Goal: Task Accomplishment & Management: Manage account settings

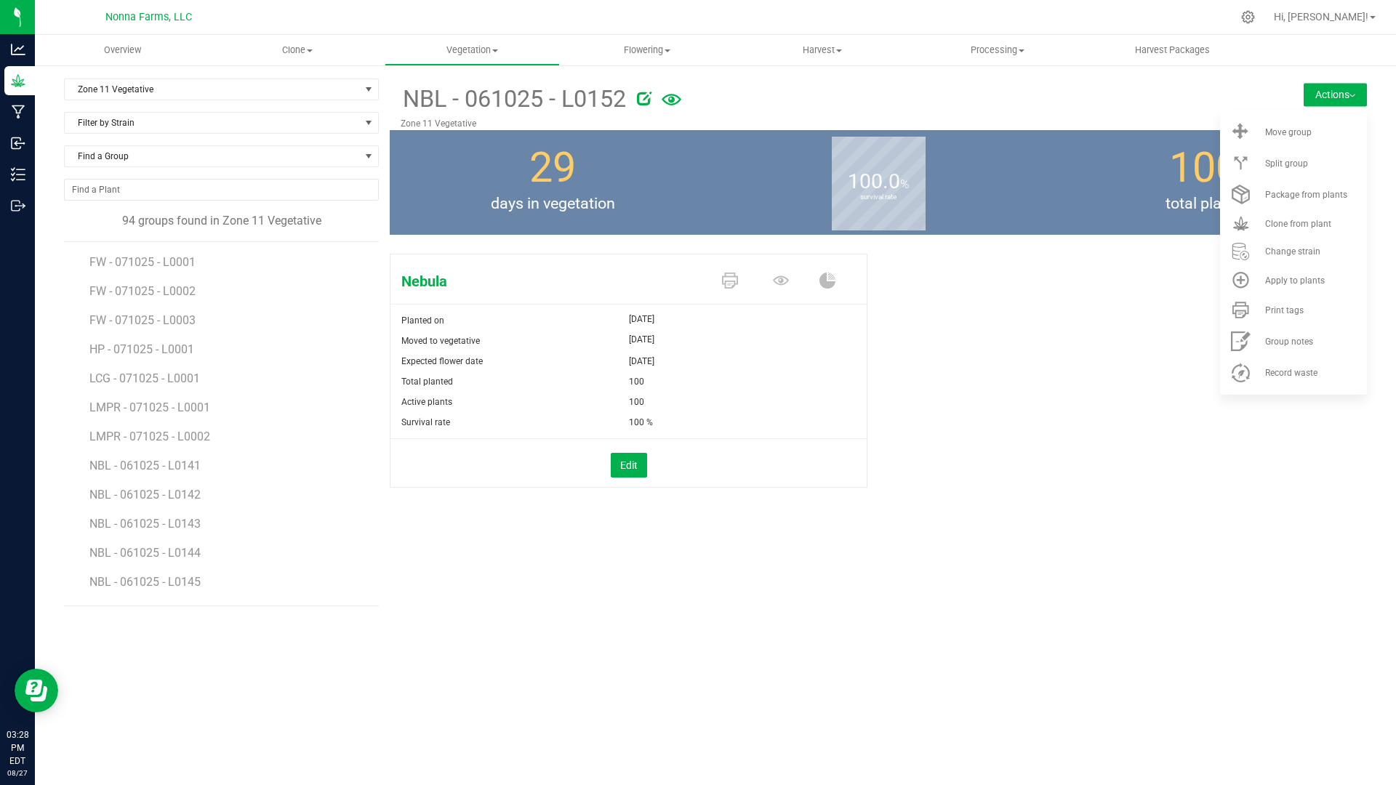
scroll to position [535, 0]
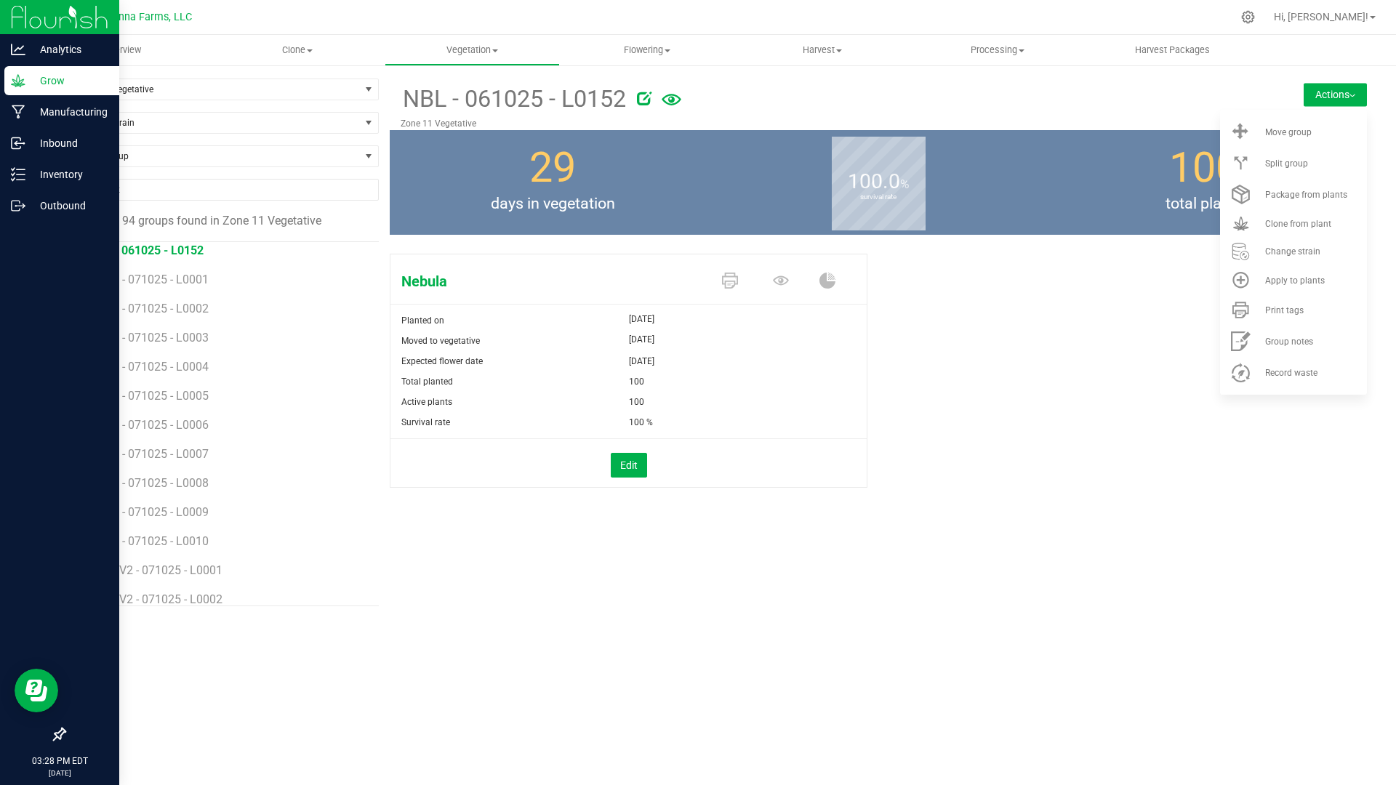
click at [58, 78] on p "Grow" at bounding box center [68, 80] width 87 height 17
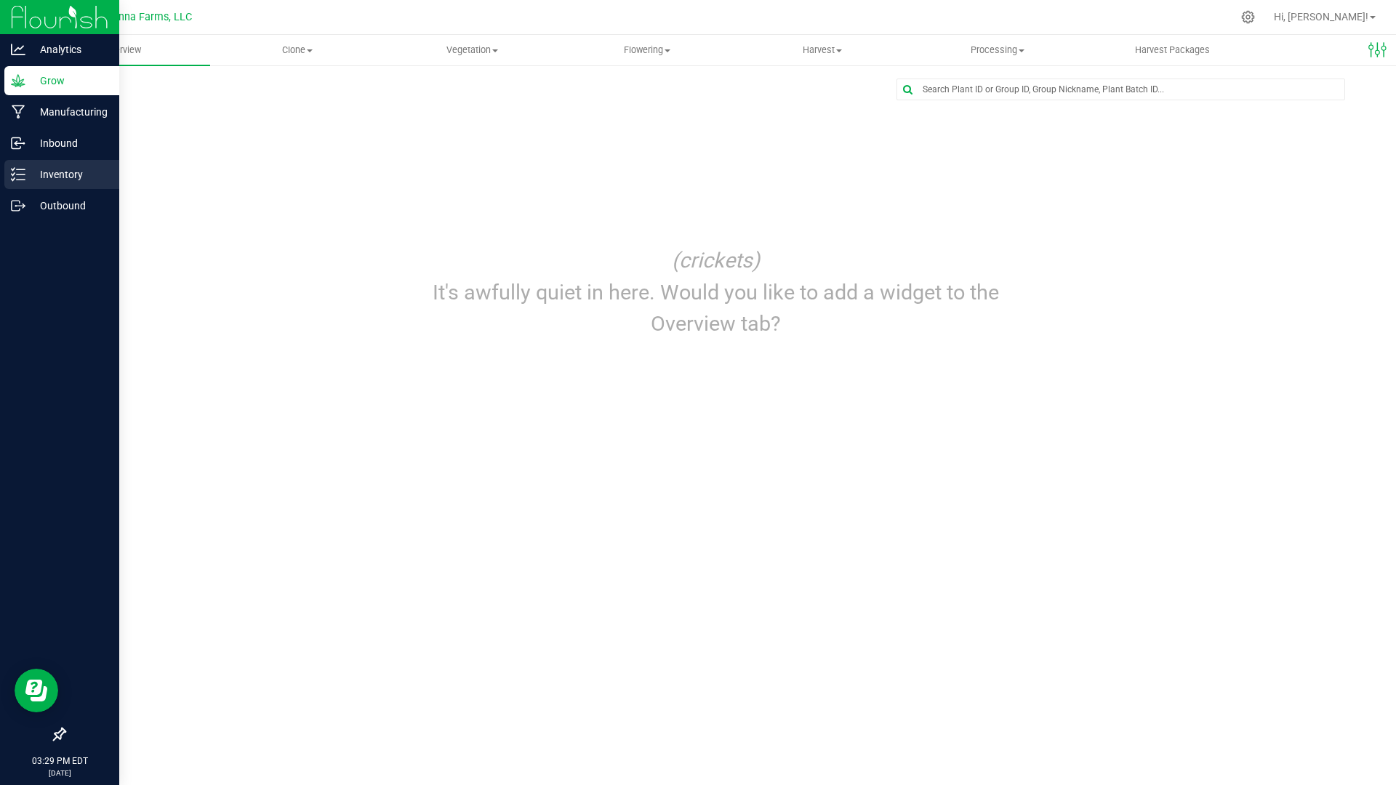
click at [65, 169] on p "Inventory" at bounding box center [68, 174] width 87 height 17
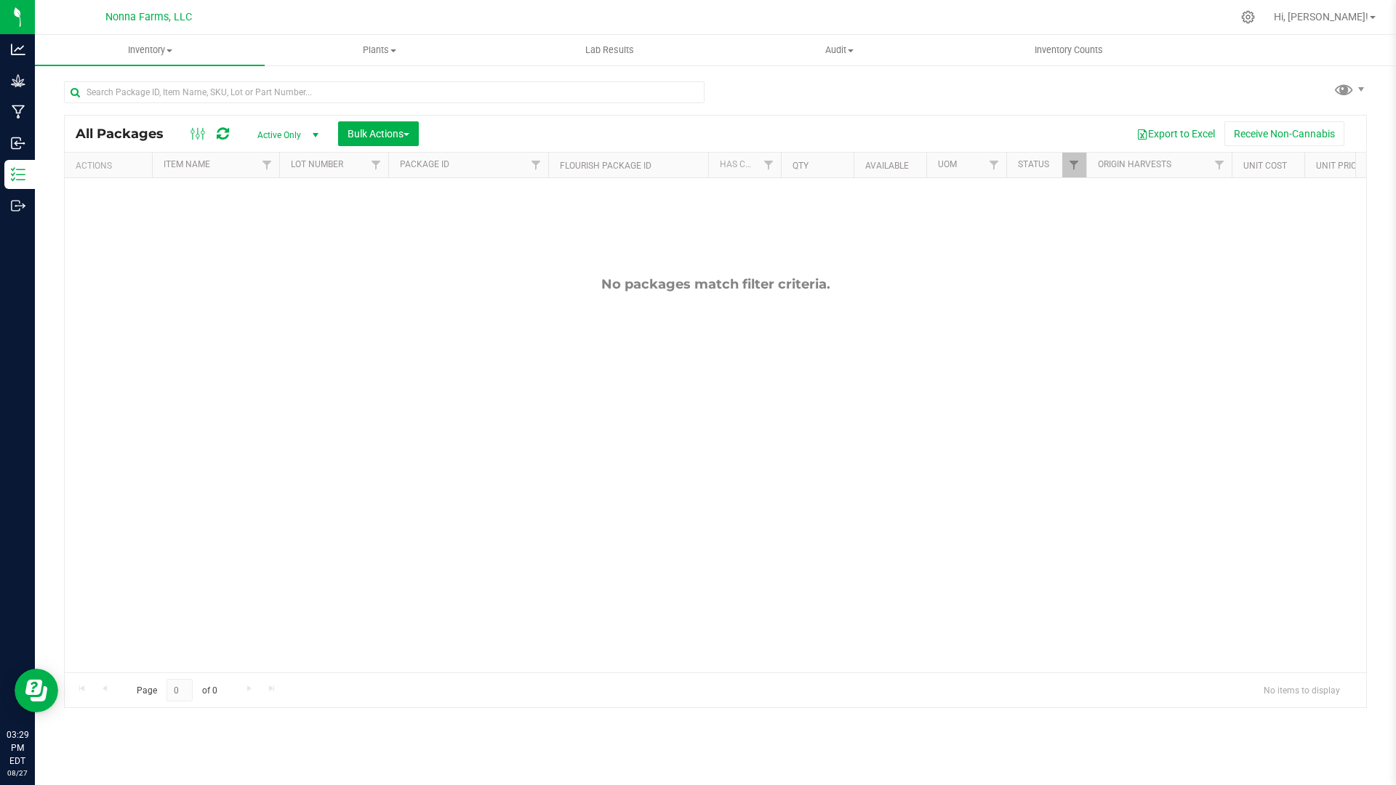
click at [299, 134] on span "Active Only" at bounding box center [285, 135] width 80 height 20
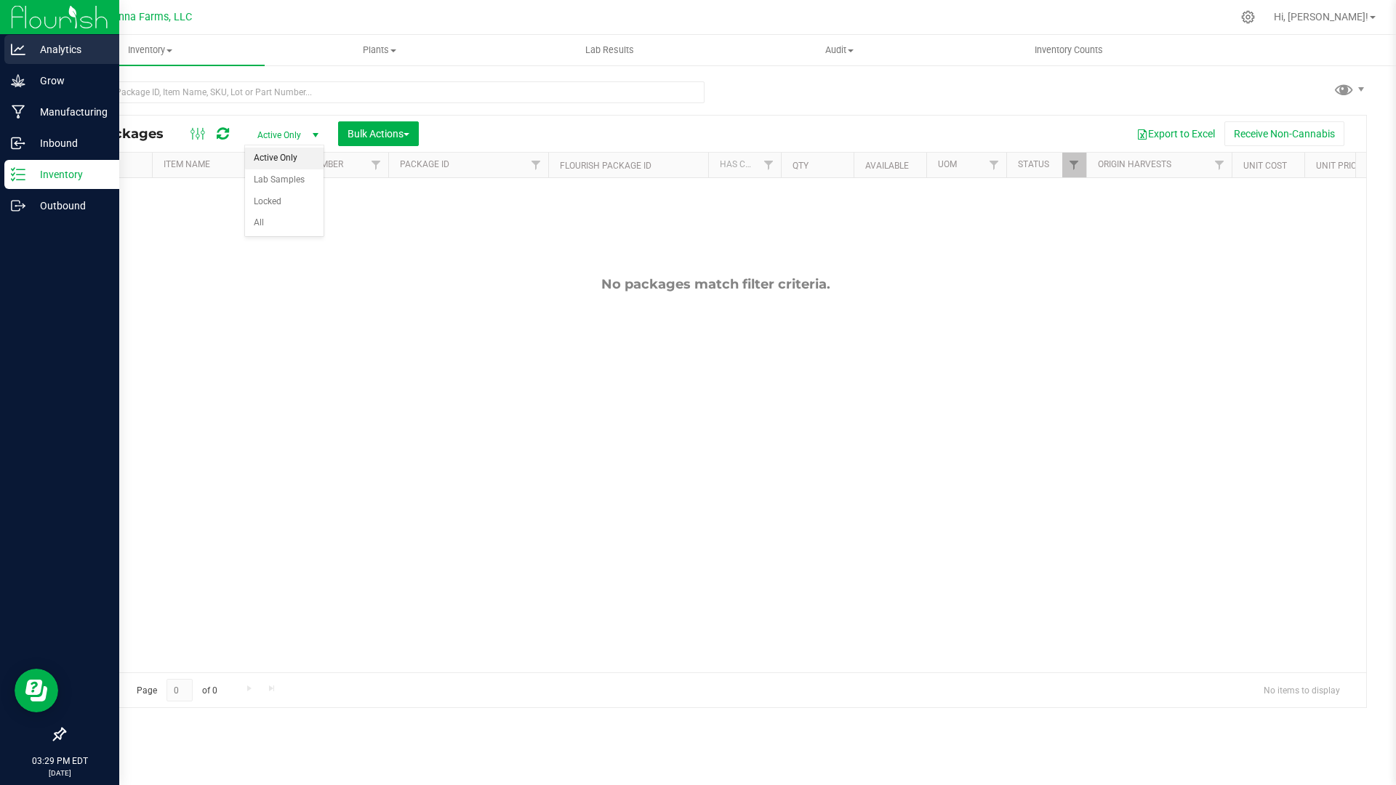
click at [11, 57] on div "Analytics" at bounding box center [61, 49] width 115 height 29
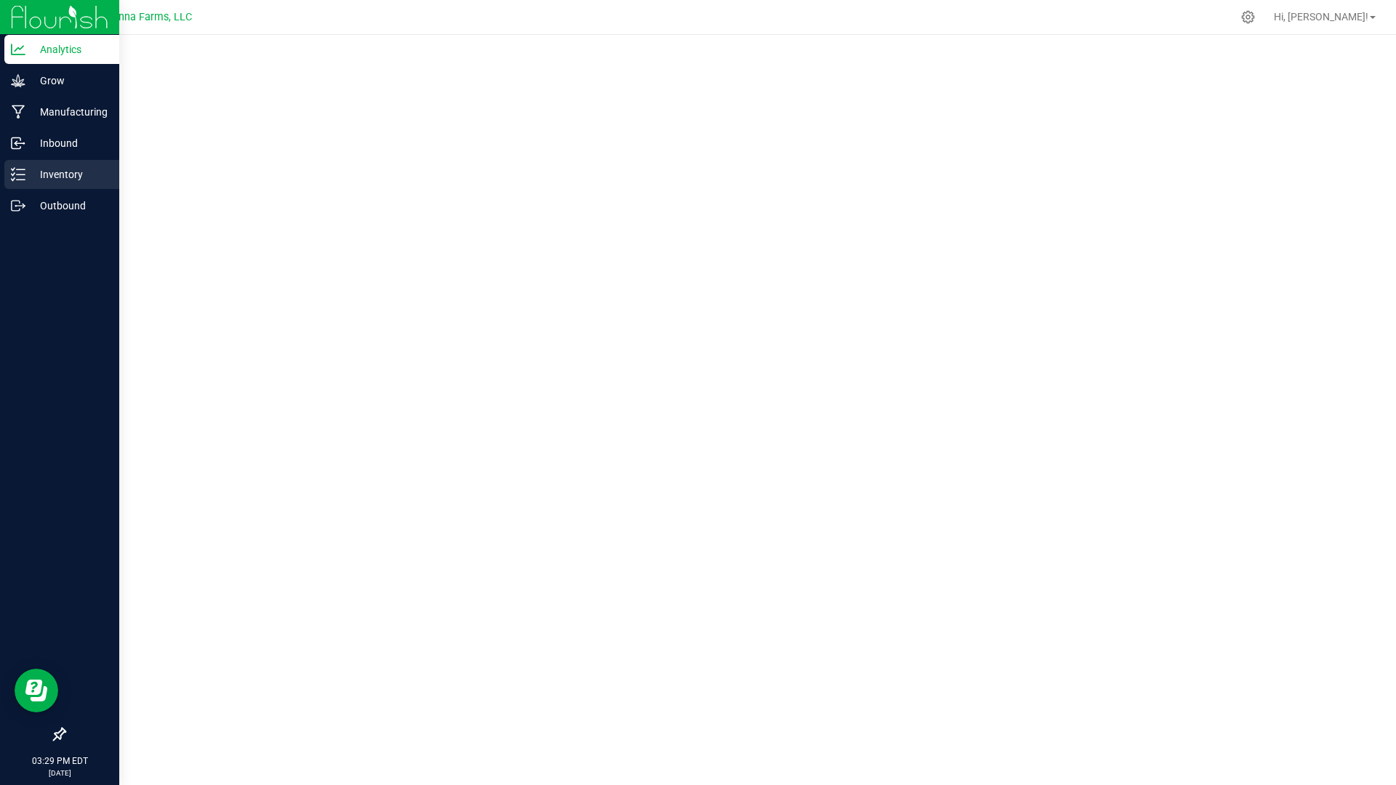
click at [49, 180] on p "Inventory" at bounding box center [68, 174] width 87 height 17
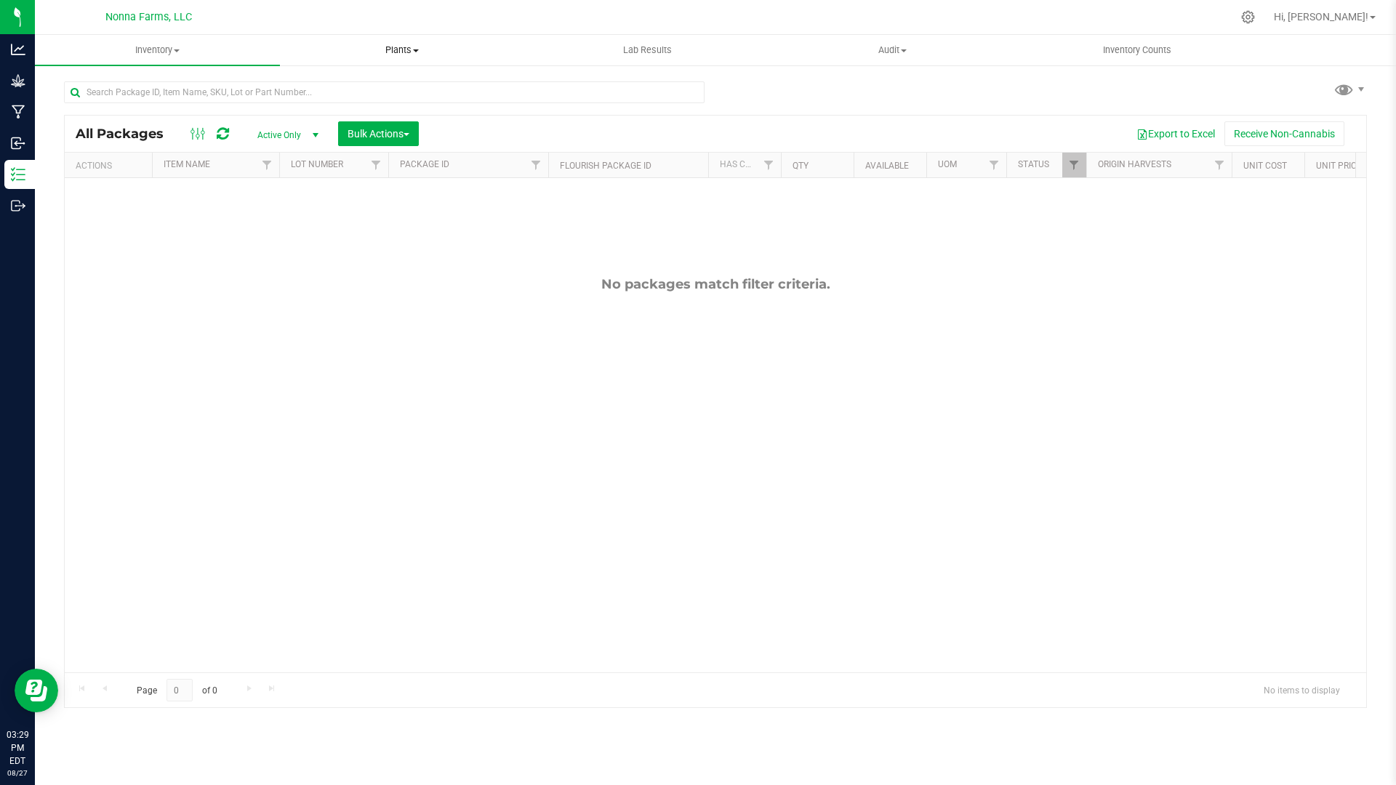
click at [403, 52] on span "Plants" at bounding box center [403, 50] width 244 height 13
click at [358, 86] on span "All plants" at bounding box center [322, 87] width 84 height 12
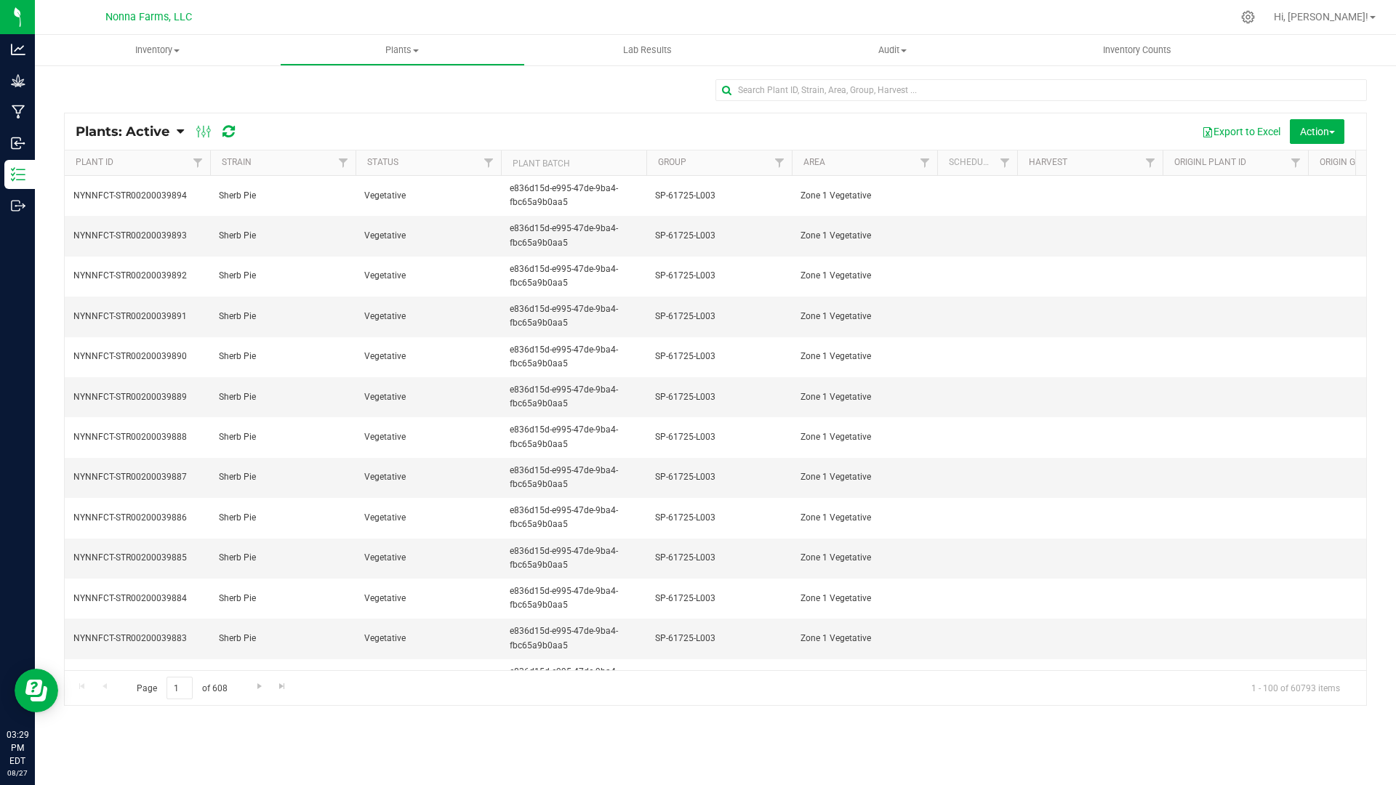
click at [177, 126] on icon at bounding box center [180, 131] width 7 height 13
click at [129, 217] on span "Plants: Dead" at bounding box center [116, 219] width 60 height 12
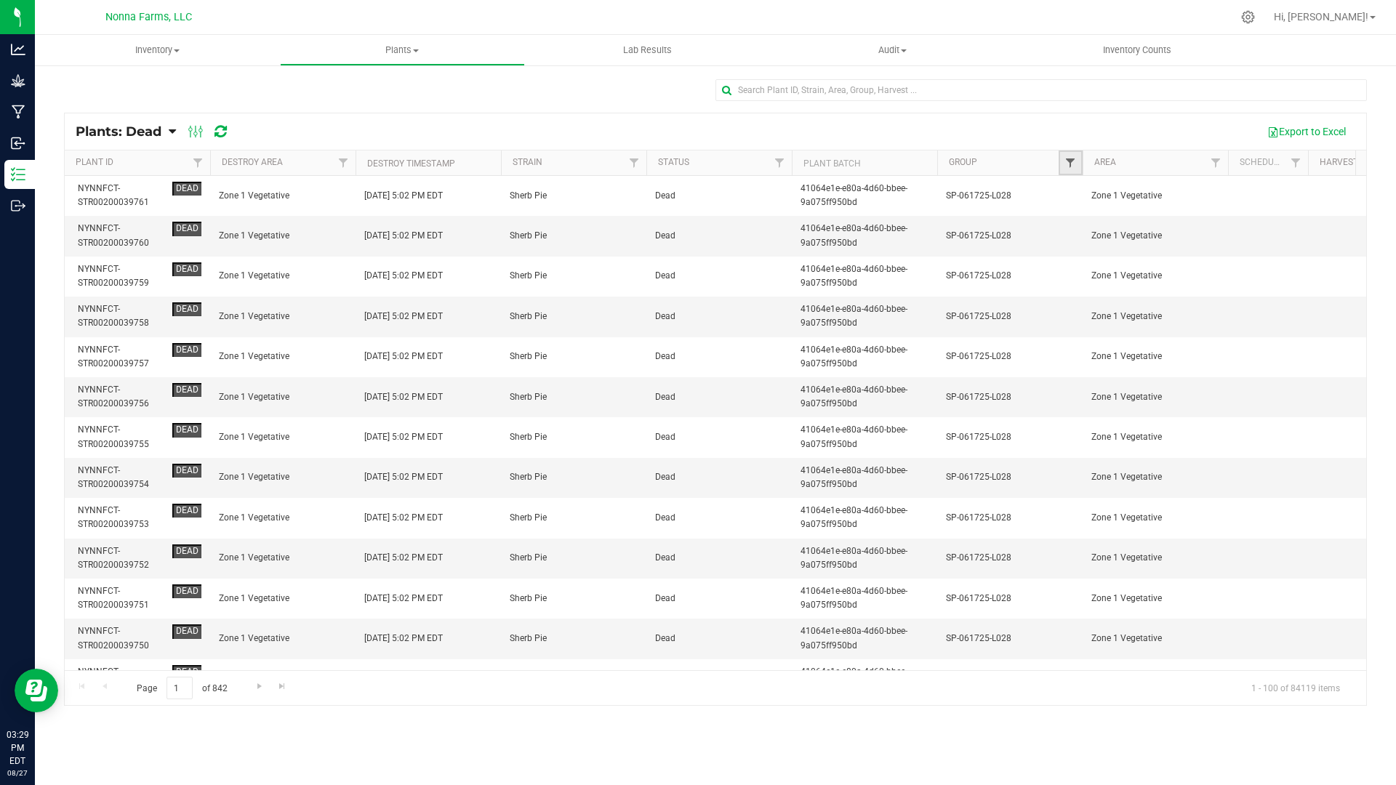
click at [1070, 165] on span "Filter" at bounding box center [1070, 163] width 12 height 12
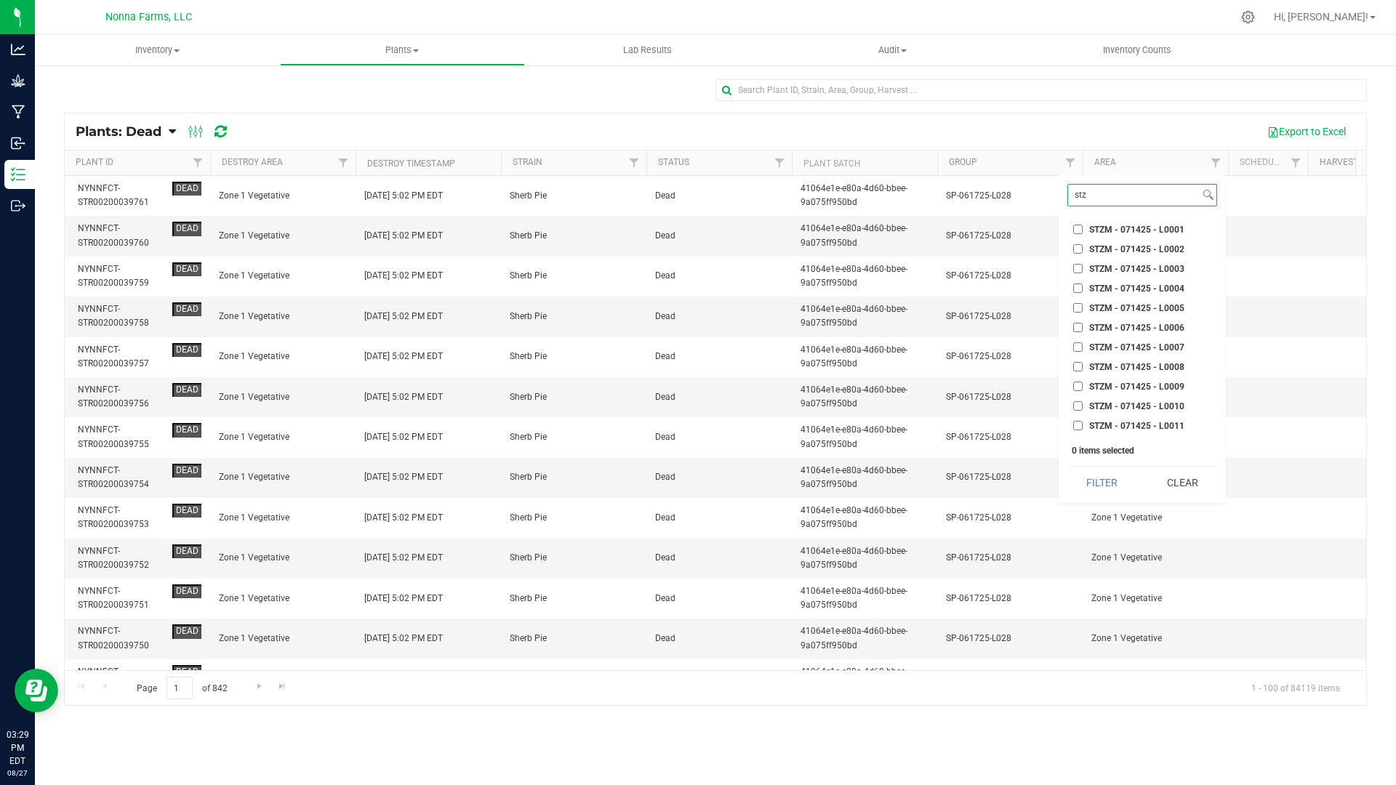
type input "stz"
click at [1077, 285] on input "STZM - 071425 - L0004" at bounding box center [1077, 287] width 9 height 9
checkbox input "true"
click at [1114, 475] on button "Filter" at bounding box center [1102, 483] width 70 height 32
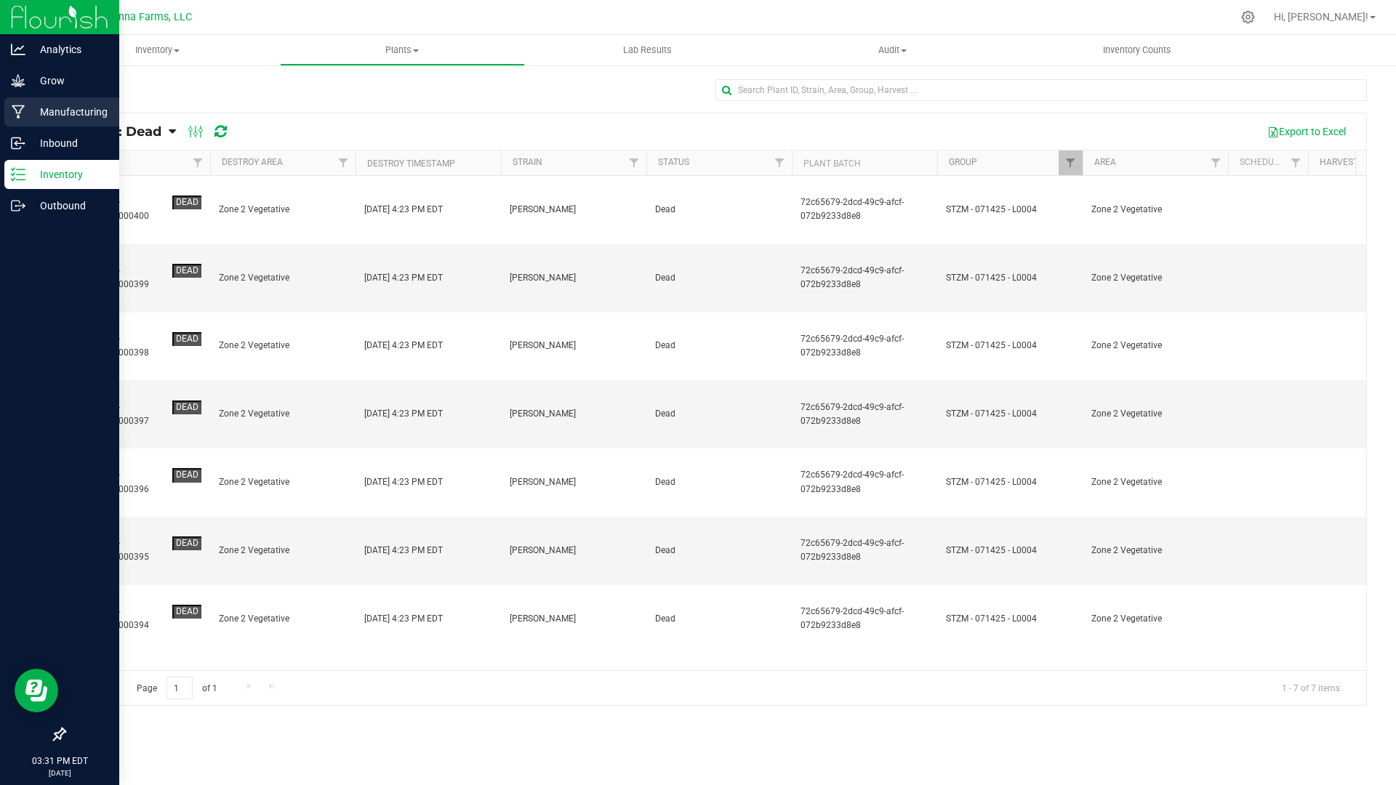
click at [42, 113] on p "Manufacturing" at bounding box center [68, 111] width 87 height 17
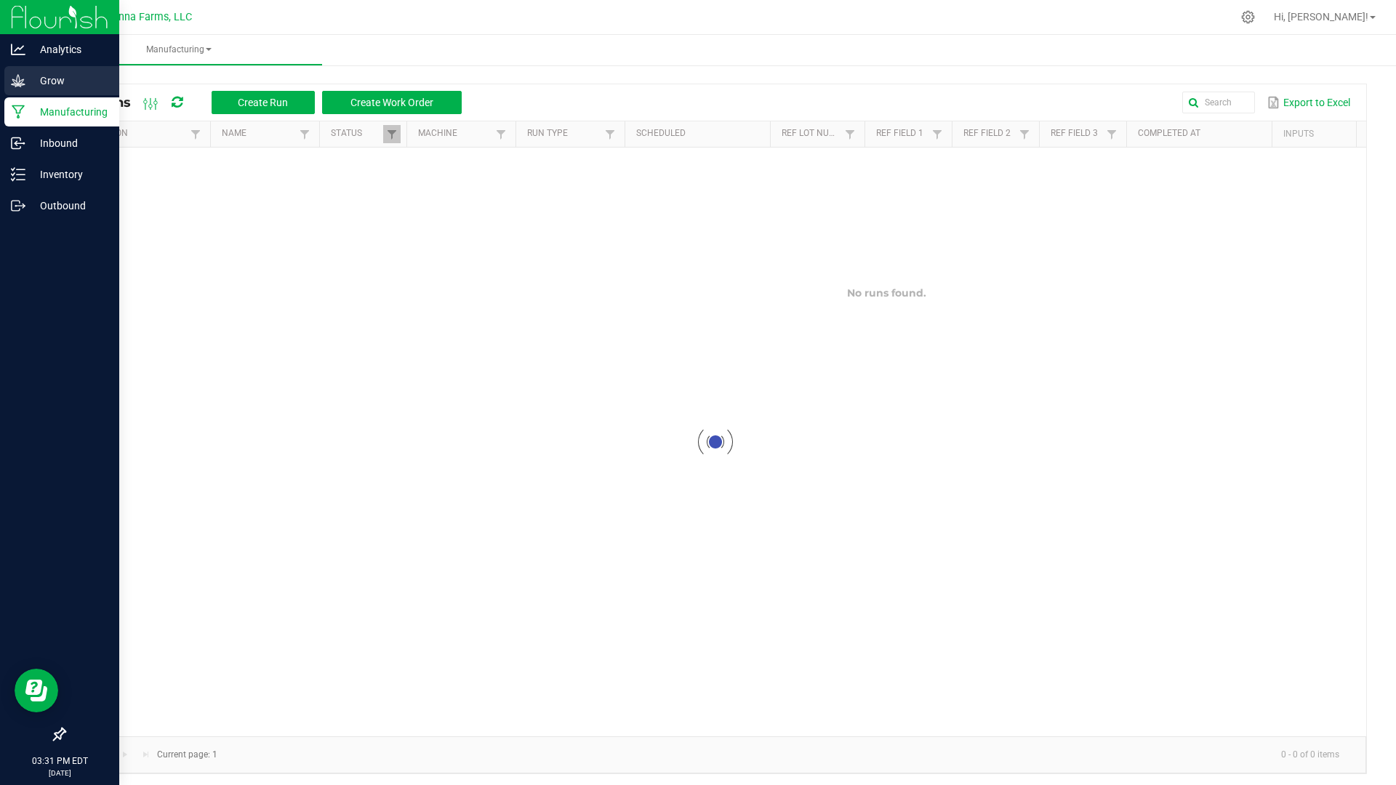
click at [51, 79] on p "Grow" at bounding box center [68, 80] width 87 height 17
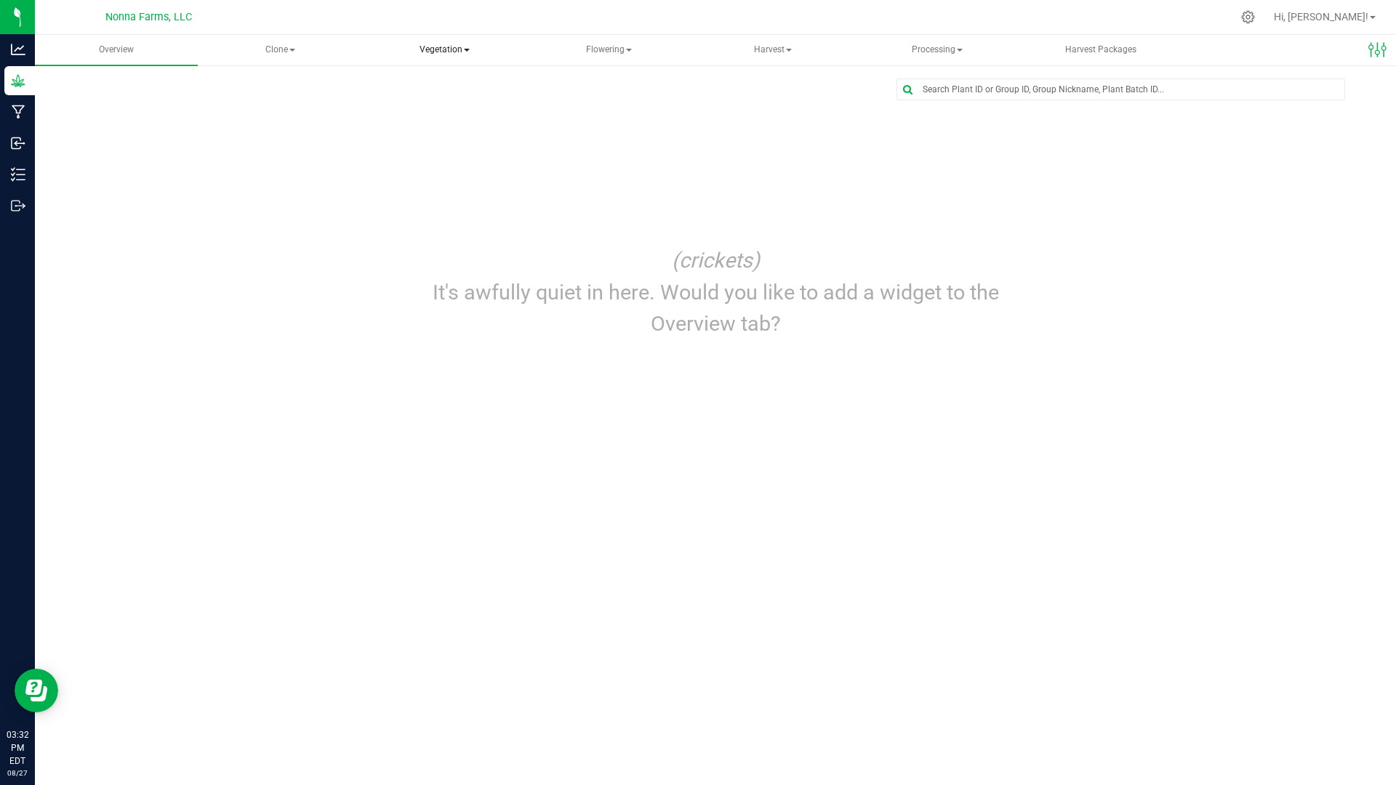
click at [435, 55] on span "Vegetation" at bounding box center [444, 50] width 161 height 29
click at [435, 90] on span "Veg groups" at bounding box center [429, 87] width 92 height 12
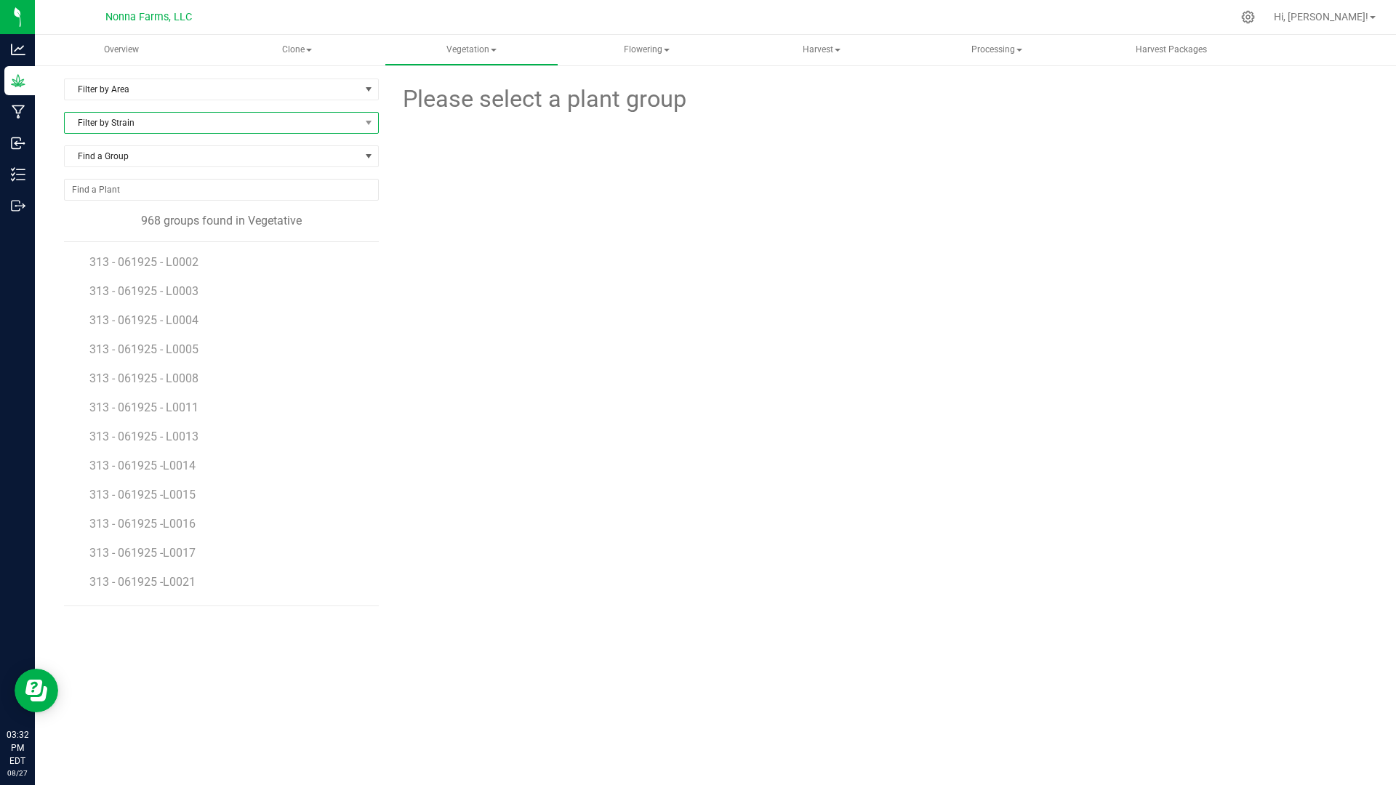
click at [261, 118] on span "Filter by Strain" at bounding box center [212, 123] width 295 height 20
click at [254, 85] on span "Filter by Area" at bounding box center [212, 89] width 295 height 20
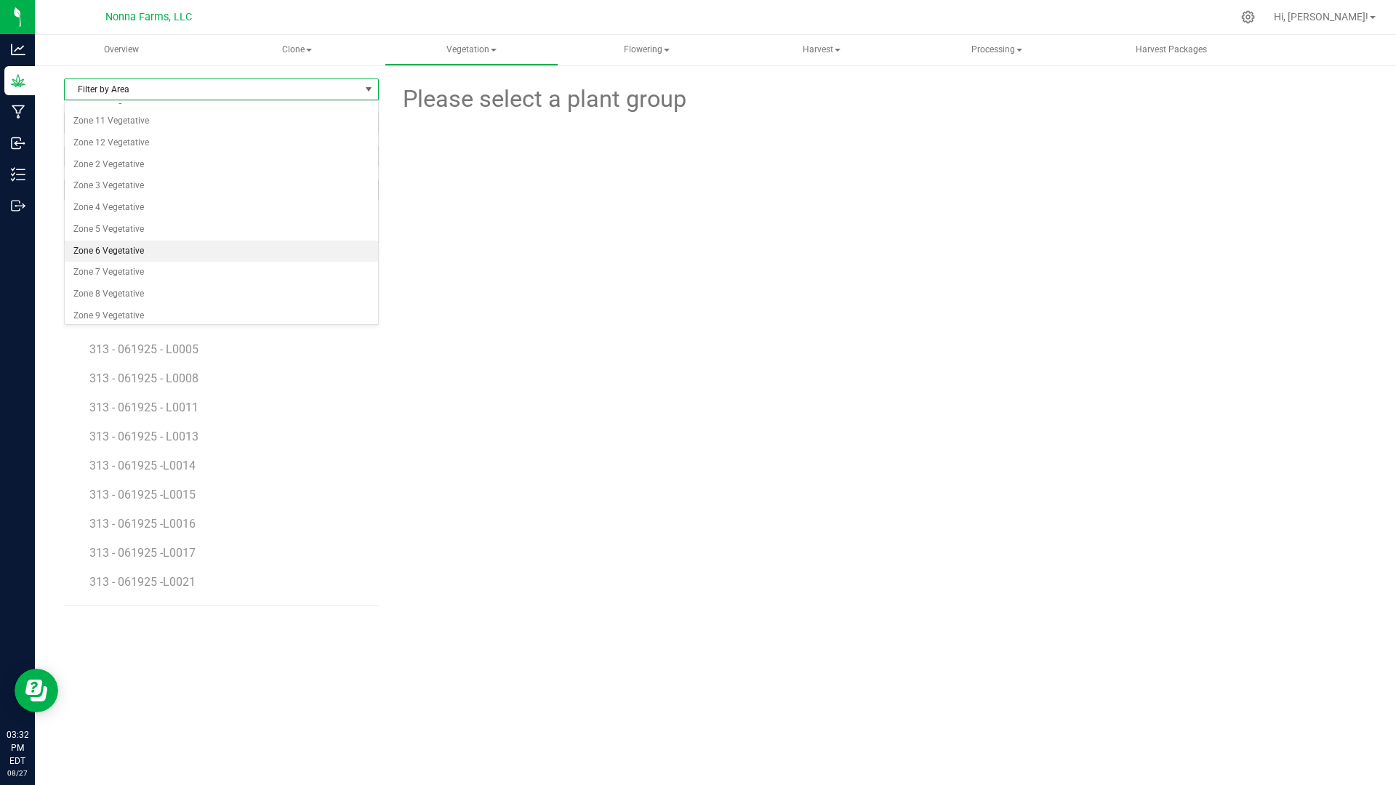
scroll to position [84, 0]
click at [134, 168] on li "Zone 2 Vegetative" at bounding box center [221, 160] width 313 height 22
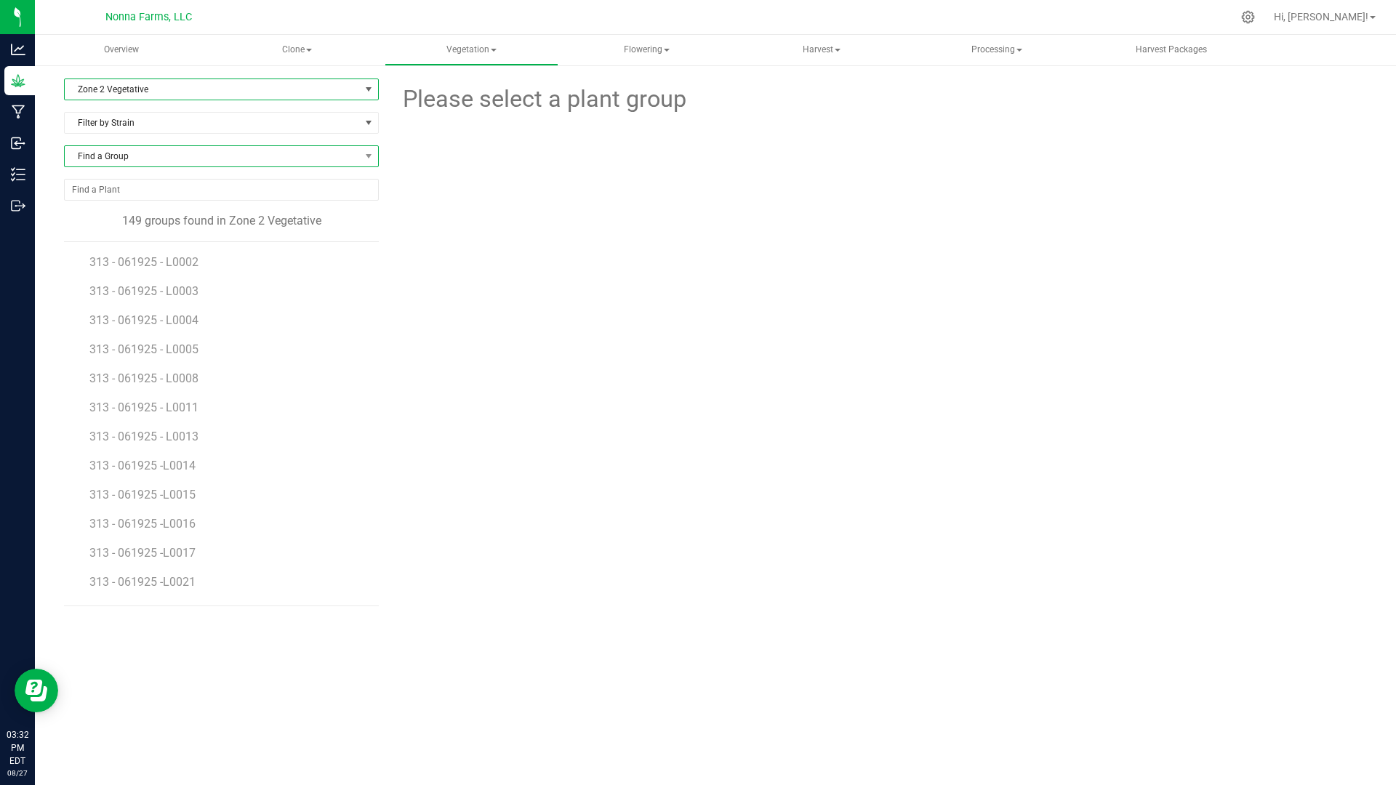
click at [169, 154] on span "Find a Group" at bounding box center [212, 156] width 295 height 20
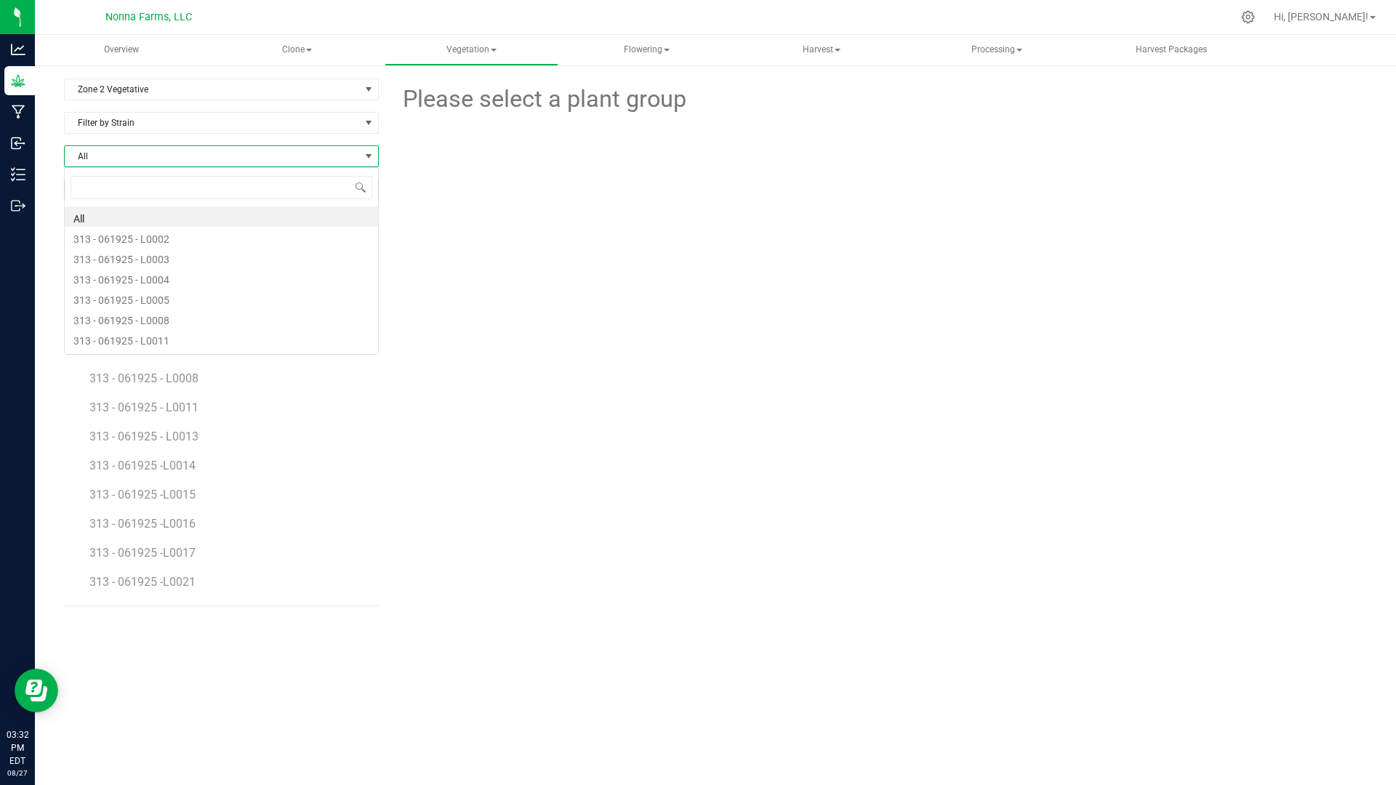
scroll to position [22, 315]
click at [179, 126] on span "Filter by Strain" at bounding box center [212, 123] width 295 height 20
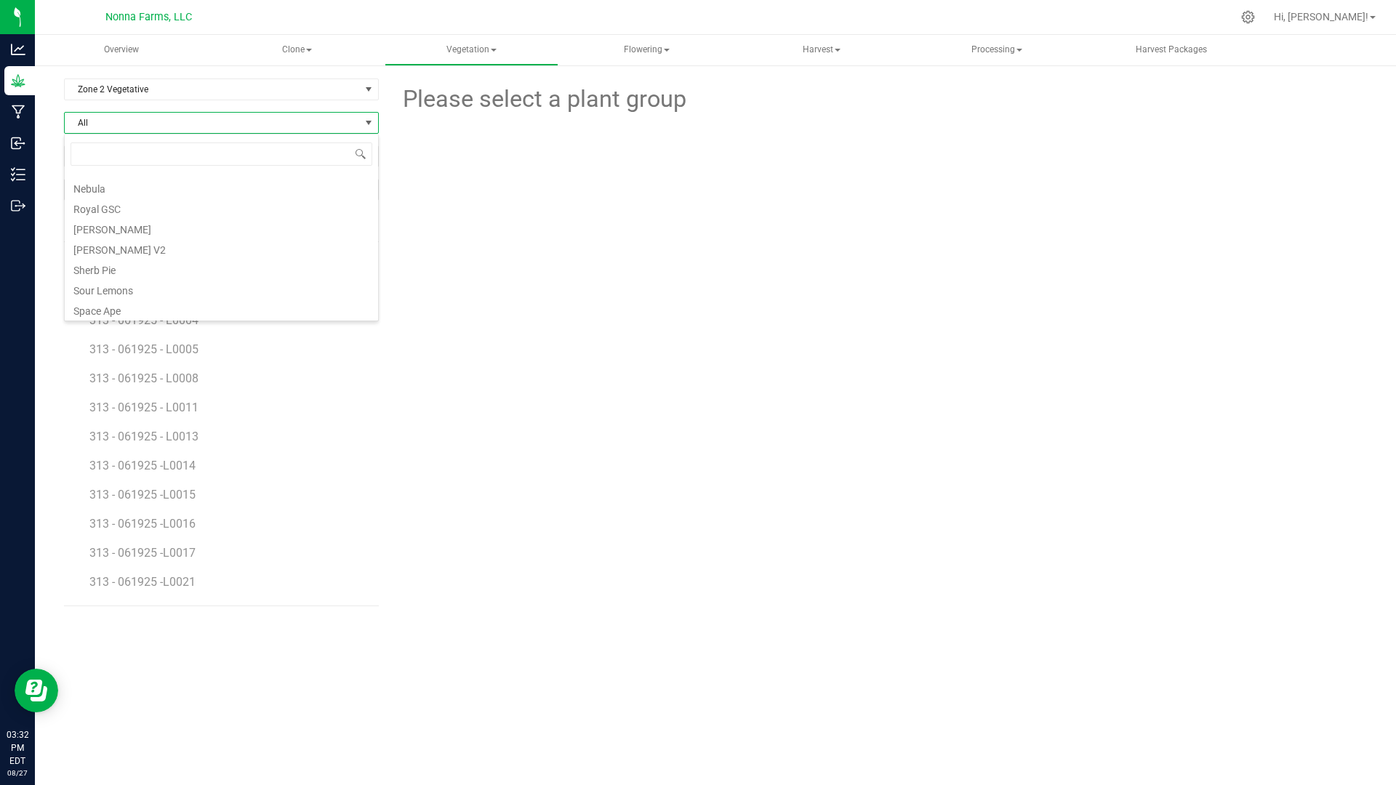
scroll to position [363, 0]
click at [182, 243] on li "SSMR" at bounding box center [221, 247] width 313 height 20
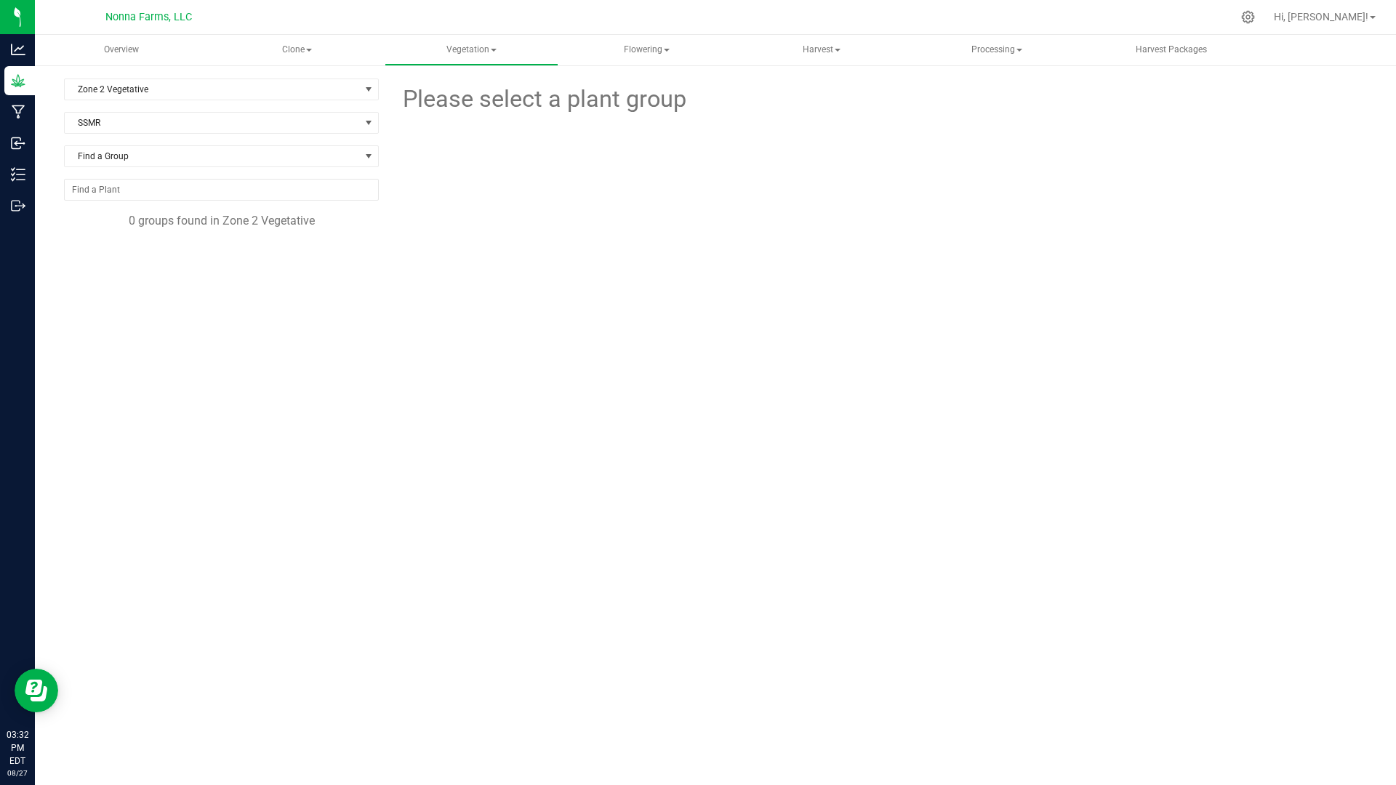
click at [172, 107] on div "Zone 2 Vegetative Filter by Area All Main Field Vegetative Zone 1 Vegetative Zo…" at bounding box center [221, 95] width 315 height 33
click at [171, 114] on span "SSMR" at bounding box center [212, 123] width 295 height 20
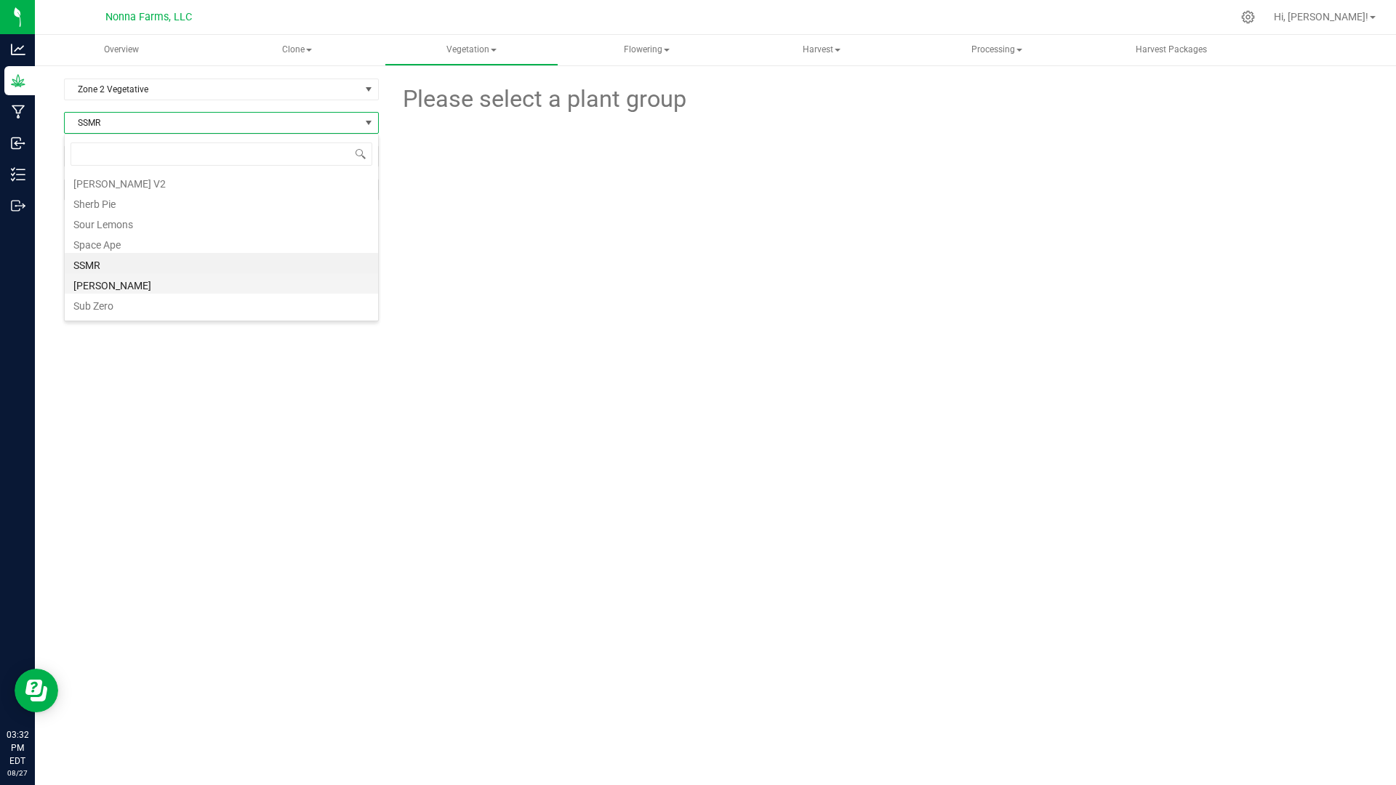
scroll to position [384, 0]
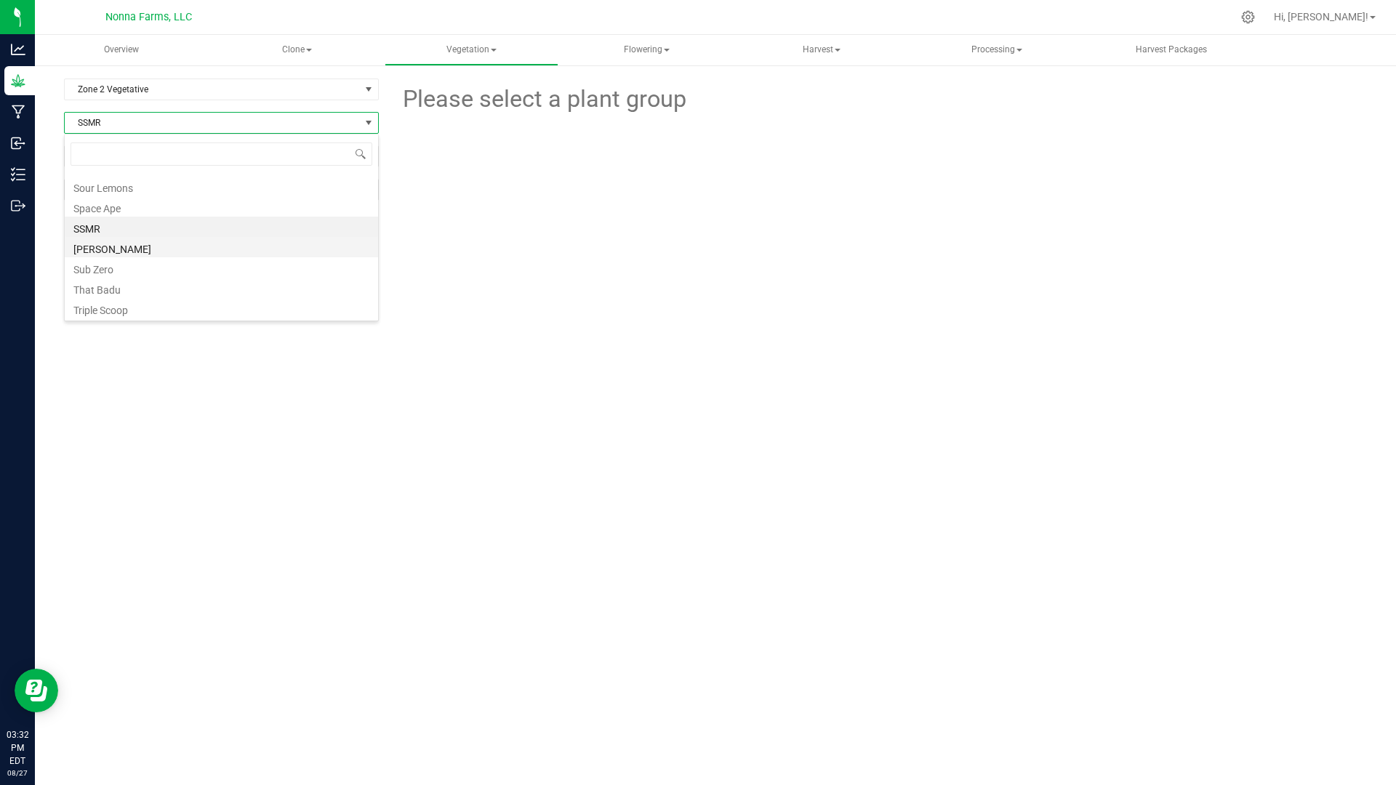
click at [156, 248] on li "[PERSON_NAME]" at bounding box center [221, 247] width 313 height 20
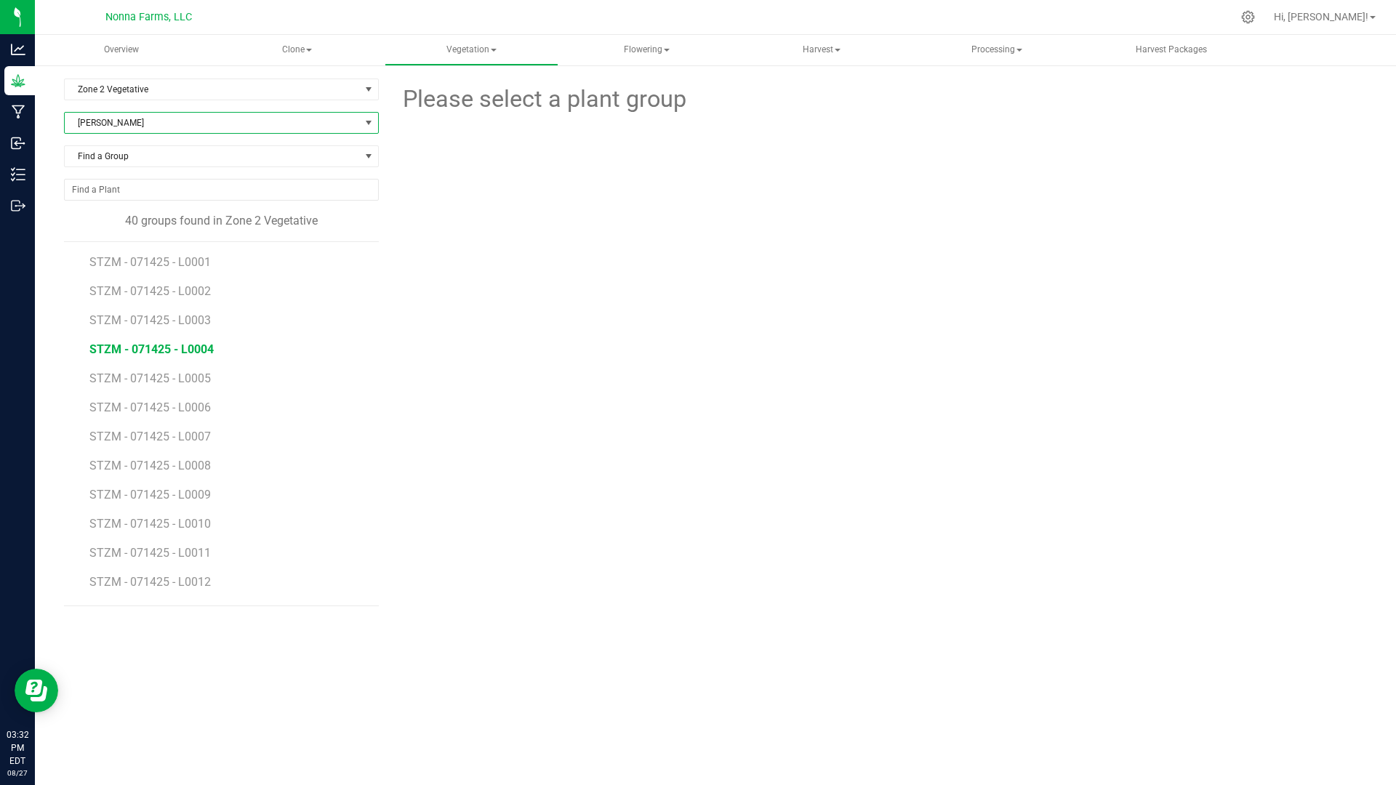
click at [206, 350] on span "STZM - 071425 - L0004" at bounding box center [151, 349] width 124 height 14
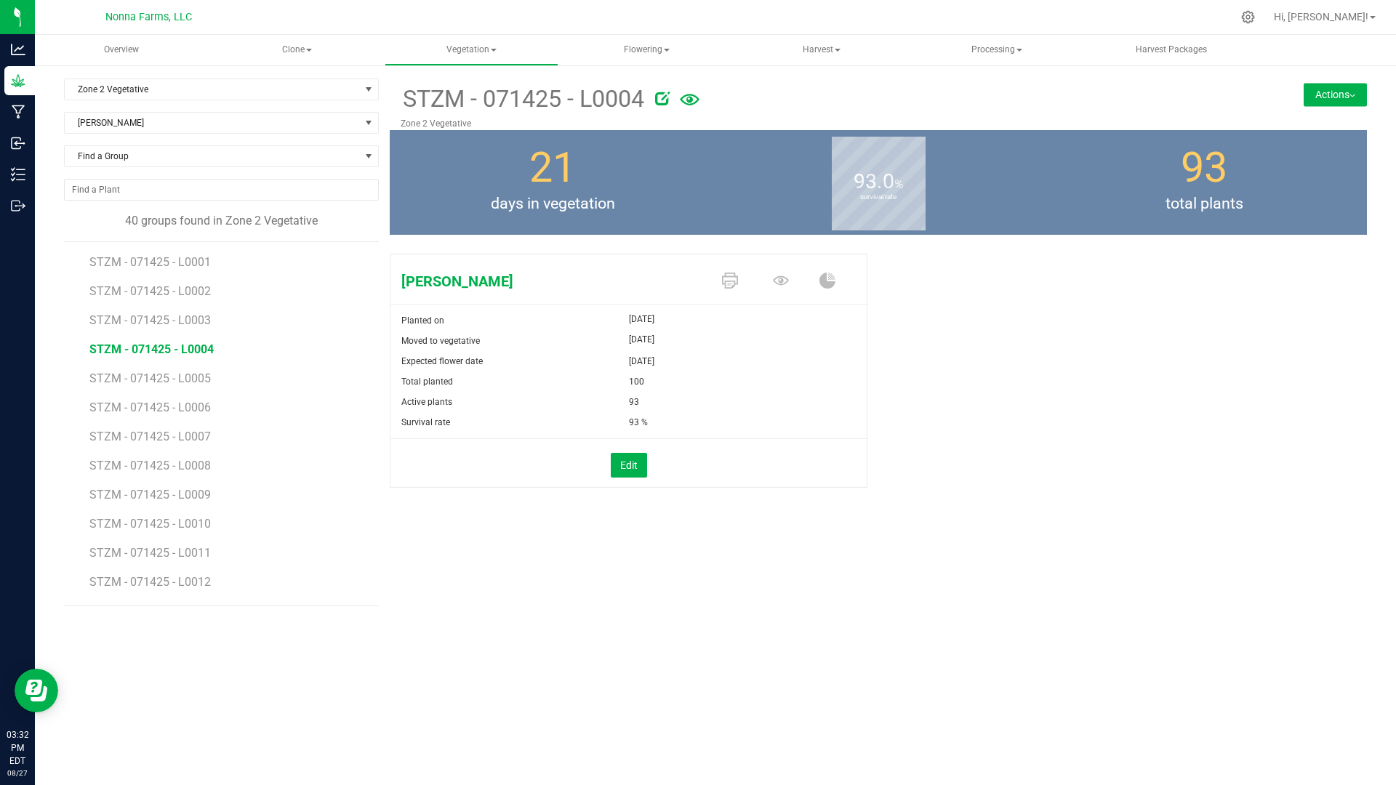
click at [1315, 92] on button "Actions" at bounding box center [1334, 94] width 63 height 23
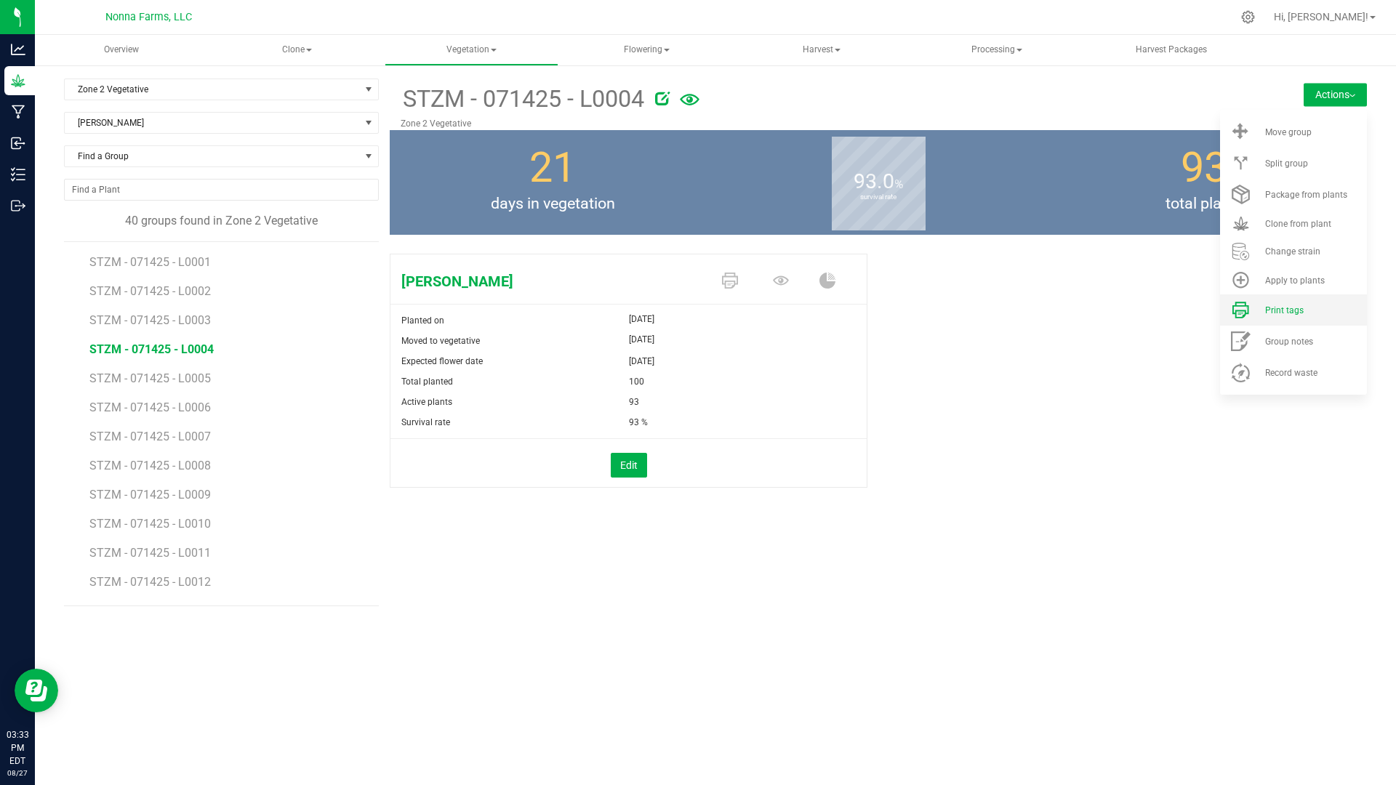
click at [1291, 313] on span "Print tags" at bounding box center [1284, 310] width 39 height 10
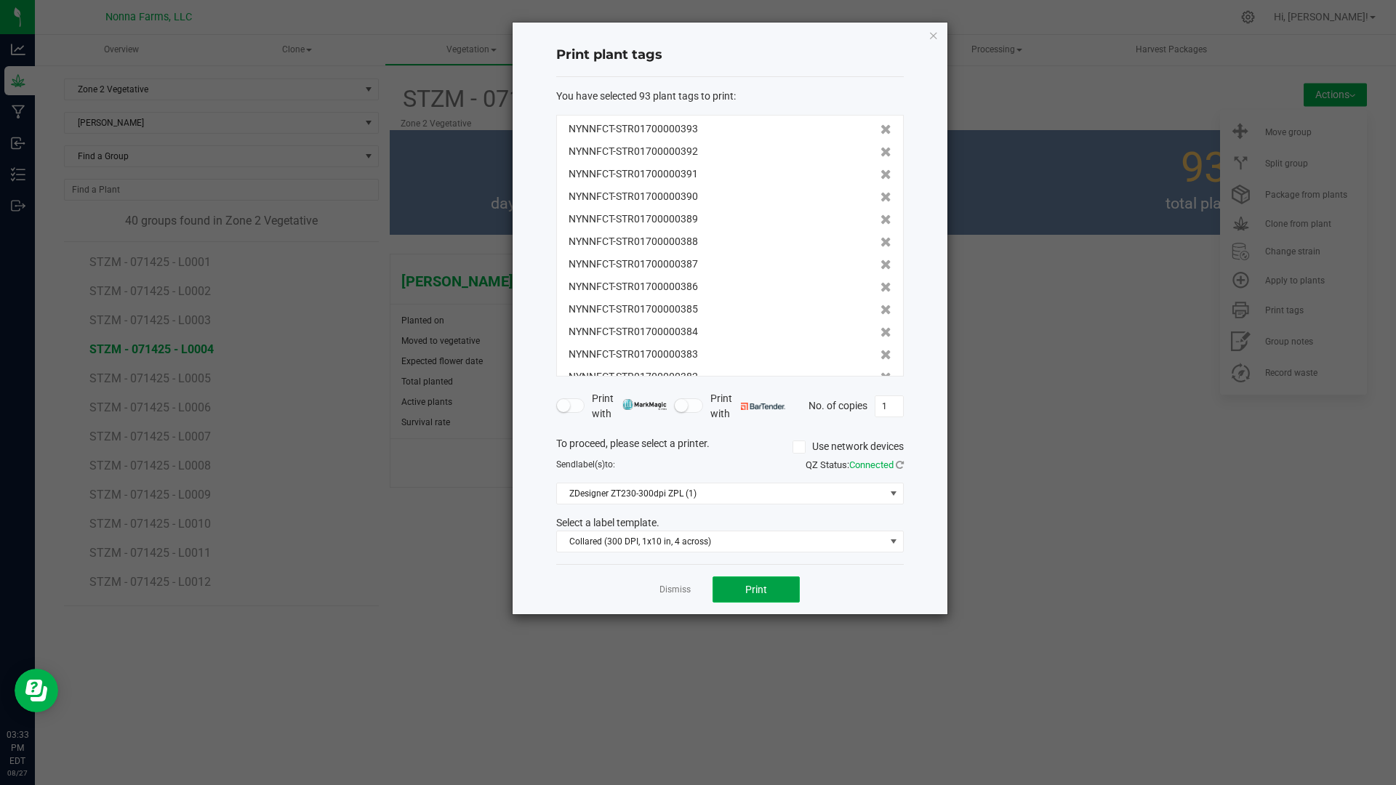
click at [733, 592] on button "Print" at bounding box center [755, 589] width 87 height 26
click at [674, 593] on link "Dismiss" at bounding box center [674, 590] width 31 height 12
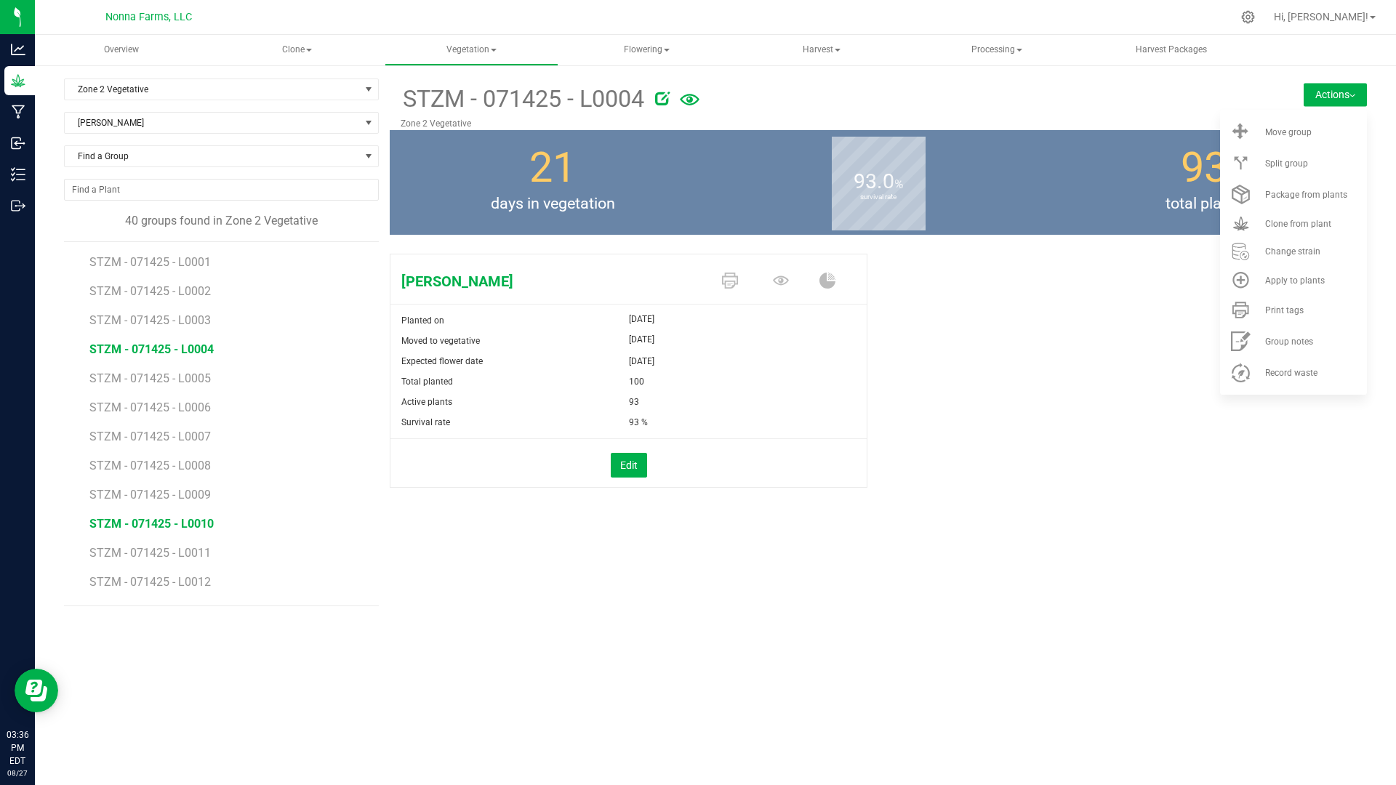
click at [175, 524] on span "STZM - 071425 - L0010" at bounding box center [151, 524] width 124 height 14
click at [1284, 315] on li "Print tags" at bounding box center [1293, 309] width 147 height 31
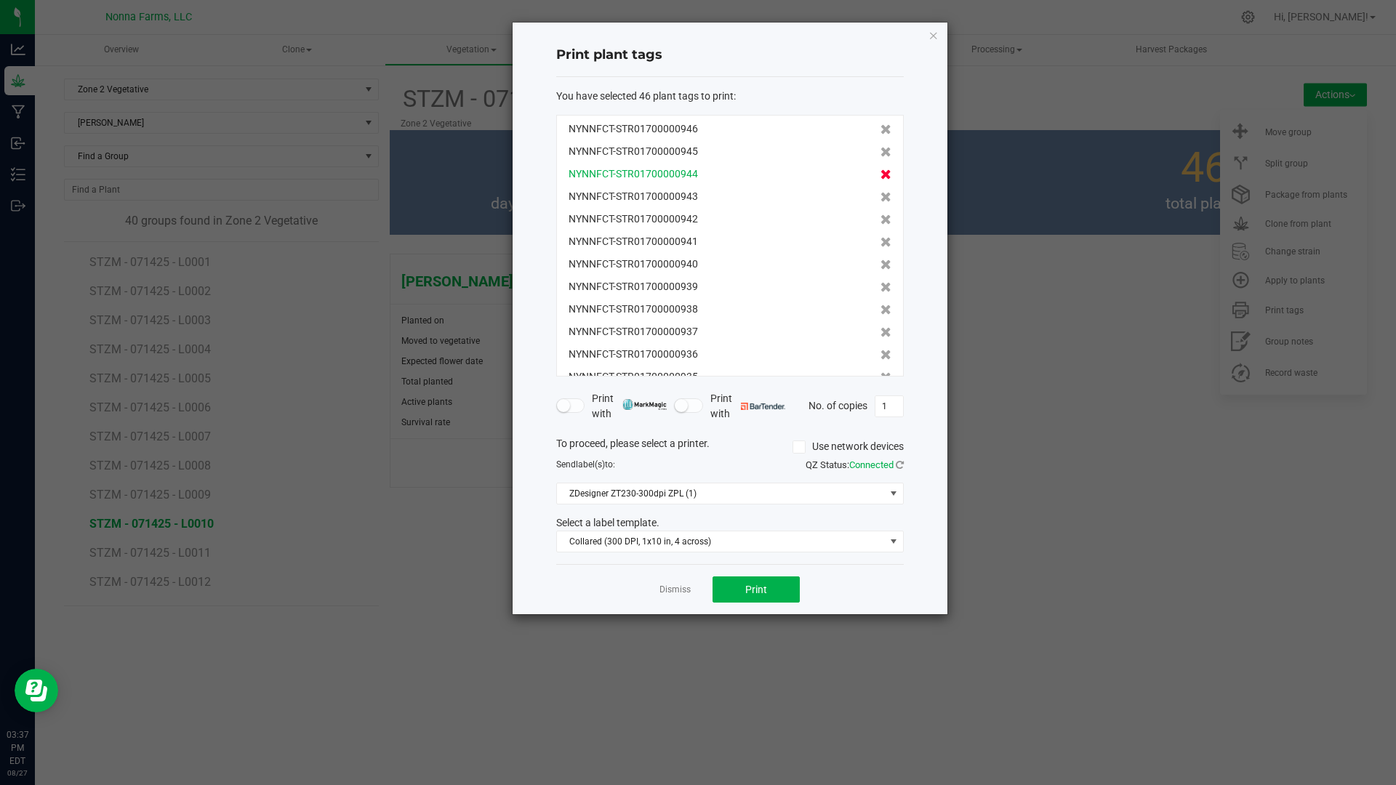
click at [880, 176] on icon at bounding box center [885, 174] width 11 height 10
click at [880, 180] on icon at bounding box center [885, 174] width 11 height 10
click at [880, 192] on icon at bounding box center [885, 197] width 11 height 10
click at [880, 180] on icon at bounding box center [885, 174] width 11 height 10
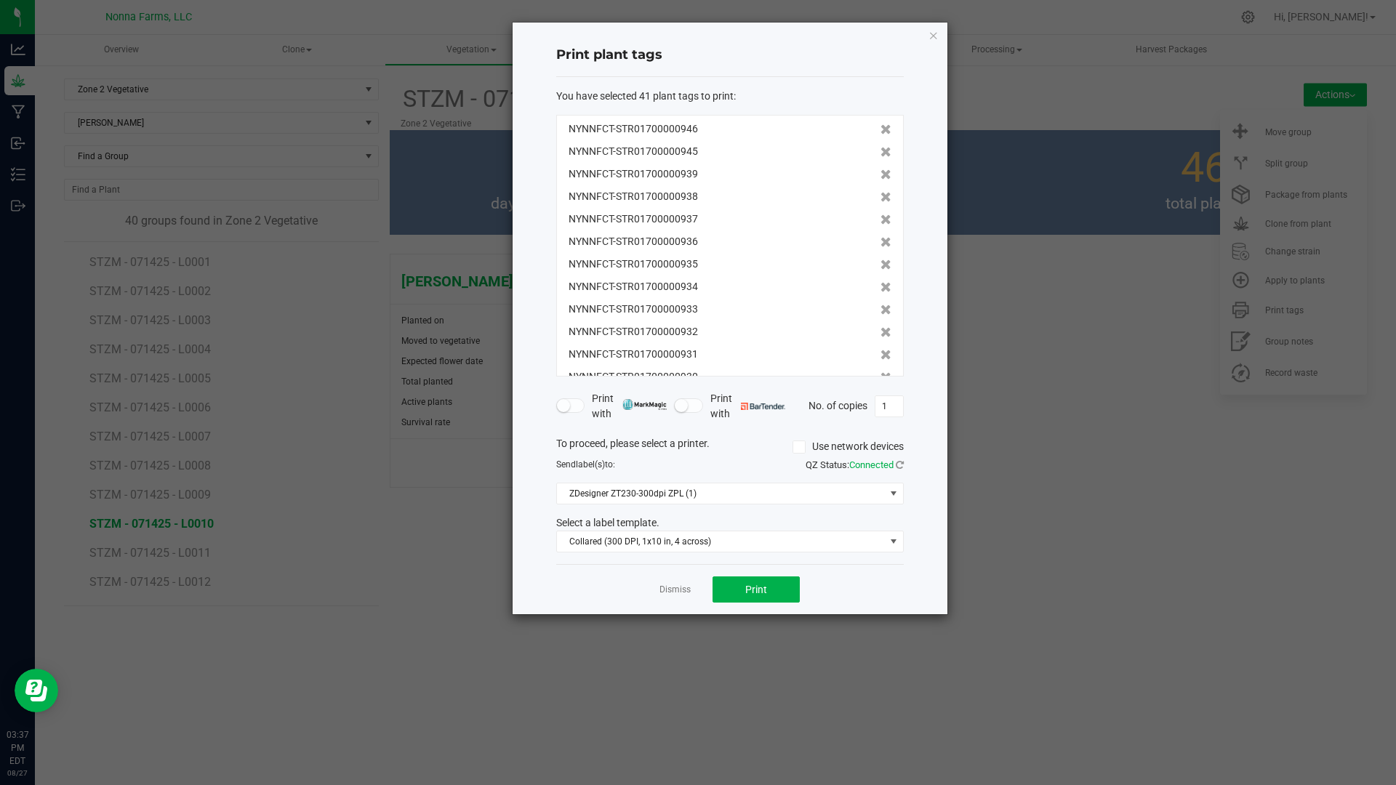
click at [880, 180] on icon at bounding box center [885, 174] width 11 height 10
click at [880, 192] on icon at bounding box center [885, 197] width 11 height 10
click at [880, 180] on icon at bounding box center [885, 174] width 11 height 10
click at [880, 192] on icon at bounding box center [885, 197] width 11 height 10
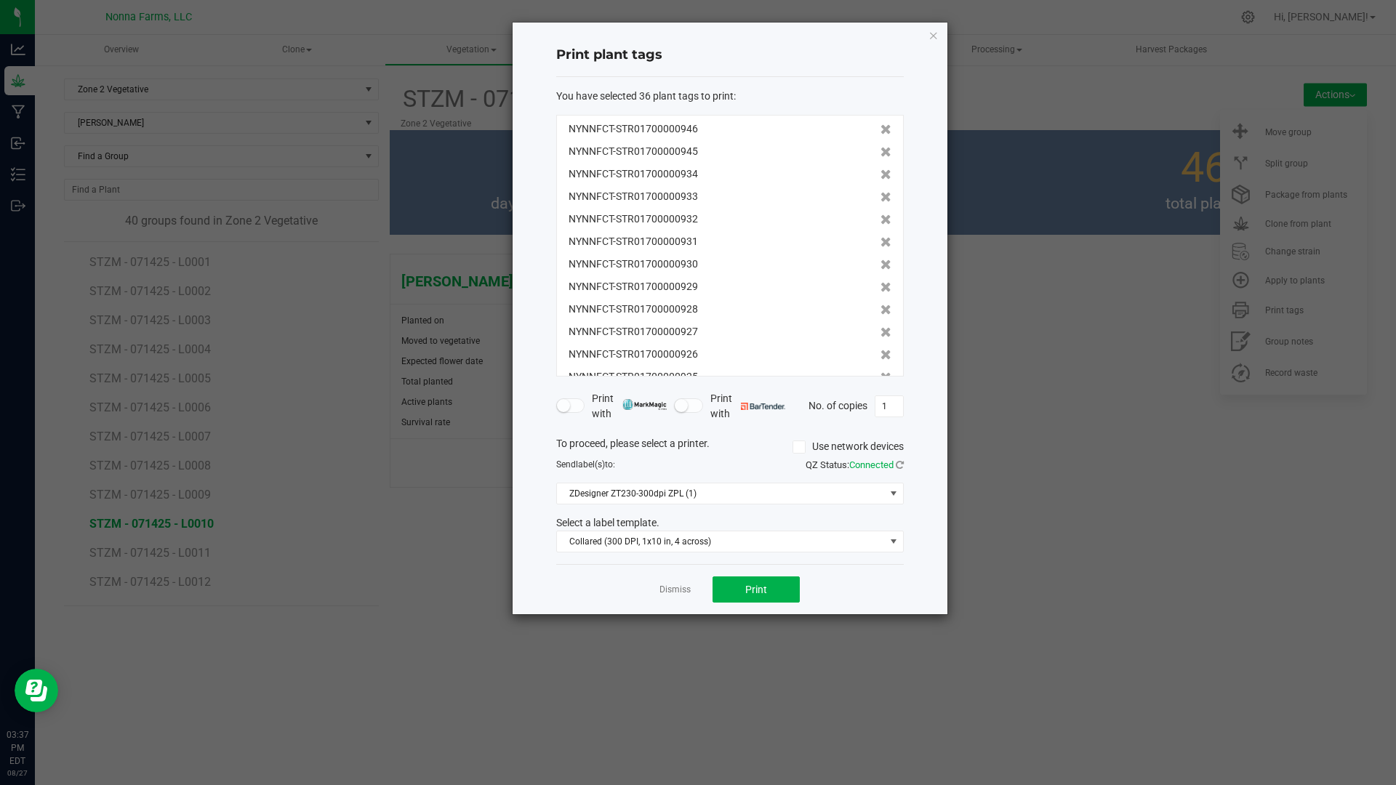
click at [880, 180] on icon at bounding box center [885, 174] width 11 height 10
click at [880, 192] on icon at bounding box center [885, 197] width 11 height 10
click at [880, 180] on icon at bounding box center [885, 174] width 11 height 10
click at [880, 192] on icon at bounding box center [885, 197] width 11 height 10
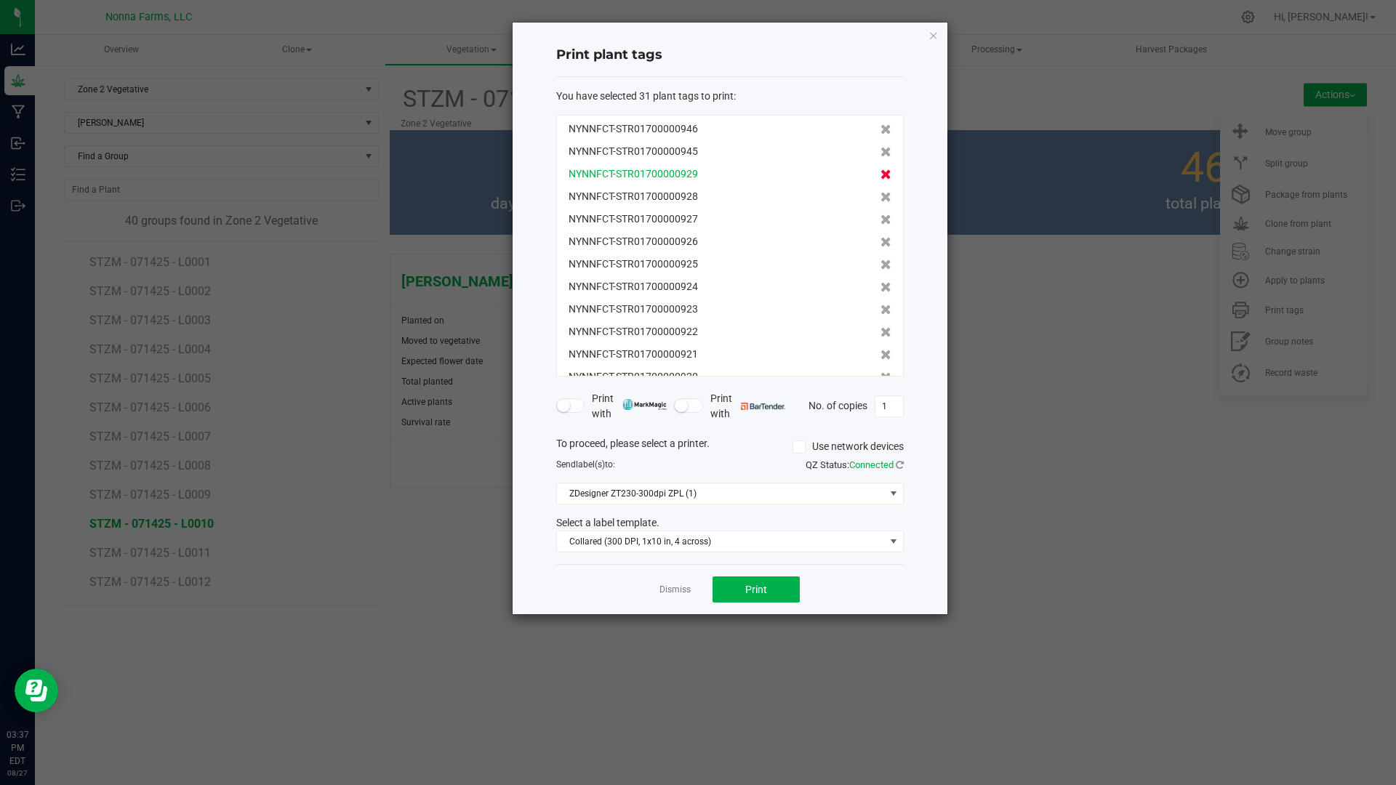
click at [880, 180] on icon at bounding box center [885, 174] width 11 height 10
click at [880, 192] on icon at bounding box center [885, 197] width 11 height 10
click at [880, 180] on icon at bounding box center [885, 174] width 11 height 10
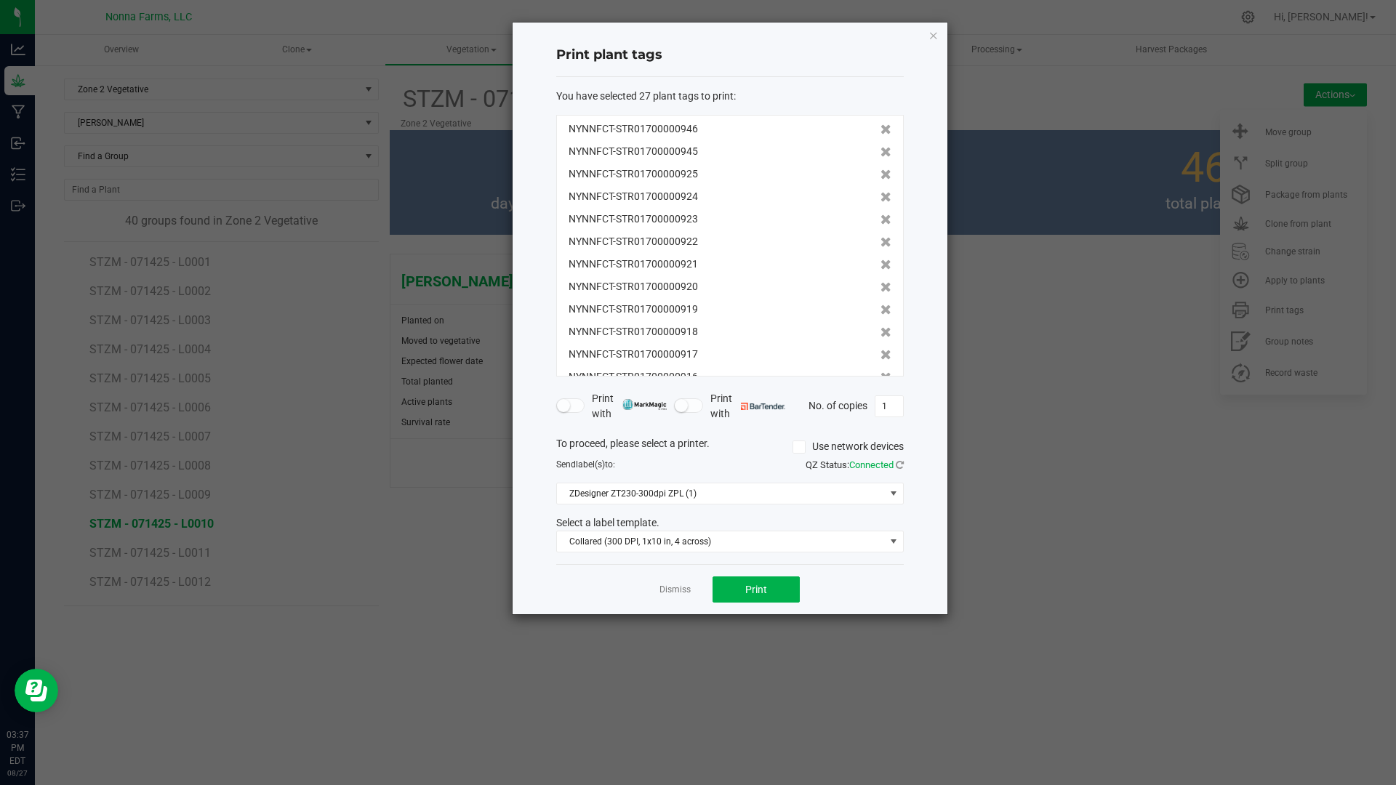
click at [880, 192] on icon at bounding box center [885, 197] width 11 height 10
click at [880, 180] on icon at bounding box center [885, 174] width 11 height 10
click at [880, 192] on icon at bounding box center [885, 197] width 11 height 10
click at [880, 178] on icon at bounding box center [885, 174] width 11 height 10
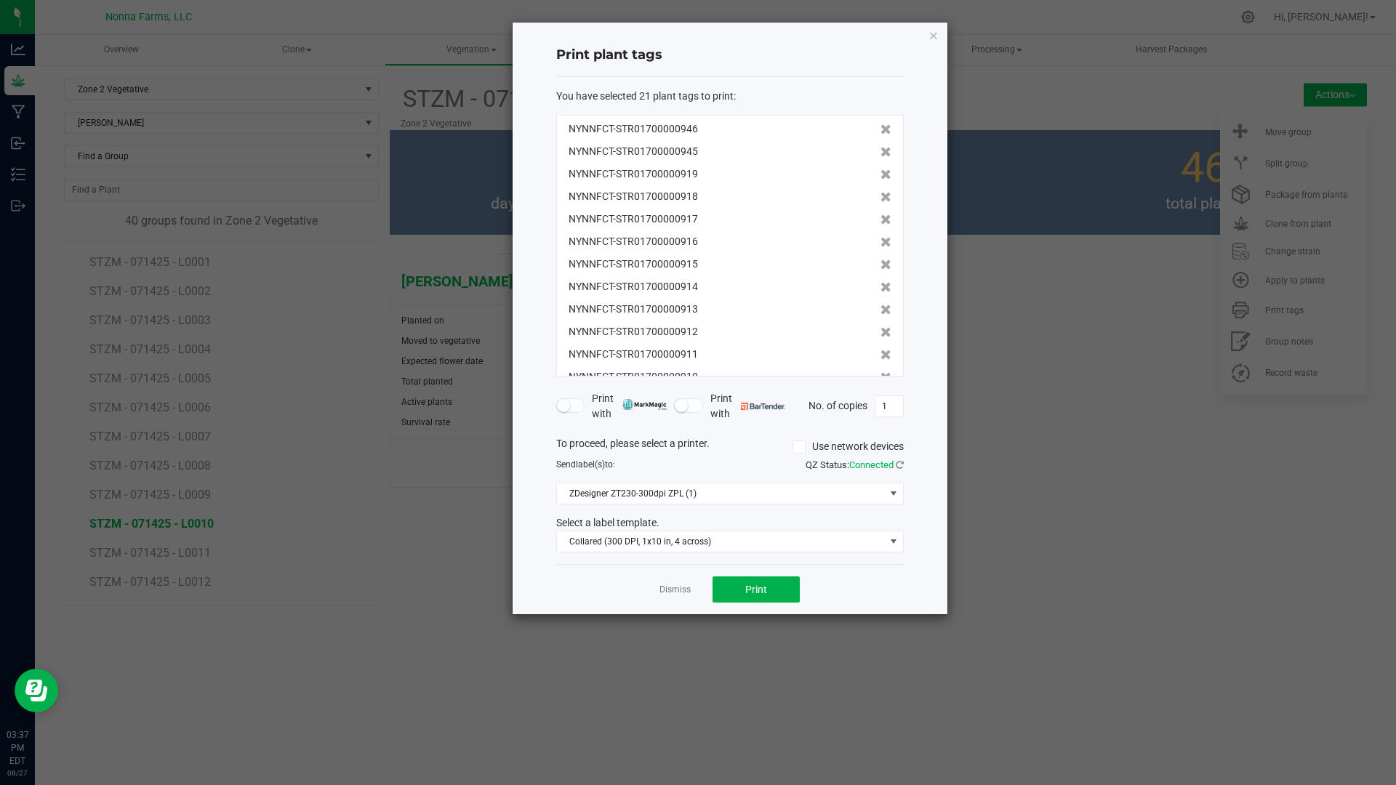
click at [880, 178] on icon at bounding box center [885, 174] width 11 height 10
click at [880, 192] on icon at bounding box center [885, 197] width 11 height 10
click at [880, 178] on icon at bounding box center [885, 174] width 11 height 10
click at [880, 192] on icon at bounding box center [885, 197] width 11 height 10
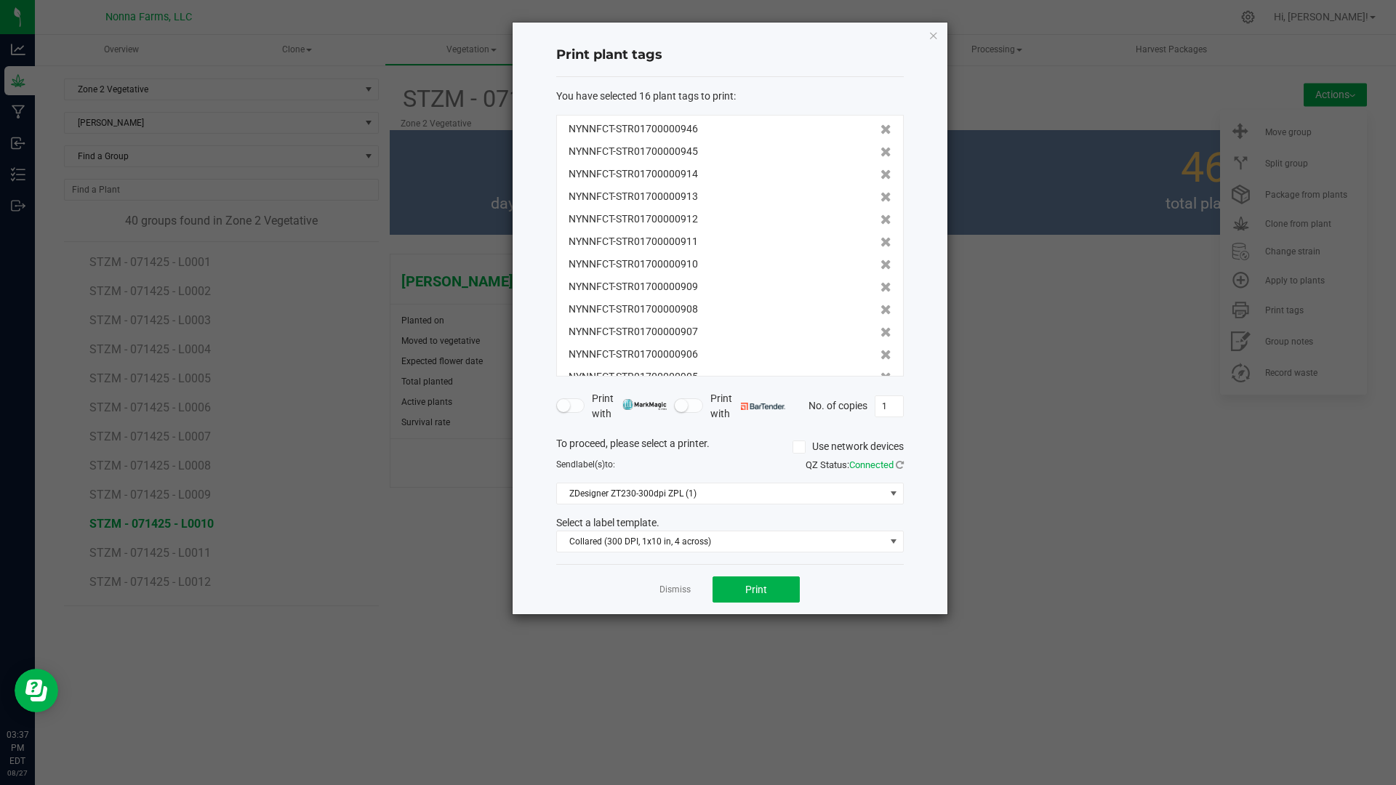
click at [880, 178] on icon at bounding box center [885, 174] width 11 height 10
click at [880, 192] on icon at bounding box center [885, 197] width 11 height 10
click at [880, 178] on icon at bounding box center [885, 174] width 11 height 10
click at [880, 192] on icon at bounding box center [885, 197] width 11 height 10
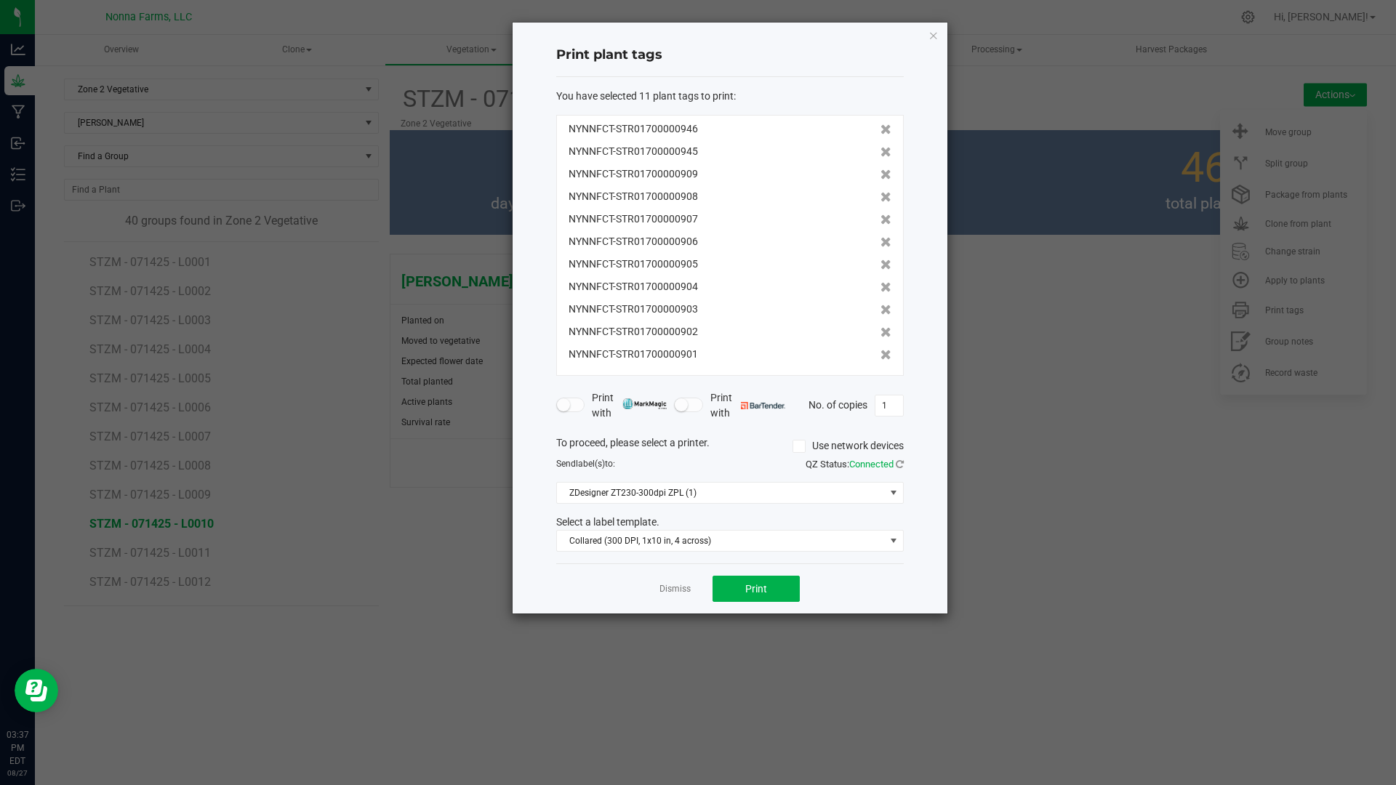
click at [880, 178] on icon at bounding box center [885, 174] width 11 height 10
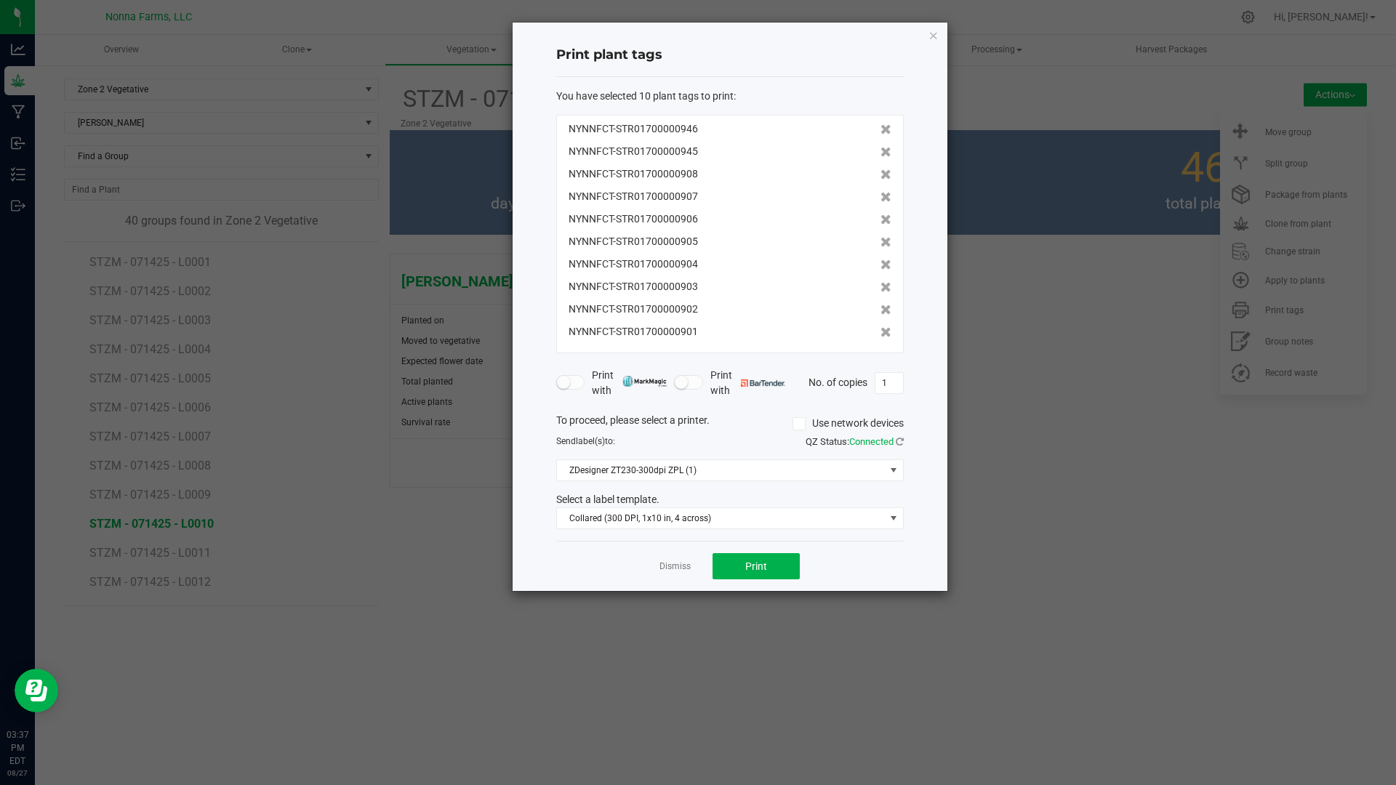
click at [880, 178] on icon at bounding box center [885, 174] width 11 height 10
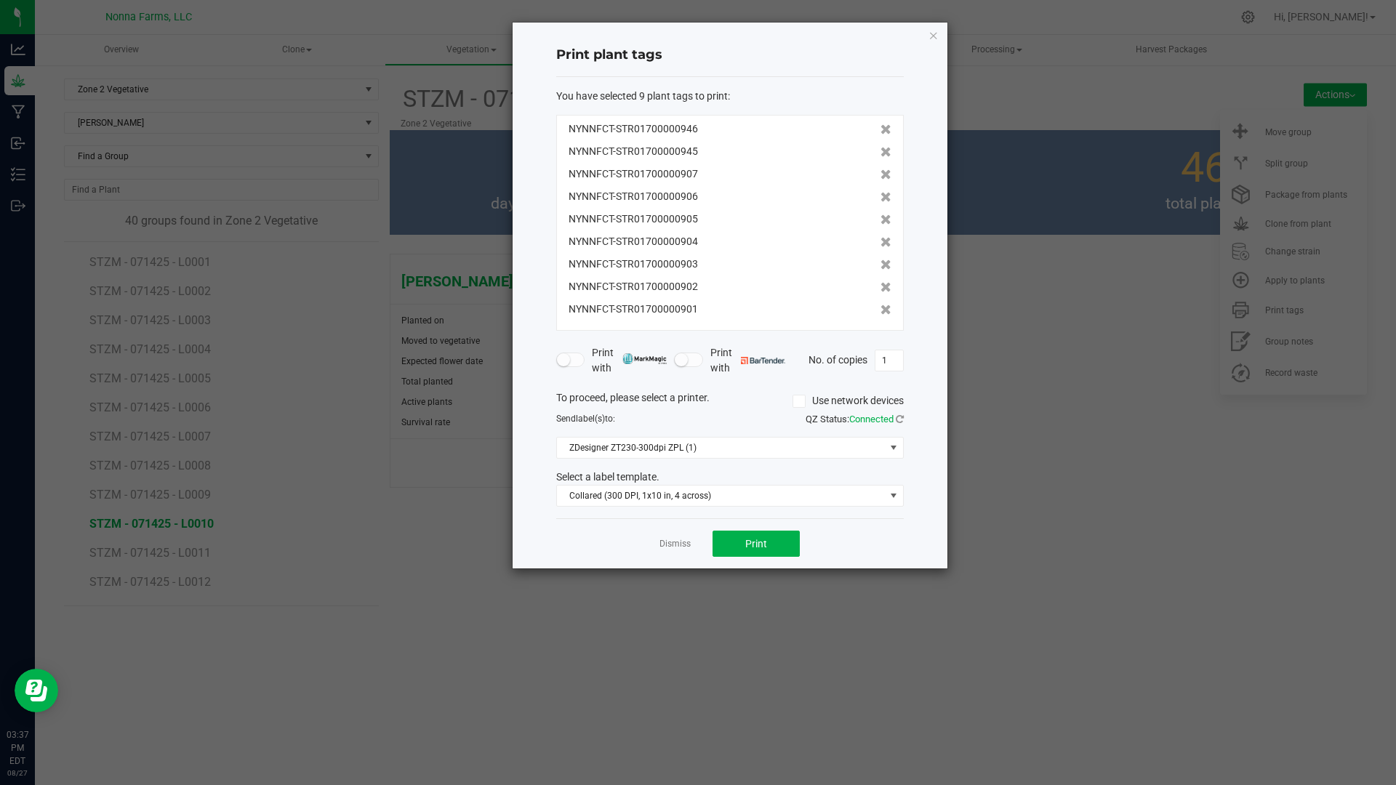
click at [880, 178] on icon at bounding box center [885, 174] width 11 height 10
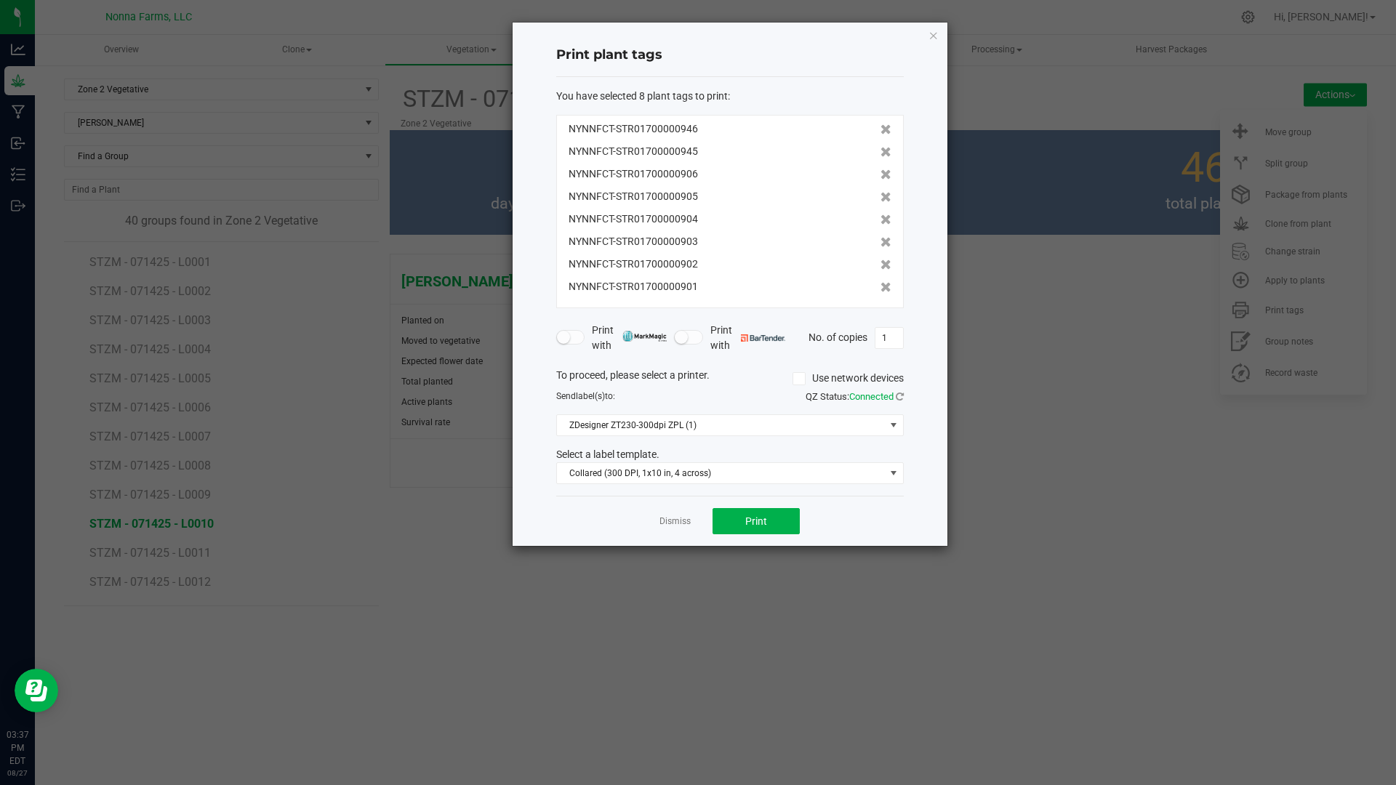
click at [880, 178] on icon at bounding box center [885, 174] width 11 height 10
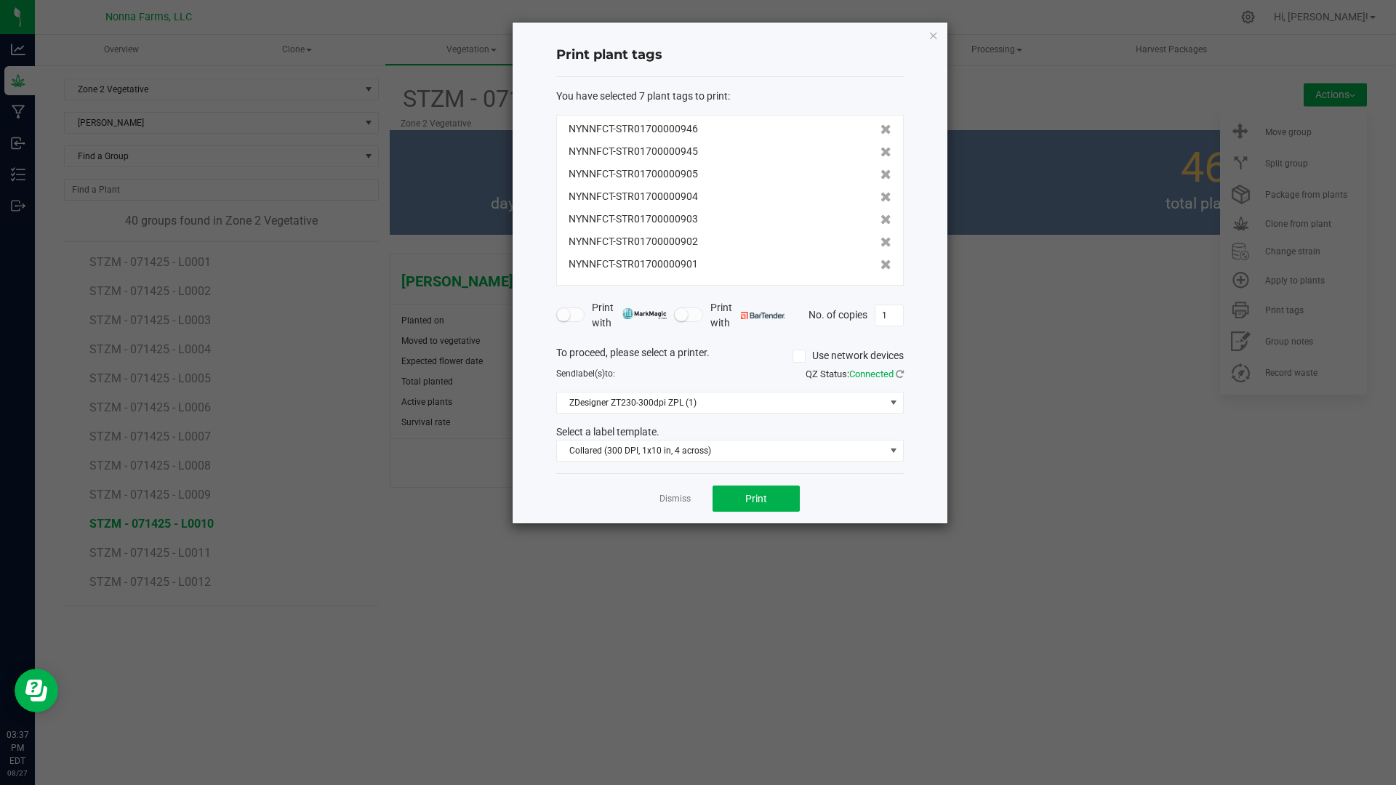
click at [880, 178] on icon at bounding box center [885, 174] width 11 height 10
click at [880, 192] on icon at bounding box center [885, 197] width 11 height 10
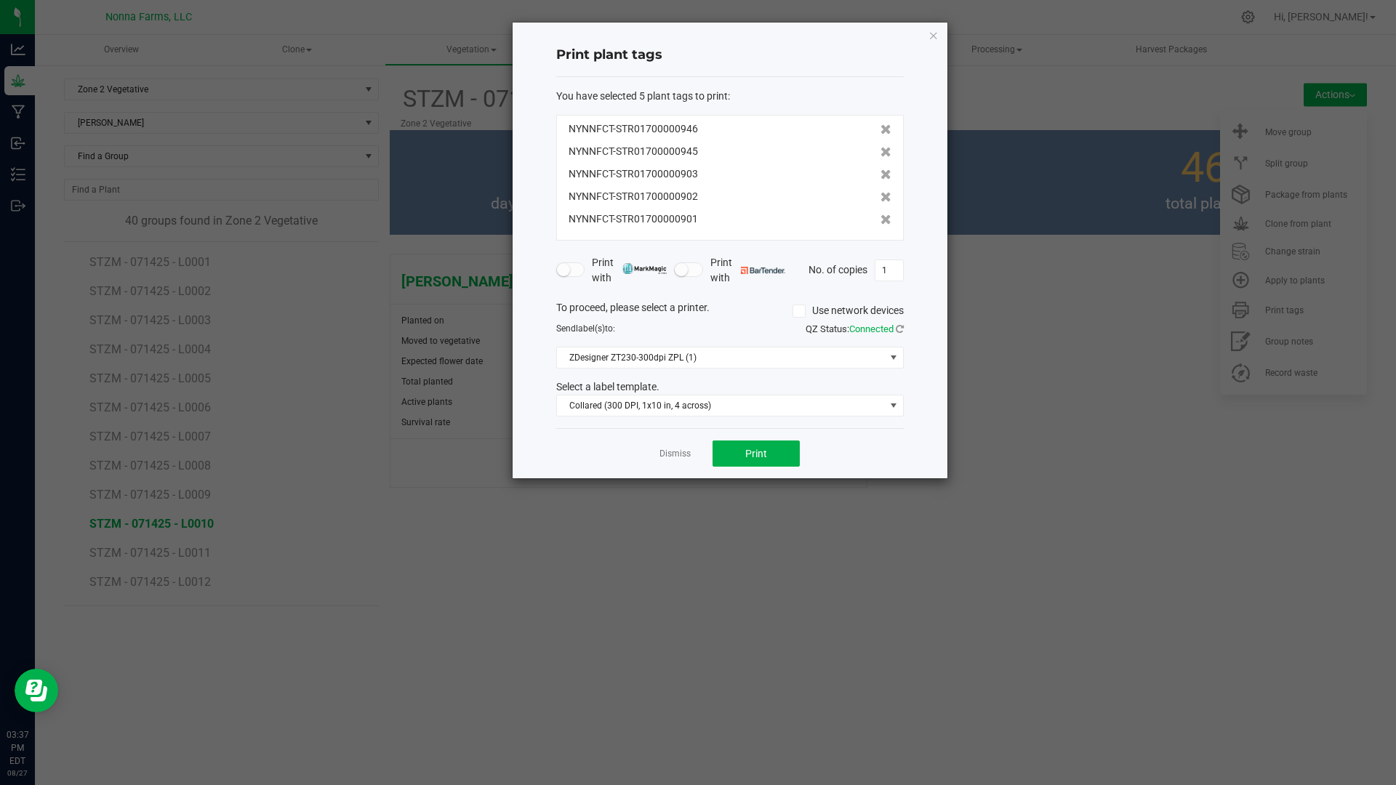
click at [880, 178] on icon at bounding box center [885, 174] width 11 height 10
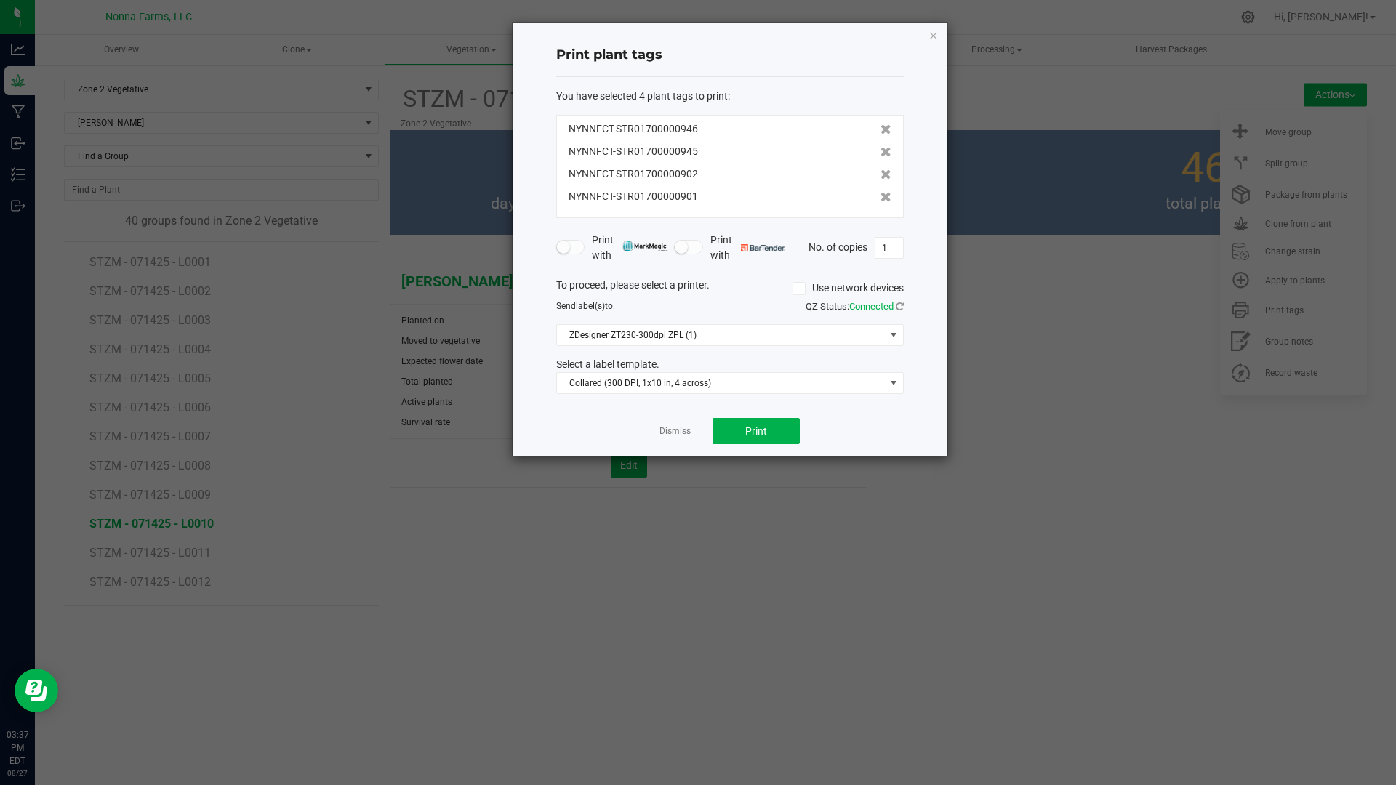
click at [880, 178] on icon at bounding box center [885, 174] width 11 height 10
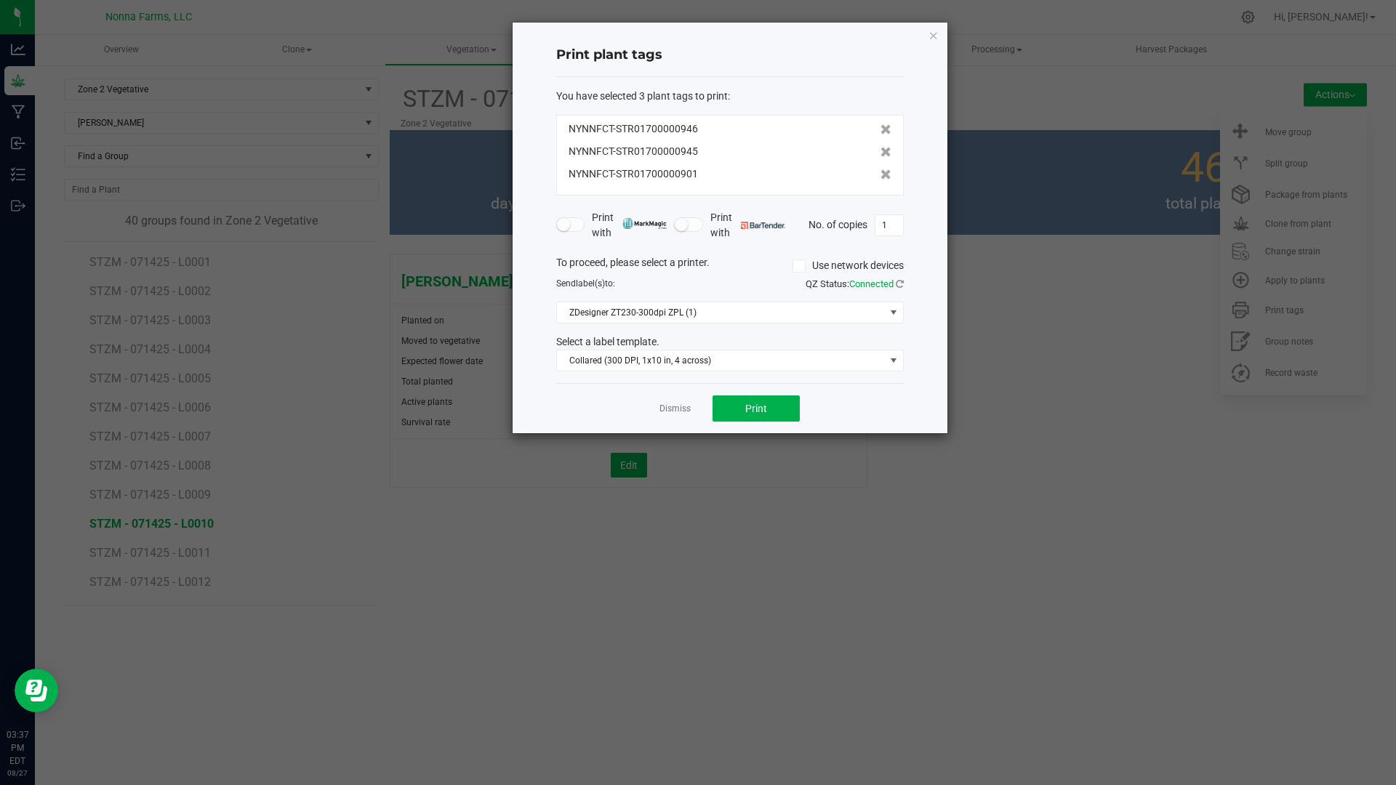
click at [880, 178] on icon at bounding box center [885, 174] width 11 height 10
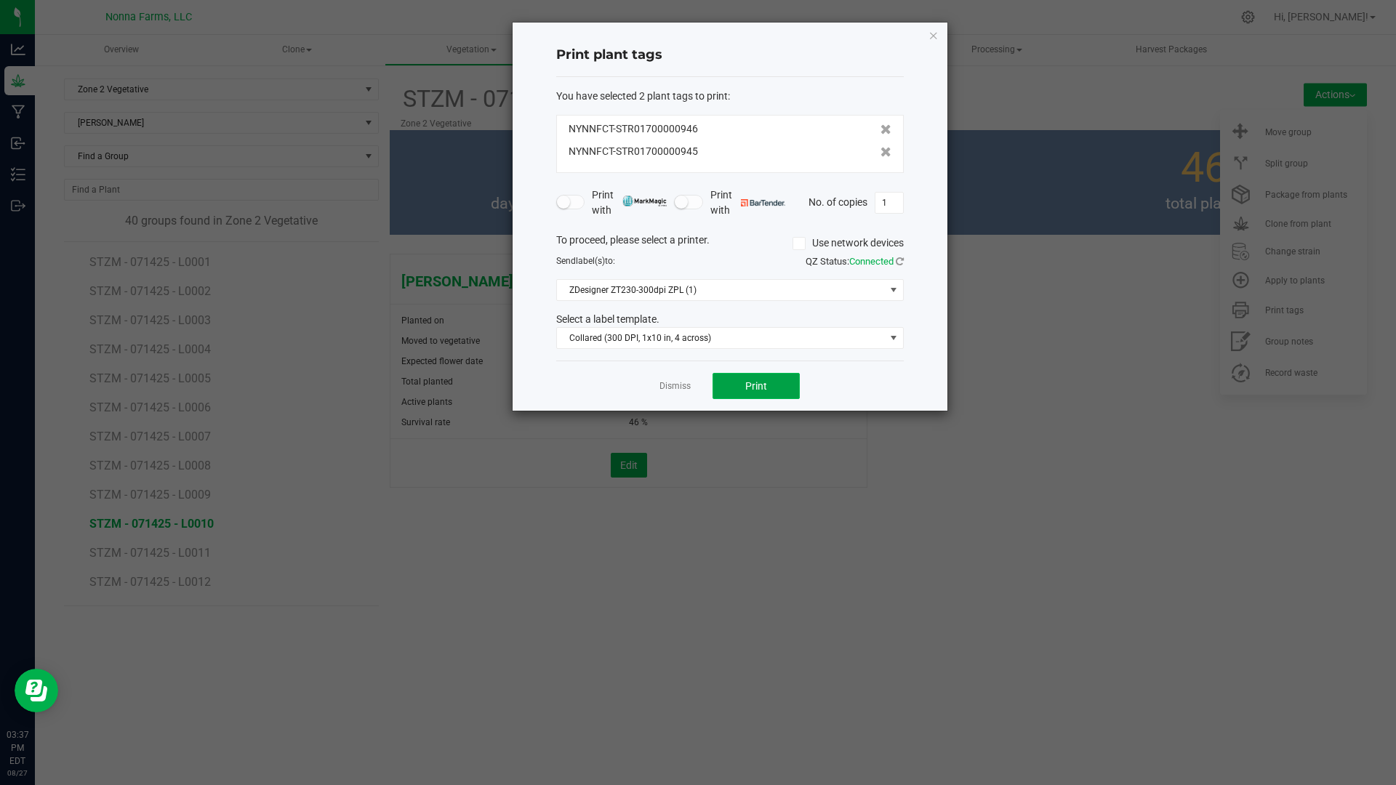
click at [758, 385] on span "Print" at bounding box center [756, 386] width 22 height 12
click at [669, 389] on link "Dismiss" at bounding box center [674, 386] width 31 height 12
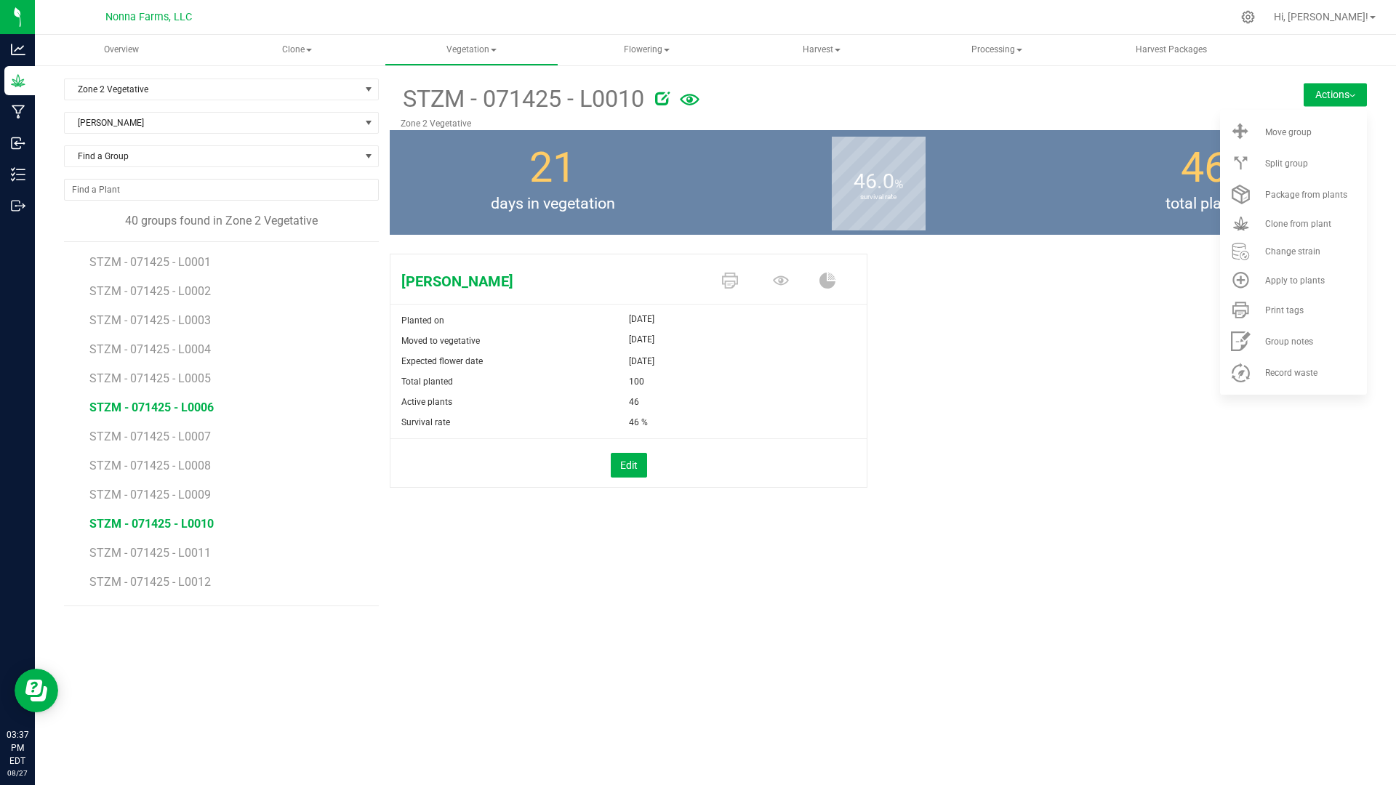
click at [192, 407] on span "STZM - 071425 - L0006" at bounding box center [151, 408] width 124 height 14
click at [1271, 318] on li "Print tags" at bounding box center [1293, 309] width 147 height 31
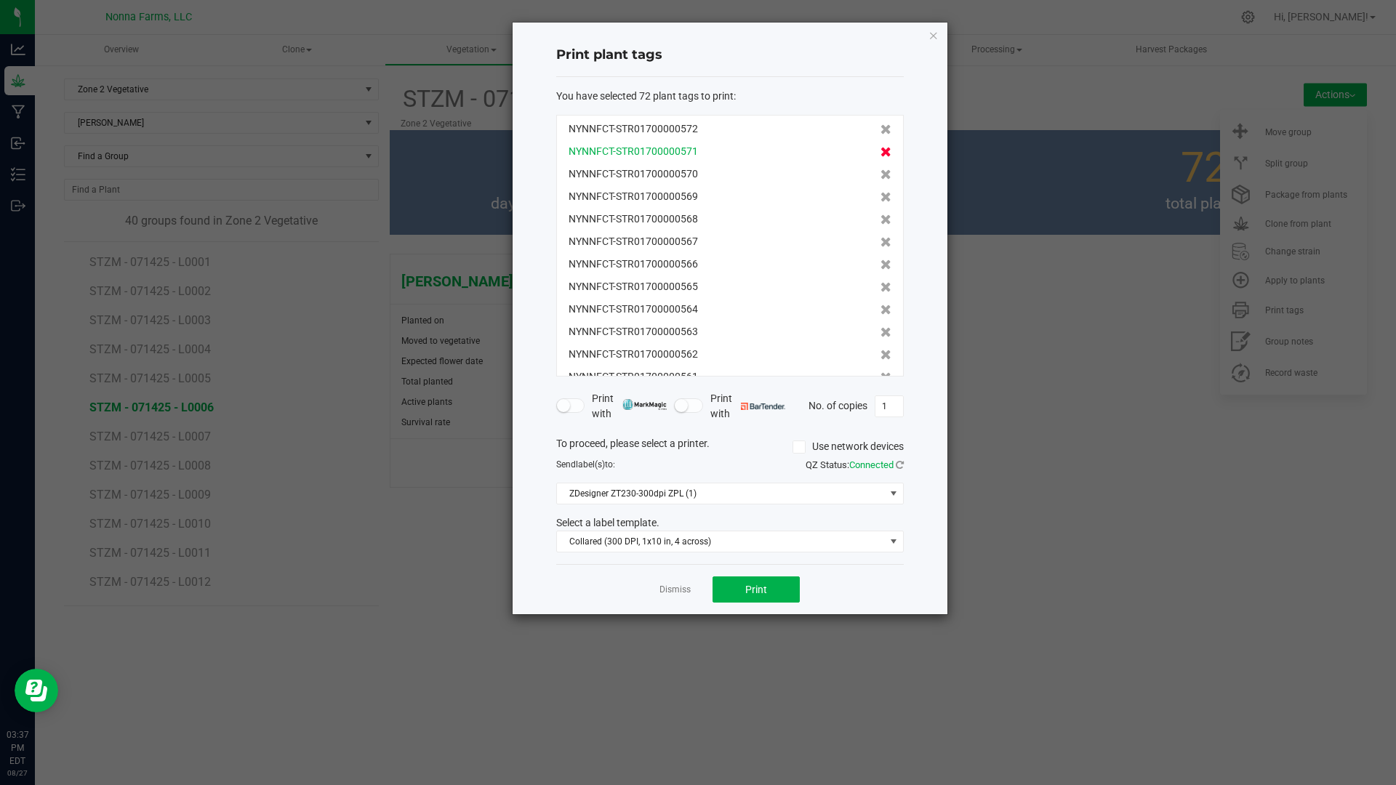
click at [880, 153] on icon at bounding box center [885, 152] width 11 height 10
click at [880, 169] on icon at bounding box center [885, 174] width 11 height 10
click at [880, 153] on icon at bounding box center [885, 152] width 11 height 10
click at [880, 169] on icon at bounding box center [885, 174] width 11 height 10
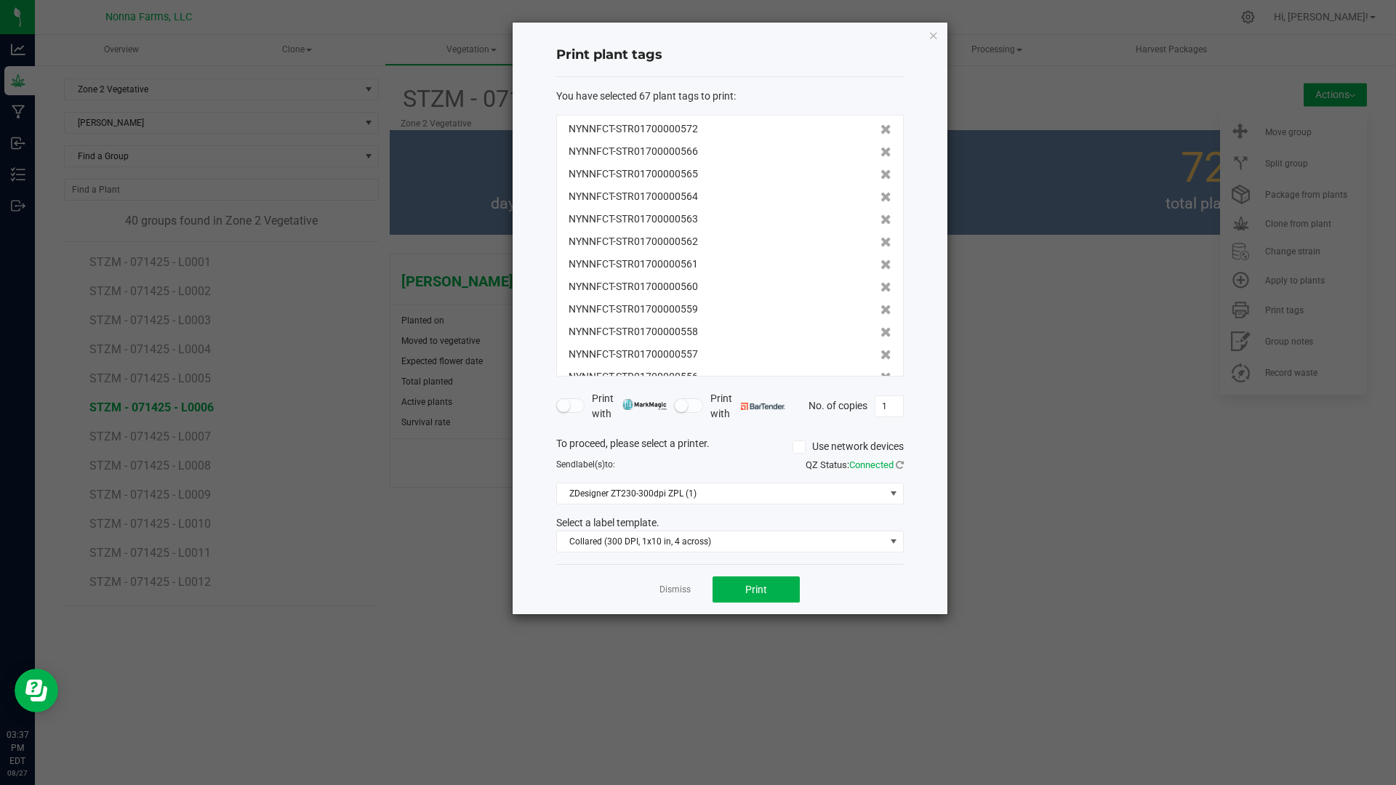
click at [880, 153] on icon at bounding box center [885, 152] width 11 height 10
click at [880, 169] on icon at bounding box center [885, 174] width 11 height 10
click at [880, 153] on icon at bounding box center [885, 152] width 11 height 10
click at [880, 169] on icon at bounding box center [885, 174] width 11 height 10
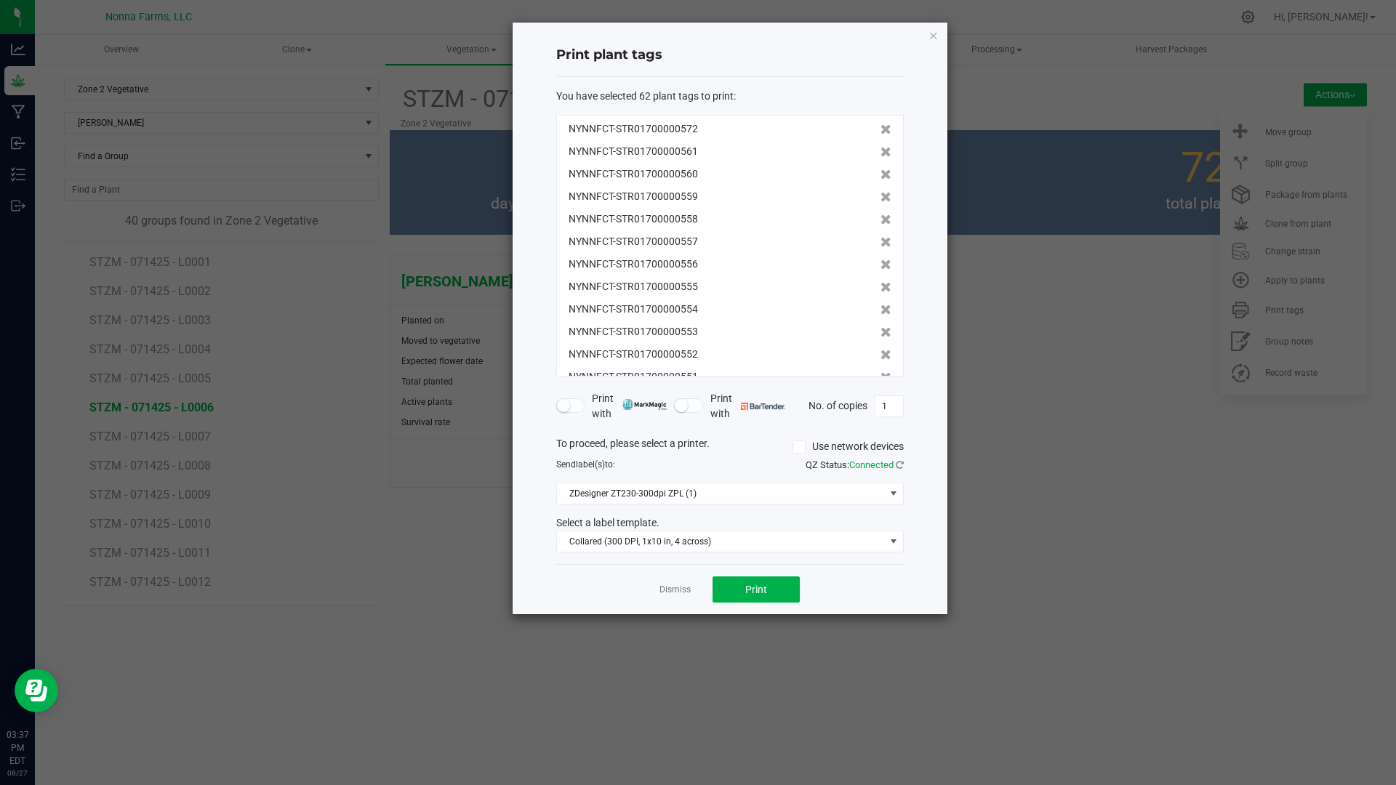
click at [880, 153] on icon at bounding box center [885, 152] width 11 height 10
click at [880, 169] on icon at bounding box center [885, 174] width 11 height 10
click at [880, 153] on icon at bounding box center [885, 152] width 11 height 10
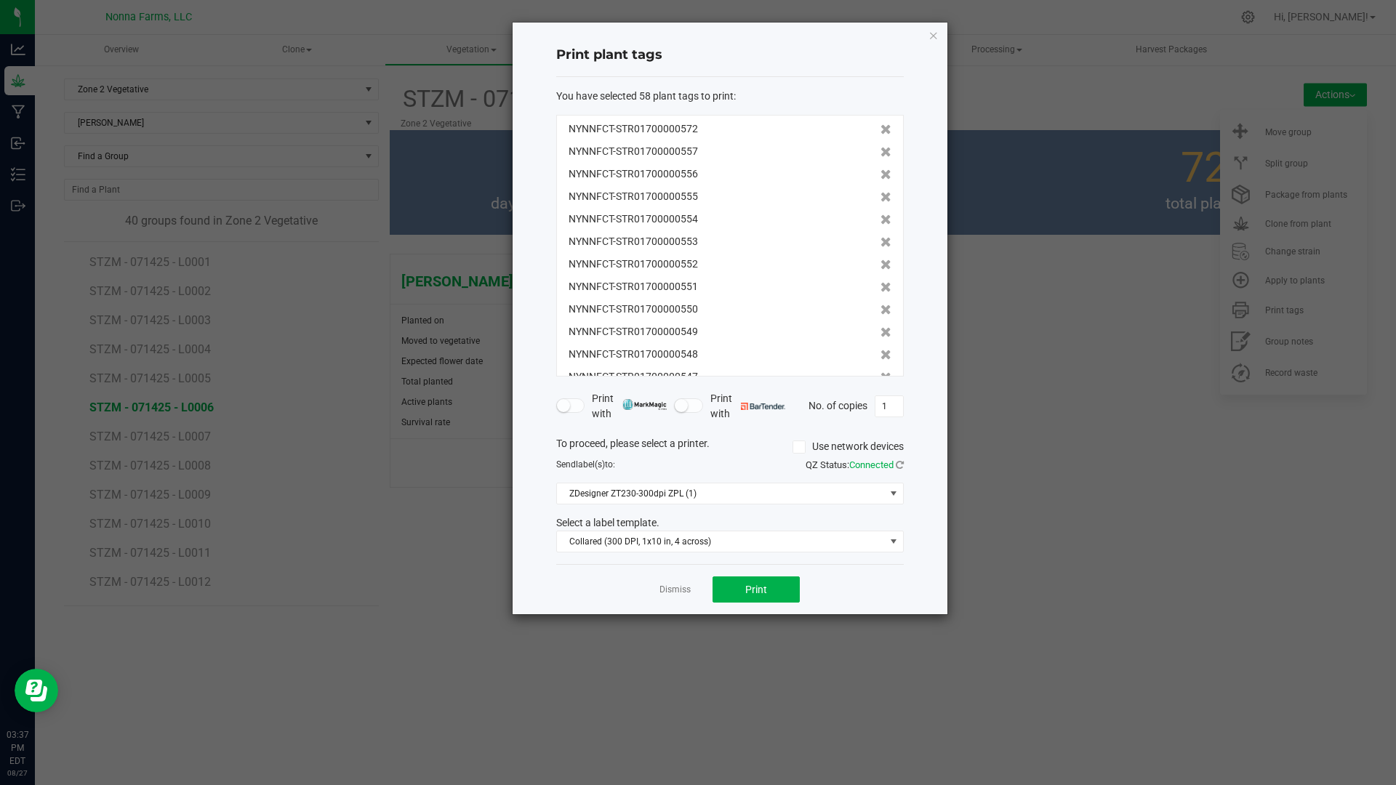
click at [880, 169] on icon at bounding box center [885, 174] width 11 height 10
click at [880, 153] on icon at bounding box center [885, 152] width 11 height 10
click at [880, 169] on icon at bounding box center [885, 174] width 11 height 10
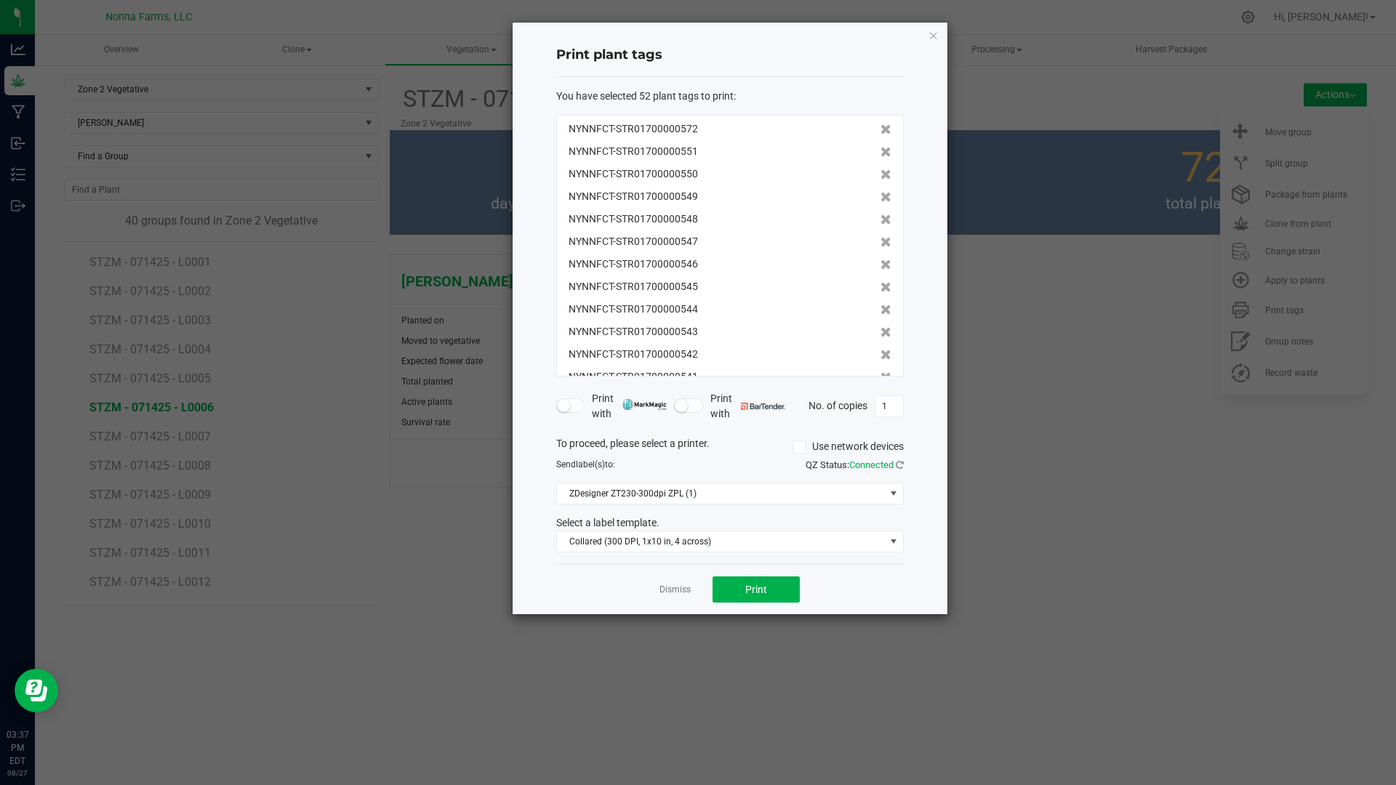
click at [880, 153] on icon at bounding box center [885, 152] width 11 height 10
click at [880, 169] on icon at bounding box center [885, 174] width 11 height 10
click at [880, 153] on icon at bounding box center [885, 152] width 11 height 10
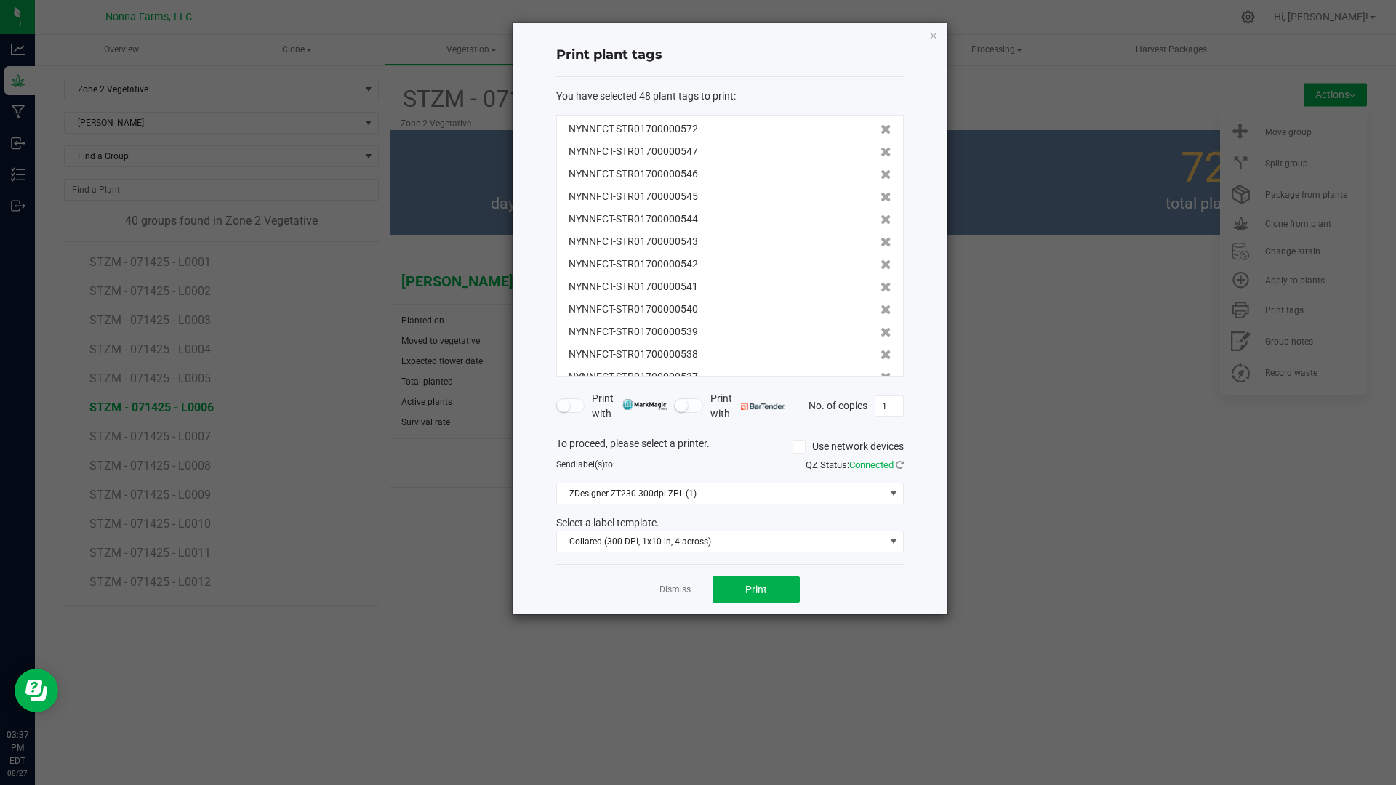
click at [880, 169] on icon at bounding box center [885, 174] width 11 height 10
click at [880, 153] on icon at bounding box center [885, 152] width 11 height 10
click at [880, 169] on icon at bounding box center [885, 174] width 11 height 10
click at [880, 153] on icon at bounding box center [885, 152] width 11 height 10
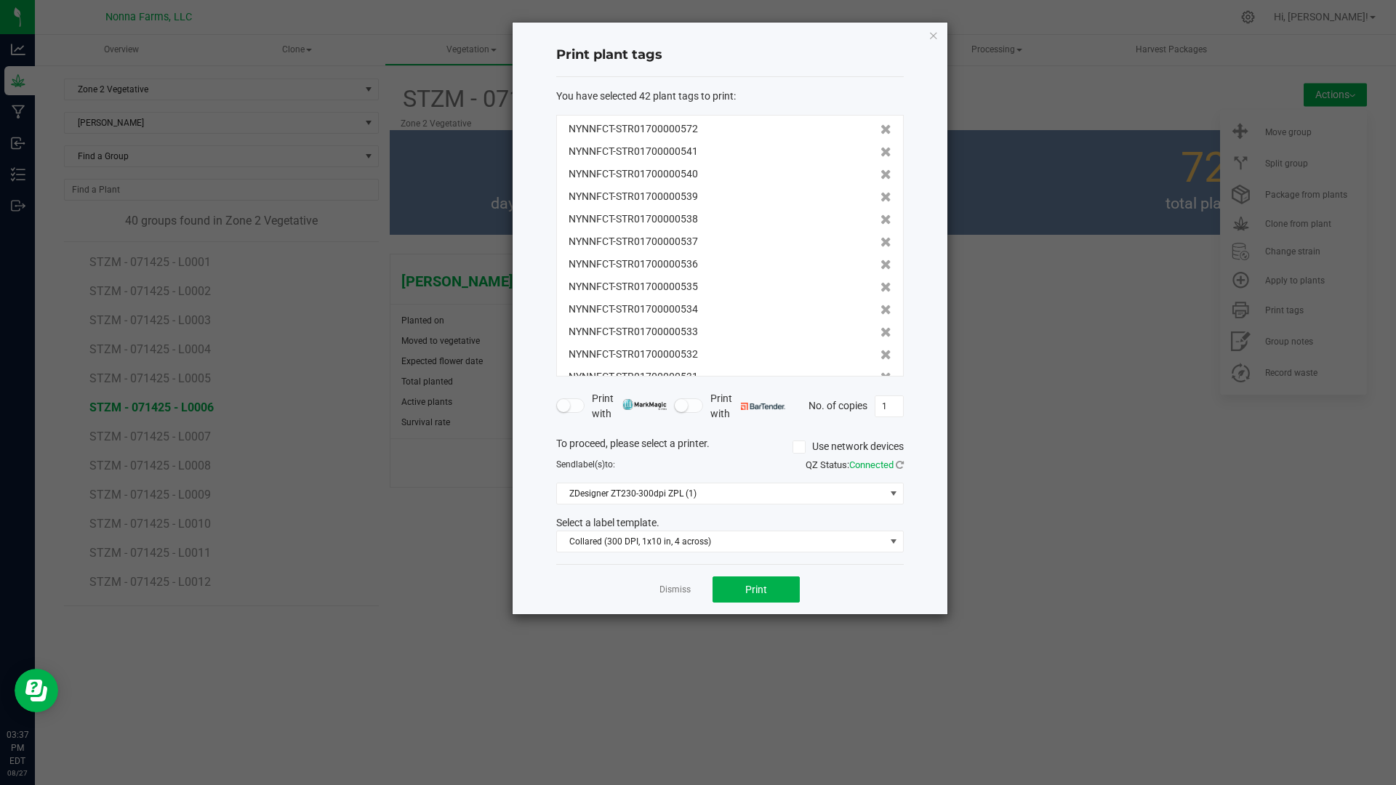
click at [880, 153] on icon at bounding box center [885, 152] width 11 height 10
click at [880, 169] on icon at bounding box center [885, 174] width 11 height 10
click at [880, 152] on icon at bounding box center [885, 152] width 11 height 10
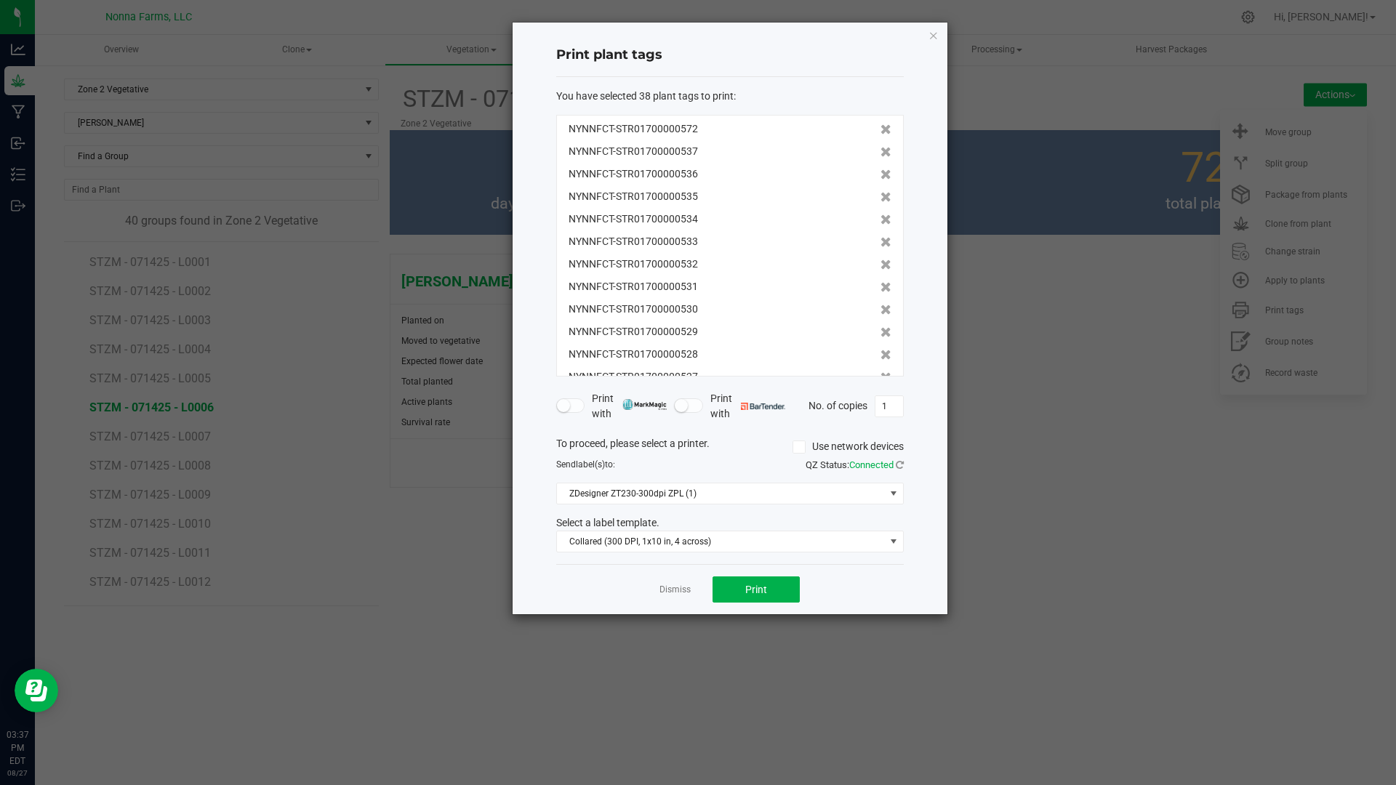
click at [880, 169] on icon at bounding box center [885, 174] width 11 height 10
click at [880, 152] on icon at bounding box center [885, 152] width 11 height 10
click at [880, 169] on icon at bounding box center [885, 174] width 11 height 10
click at [880, 152] on icon at bounding box center [885, 152] width 11 height 10
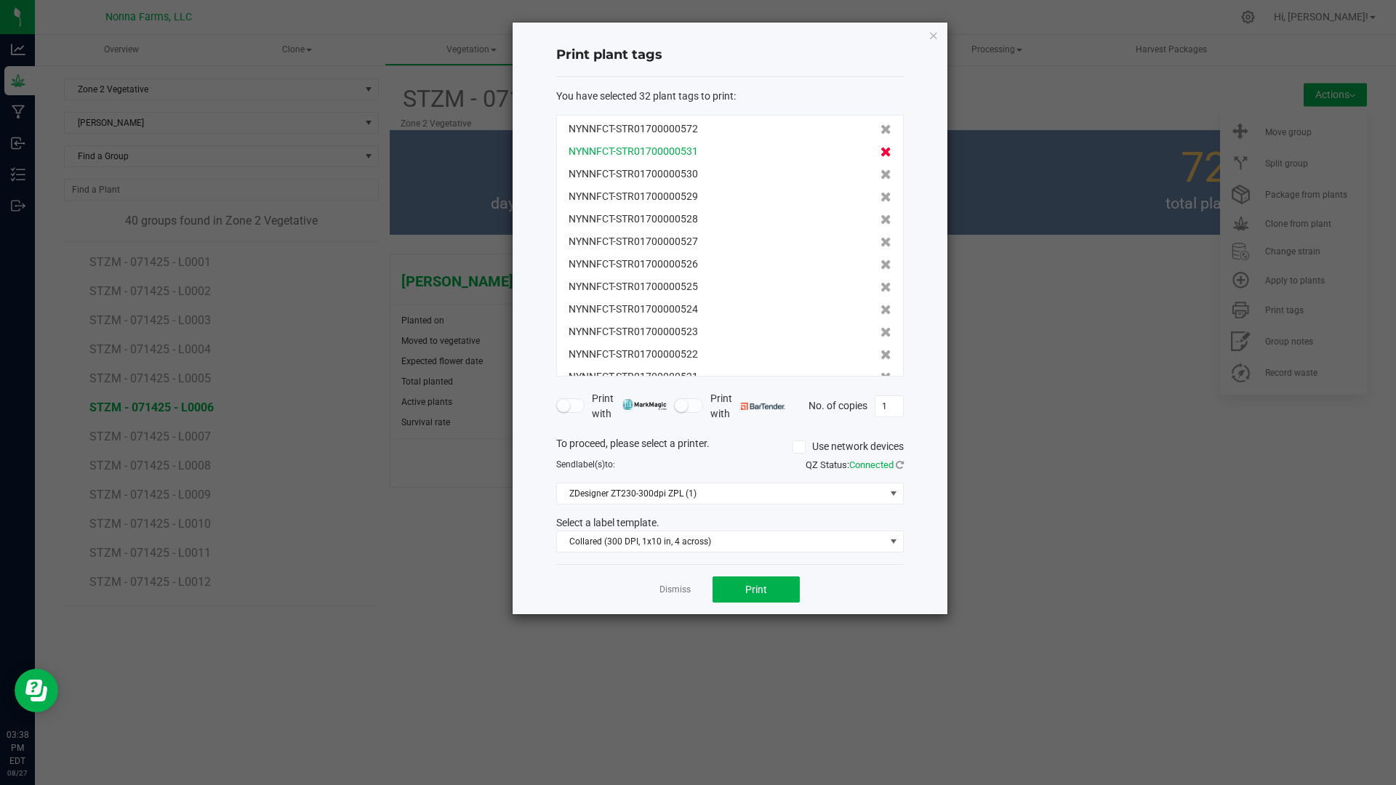
click at [880, 152] on icon at bounding box center [885, 152] width 11 height 10
click at [880, 169] on icon at bounding box center [885, 174] width 11 height 10
click at [880, 152] on icon at bounding box center [885, 152] width 11 height 10
click at [880, 169] on icon at bounding box center [885, 174] width 11 height 10
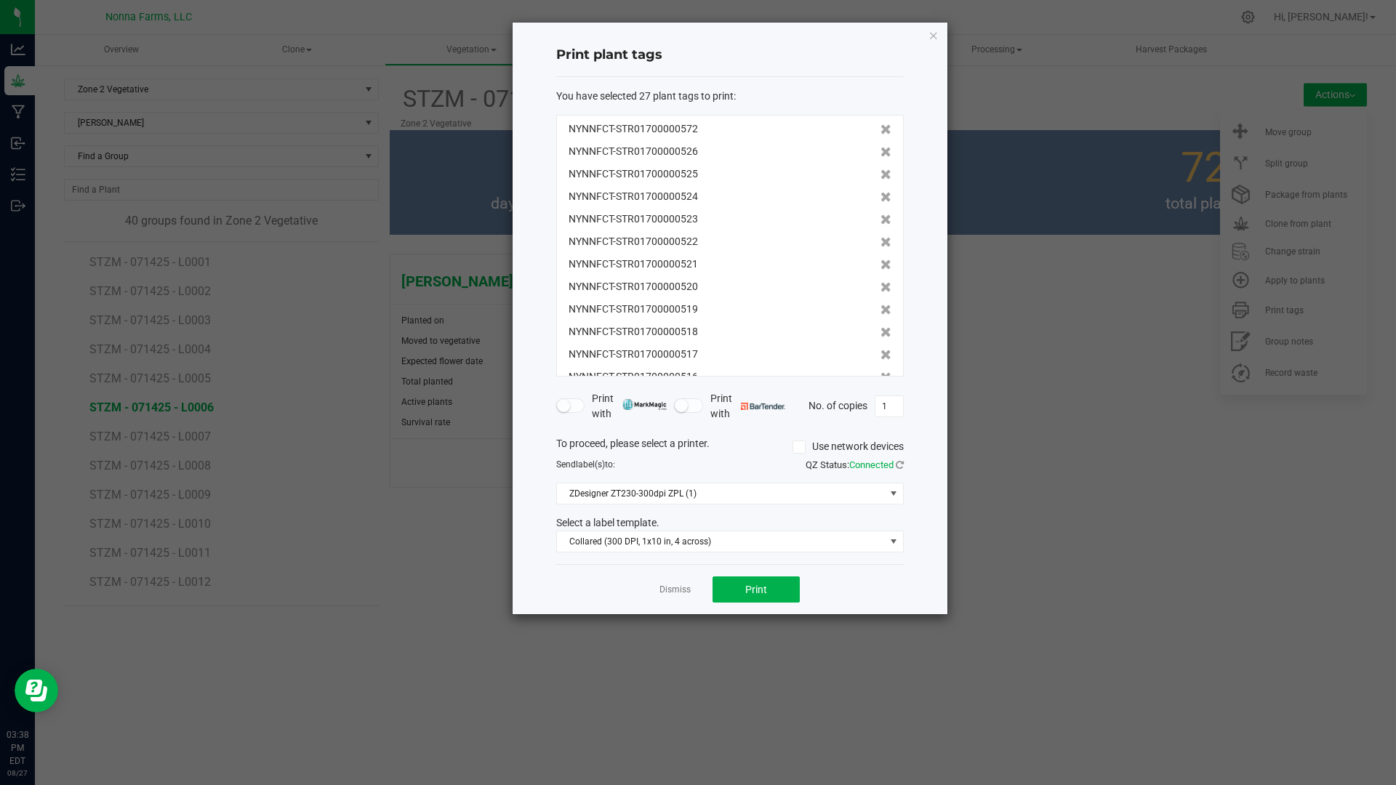
click at [880, 152] on icon at bounding box center [885, 152] width 11 height 10
click at [880, 169] on icon at bounding box center [885, 174] width 11 height 10
click at [880, 152] on icon at bounding box center [885, 152] width 11 height 10
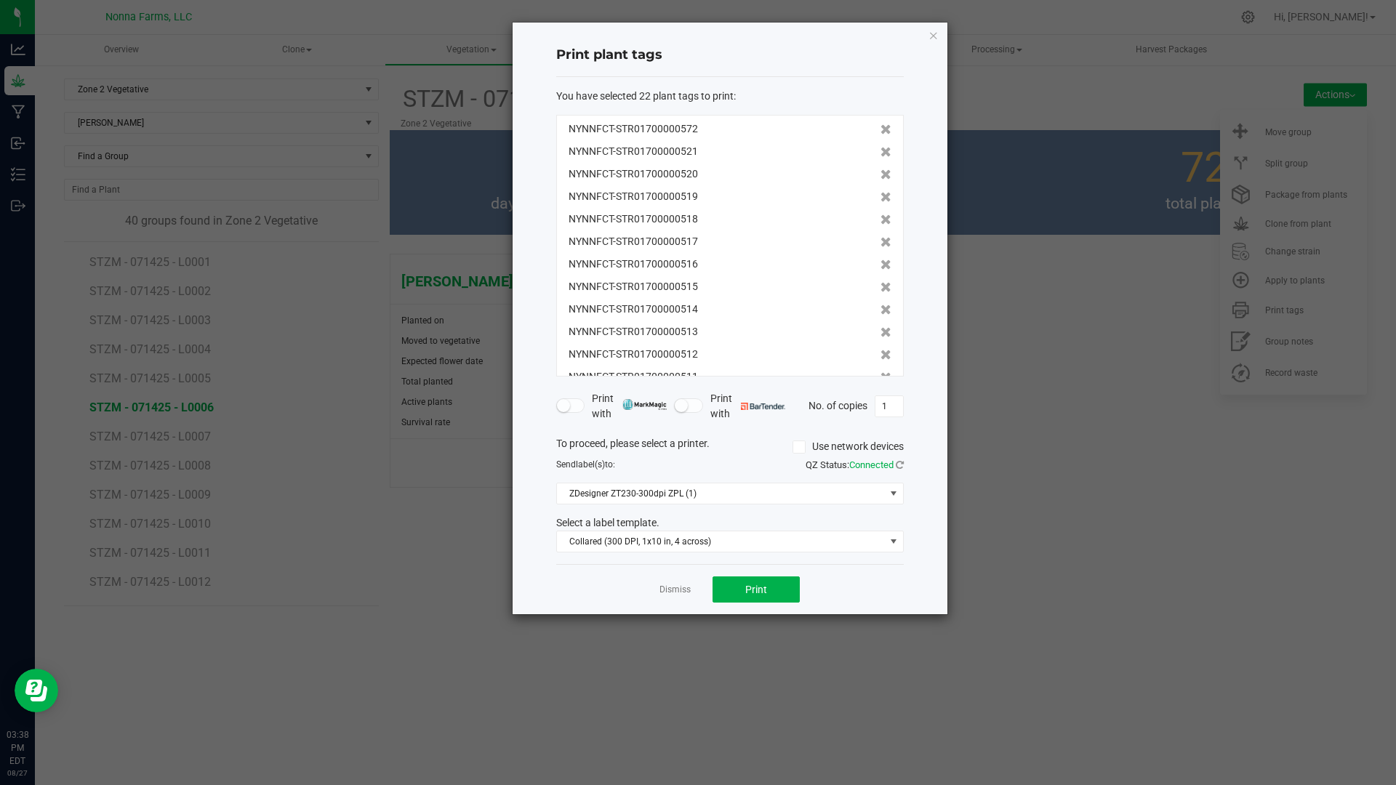
click at [880, 152] on icon at bounding box center [885, 152] width 11 height 10
click at [880, 169] on icon at bounding box center [885, 174] width 11 height 10
click at [880, 152] on icon at bounding box center [885, 152] width 11 height 10
click at [880, 169] on icon at bounding box center [885, 174] width 11 height 10
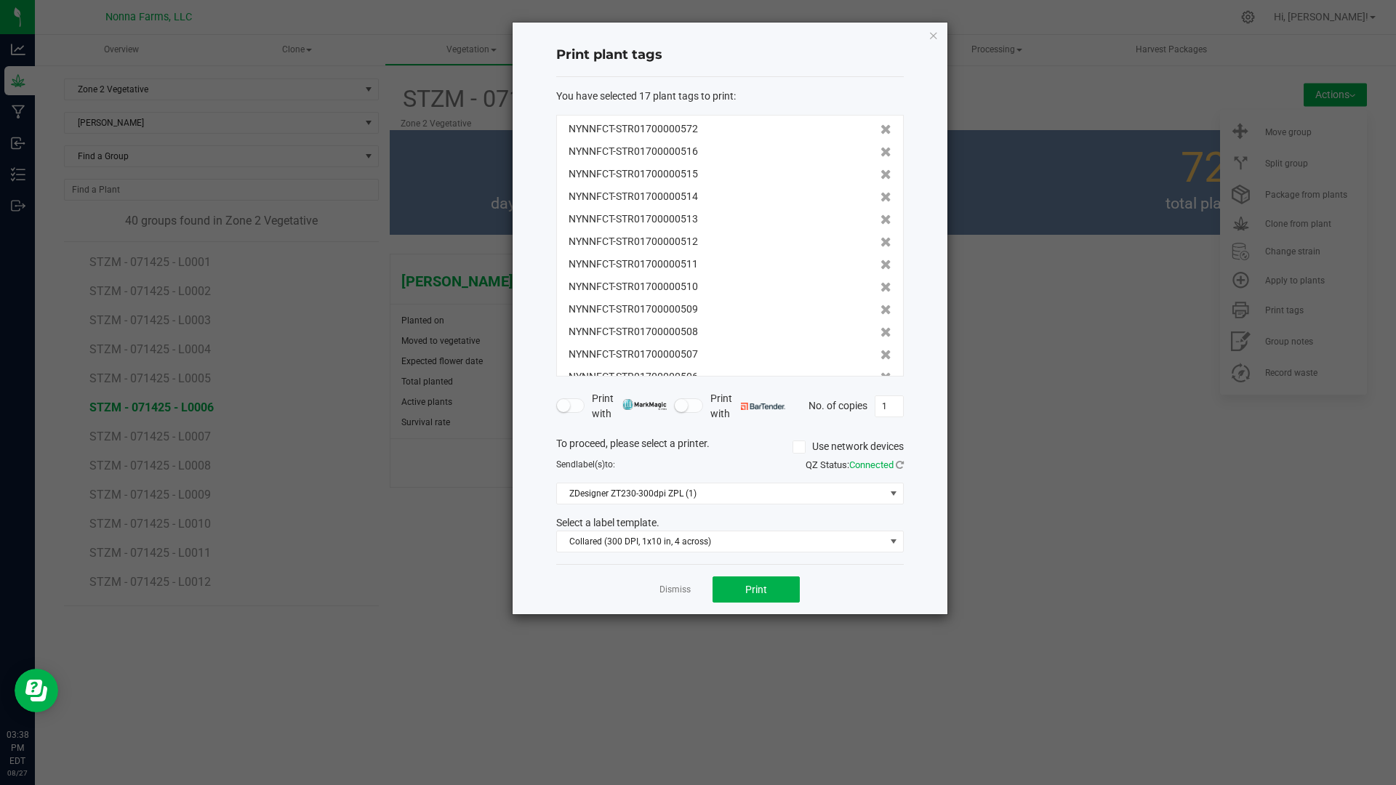
click at [880, 152] on icon at bounding box center [885, 152] width 11 height 10
click at [880, 169] on icon at bounding box center [885, 174] width 11 height 10
click at [880, 152] on icon at bounding box center [885, 152] width 11 height 10
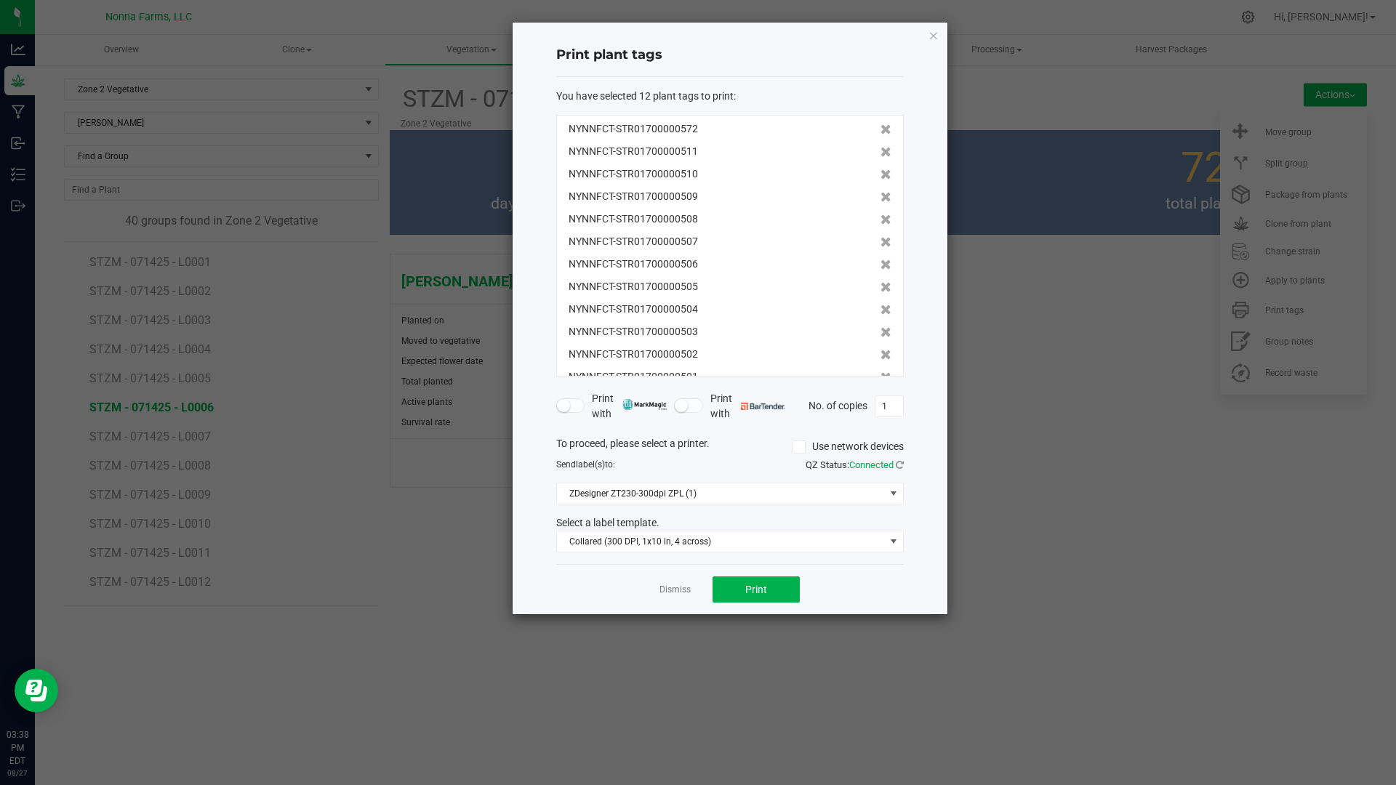
click at [880, 152] on icon at bounding box center [885, 152] width 11 height 10
click at [880, 169] on icon at bounding box center [885, 174] width 11 height 10
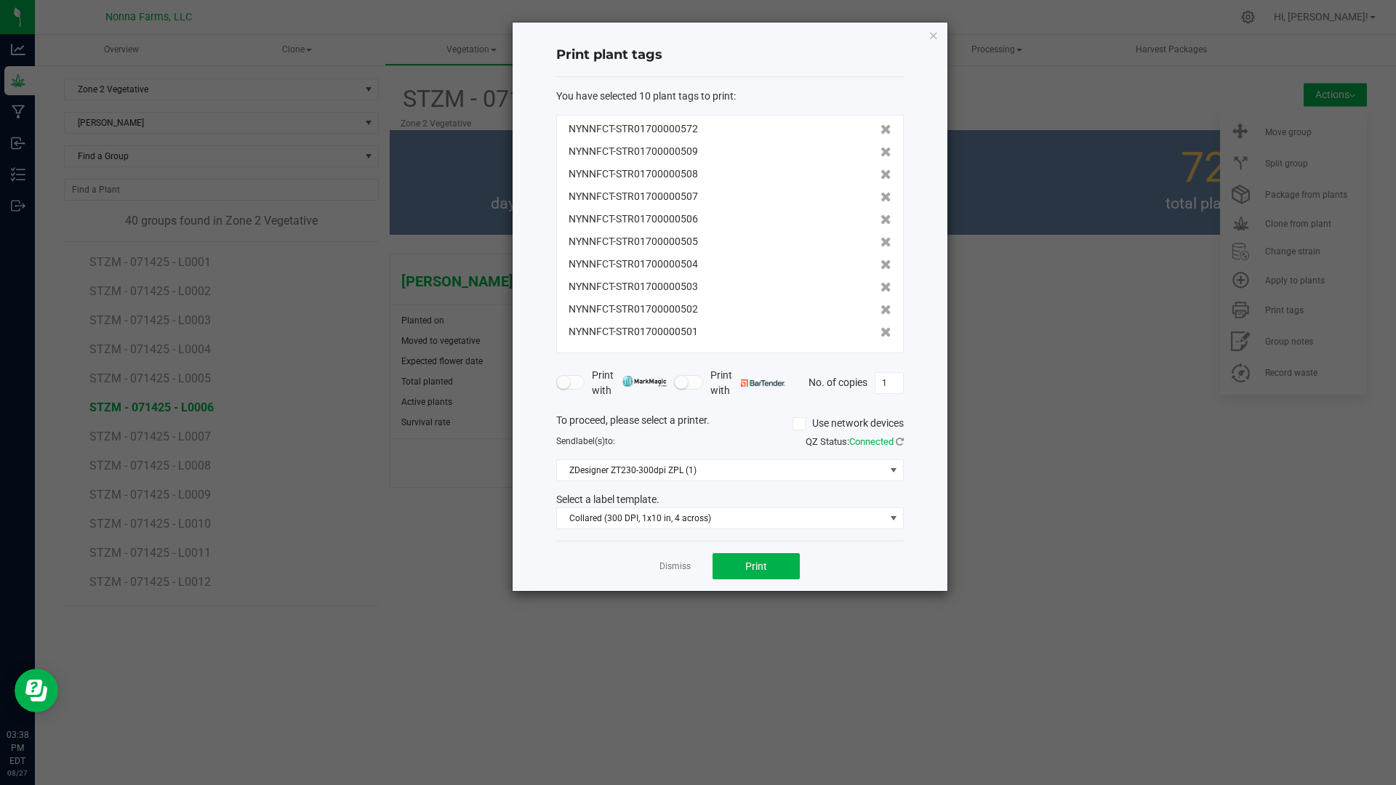
click at [880, 152] on icon at bounding box center [885, 152] width 11 height 10
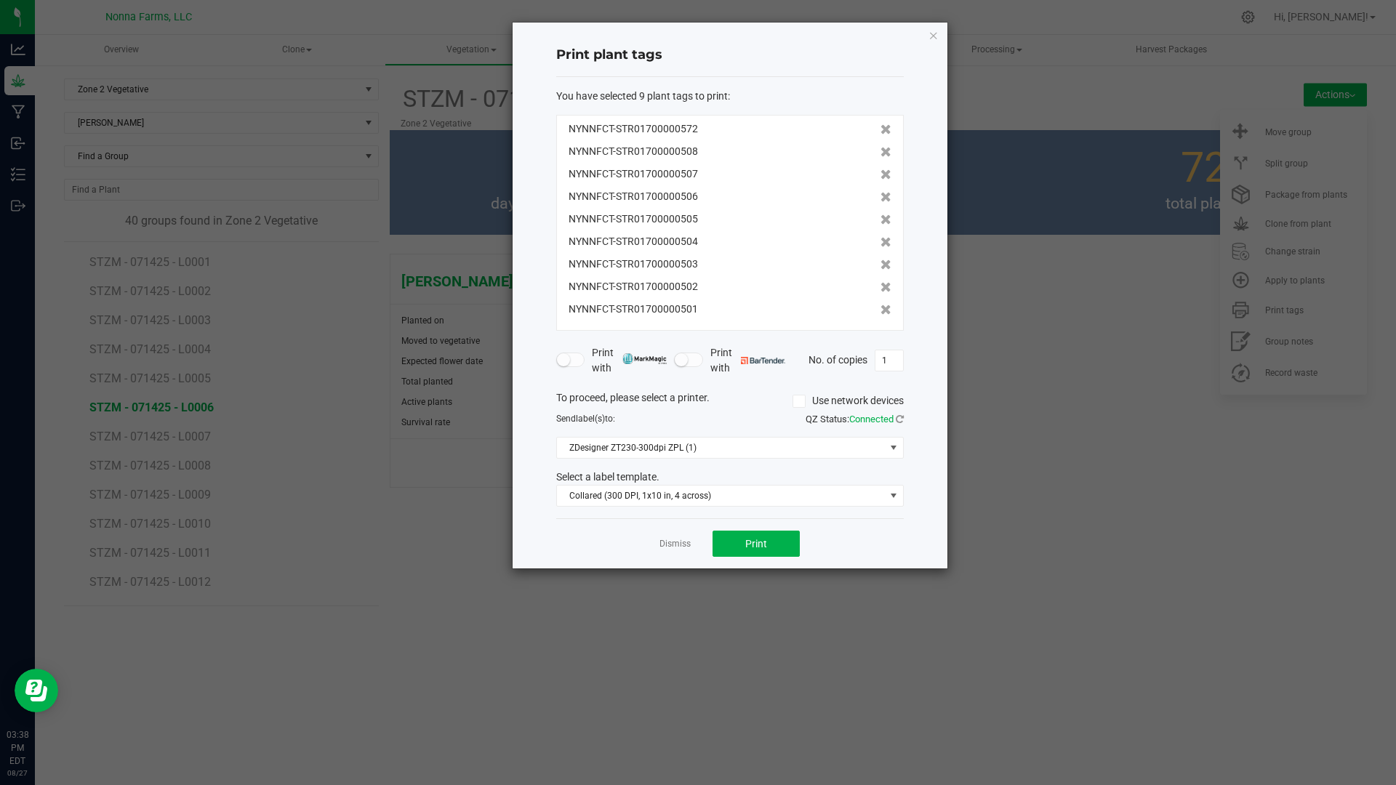
click at [880, 152] on icon at bounding box center [885, 152] width 11 height 10
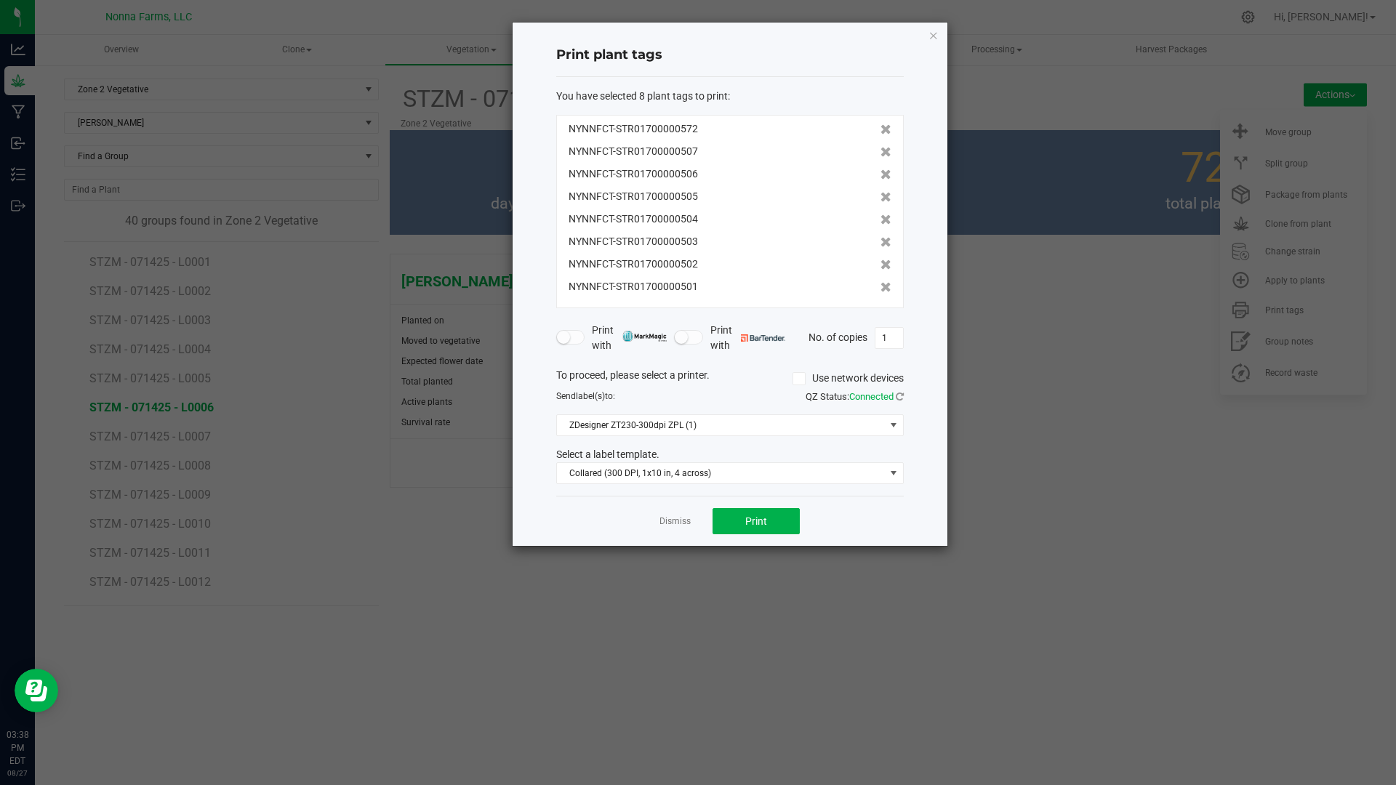
click at [880, 152] on icon at bounding box center [885, 152] width 11 height 10
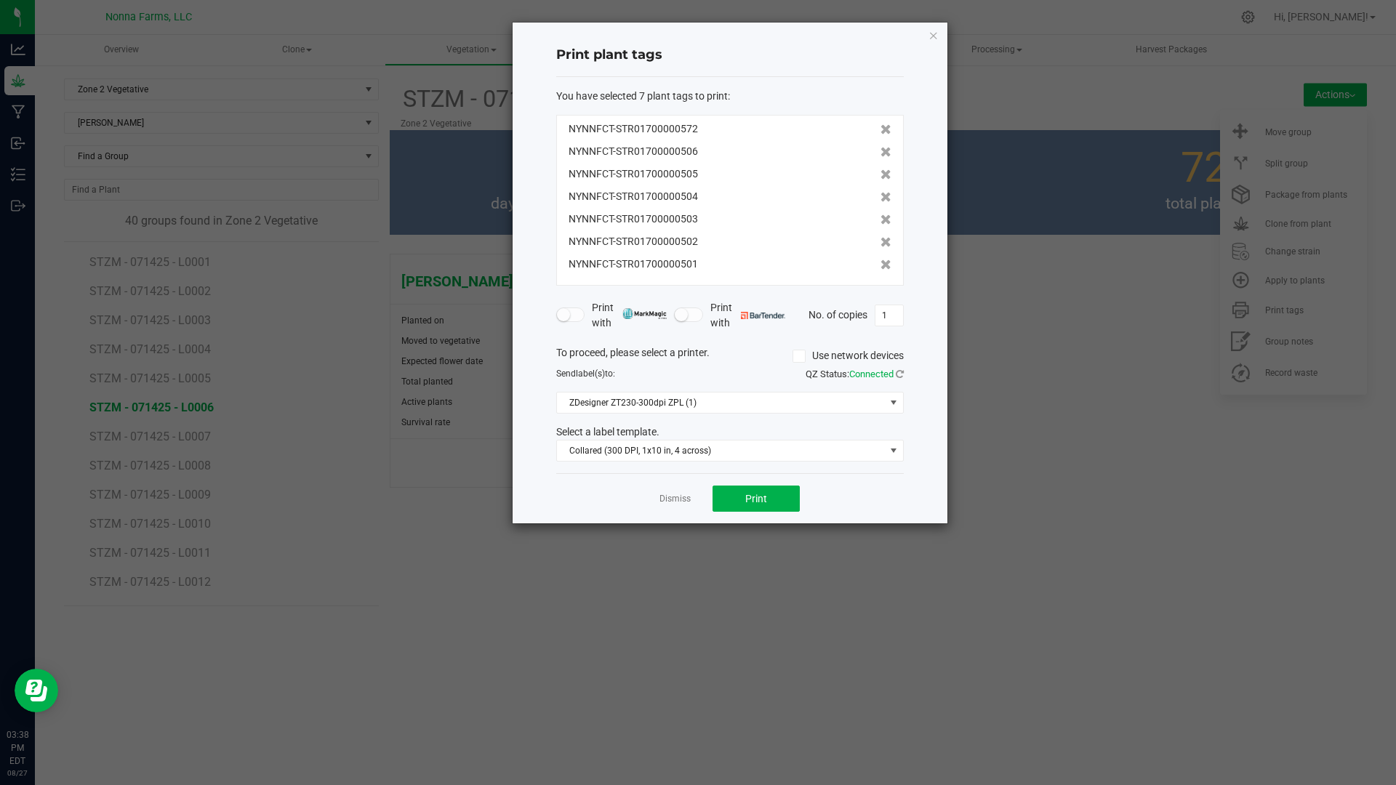
click at [880, 152] on icon at bounding box center [885, 152] width 11 height 10
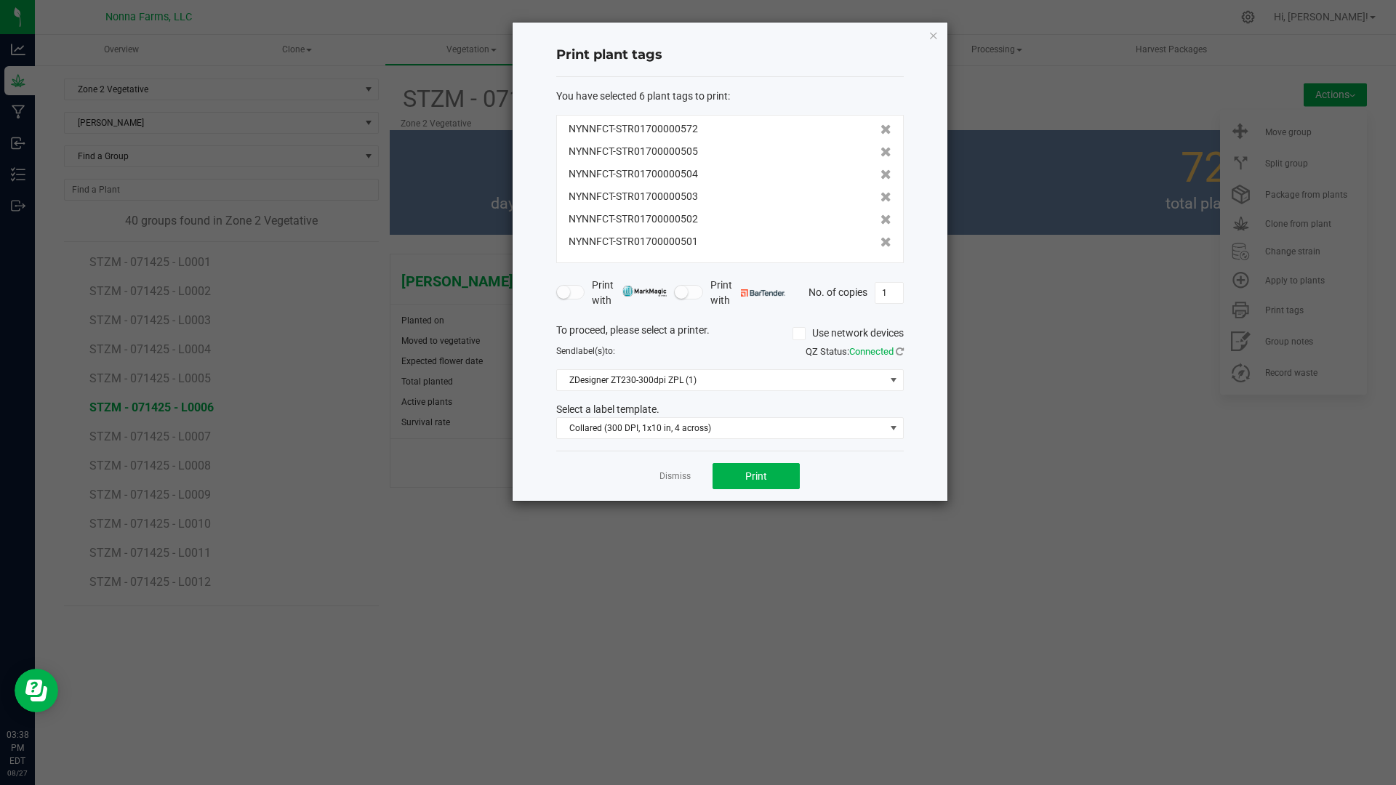
click at [880, 152] on icon at bounding box center [885, 152] width 11 height 10
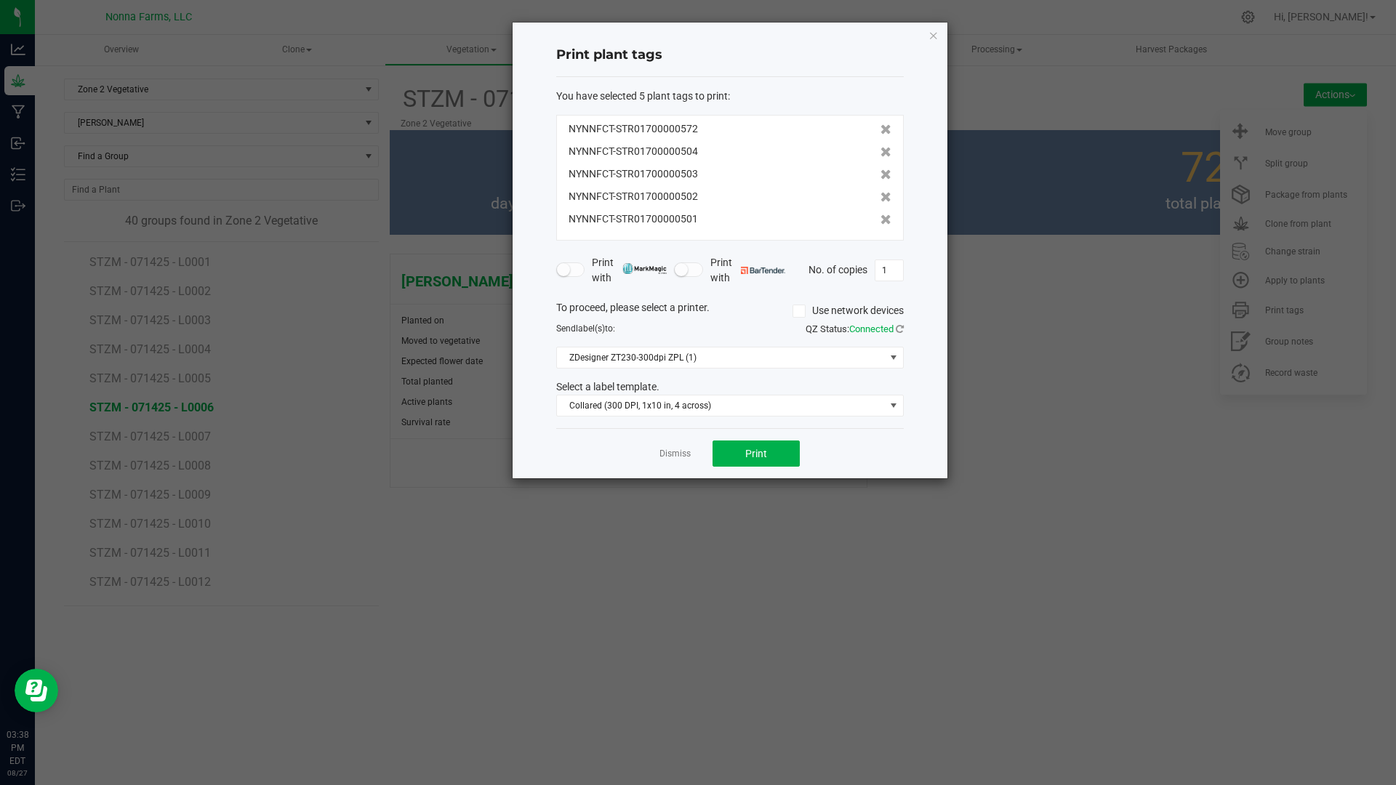
click at [880, 152] on icon at bounding box center [885, 152] width 11 height 10
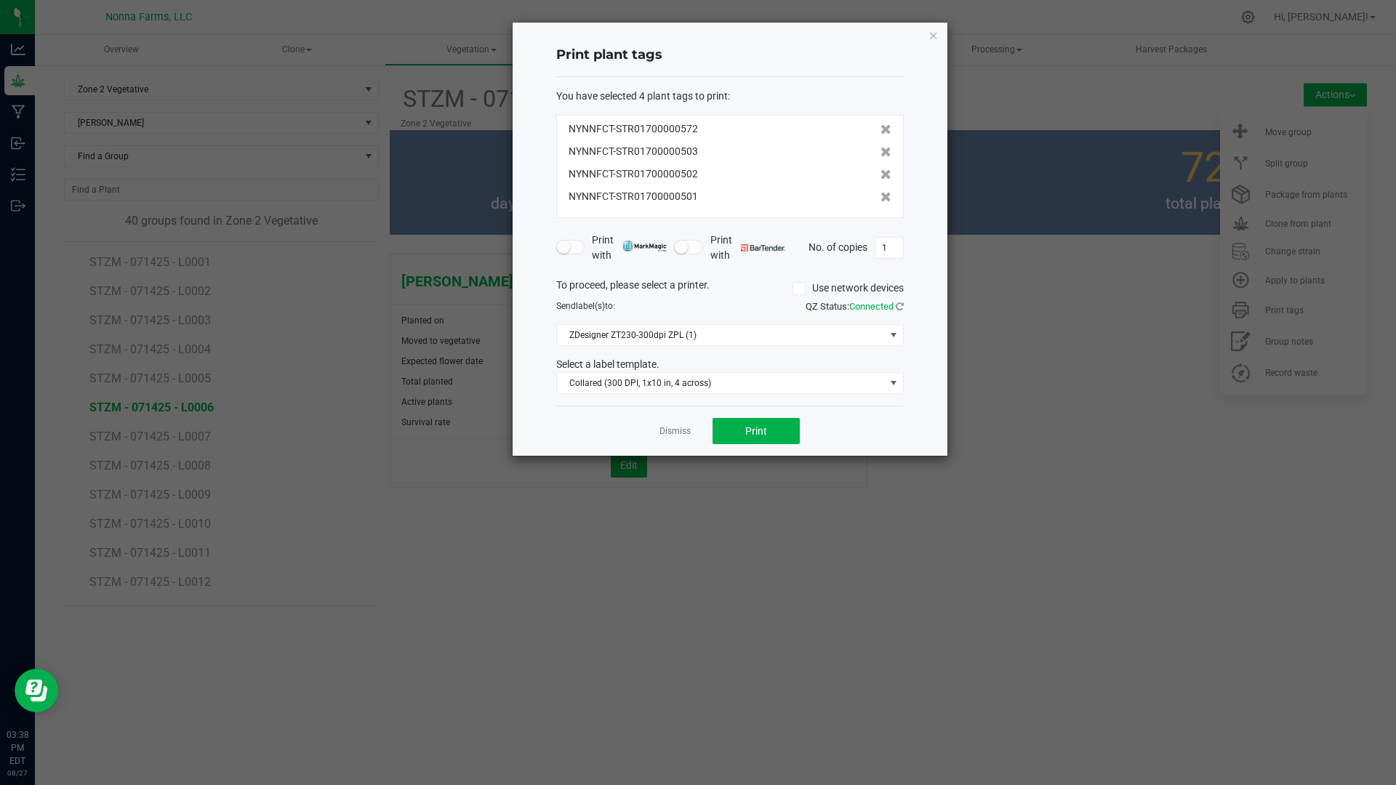
click at [880, 152] on icon at bounding box center [885, 152] width 11 height 10
click at [880, 169] on icon at bounding box center [885, 174] width 11 height 10
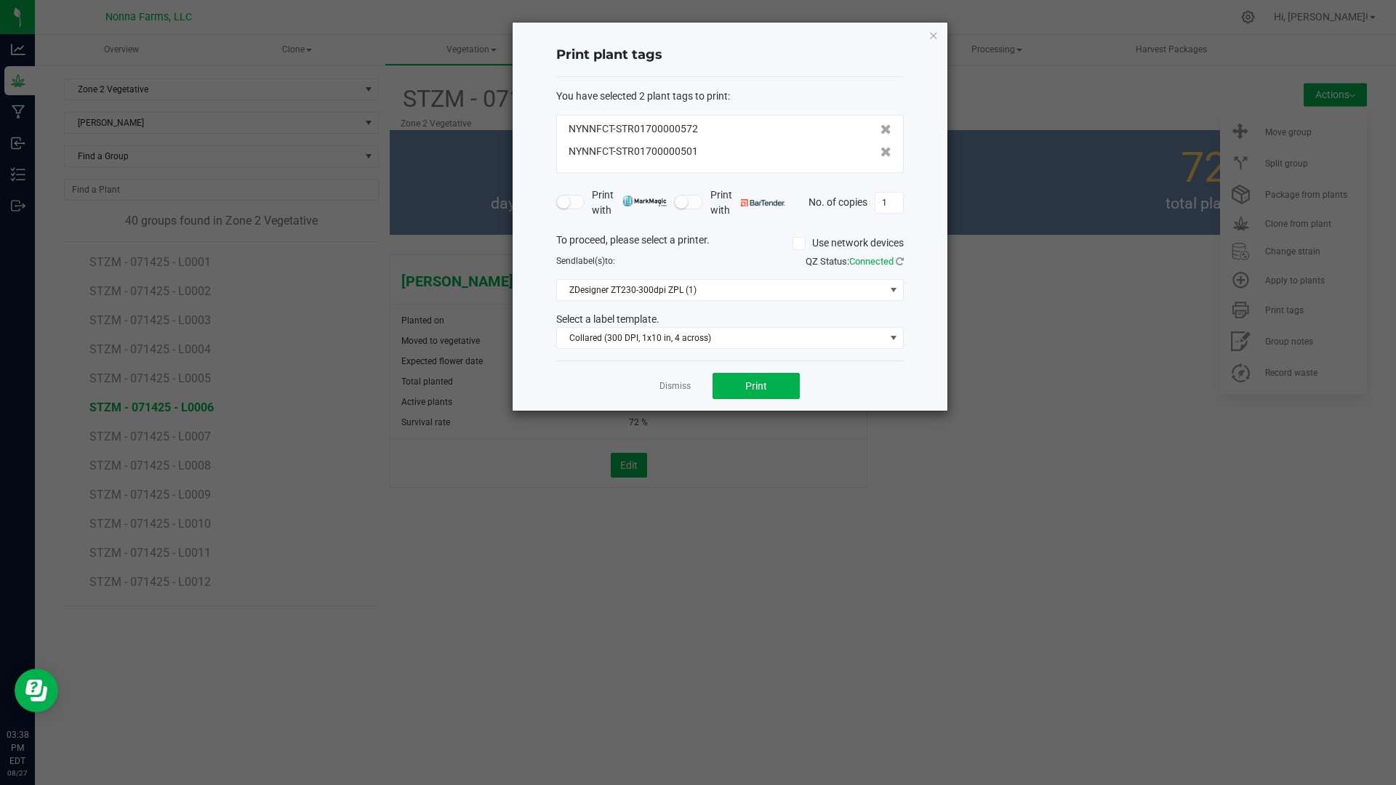
click at [880, 152] on icon at bounding box center [885, 152] width 11 height 10
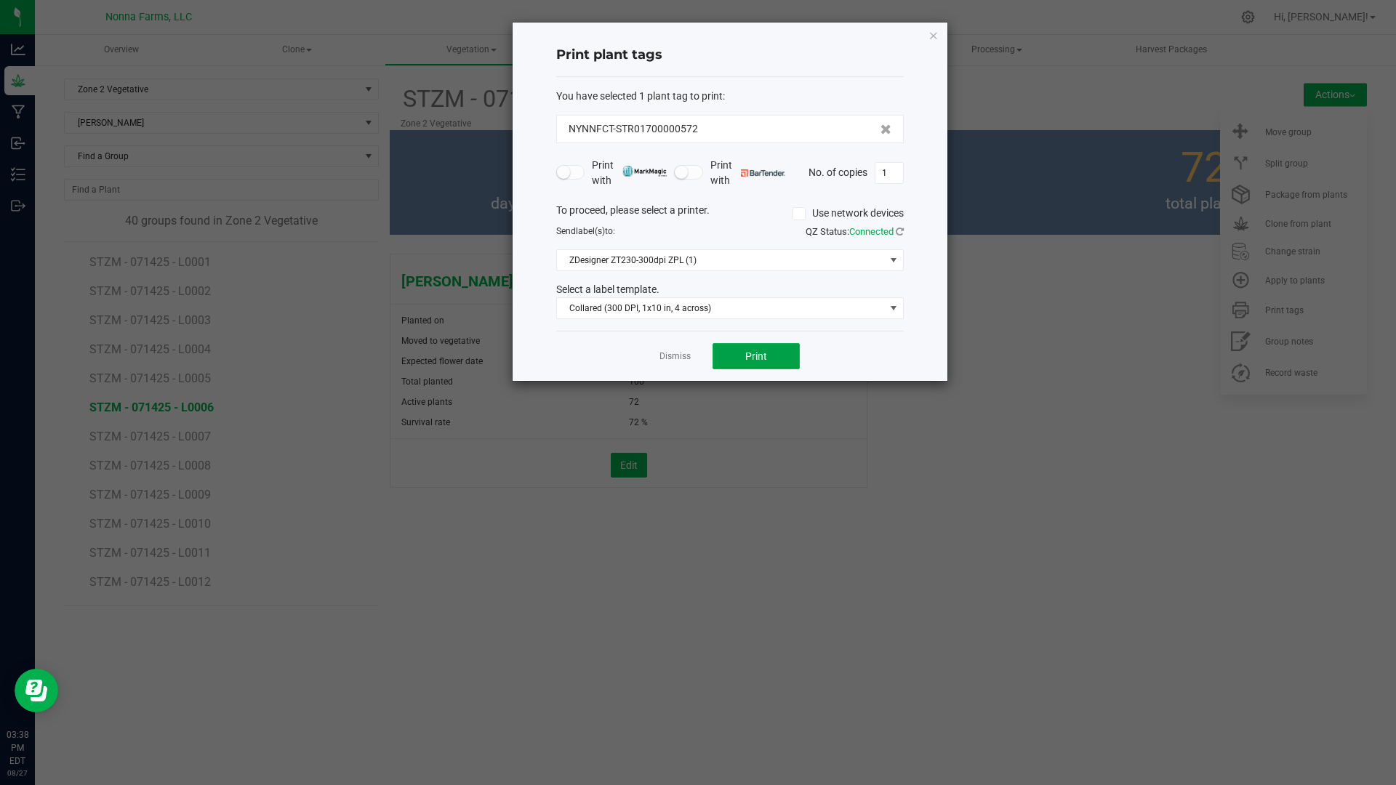
click at [733, 353] on button "Print" at bounding box center [755, 356] width 87 height 26
click at [930, 35] on icon "button" at bounding box center [933, 34] width 10 height 17
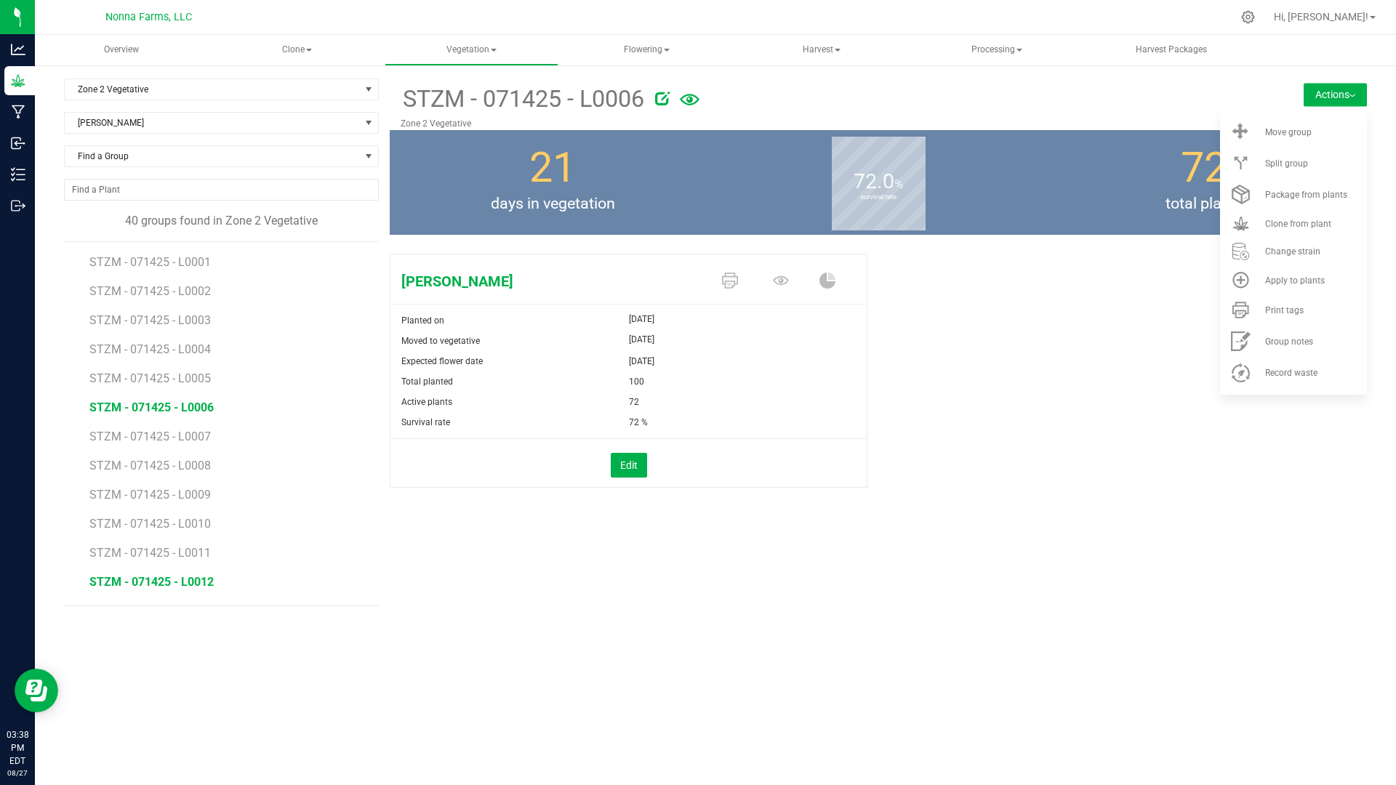
click at [194, 578] on span "STZM - 071425 - L0012" at bounding box center [151, 582] width 124 height 14
click at [1300, 310] on span "Print tags" at bounding box center [1284, 310] width 39 height 10
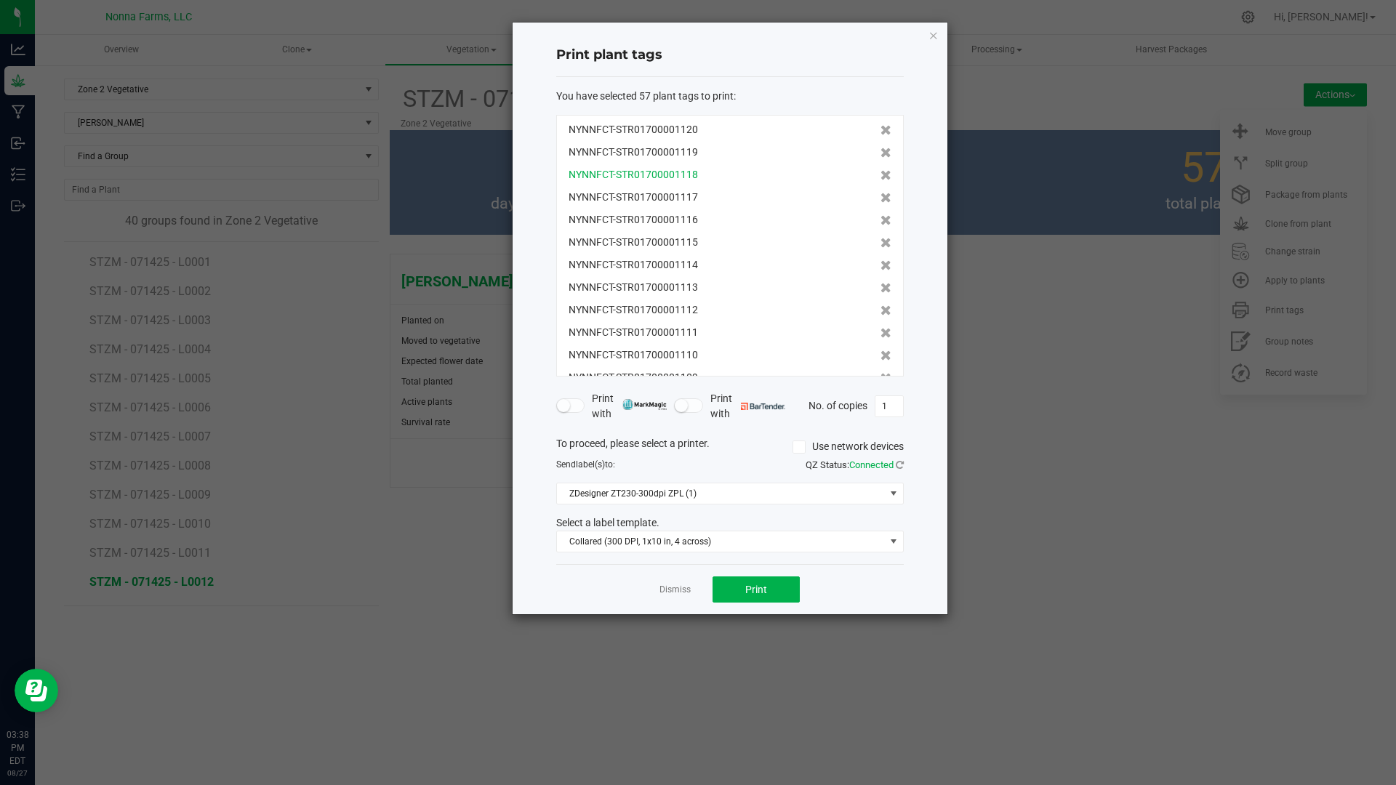
scroll to position [800, 0]
click at [880, 166] on icon at bounding box center [885, 163] width 11 height 10
click at [880, 181] on icon at bounding box center [885, 186] width 11 height 10
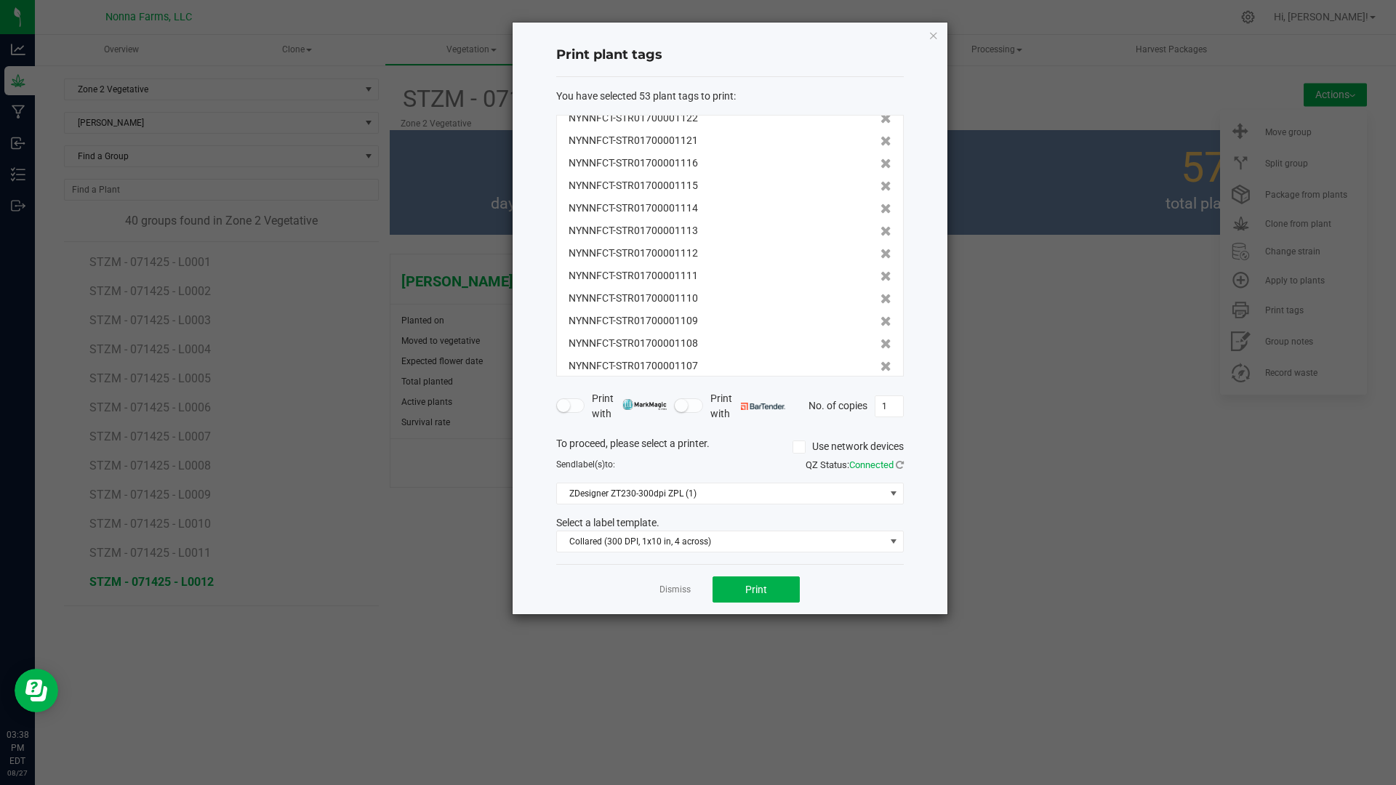
click at [880, 166] on icon at bounding box center [885, 163] width 11 height 10
click at [880, 181] on icon at bounding box center [885, 186] width 11 height 10
click at [880, 166] on icon at bounding box center [885, 163] width 11 height 10
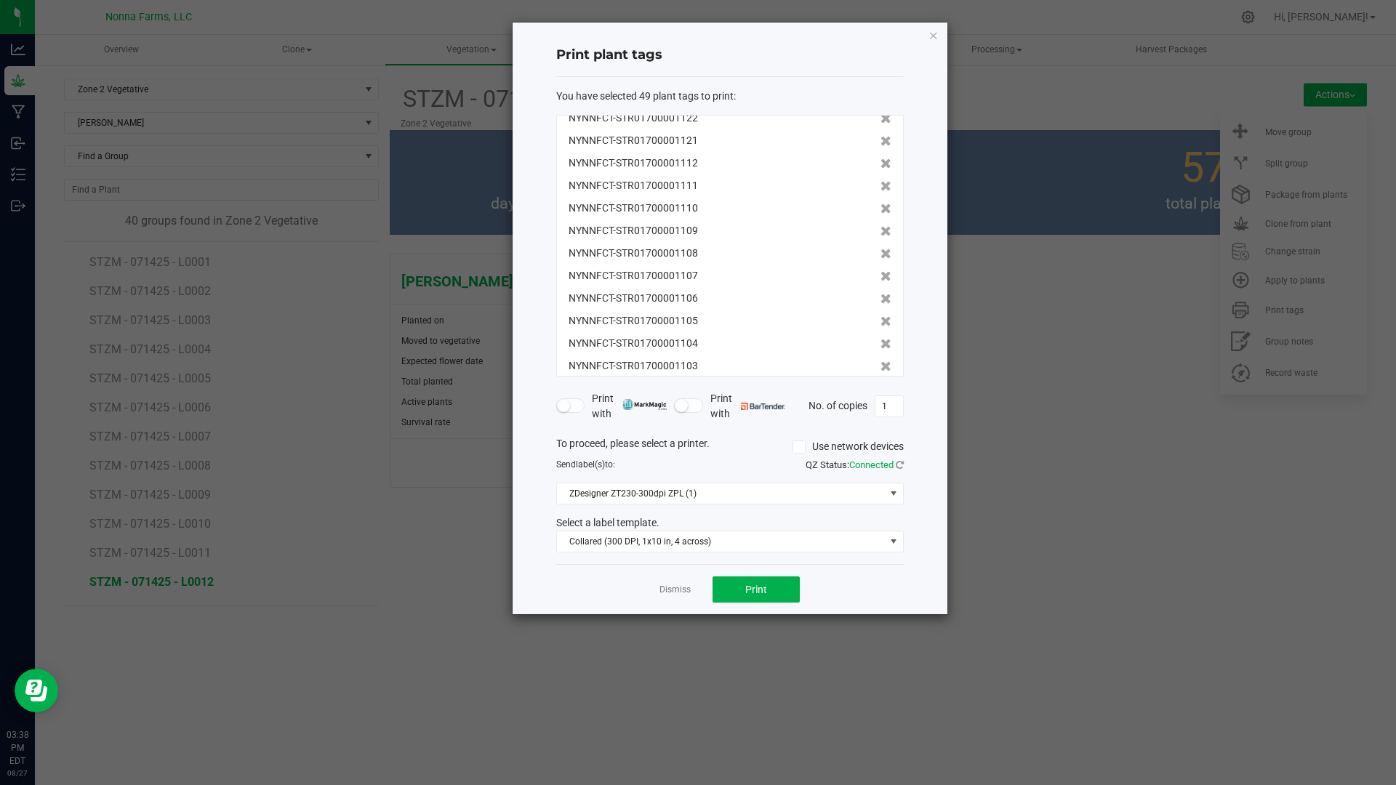
click at [880, 181] on icon at bounding box center [885, 186] width 11 height 10
click at [880, 166] on icon at bounding box center [885, 163] width 11 height 10
click at [876, 166] on div "NYNNFCT-STR01700001157 NYNNFCT-STR01700001156 NYNNFCT-STR01700001155 NYNNFCT-ST…" at bounding box center [729, 246] width 347 height 262
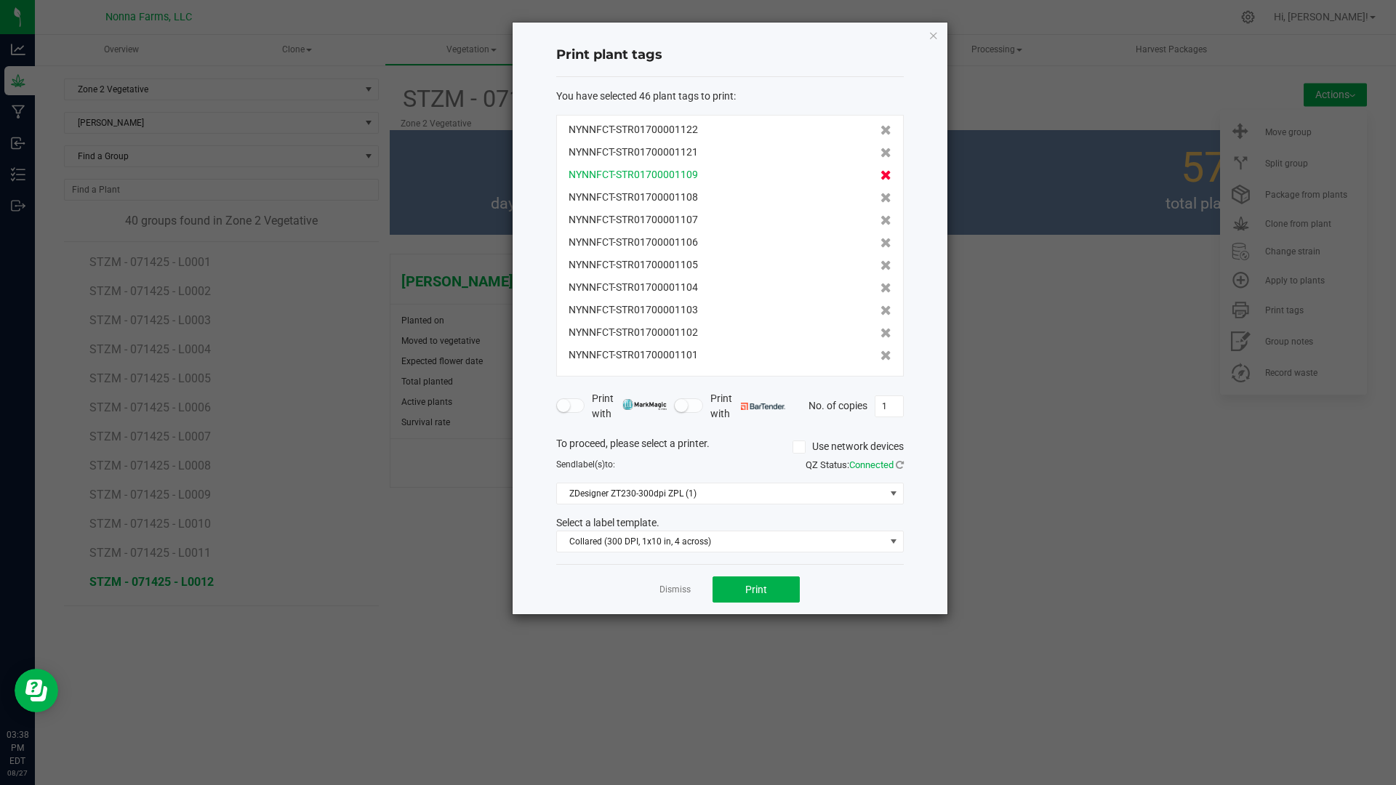
click at [880, 177] on icon at bounding box center [885, 175] width 11 height 10
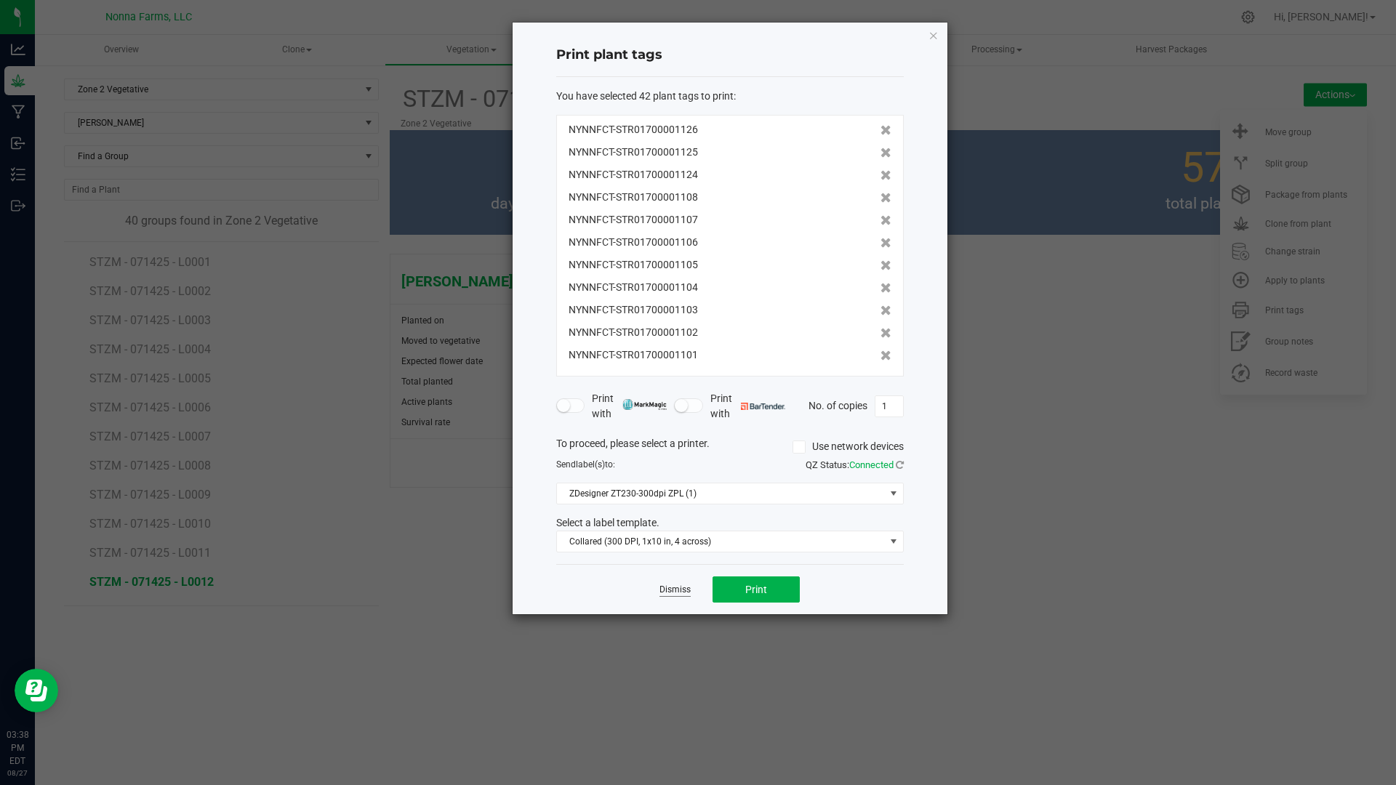
click at [673, 593] on link "Dismiss" at bounding box center [674, 590] width 31 height 12
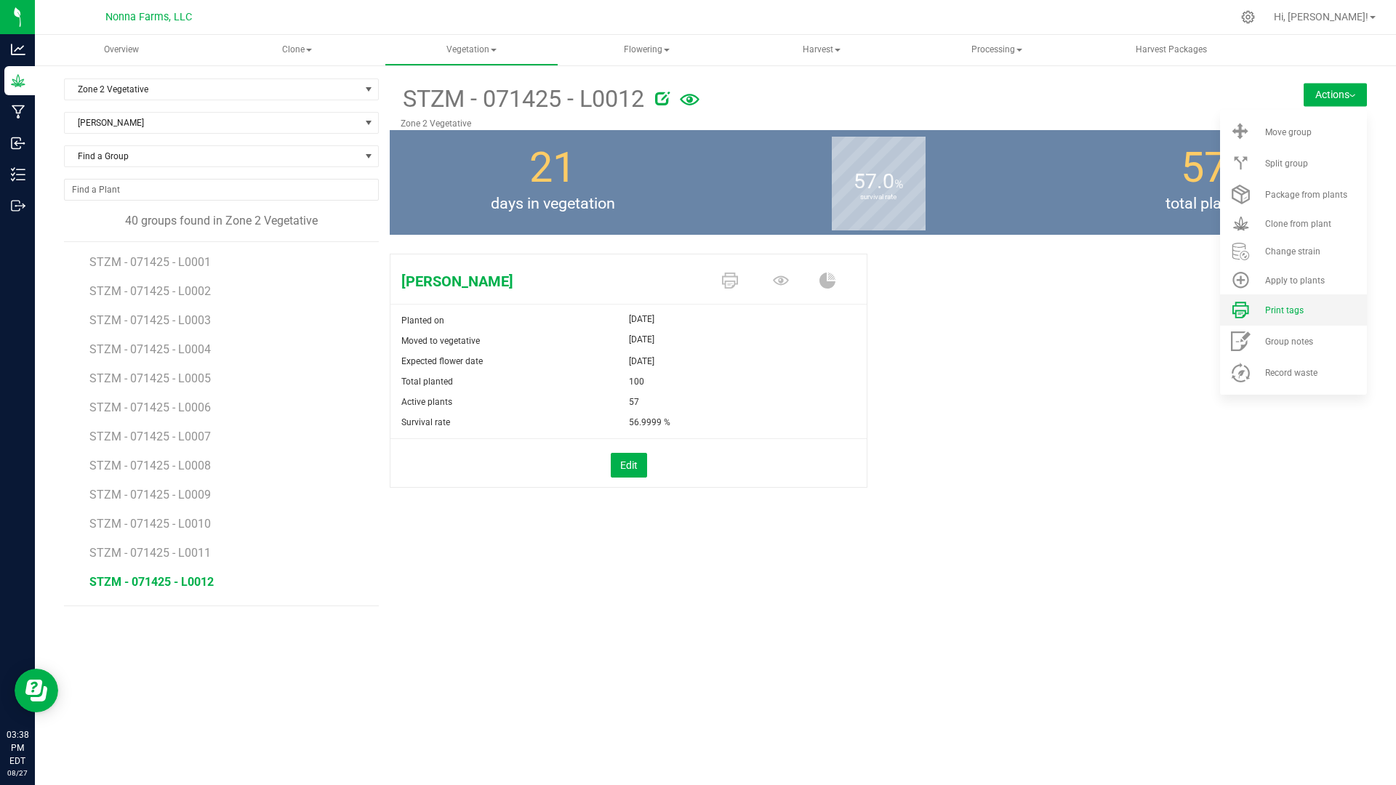
click at [1308, 313] on div "Print tags" at bounding box center [1314, 310] width 99 height 10
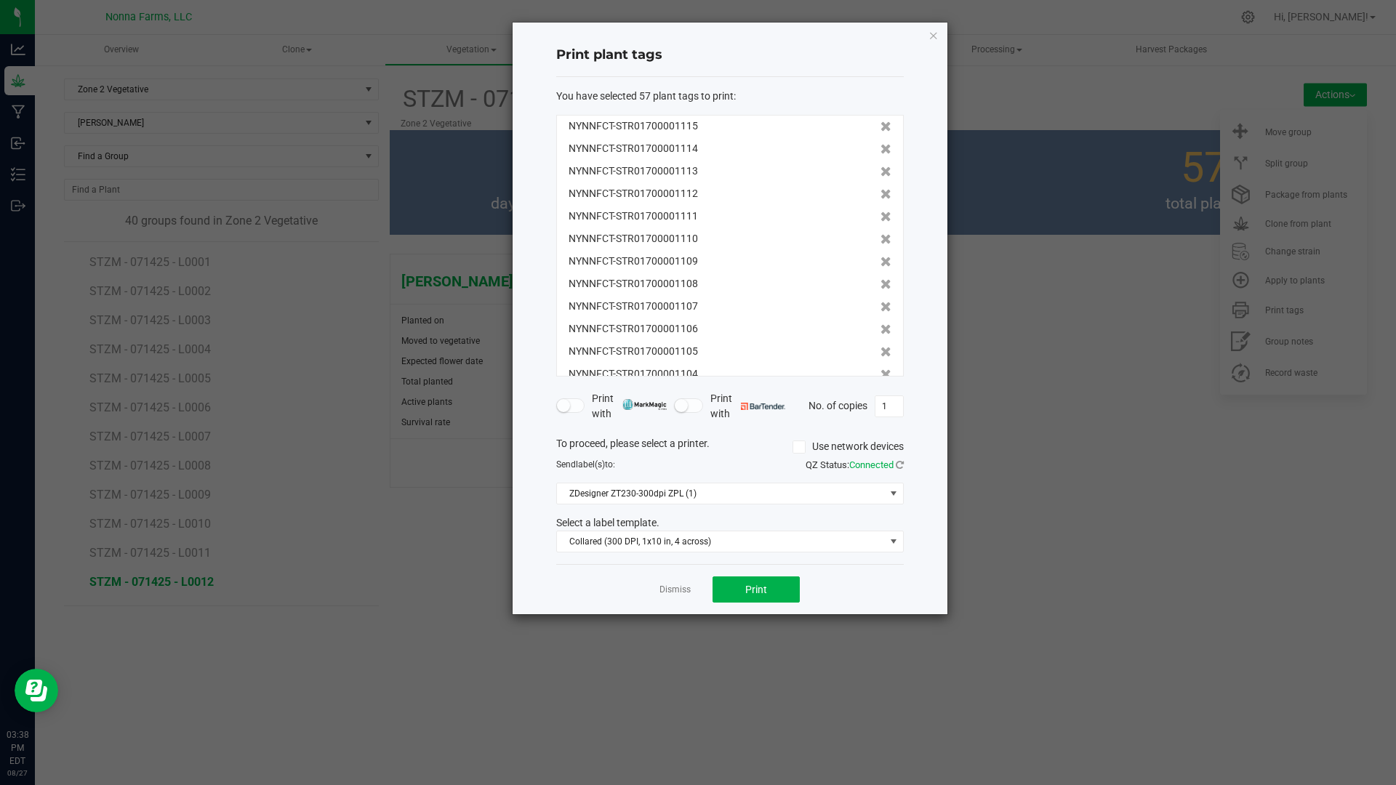
scroll to position [1036, 0]
click at [880, 358] on icon at bounding box center [885, 355] width 11 height 10
click at [880, 359] on icon at bounding box center [885, 364] width 11 height 10
click at [880, 358] on icon at bounding box center [885, 355] width 11 height 10
click at [880, 359] on icon at bounding box center [885, 364] width 11 height 10
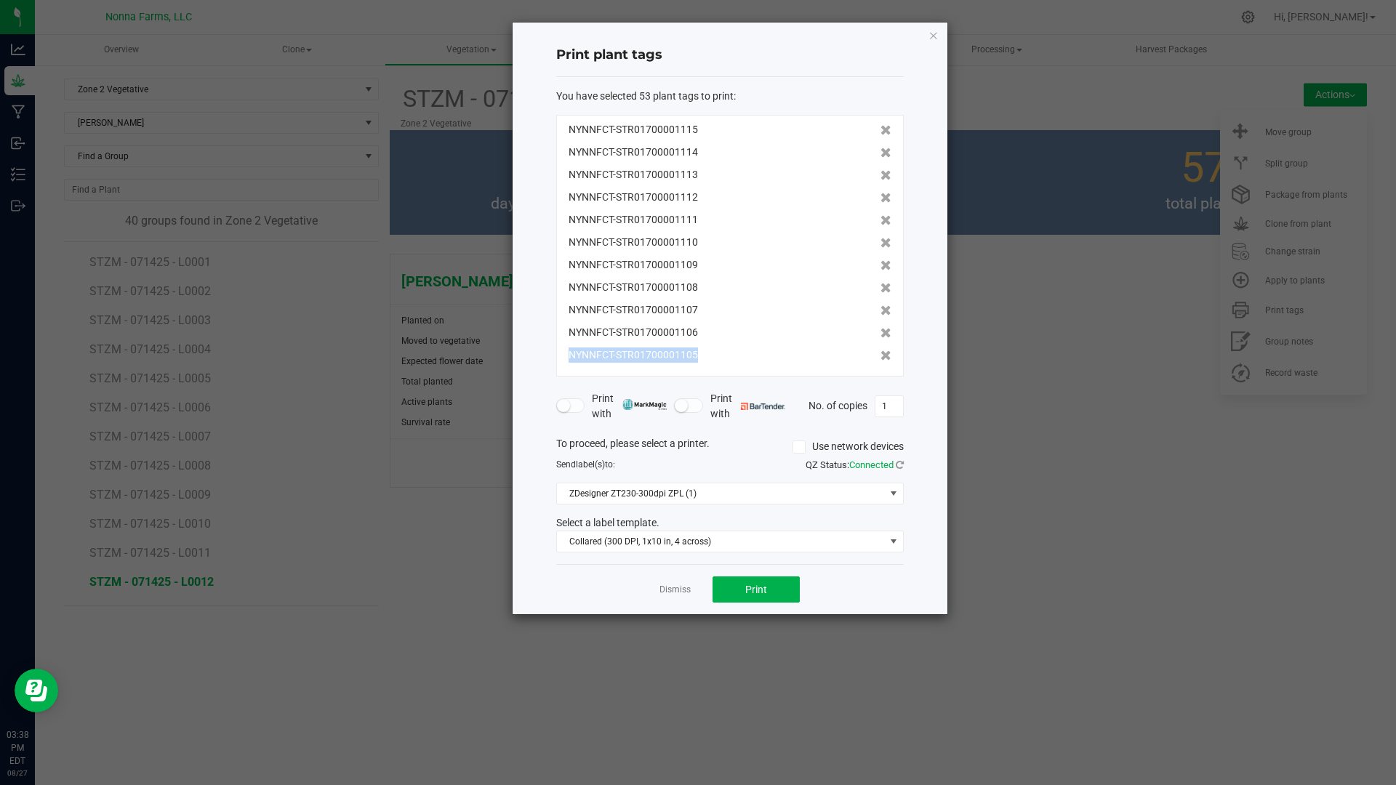
click at [880, 358] on icon at bounding box center [885, 355] width 11 height 10
click at [880, 358] on icon at bounding box center [885, 362] width 11 height 10
click at [880, 358] on icon at bounding box center [885, 355] width 11 height 10
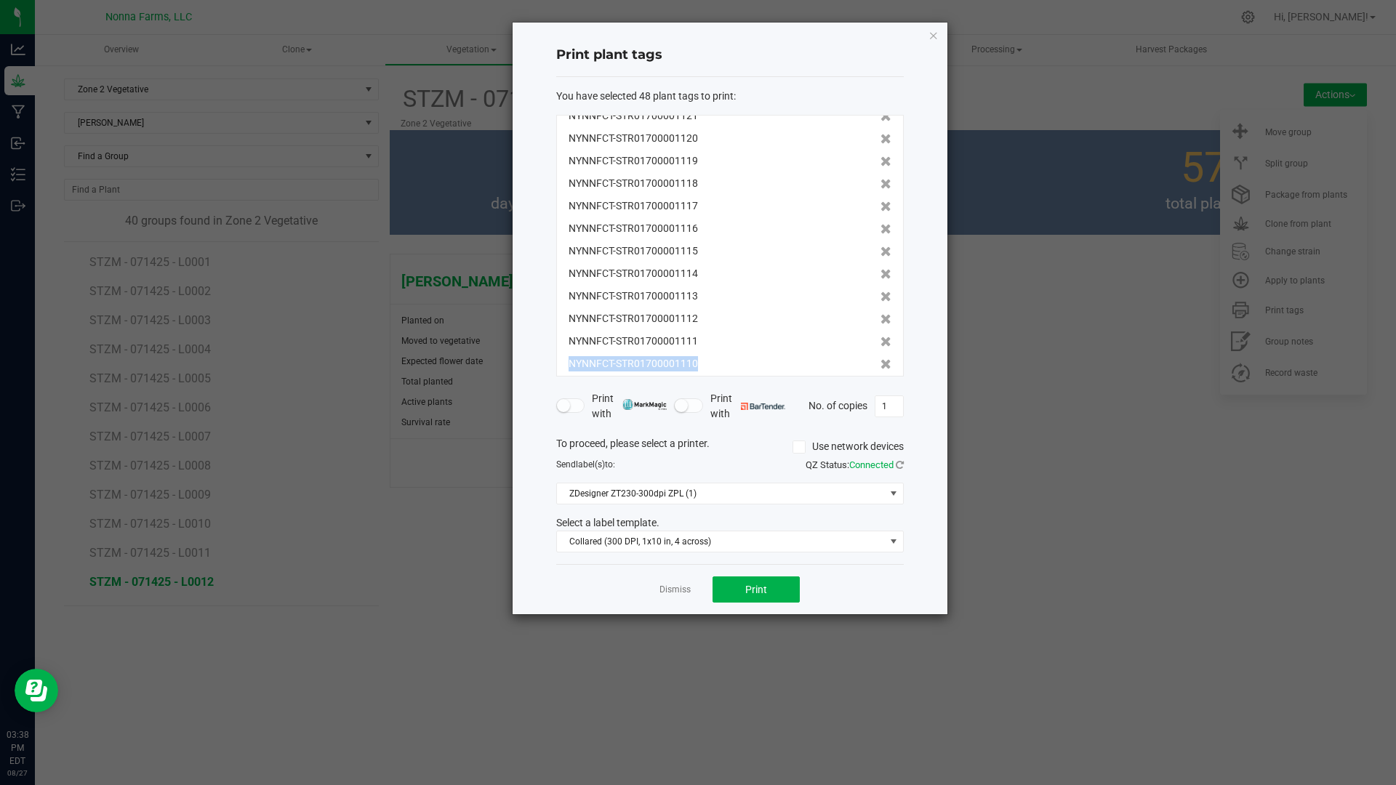
click at [880, 359] on icon at bounding box center [885, 364] width 11 height 10
click at [880, 358] on icon at bounding box center [885, 355] width 11 height 10
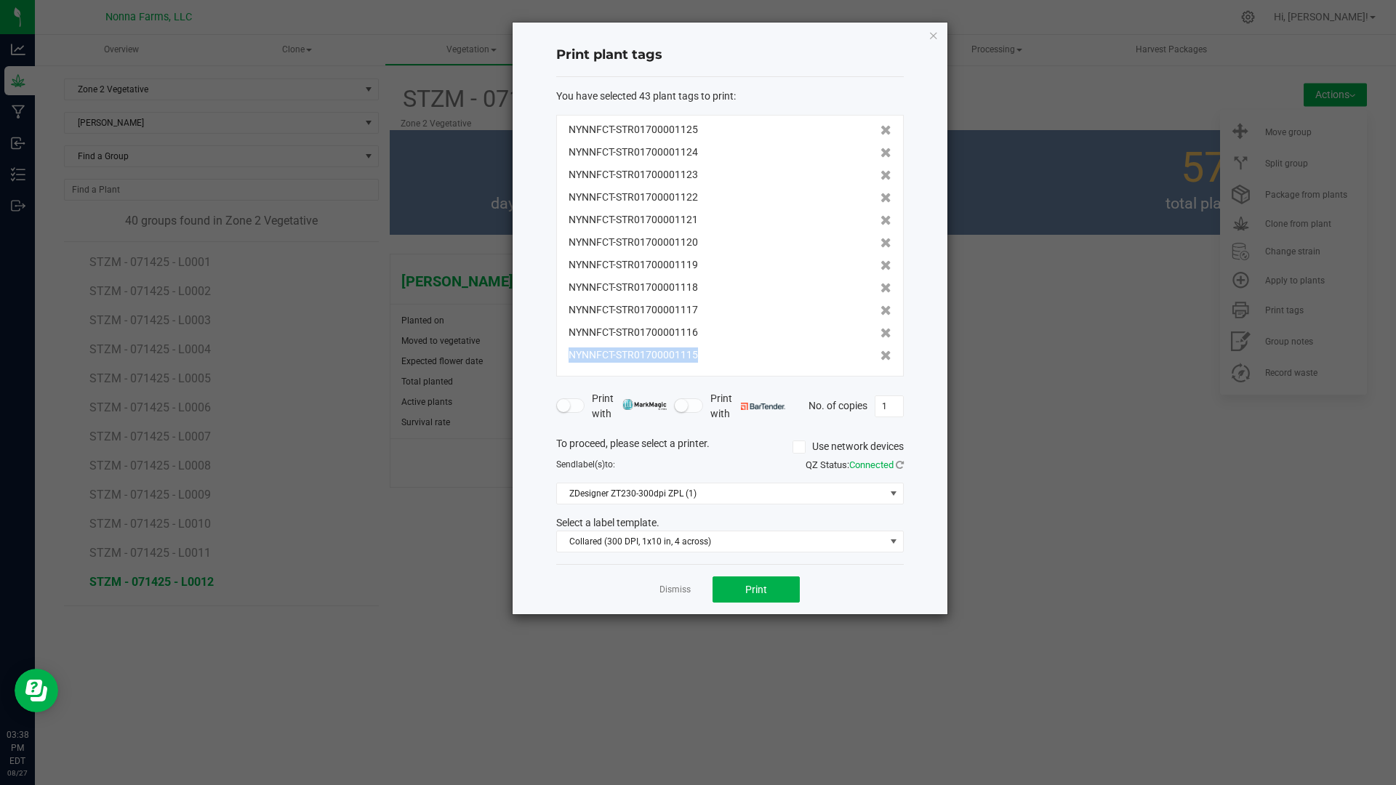
click at [880, 358] on icon at bounding box center [885, 355] width 11 height 10
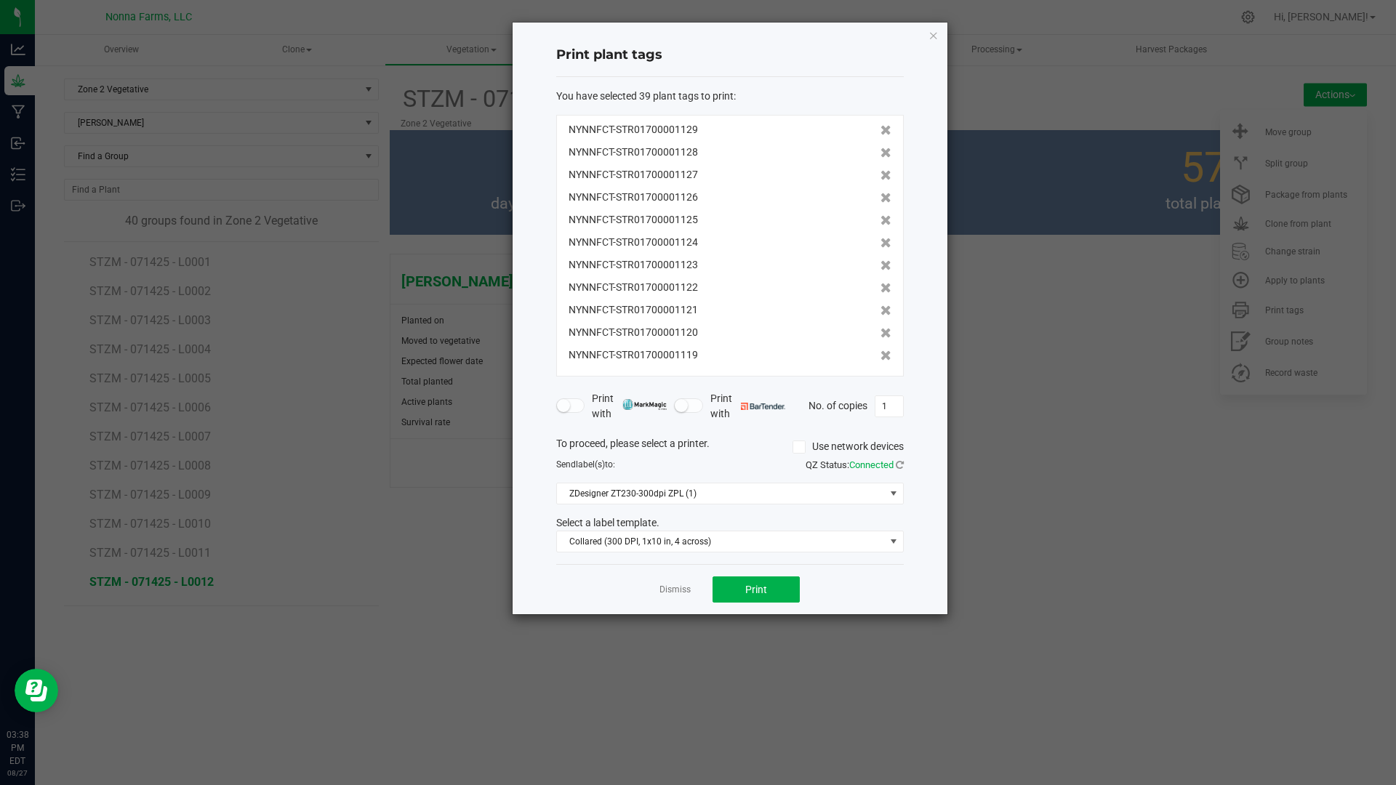
click at [880, 358] on icon at bounding box center [885, 355] width 11 height 10
click at [787, 583] on button "Print" at bounding box center [755, 589] width 87 height 26
click at [667, 589] on link "Dismiss" at bounding box center [674, 590] width 31 height 12
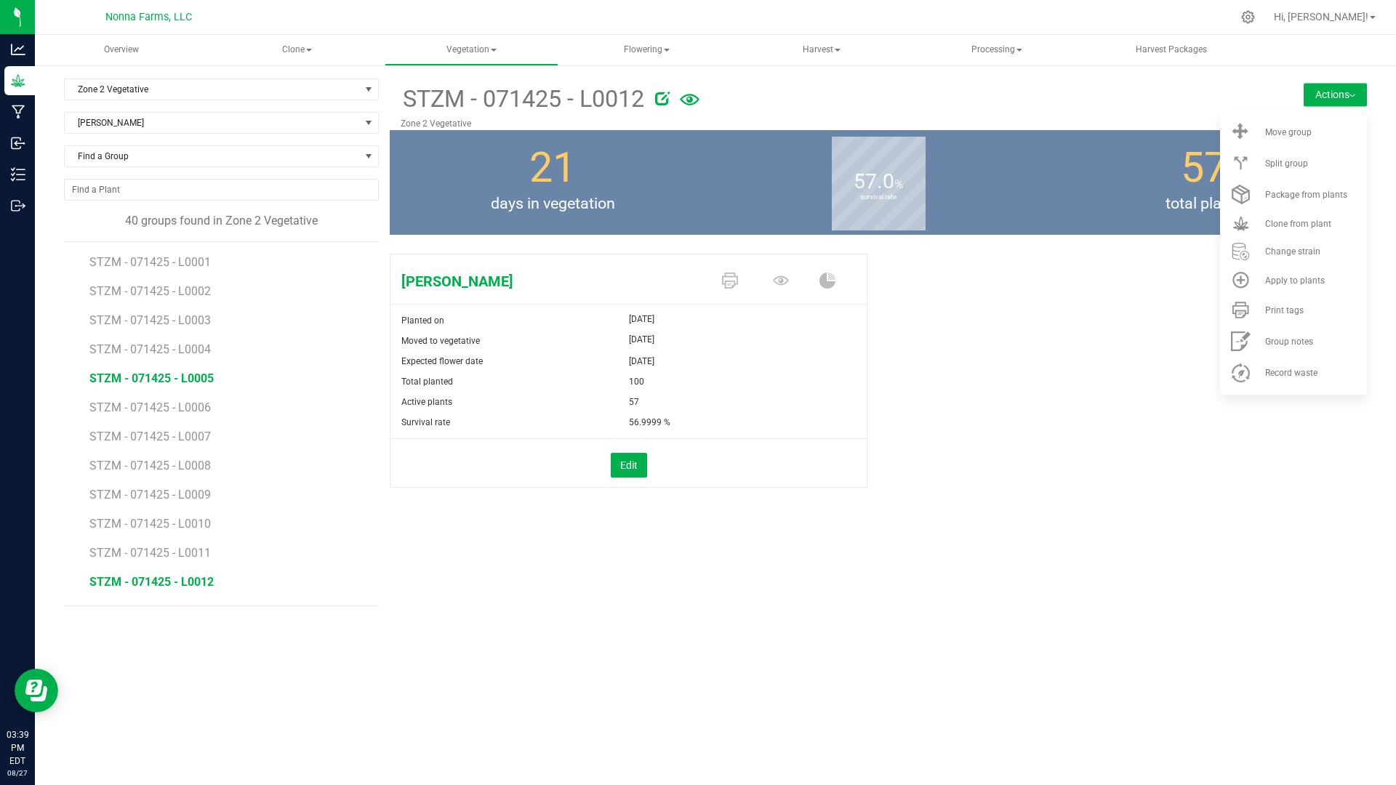
click at [191, 380] on span "STZM - 071425 - L0005" at bounding box center [151, 378] width 124 height 14
click at [1276, 309] on span "Print tags" at bounding box center [1284, 310] width 39 height 10
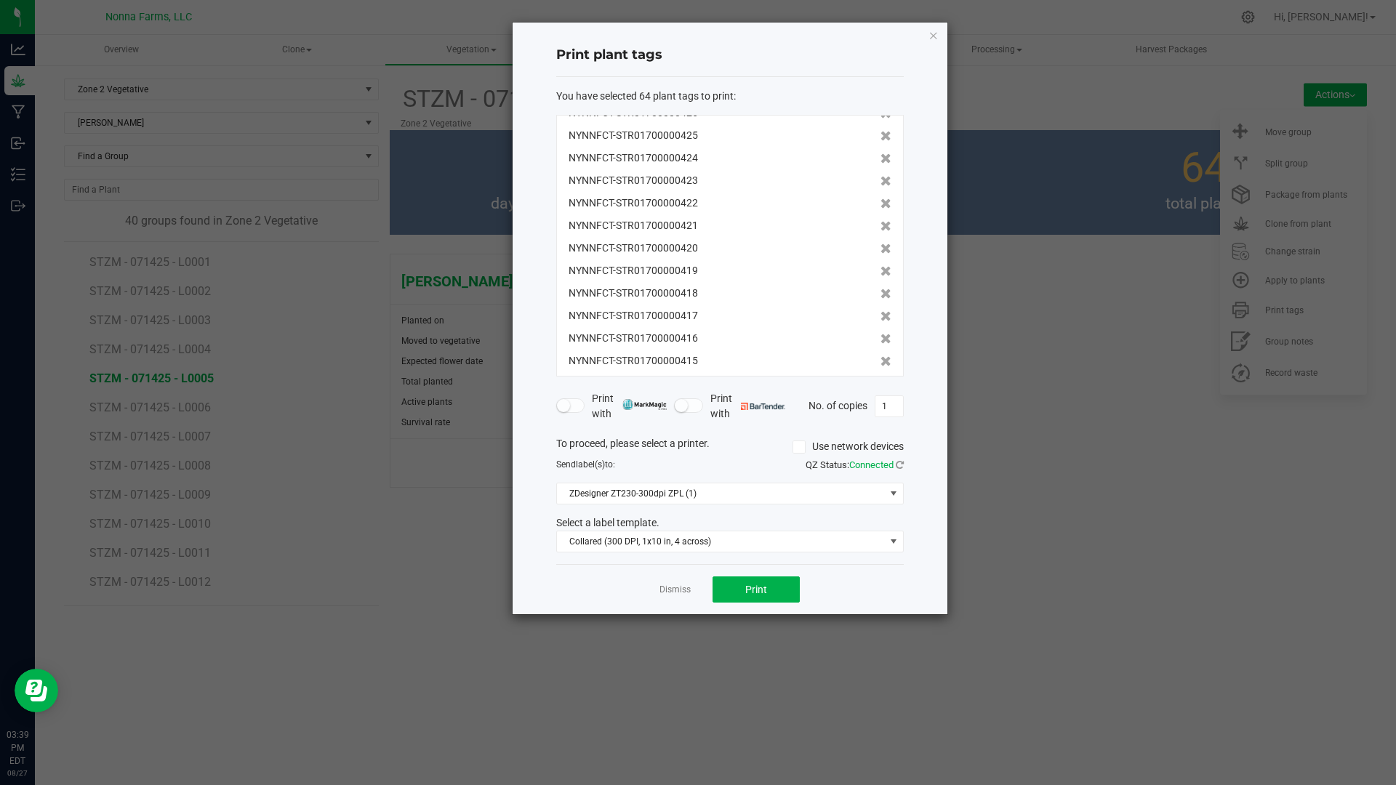
scroll to position [1194, 0]
click at [880, 353] on icon at bounding box center [885, 355] width 11 height 10
click at [880, 360] on icon at bounding box center [885, 365] width 11 height 10
click at [880, 353] on icon at bounding box center [885, 355] width 11 height 10
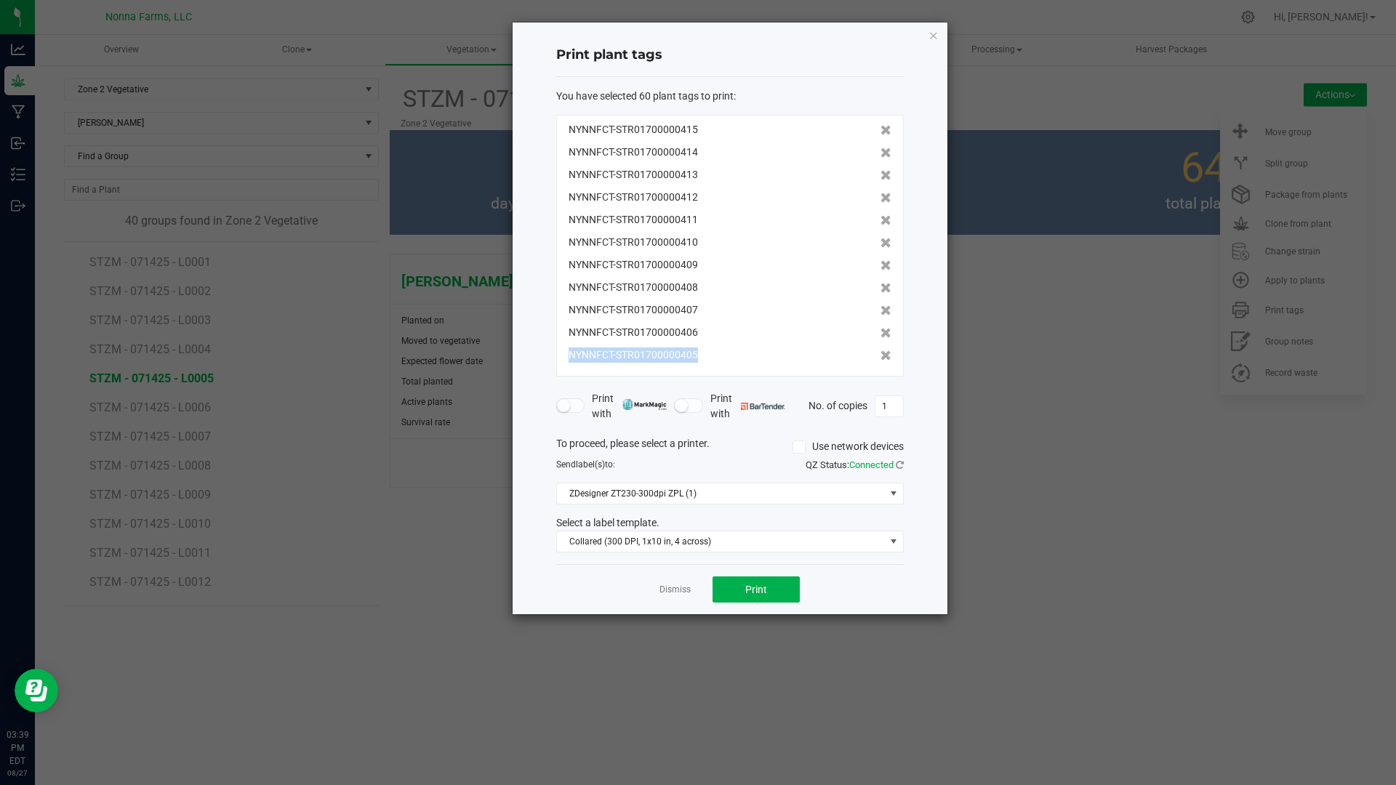
click at [880, 353] on icon at bounding box center [885, 355] width 11 height 10
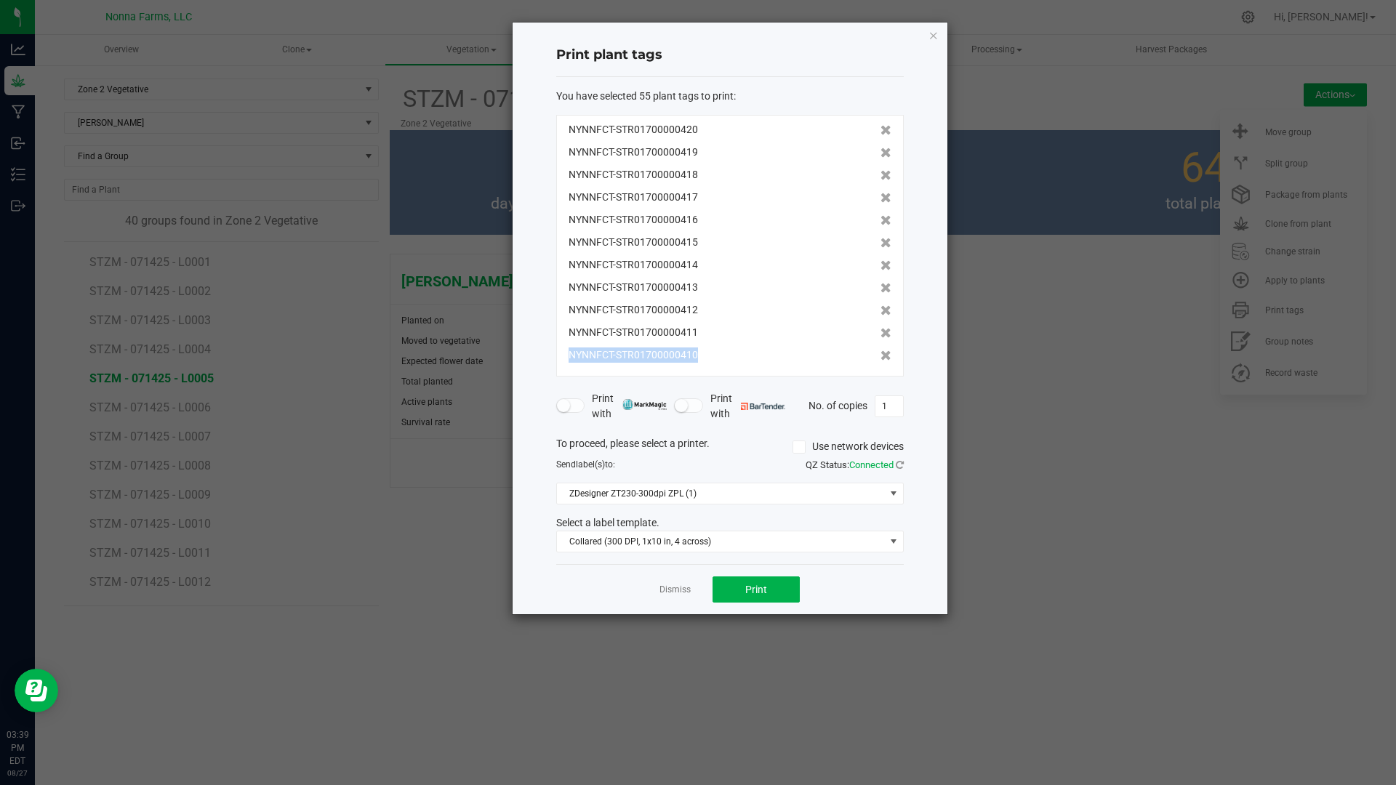
click at [880, 353] on icon at bounding box center [885, 355] width 11 height 10
click at [880, 358] on icon at bounding box center [885, 363] width 11 height 10
click at [880, 353] on icon at bounding box center [885, 355] width 11 height 10
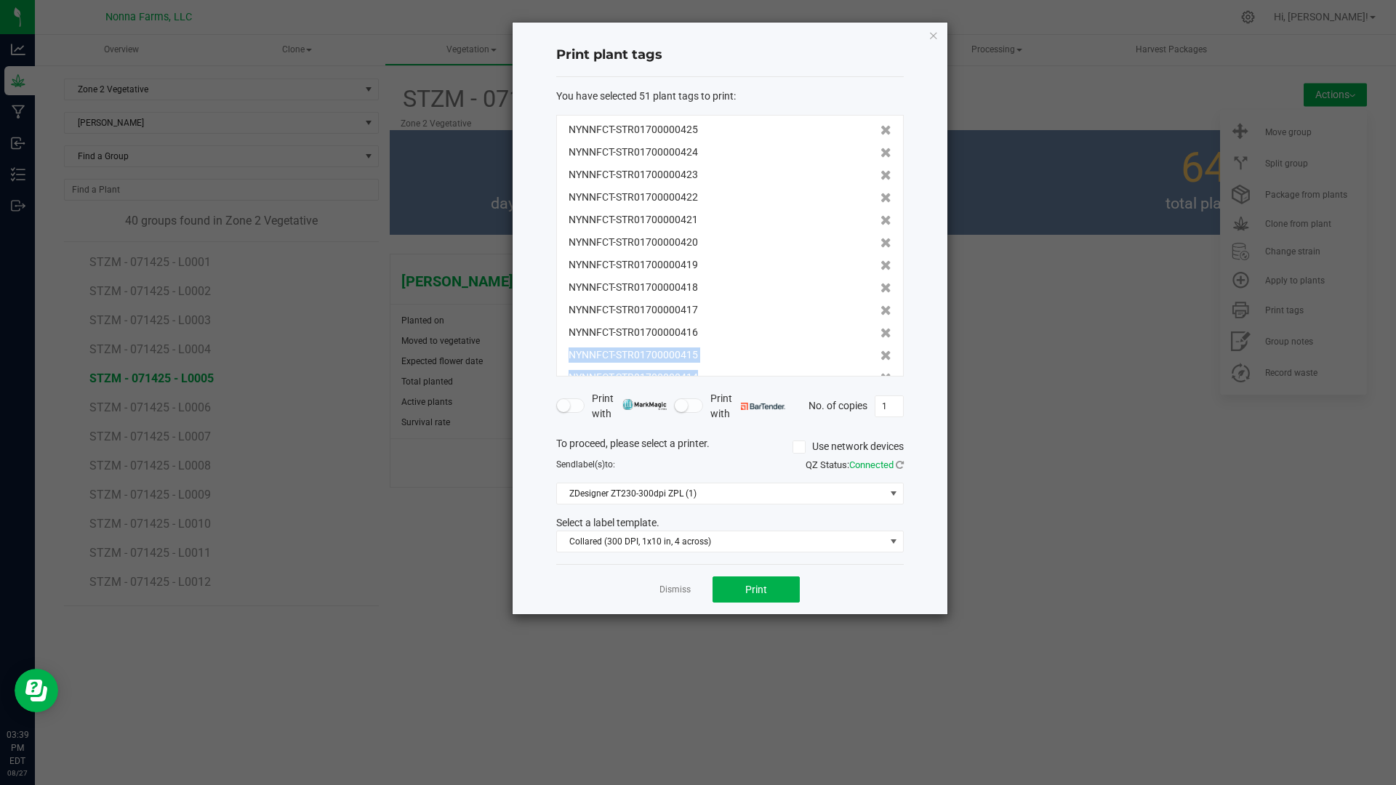
click at [880, 353] on icon at bounding box center [885, 355] width 11 height 10
click at [880, 359] on icon at bounding box center [885, 364] width 11 height 10
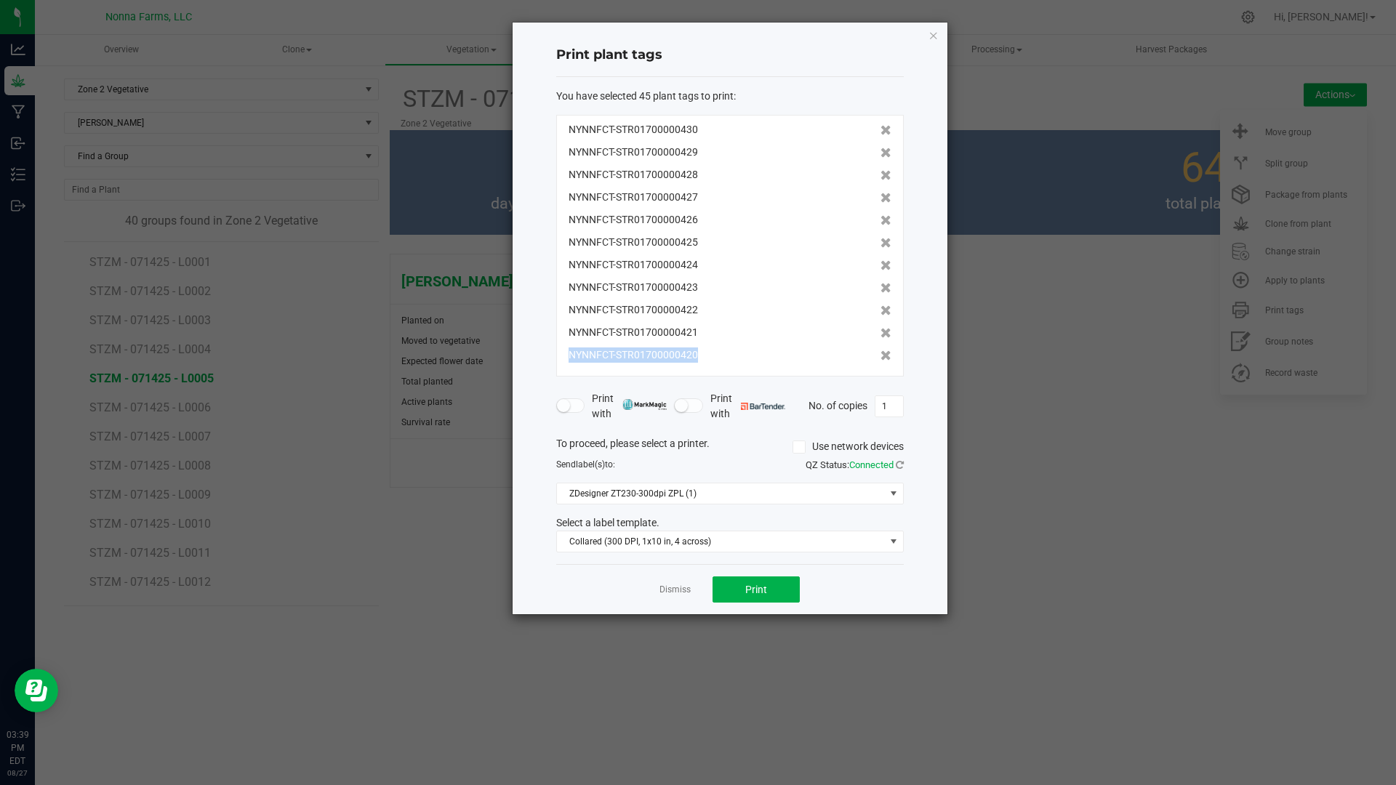
click at [880, 353] on icon at bounding box center [885, 355] width 11 height 10
click at [880, 355] on icon at bounding box center [885, 355] width 11 height 10
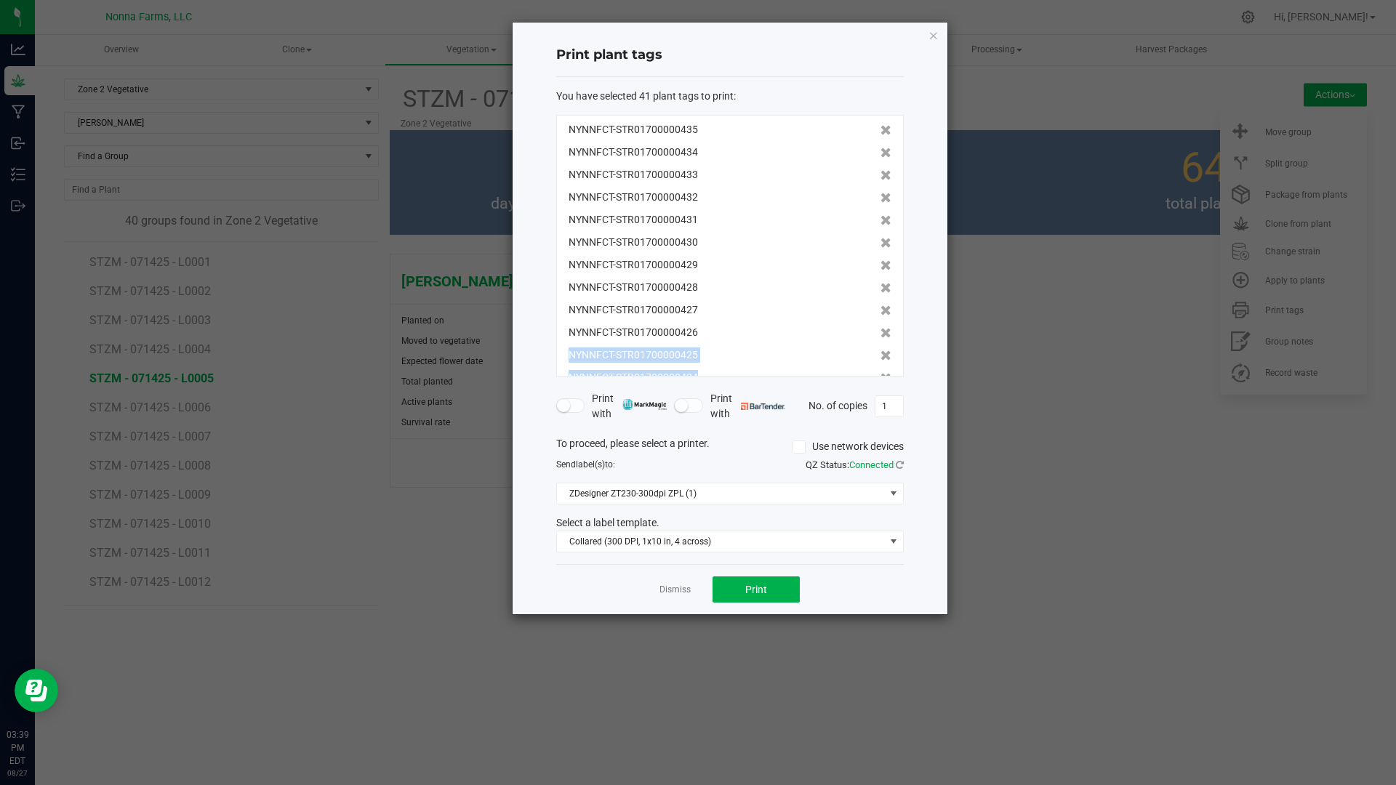
click at [880, 355] on icon at bounding box center [885, 355] width 11 height 10
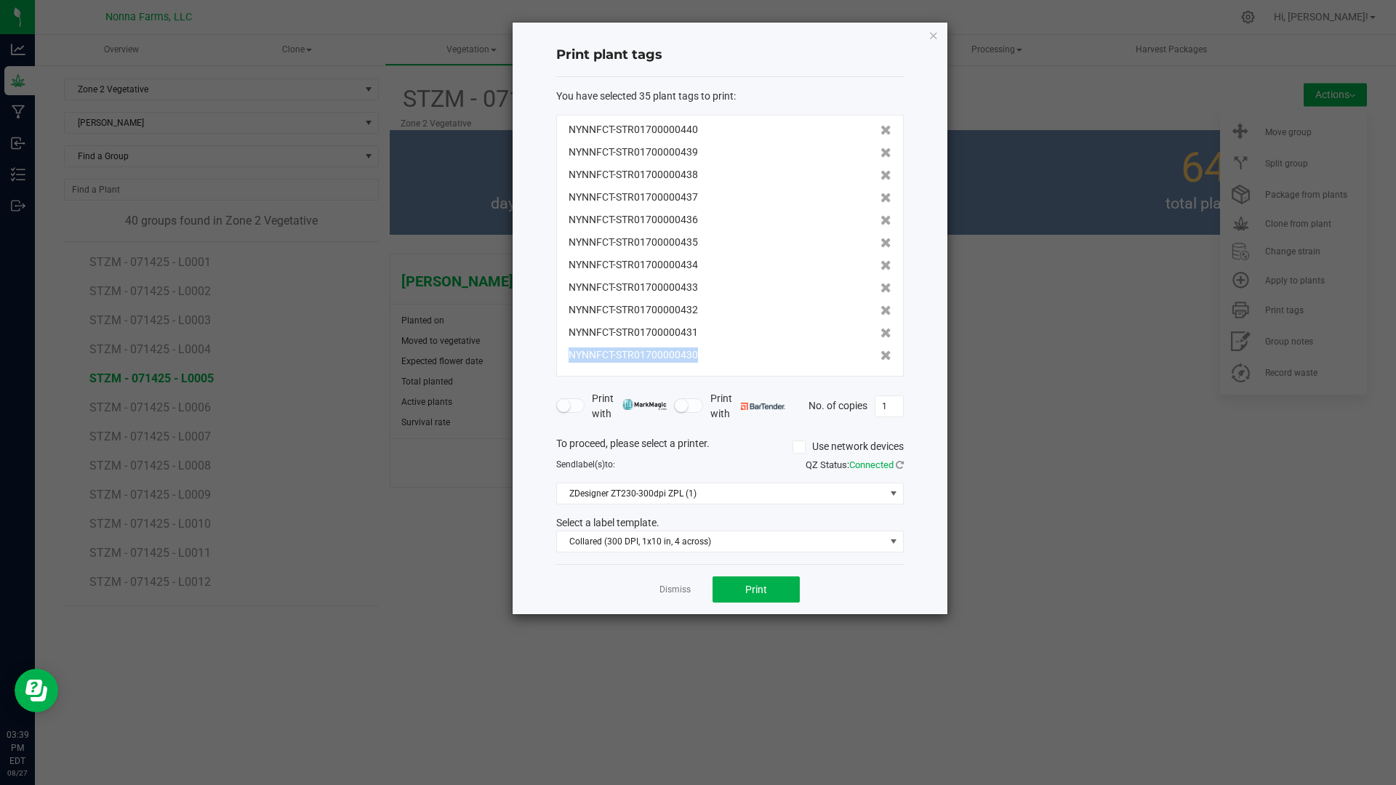
click at [880, 355] on icon at bounding box center [885, 355] width 11 height 10
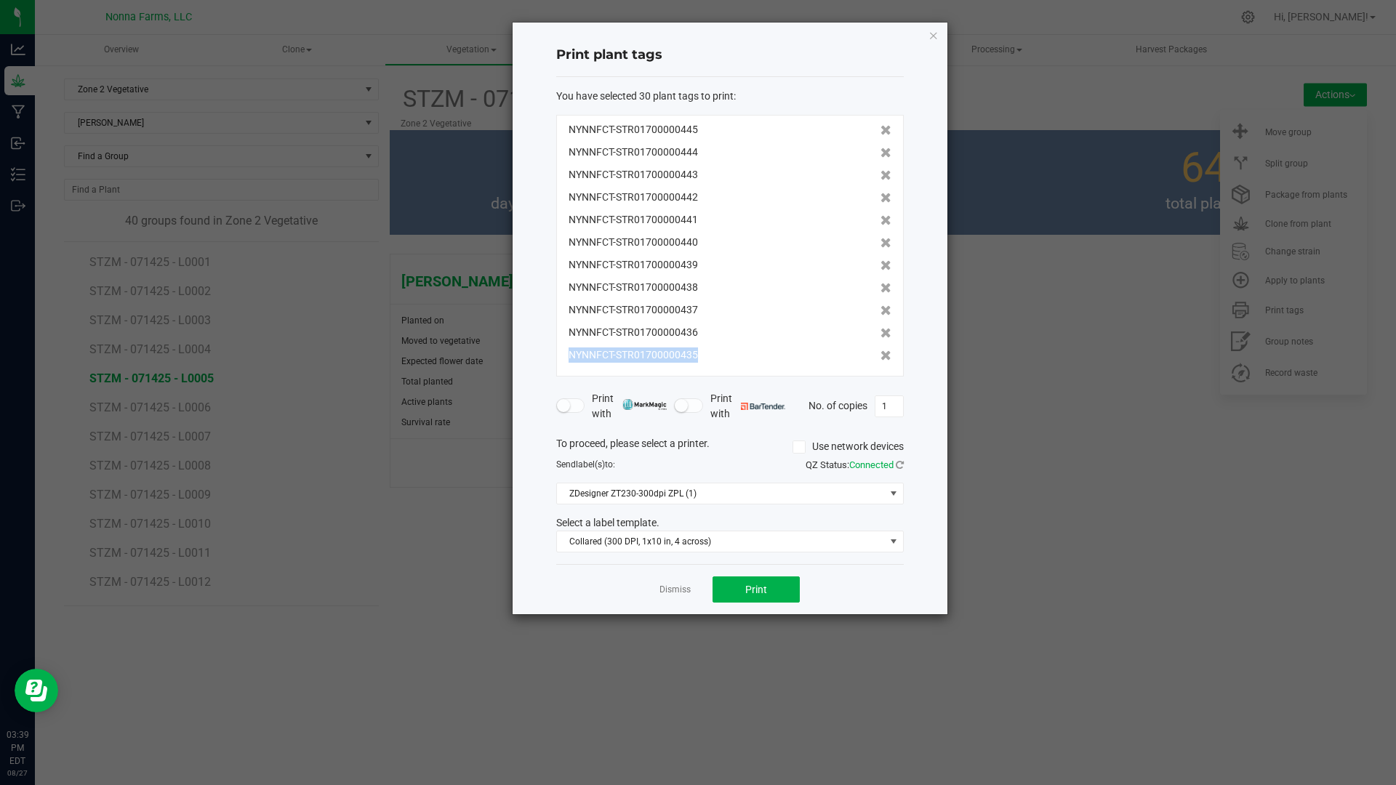
click at [880, 355] on icon at bounding box center [885, 355] width 11 height 10
click at [758, 595] on span "Print" at bounding box center [756, 590] width 22 height 12
click at [664, 594] on link "Dismiss" at bounding box center [674, 590] width 31 height 12
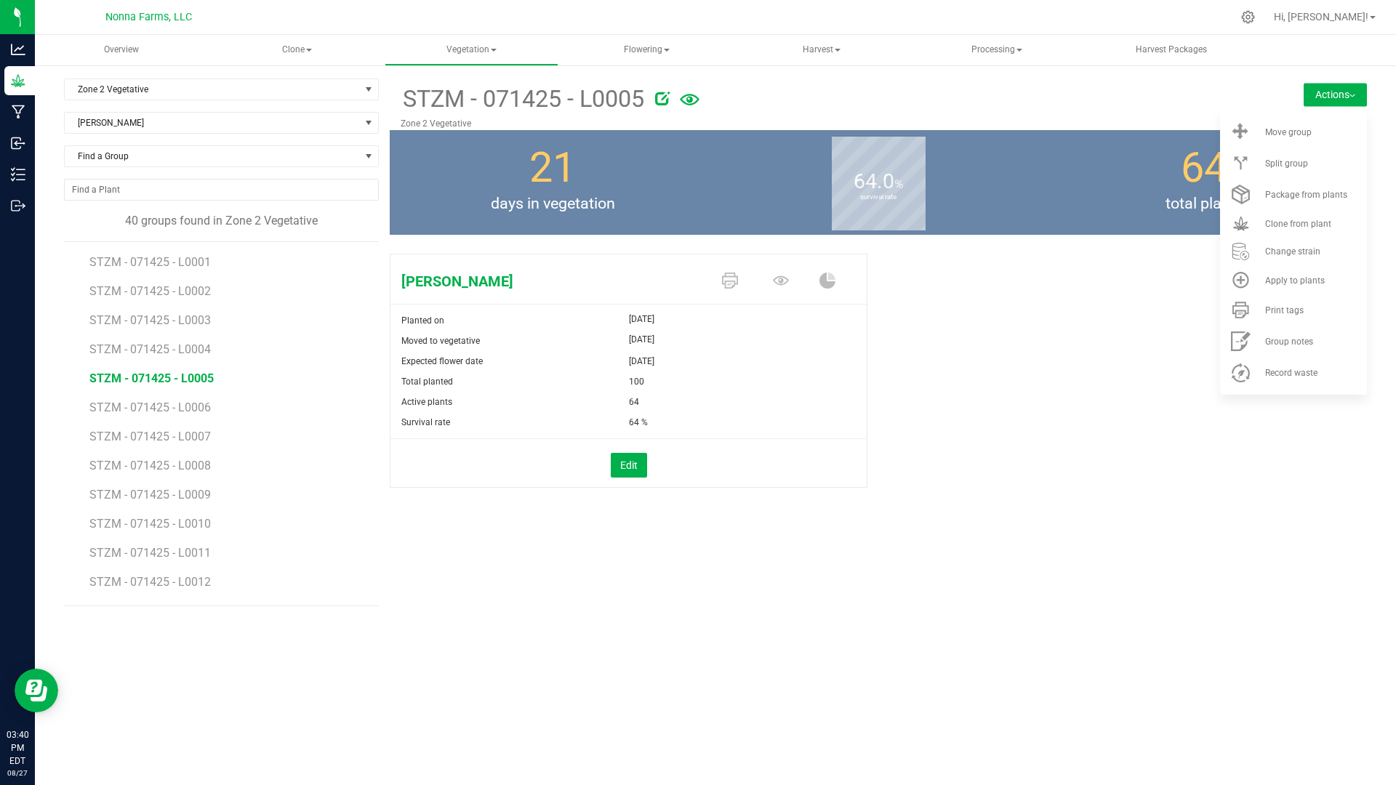
scroll to position [218, 0]
click at [201, 395] on span "STZM - 071425 - L0013" at bounding box center [151, 393] width 124 height 14
click at [723, 278] on span at bounding box center [732, 281] width 51 height 25
click at [725, 279] on icon at bounding box center [730, 281] width 16 height 16
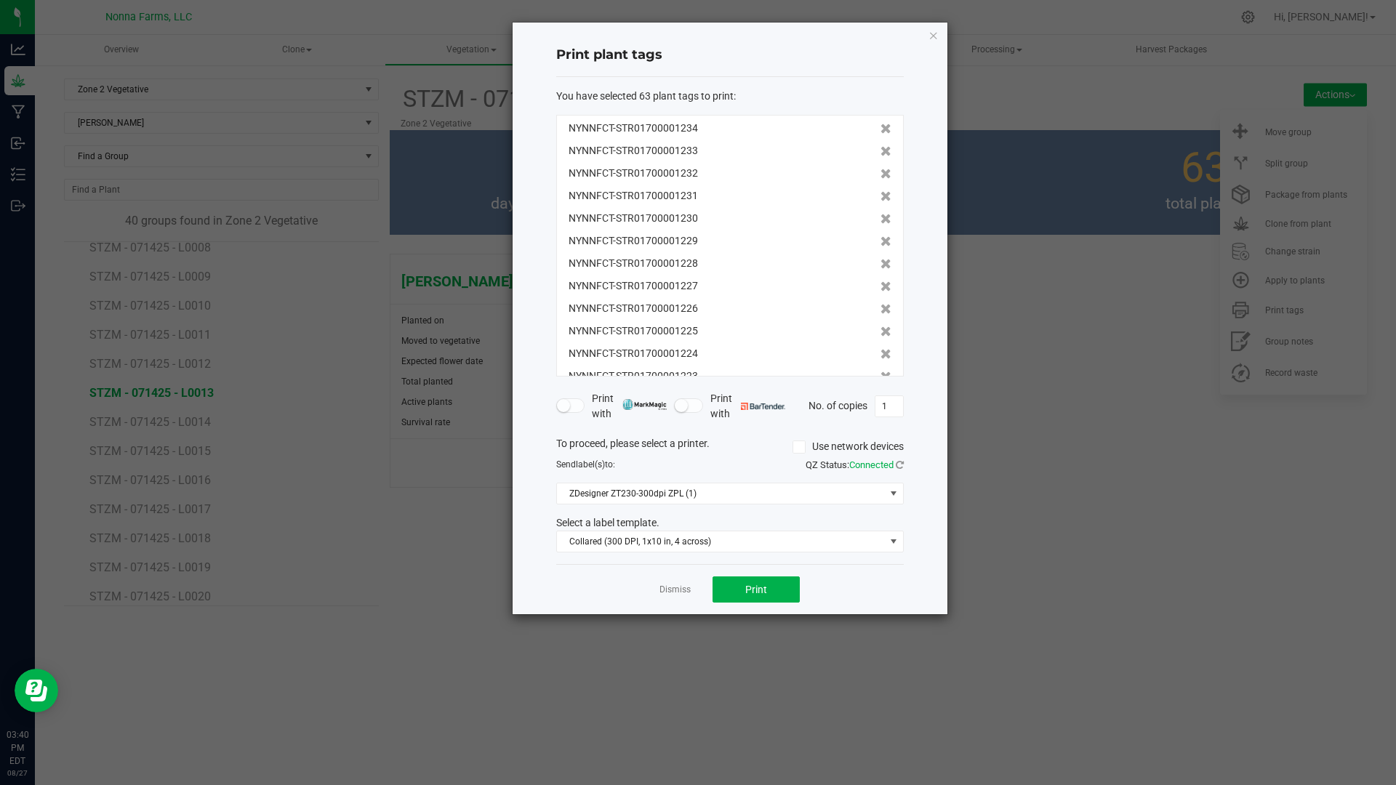
scroll to position [1171, 0]
click at [880, 355] on icon at bounding box center [885, 355] width 11 height 10
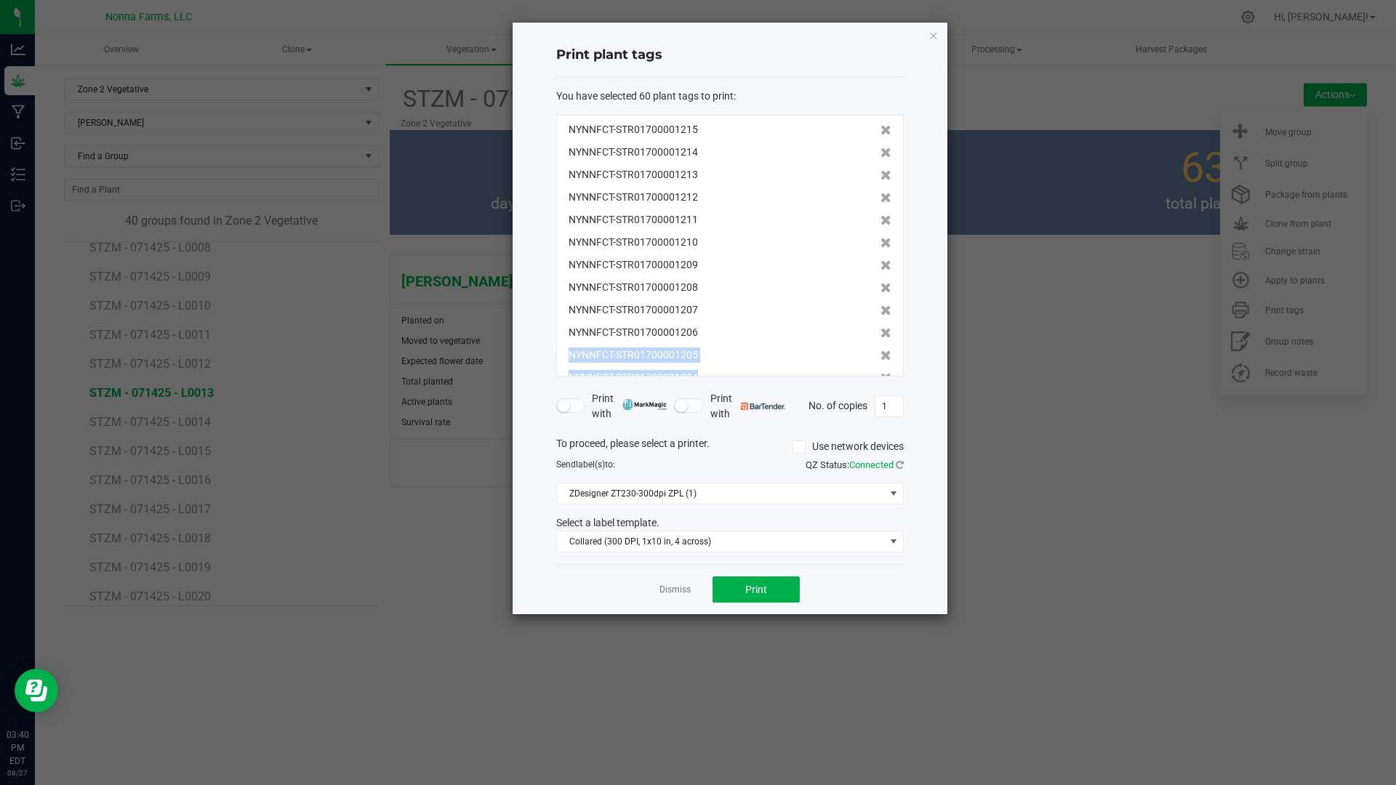
click at [880, 355] on icon at bounding box center [885, 355] width 11 height 10
click at [880, 361] on icon at bounding box center [885, 366] width 11 height 10
click at [880, 355] on icon at bounding box center [885, 355] width 11 height 10
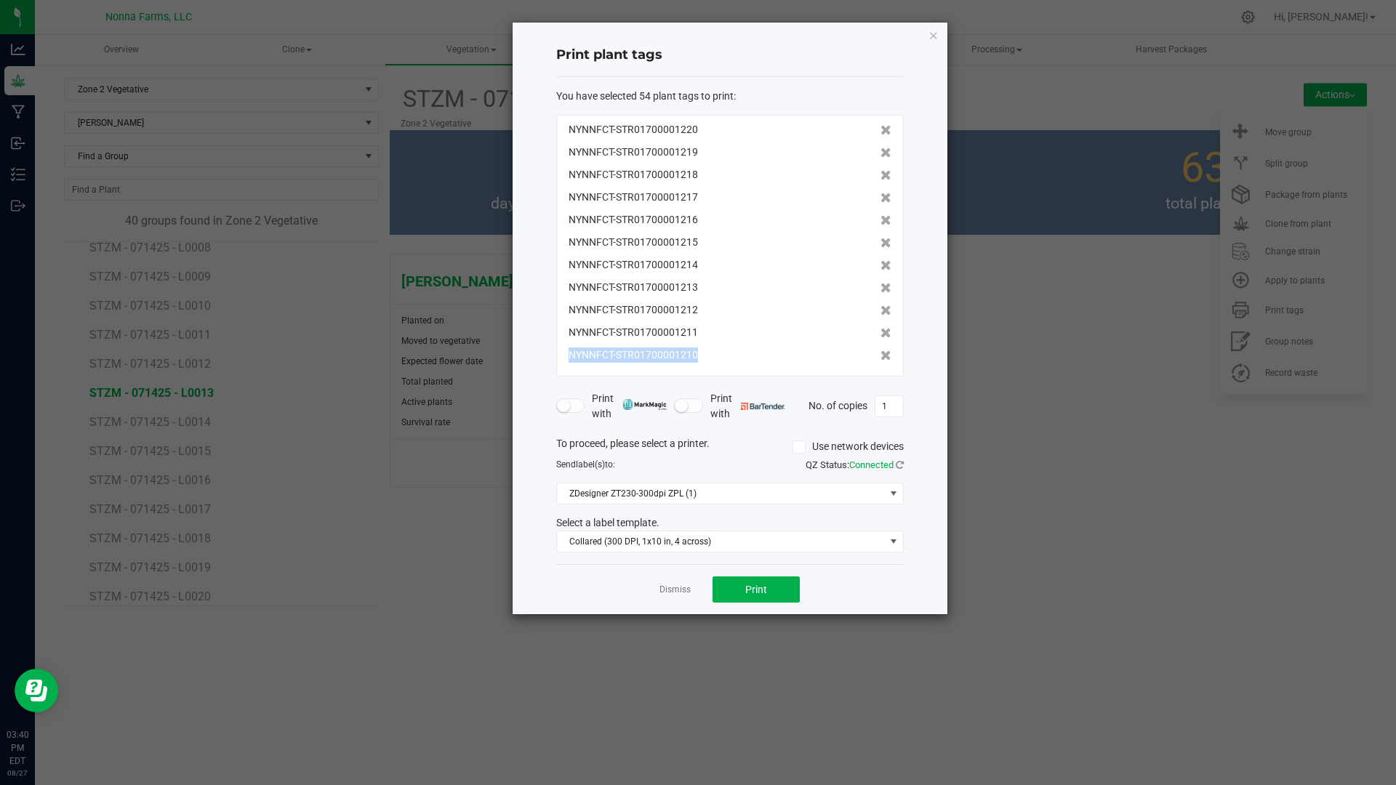
click at [880, 355] on icon at bounding box center [885, 355] width 11 height 10
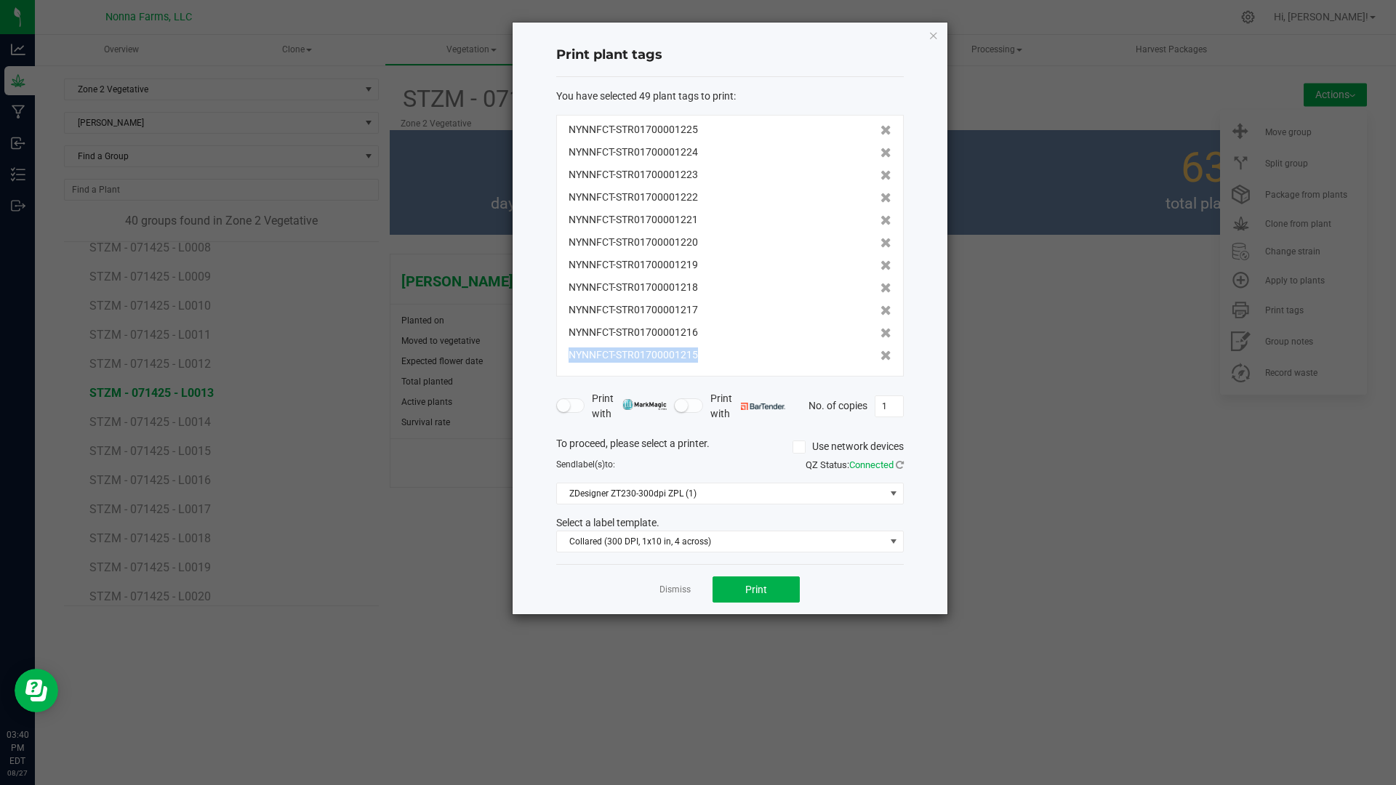
click at [880, 355] on icon at bounding box center [885, 355] width 11 height 10
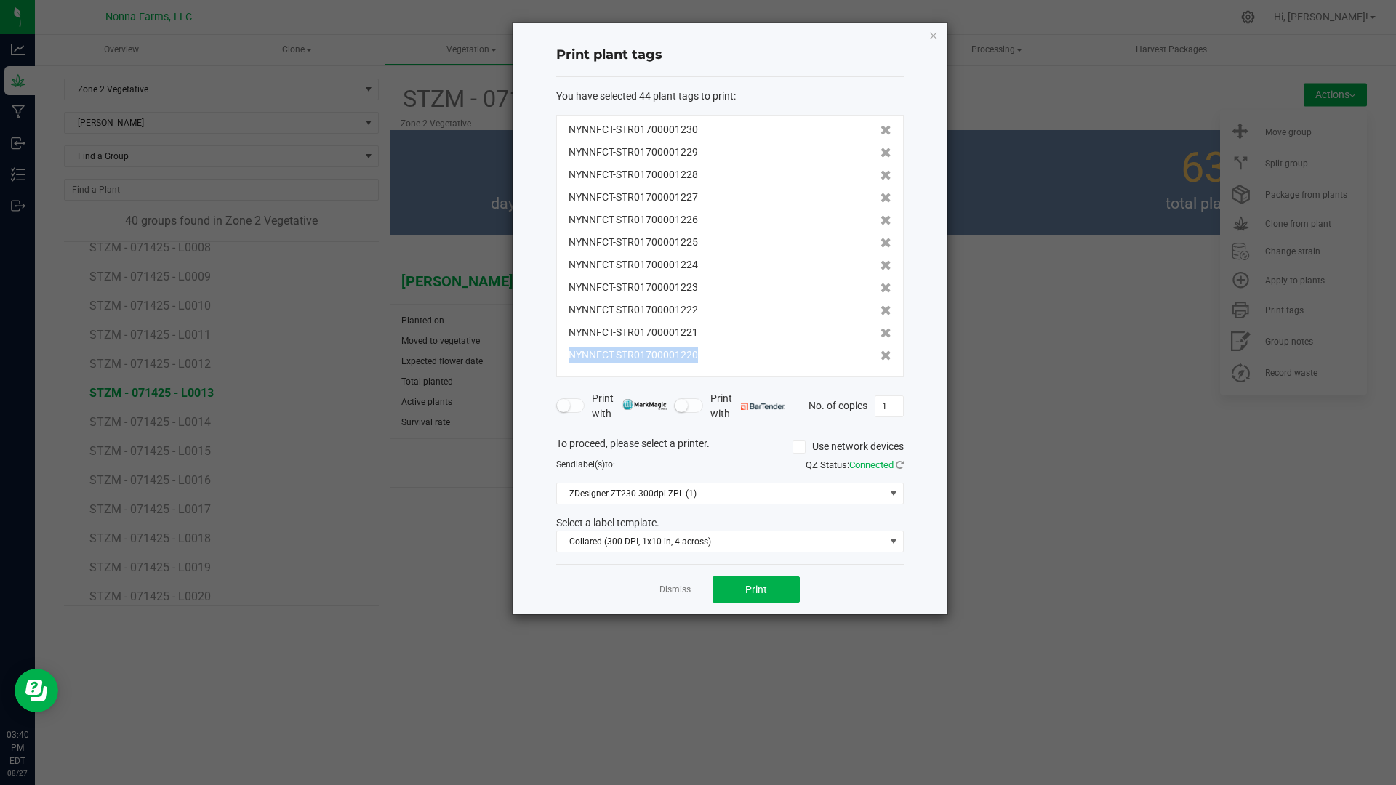
click at [880, 355] on icon at bounding box center [885, 355] width 11 height 10
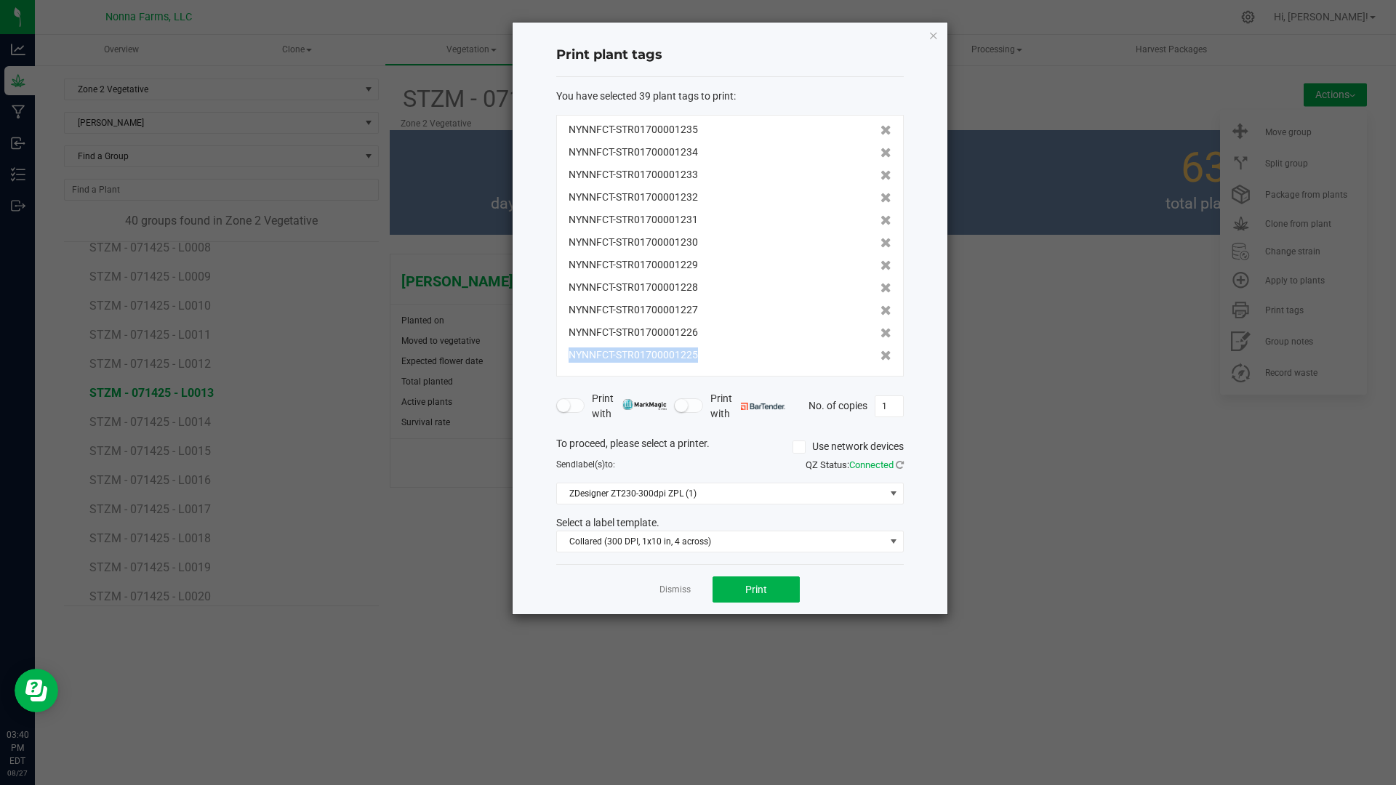
click at [880, 355] on icon at bounding box center [885, 355] width 11 height 10
click at [880, 360] on icon at bounding box center [885, 365] width 11 height 10
click at [880, 355] on icon at bounding box center [885, 355] width 11 height 10
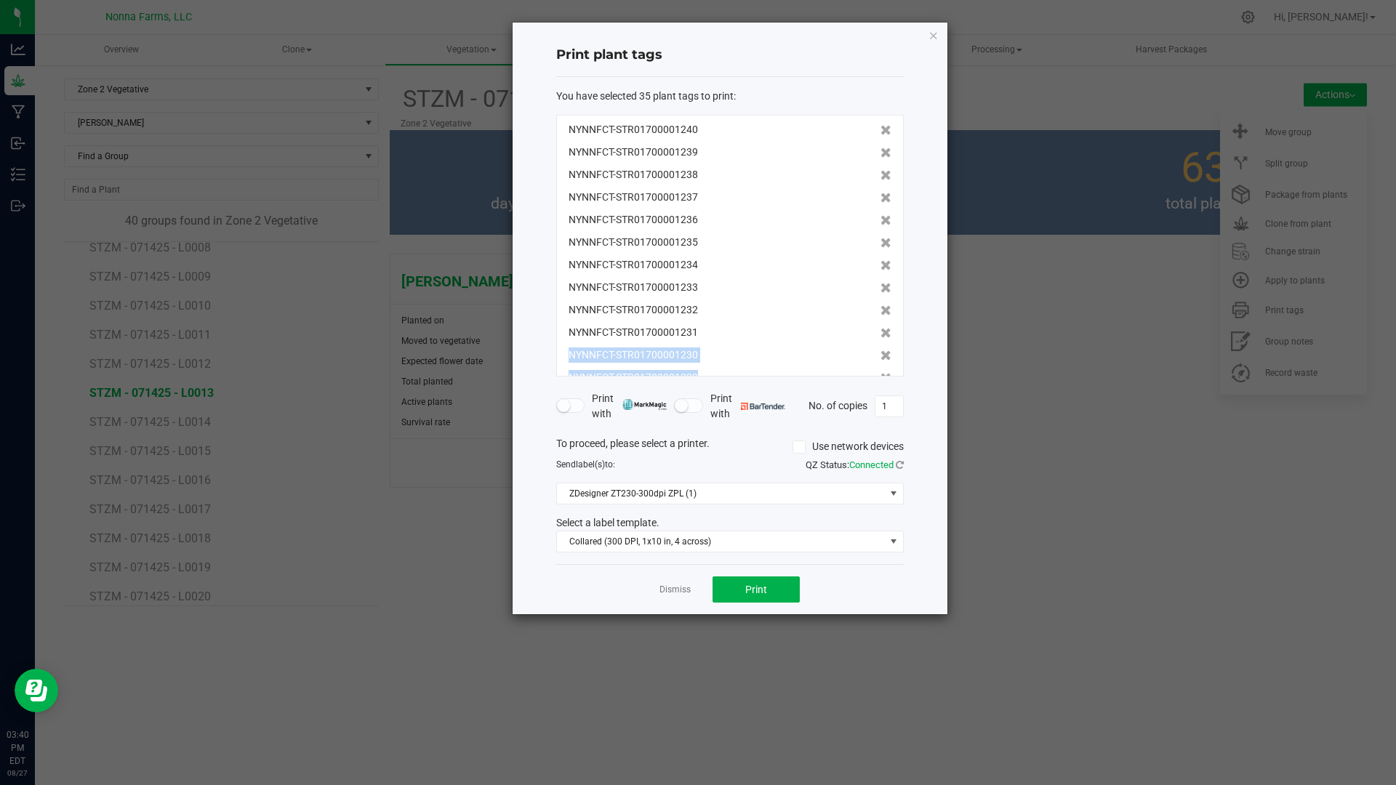
click at [880, 355] on icon at bounding box center [885, 355] width 11 height 10
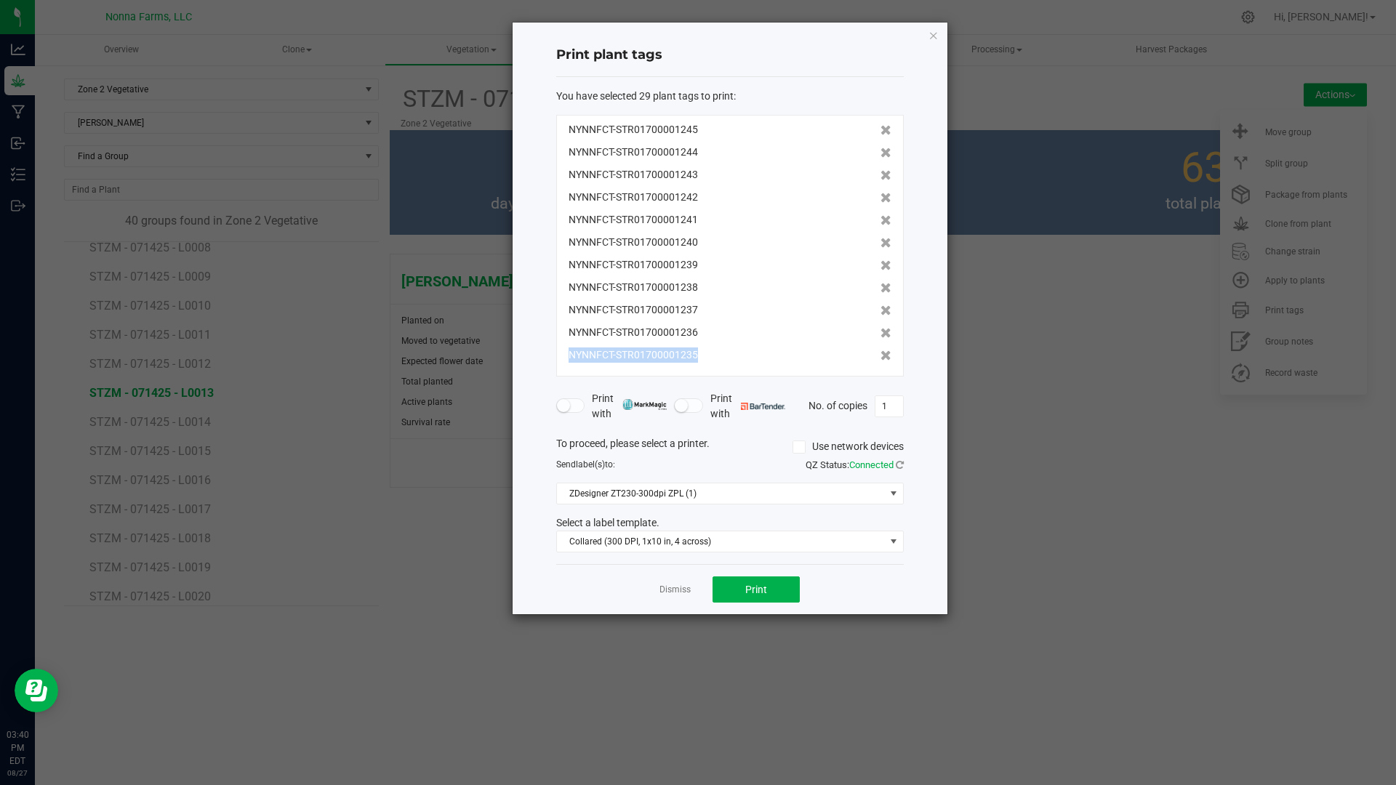
click at [880, 355] on icon at bounding box center [885, 355] width 11 height 10
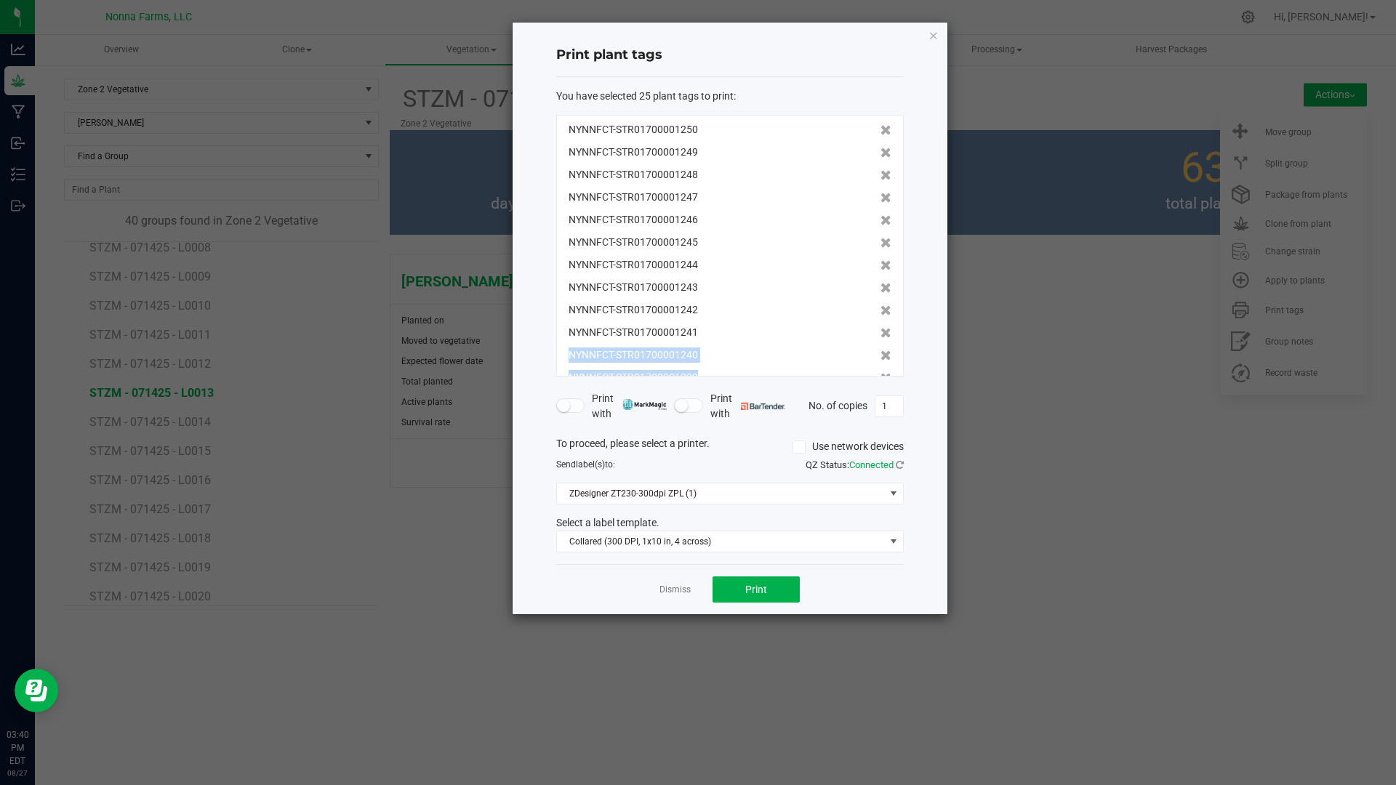
click at [880, 355] on icon at bounding box center [885, 355] width 11 height 10
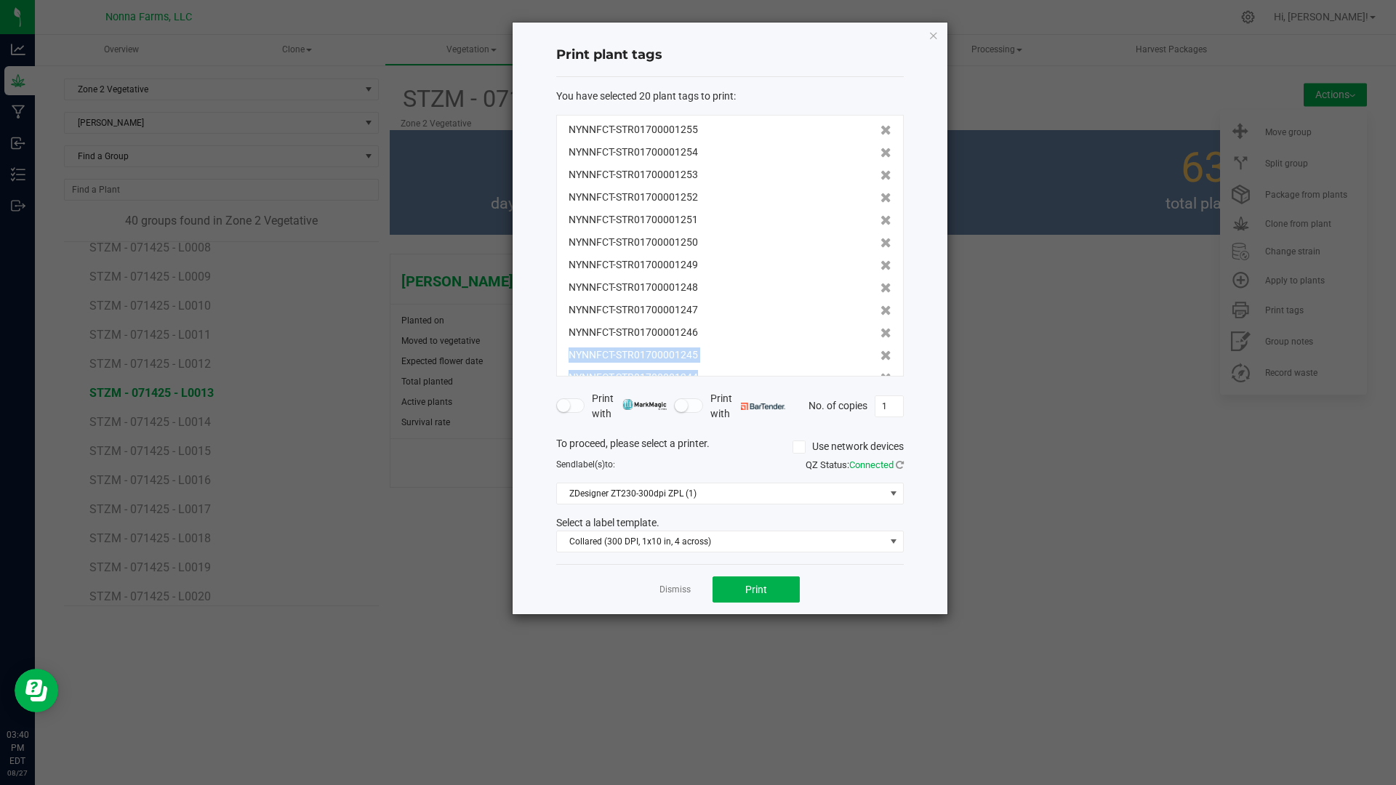
click at [880, 355] on icon at bounding box center [885, 355] width 11 height 10
click at [880, 359] on icon at bounding box center [885, 364] width 11 height 10
click at [880, 355] on icon at bounding box center [885, 355] width 11 height 10
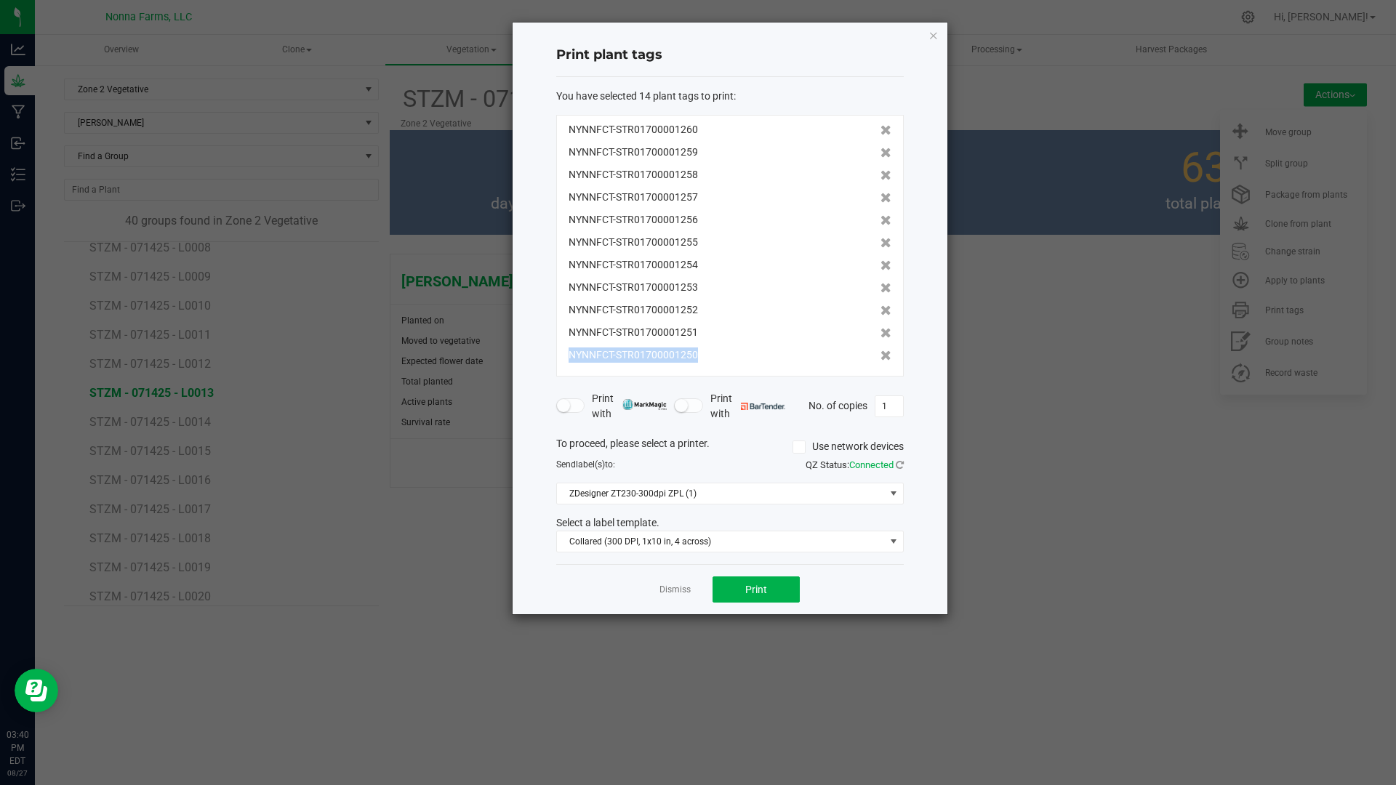
click at [880, 355] on icon at bounding box center [885, 355] width 11 height 10
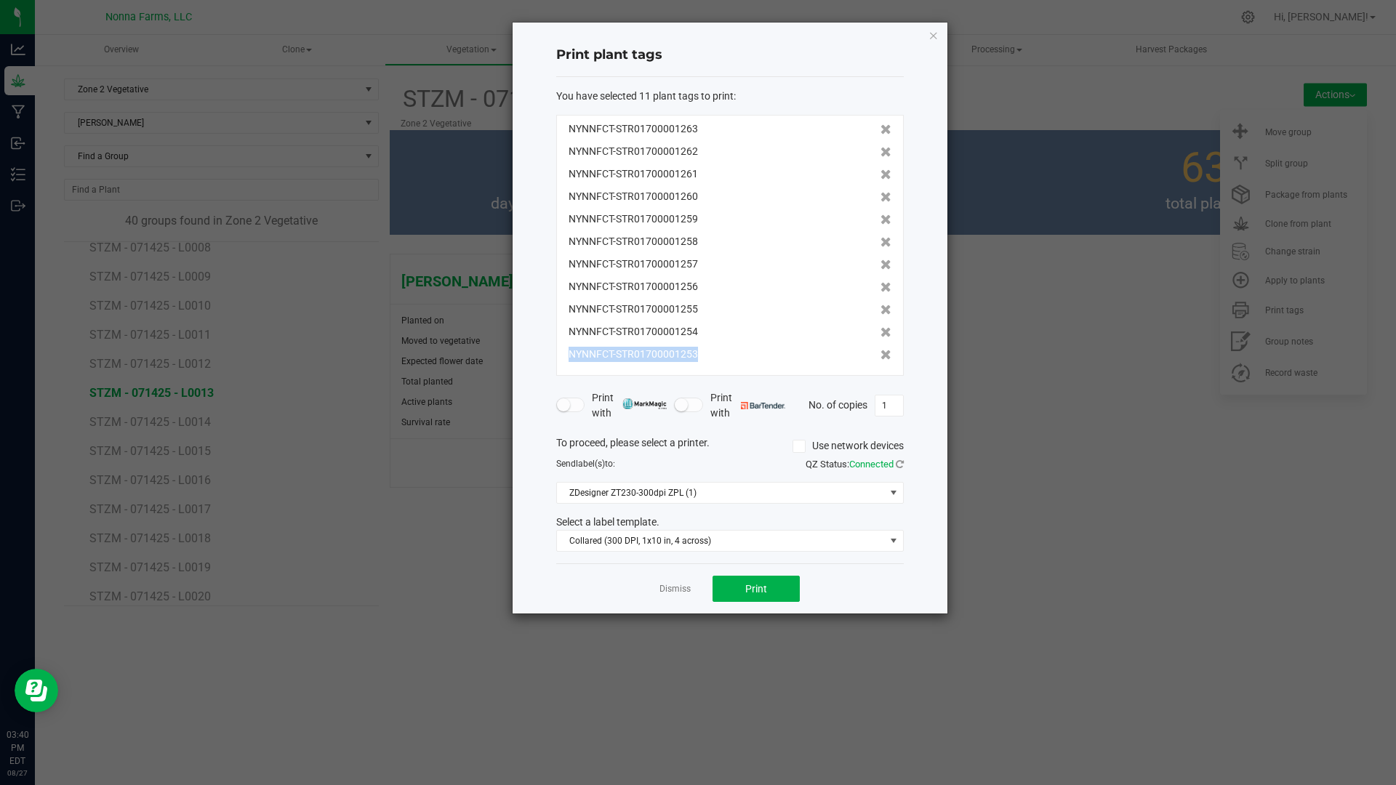
click at [880, 355] on icon at bounding box center [885, 355] width 11 height 10
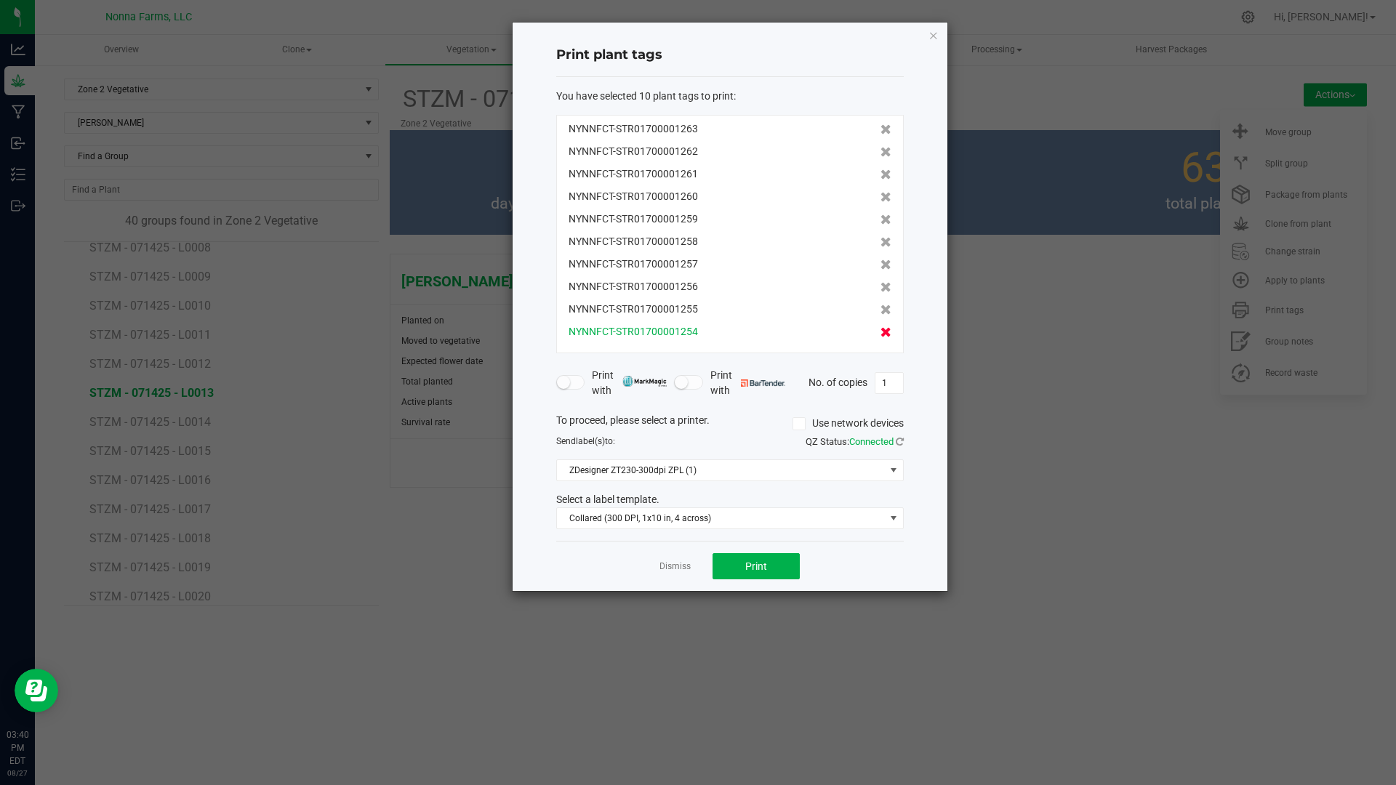
click at [880, 337] on icon at bounding box center [885, 332] width 11 height 10
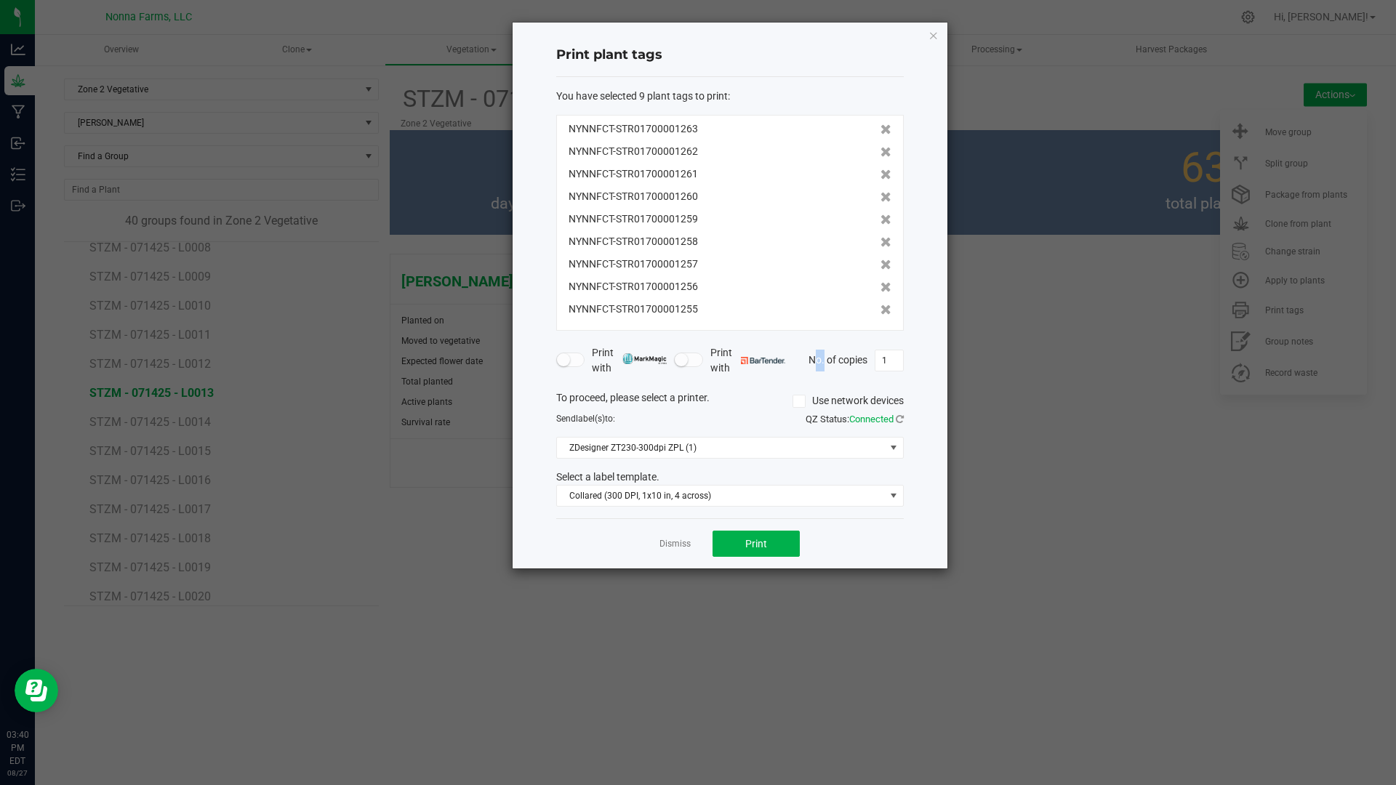
click at [877, 337] on form "You have selected 9 plant tags to print : NYNNFCT-STR01700001263 NYNNFCT-STR017…" at bounding box center [729, 298] width 347 height 419
click at [880, 310] on icon at bounding box center [885, 310] width 11 height 10
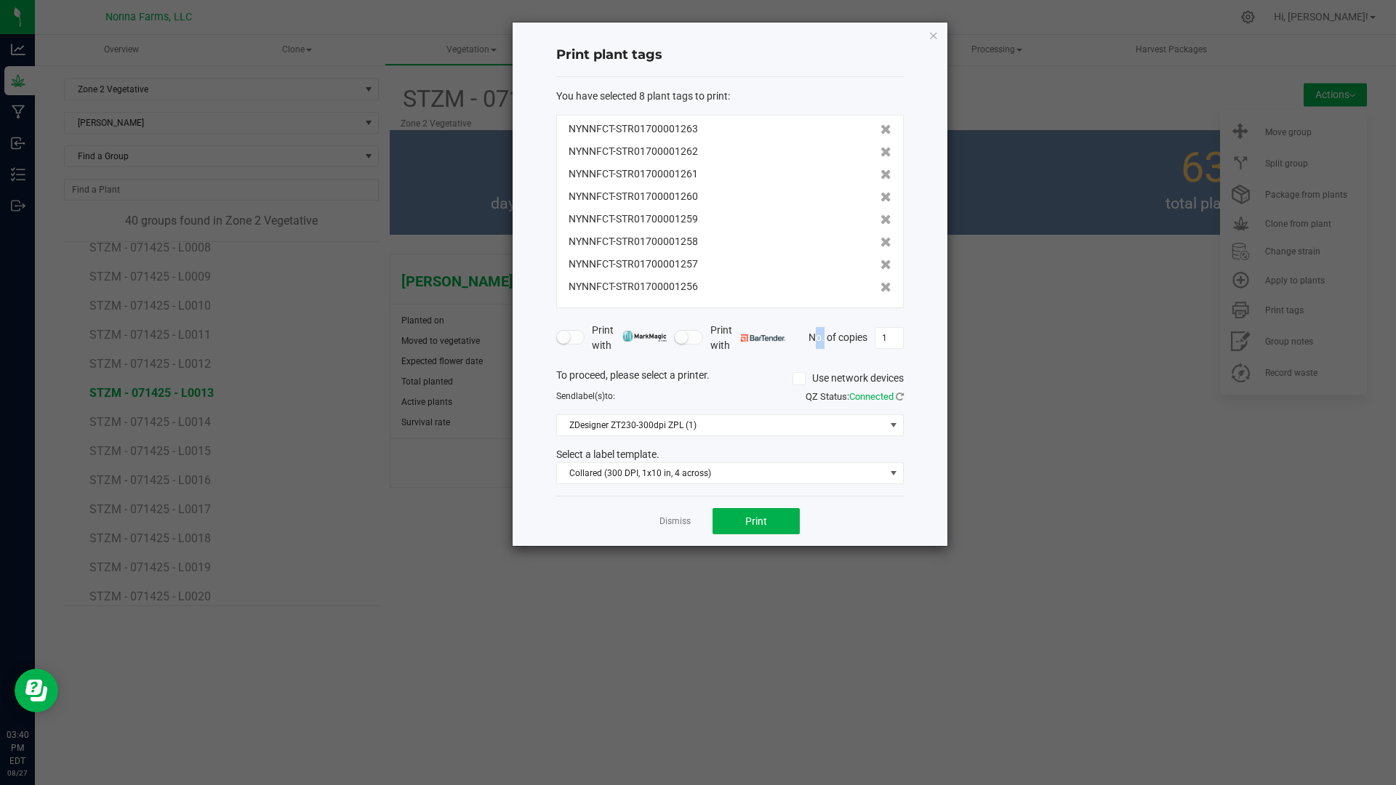
click at [870, 310] on form "You have selected 8 plant tags to print : NYNNFCT-STR01700001263 NYNNFCT-STR017…" at bounding box center [729, 287] width 347 height 396
click at [880, 282] on icon at bounding box center [885, 287] width 11 height 10
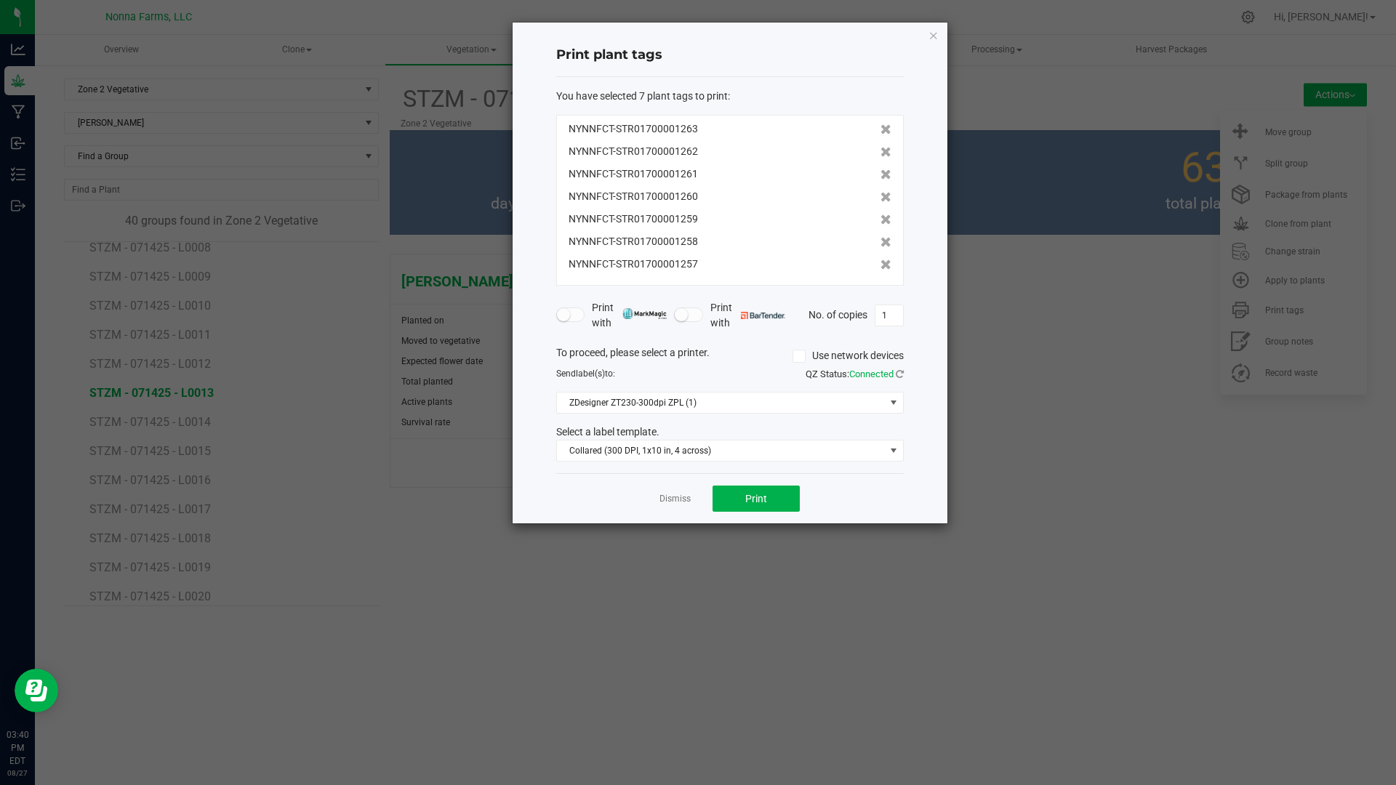
click at [879, 282] on div "NYNNFCT-STR01700001263 NYNNFCT-STR01700001262 NYNNFCT-STR01700001261 NYNNFCT-ST…" at bounding box center [729, 200] width 347 height 171
click at [880, 266] on icon at bounding box center [885, 264] width 11 height 10
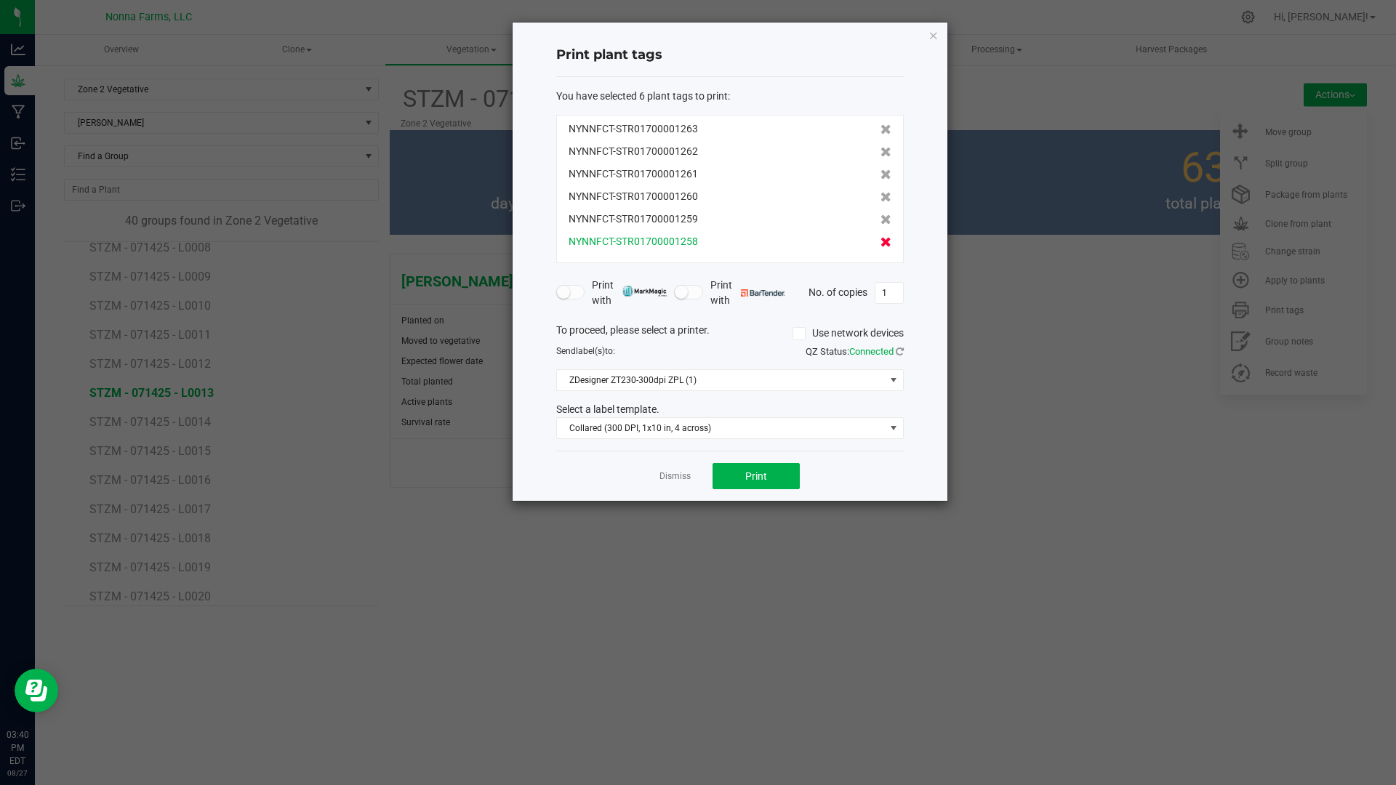
click at [880, 244] on icon at bounding box center [885, 242] width 11 height 10
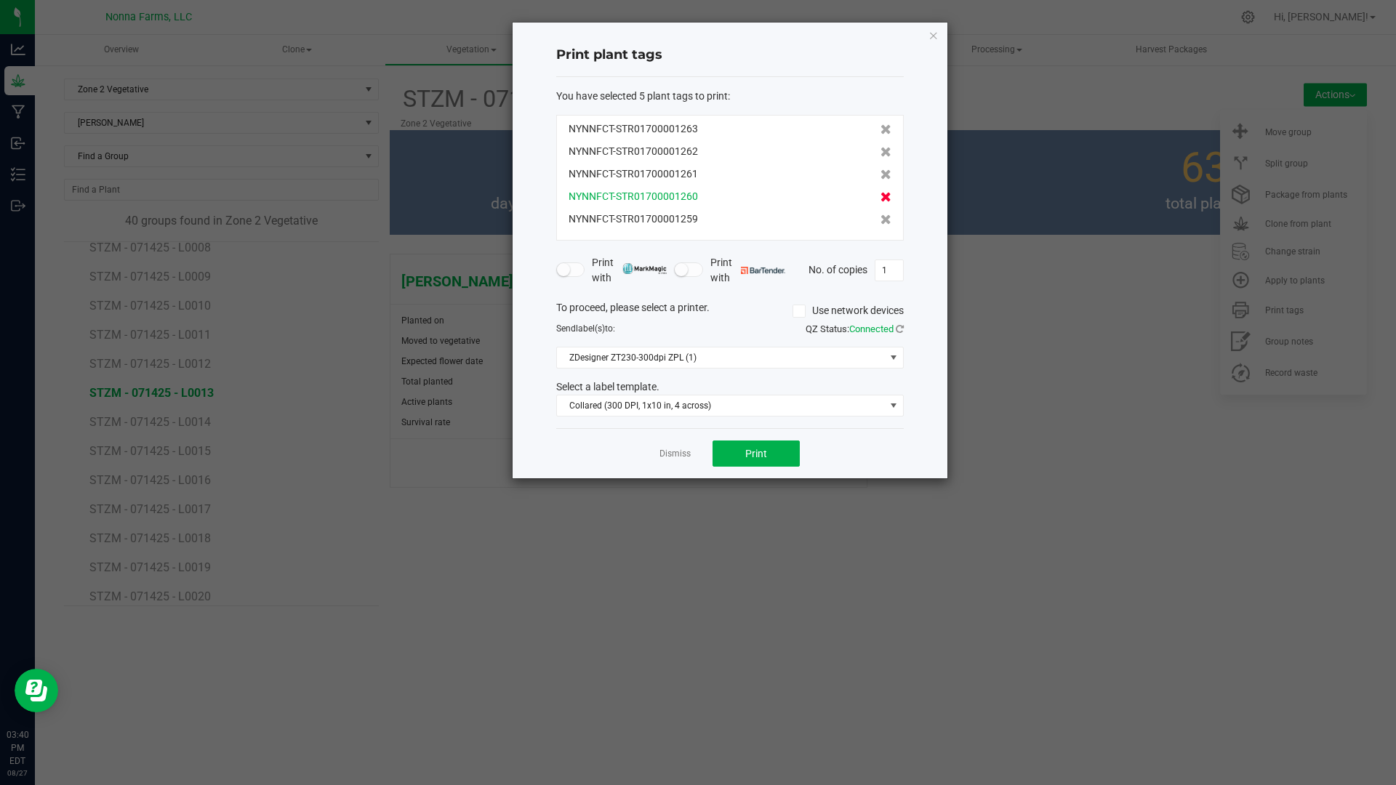
click at [880, 198] on icon at bounding box center [885, 197] width 11 height 10
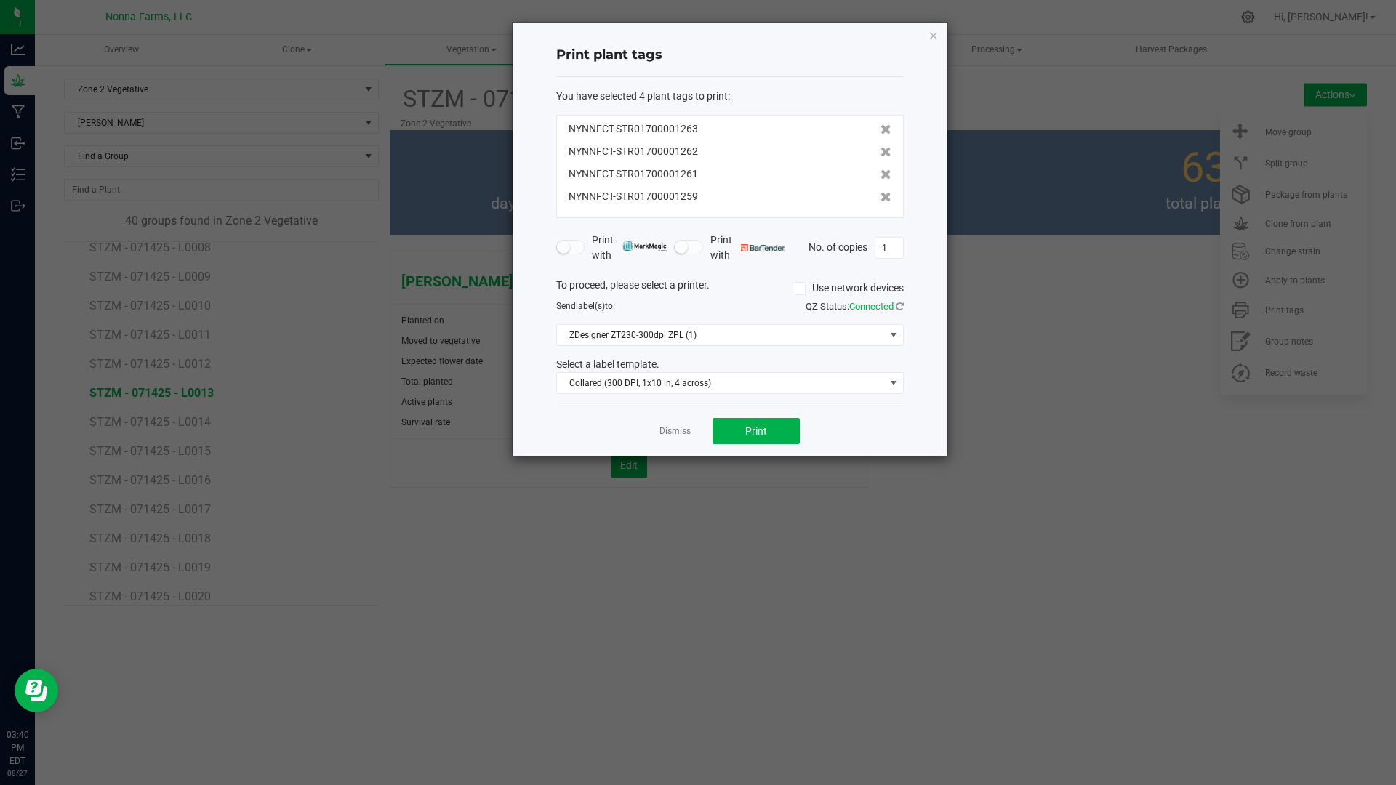
click at [880, 198] on icon at bounding box center [885, 197] width 11 height 10
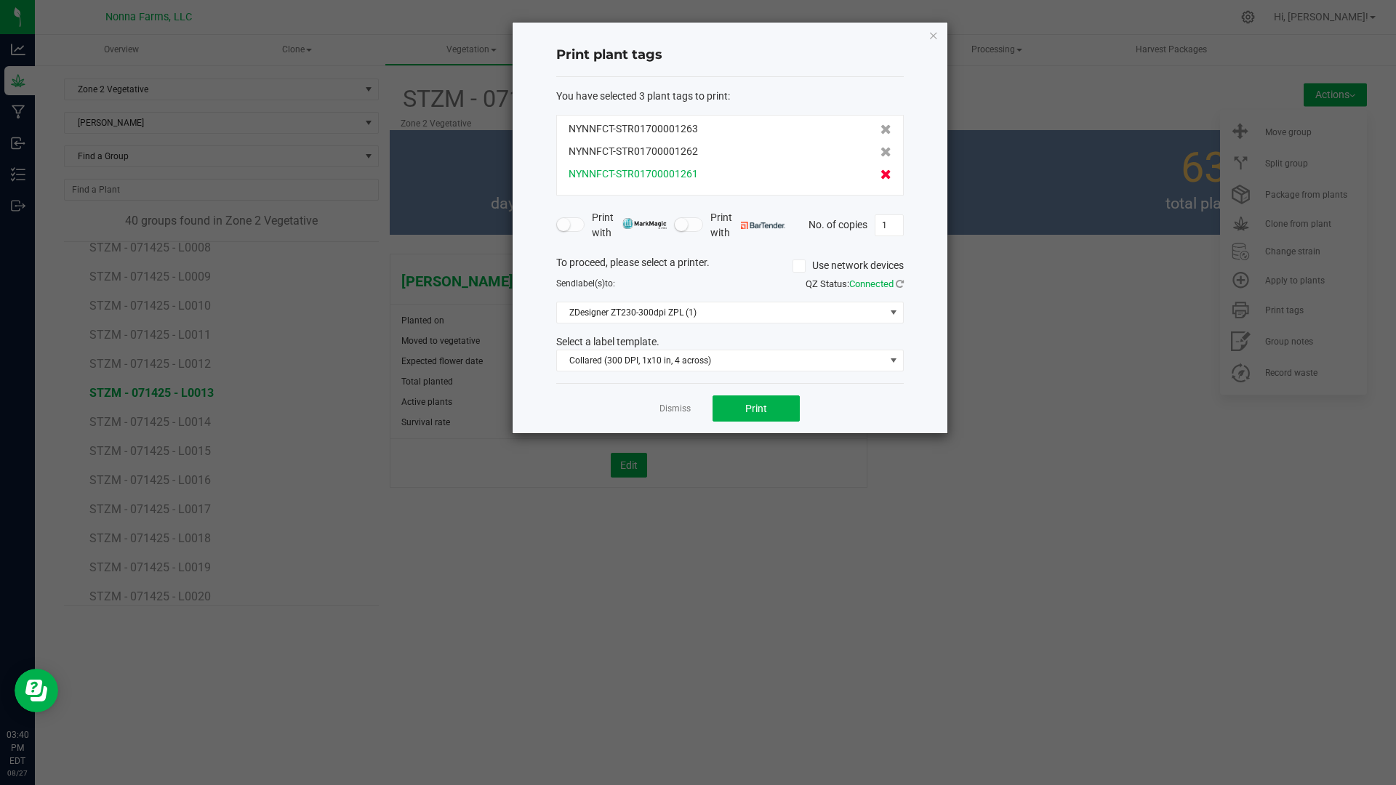
click at [880, 177] on icon at bounding box center [885, 174] width 11 height 10
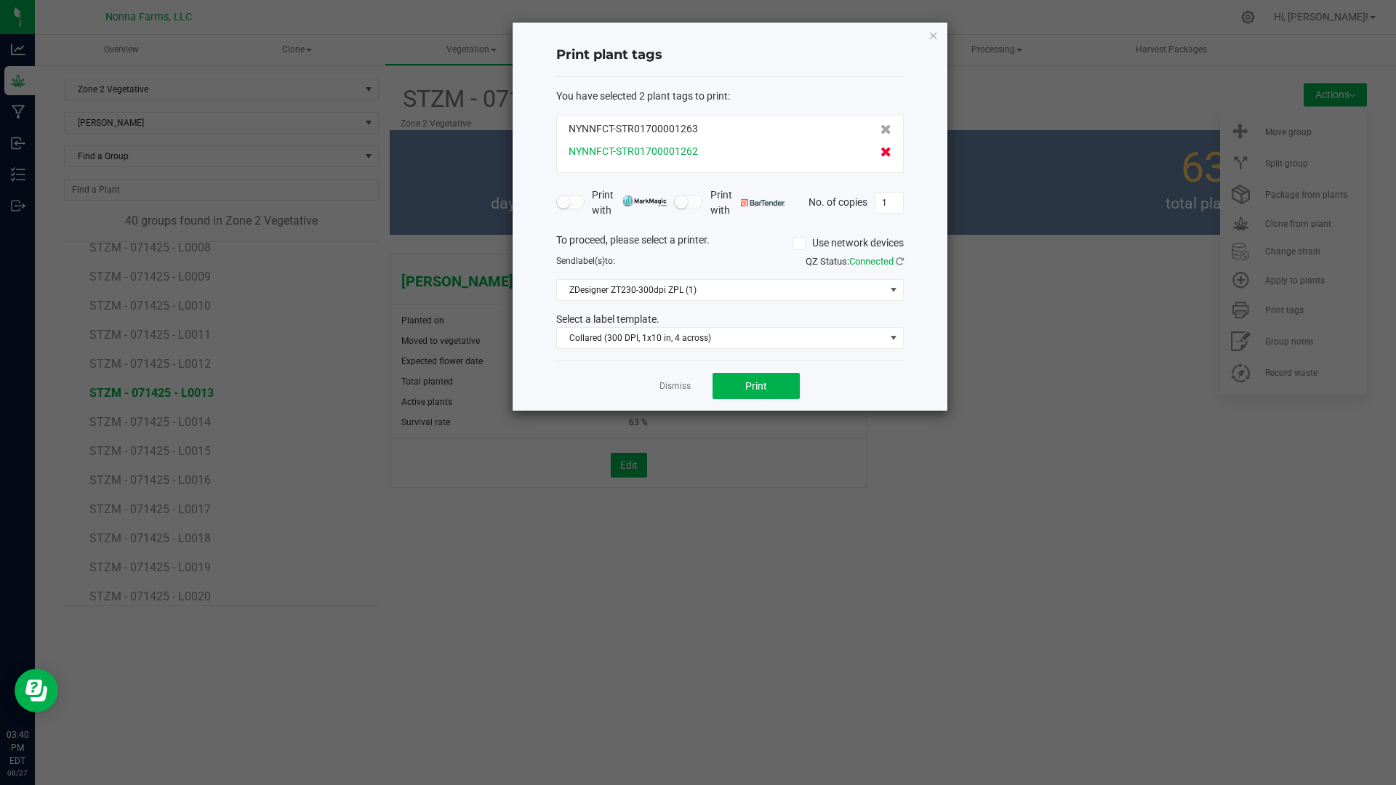
click at [880, 153] on icon at bounding box center [885, 152] width 11 height 10
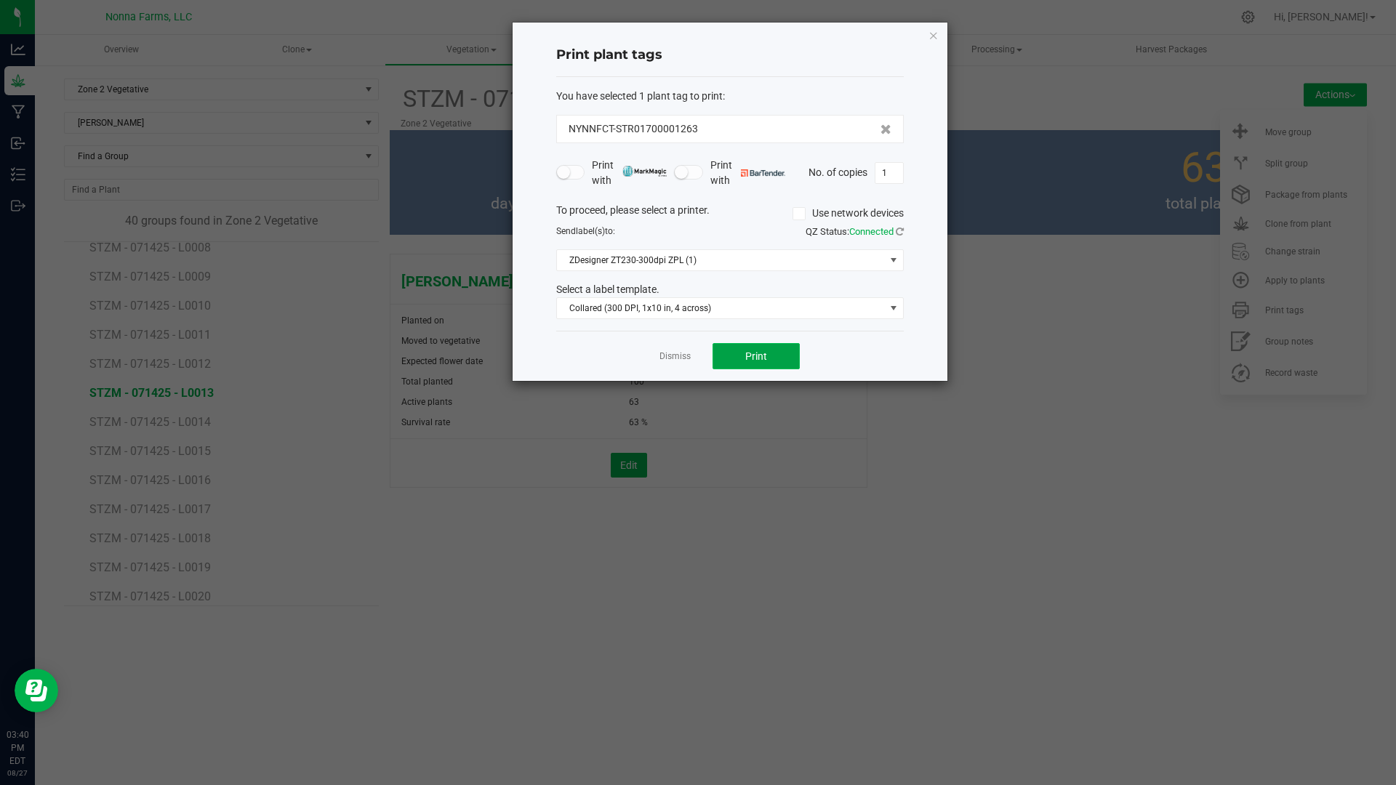
click at [754, 355] on span "Print" at bounding box center [756, 356] width 22 height 12
click at [661, 354] on link "Dismiss" at bounding box center [674, 356] width 31 height 12
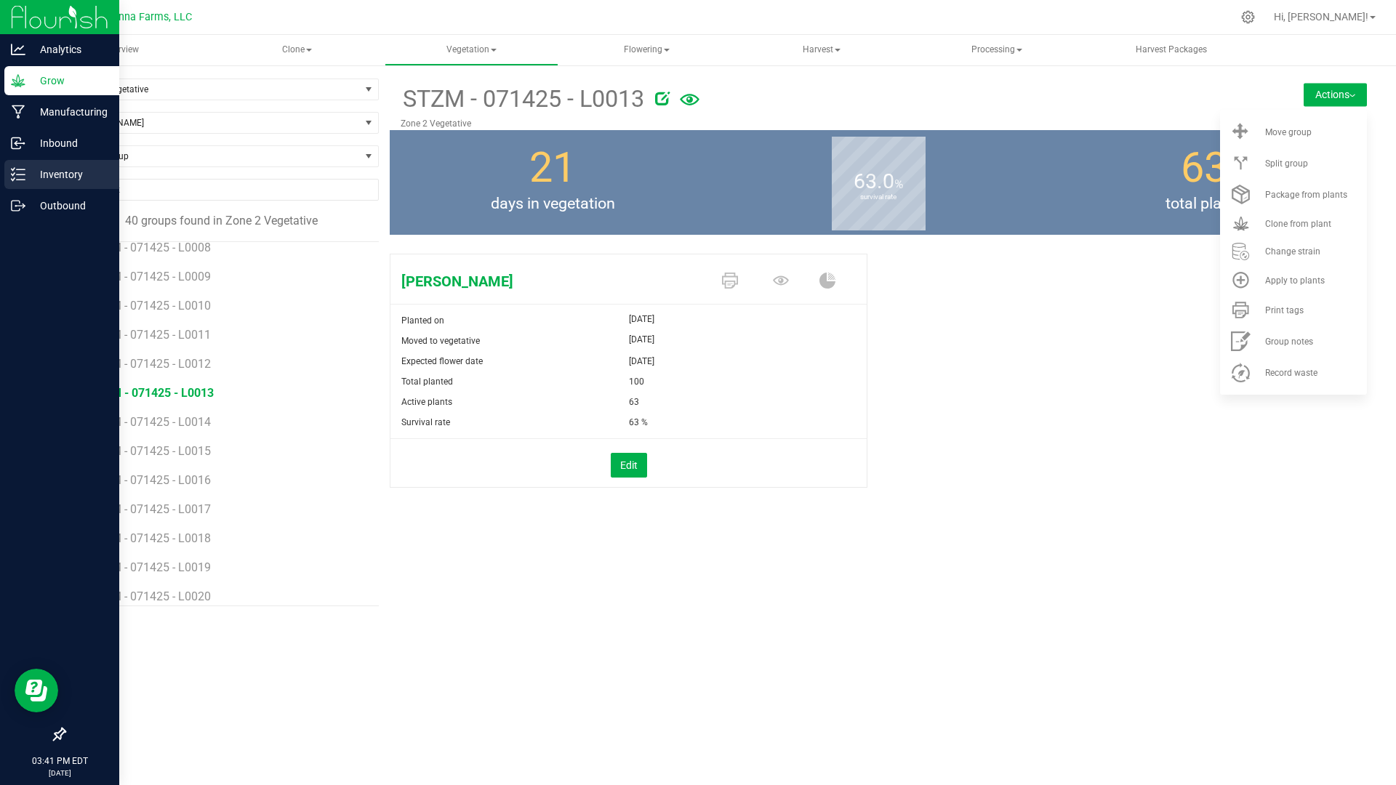
drag, startPoint x: 31, startPoint y: 174, endPoint x: 46, endPoint y: 169, distance: 15.4
click at [31, 174] on p "Inventory" at bounding box center [68, 174] width 87 height 17
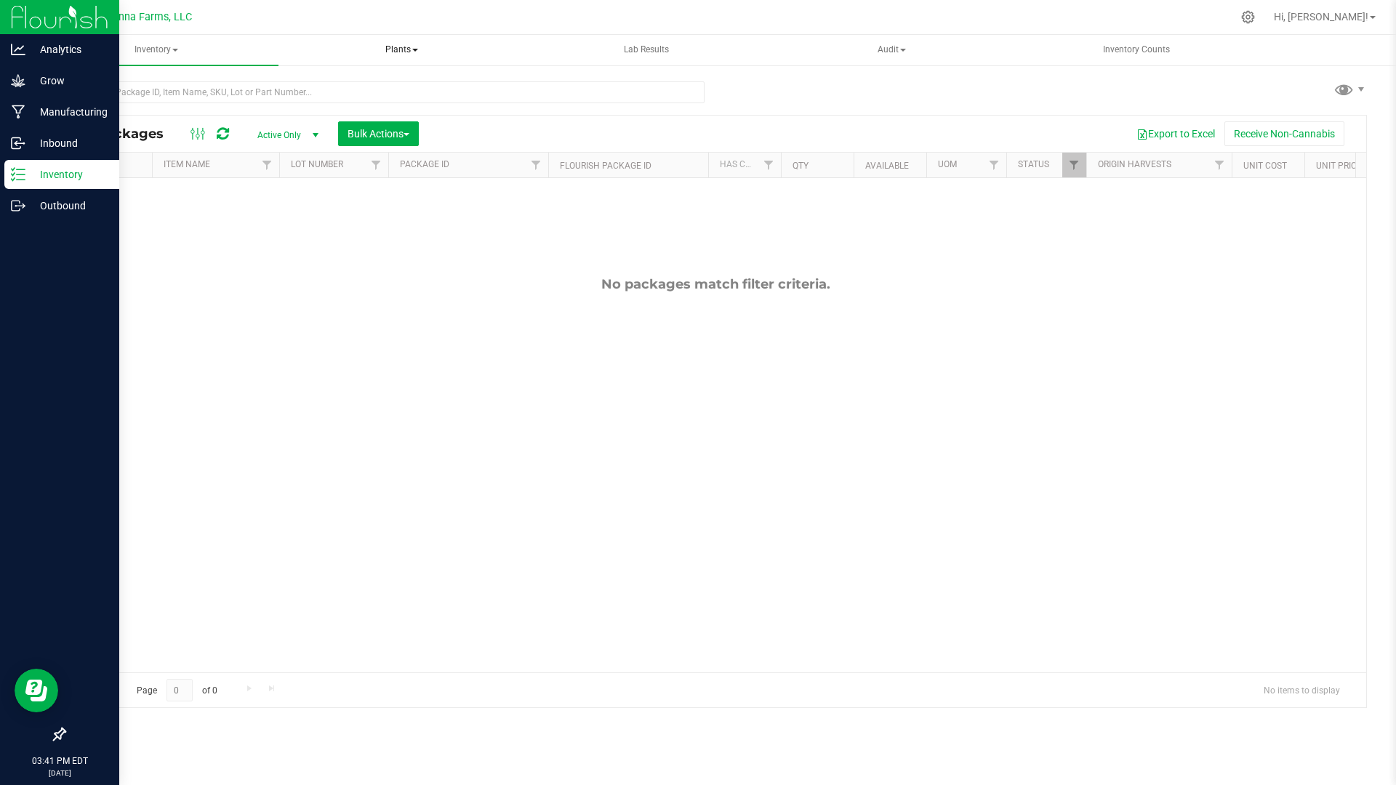
click at [414, 52] on span "Plants" at bounding box center [402, 50] width 242 height 29
click at [346, 86] on span "All plants" at bounding box center [341, 87] width 84 height 12
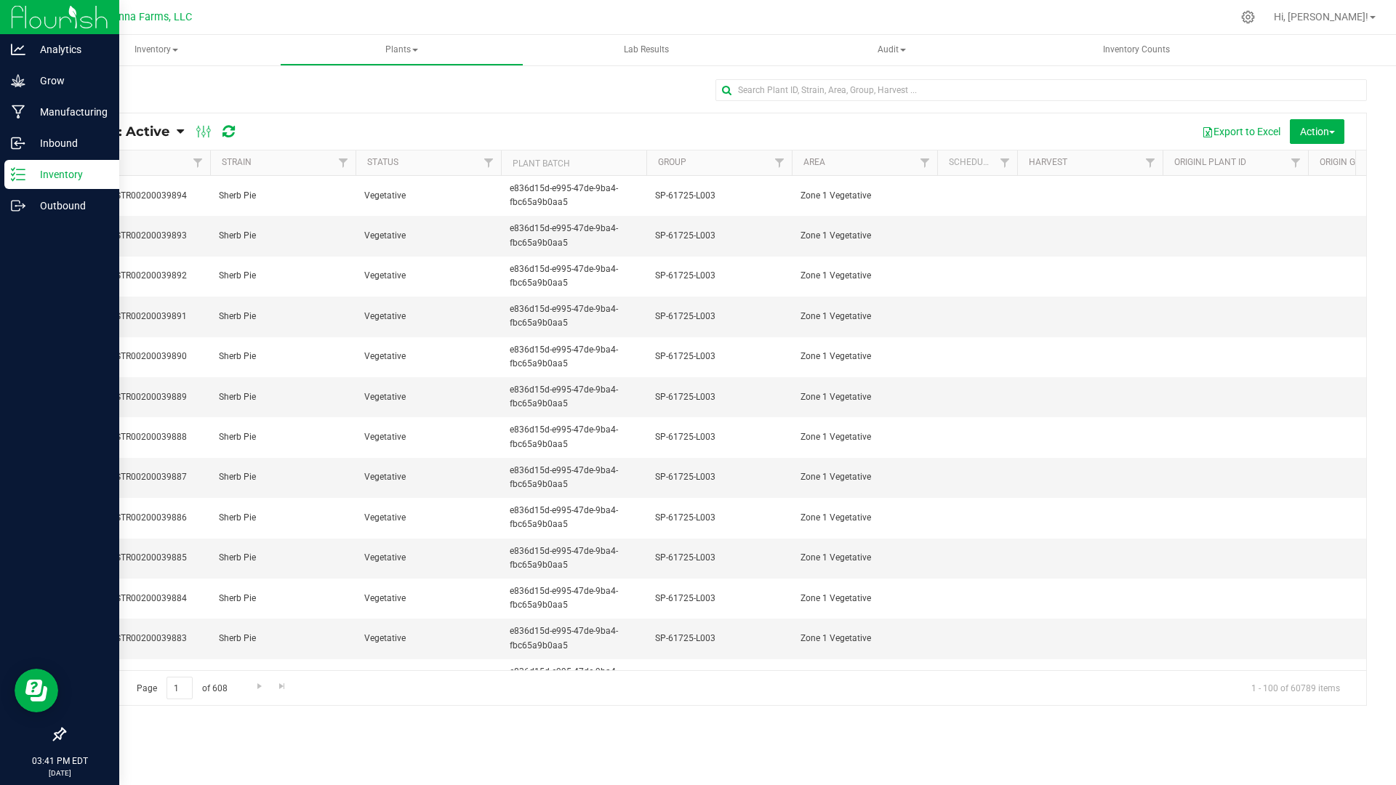
click at [180, 134] on icon at bounding box center [180, 131] width 7 height 13
click at [117, 230] on div "Plants: Dead" at bounding box center [140, 219] width 110 height 25
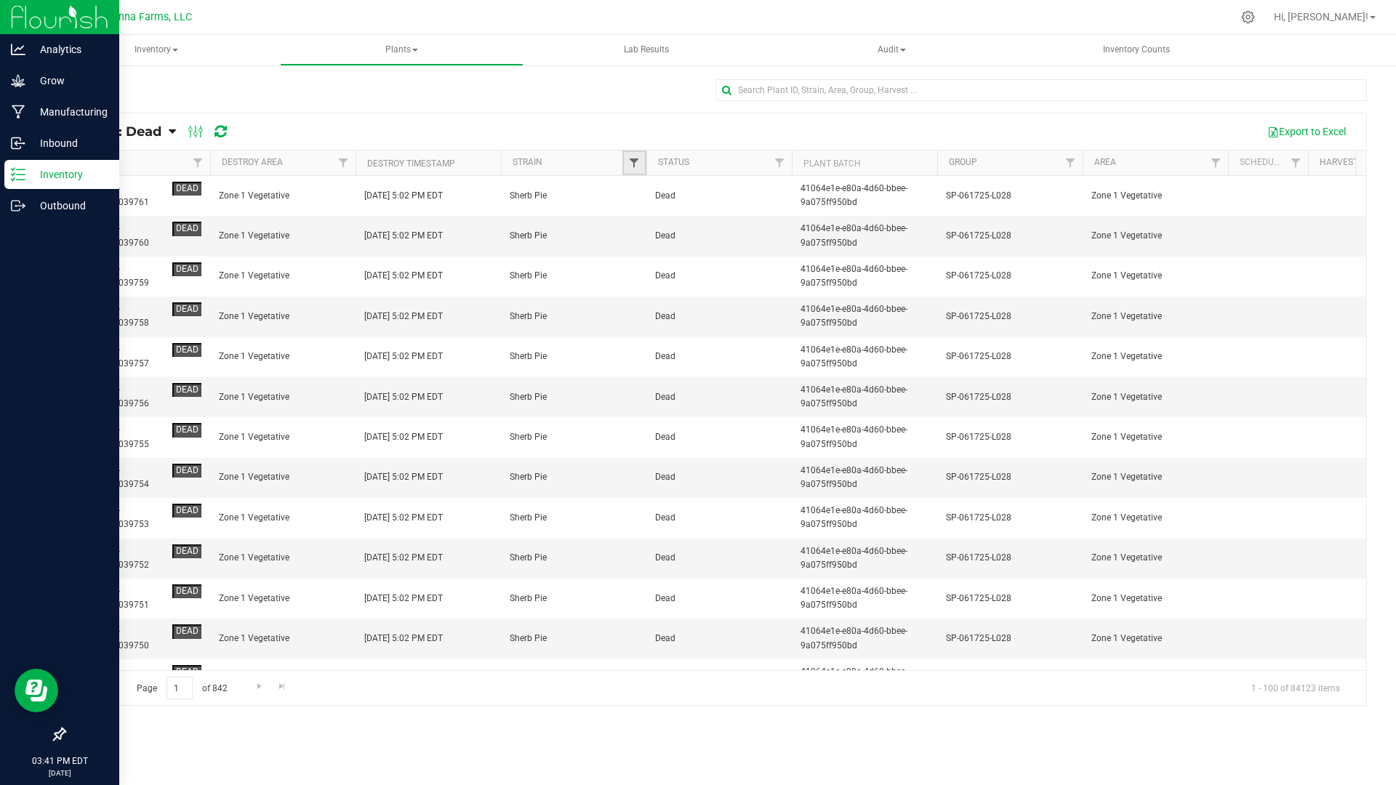
click at [637, 160] on span "Filter" at bounding box center [634, 163] width 12 height 12
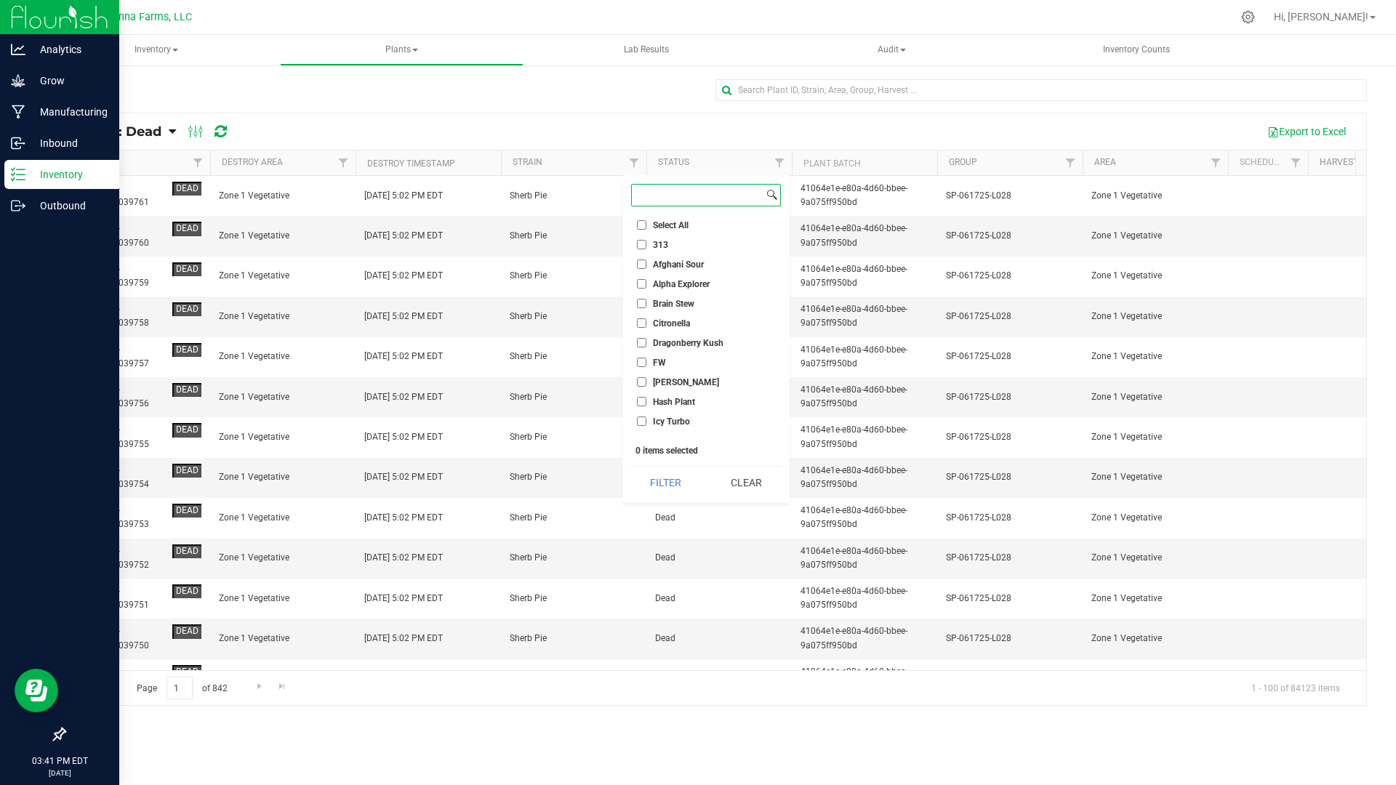
click at [701, 185] on input at bounding box center [698, 195] width 132 height 21
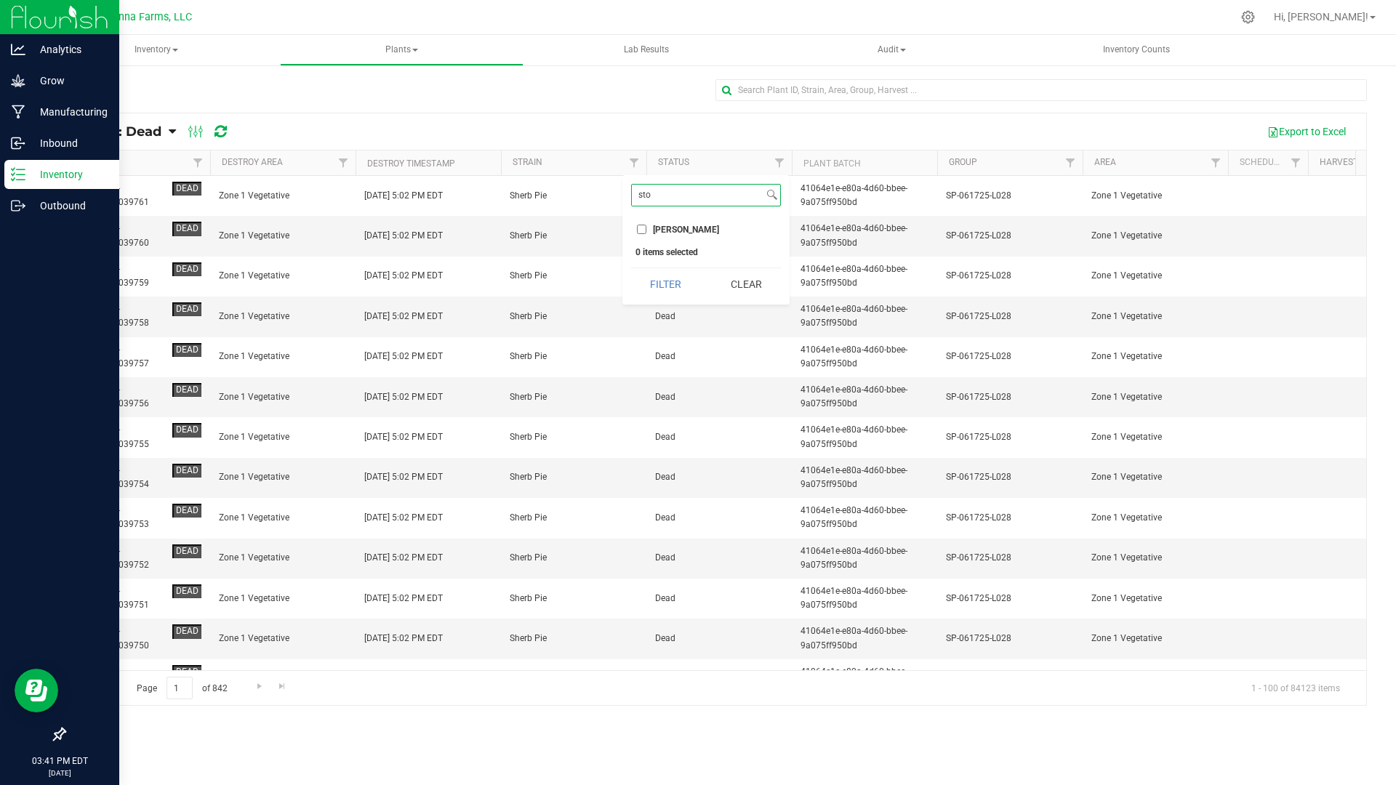
type input "sto"
click at [683, 226] on span "[PERSON_NAME]" at bounding box center [686, 229] width 66 height 9
click at [646, 226] on input "[PERSON_NAME]" at bounding box center [641, 229] width 9 height 9
checkbox input "true"
click at [655, 282] on button "Filter" at bounding box center [666, 284] width 70 height 32
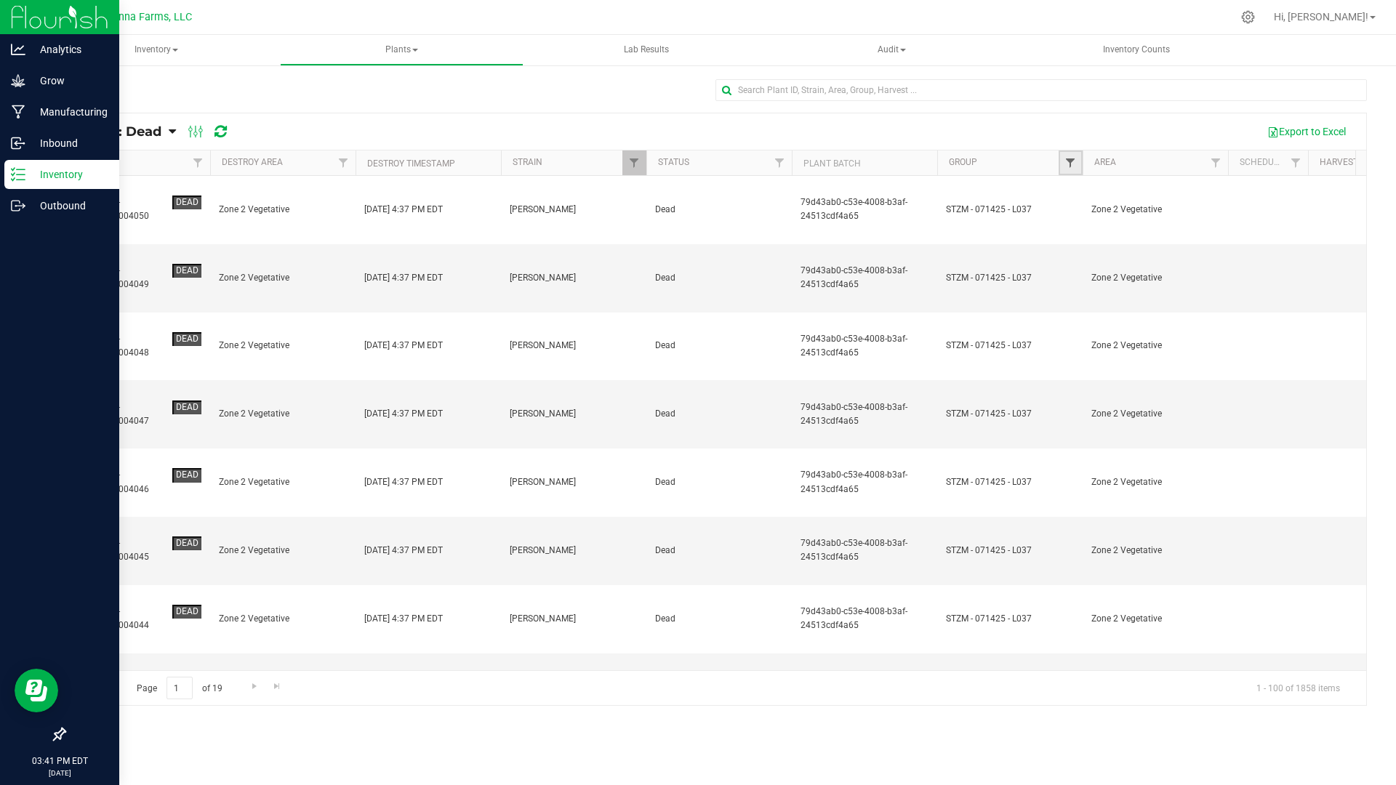
click at [1066, 164] on span "Filter" at bounding box center [1070, 163] width 12 height 12
type input "l"
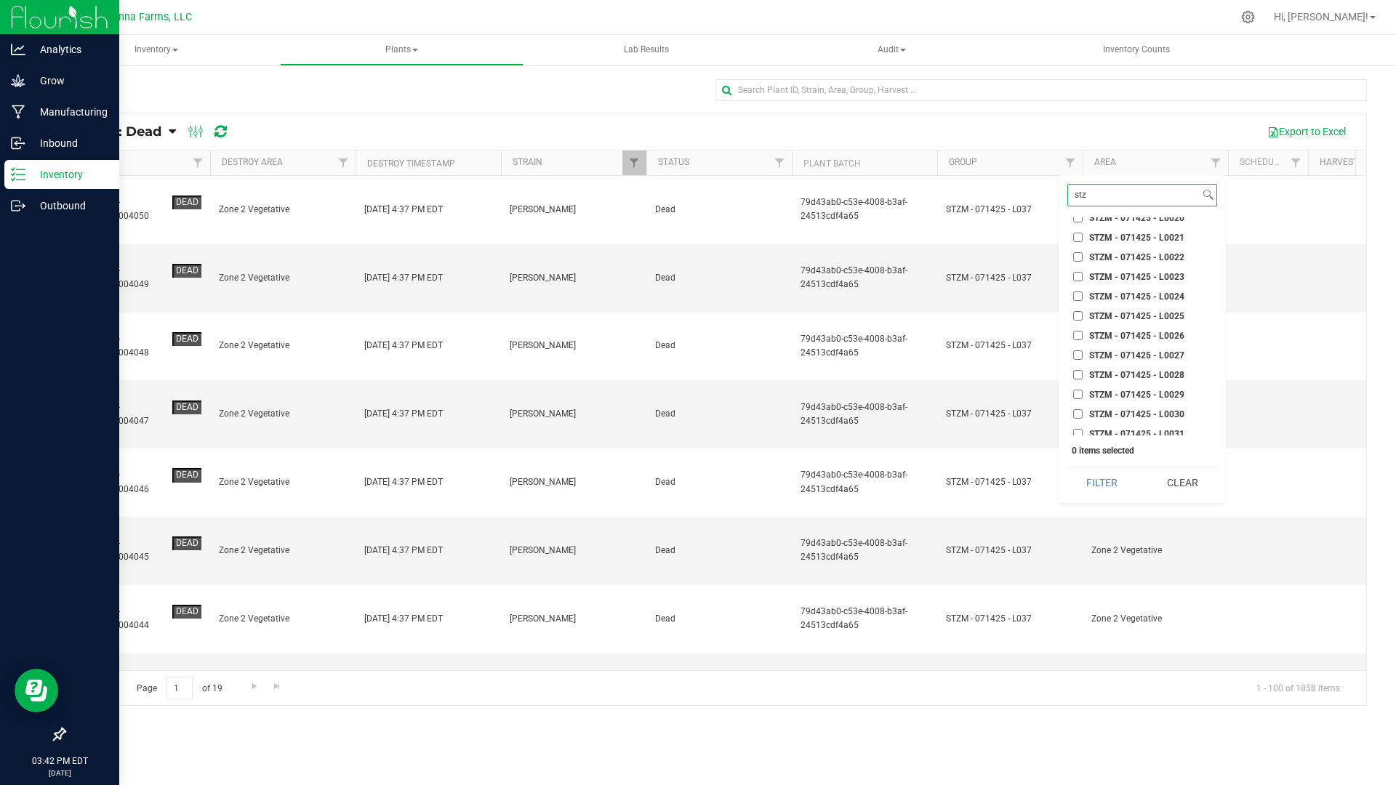
scroll to position [312, 0]
type input "stz"
click at [1125, 290] on span "STZM - 071425 - L0020" at bounding box center [1136, 290] width 95 height 9
click at [1082, 290] on input "STZM - 071425 - L0020" at bounding box center [1077, 290] width 9 height 9
checkbox input "true"
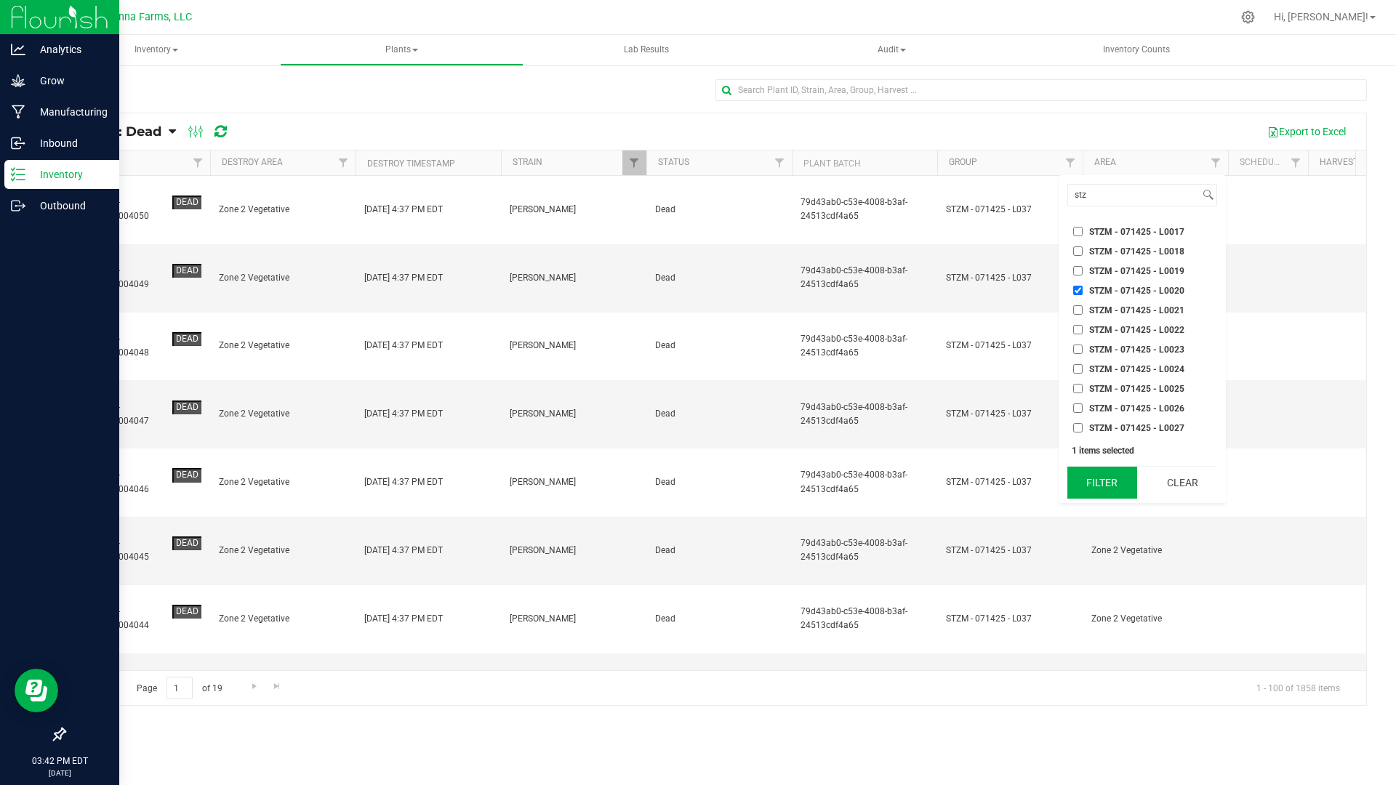
click at [1116, 474] on button "Filter" at bounding box center [1102, 483] width 70 height 32
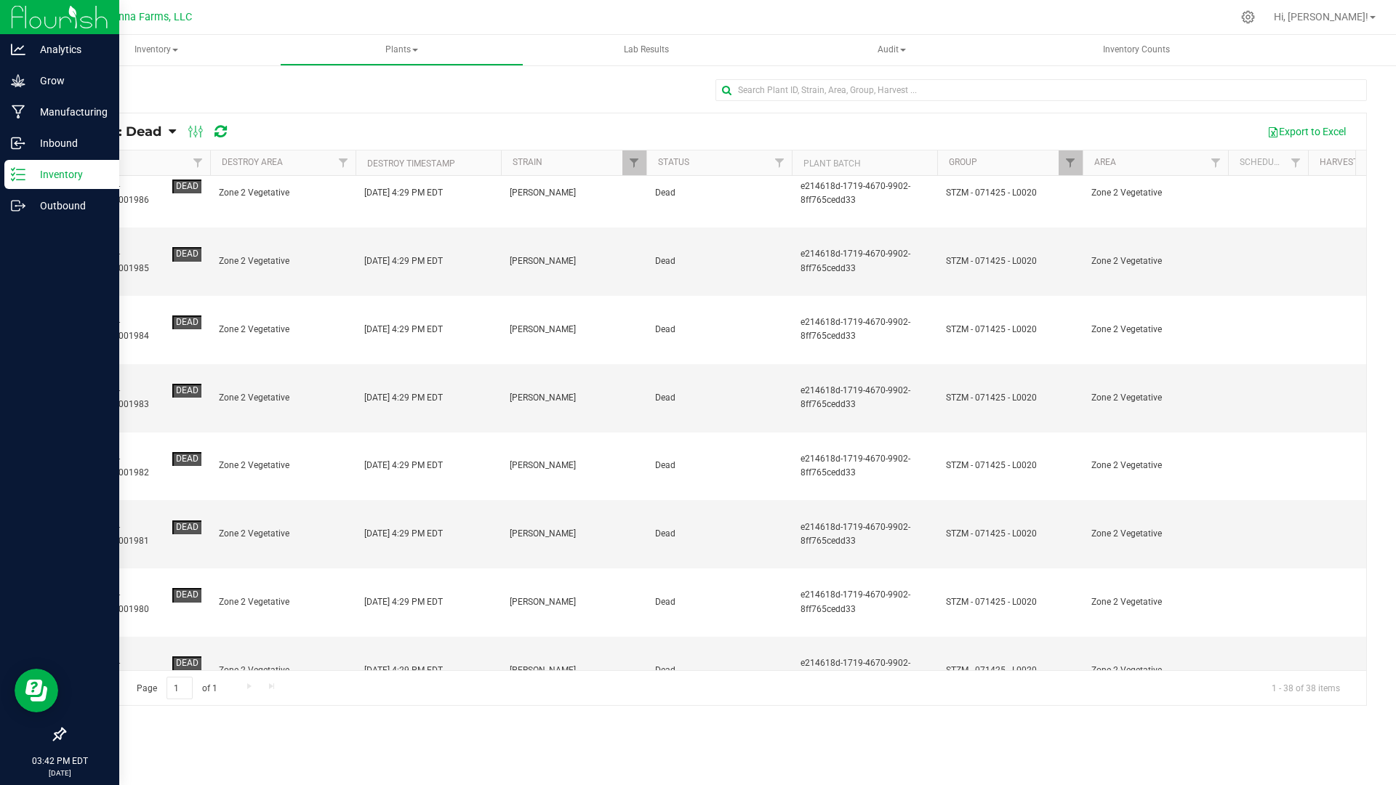
scroll to position [1046, 0]
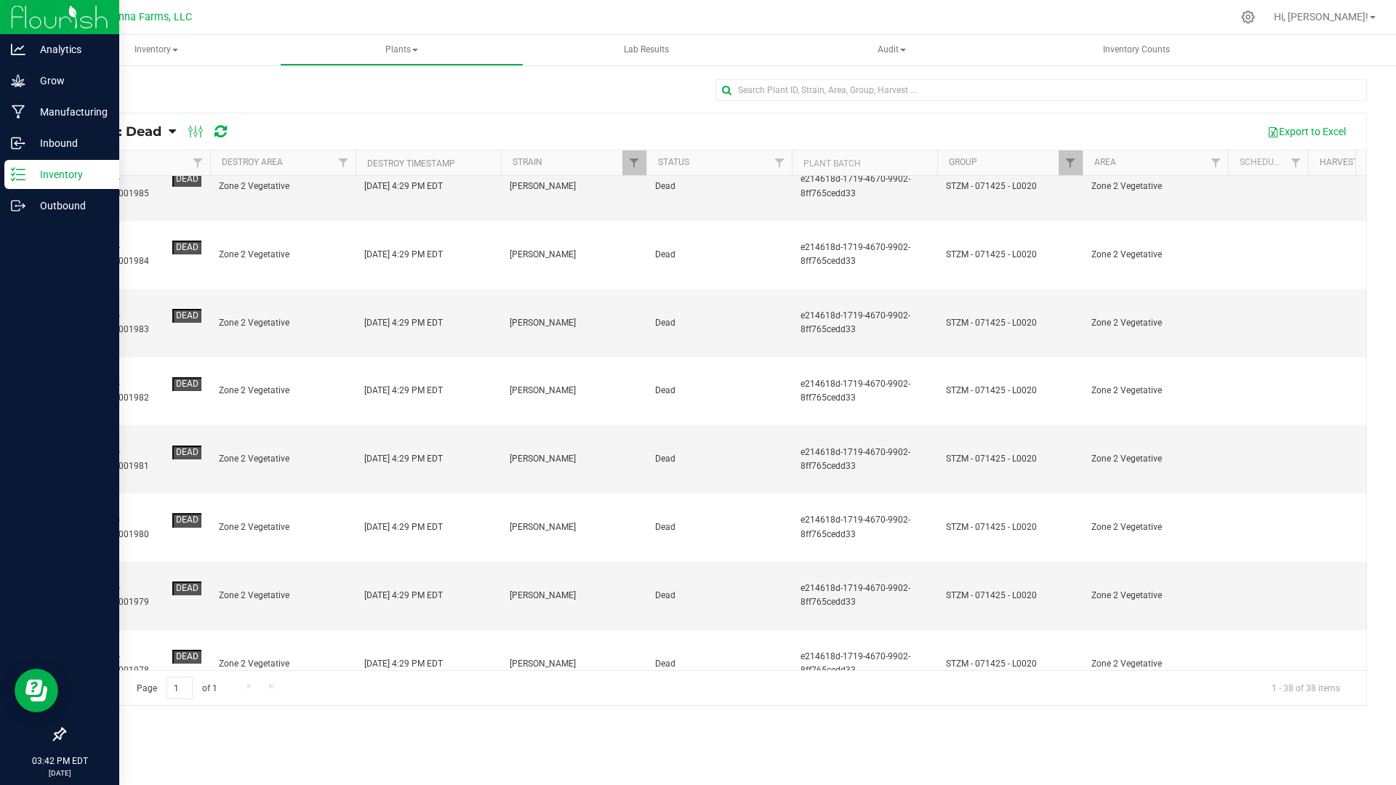
click at [1327, 126] on span "Action" at bounding box center [1317, 132] width 35 height 12
click at [1305, 166] on span "Revive plants" at bounding box center [1300, 164] width 57 height 12
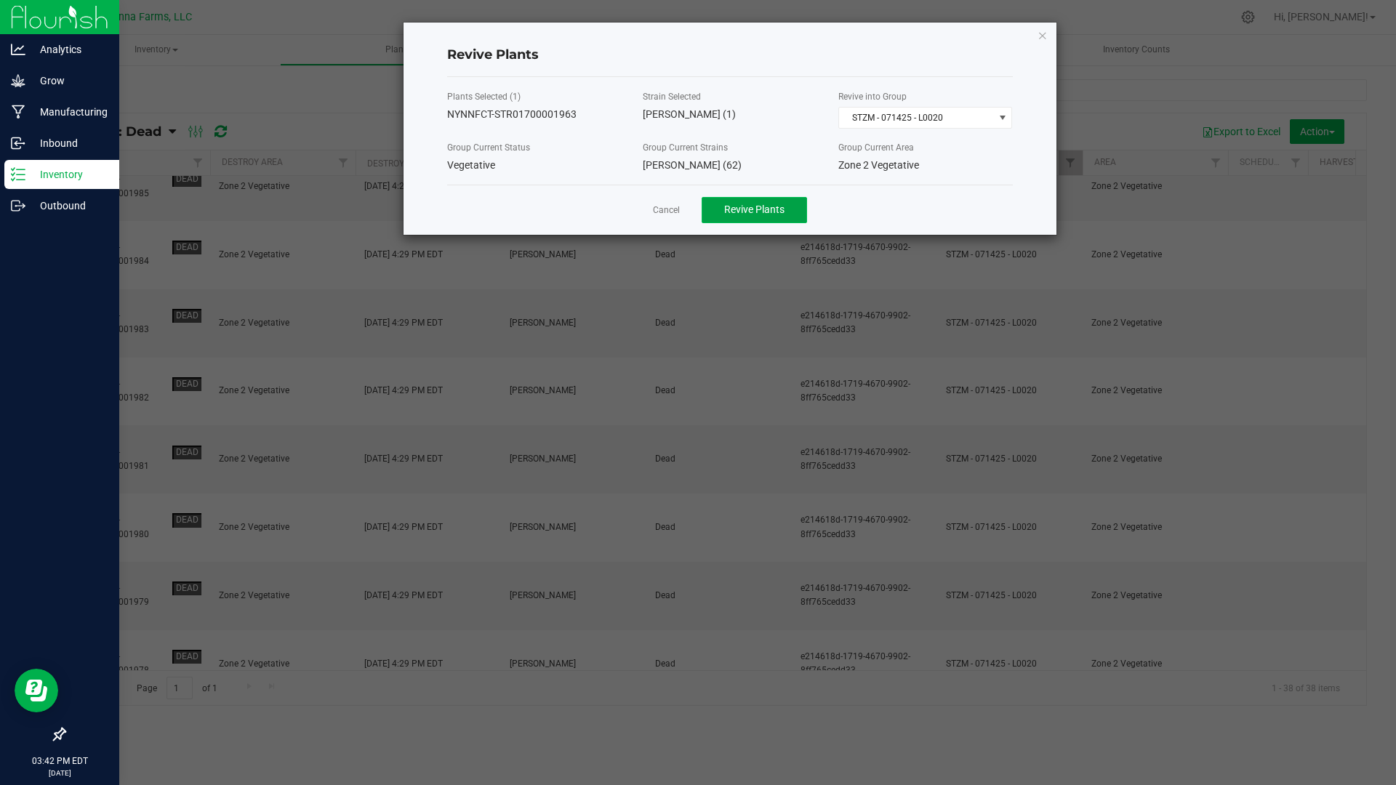
click at [741, 213] on span "Revive Plants" at bounding box center [754, 210] width 60 height 12
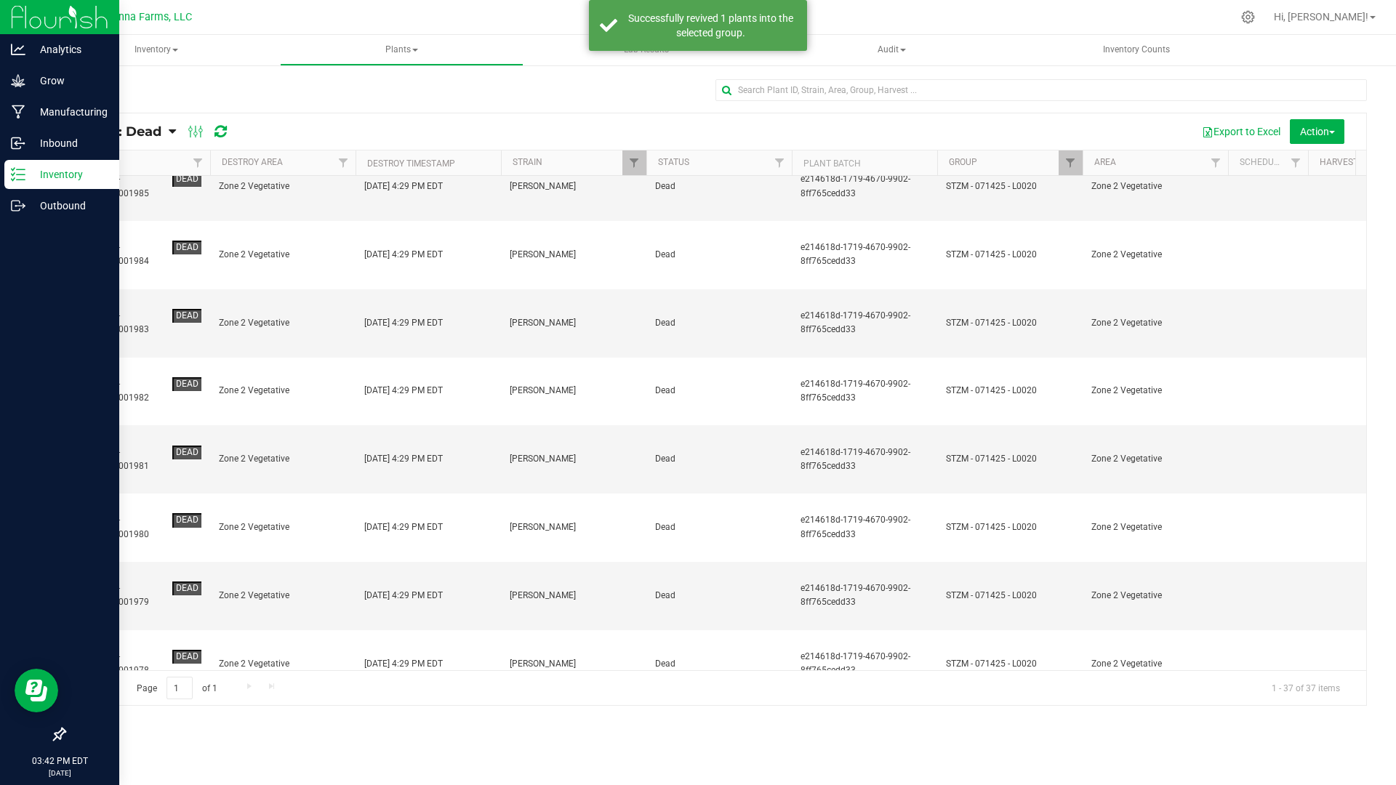
scroll to position [0, 0]
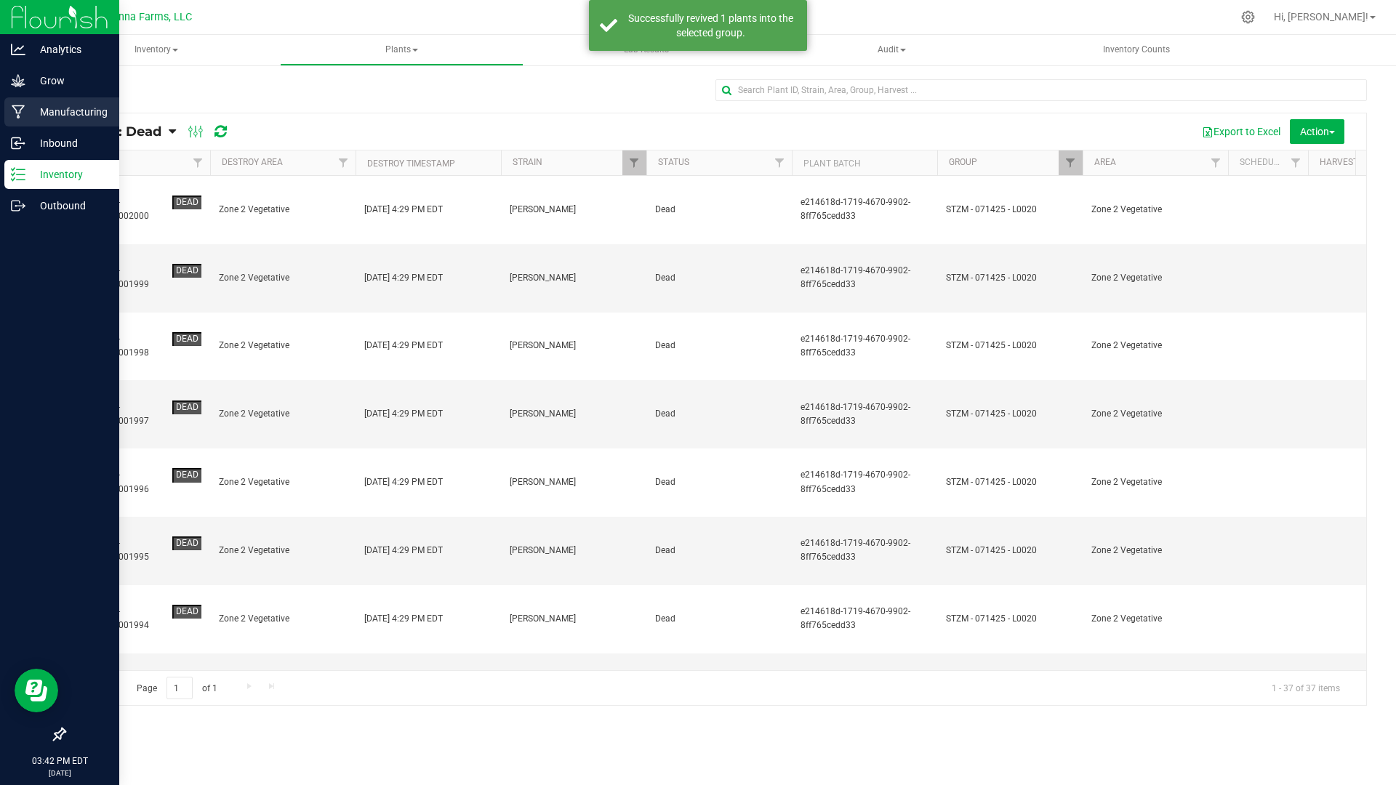
click at [62, 110] on p "Manufacturing" at bounding box center [68, 111] width 87 height 17
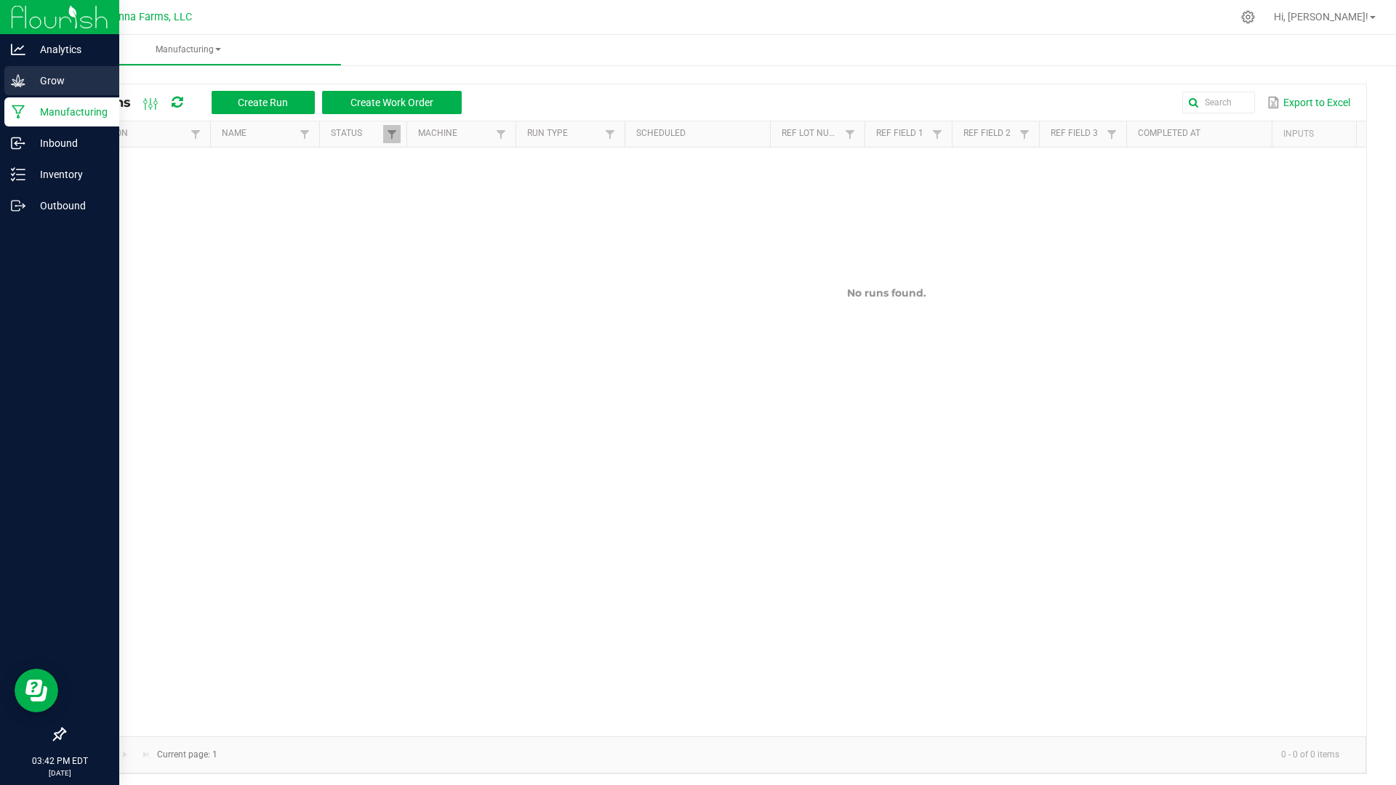
click at [49, 82] on p "Grow" at bounding box center [68, 80] width 87 height 17
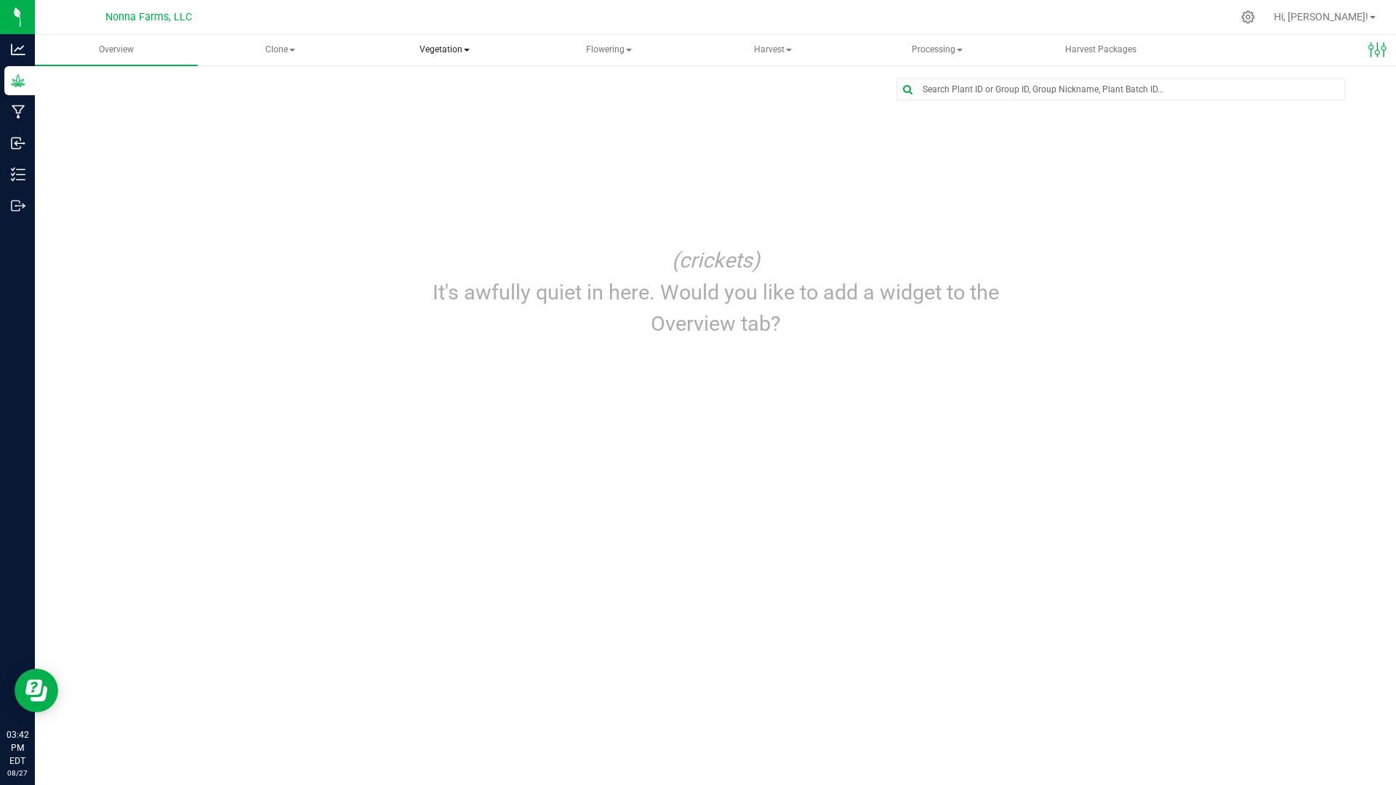
click at [417, 53] on span "Vegetation" at bounding box center [444, 50] width 161 height 29
click at [419, 83] on span "Veg groups" at bounding box center [429, 87] width 92 height 12
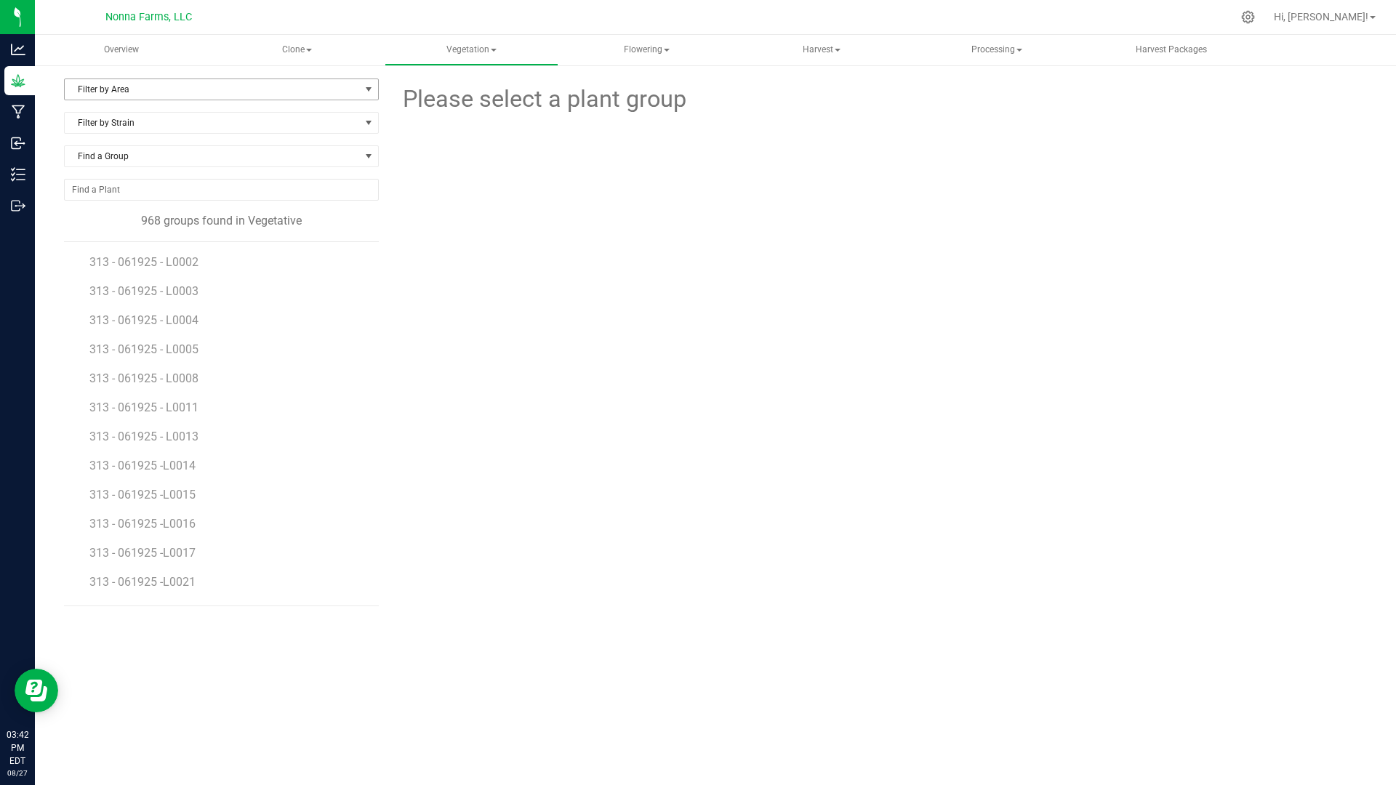
click at [218, 97] on span "Filter by Area" at bounding box center [212, 89] width 295 height 20
click at [110, 244] on li "Zone 2 Vegetative" at bounding box center [221, 244] width 313 height 22
click at [205, 128] on span "Filter by Strain" at bounding box center [212, 123] width 295 height 20
click at [179, 244] on li "[PERSON_NAME]" at bounding box center [221, 247] width 313 height 20
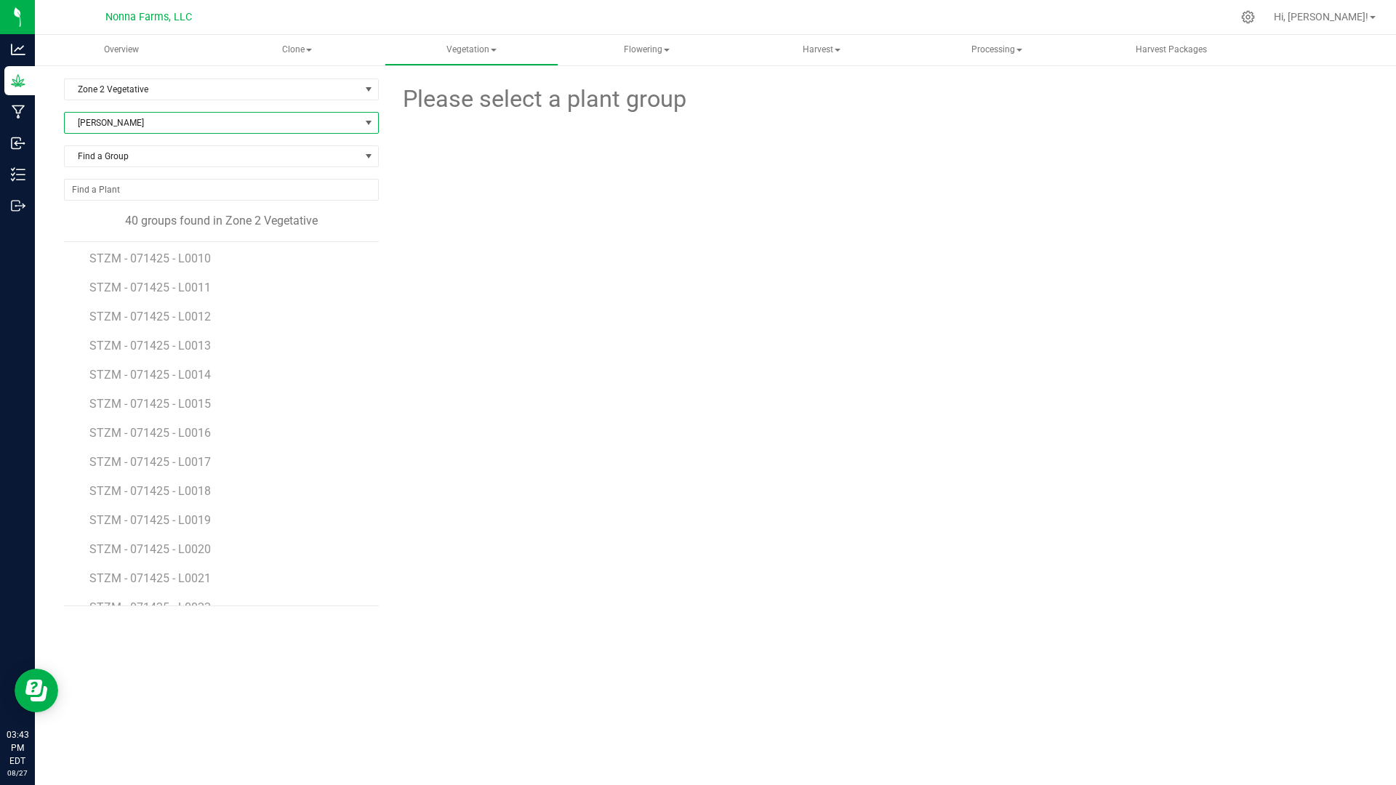
scroll to position [291, 0]
click at [196, 523] on span "STZM - 071425 - L0020" at bounding box center [151, 524] width 124 height 14
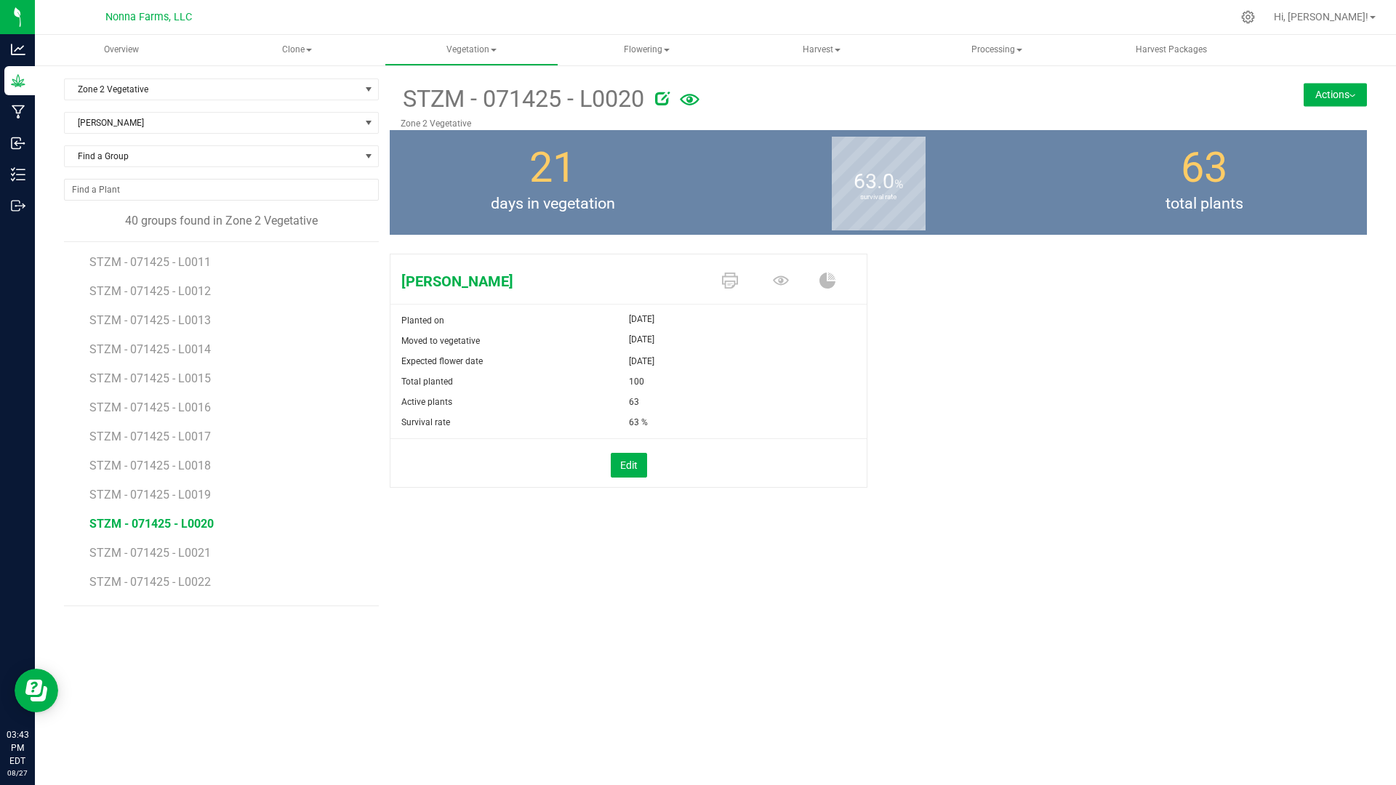
click at [1346, 92] on button "Actions" at bounding box center [1334, 94] width 63 height 23
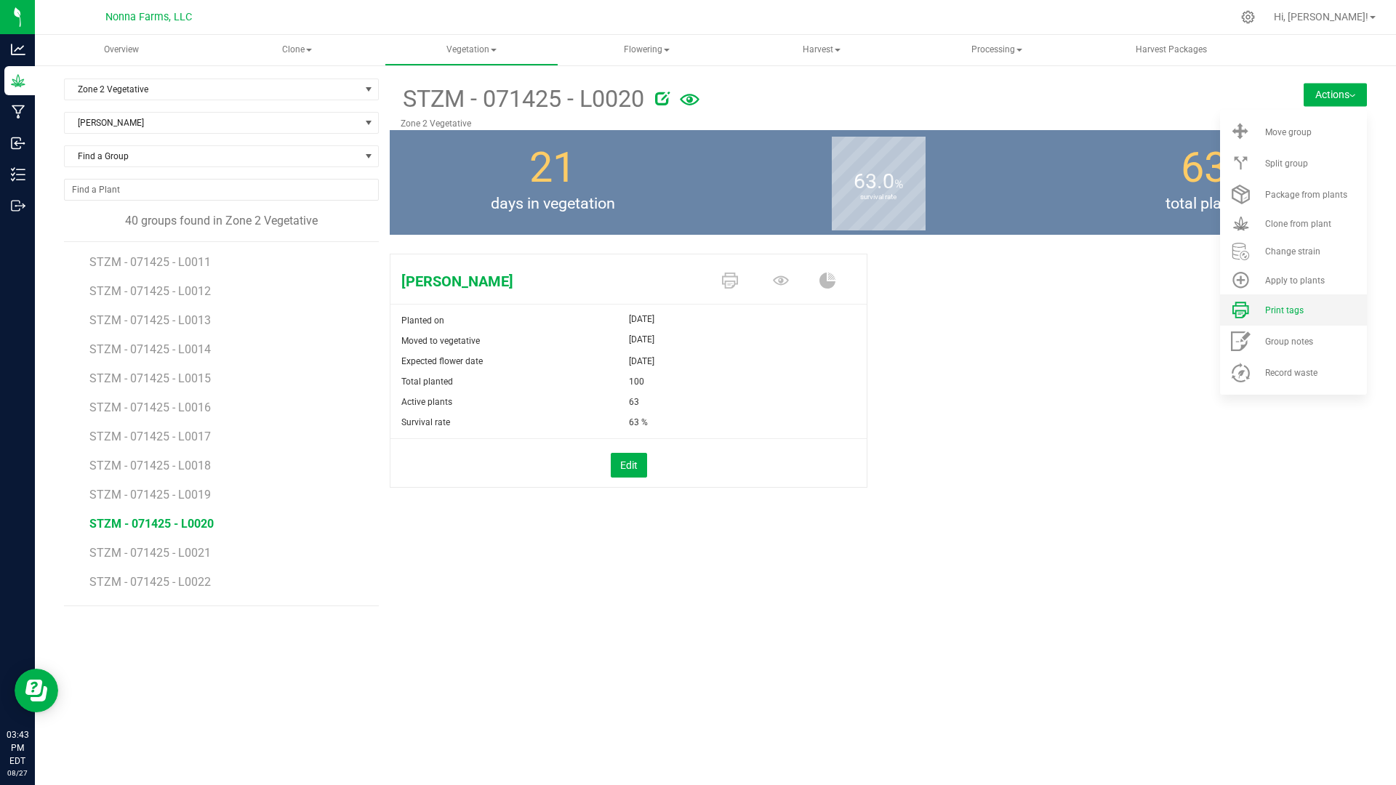
click at [1295, 307] on span "Print tags" at bounding box center [1284, 310] width 39 height 10
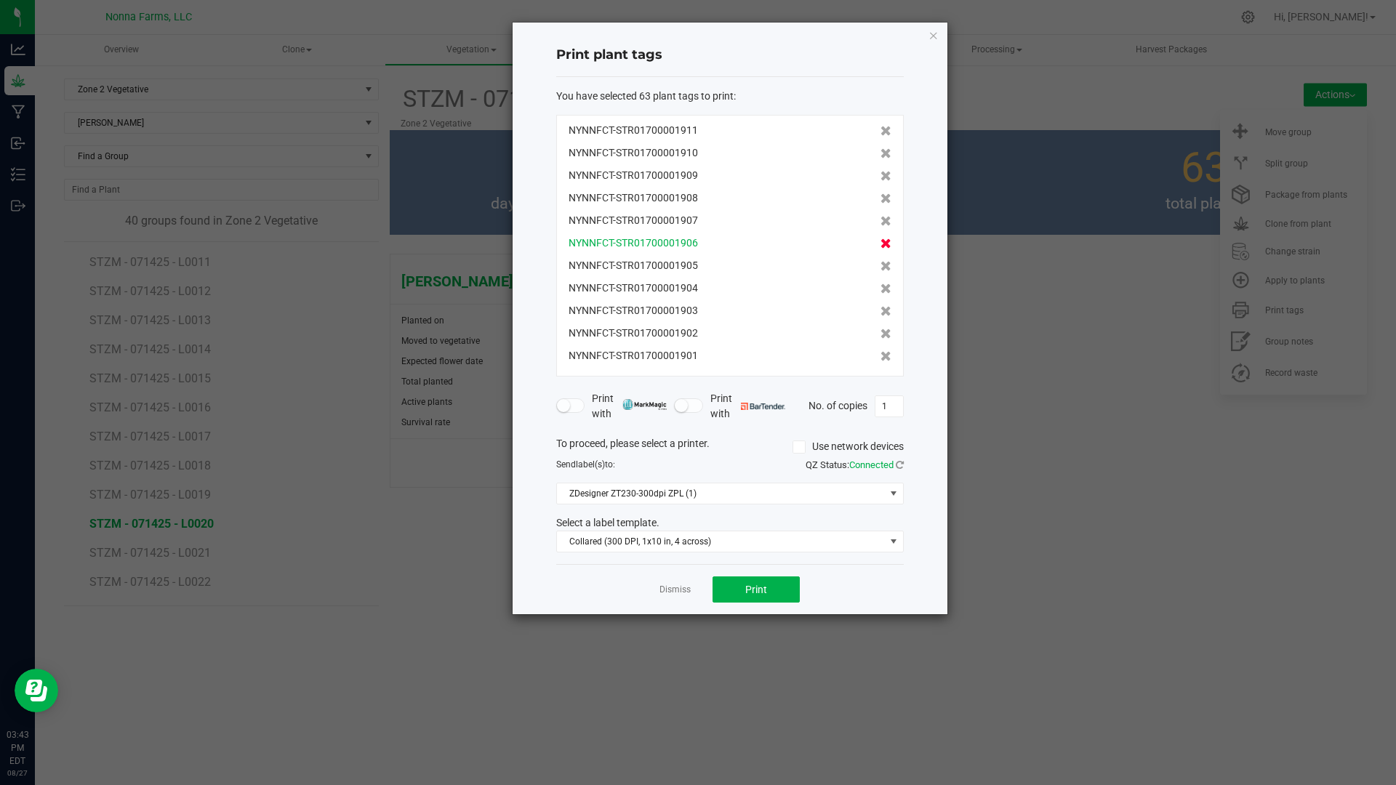
scroll to position [1171, 0]
click at [683, 590] on link "Dismiss" at bounding box center [674, 590] width 31 height 12
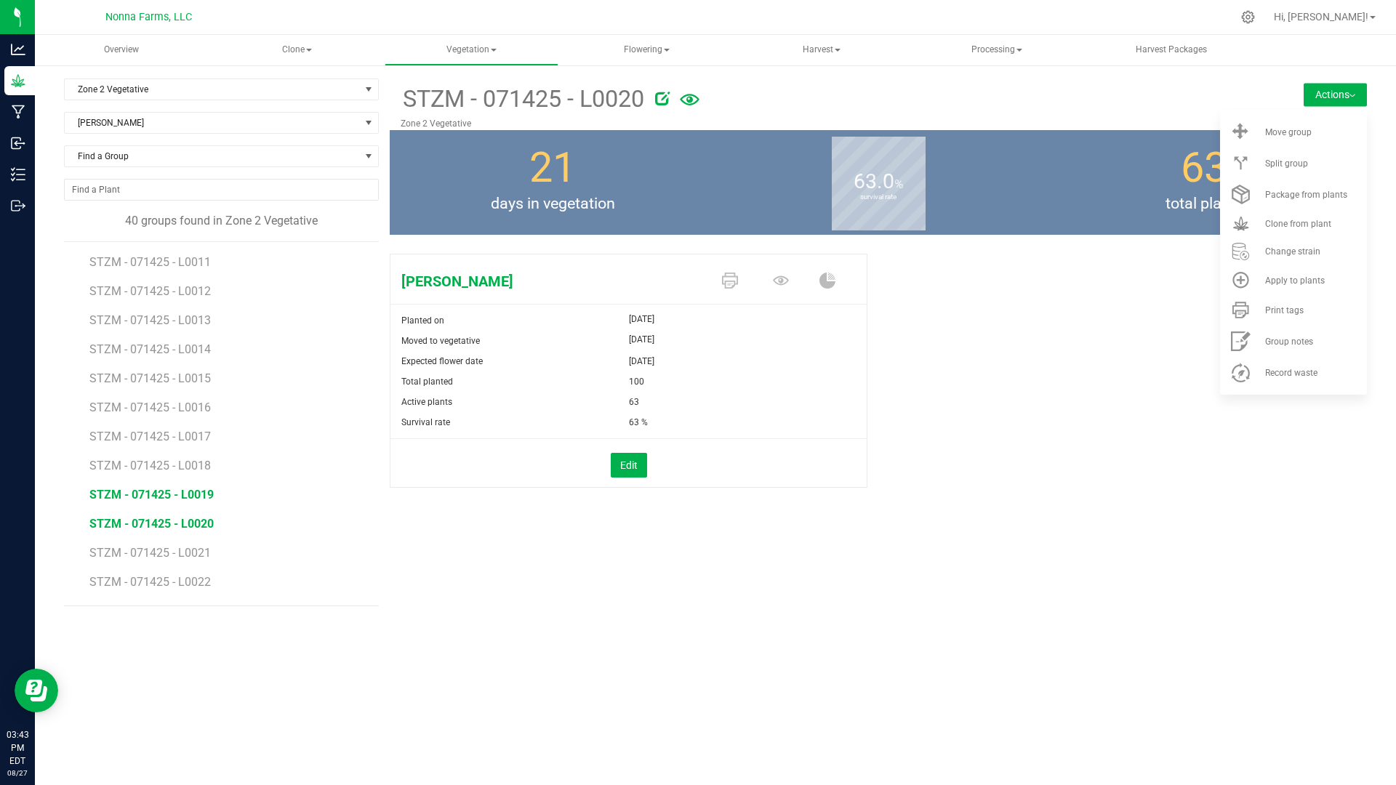
click at [167, 499] on span "STZM - 071425 - L0019" at bounding box center [151, 495] width 124 height 14
click at [169, 531] on li "STZM - 071425 - L0020" at bounding box center [228, 518] width 279 height 29
click at [169, 518] on span "STZM - 071425 - L0020" at bounding box center [151, 524] width 124 height 14
click at [1271, 315] on li "Print tags" at bounding box center [1293, 309] width 147 height 31
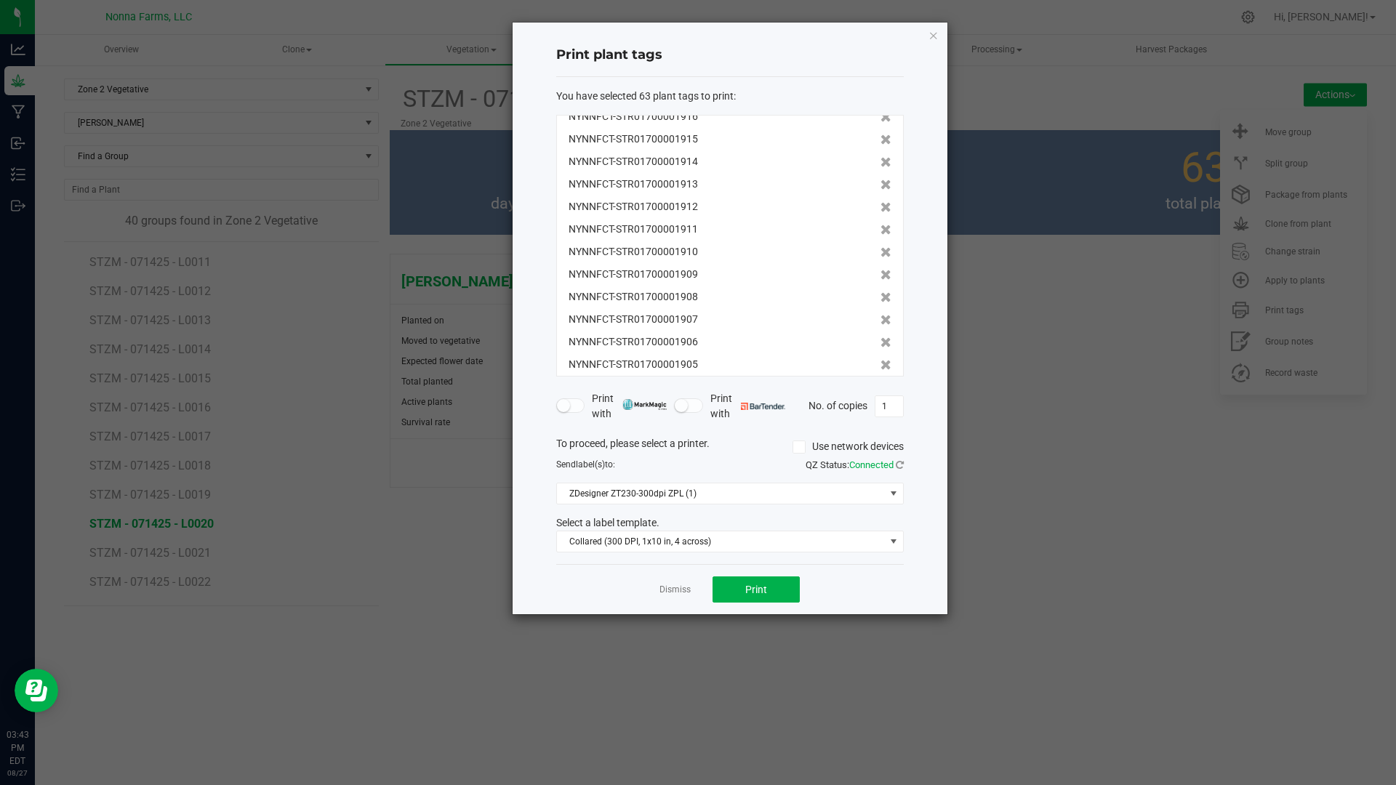
scroll to position [1171, 0]
click at [880, 355] on icon at bounding box center [885, 355] width 11 height 10
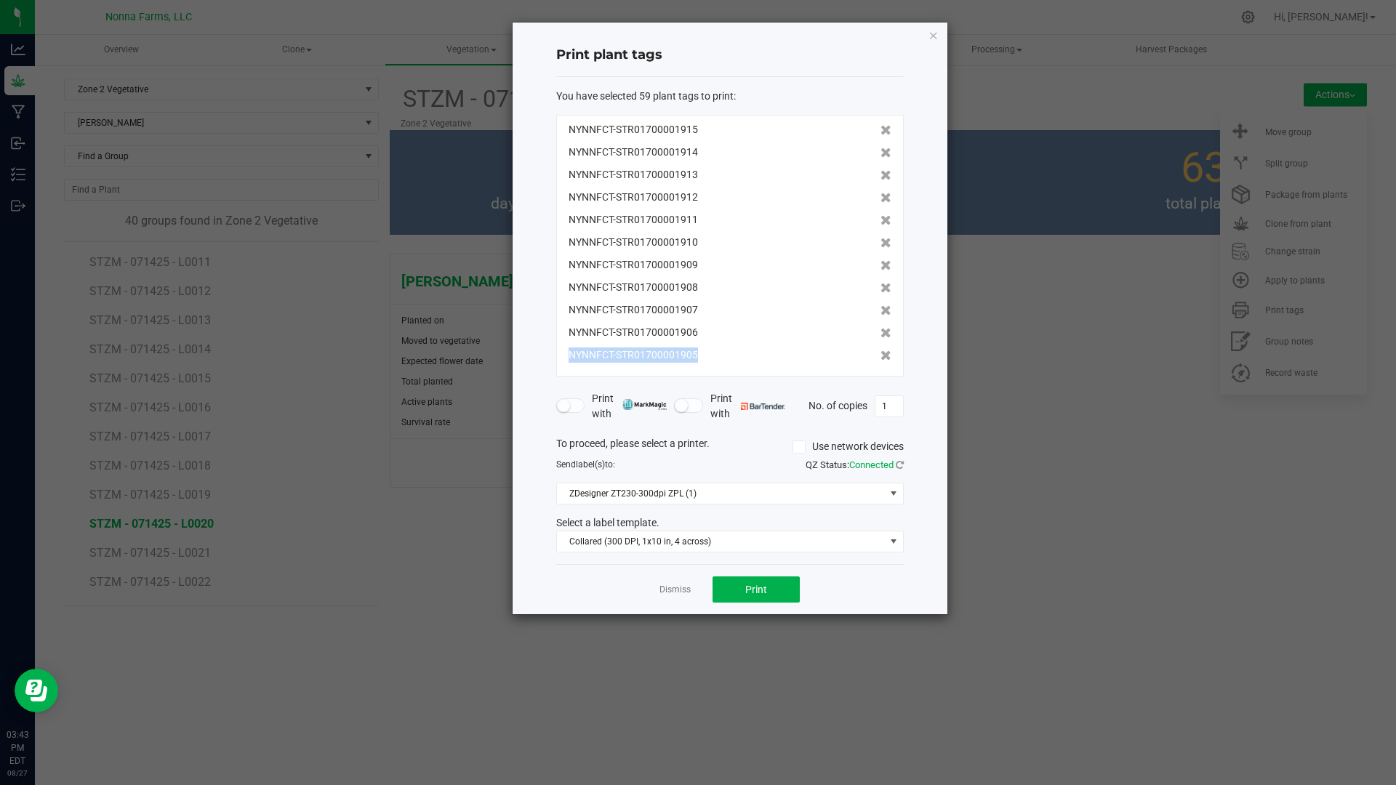
click at [880, 355] on icon at bounding box center [885, 355] width 11 height 10
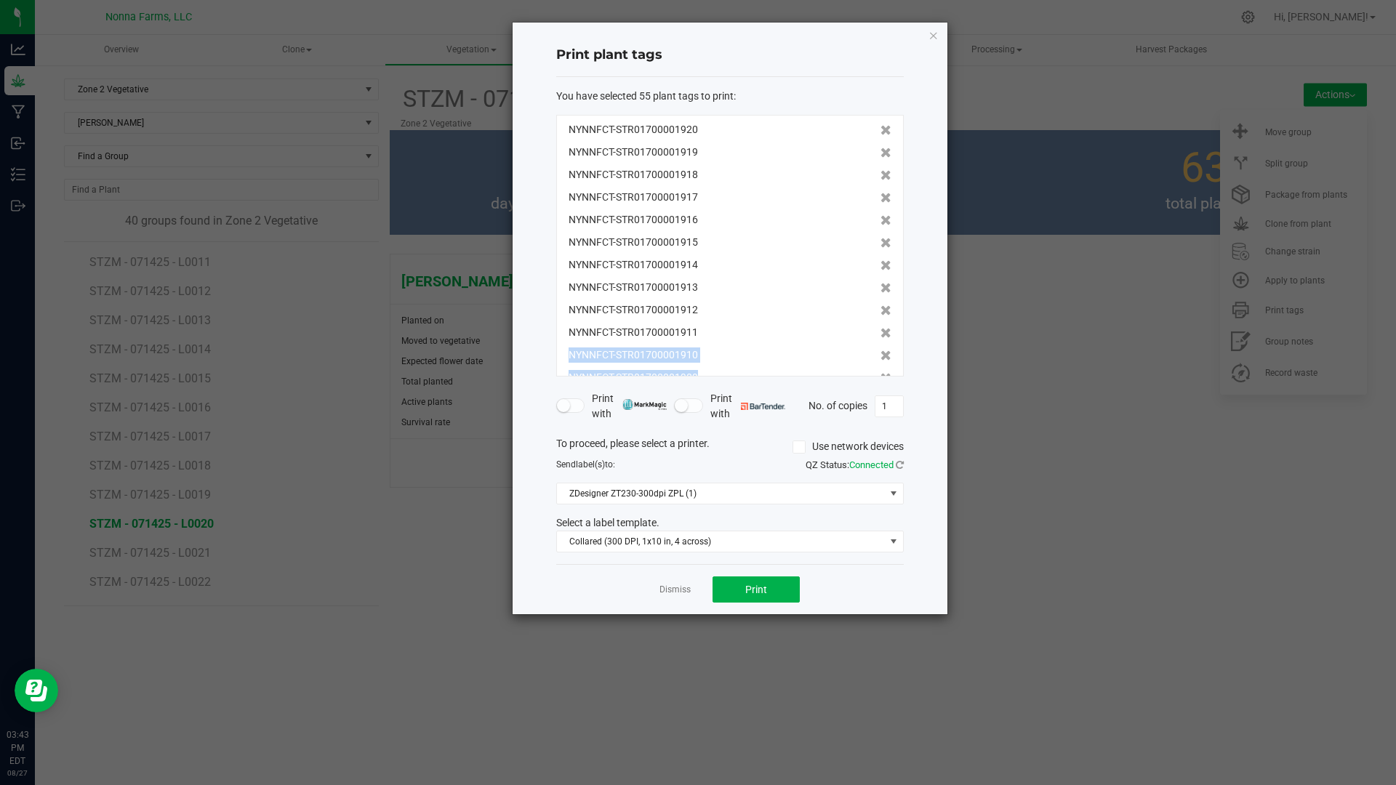
click at [880, 355] on icon at bounding box center [885, 355] width 11 height 10
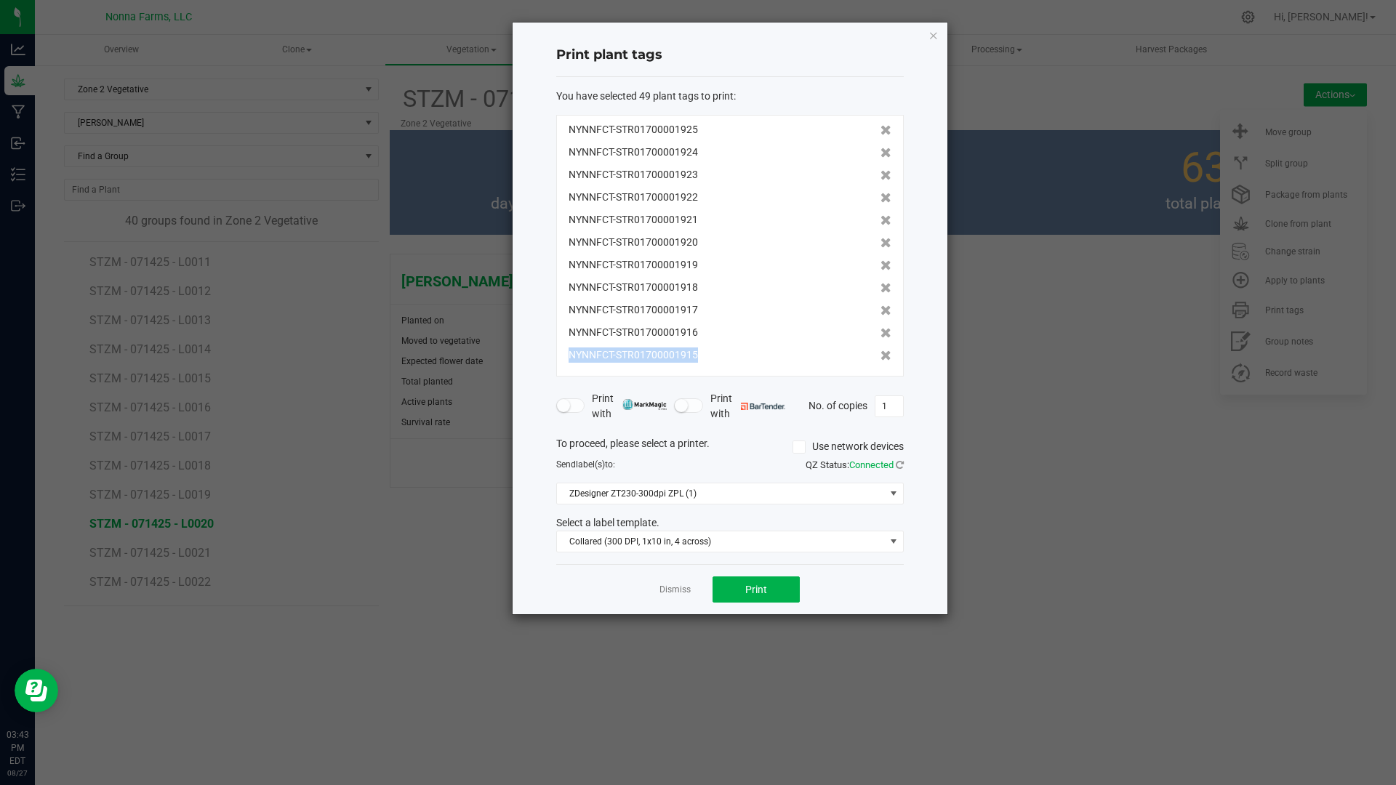
click at [880, 355] on icon at bounding box center [885, 355] width 11 height 10
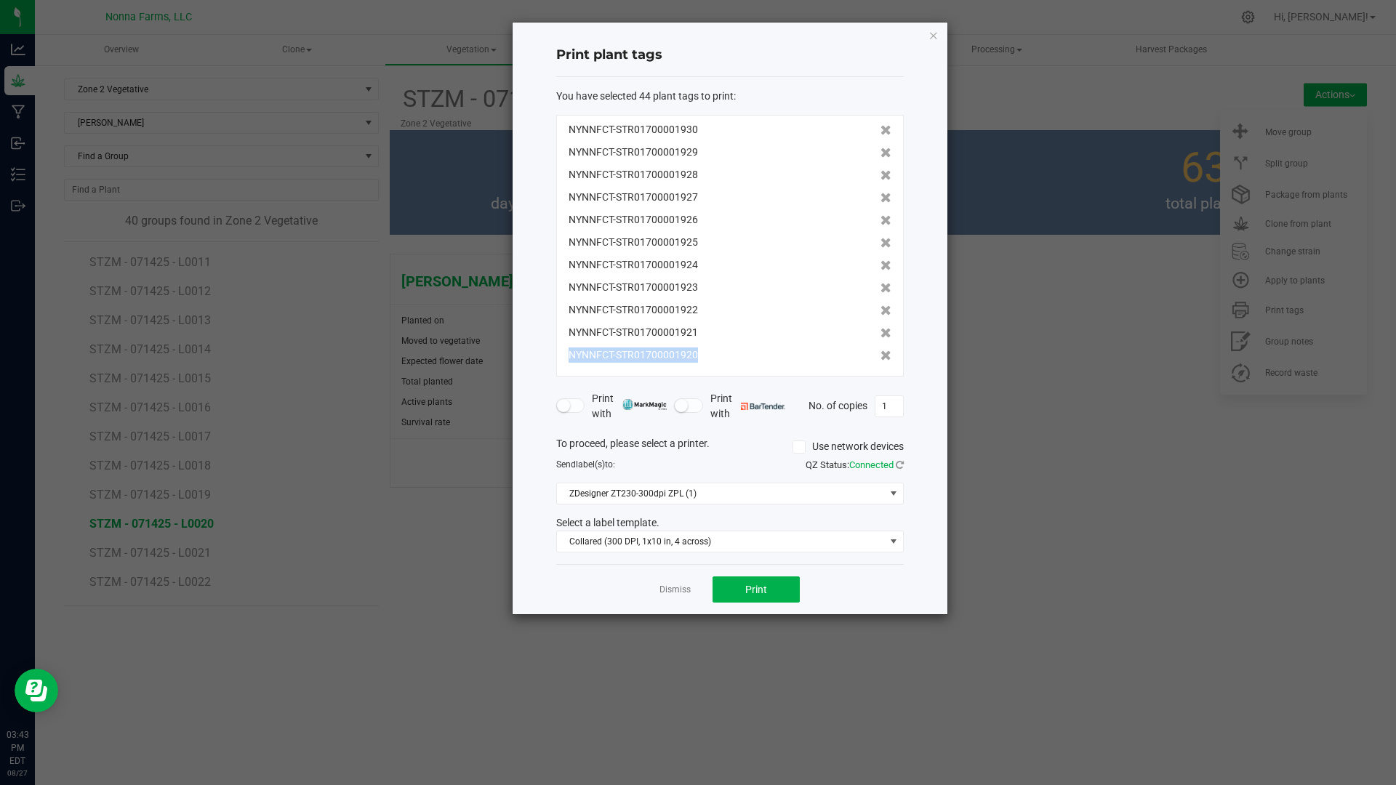
click at [880, 355] on icon at bounding box center [885, 355] width 11 height 10
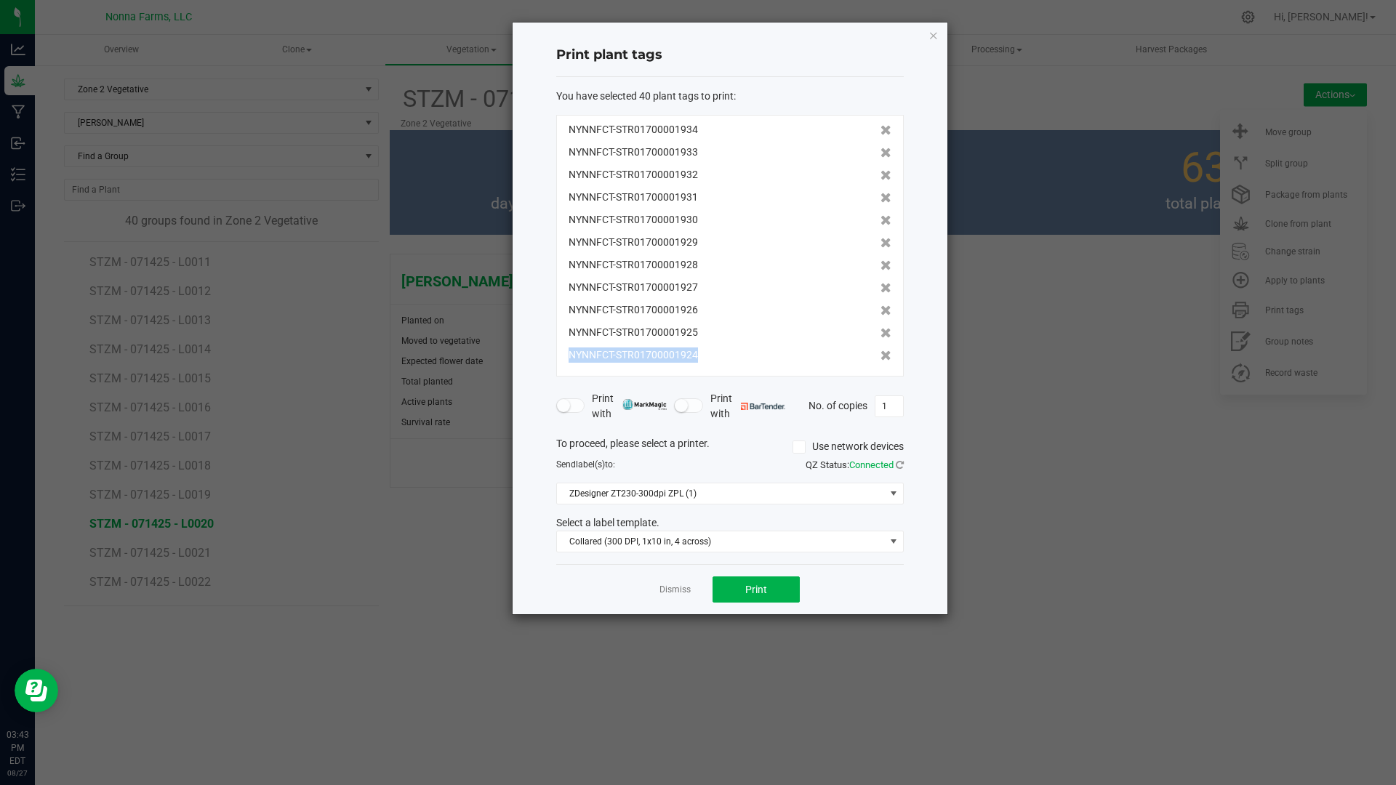
scroll to position [630, 0]
click at [880, 356] on icon at bounding box center [885, 355] width 11 height 10
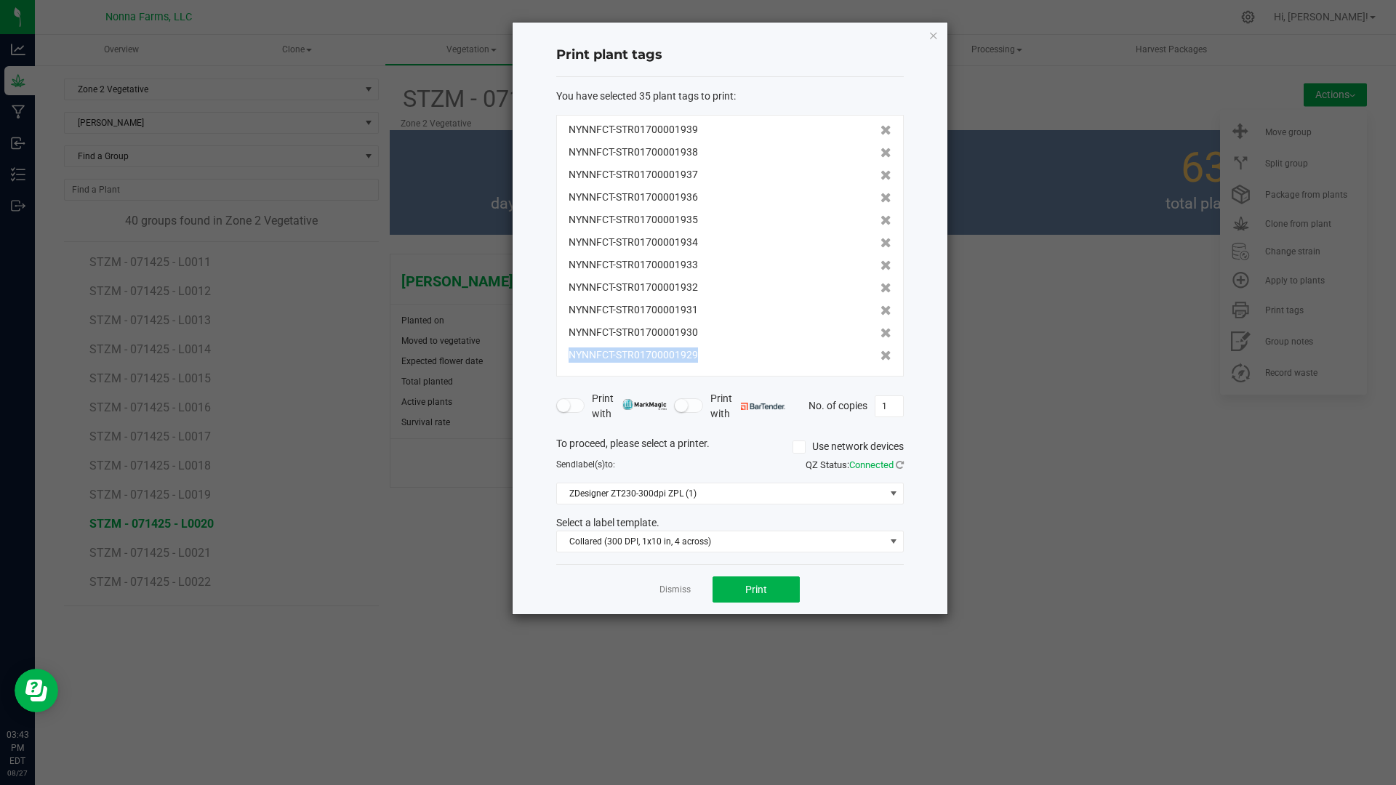
click at [880, 356] on icon at bounding box center [885, 355] width 11 height 10
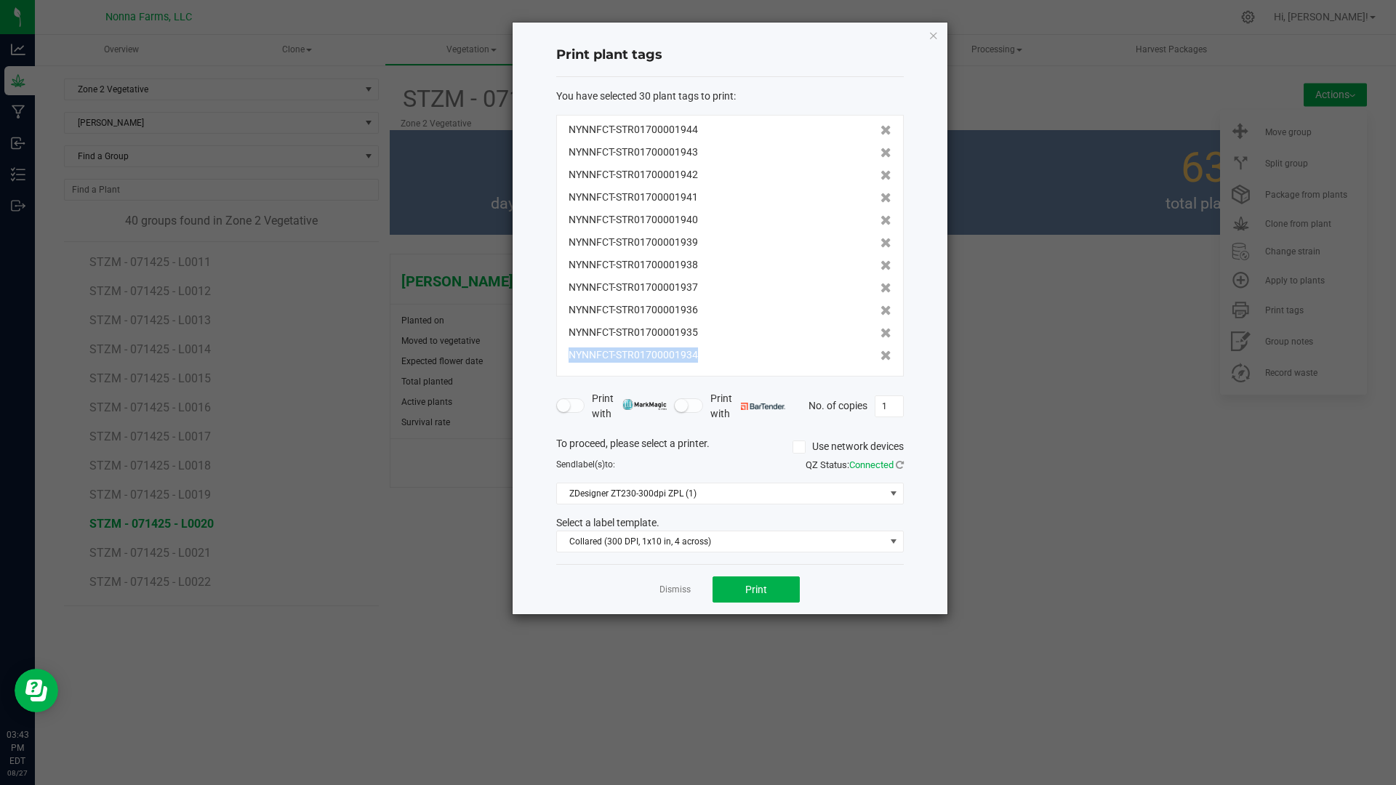
click at [880, 356] on icon at bounding box center [885, 355] width 11 height 10
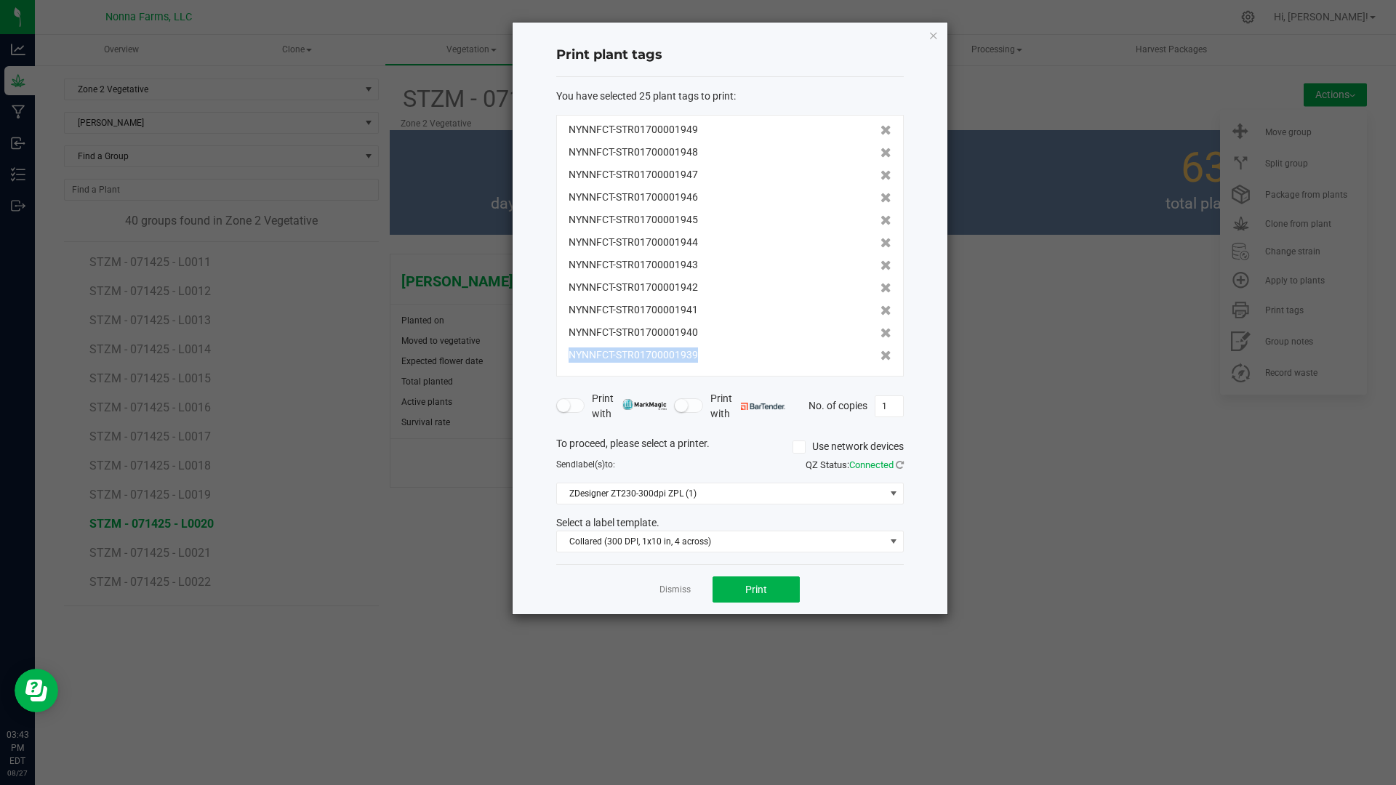
click at [880, 356] on icon at bounding box center [885, 355] width 11 height 10
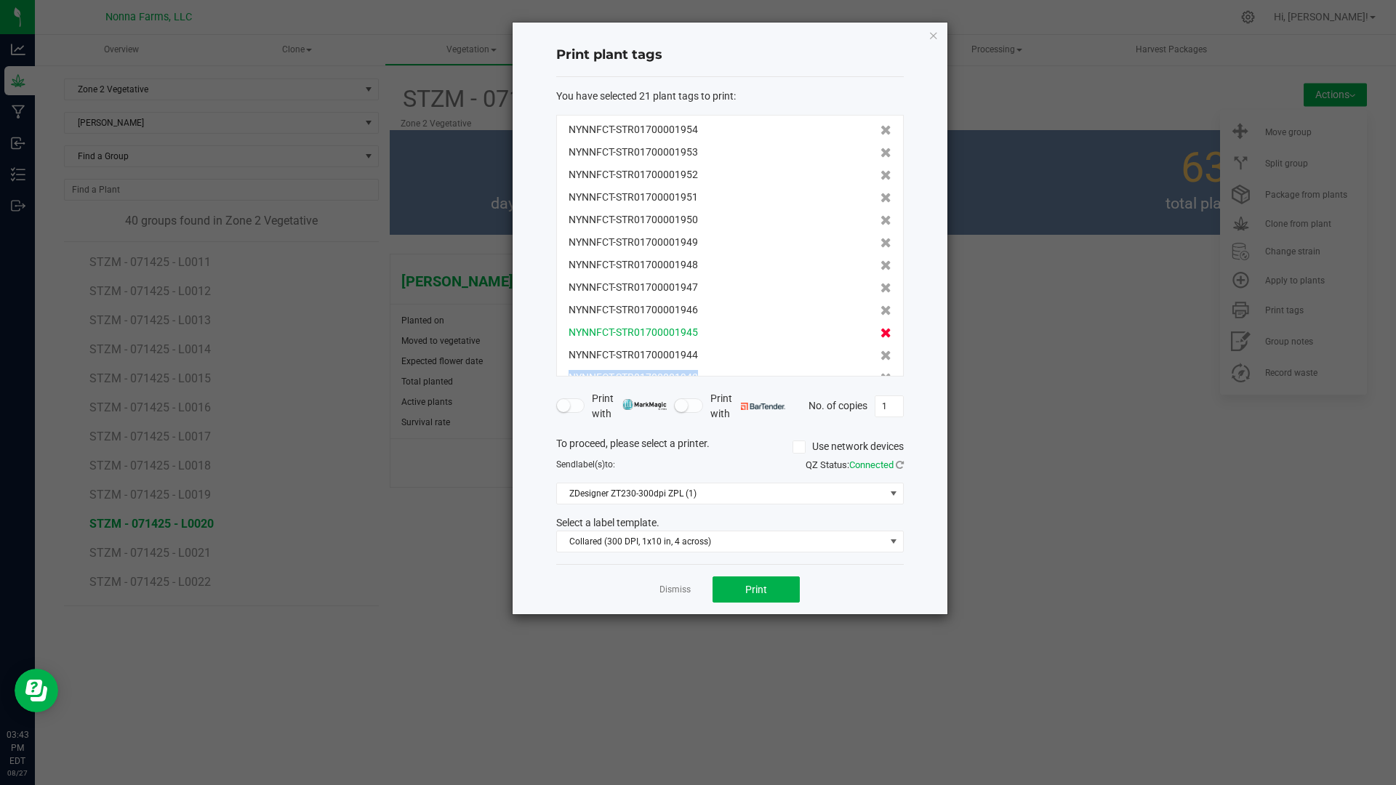
click at [880, 357] on icon at bounding box center [885, 355] width 11 height 10
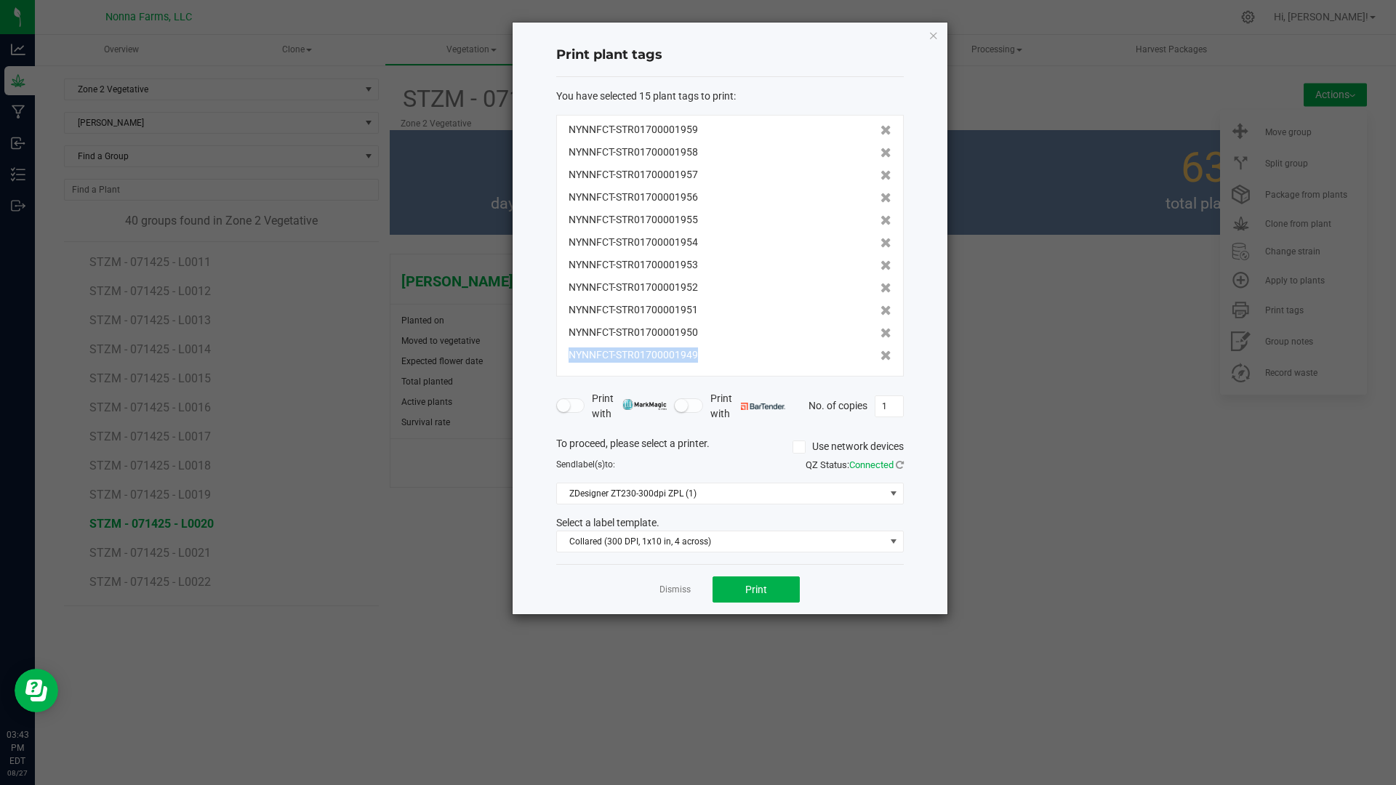
click at [880, 357] on icon at bounding box center [885, 355] width 11 height 10
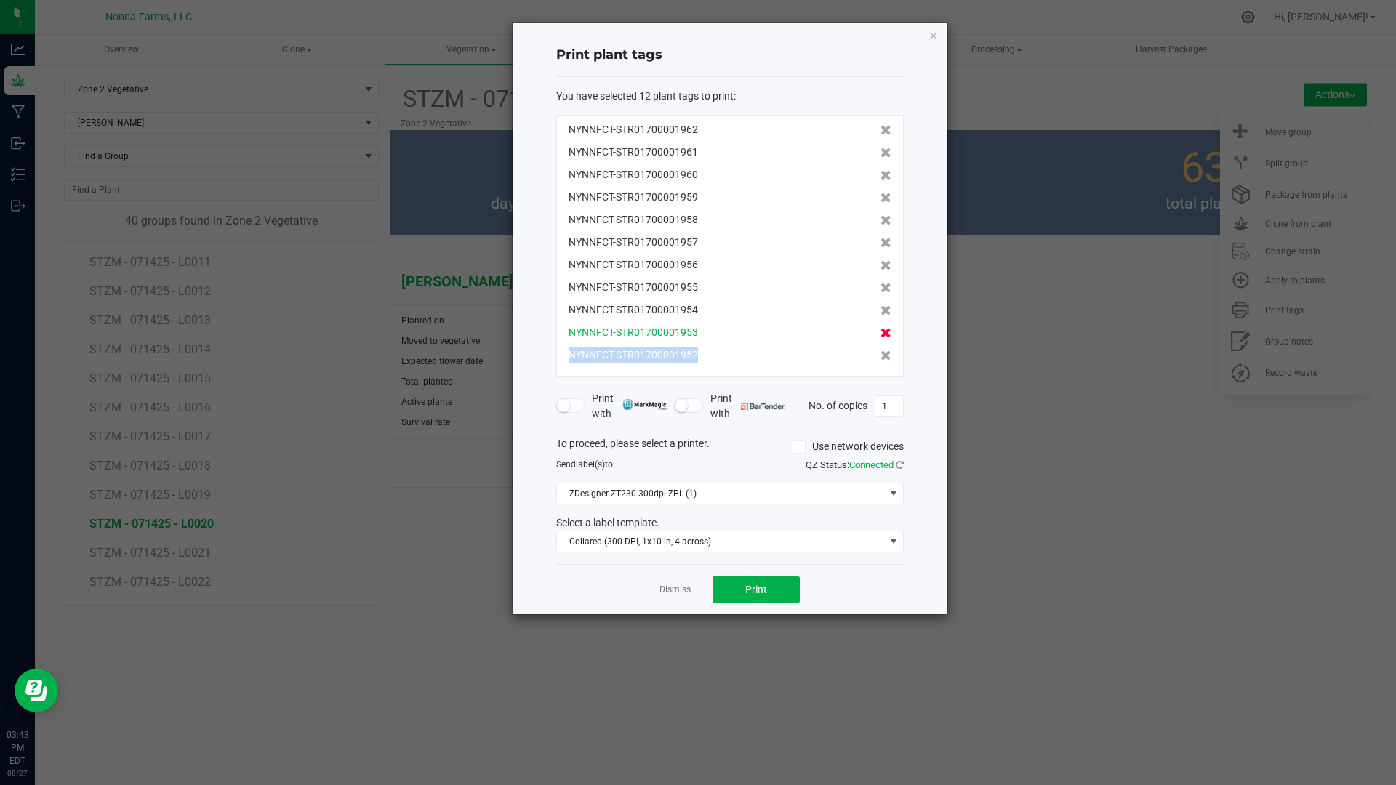
scroll to position [0, 0]
click at [880, 357] on icon at bounding box center [885, 355] width 11 height 10
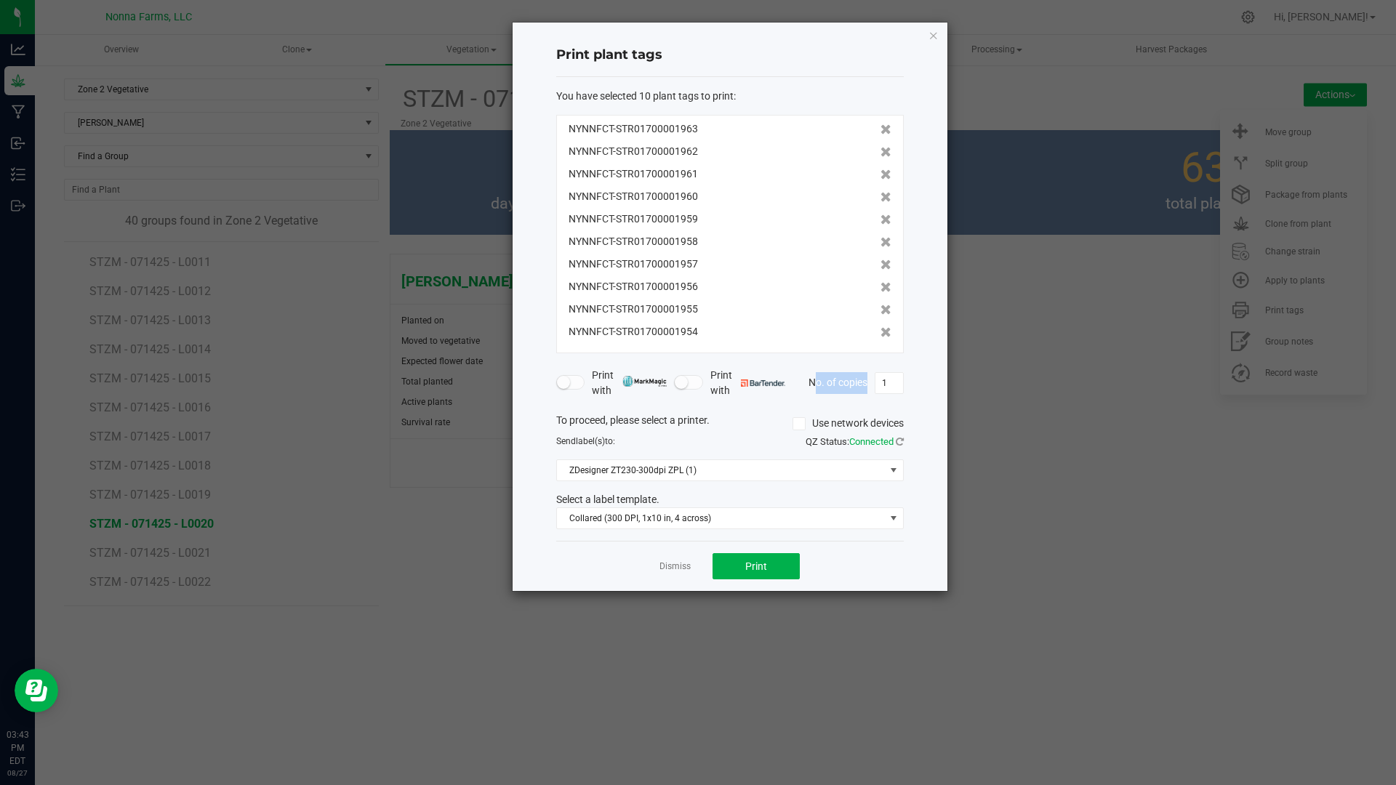
click at [871, 357] on form "You have selected 10 plant tags to print : NYNNFCT-STR01700001963 NYNNFCT-STR01…" at bounding box center [729, 309] width 347 height 441
click at [867, 338] on div "NYNNFCT-STR01700001954" at bounding box center [729, 331] width 323 height 15
click at [880, 331] on icon at bounding box center [885, 332] width 11 height 10
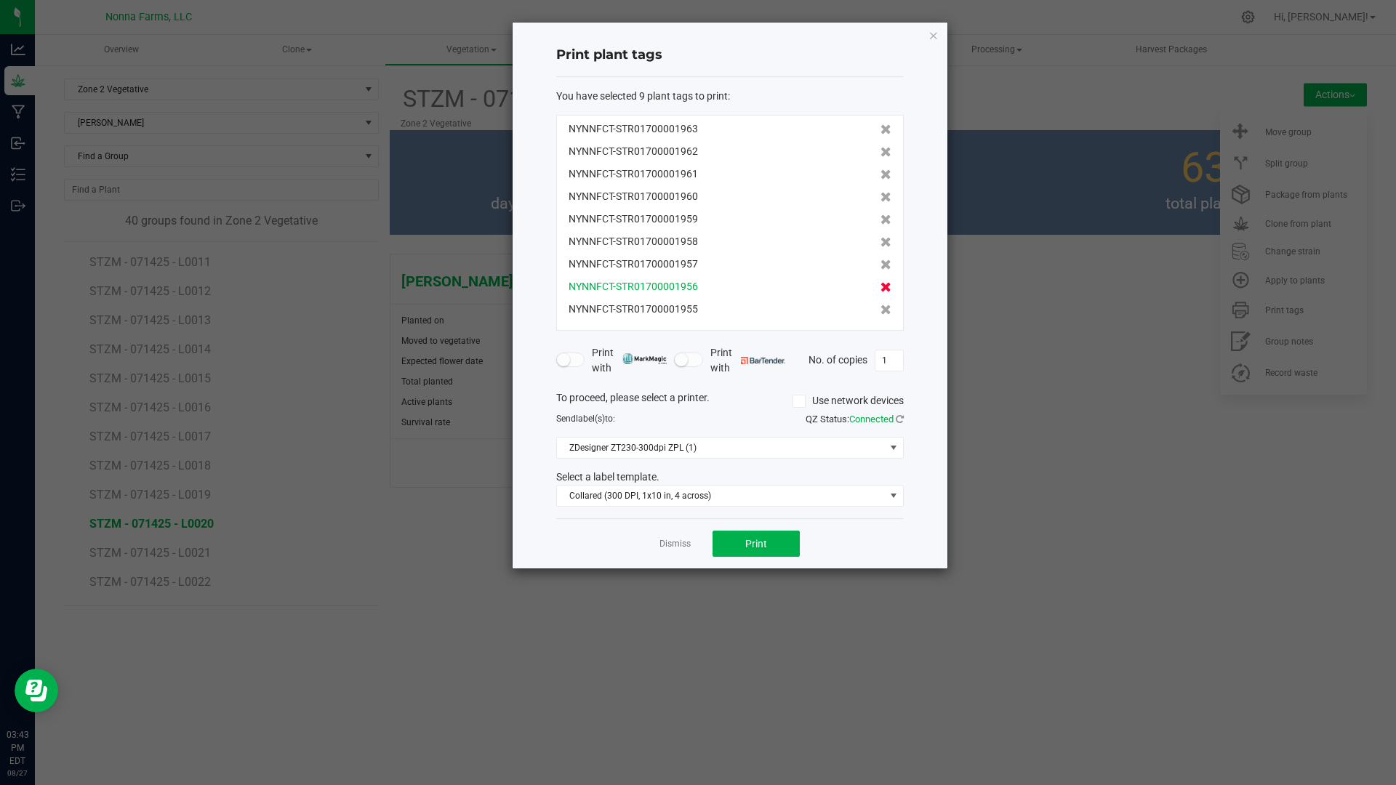
click at [880, 287] on icon at bounding box center [885, 287] width 11 height 10
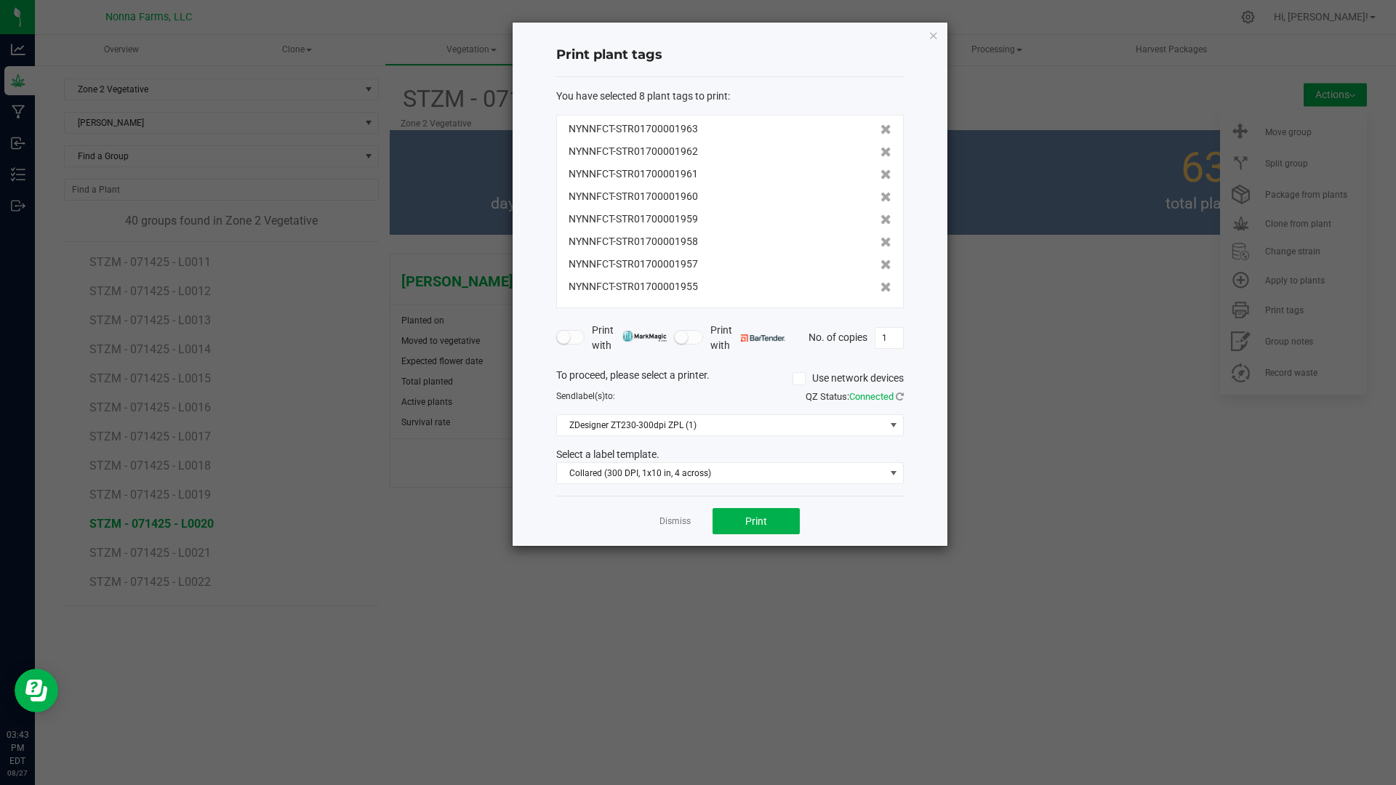
click at [880, 287] on icon at bounding box center [885, 287] width 11 height 10
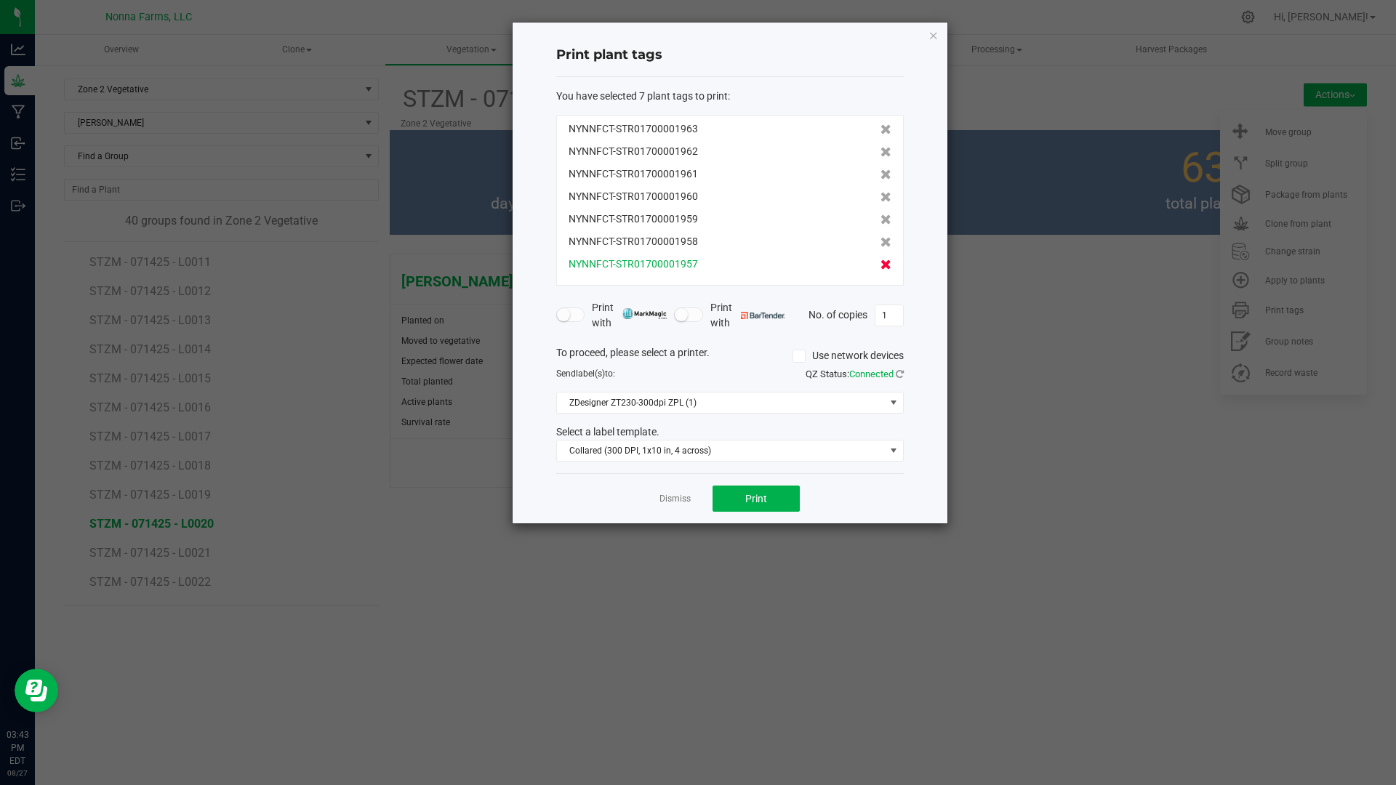
click at [880, 267] on icon at bounding box center [885, 264] width 11 height 10
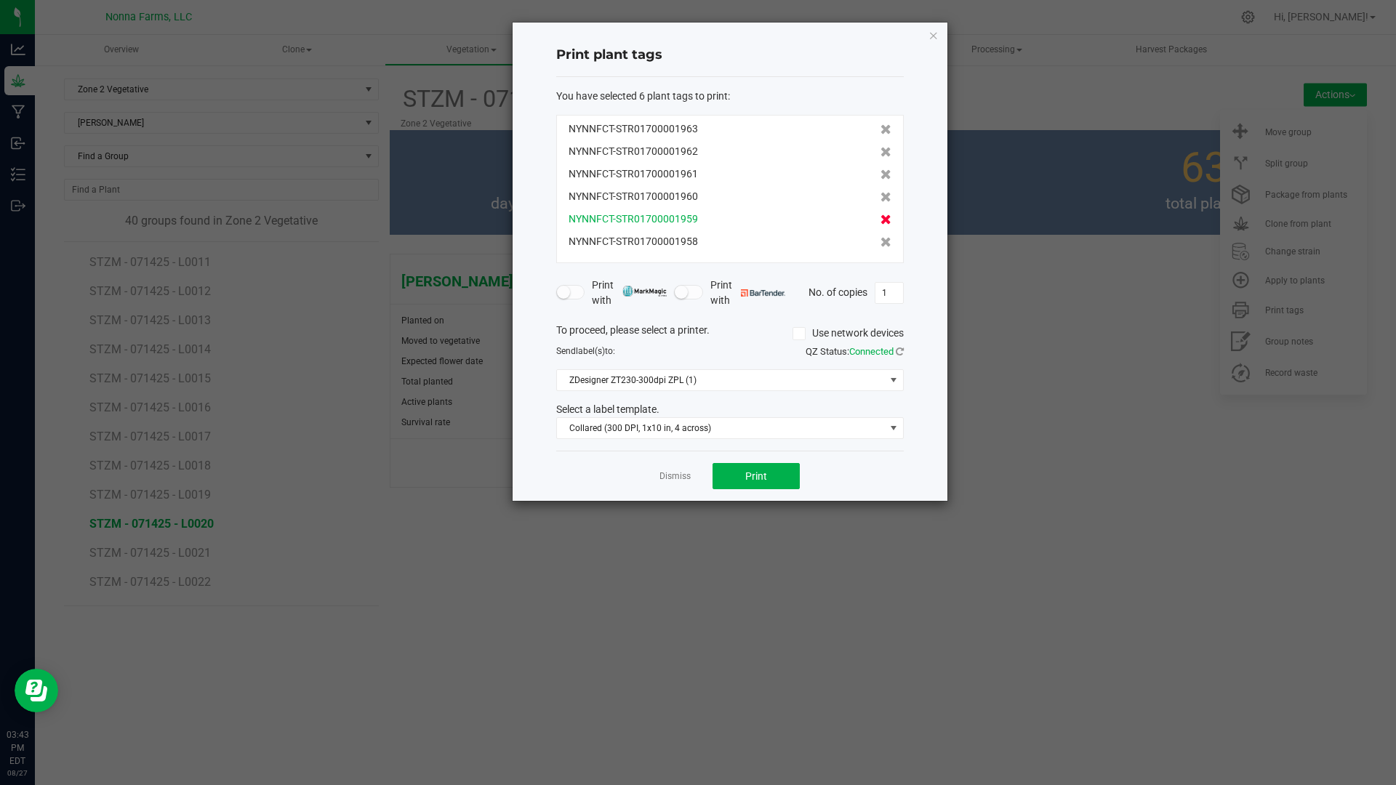
click at [880, 226] on span at bounding box center [885, 219] width 11 height 15
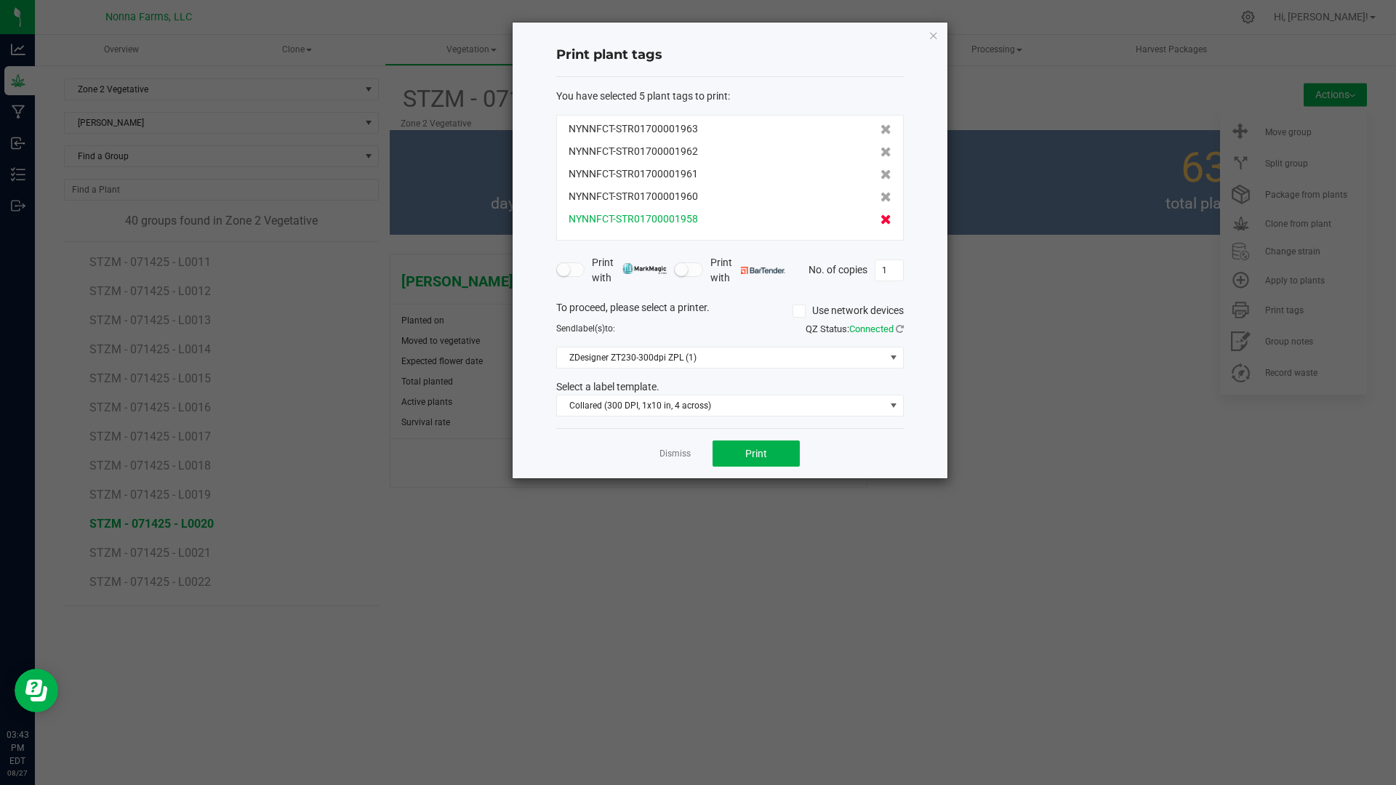
click at [880, 214] on icon at bounding box center [885, 219] width 11 height 10
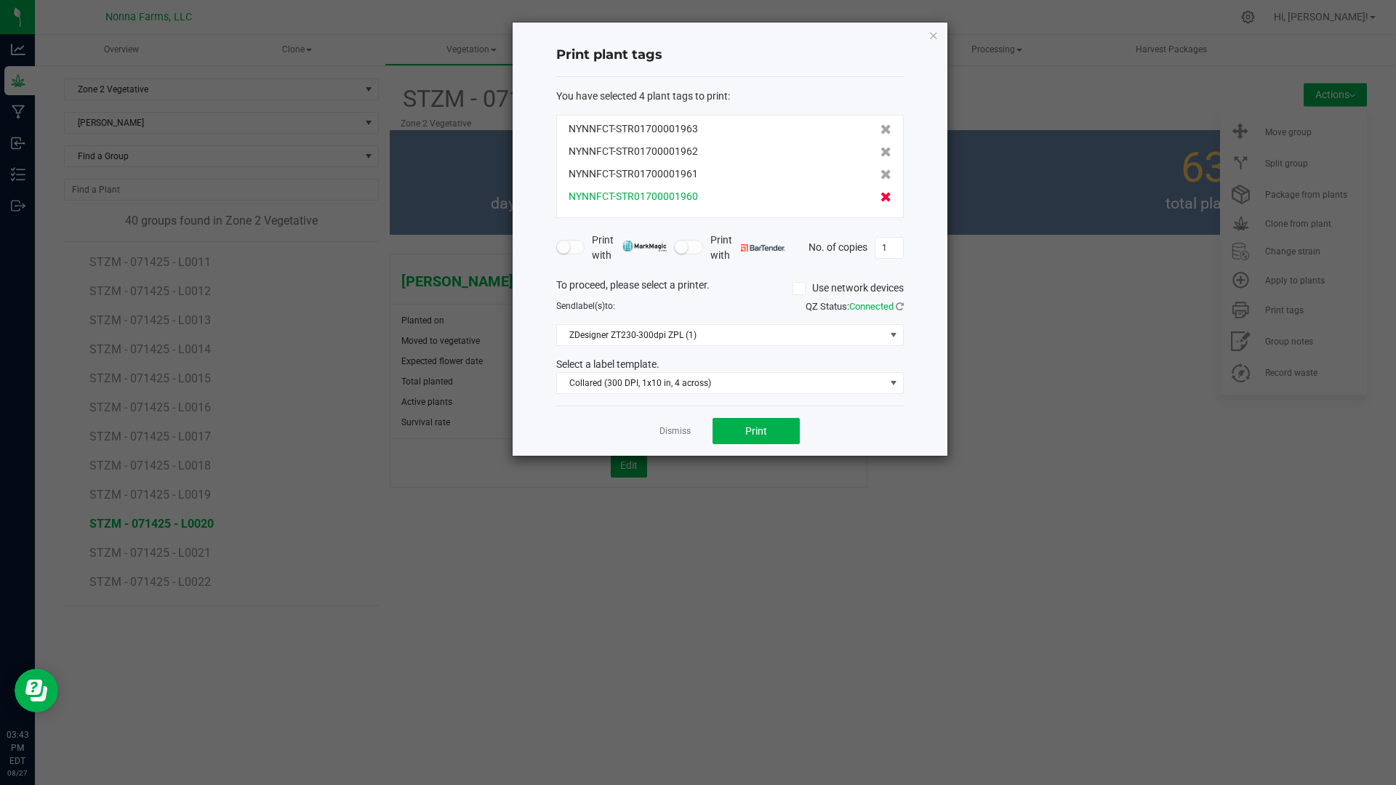
click at [880, 201] on icon at bounding box center [885, 197] width 11 height 10
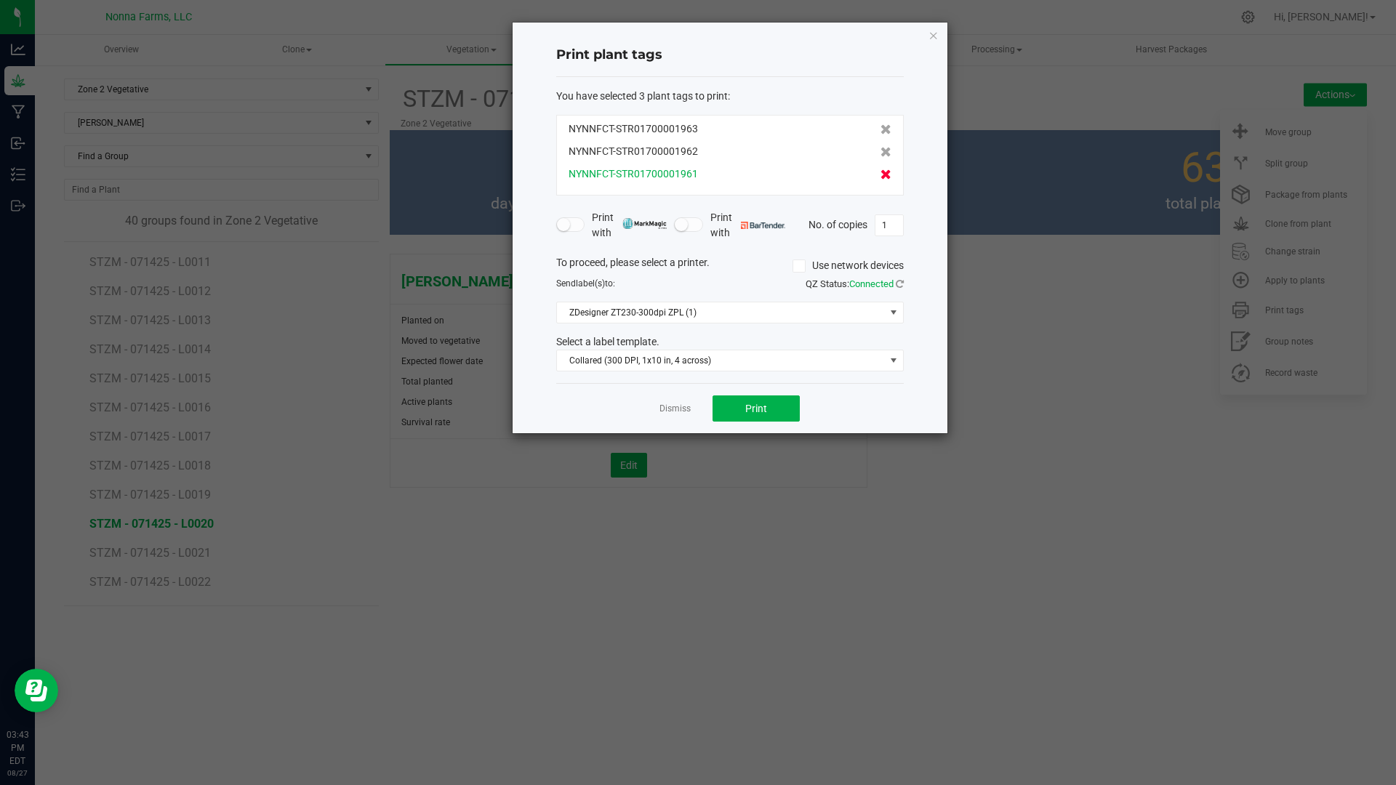
click at [880, 169] on icon at bounding box center [885, 174] width 11 height 10
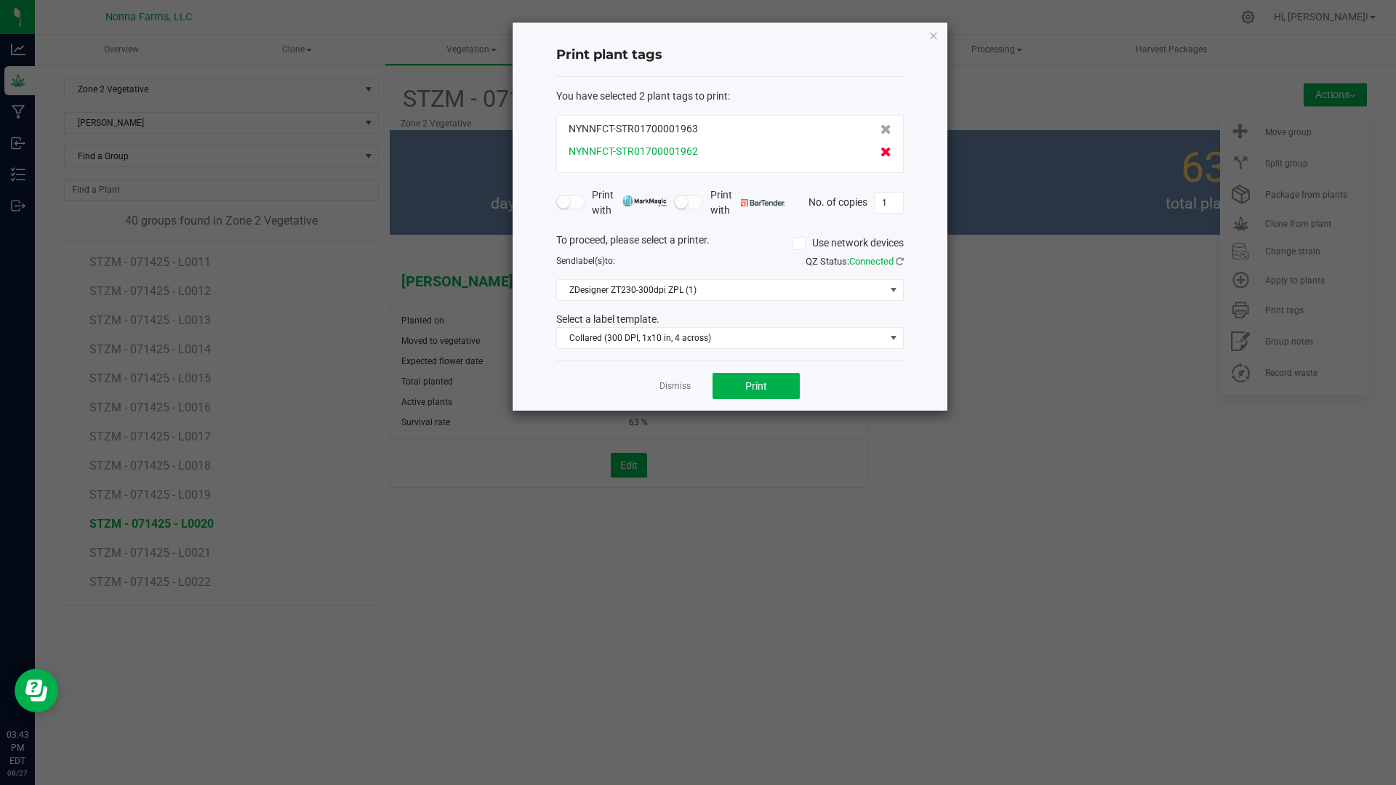
click at [880, 154] on icon at bounding box center [885, 152] width 11 height 10
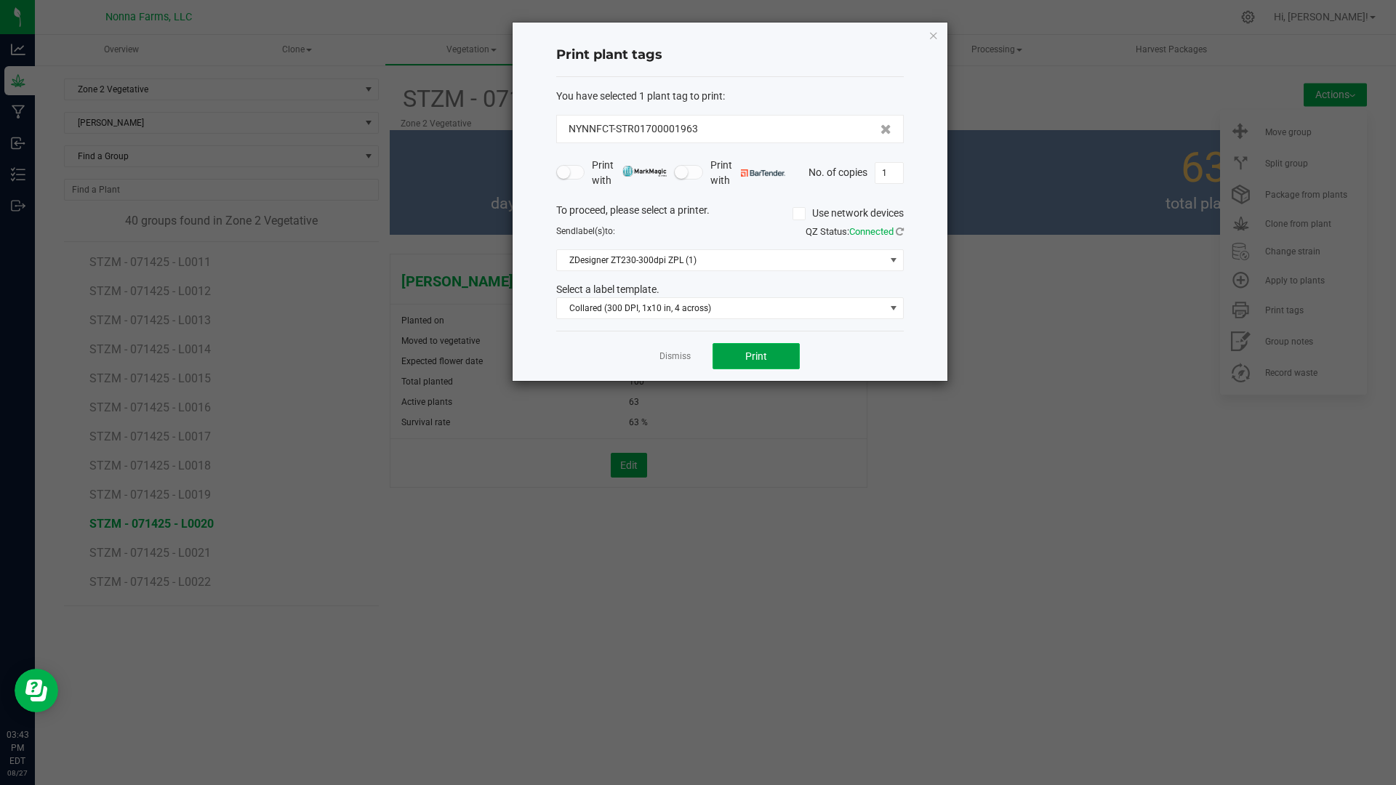
click at [755, 350] on span "Print" at bounding box center [756, 356] width 22 height 12
click at [668, 356] on link "Dismiss" at bounding box center [674, 356] width 31 height 12
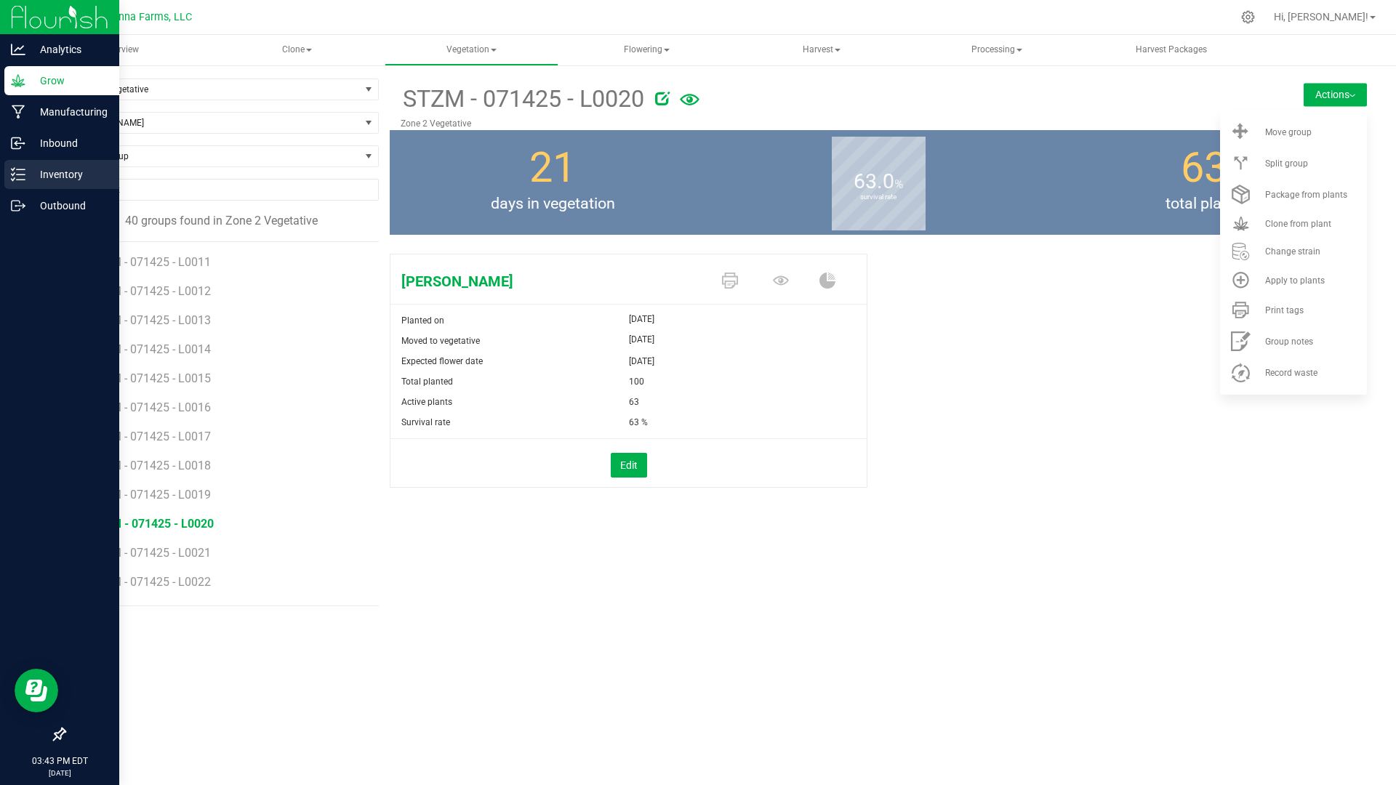
click at [44, 170] on p "Inventory" at bounding box center [68, 174] width 87 height 17
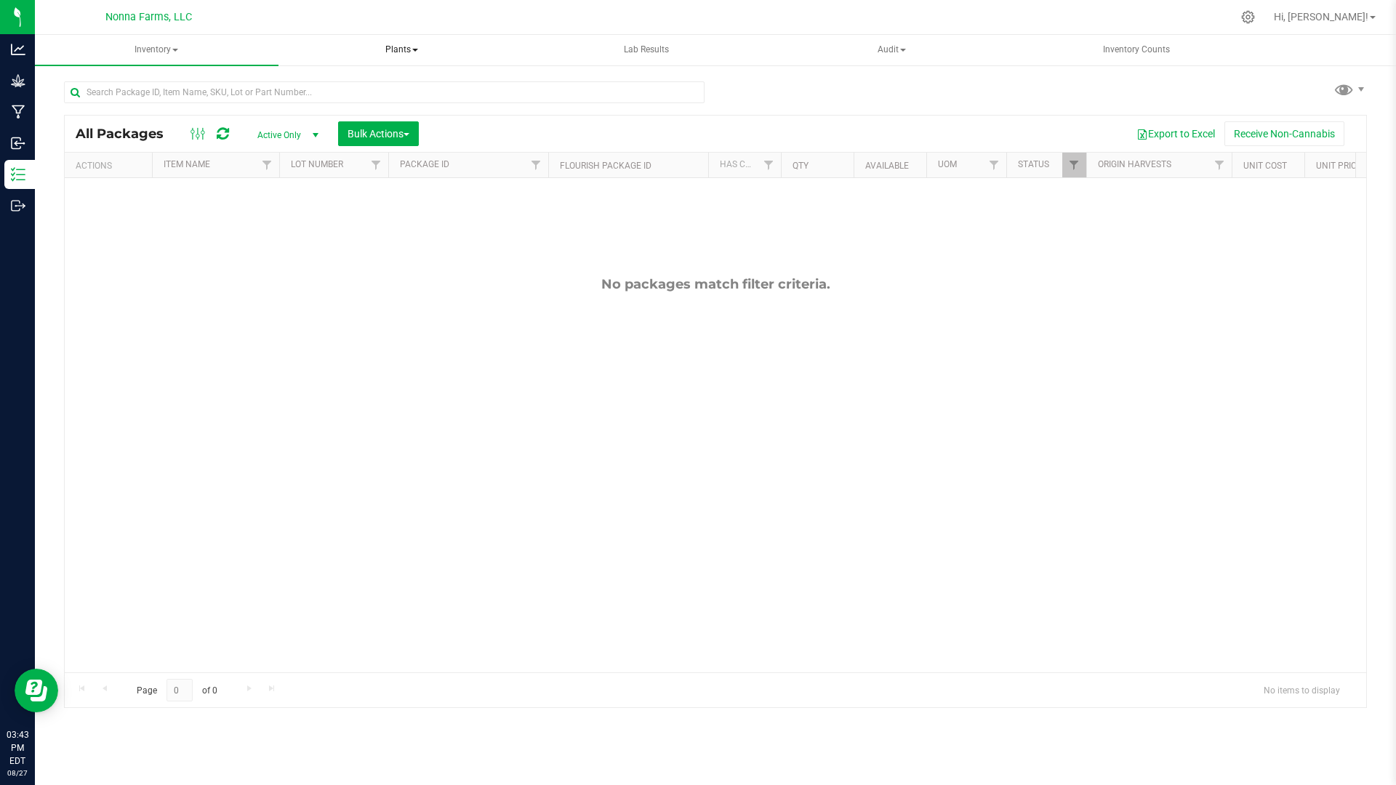
click at [415, 49] on span at bounding box center [415, 50] width 6 height 3
click at [387, 83] on li "All plants" at bounding box center [402, 87] width 244 height 17
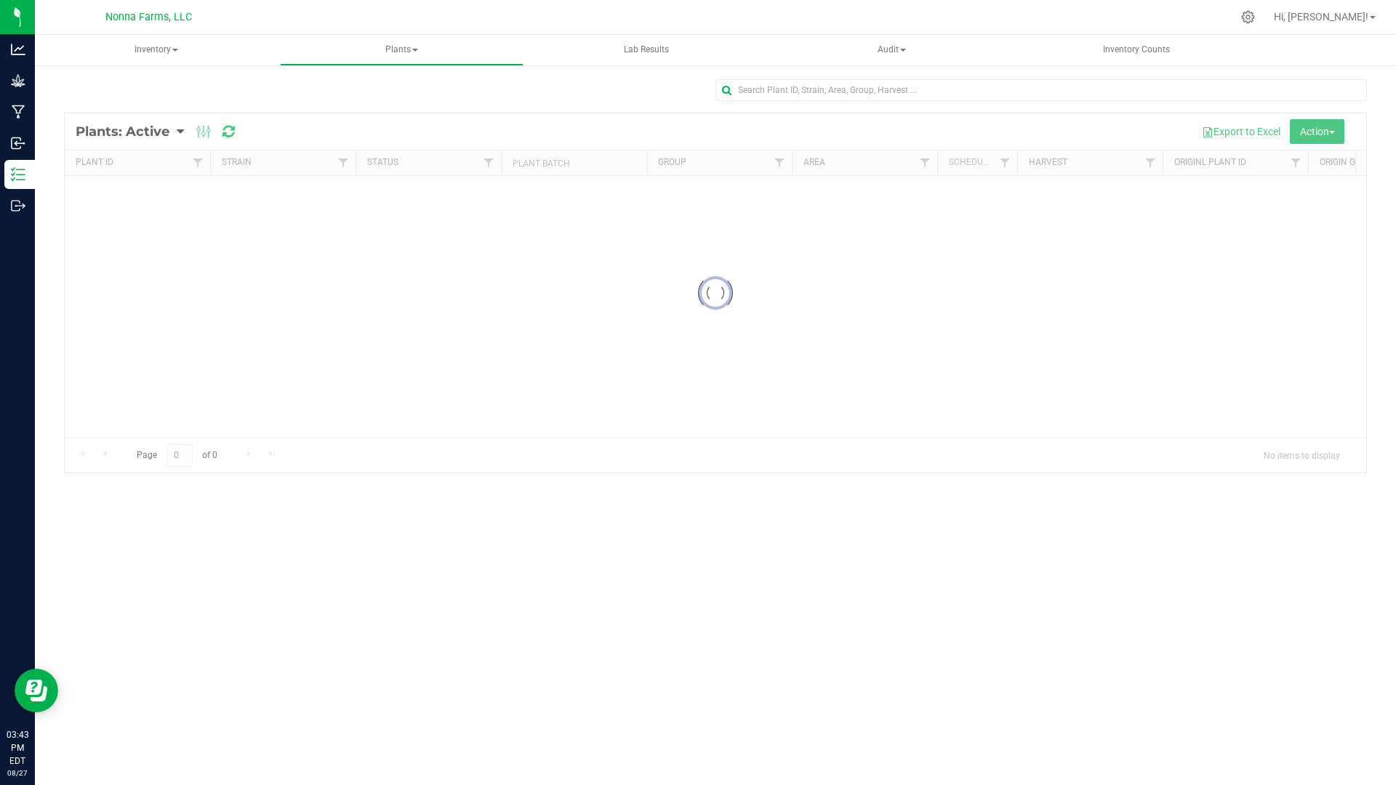
click at [169, 124] on div at bounding box center [715, 292] width 1301 height 359
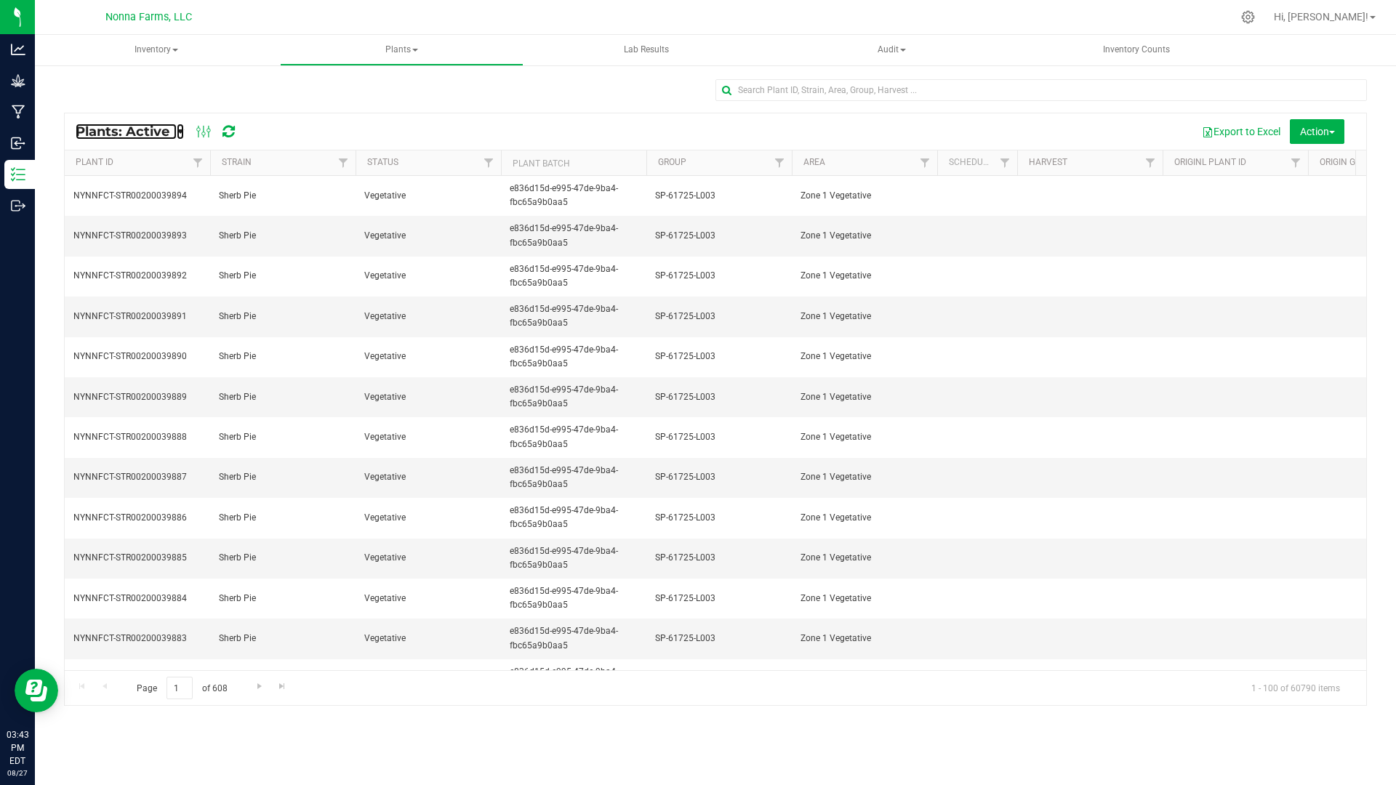
click at [178, 137] on icon at bounding box center [180, 131] width 7 height 13
click at [134, 223] on span "Plants: Dead" at bounding box center [116, 219] width 60 height 12
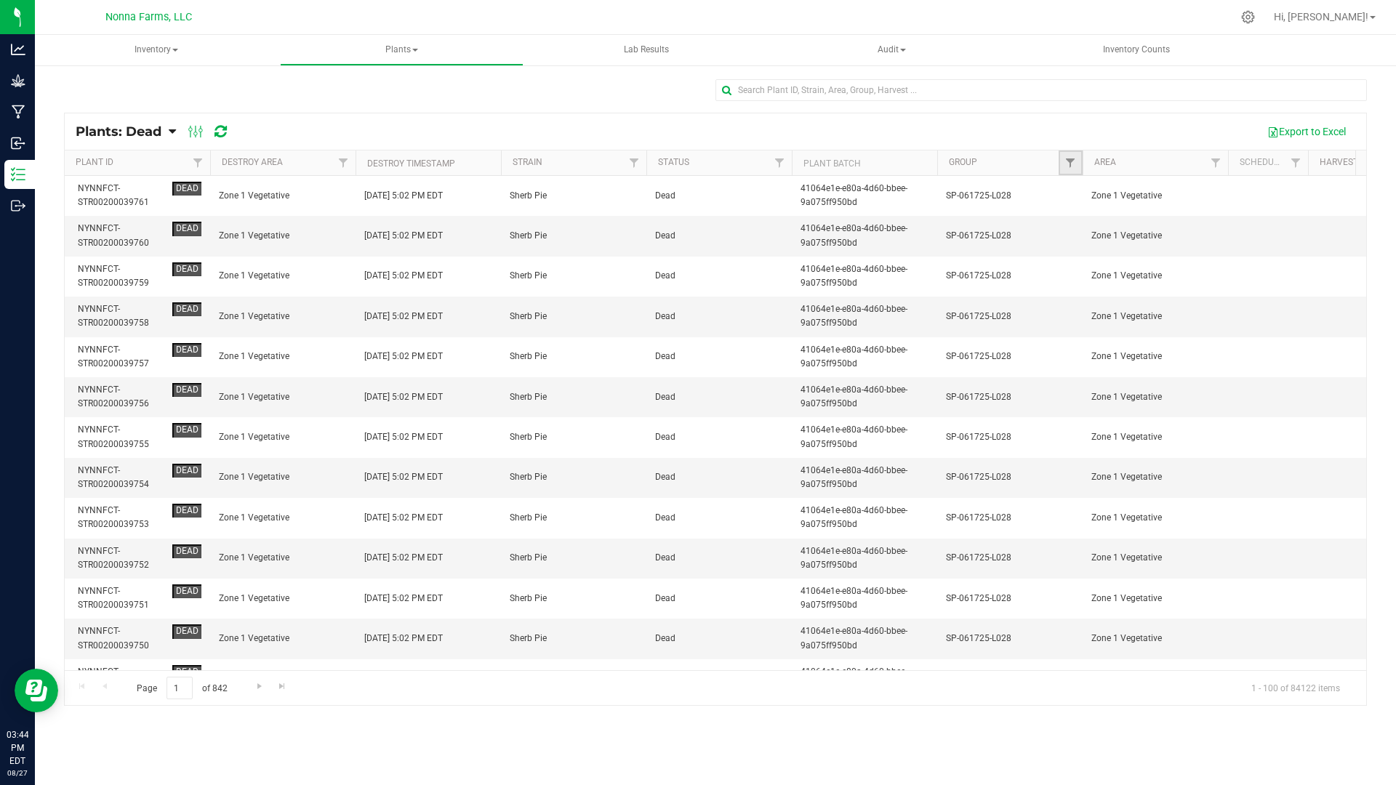
click at [1061, 164] on link "Filter" at bounding box center [1070, 162] width 24 height 25
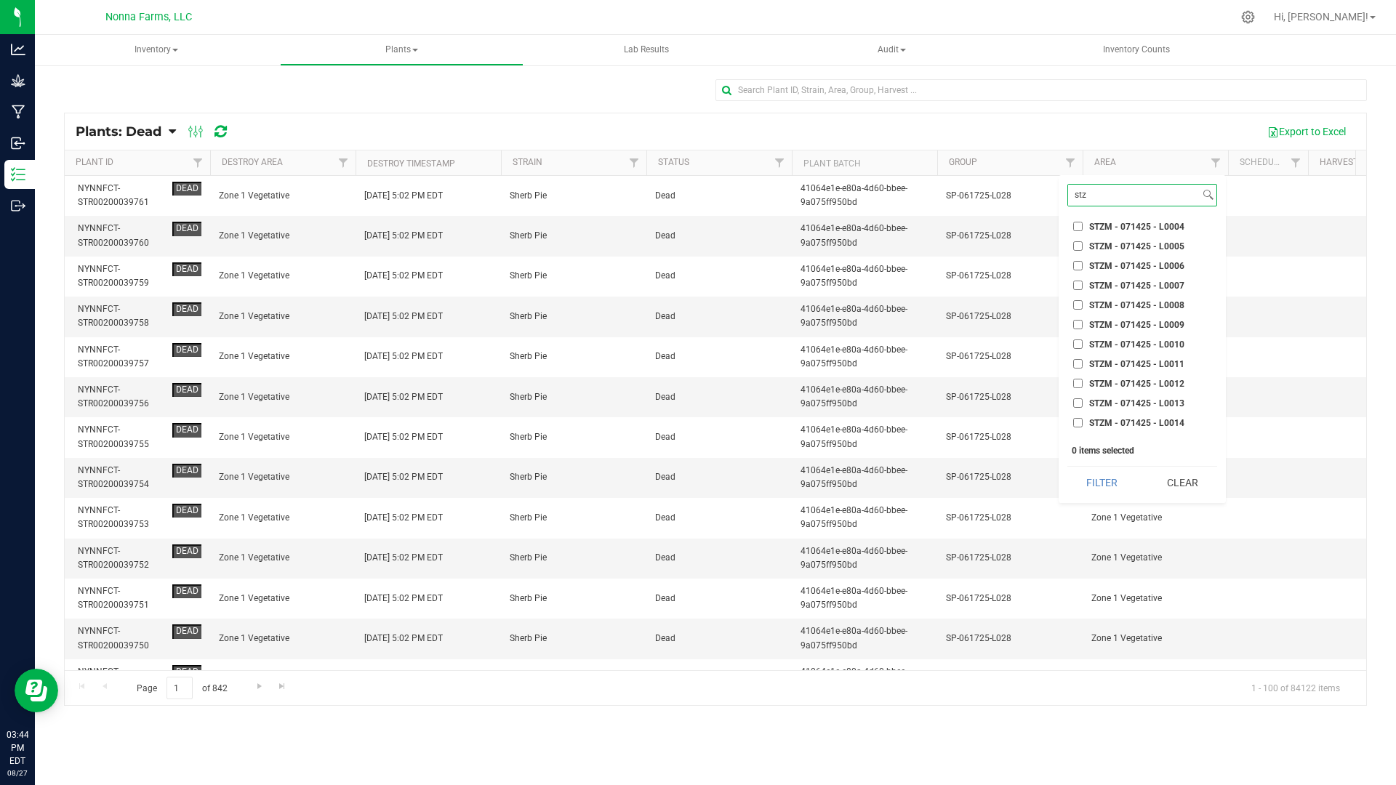
scroll to position [145, 0]
type input "stz"
click at [1152, 320] on span "STZM - 071425 - L0013" at bounding box center [1136, 319] width 95 height 9
click at [1082, 320] on input "STZM - 071425 - L0013" at bounding box center [1077, 319] width 9 height 9
checkbox input "true"
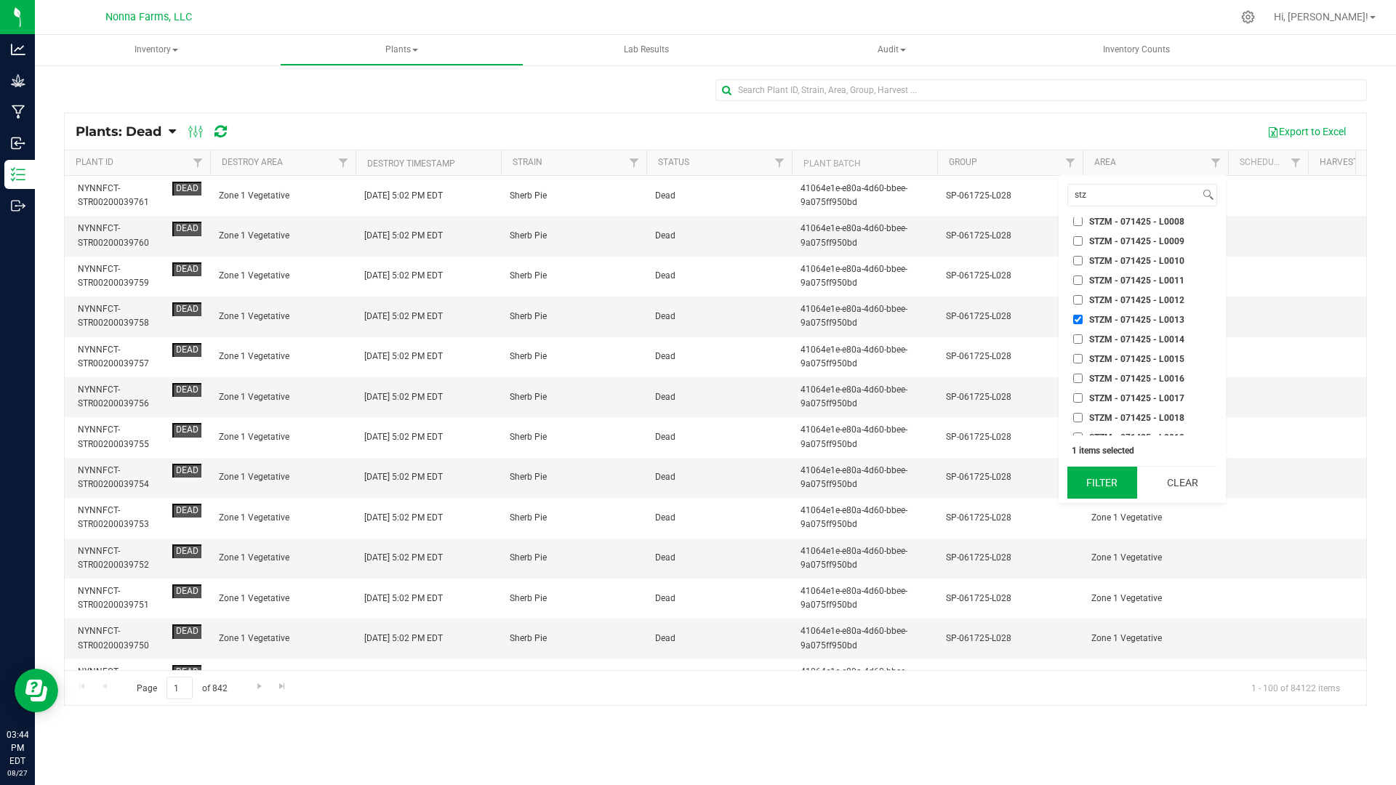
click at [1118, 483] on button "Filter" at bounding box center [1102, 483] width 70 height 32
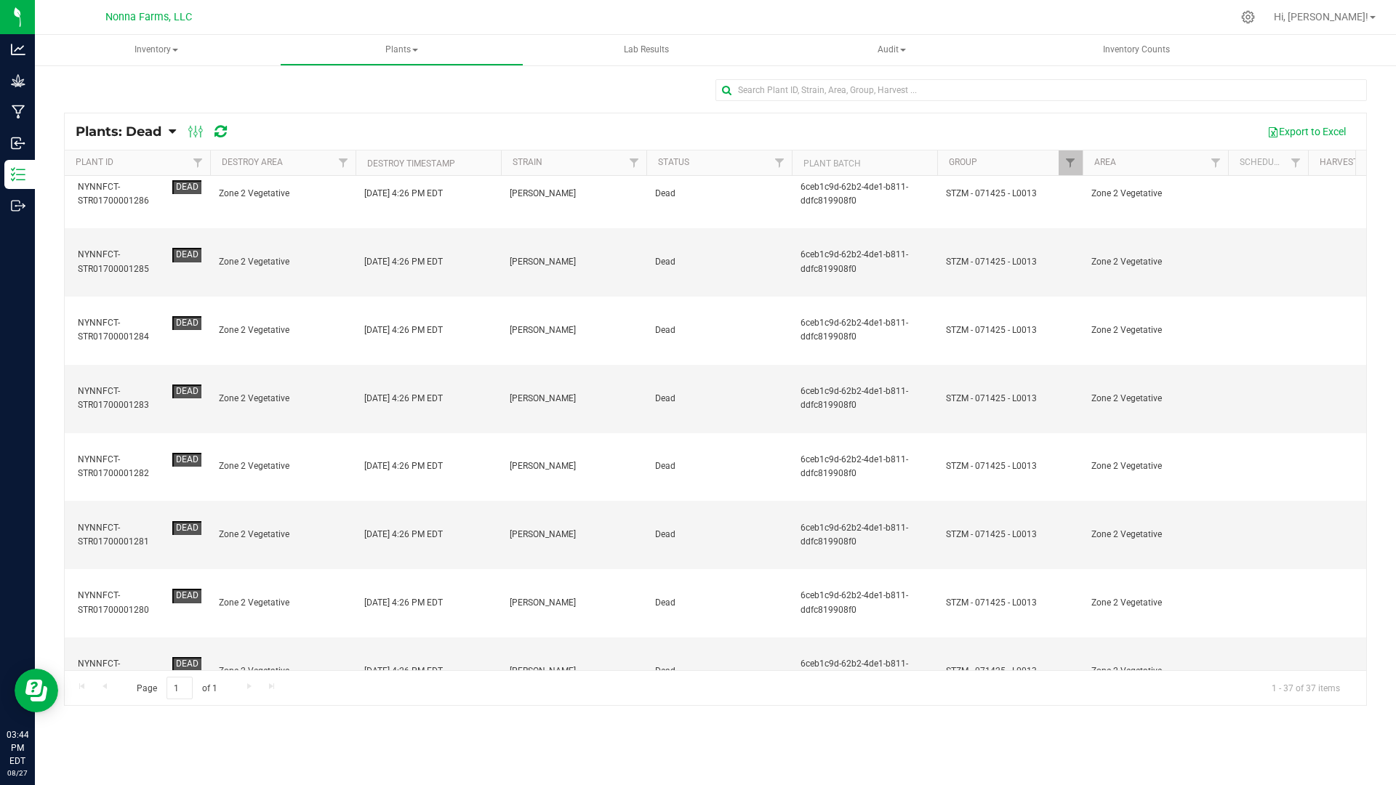
scroll to position [1006, 0]
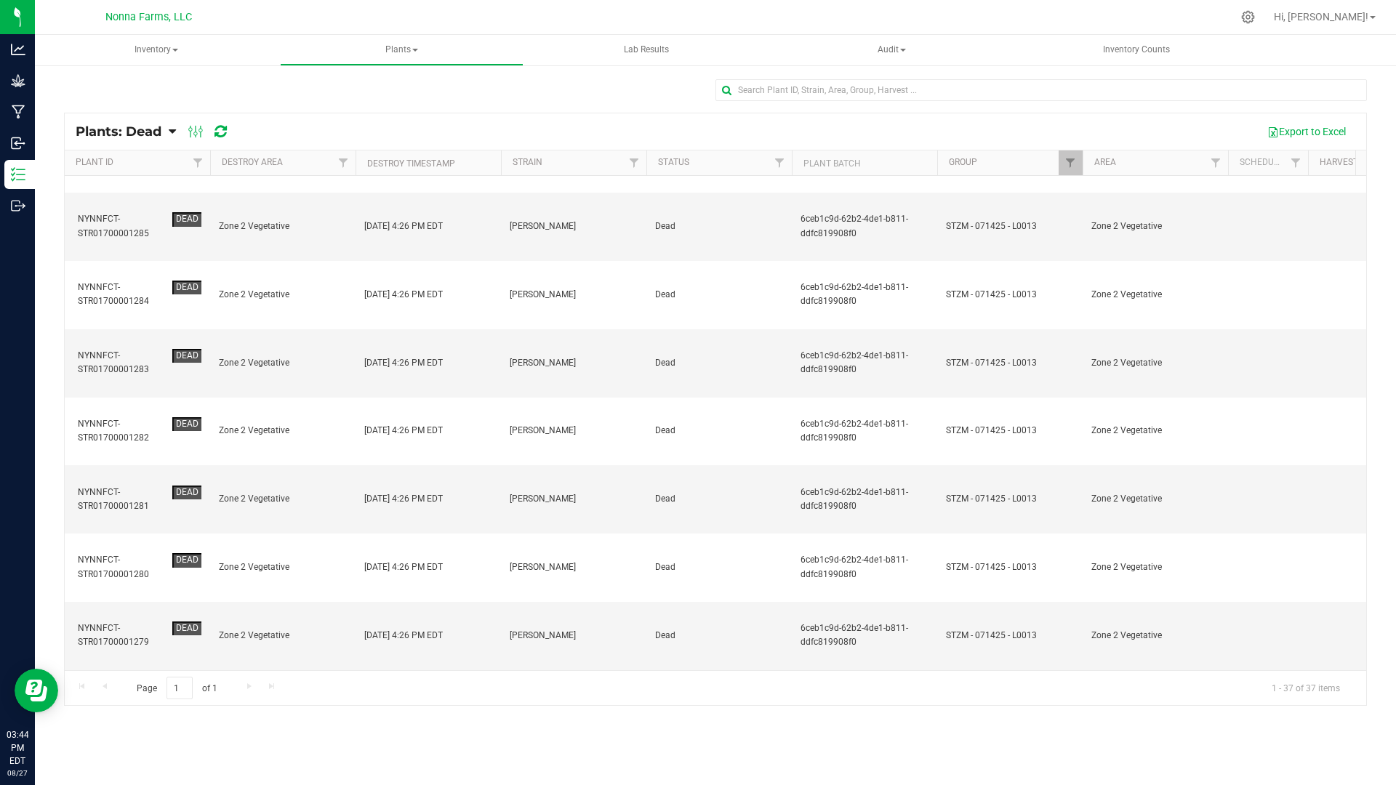
click at [1337, 119] on button "Action" at bounding box center [1316, 131] width 55 height 25
click at [1300, 175] on div "Revive plants" at bounding box center [1310, 166] width 76 height 23
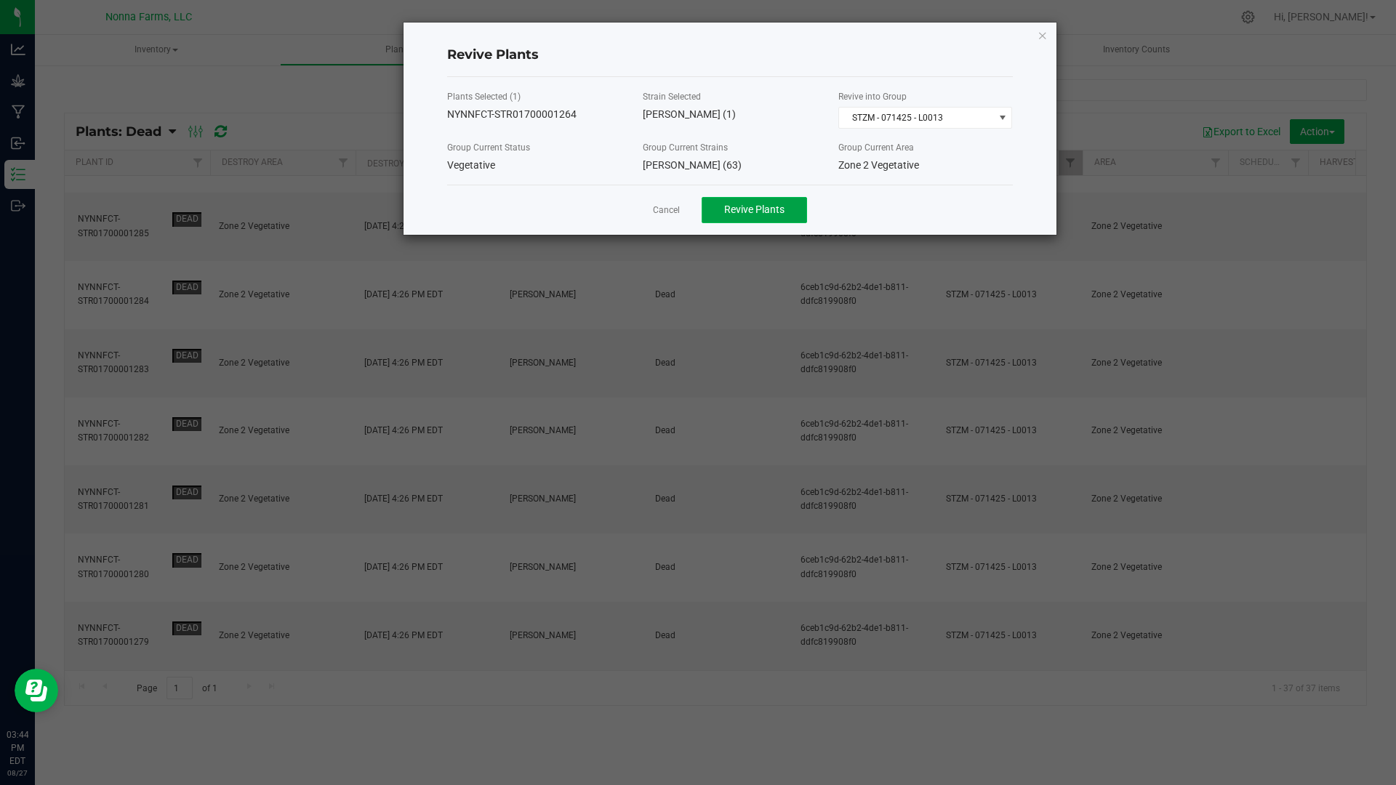
drag, startPoint x: 749, startPoint y: 201, endPoint x: 741, endPoint y: 209, distance: 11.8
click at [749, 201] on button "Revive Plants" at bounding box center [753, 210] width 105 height 26
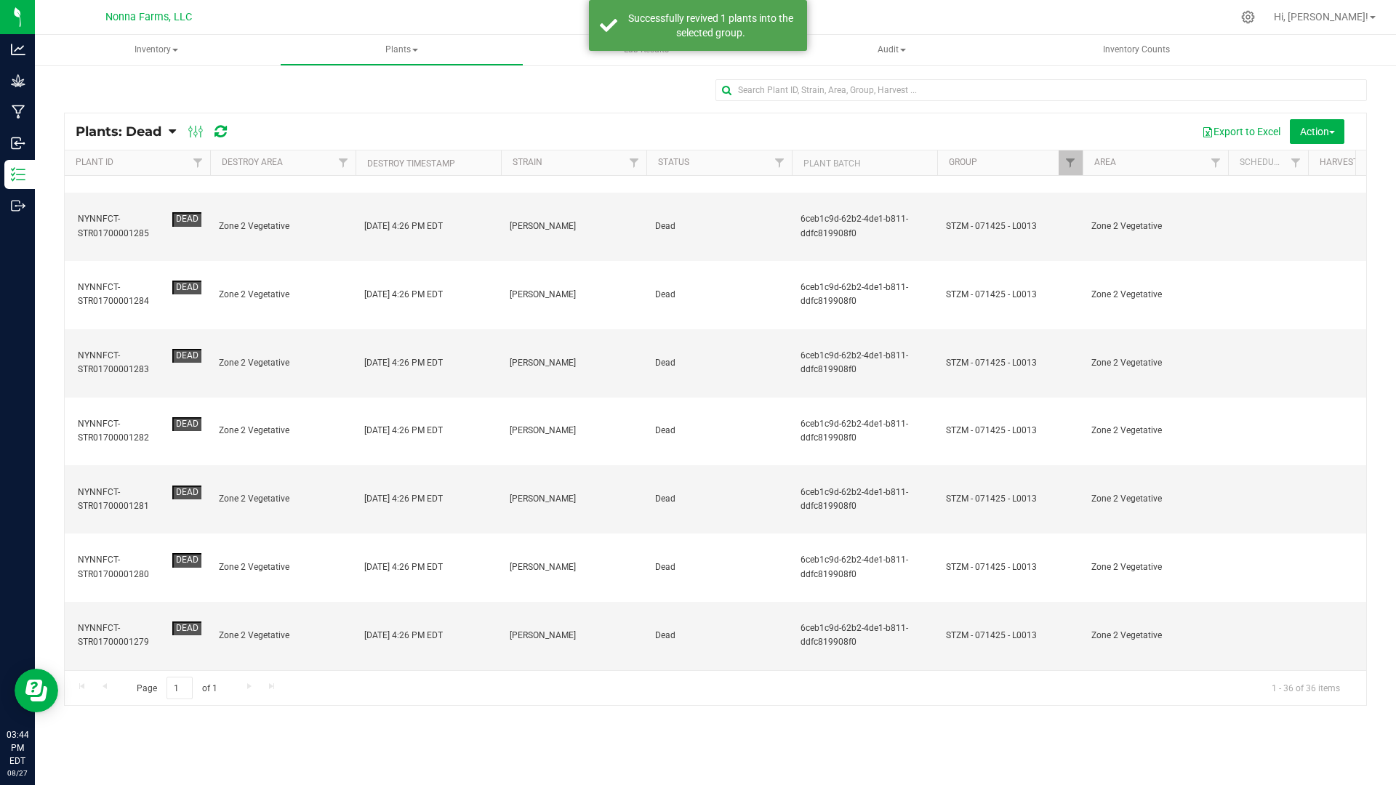
scroll to position [0, 0]
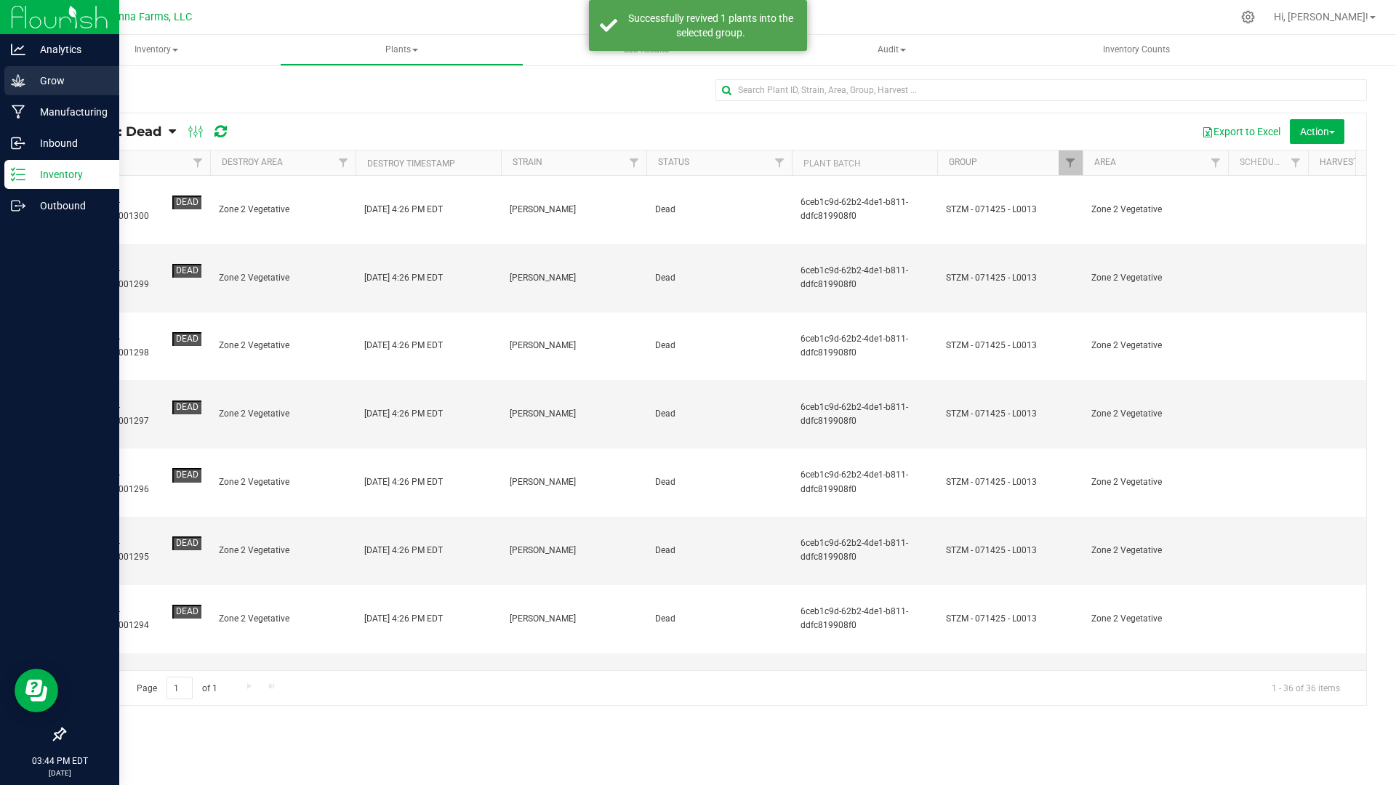
click at [27, 78] on p "Grow" at bounding box center [68, 80] width 87 height 17
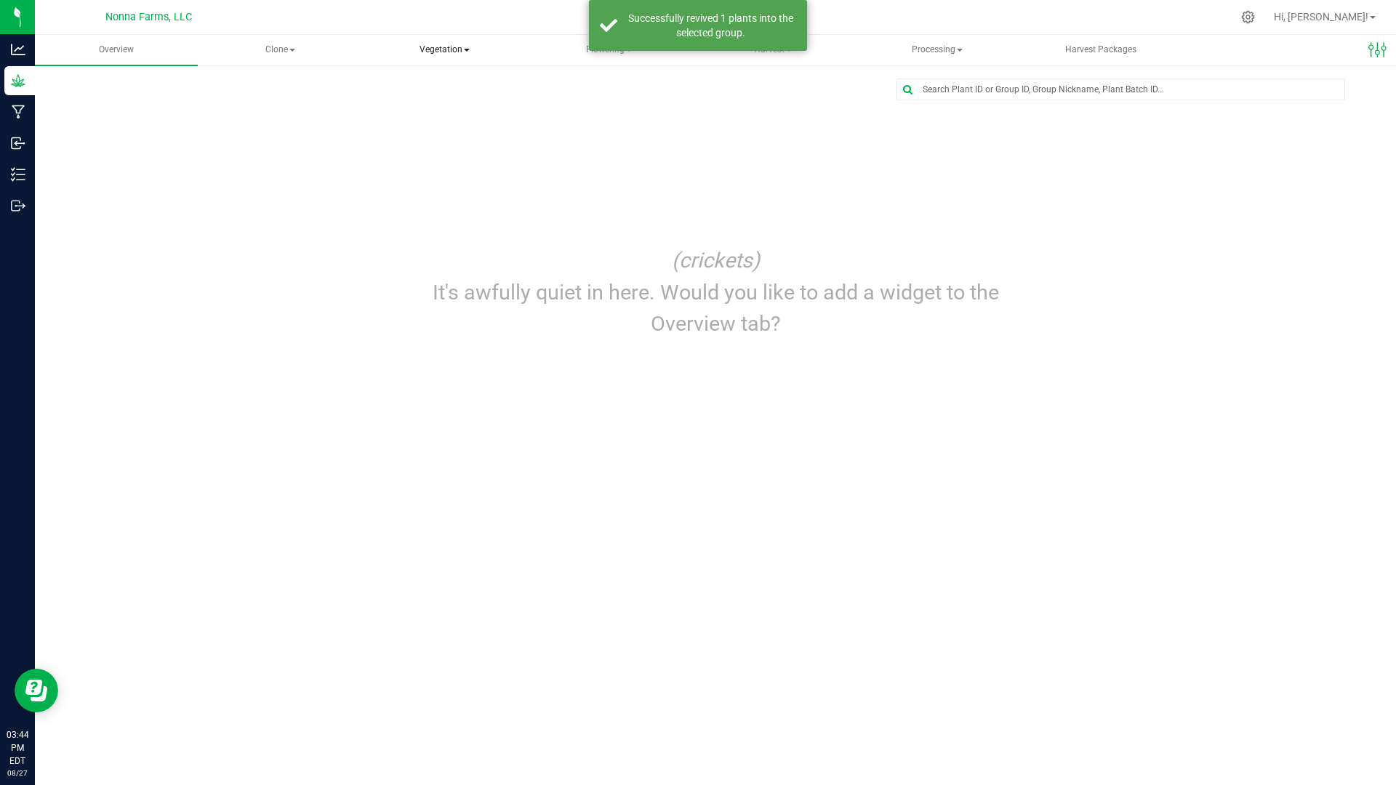
click at [401, 52] on span "Vegetation" at bounding box center [444, 50] width 161 height 29
click at [417, 84] on span "Veg groups" at bounding box center [429, 87] width 92 height 12
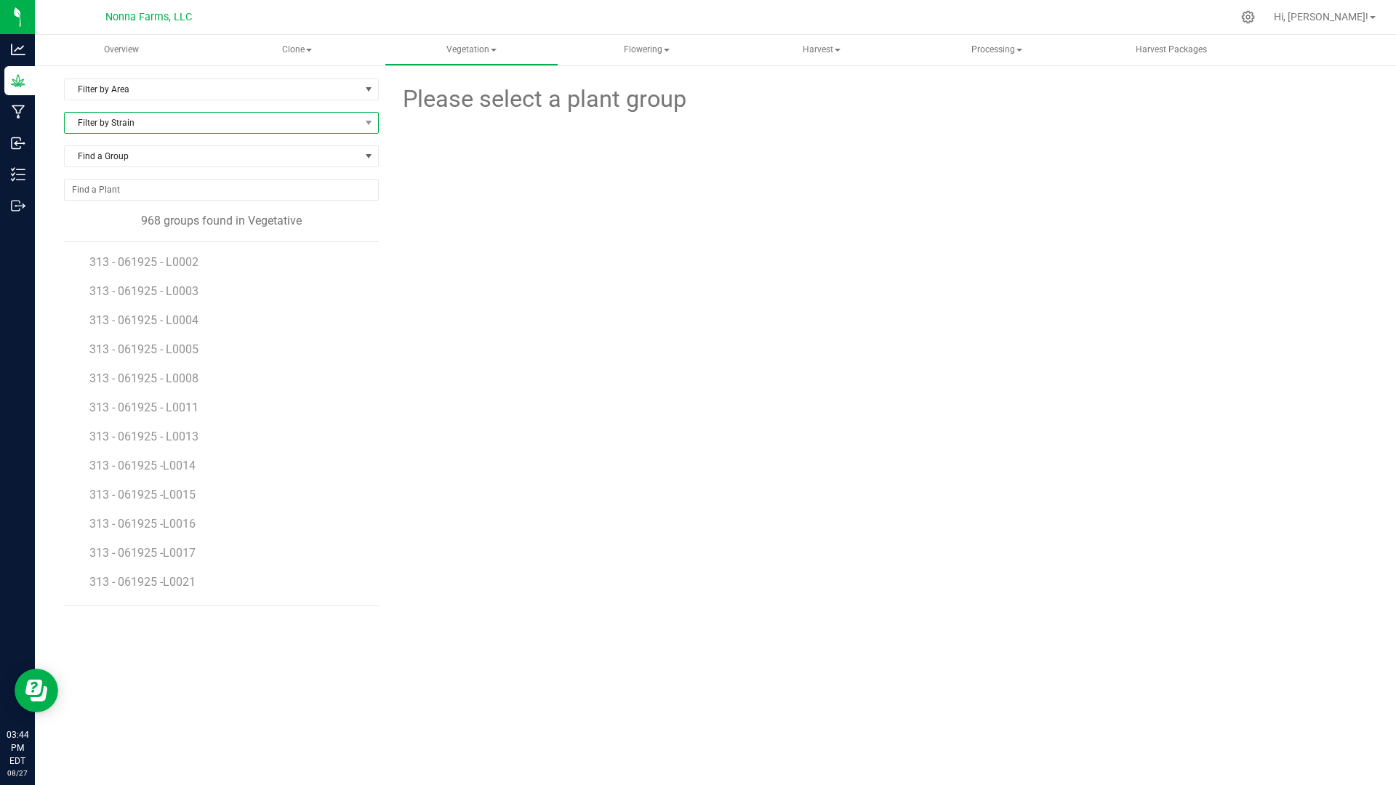
click at [222, 120] on span "Filter by Strain" at bounding box center [212, 123] width 295 height 20
click at [206, 233] on li "SSMR" at bounding box center [221, 227] width 313 height 20
click at [169, 461] on span "STZM - 071425 - L0013" at bounding box center [151, 466] width 124 height 14
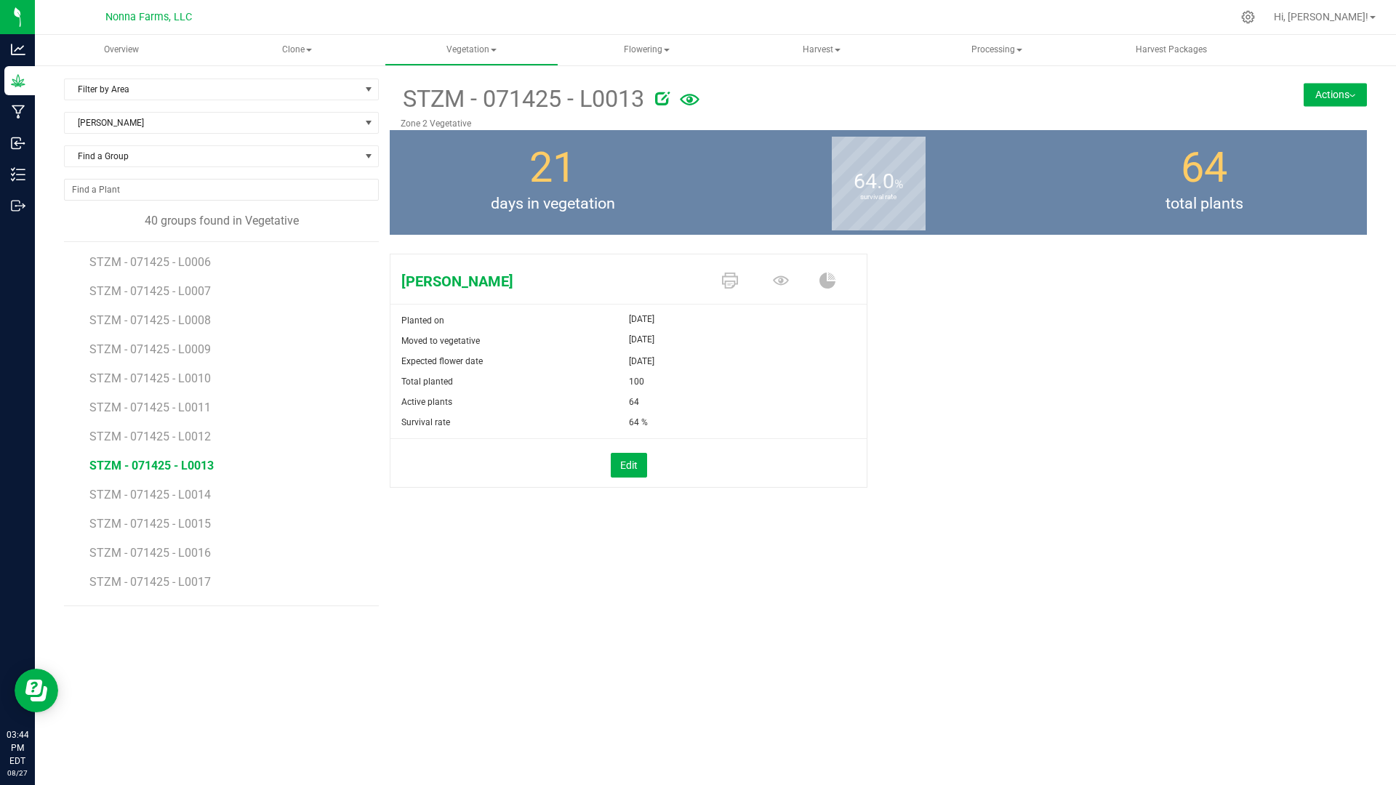
click at [1326, 89] on button "Actions" at bounding box center [1334, 94] width 63 height 23
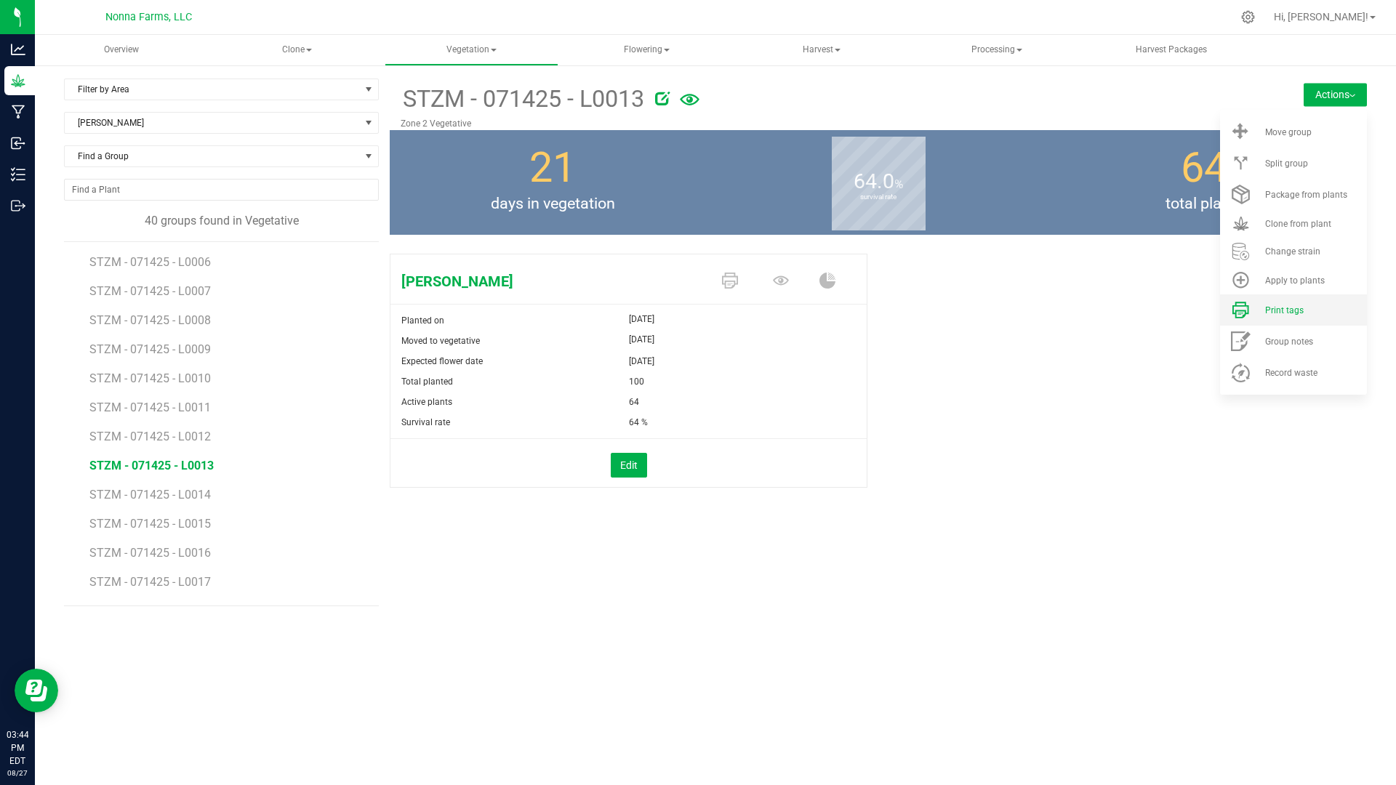
click at [1275, 314] on span "Print tags" at bounding box center [1284, 310] width 39 height 10
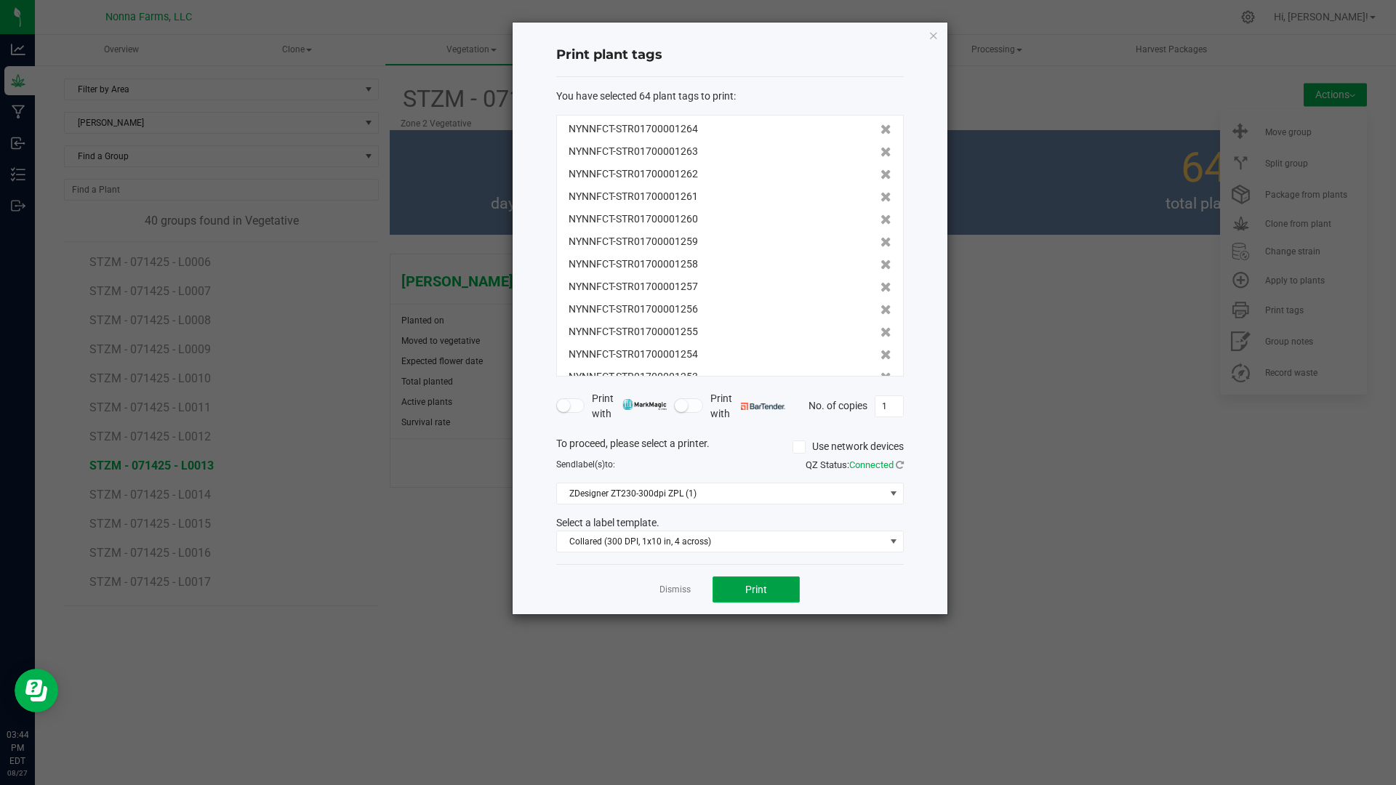
click at [765, 593] on span "Print" at bounding box center [756, 590] width 22 height 12
click at [659, 584] on div "Dismiss Print" at bounding box center [729, 589] width 347 height 50
click at [661, 593] on link "Dismiss" at bounding box center [674, 590] width 31 height 12
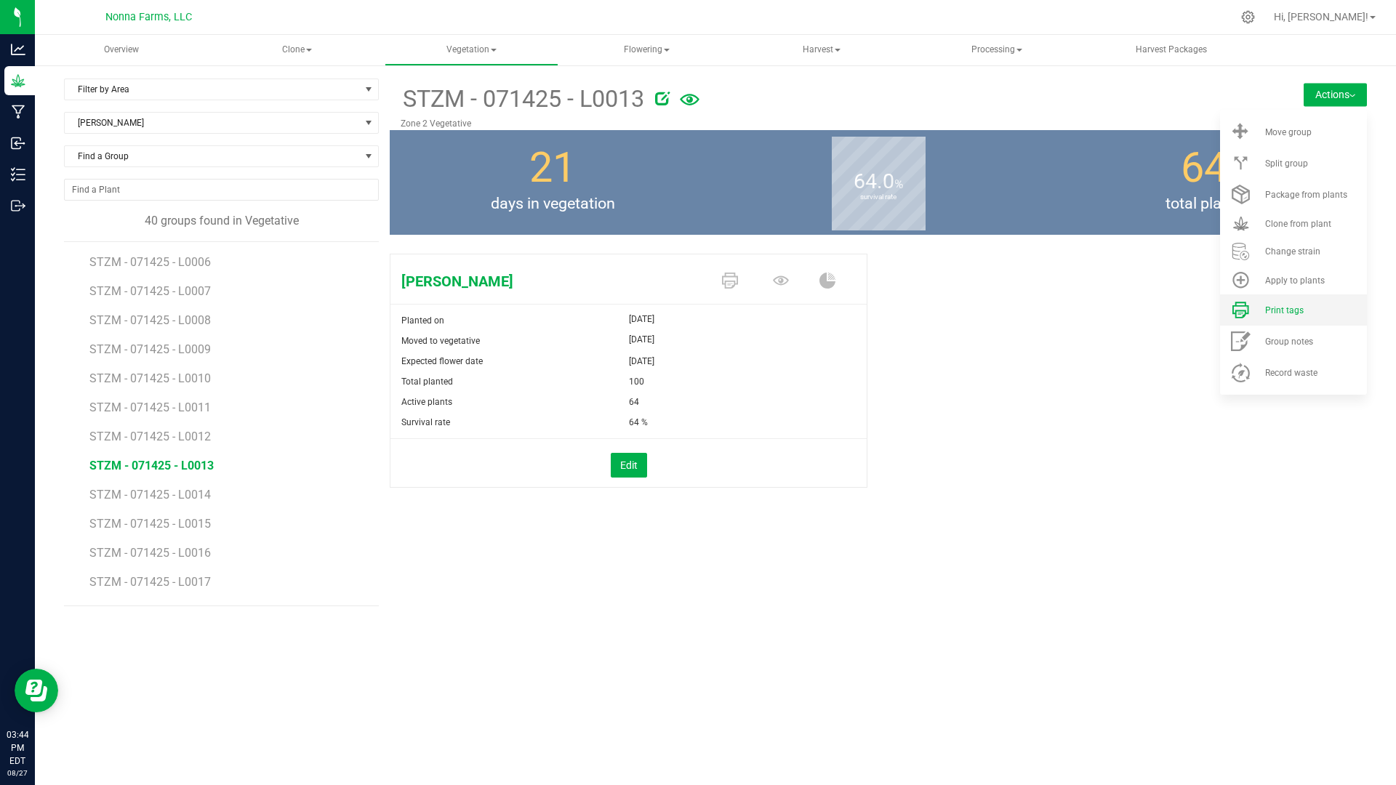
click at [1268, 317] on li "Print tags" at bounding box center [1293, 309] width 147 height 31
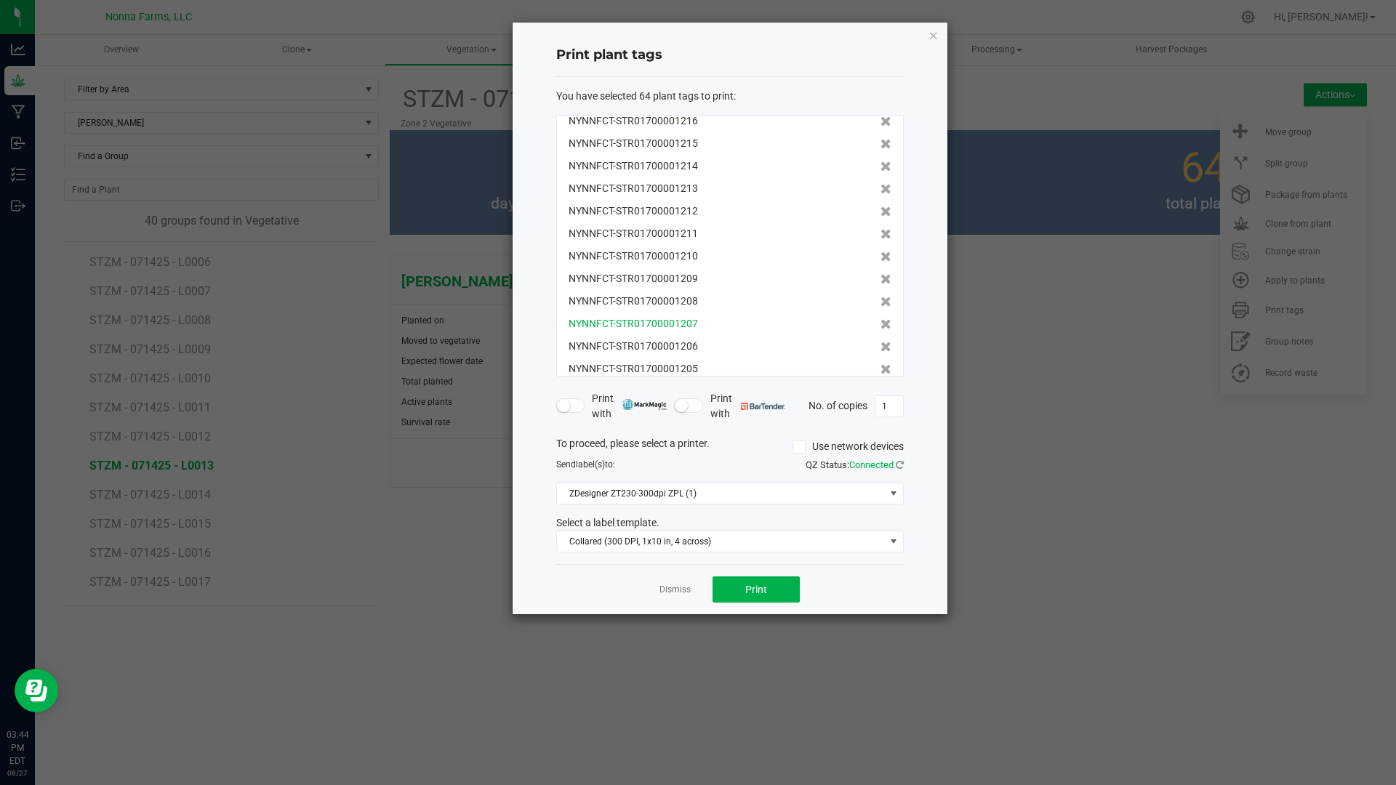
scroll to position [1194, 0]
click at [880, 359] on icon at bounding box center [885, 355] width 11 height 10
click at [880, 359] on icon at bounding box center [885, 360] width 11 height 10
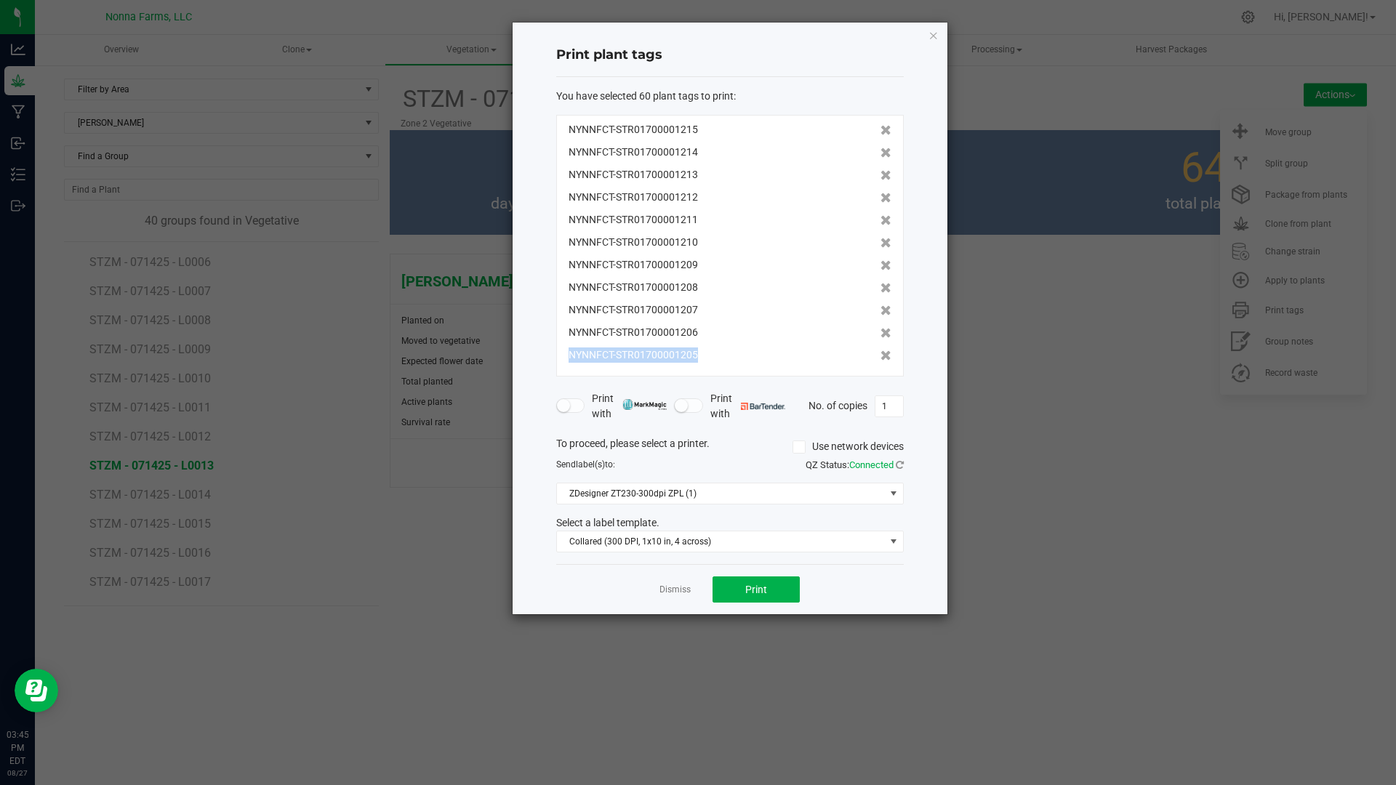
click at [880, 359] on icon at bounding box center [885, 355] width 11 height 10
click at [880, 359] on icon at bounding box center [885, 364] width 11 height 10
click at [880, 359] on icon at bounding box center [885, 355] width 11 height 10
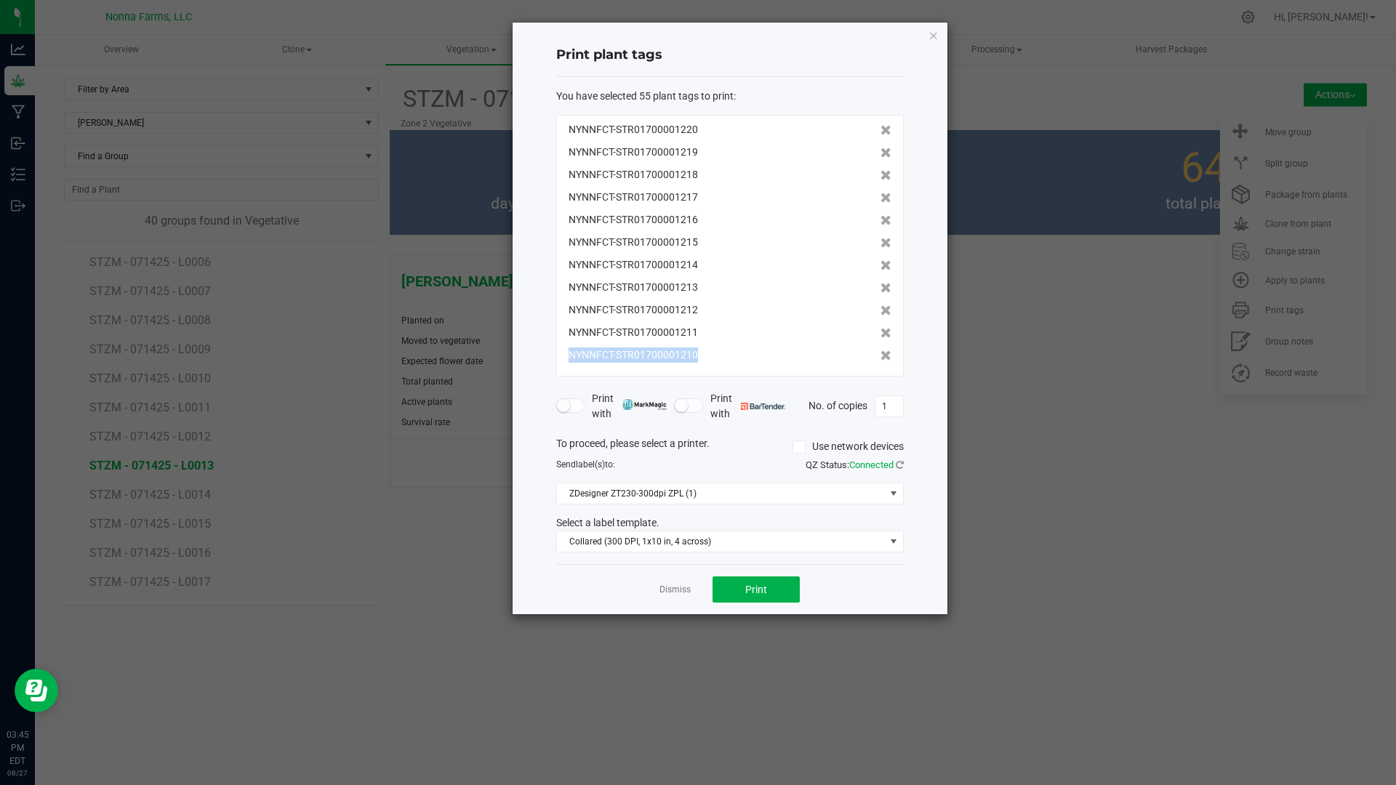
click at [880, 359] on icon at bounding box center [885, 355] width 11 height 10
click at [880, 359] on icon at bounding box center [885, 363] width 11 height 10
click at [880, 359] on icon at bounding box center [885, 355] width 11 height 10
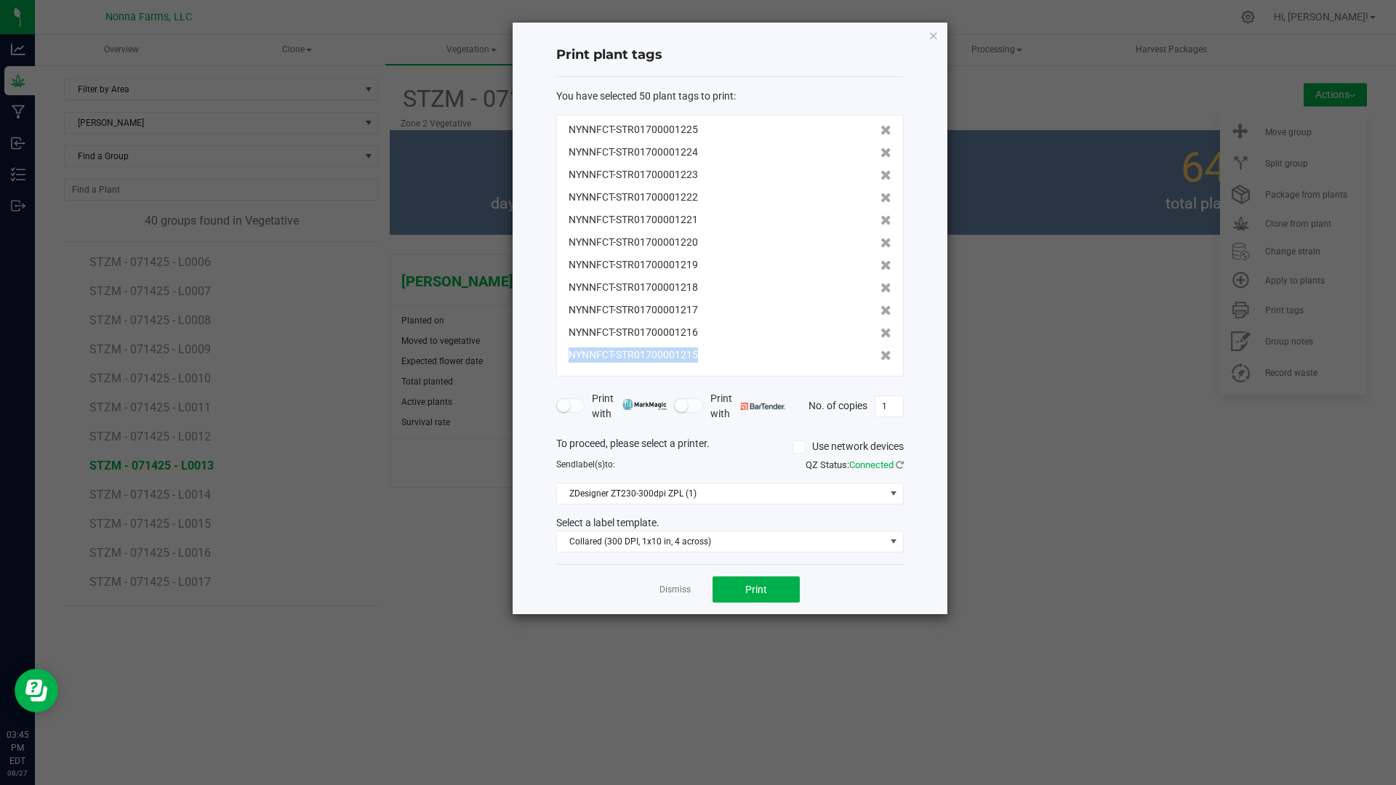
click at [880, 359] on icon at bounding box center [885, 355] width 11 height 10
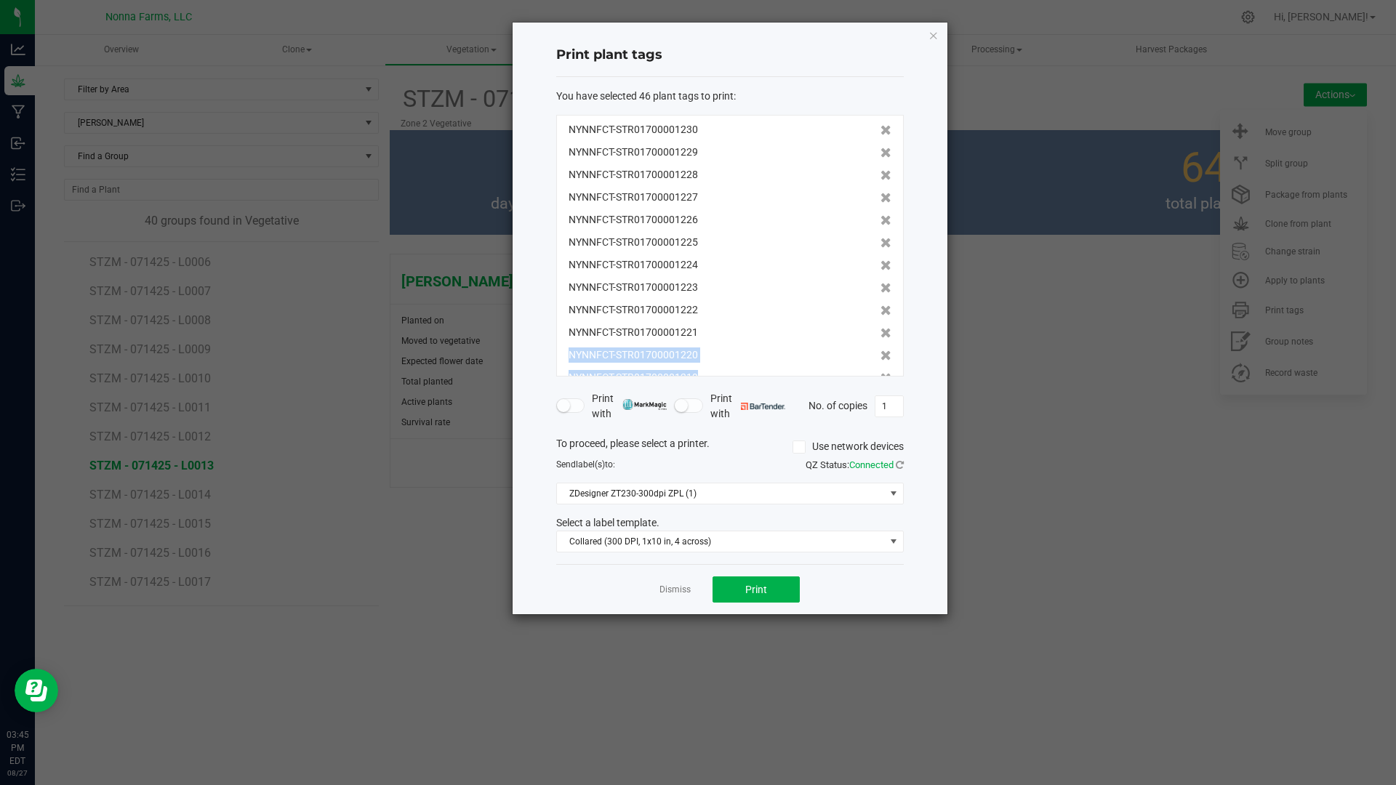
click at [880, 359] on icon at bounding box center [885, 355] width 11 height 10
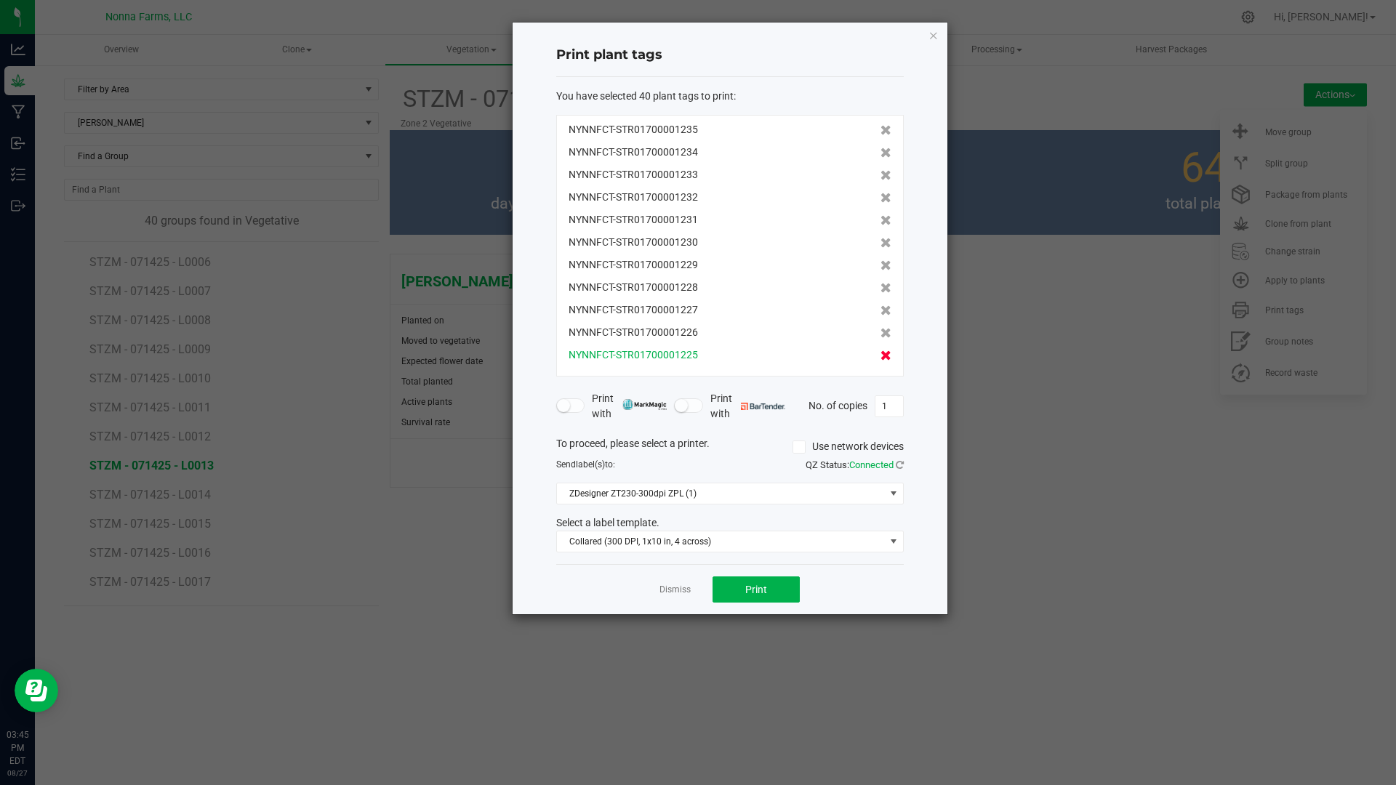
click at [880, 361] on icon at bounding box center [885, 355] width 11 height 10
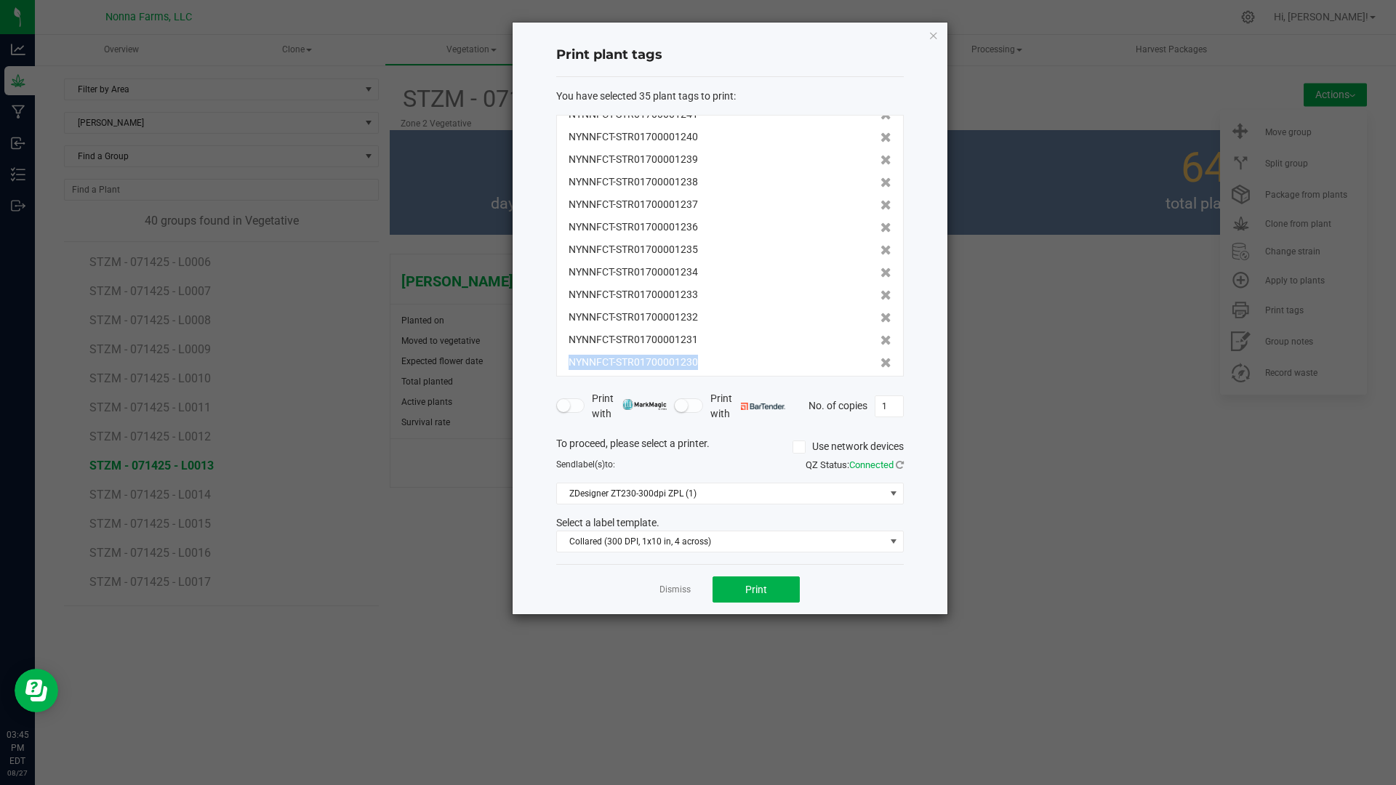
click at [880, 361] on icon at bounding box center [885, 363] width 11 height 10
click at [880, 361] on icon at bounding box center [885, 355] width 11 height 10
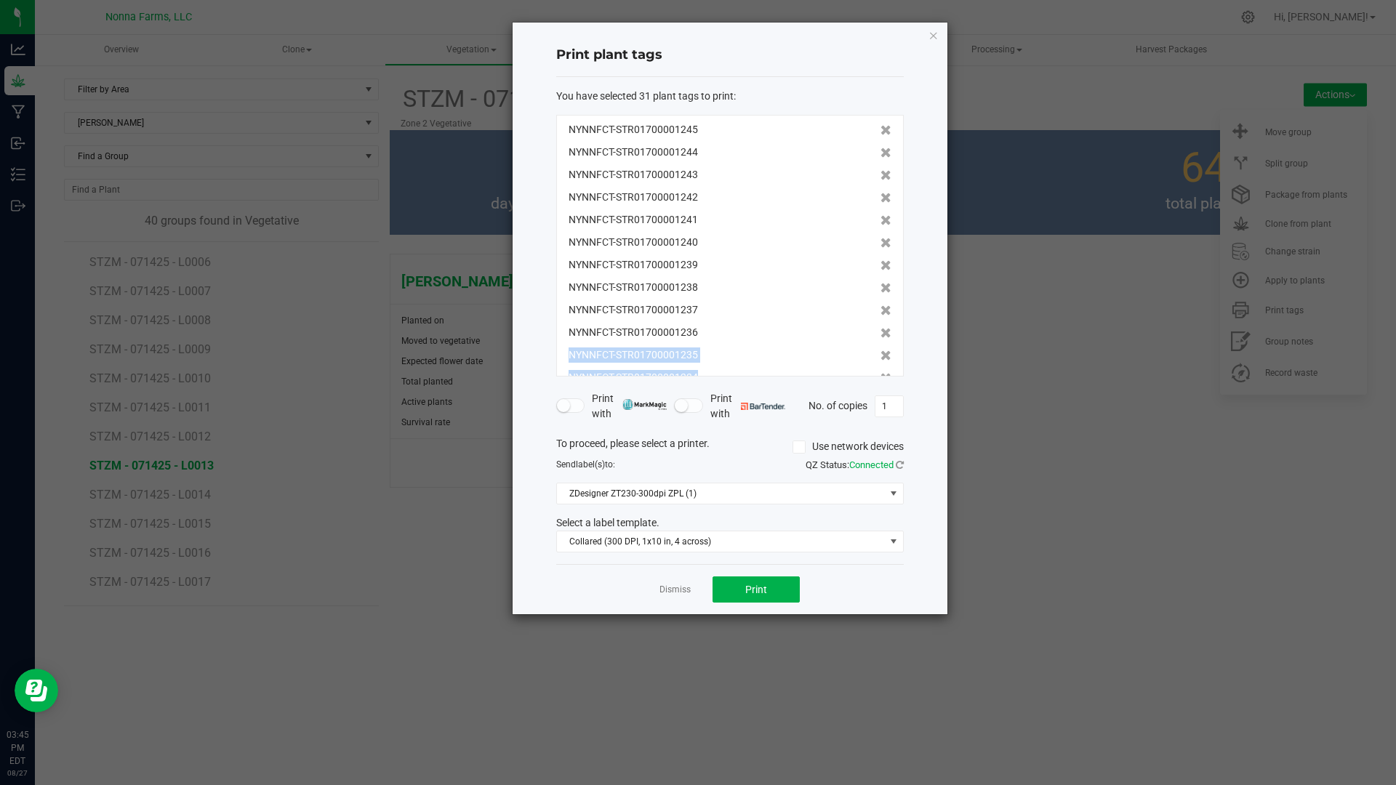
click at [880, 361] on icon at bounding box center [885, 355] width 11 height 10
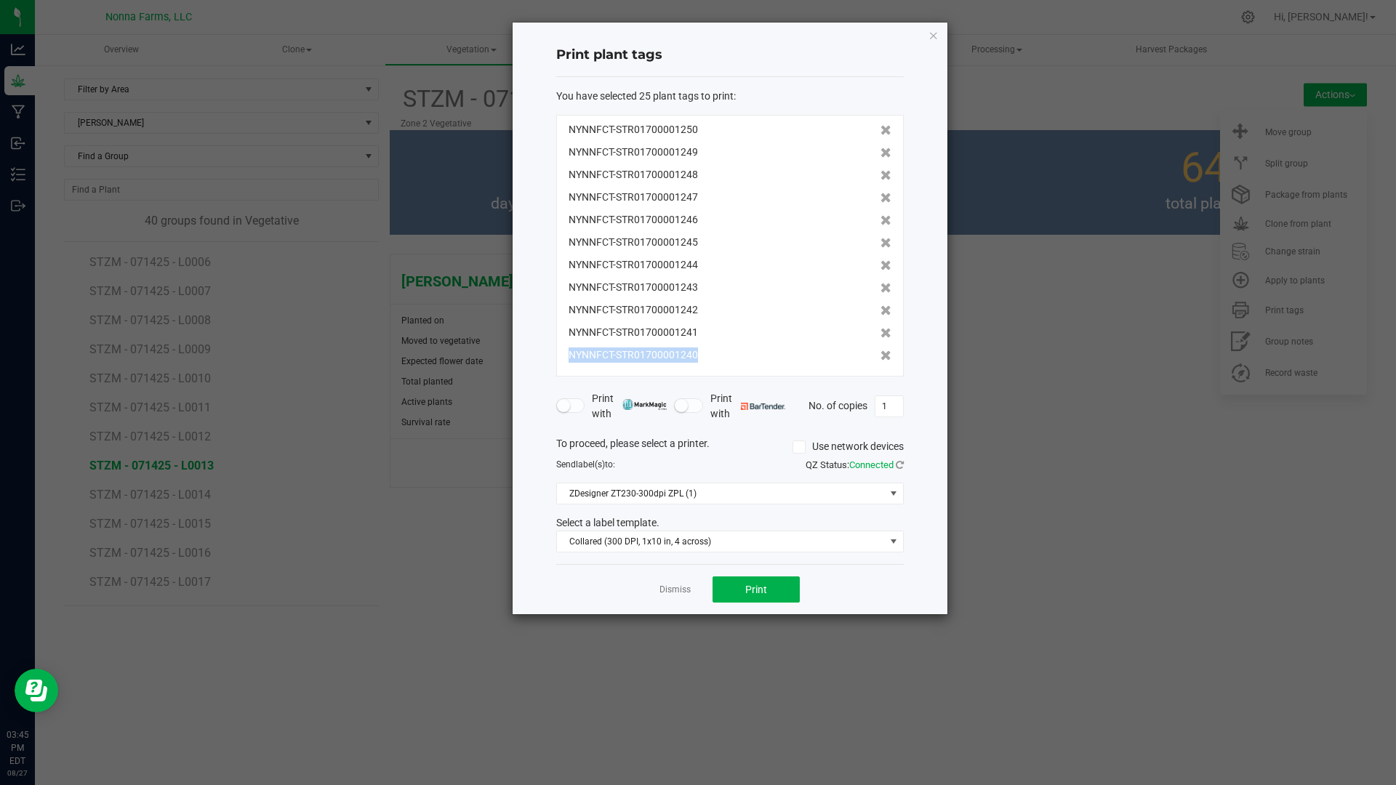
click at [880, 361] on icon at bounding box center [885, 355] width 11 height 10
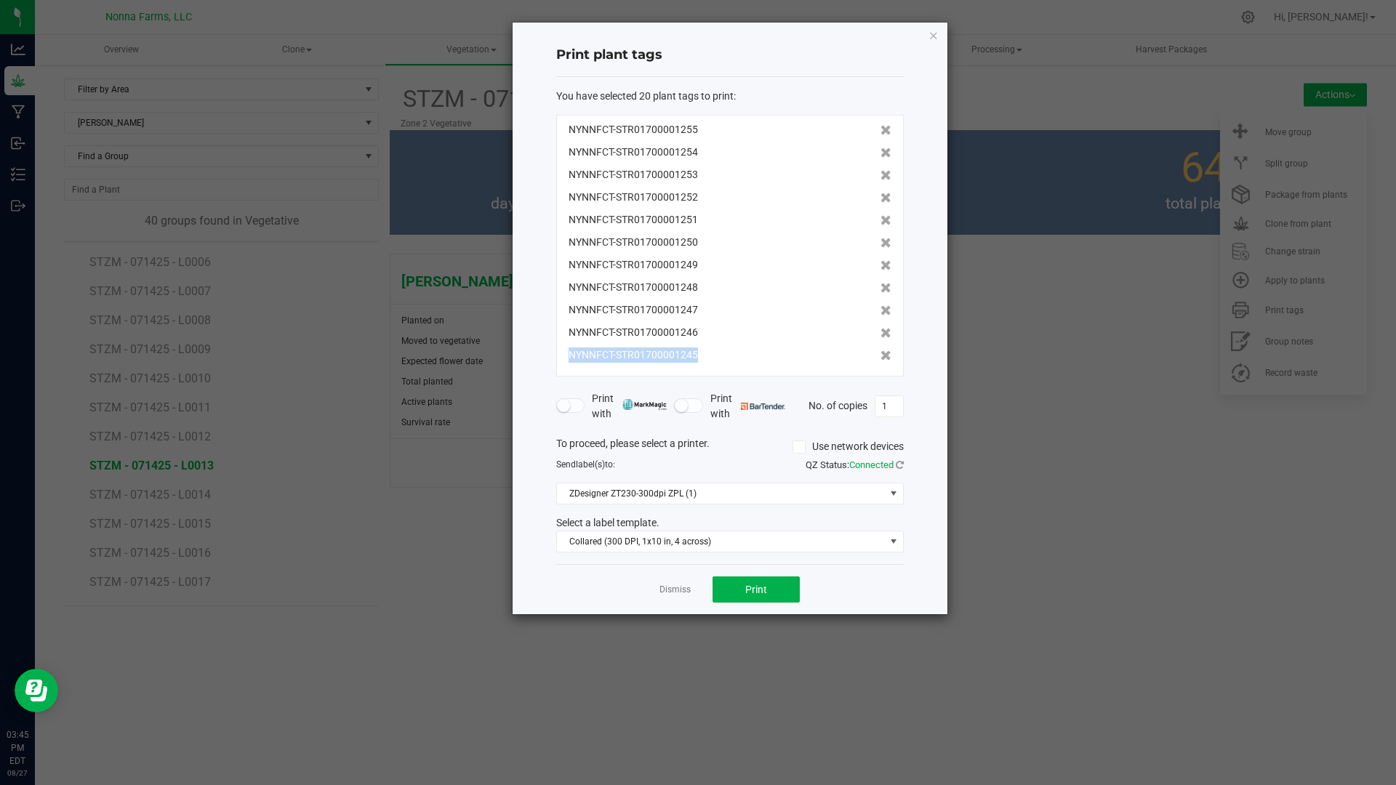
click at [880, 361] on icon at bounding box center [885, 355] width 11 height 10
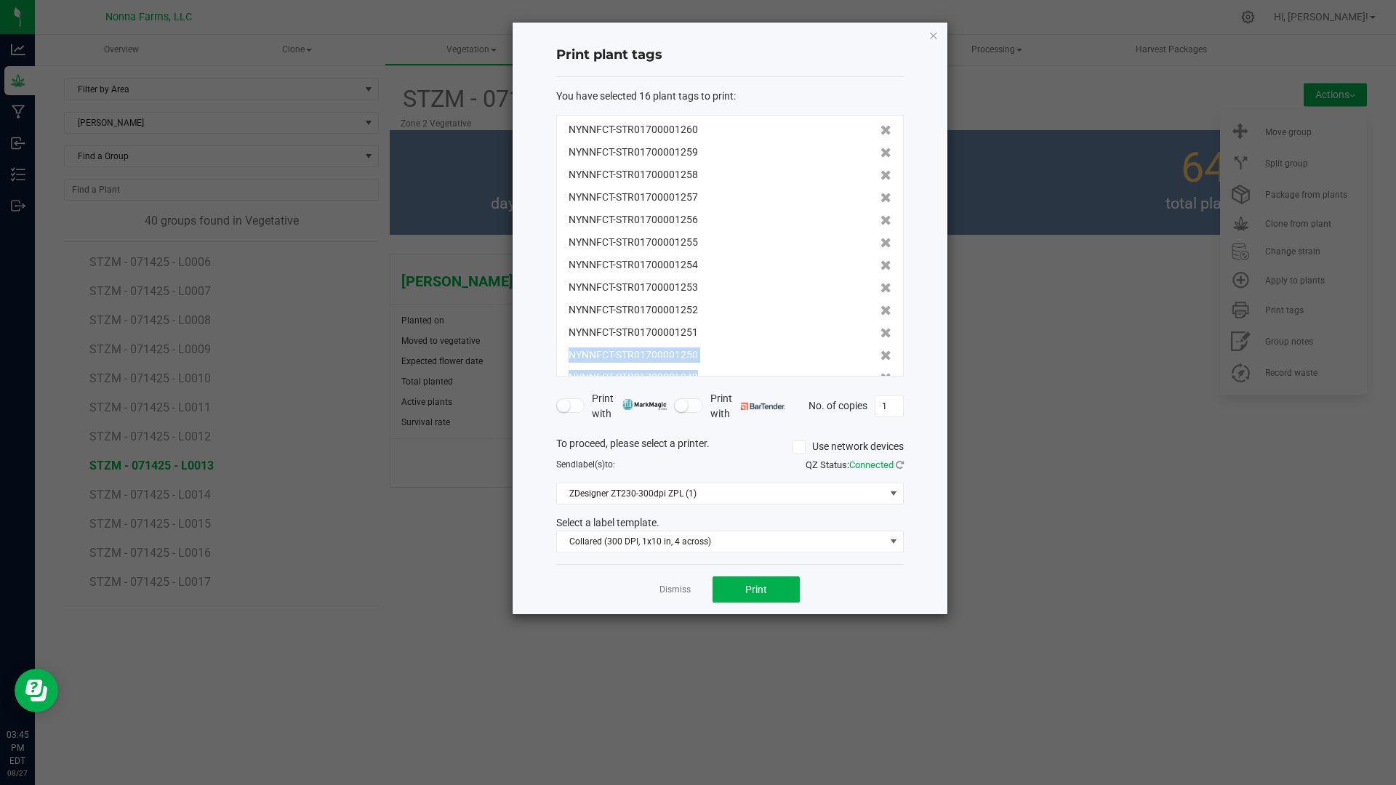
click at [880, 361] on icon at bounding box center [885, 355] width 11 height 10
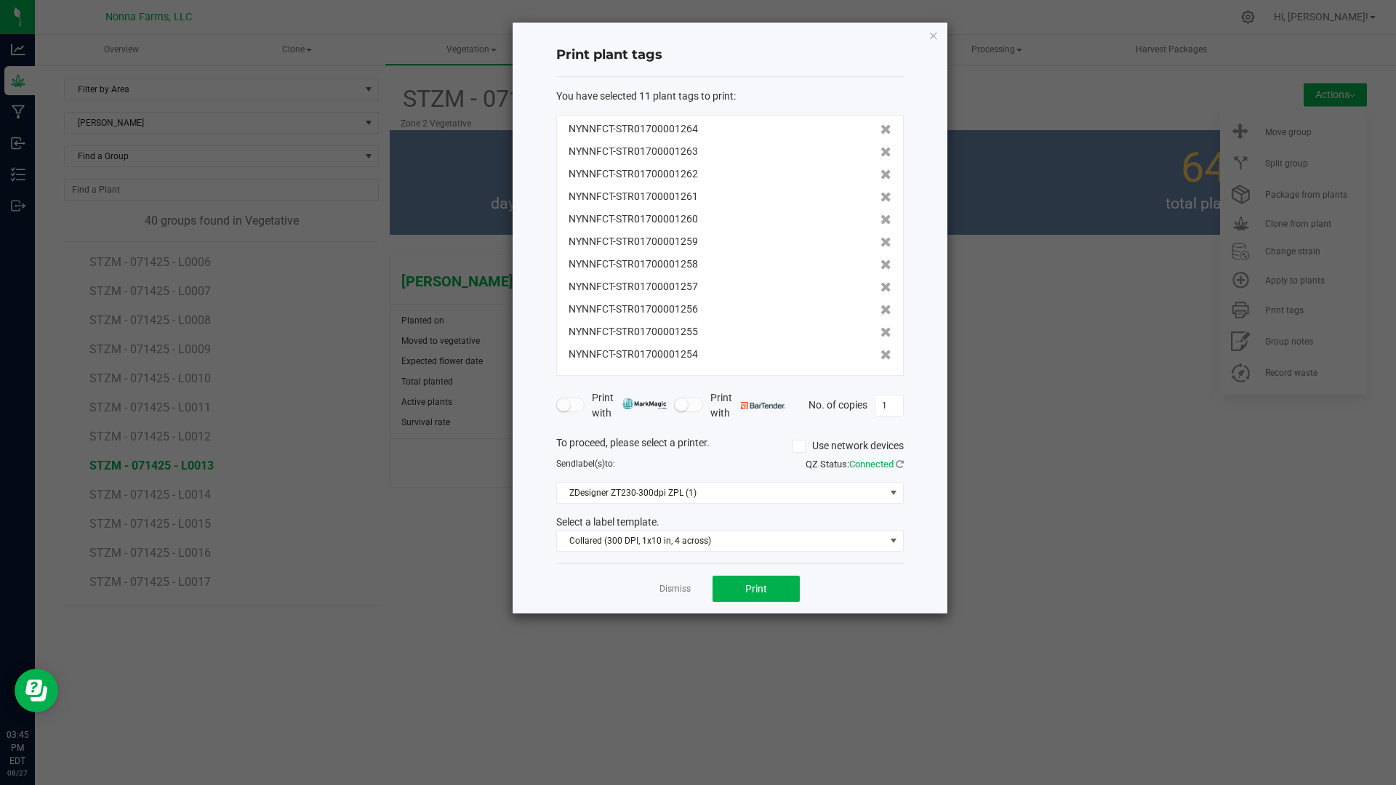
scroll to position [0, 0]
click at [880, 360] on icon at bounding box center [885, 355] width 11 height 10
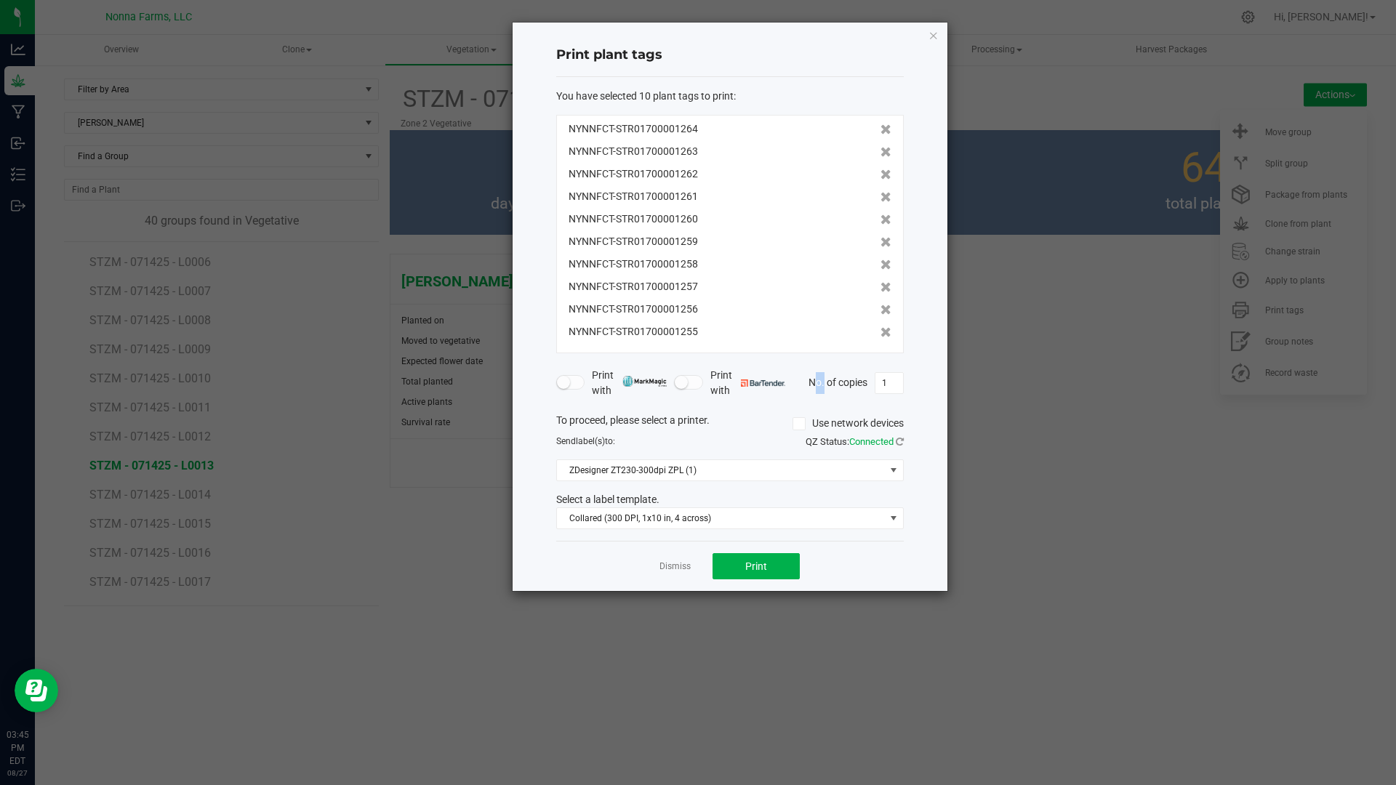
click at [873, 361] on form "You have selected 10 plant tags to print : NYNNFCT-STR01700001264 NYNNFCT-STR01…" at bounding box center [729, 309] width 347 height 441
drag, startPoint x: 875, startPoint y: 335, endPoint x: 873, endPoint y: 327, distance: 8.3
click at [880, 333] on icon at bounding box center [885, 332] width 11 height 10
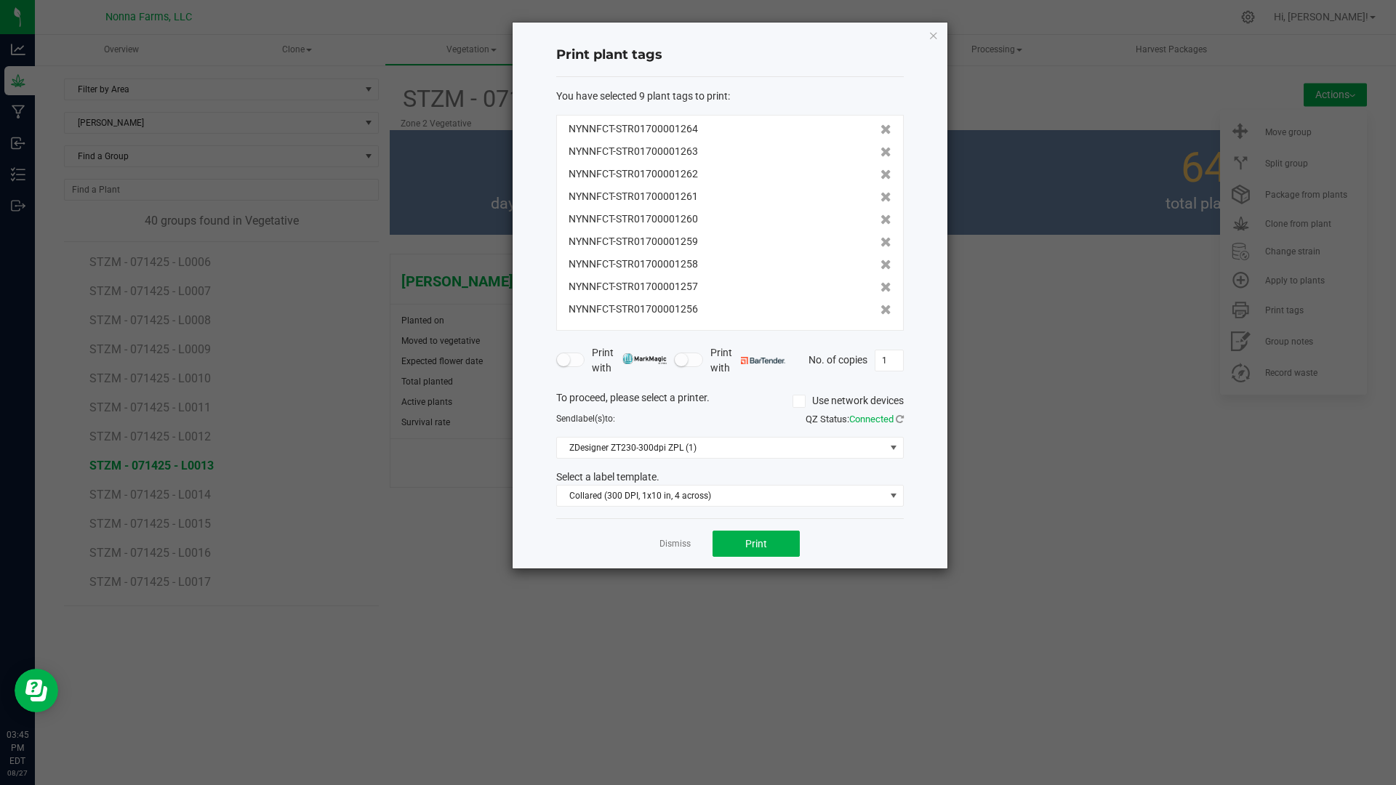
drag, startPoint x: 872, startPoint y: 316, endPoint x: 872, endPoint y: 303, distance: 13.1
click at [880, 313] on span at bounding box center [885, 309] width 11 height 15
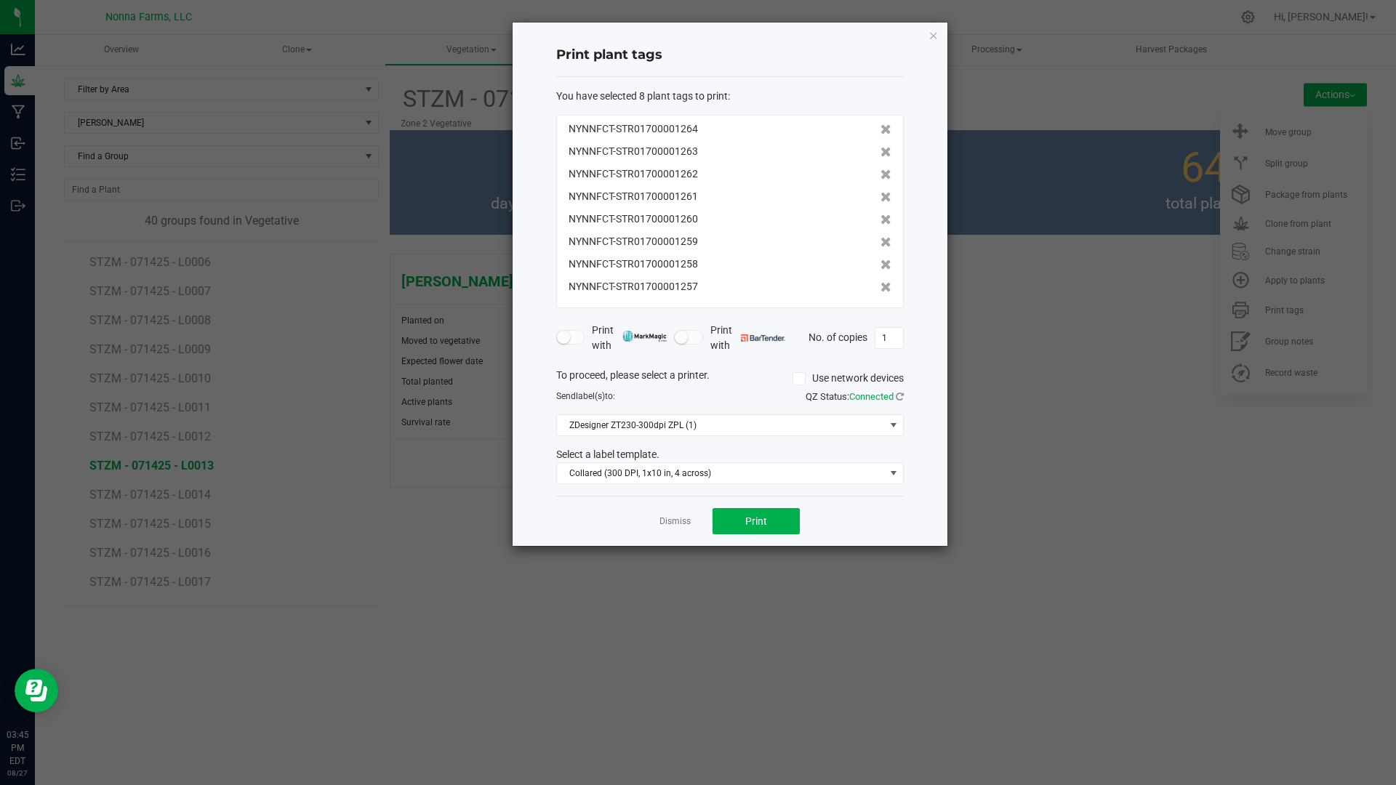
click at [873, 294] on div "NYNNFCT-STR01700001264 NYNNFCT-STR01700001263 NYNNFCT-STR01700001262 NYNNFCT-ST…" at bounding box center [729, 211] width 347 height 193
click at [880, 279] on span at bounding box center [885, 286] width 11 height 15
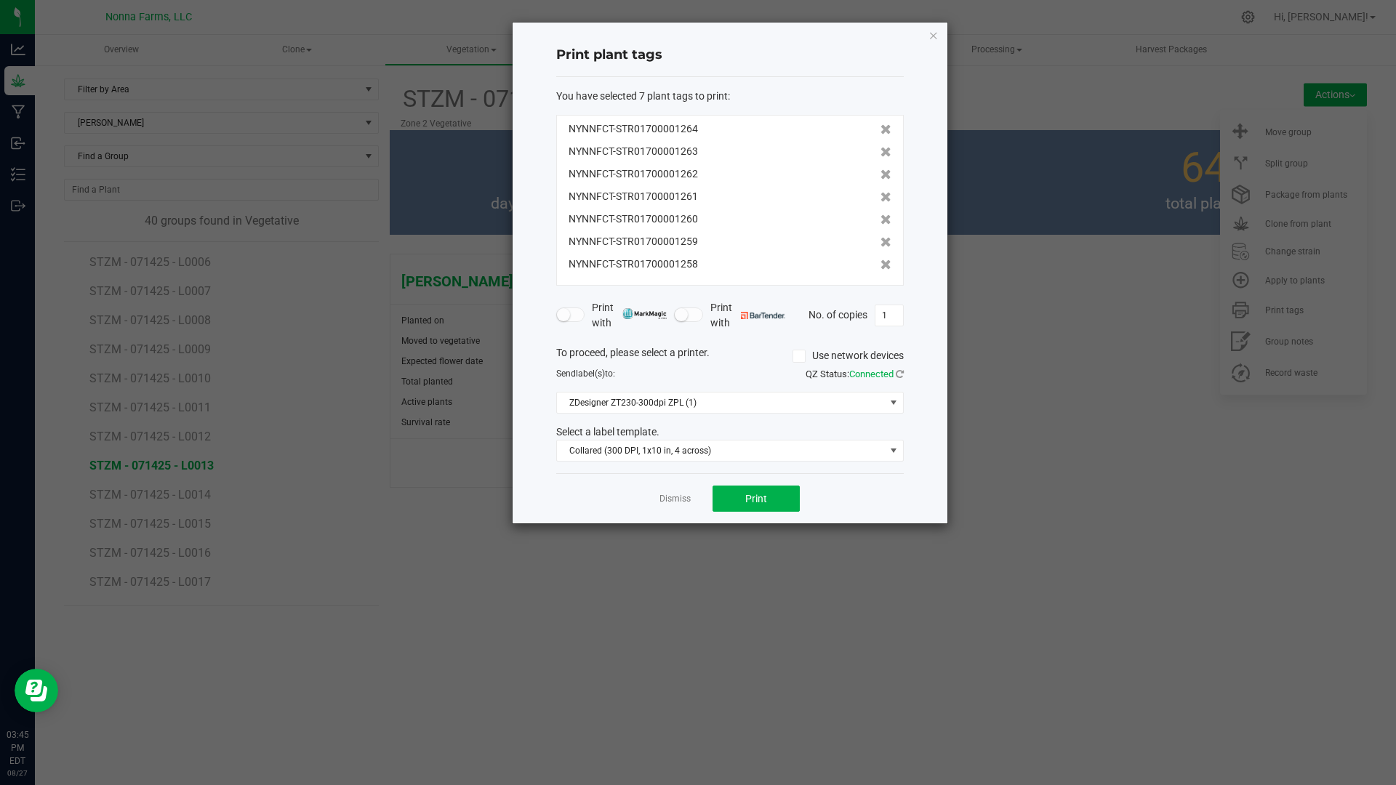
click at [874, 272] on div "NYNNFCT-STR01700001264 NYNNFCT-STR01700001263 NYNNFCT-STR01700001262 NYNNFCT-ST…" at bounding box center [729, 200] width 347 height 171
click at [880, 265] on icon at bounding box center [885, 264] width 11 height 10
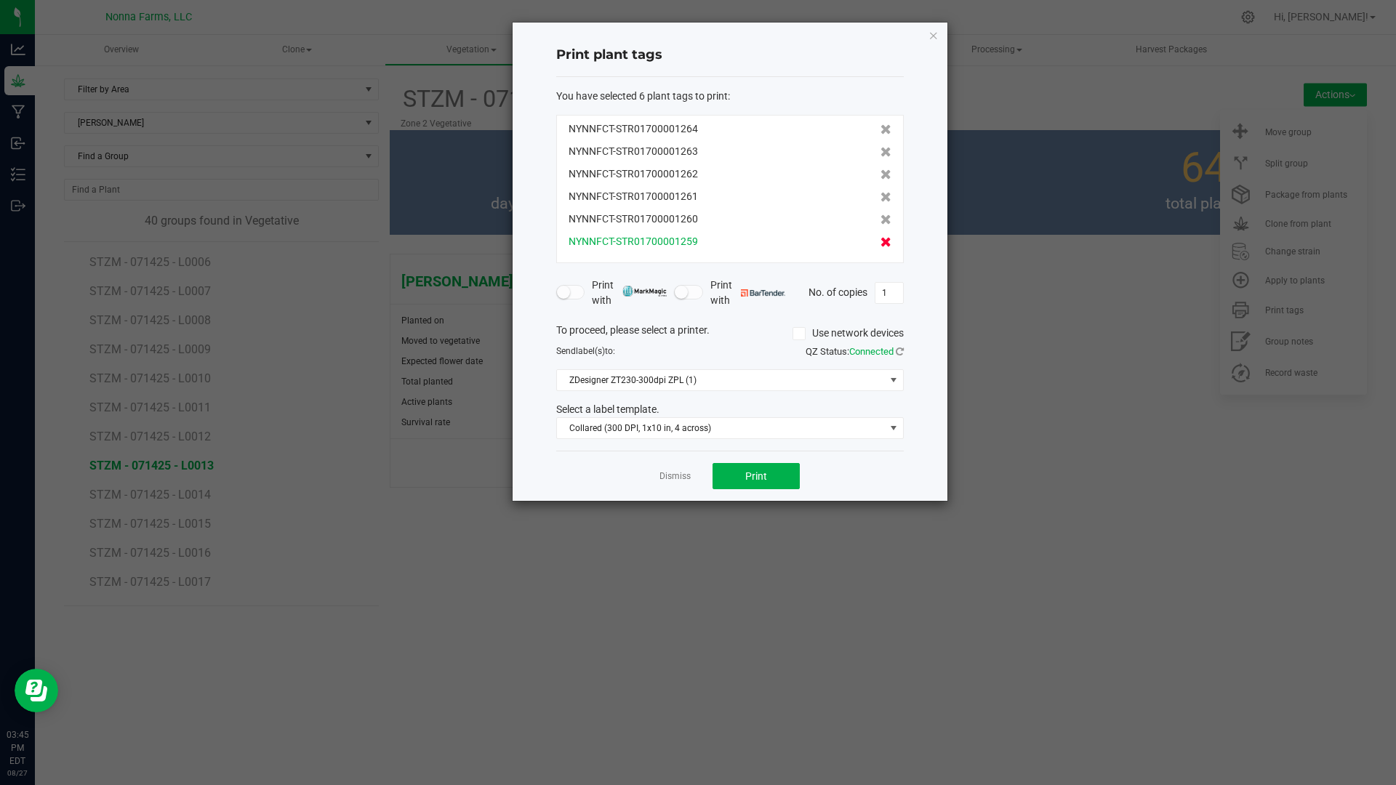
click at [880, 242] on icon at bounding box center [885, 242] width 11 height 10
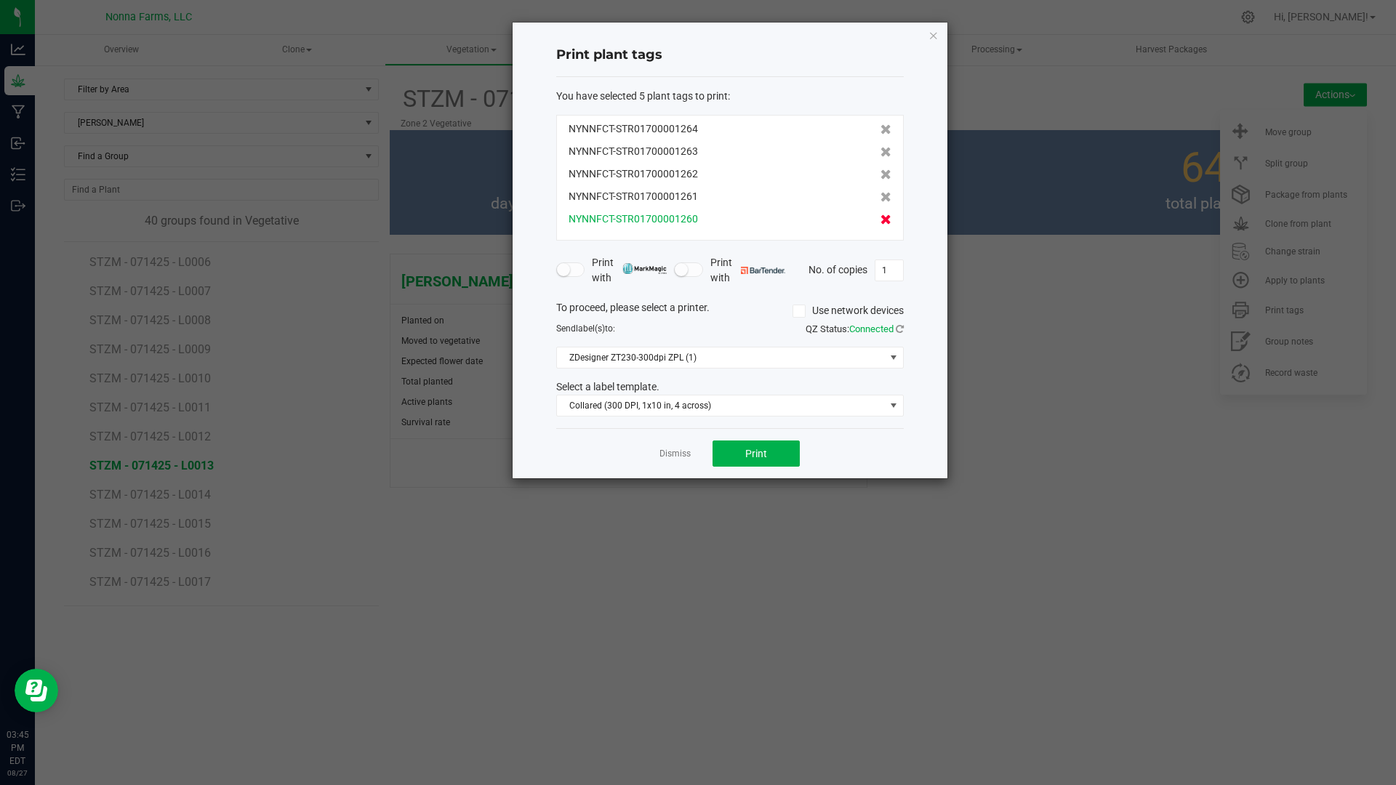
click at [880, 223] on icon at bounding box center [885, 219] width 11 height 10
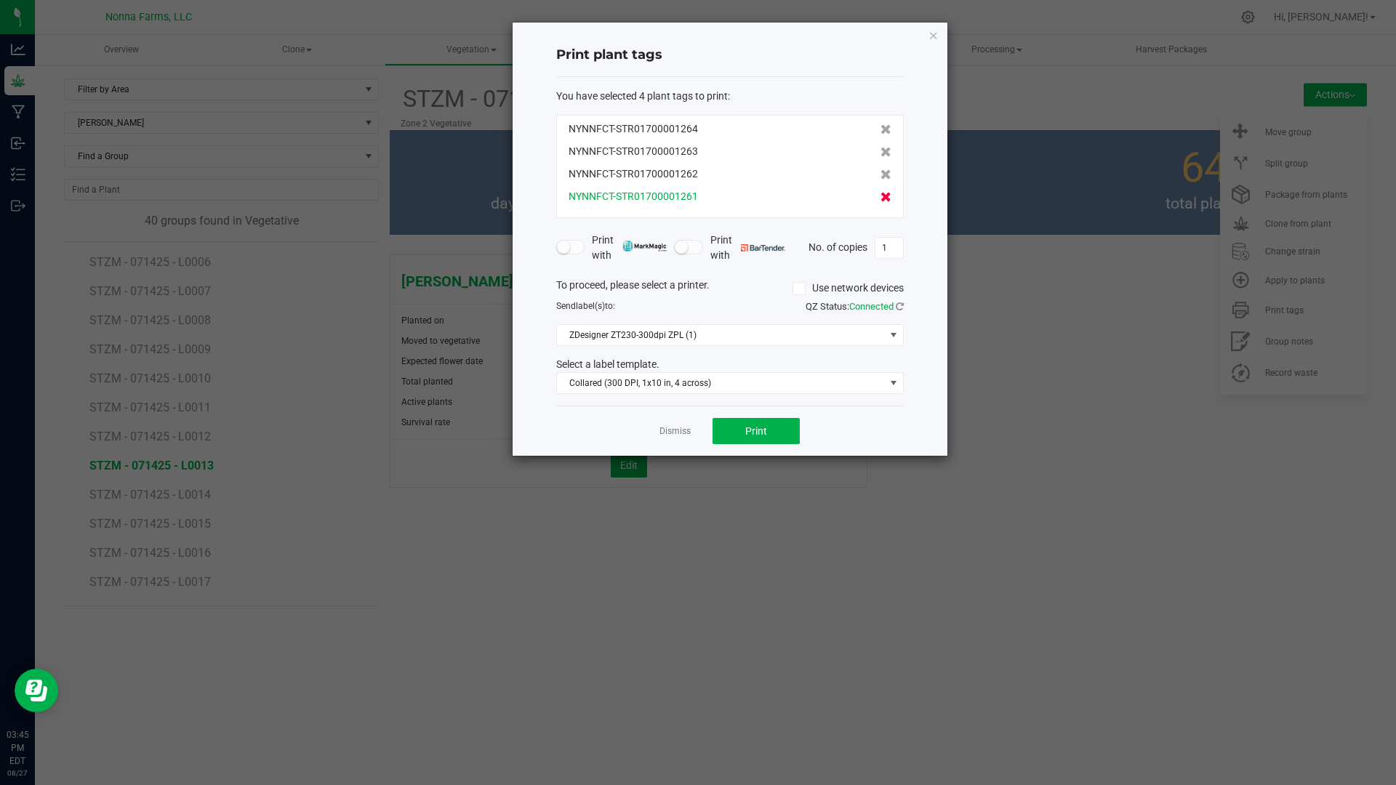
click at [880, 198] on icon at bounding box center [885, 197] width 11 height 10
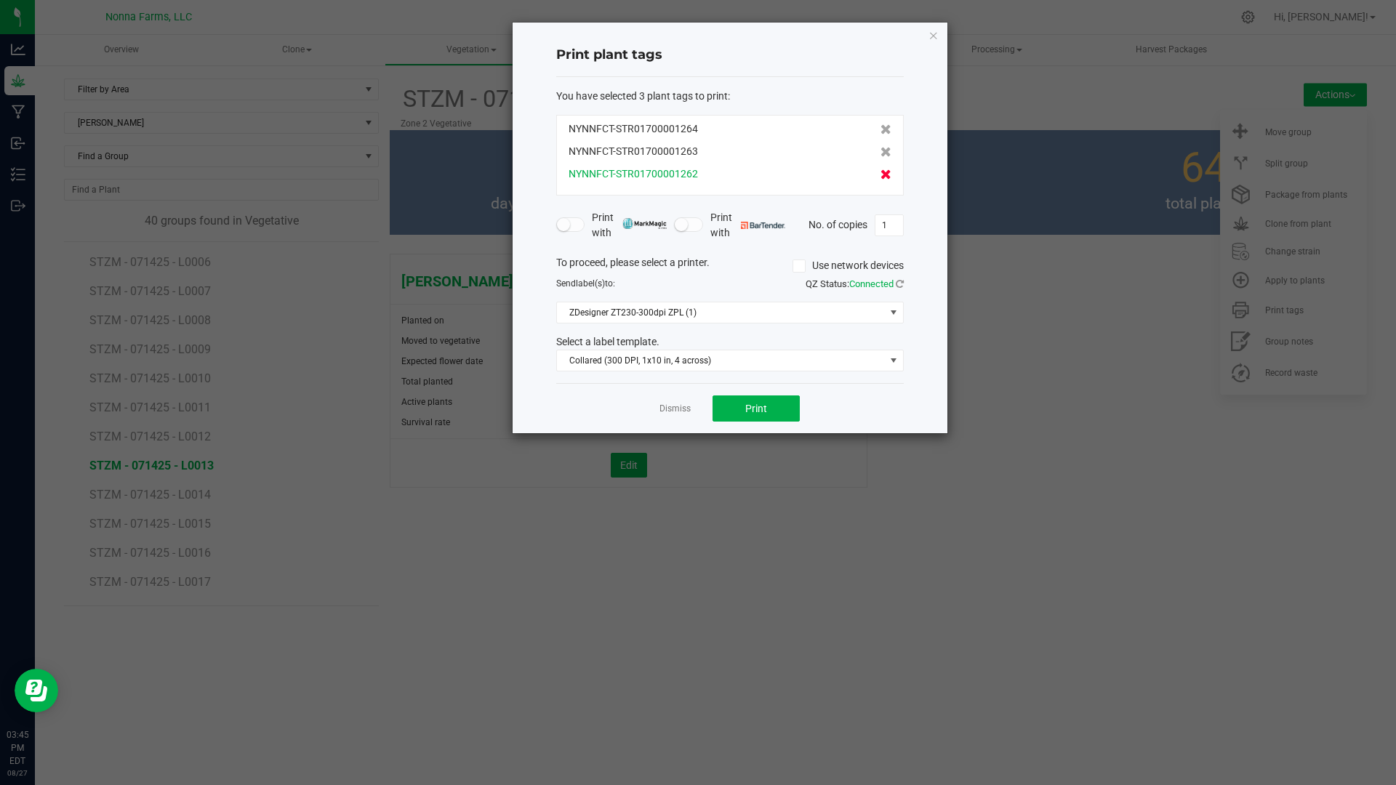
click at [880, 173] on icon at bounding box center [885, 174] width 11 height 10
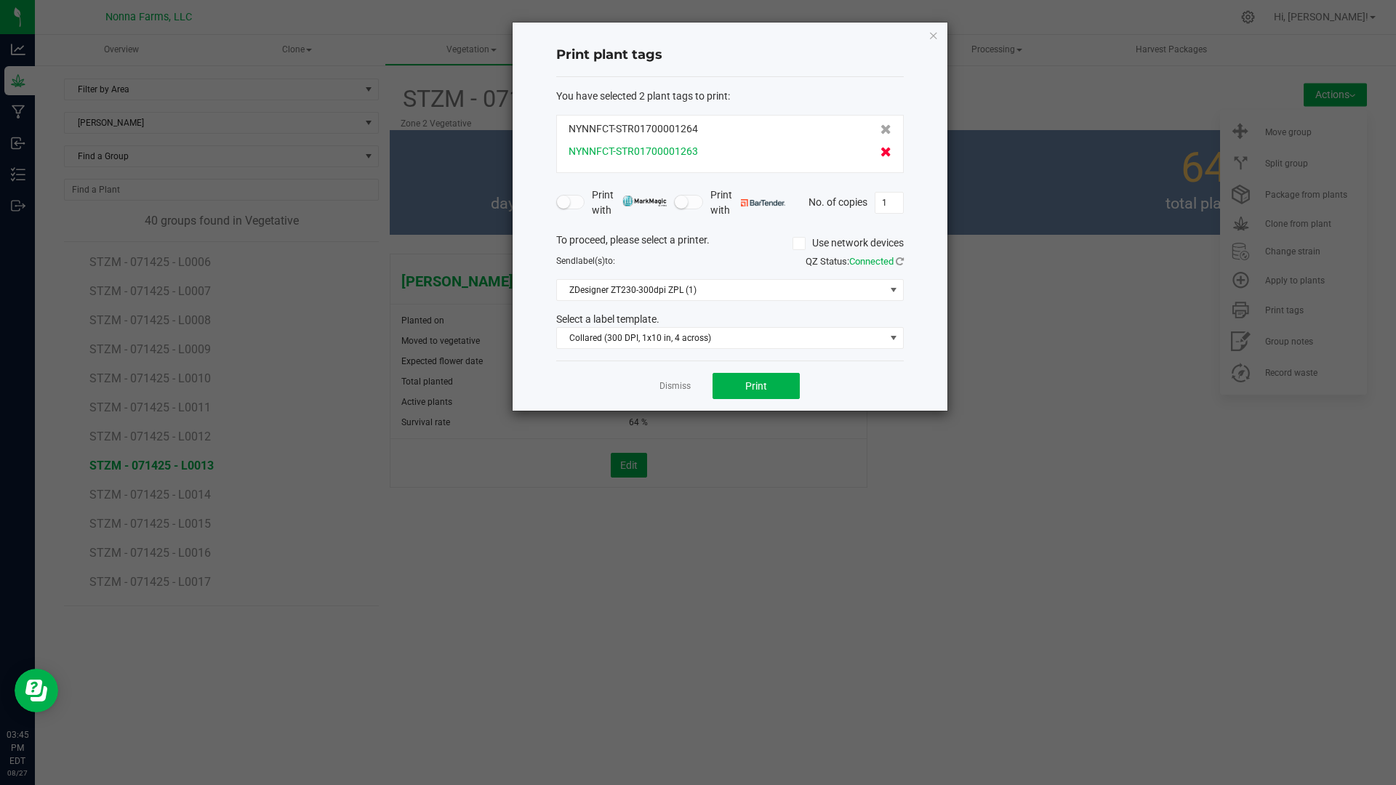
click at [880, 153] on icon at bounding box center [885, 152] width 11 height 10
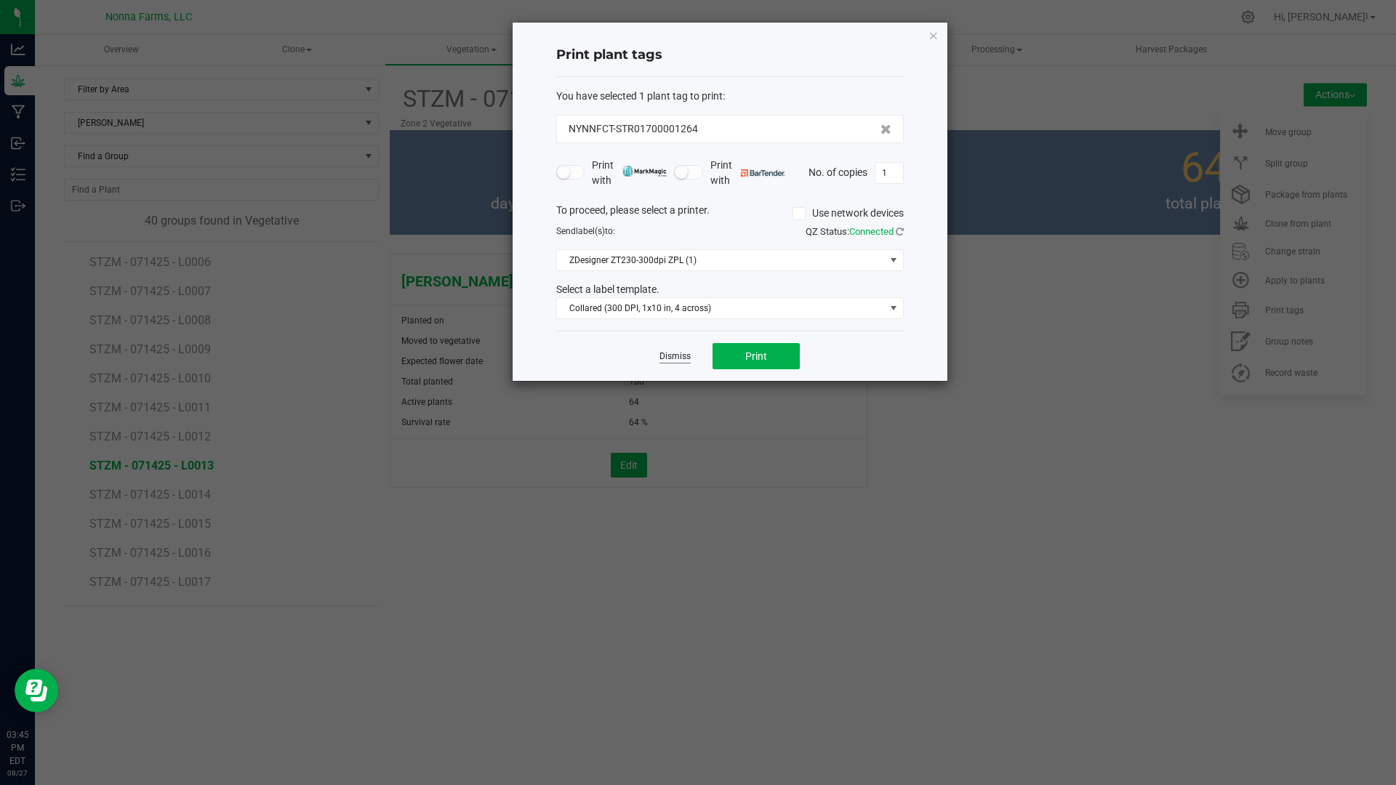
click at [675, 352] on link "Dismiss" at bounding box center [674, 356] width 31 height 12
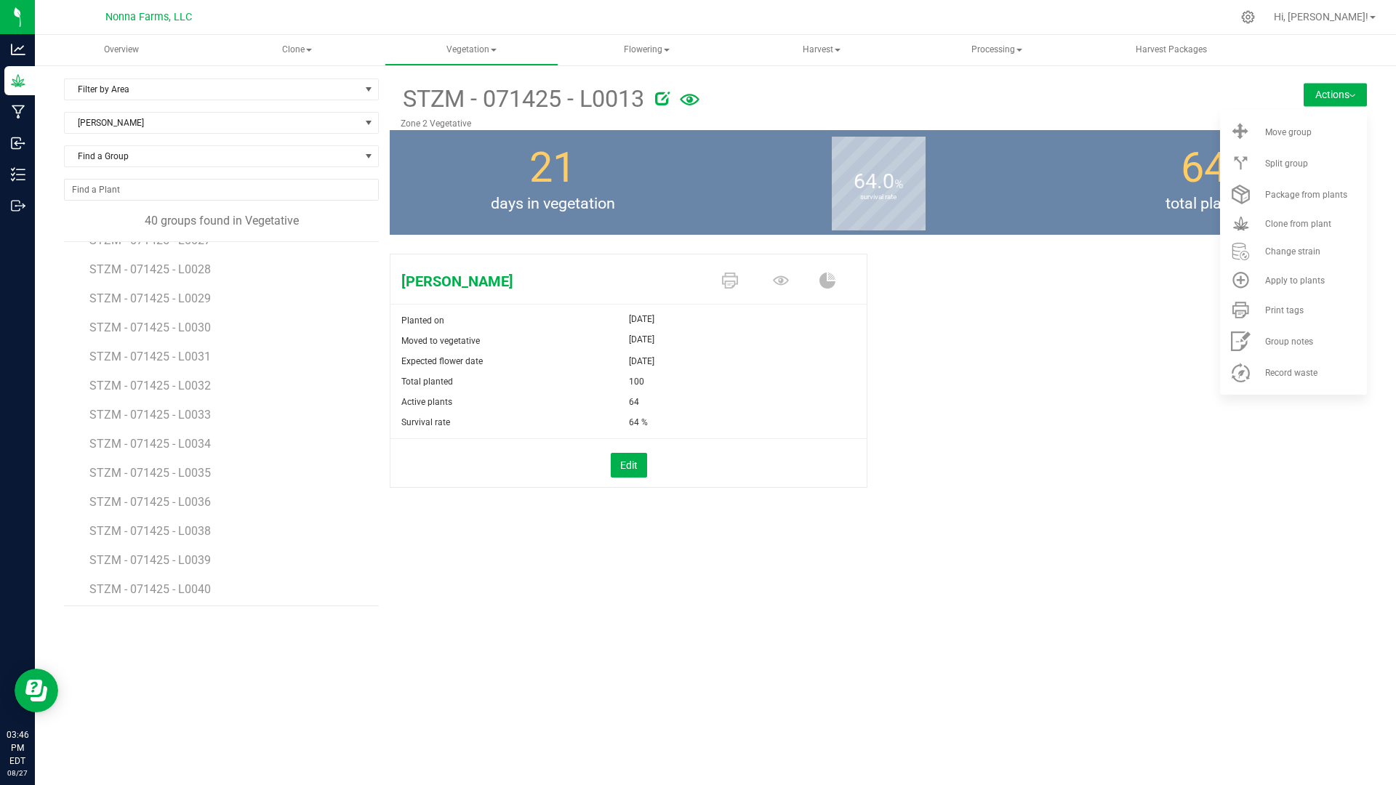
scroll to position [811, 0]
click at [467, 55] on span "Vegetation" at bounding box center [471, 50] width 172 height 29
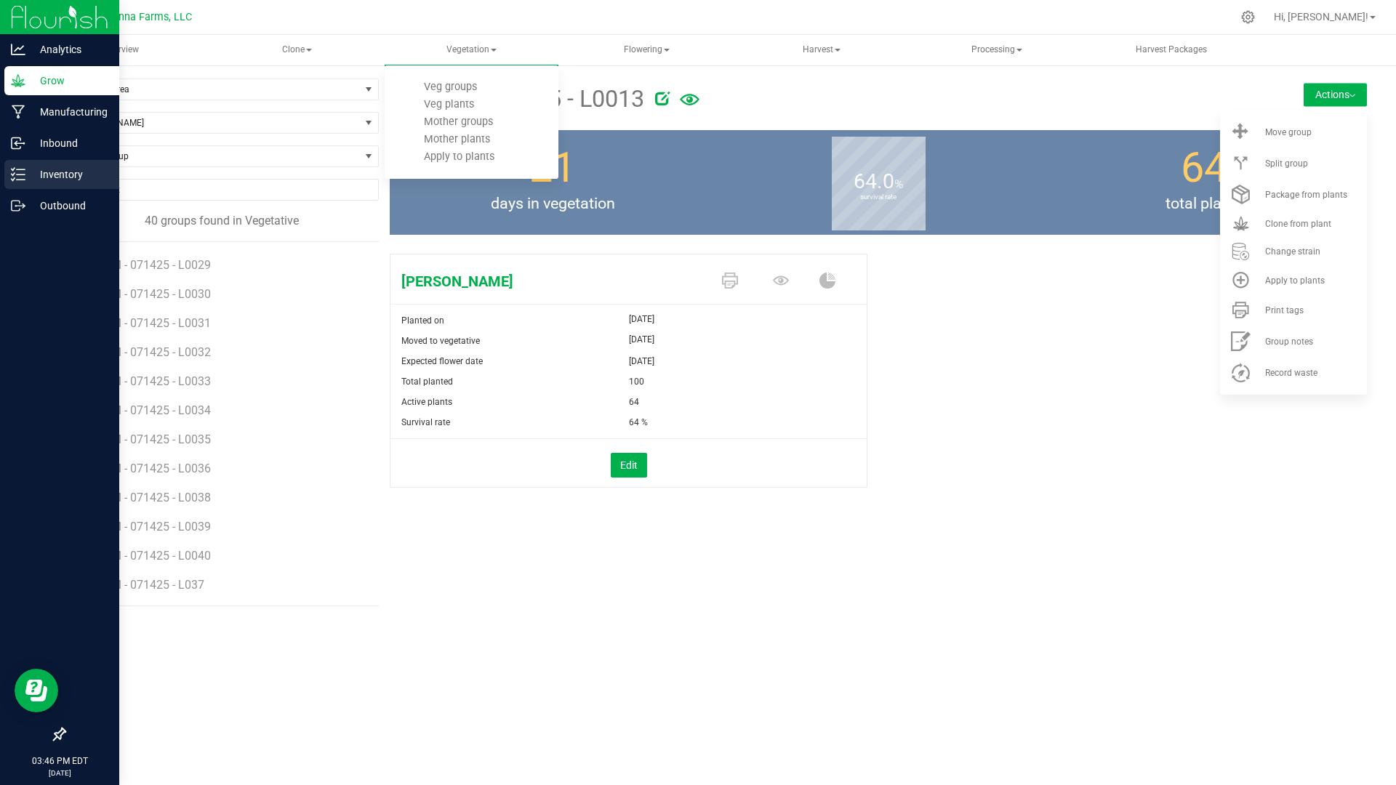
click at [41, 180] on p "Inventory" at bounding box center [68, 174] width 87 height 17
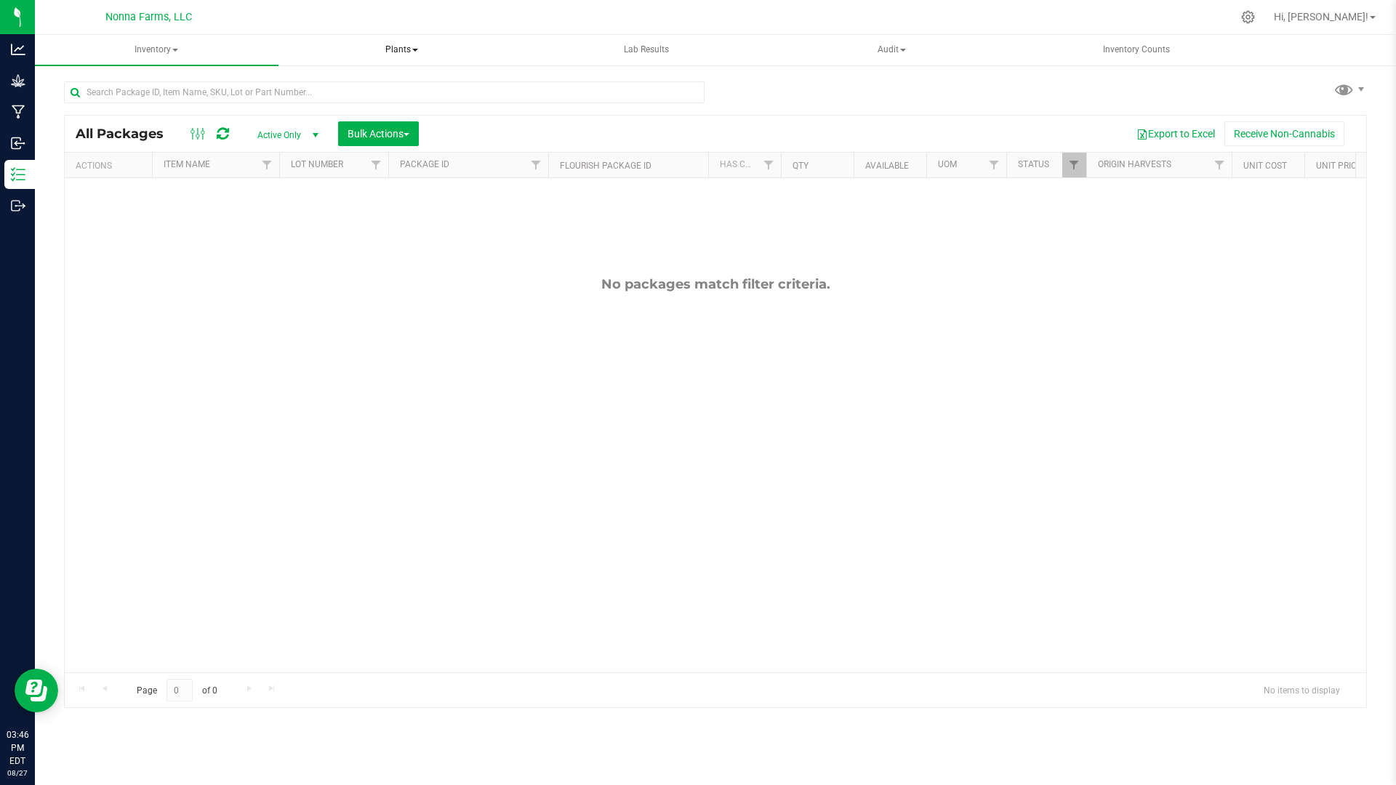
click at [395, 51] on span "Plants" at bounding box center [402, 50] width 242 height 29
click at [383, 93] on li "All plants" at bounding box center [402, 87] width 244 height 17
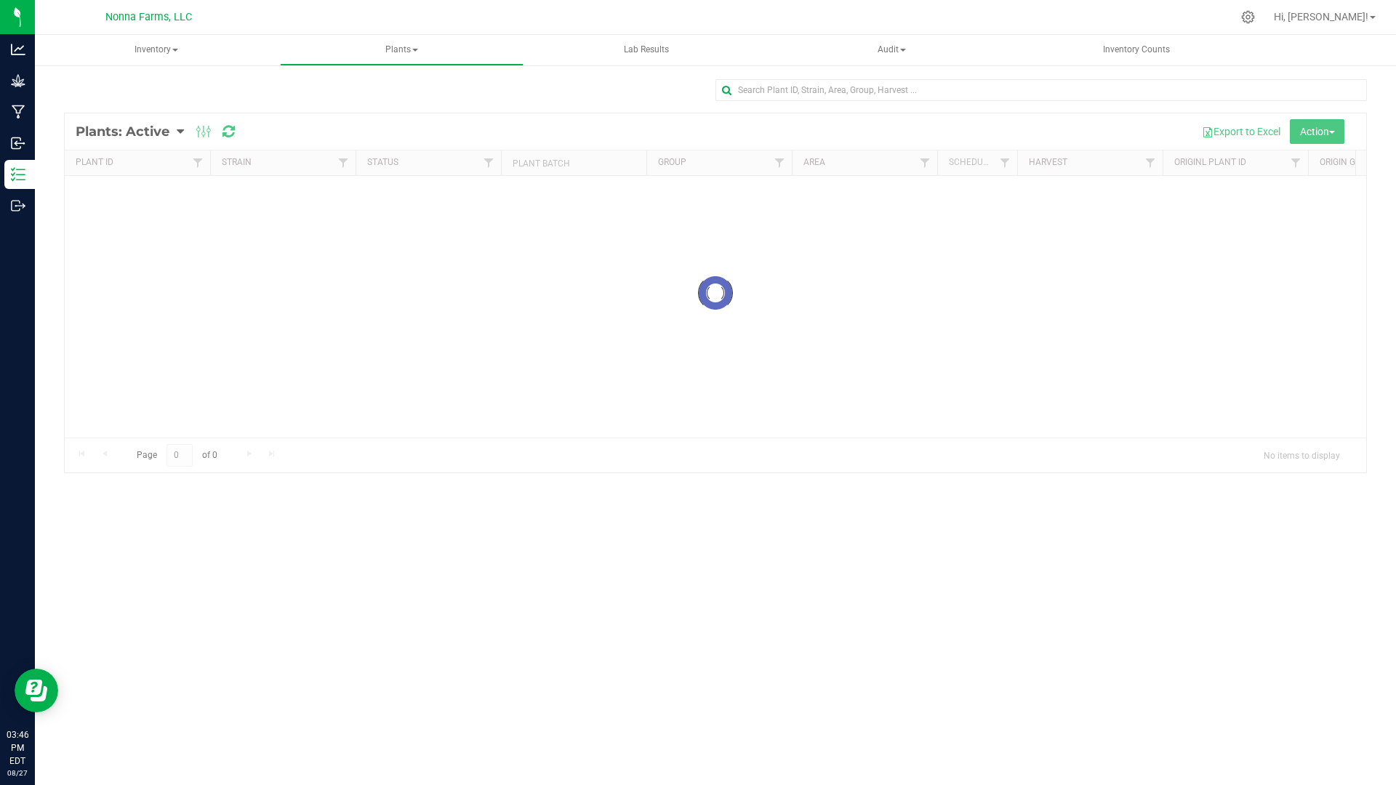
click at [180, 127] on div at bounding box center [715, 292] width 1301 height 359
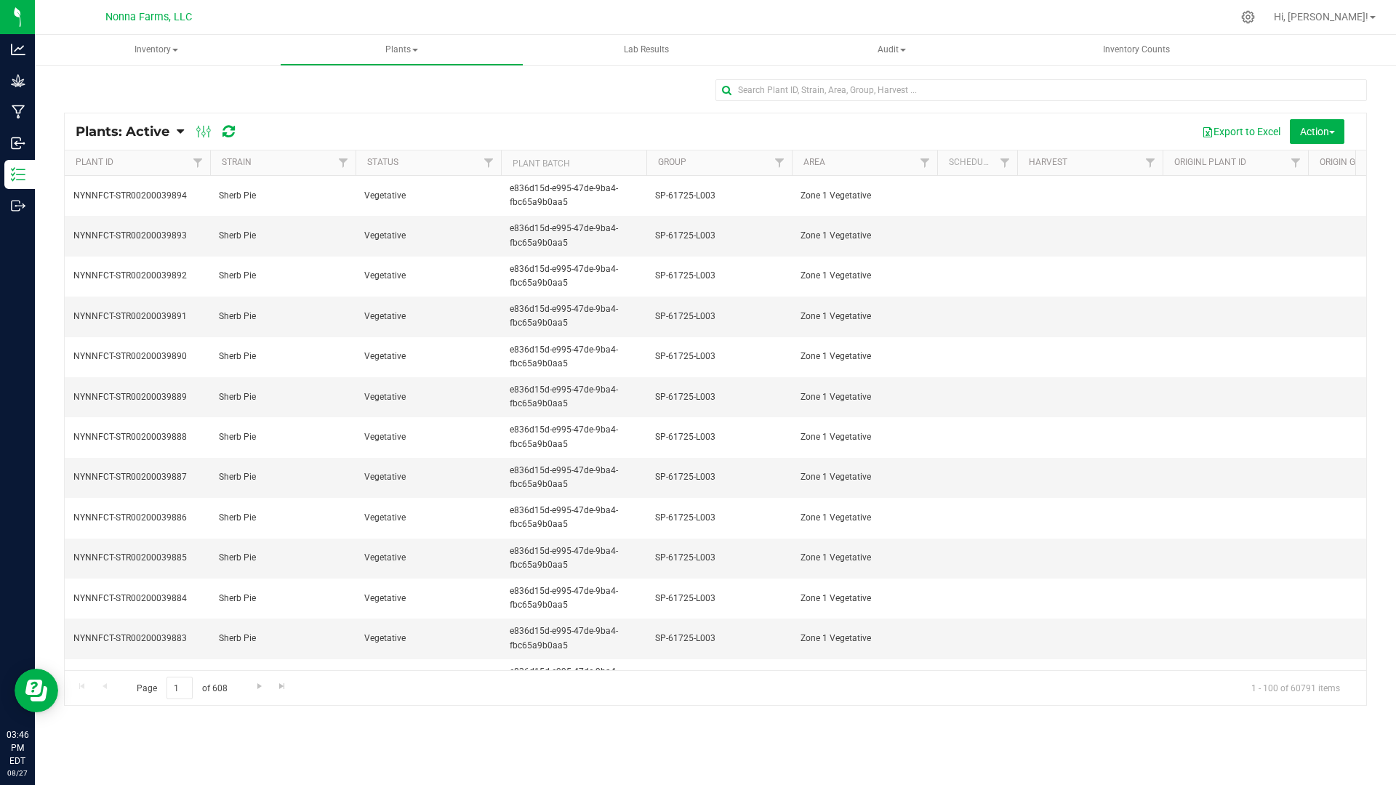
click at [182, 133] on icon at bounding box center [180, 131] width 7 height 13
click at [139, 217] on span "Plants: Dead" at bounding box center [116, 219] width 60 height 12
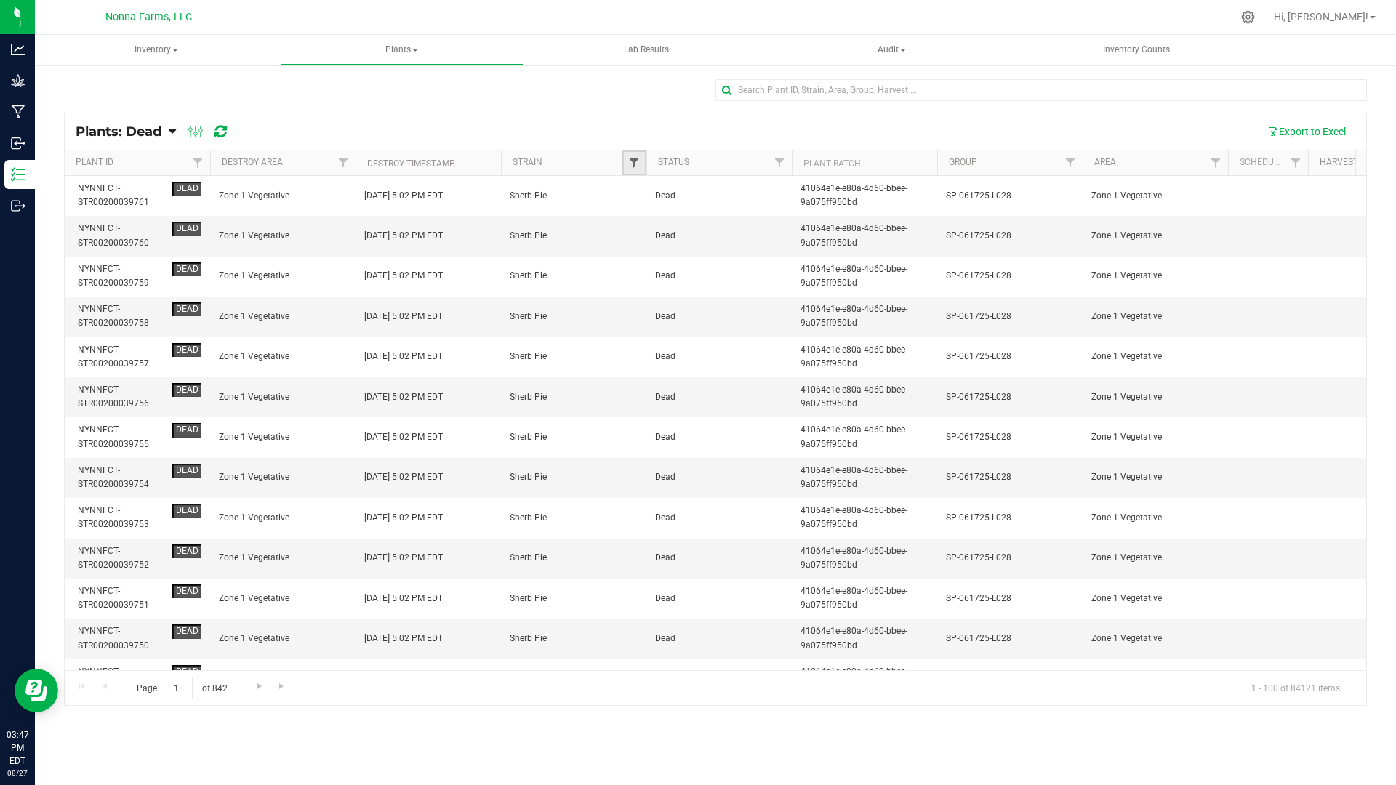
click at [635, 161] on span "Filter" at bounding box center [634, 163] width 12 height 12
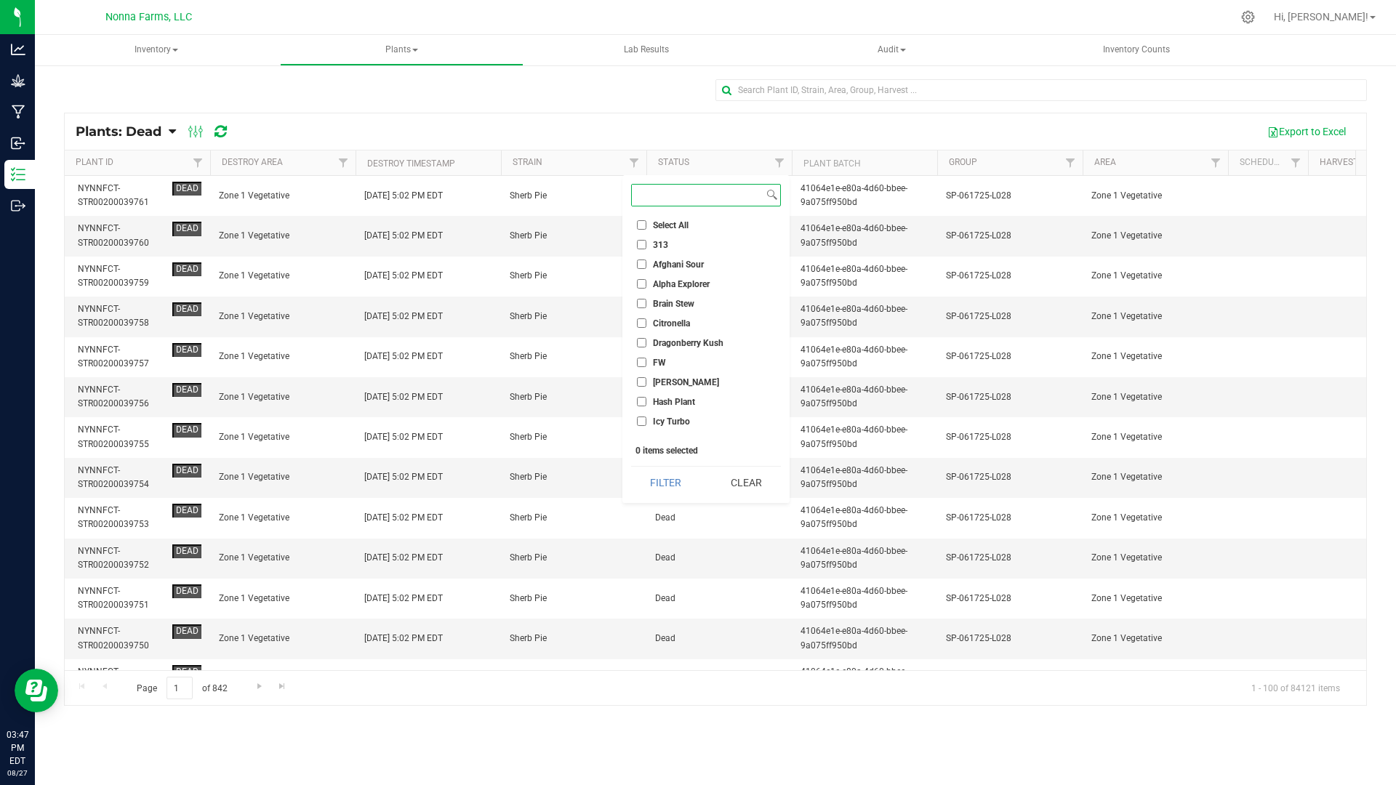
click at [1080, 164] on div at bounding box center [1082, 162] width 7 height 25
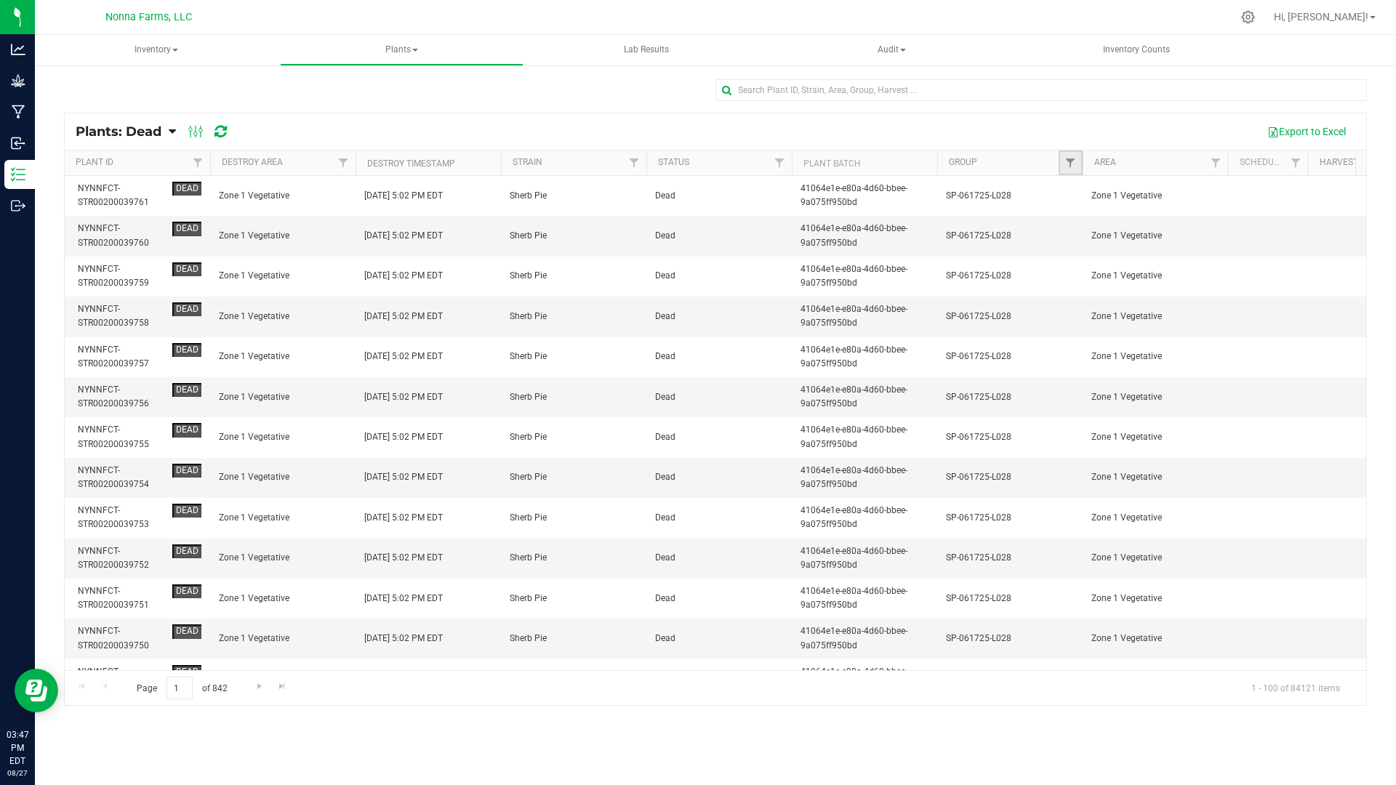
click at [1063, 165] on link "Filter" at bounding box center [1070, 162] width 24 height 25
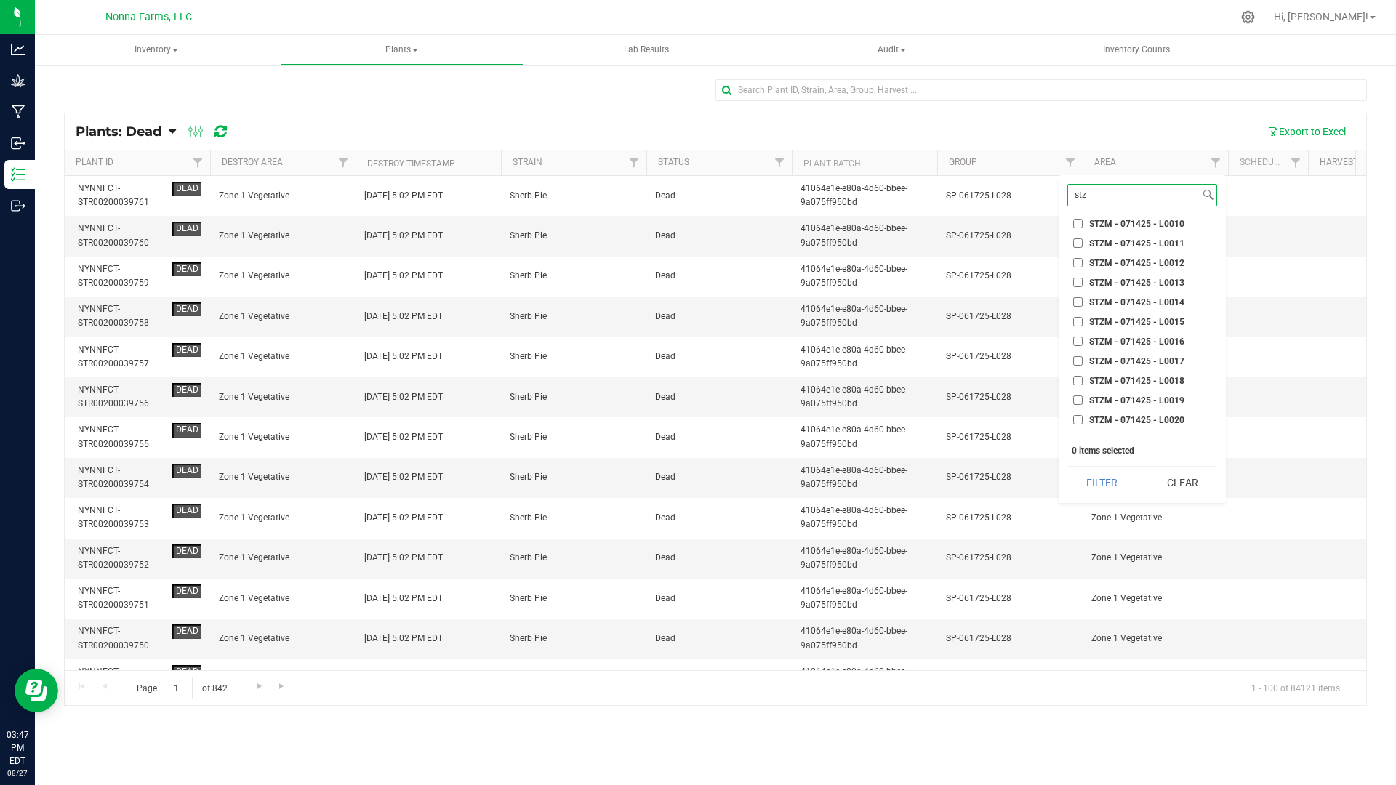
scroll to position [363, 0]
type input "stz"
click at [1149, 356] on span "STZM - 071425 - L0026" at bounding box center [1136, 357] width 95 height 9
click at [1082, 356] on input "STZM - 071425 - L0026" at bounding box center [1077, 356] width 9 height 9
checkbox input "true"
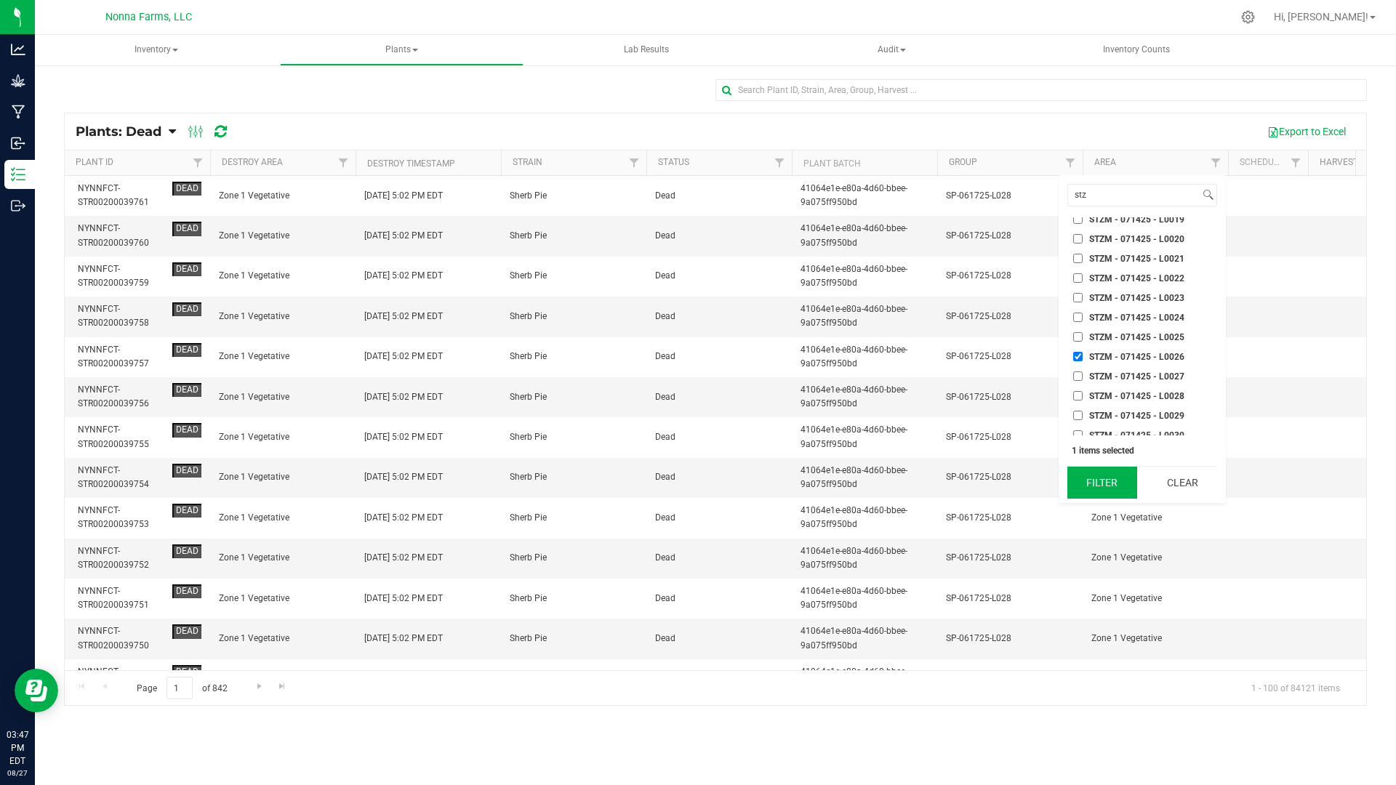
click at [1113, 484] on button "Filter" at bounding box center [1102, 483] width 70 height 32
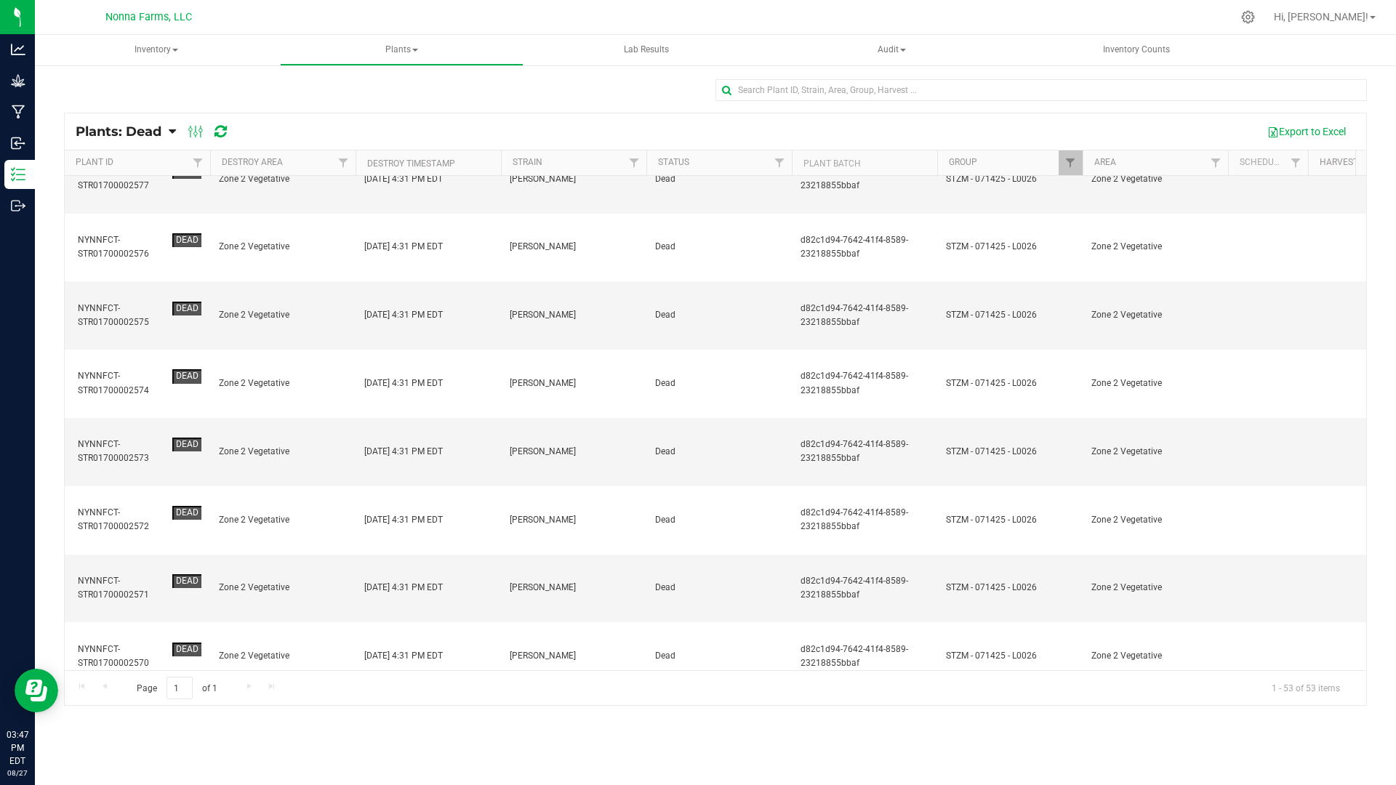
scroll to position [1651, 0]
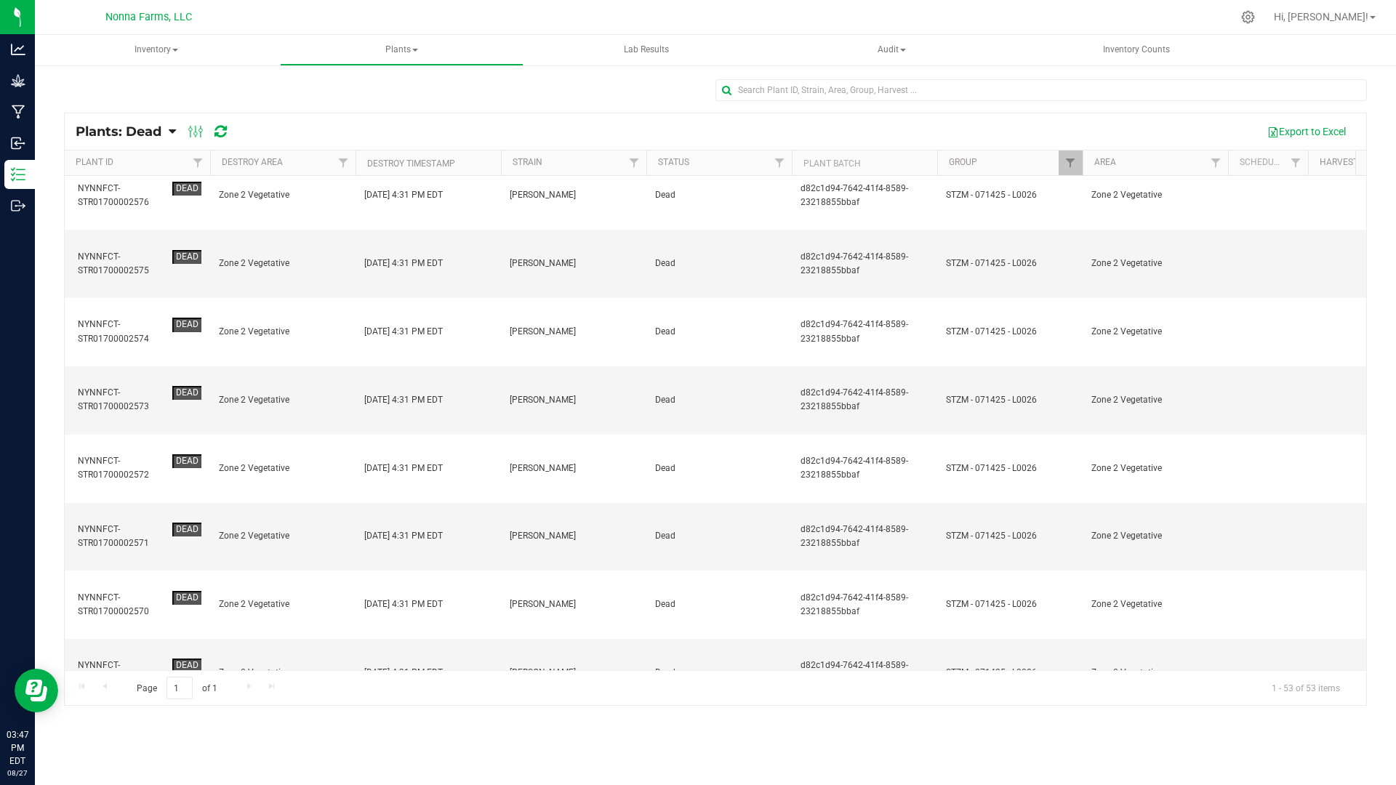
click at [270, 688] on div "Page 1 of 1 1 - 53 of 53 items" at bounding box center [715, 687] width 1301 height 35
click at [1301, 132] on span "Action" at bounding box center [1317, 132] width 35 height 12
click at [1288, 174] on div "Revive plants" at bounding box center [1310, 166] width 76 height 23
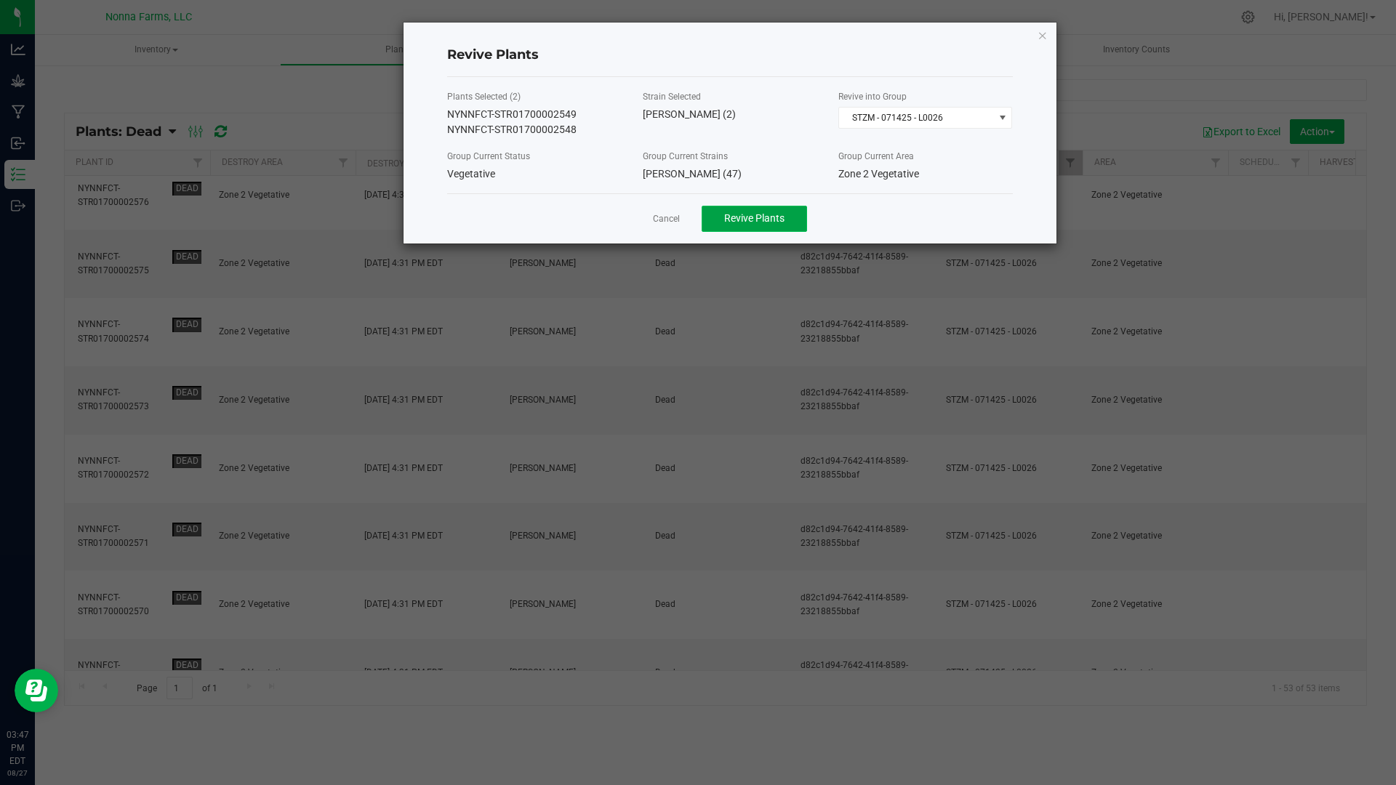
click at [739, 222] on span "Revive Plants" at bounding box center [754, 218] width 60 height 12
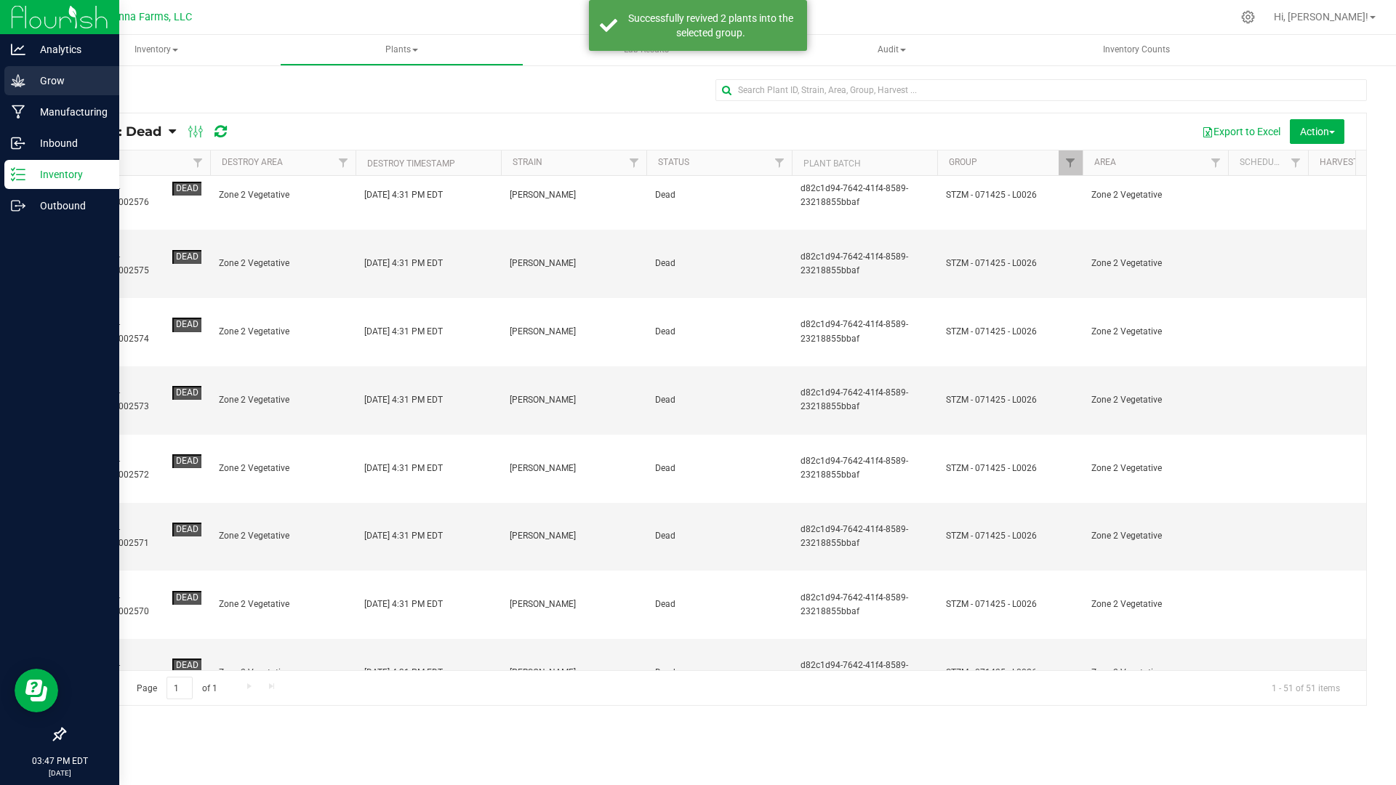
scroll to position [0, 0]
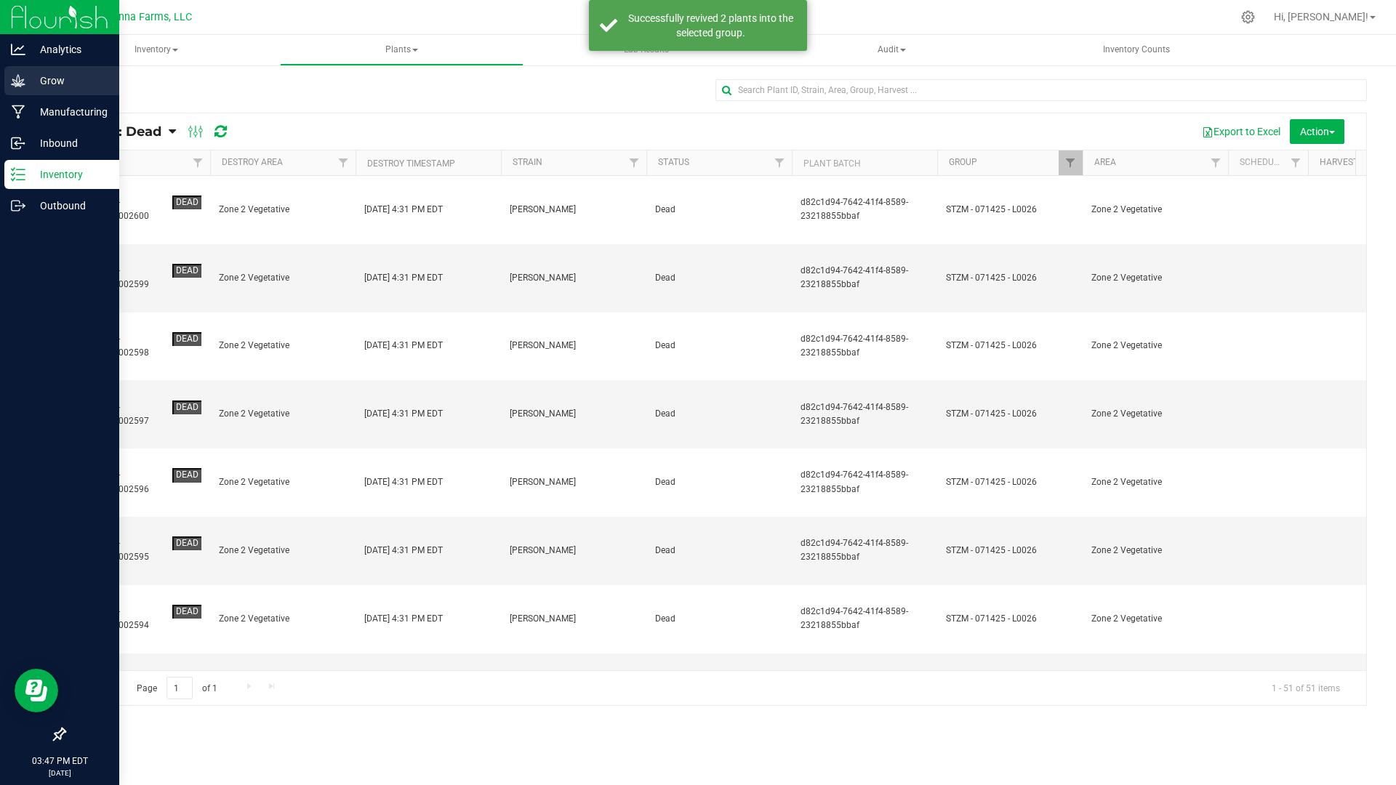
click at [49, 87] on p "Grow" at bounding box center [68, 80] width 87 height 17
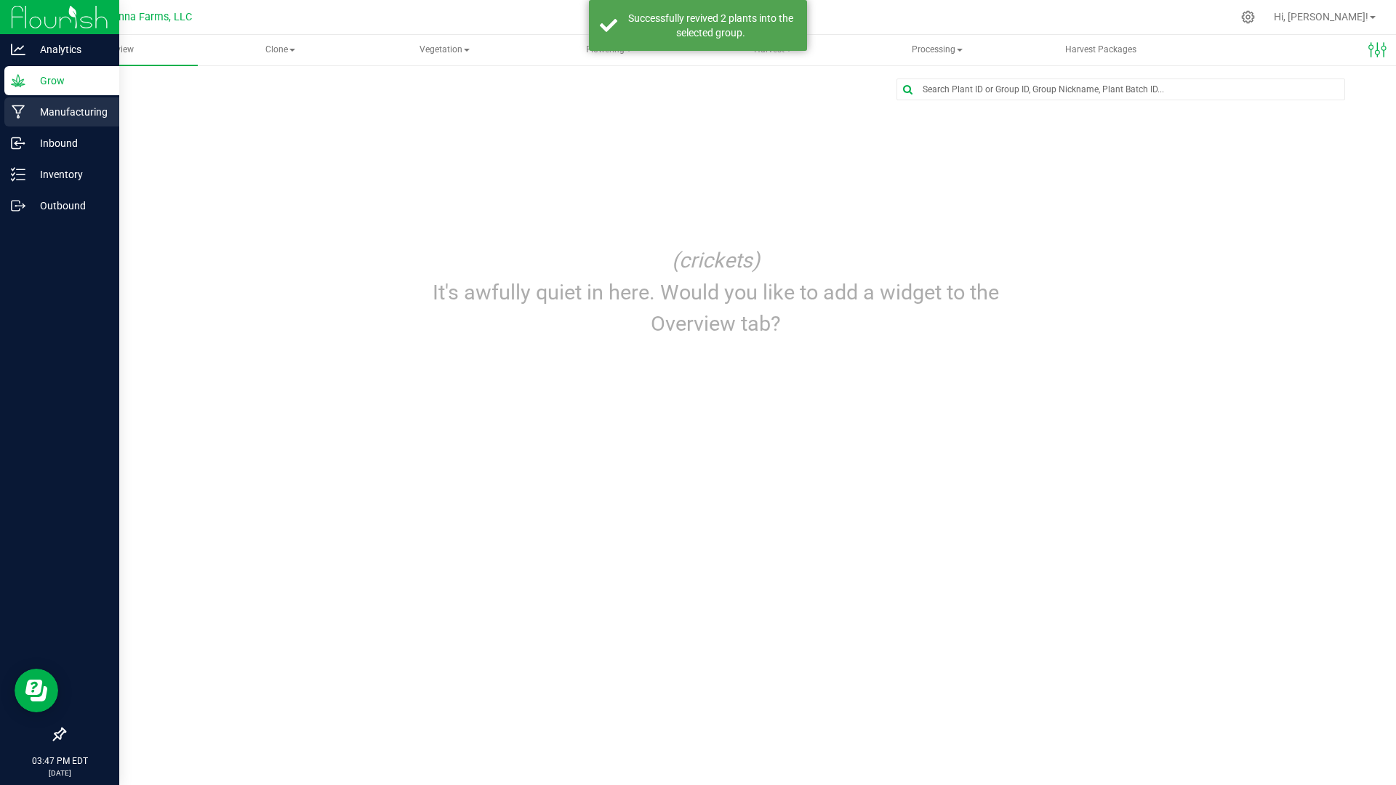
click at [79, 112] on p "Manufacturing" at bounding box center [68, 111] width 87 height 17
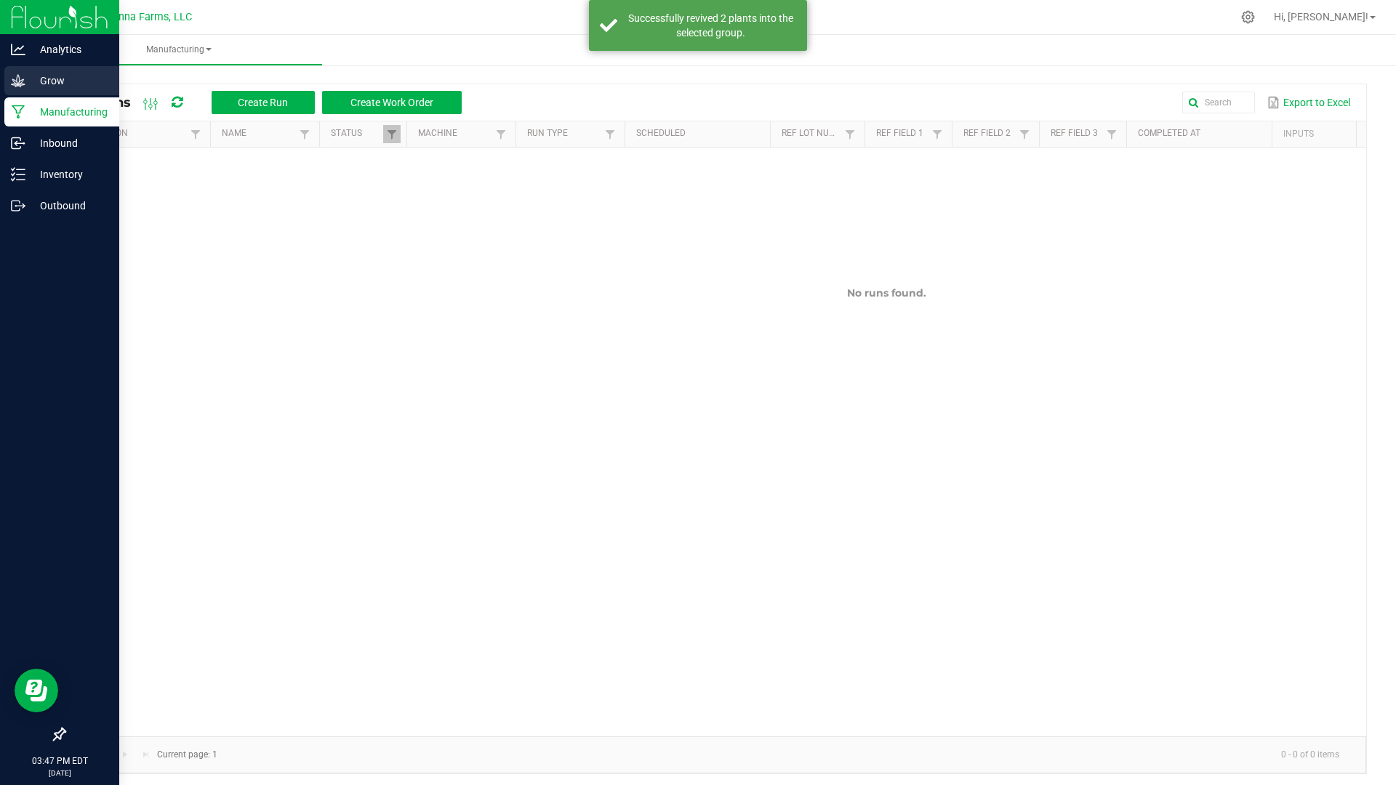
click at [23, 73] on icon at bounding box center [18, 80] width 15 height 15
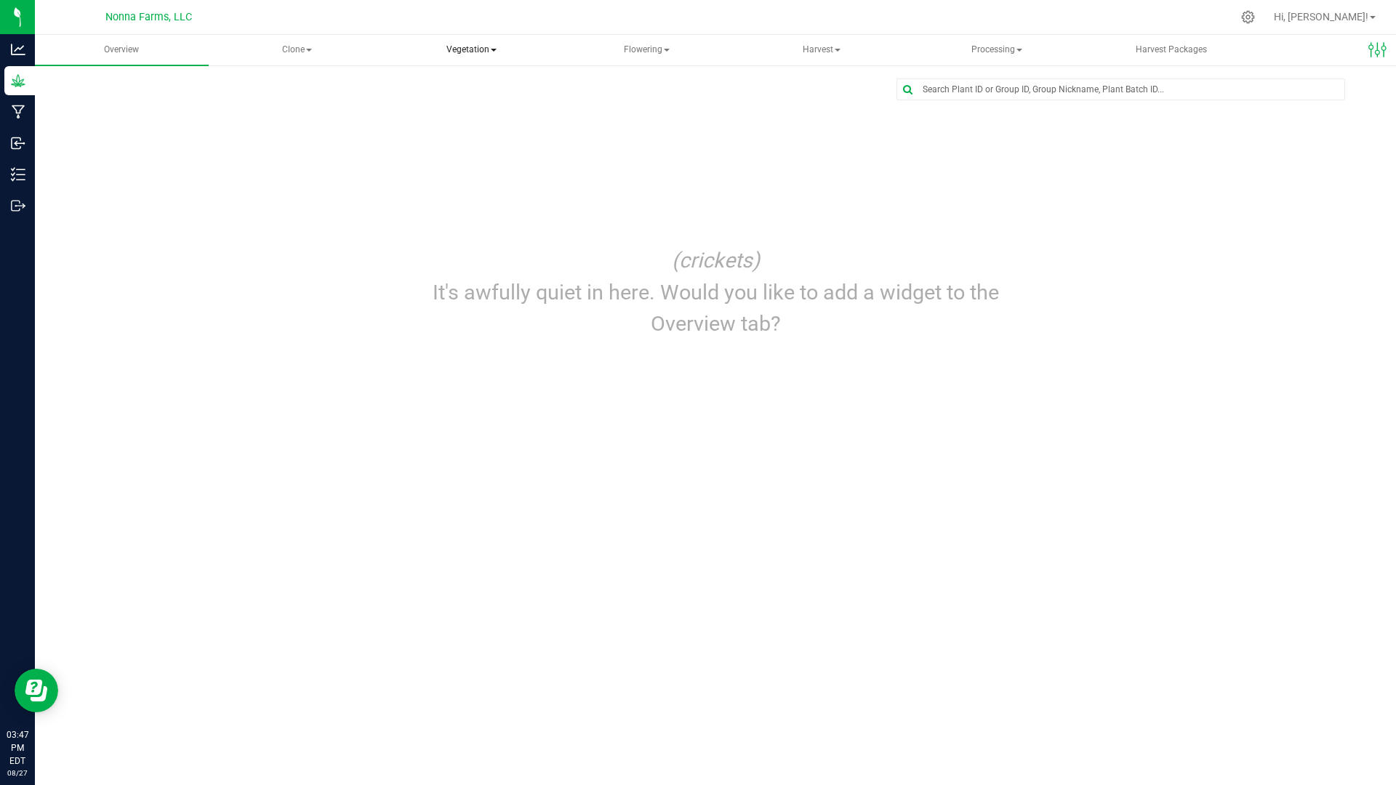
drag, startPoint x: 492, startPoint y: 42, endPoint x: 485, endPoint y: 44, distance: 7.6
click at [490, 43] on span "Vegetation" at bounding box center [471, 50] width 172 height 29
click at [466, 90] on span "Veg groups" at bounding box center [450, 87] width 92 height 12
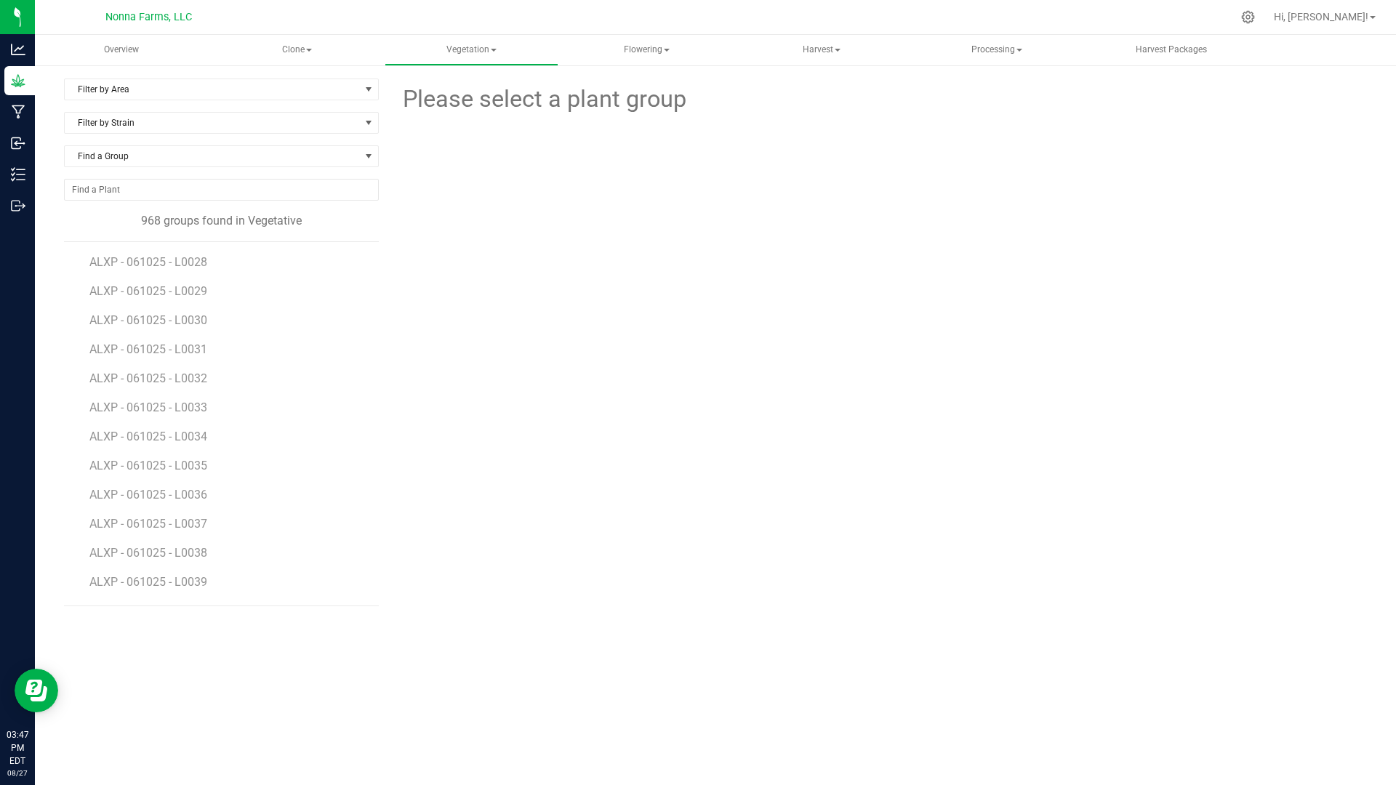
scroll to position [1963, 0]
click at [198, 281] on span "ALXP - 061025 - L0026" at bounding box center [149, 277] width 121 height 14
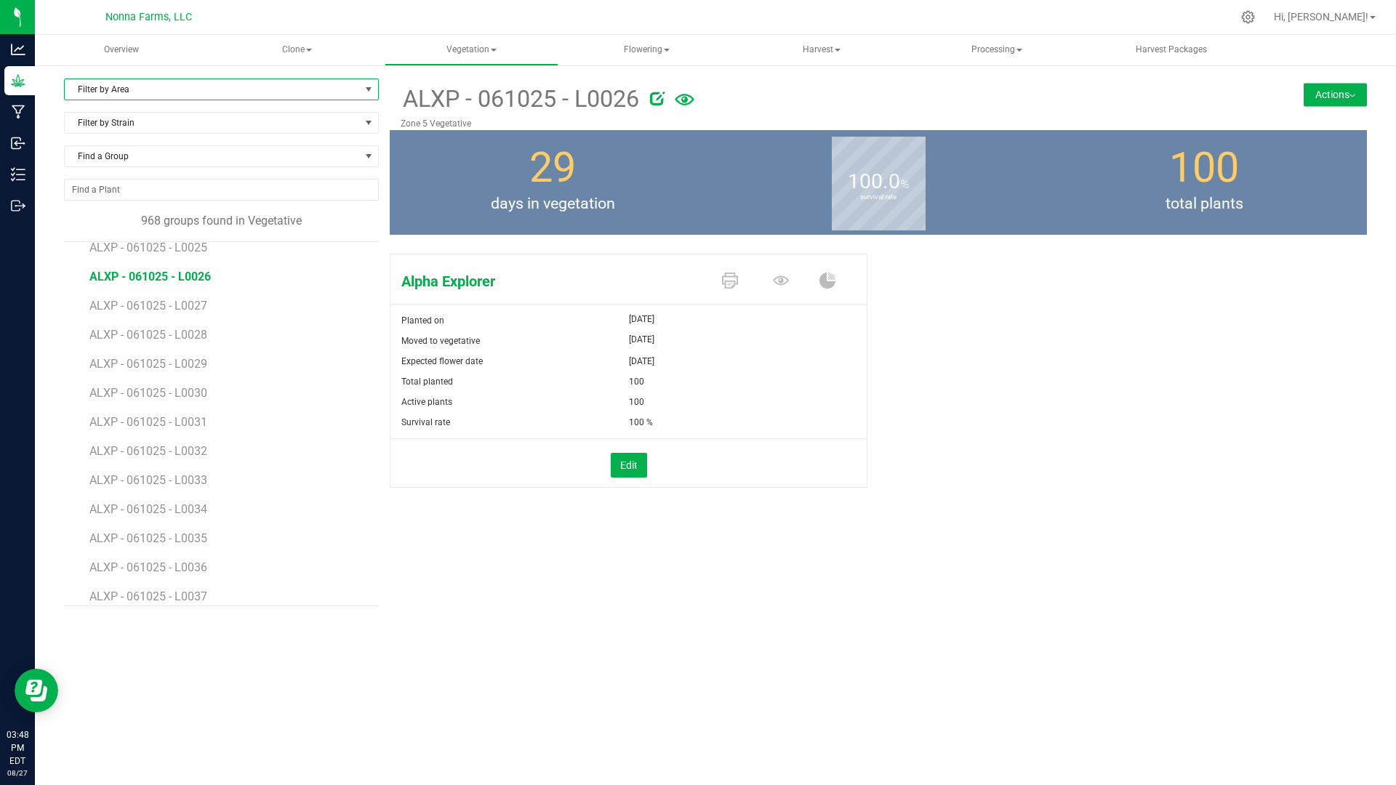
click at [186, 94] on span "Filter by Area" at bounding box center [212, 89] width 295 height 20
click at [126, 244] on li "Zone 2 Vegetative" at bounding box center [221, 244] width 313 height 22
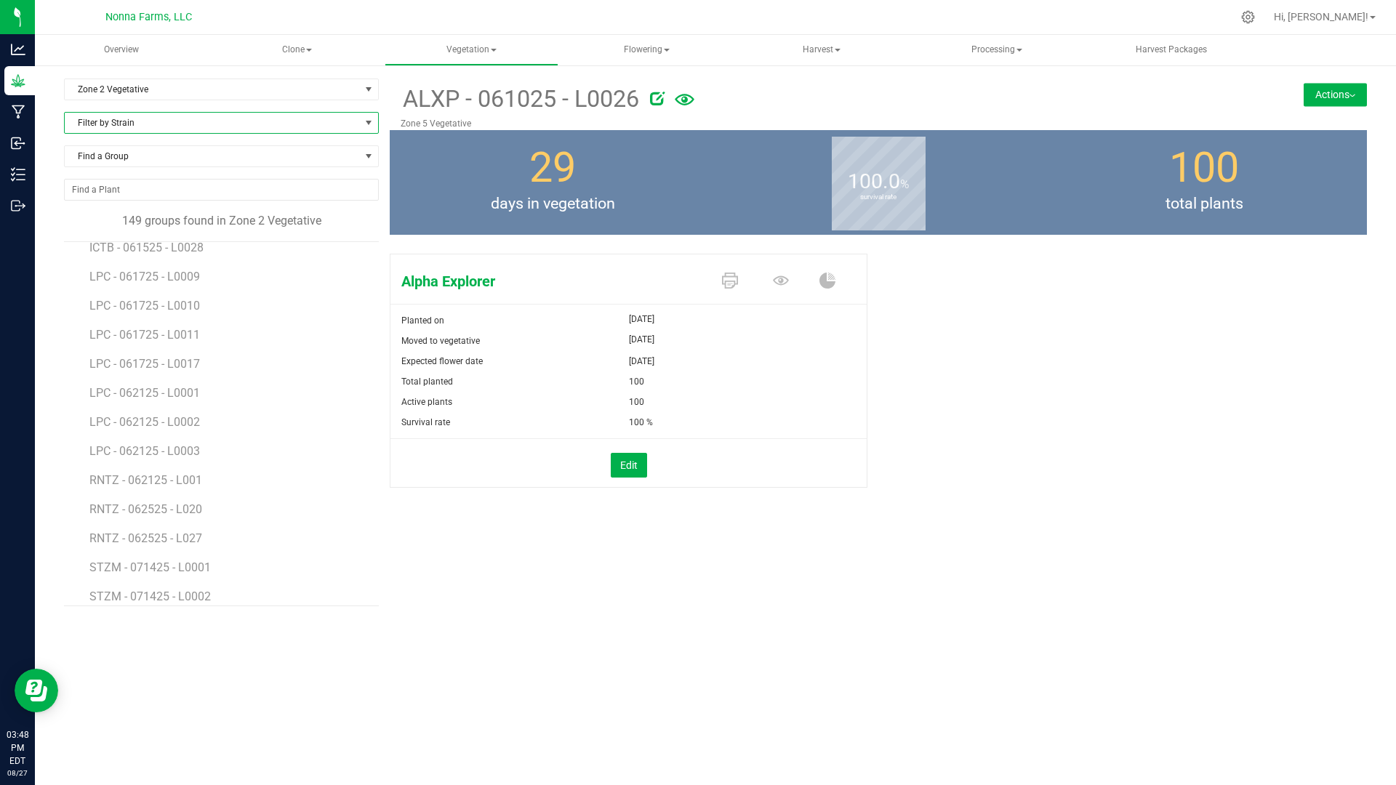
click at [174, 121] on span "Filter by Strain" at bounding box center [212, 123] width 295 height 20
click at [170, 241] on li "[PERSON_NAME]" at bounding box center [221, 247] width 313 height 20
click at [197, 255] on span "STZM - 071425 - L0026" at bounding box center [151, 251] width 124 height 14
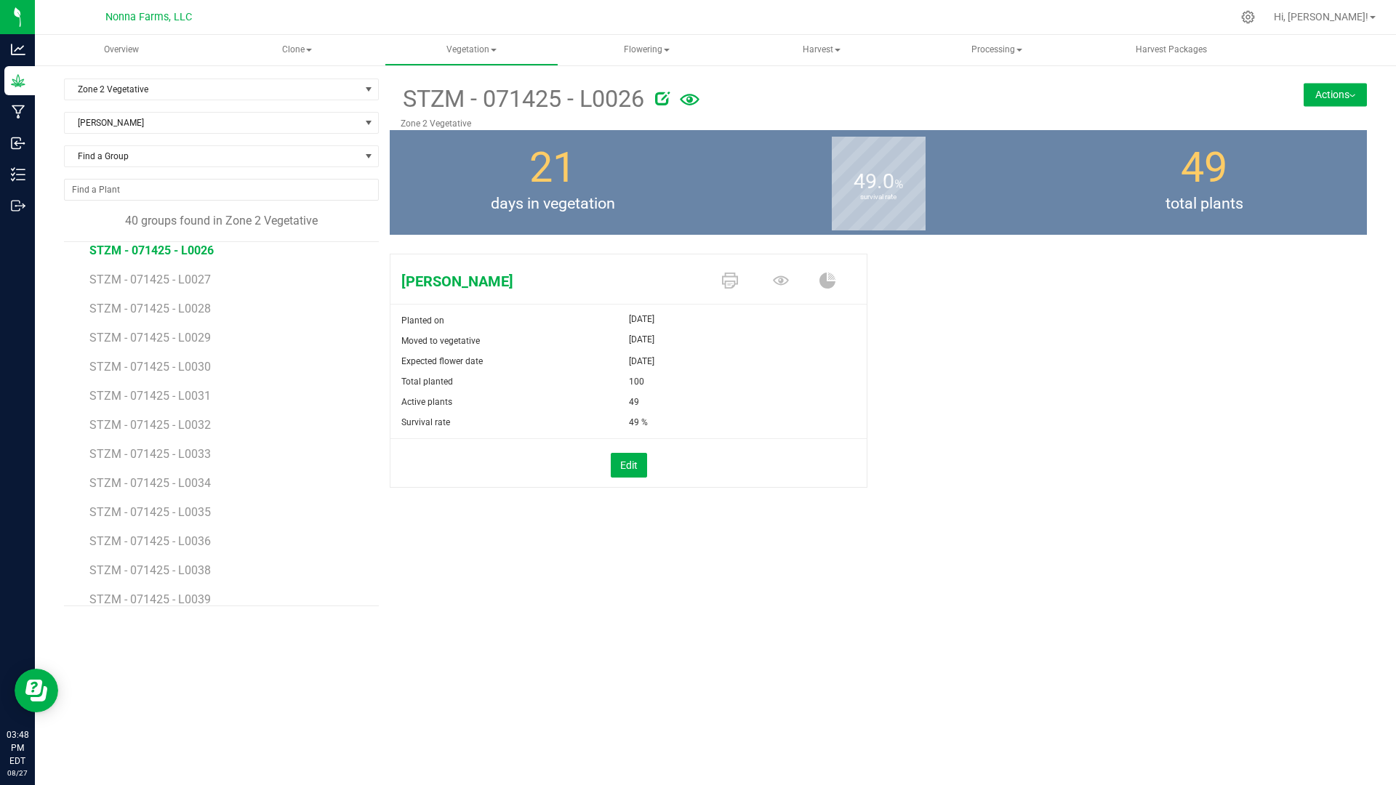
click at [1348, 89] on button "Actions" at bounding box center [1334, 94] width 63 height 23
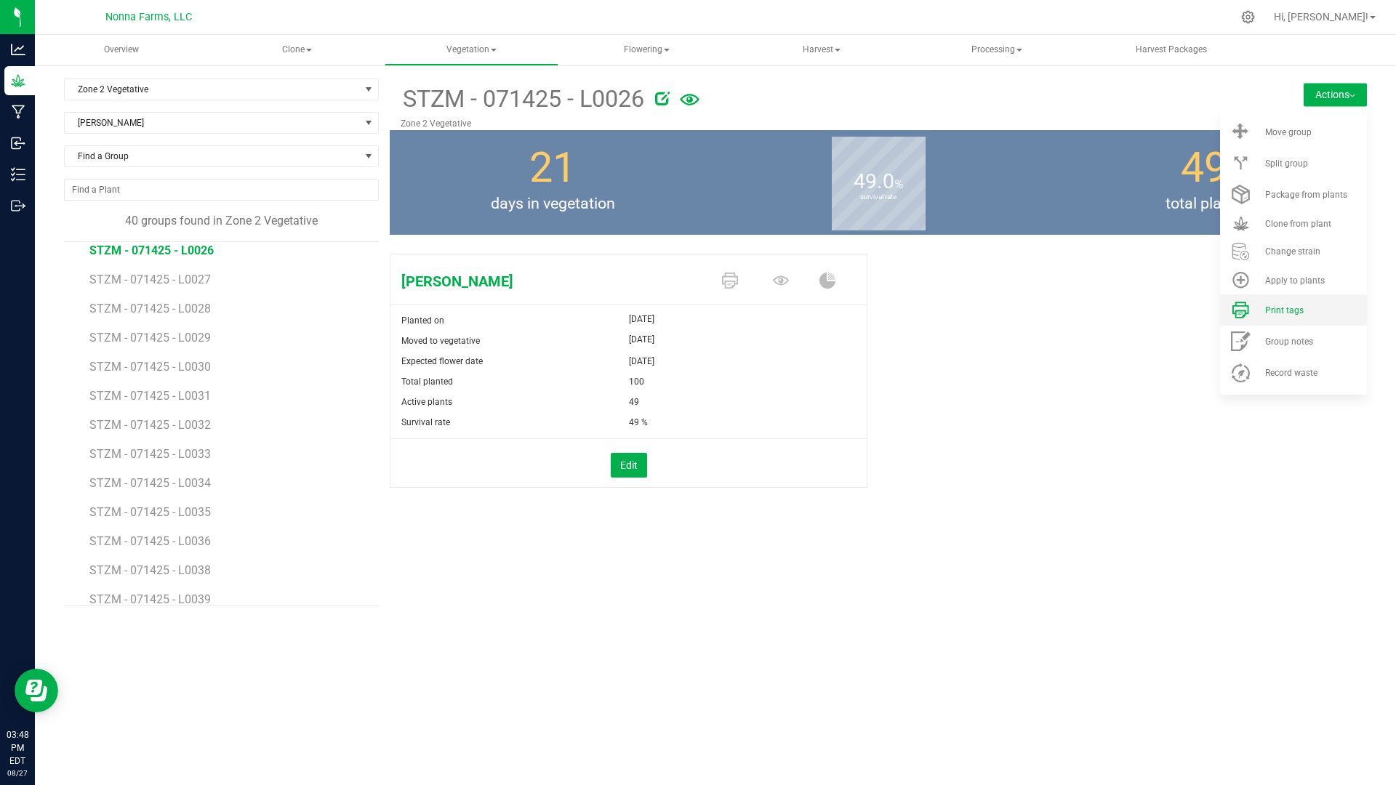
click at [1292, 308] on span "Print tags" at bounding box center [1284, 310] width 39 height 10
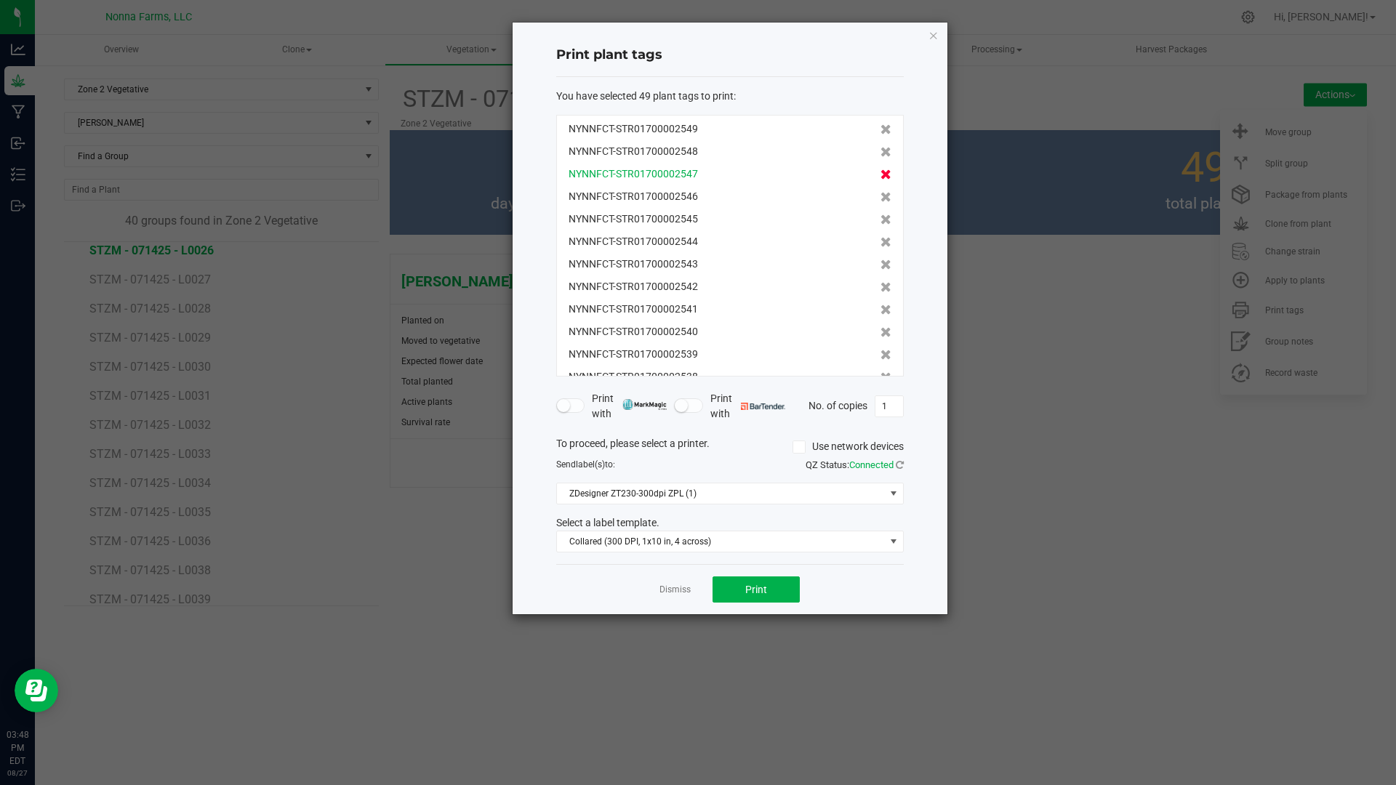
click at [880, 179] on icon at bounding box center [885, 174] width 11 height 10
click at [880, 192] on icon at bounding box center [885, 197] width 11 height 10
click at [880, 179] on icon at bounding box center [885, 174] width 11 height 10
click at [880, 192] on icon at bounding box center [885, 197] width 11 height 10
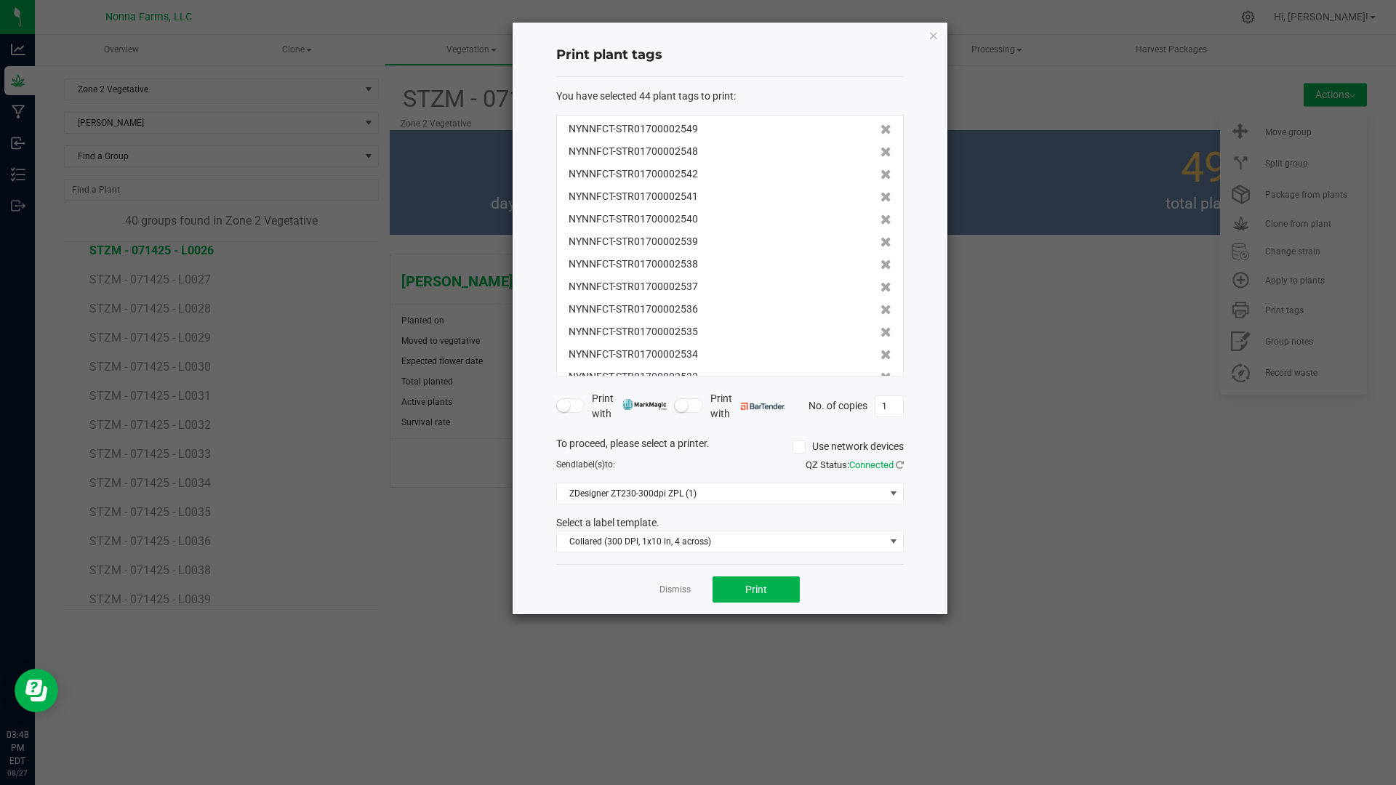
click at [880, 179] on icon at bounding box center [885, 174] width 11 height 10
click at [880, 192] on icon at bounding box center [885, 197] width 11 height 10
click at [880, 179] on icon at bounding box center [885, 174] width 11 height 10
click at [880, 192] on icon at bounding box center [885, 197] width 11 height 10
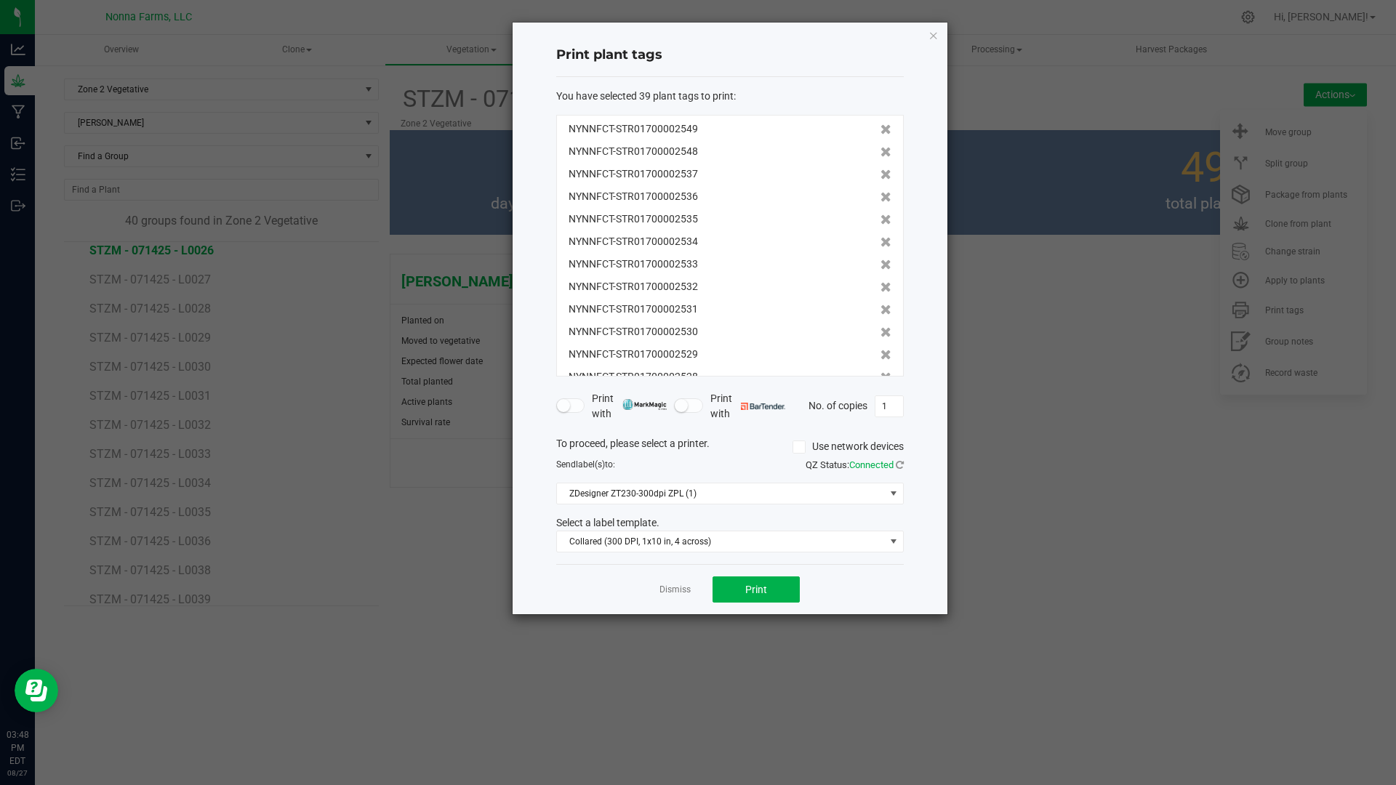
click at [880, 179] on icon at bounding box center [885, 174] width 11 height 10
click at [880, 192] on icon at bounding box center [885, 197] width 11 height 10
click at [880, 179] on icon at bounding box center [885, 174] width 11 height 10
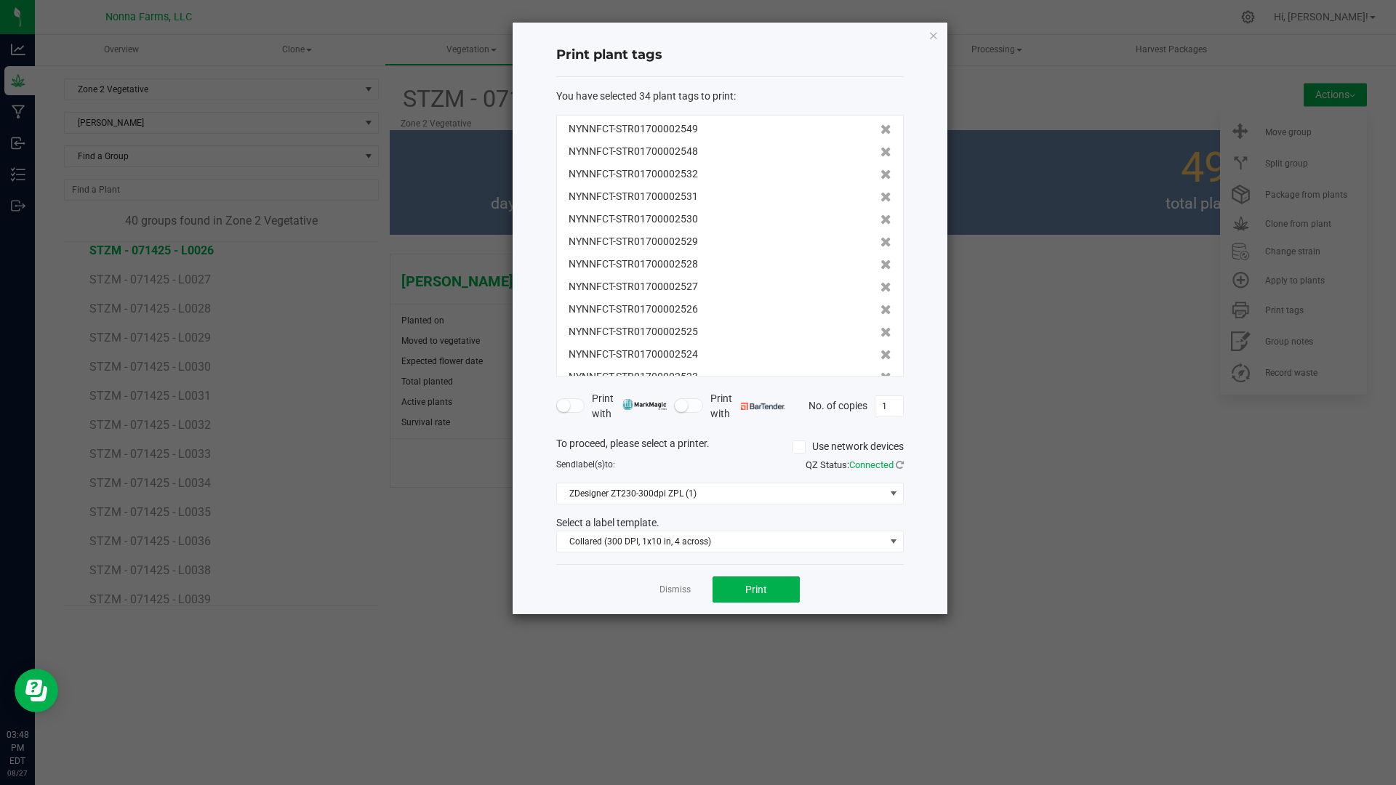
click at [880, 179] on icon at bounding box center [885, 174] width 11 height 10
click at [880, 192] on icon at bounding box center [885, 197] width 11 height 10
click at [880, 179] on icon at bounding box center [885, 174] width 11 height 10
click at [880, 192] on icon at bounding box center [885, 197] width 11 height 10
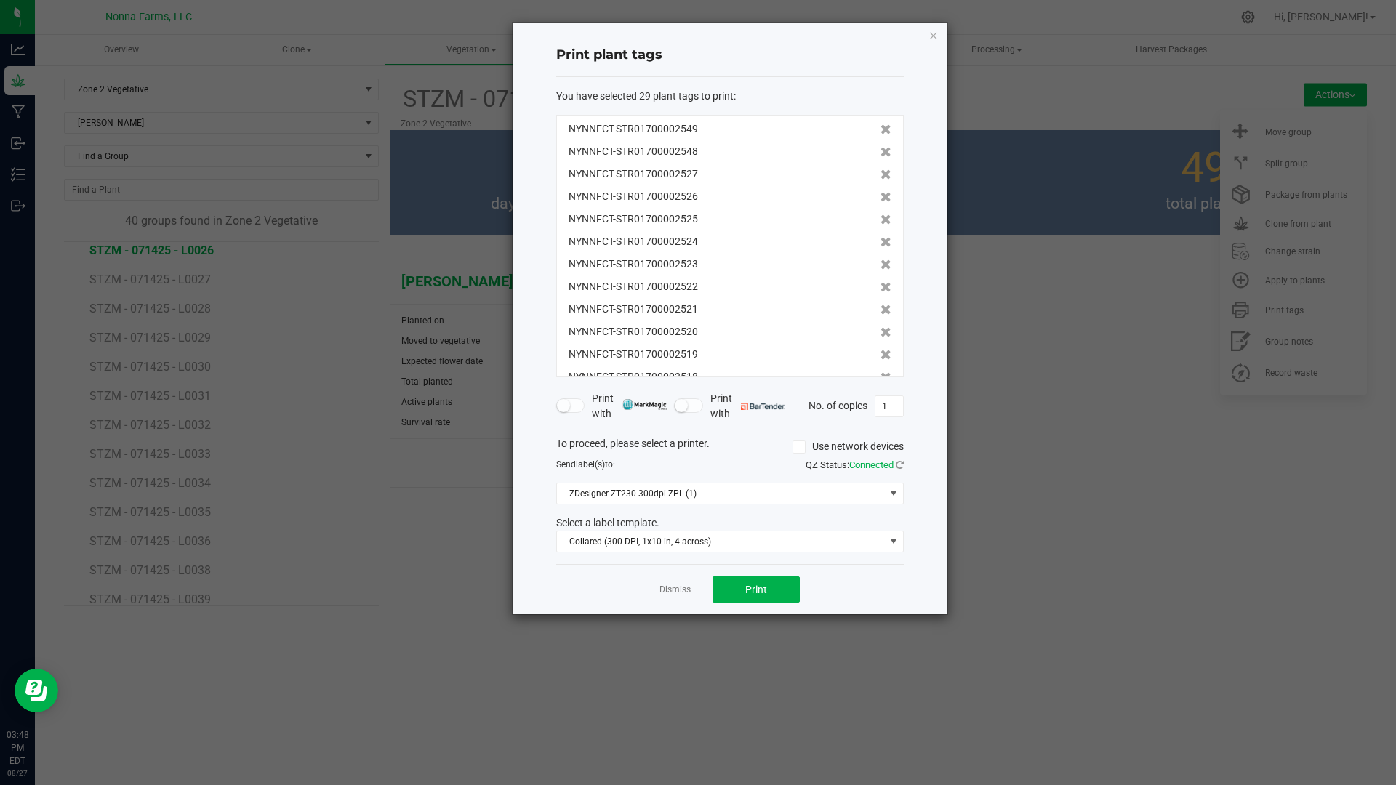
click at [880, 179] on icon at bounding box center [885, 174] width 11 height 10
click at [880, 192] on icon at bounding box center [885, 197] width 11 height 10
click at [880, 179] on icon at bounding box center [885, 174] width 11 height 10
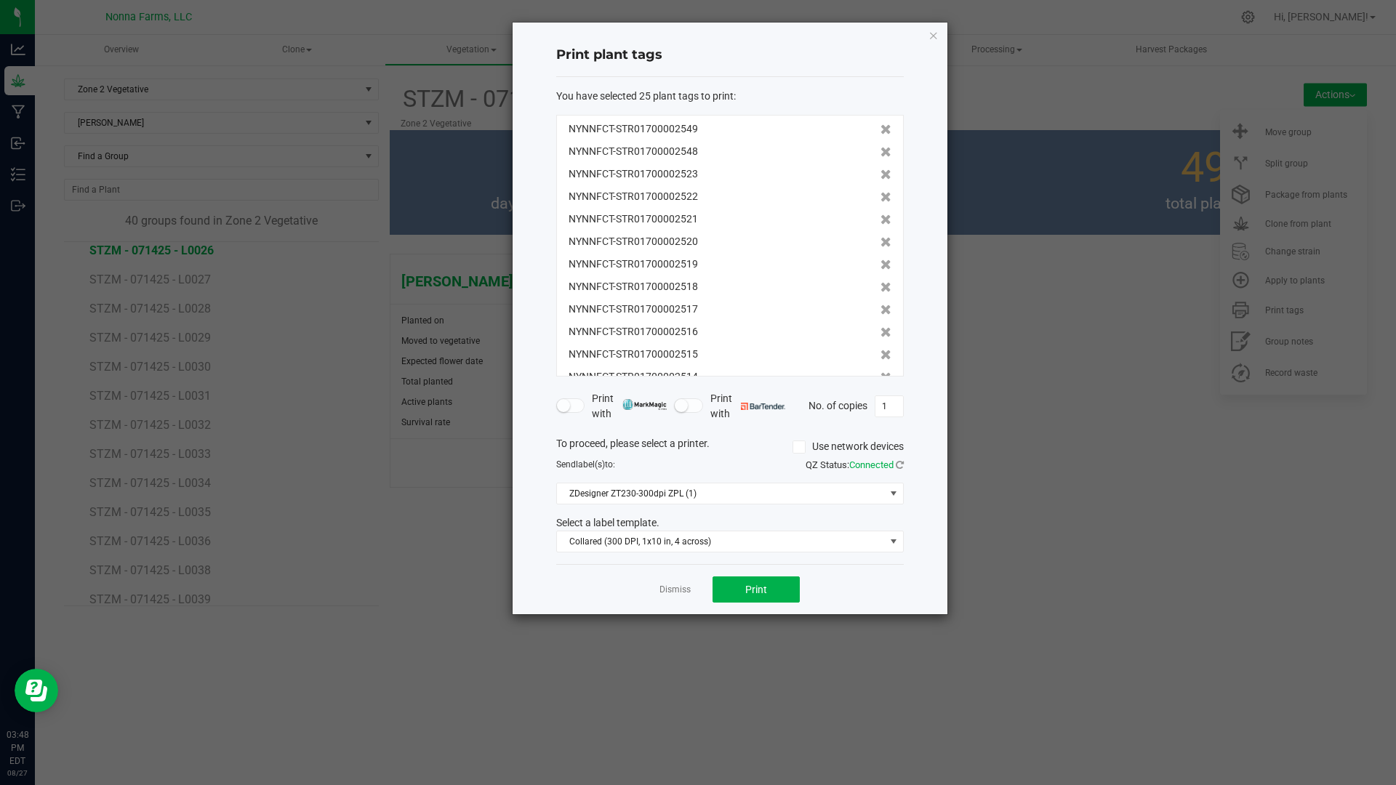
click at [880, 192] on icon at bounding box center [885, 197] width 11 height 10
click at [880, 179] on icon at bounding box center [885, 174] width 11 height 10
click at [880, 192] on icon at bounding box center [885, 197] width 11 height 10
click at [880, 179] on icon at bounding box center [885, 174] width 11 height 10
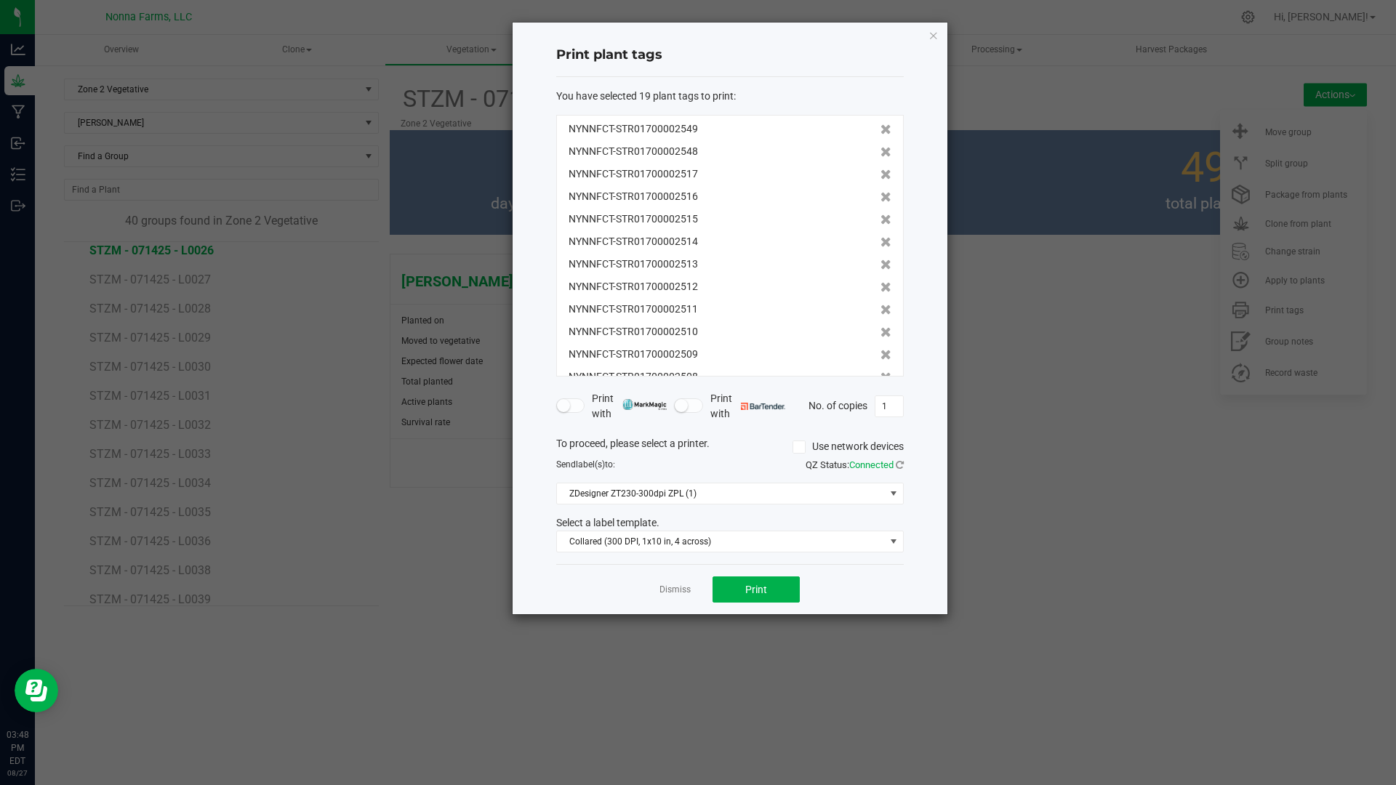
click at [880, 179] on icon at bounding box center [885, 174] width 11 height 10
click at [880, 192] on icon at bounding box center [885, 197] width 11 height 10
click at [880, 179] on icon at bounding box center [885, 174] width 11 height 10
click at [880, 192] on icon at bounding box center [885, 197] width 11 height 10
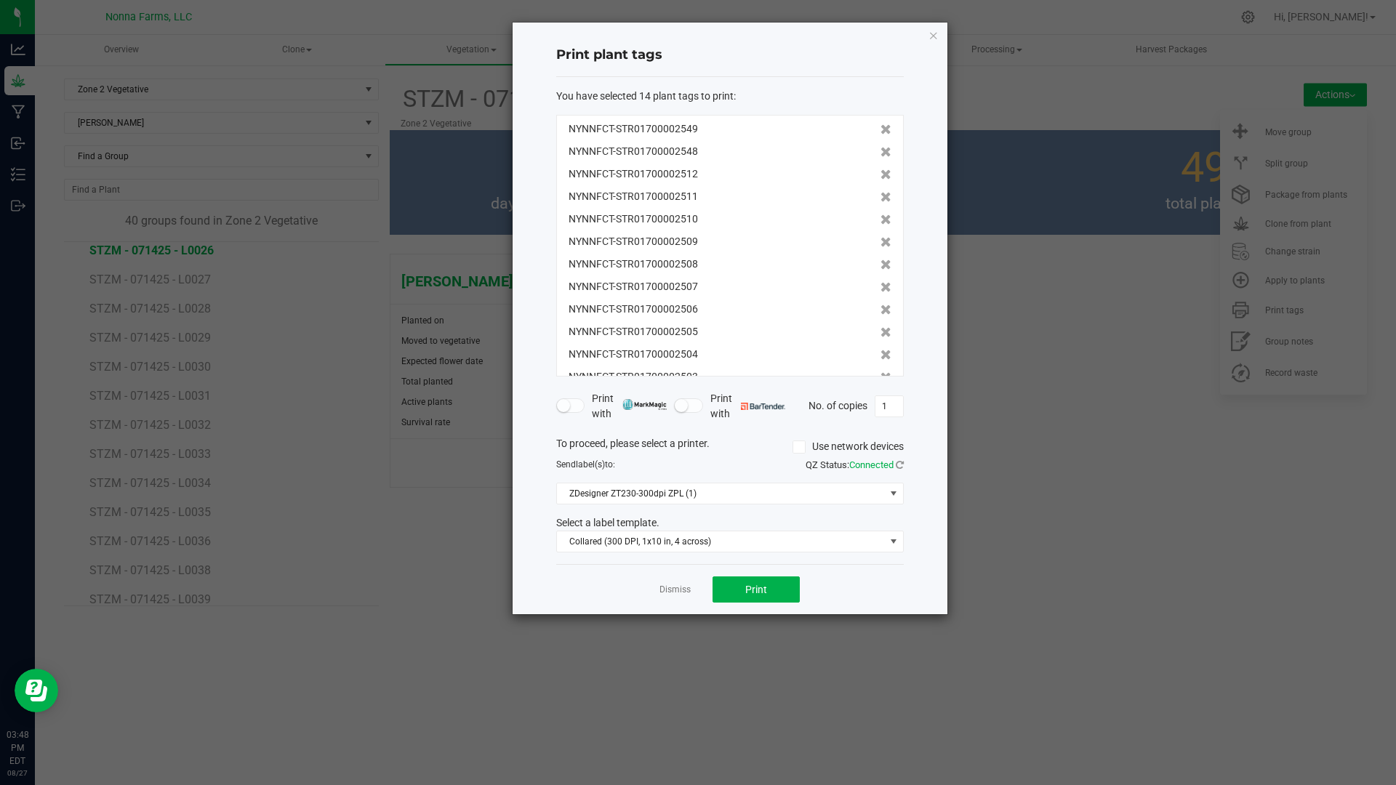
click at [880, 179] on icon at bounding box center [885, 174] width 11 height 10
click at [880, 192] on icon at bounding box center [885, 197] width 11 height 10
click at [880, 179] on icon at bounding box center [885, 174] width 11 height 10
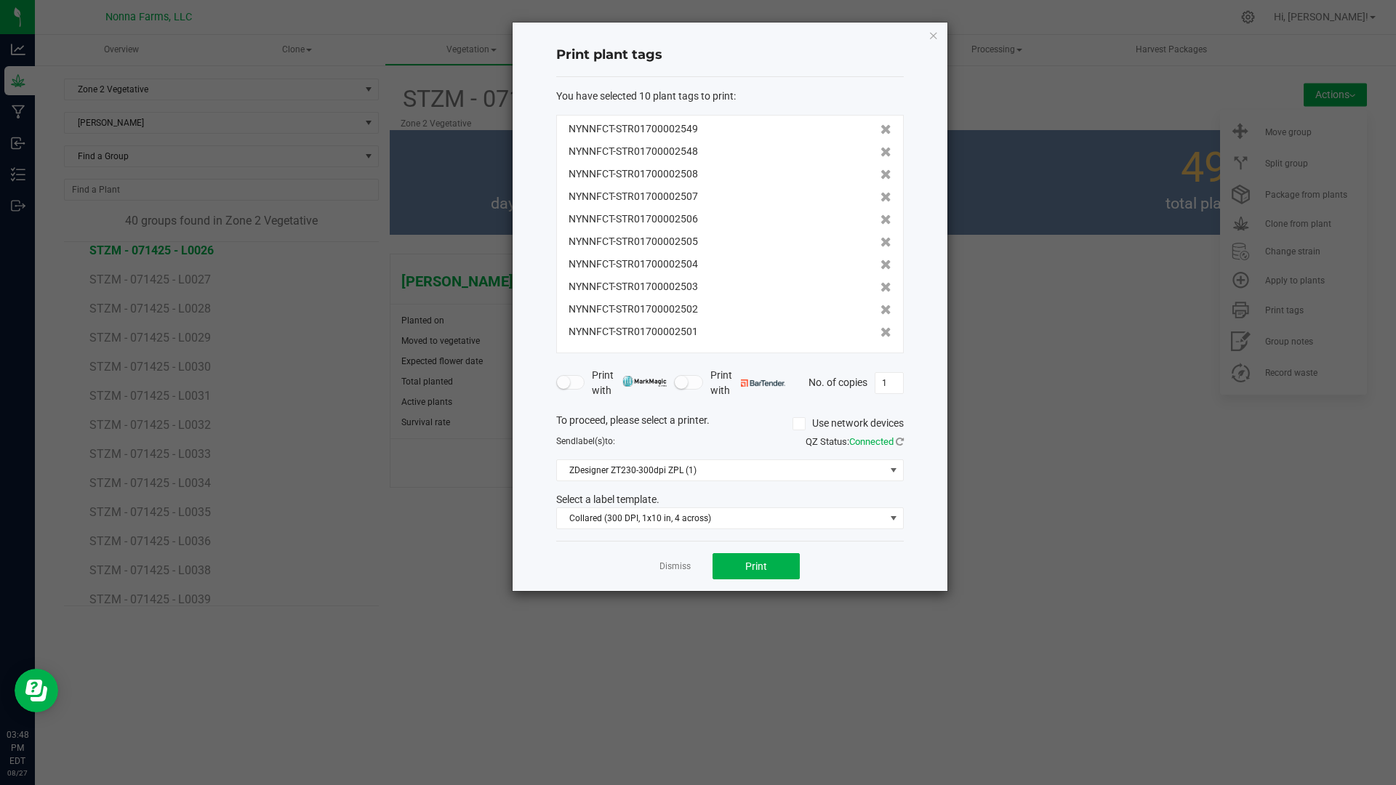
click at [880, 179] on icon at bounding box center [885, 174] width 11 height 10
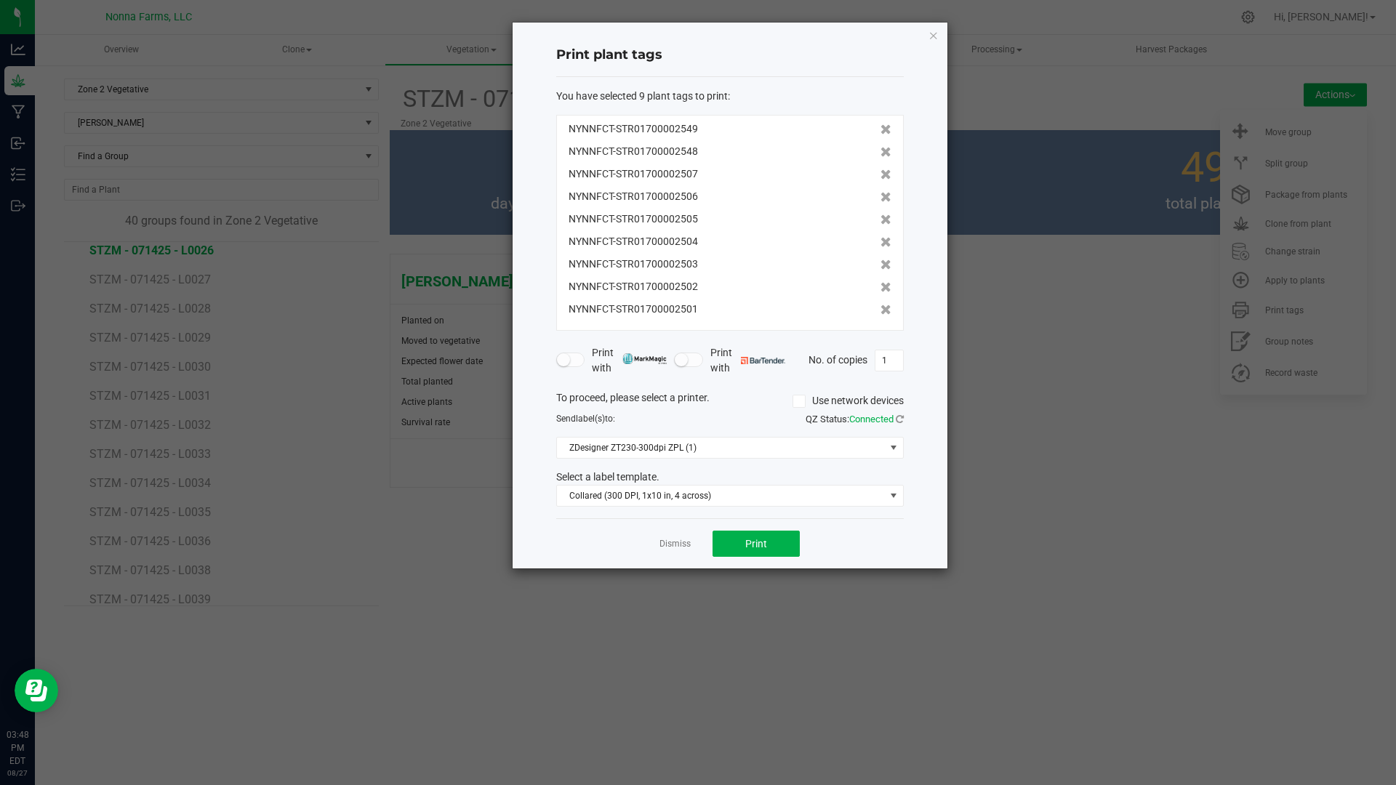
click at [880, 179] on icon at bounding box center [885, 174] width 11 height 10
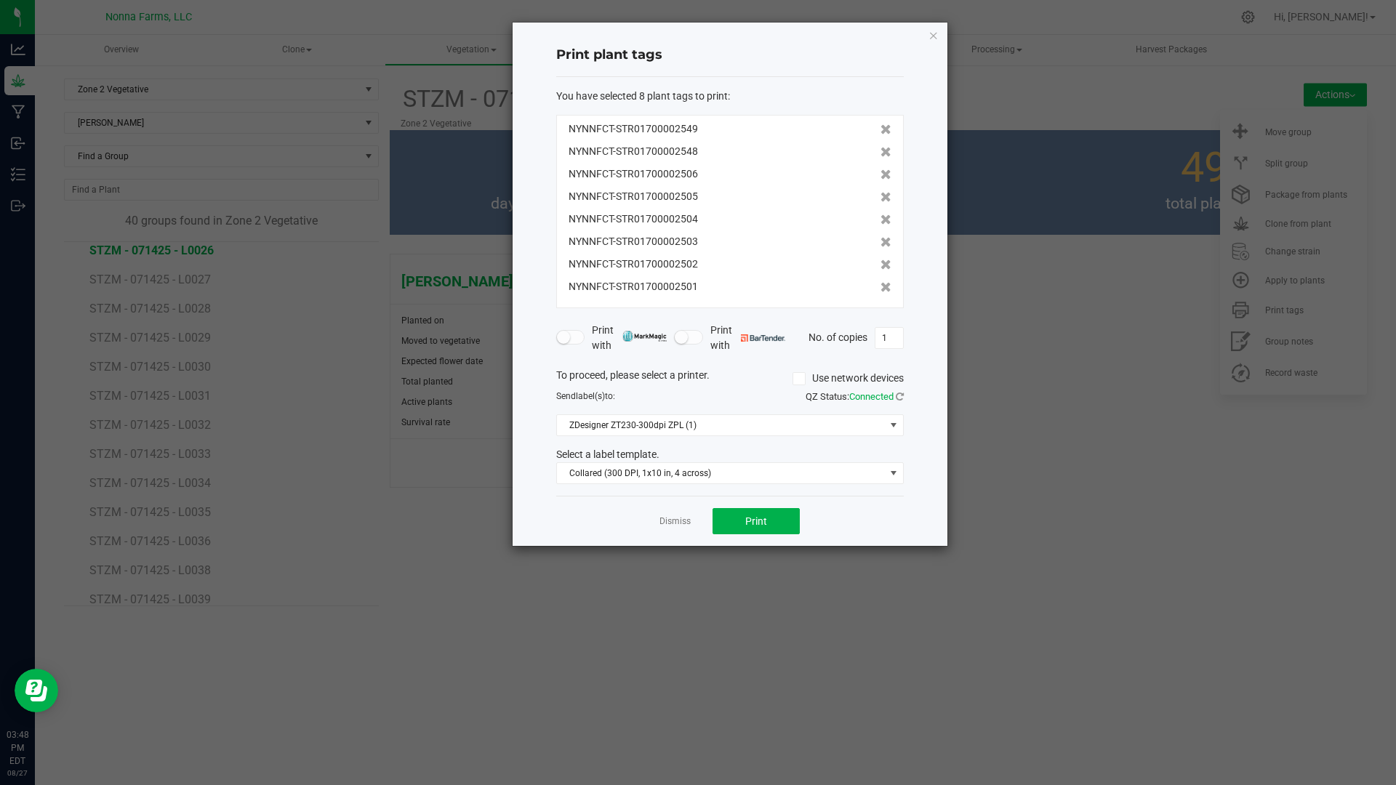
click at [880, 179] on icon at bounding box center [885, 174] width 11 height 10
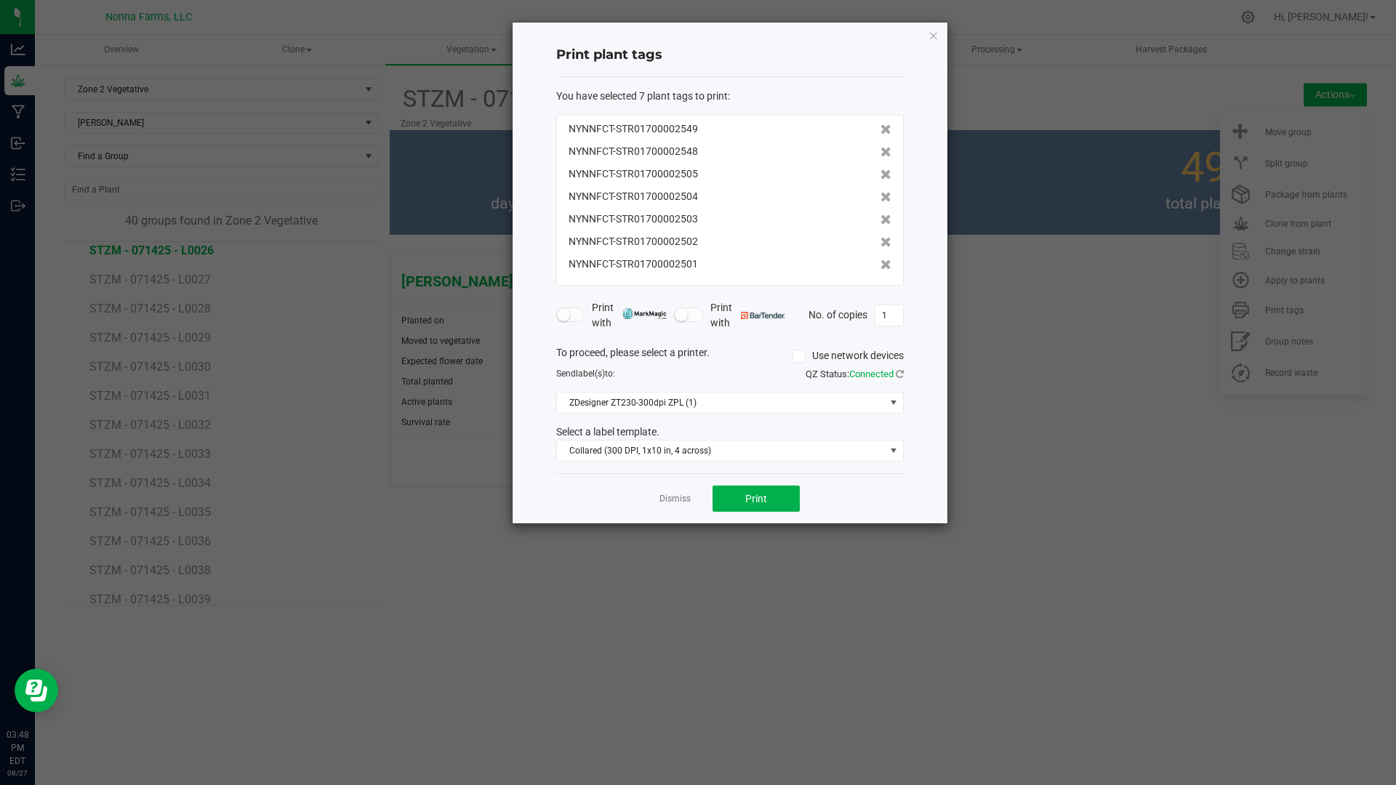
click at [880, 179] on icon at bounding box center [885, 174] width 11 height 10
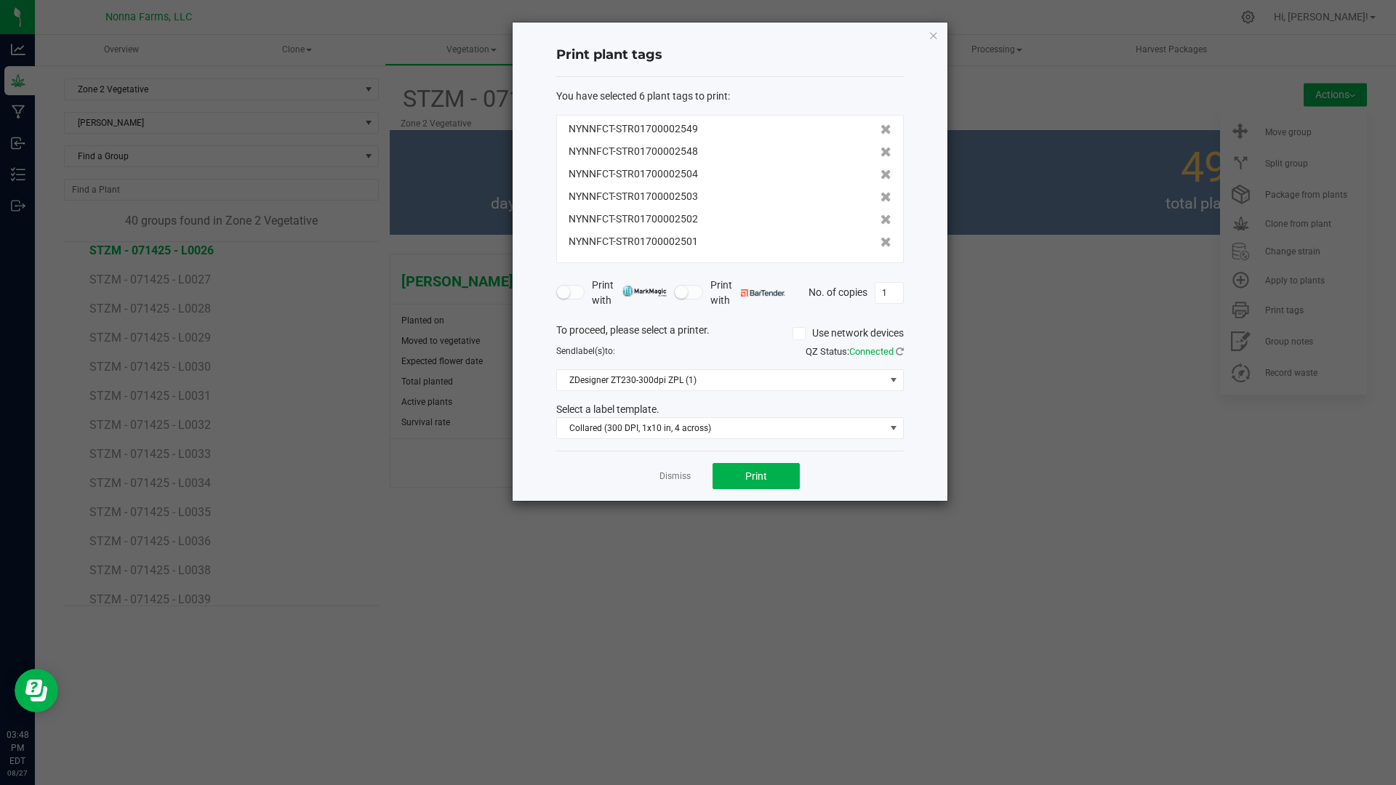
click at [880, 179] on icon at bounding box center [885, 174] width 11 height 10
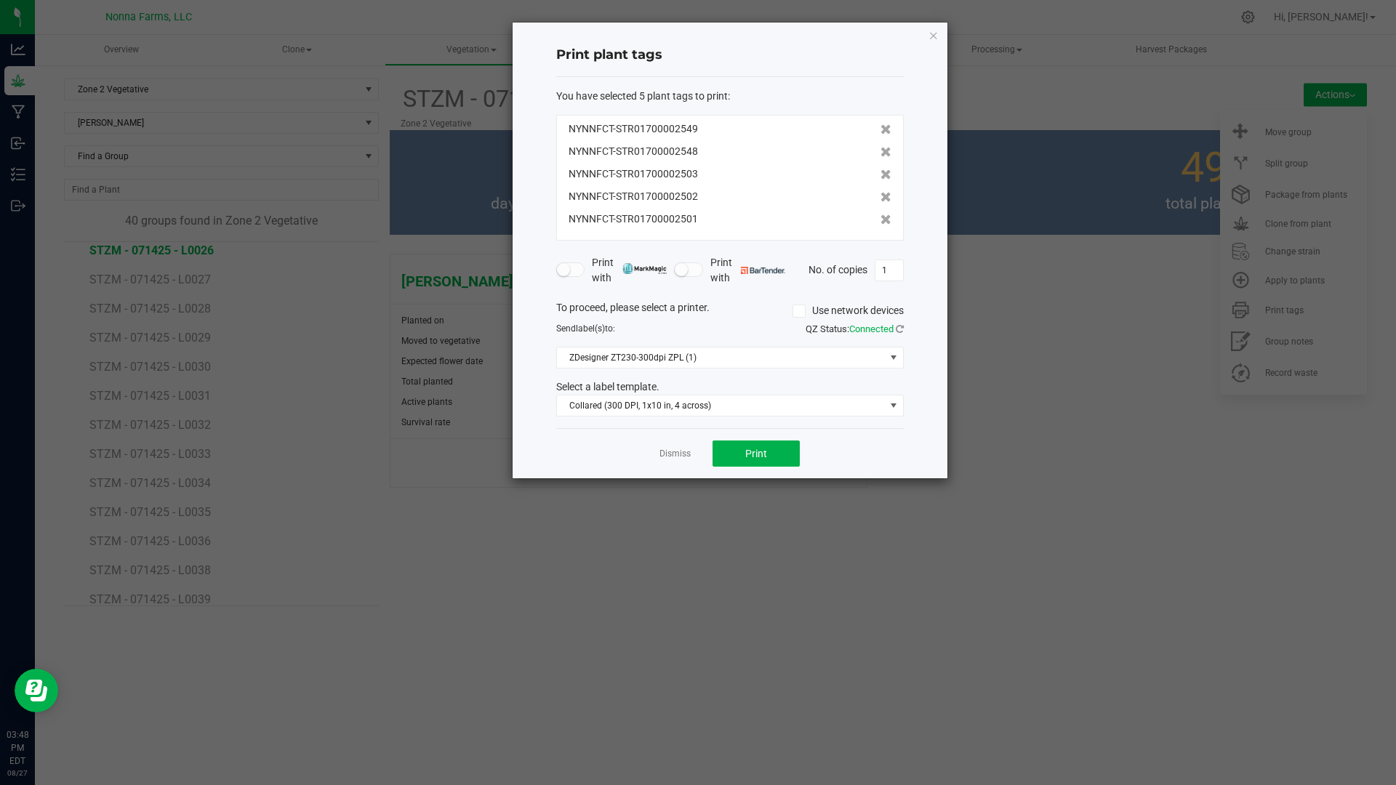
click at [880, 179] on icon at bounding box center [885, 174] width 11 height 10
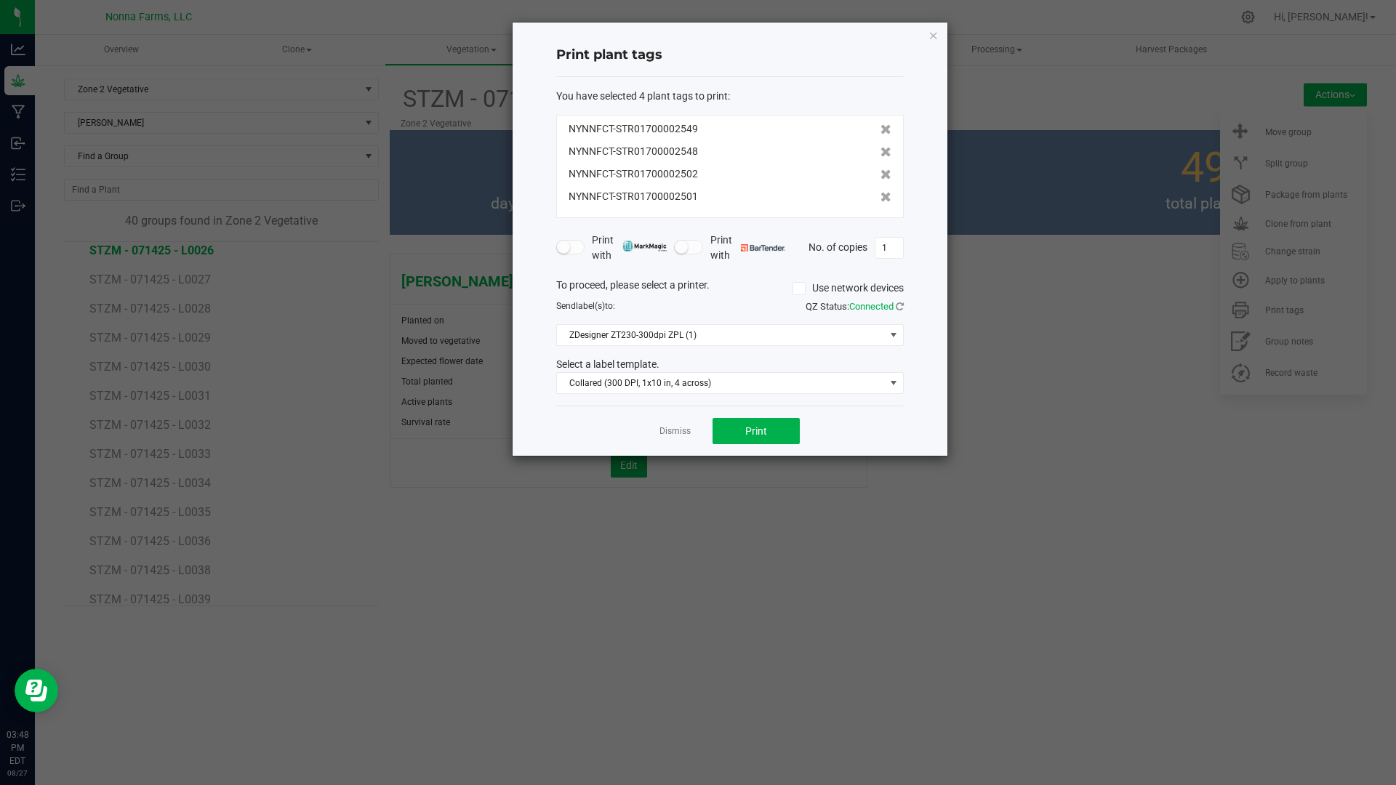
click at [880, 179] on icon at bounding box center [885, 174] width 11 height 10
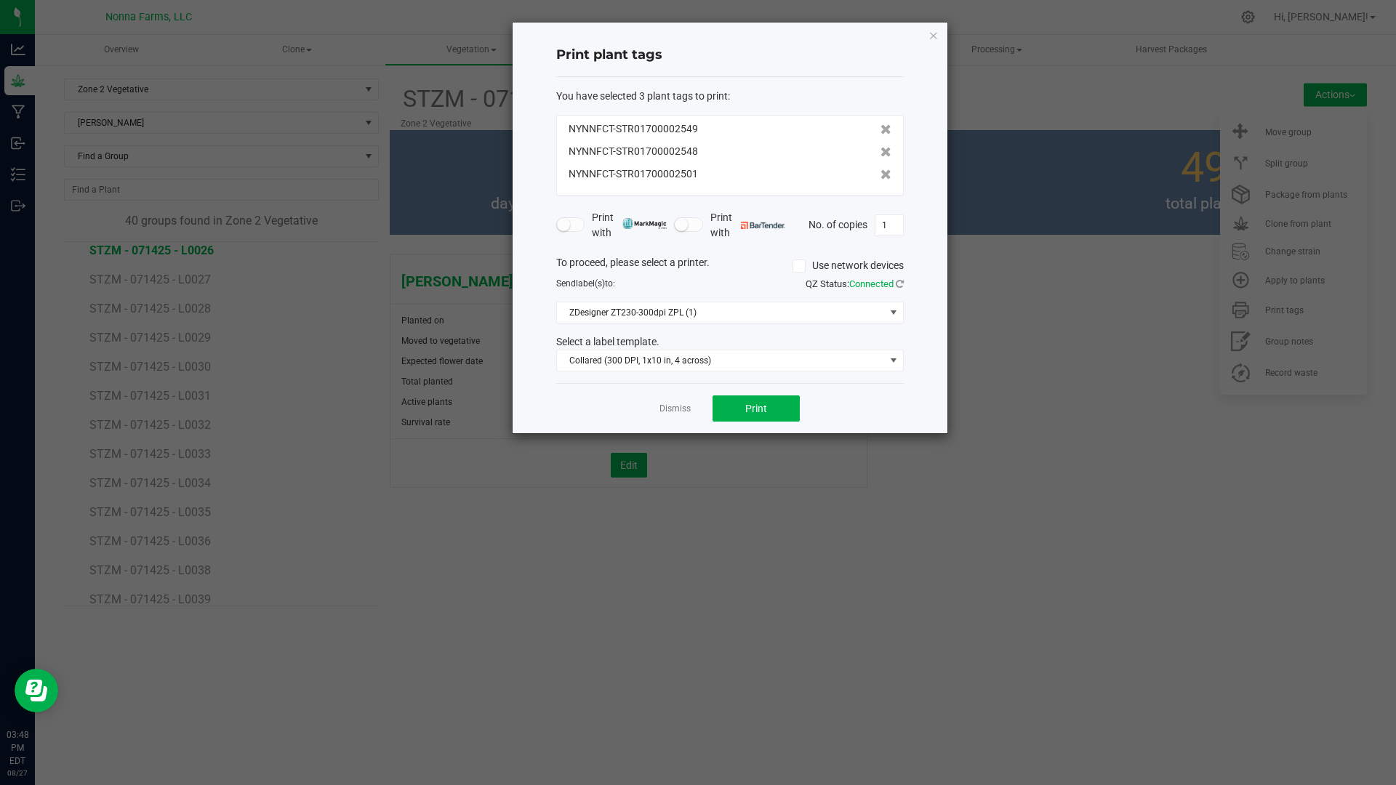
click at [880, 179] on icon at bounding box center [885, 174] width 11 height 10
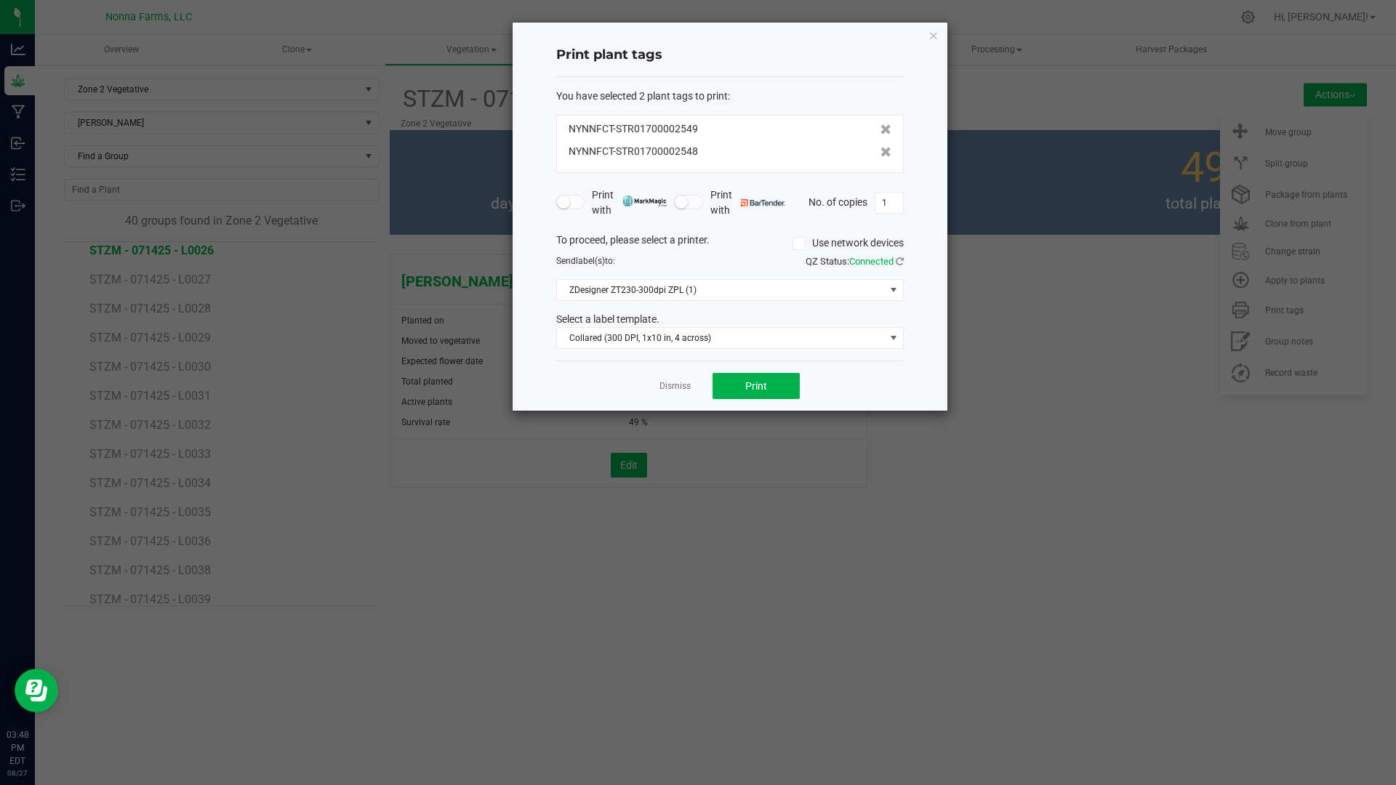
click at [774, 401] on div "Dismiss Print" at bounding box center [729, 386] width 347 height 50
click at [774, 391] on button "Print" at bounding box center [755, 386] width 87 height 26
click at [662, 385] on link "Dismiss" at bounding box center [674, 386] width 31 height 12
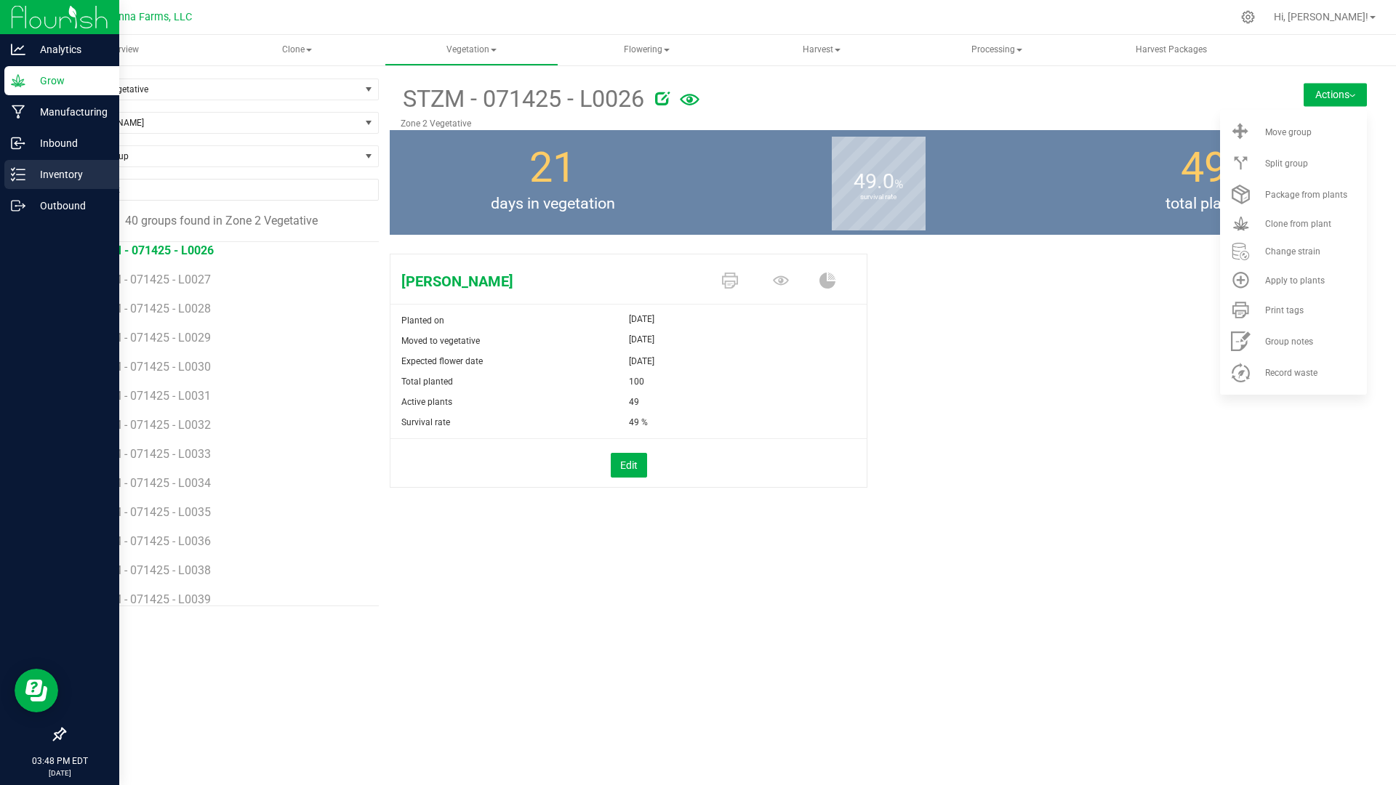
click at [45, 165] on div "Inventory" at bounding box center [61, 174] width 115 height 29
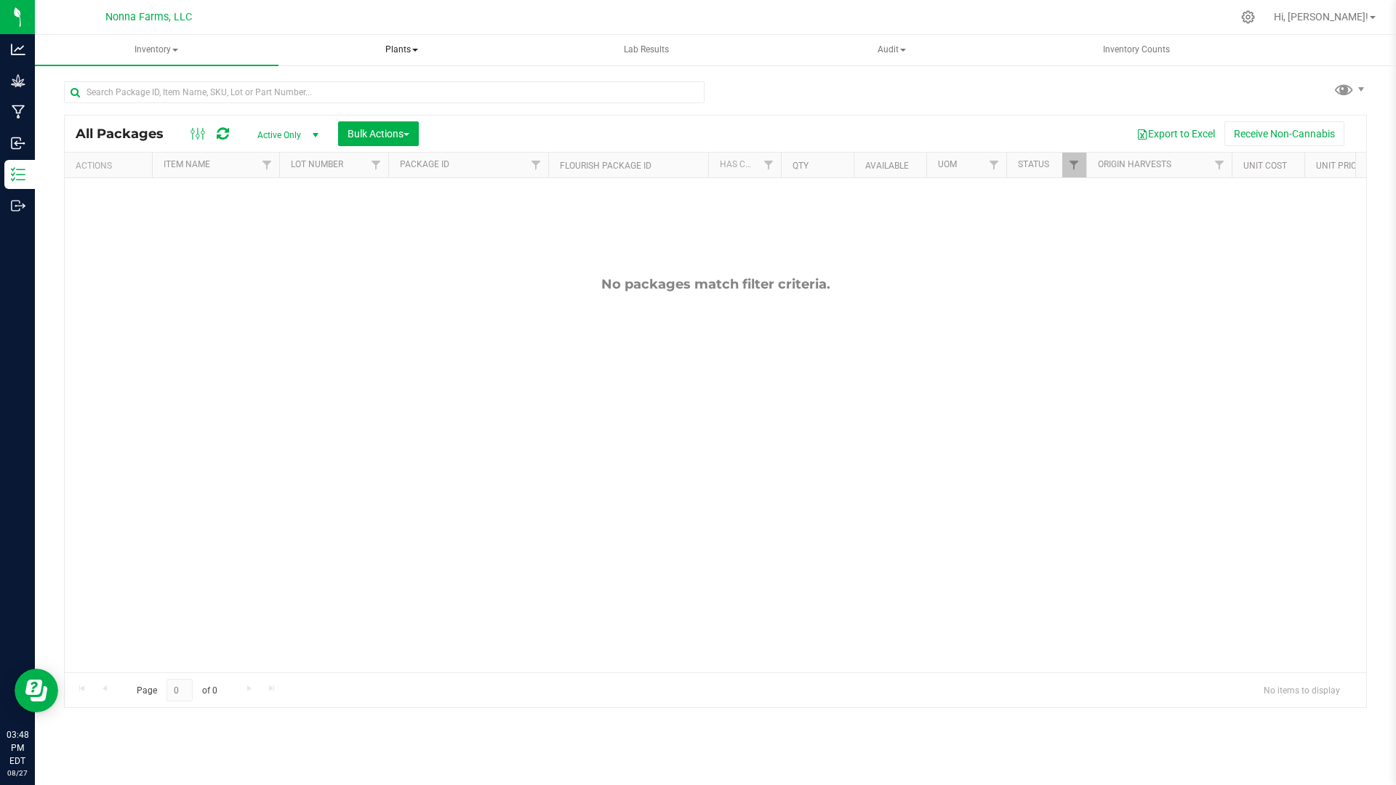
click at [423, 47] on span "Plants" at bounding box center [402, 50] width 242 height 29
click at [358, 86] on span "All plants" at bounding box center [341, 87] width 84 height 12
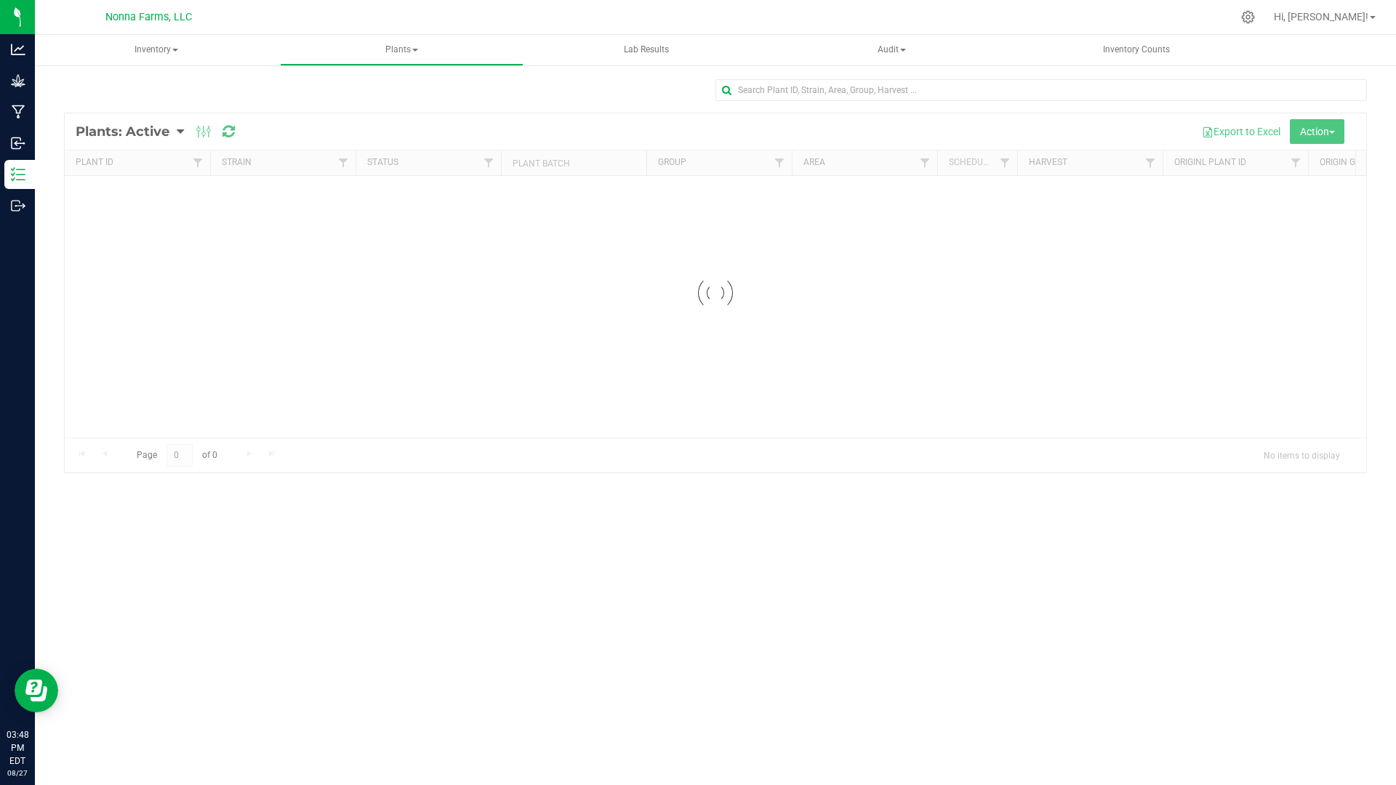
click at [172, 132] on div at bounding box center [715, 292] width 1301 height 359
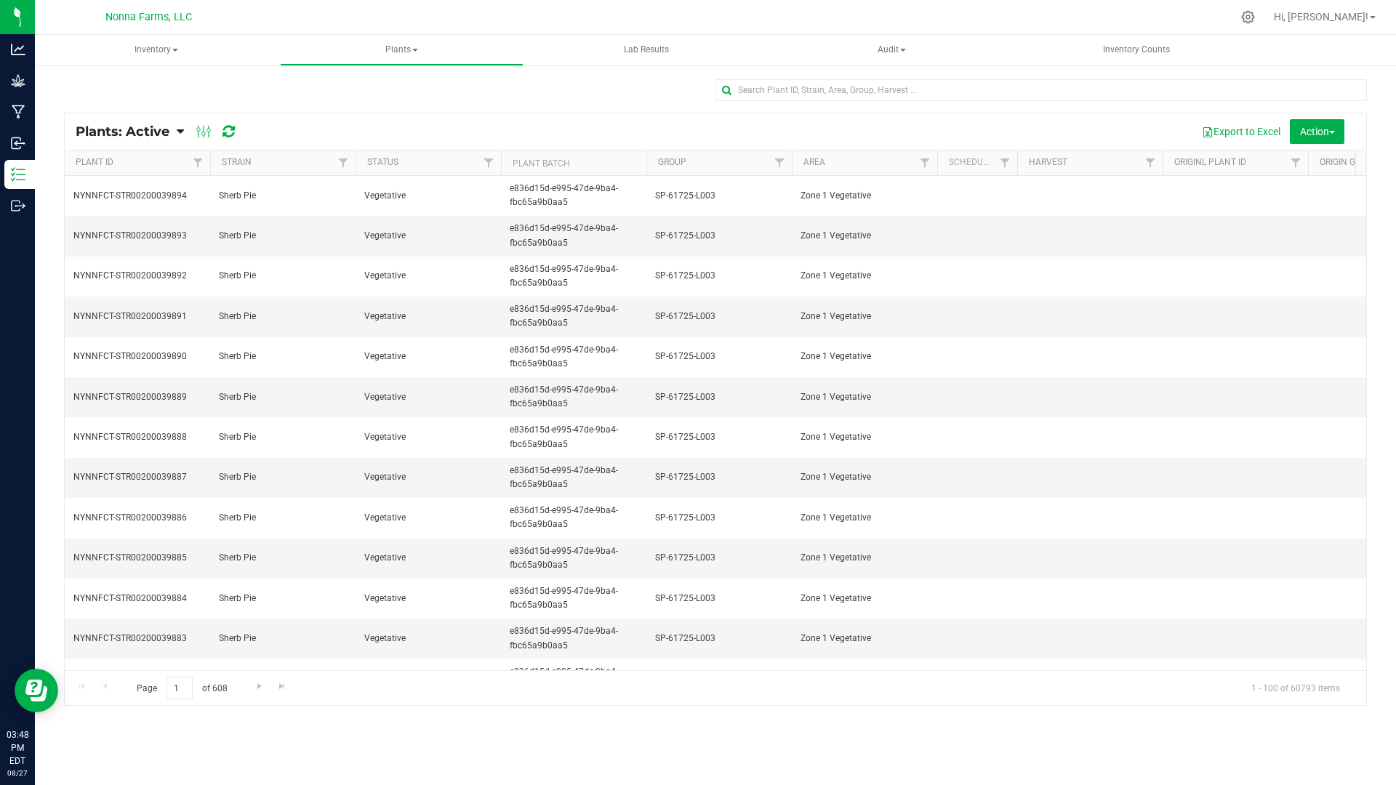
click at [183, 130] on icon at bounding box center [180, 131] width 7 height 13
click at [156, 222] on div "Plants: Dead" at bounding box center [140, 219] width 110 height 25
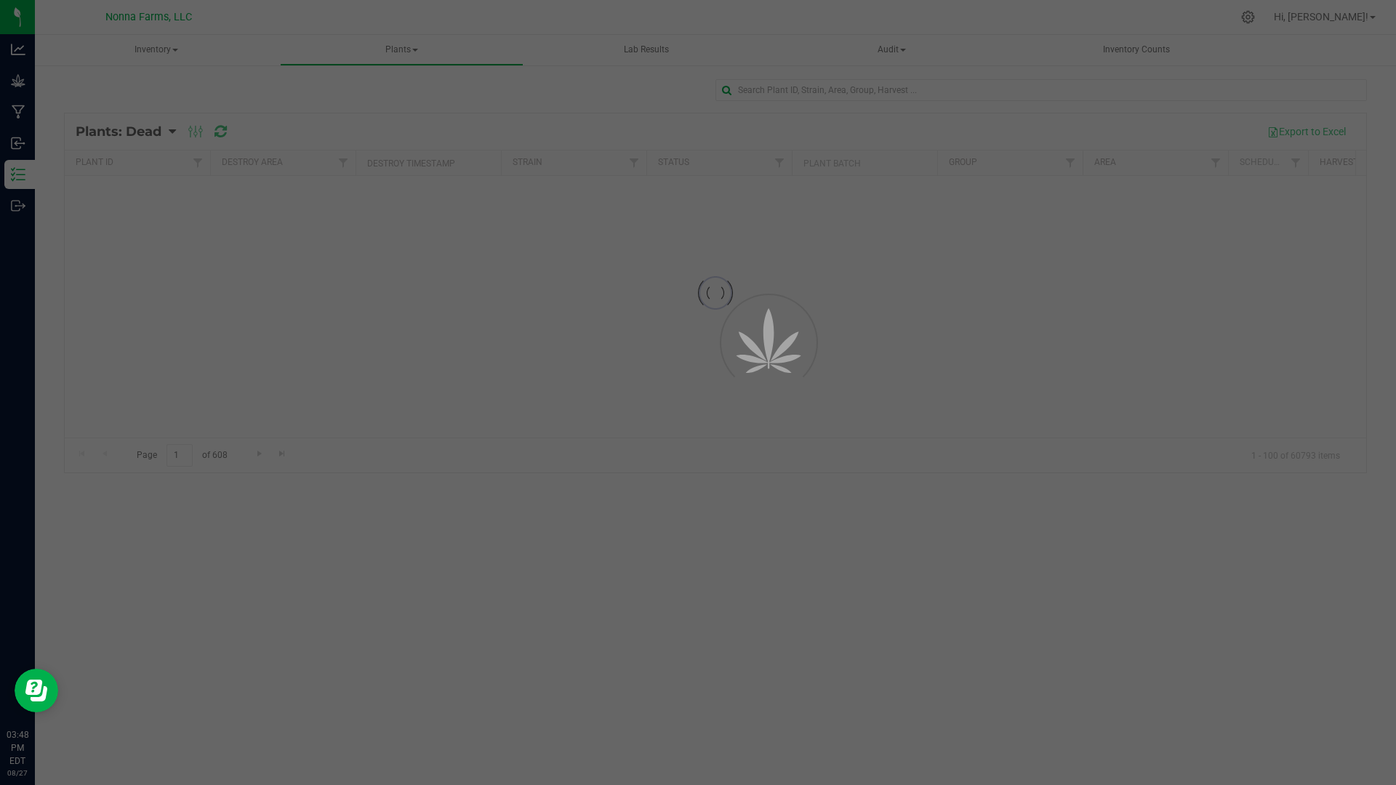
click at [142, 227] on div at bounding box center [715, 292] width 1301 height 359
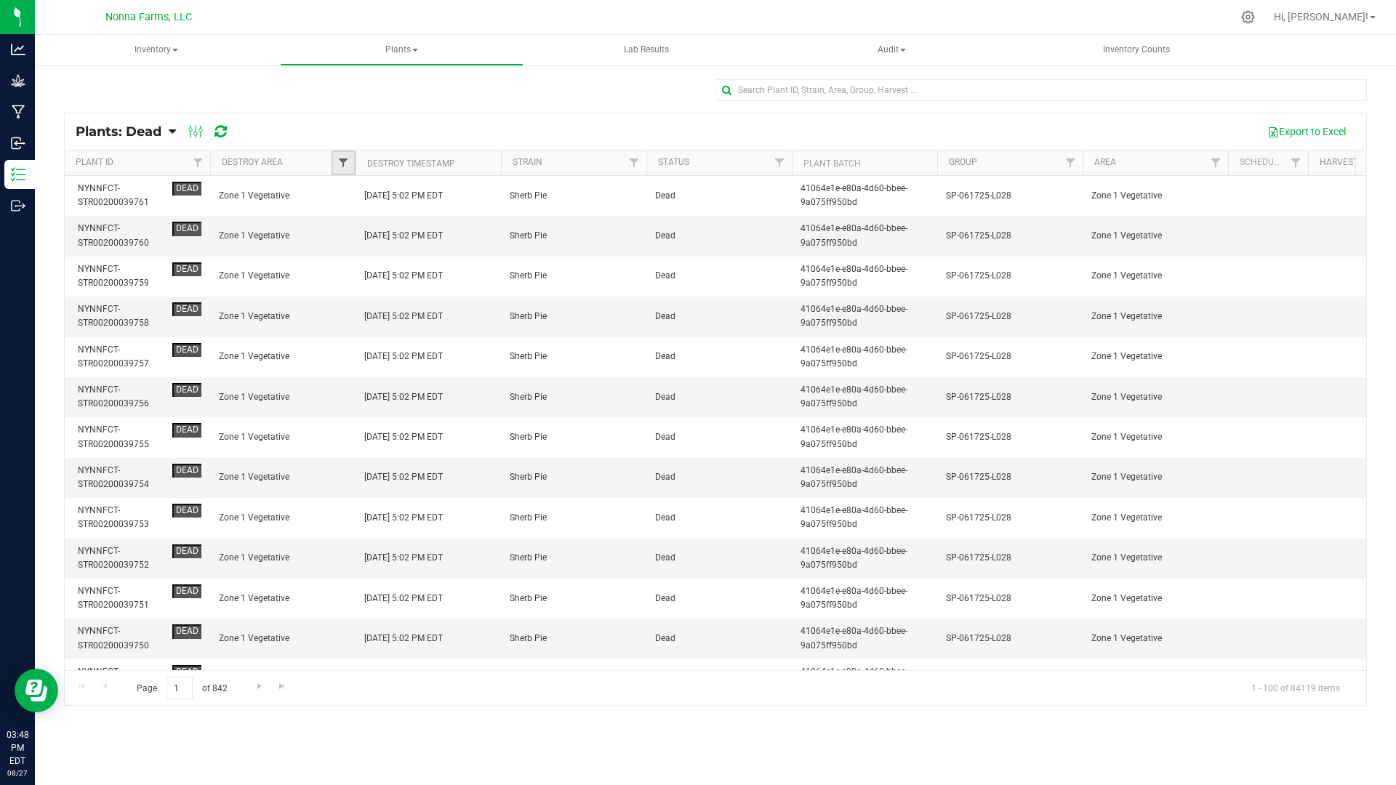
click at [342, 166] on span "Filter" at bounding box center [343, 163] width 12 height 12
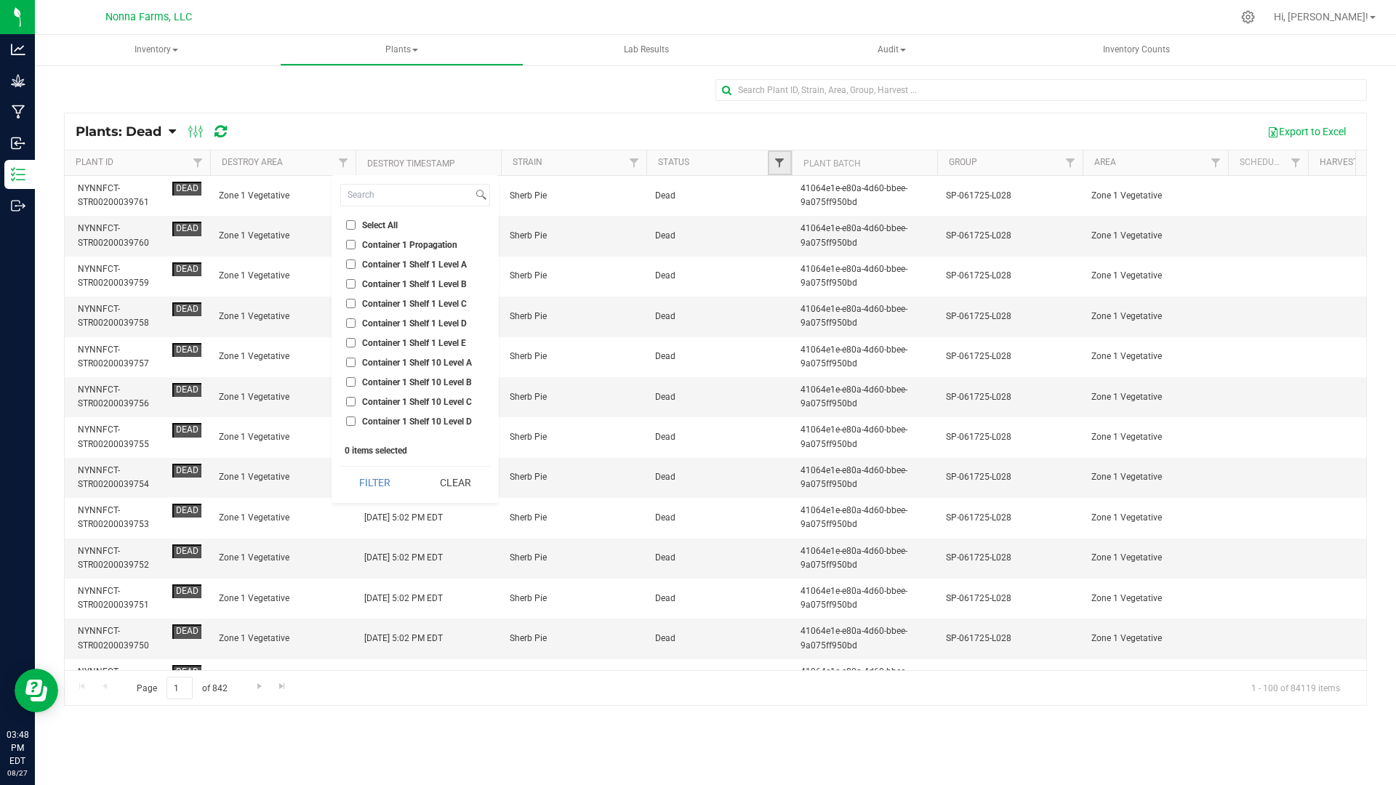
click at [774, 166] on span "Filter" at bounding box center [779, 163] width 12 height 12
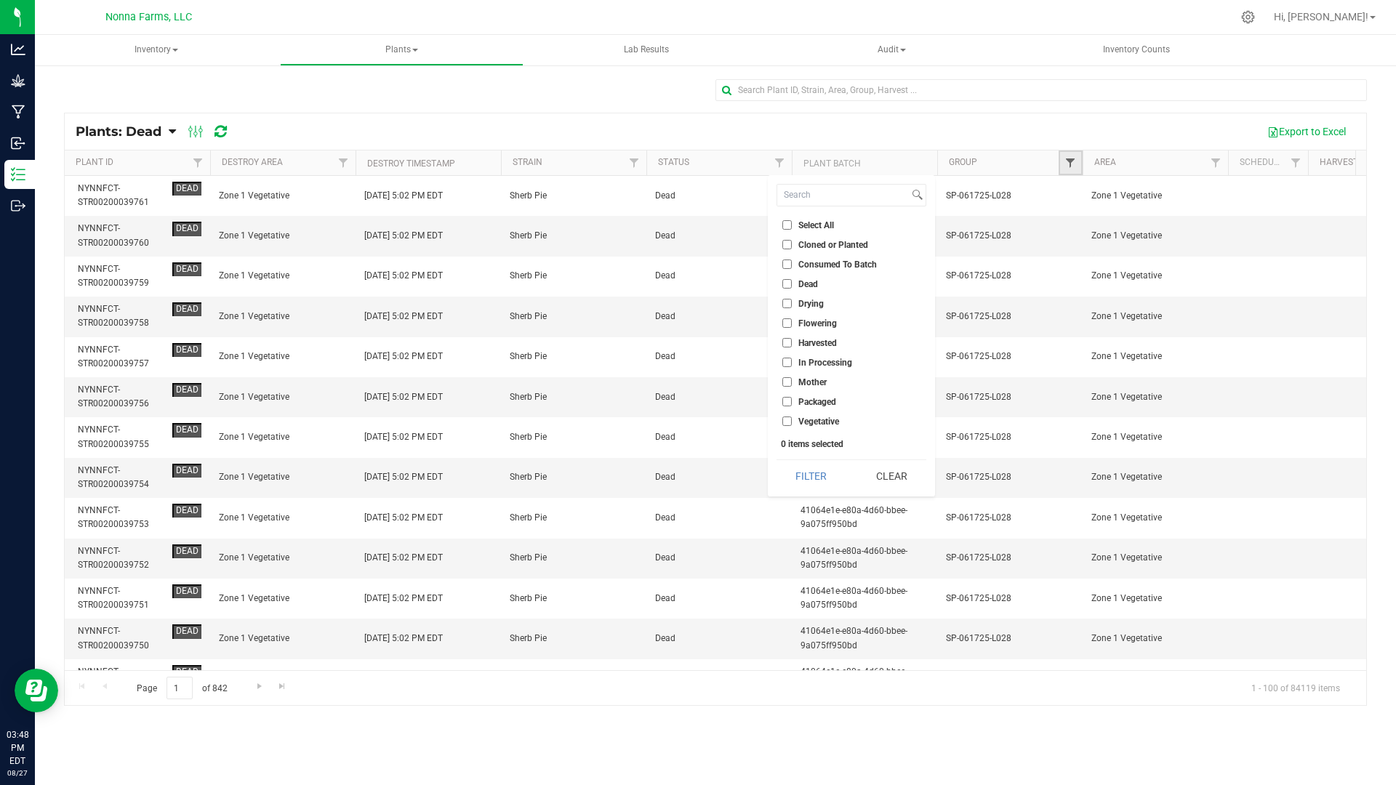
click at [1069, 164] on span "Filter" at bounding box center [1070, 163] width 12 height 12
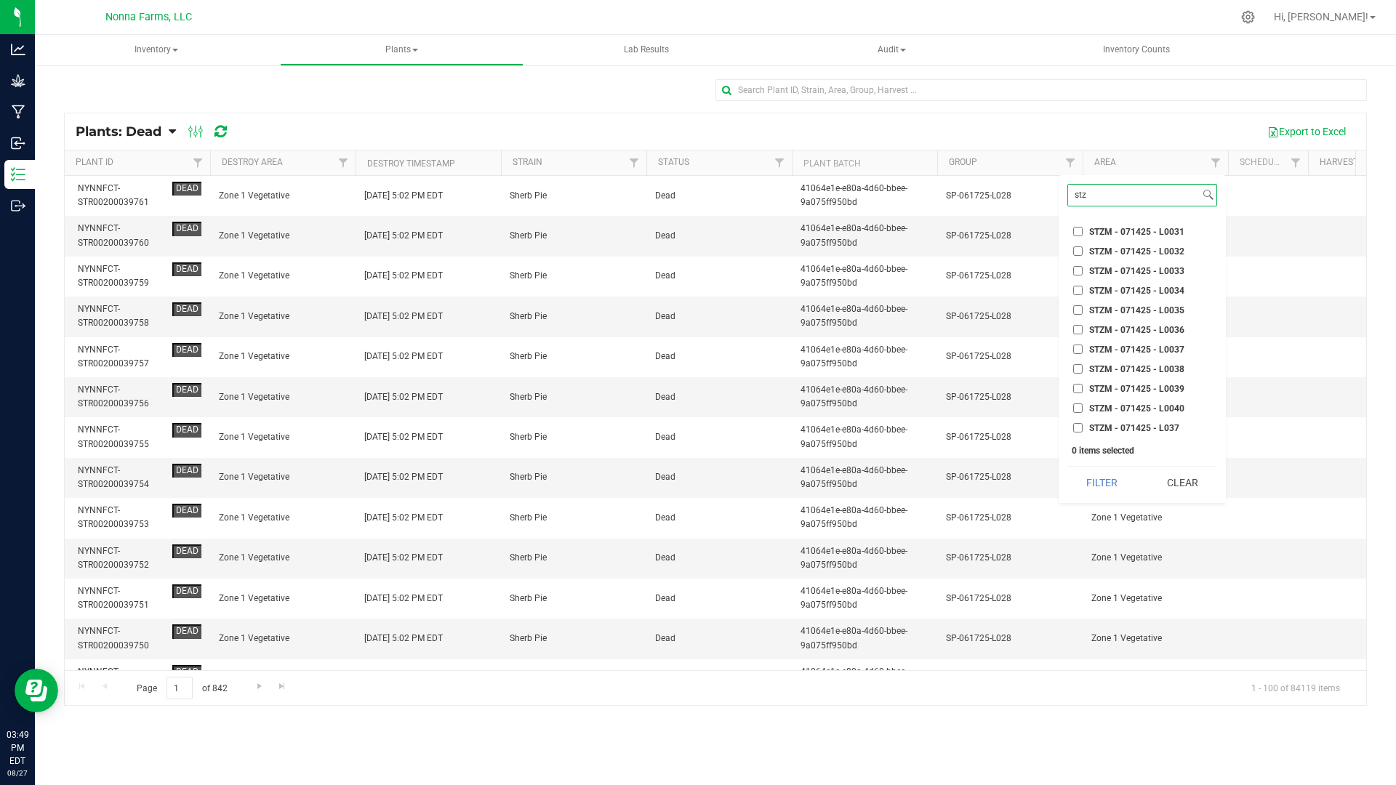
scroll to position [514, 0]
type input "stz"
click at [1143, 266] on span "STZM - 071425 - L0029" at bounding box center [1136, 265] width 95 height 9
click at [1082, 266] on input "STZM - 071425 - L0029" at bounding box center [1077, 264] width 9 height 9
checkbox input "true"
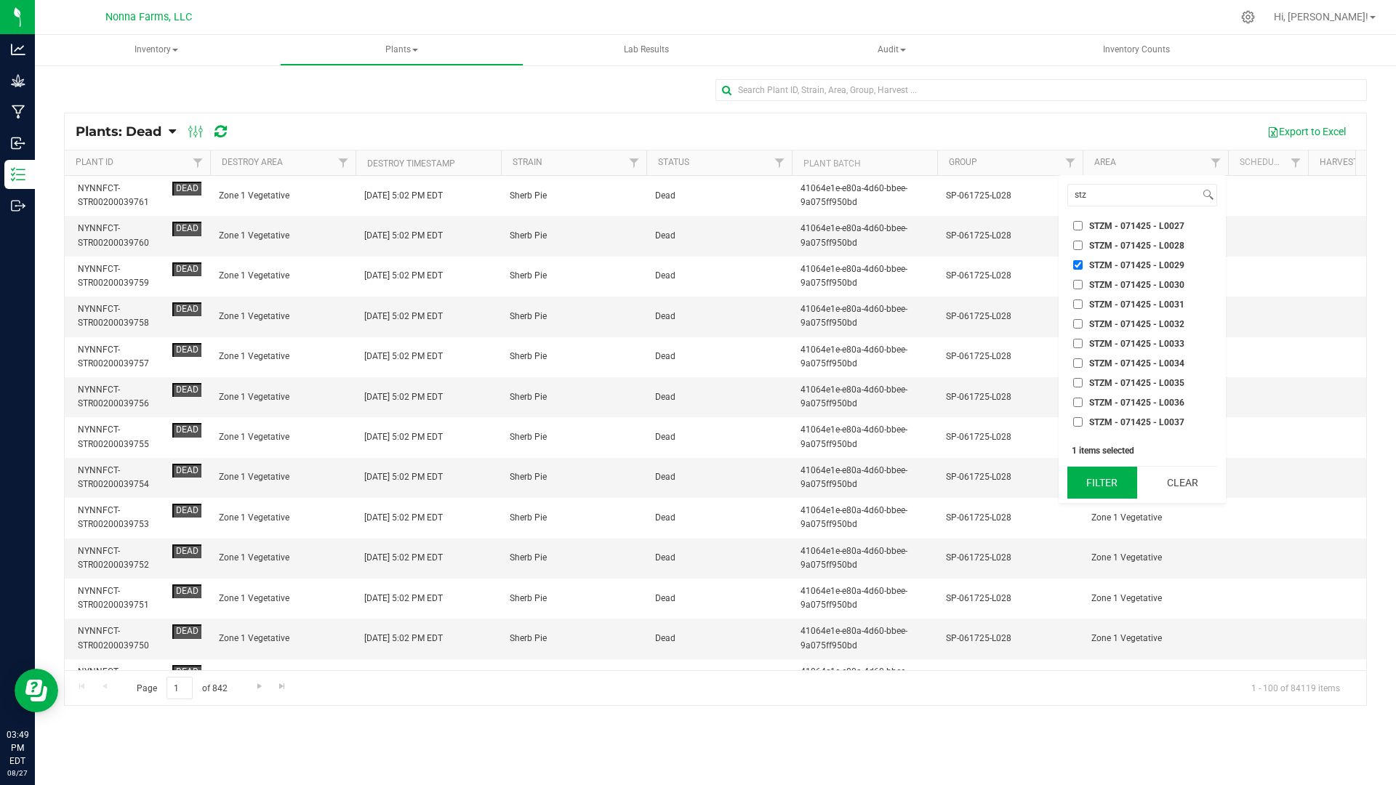
click at [1116, 470] on button "Filter" at bounding box center [1102, 483] width 70 height 32
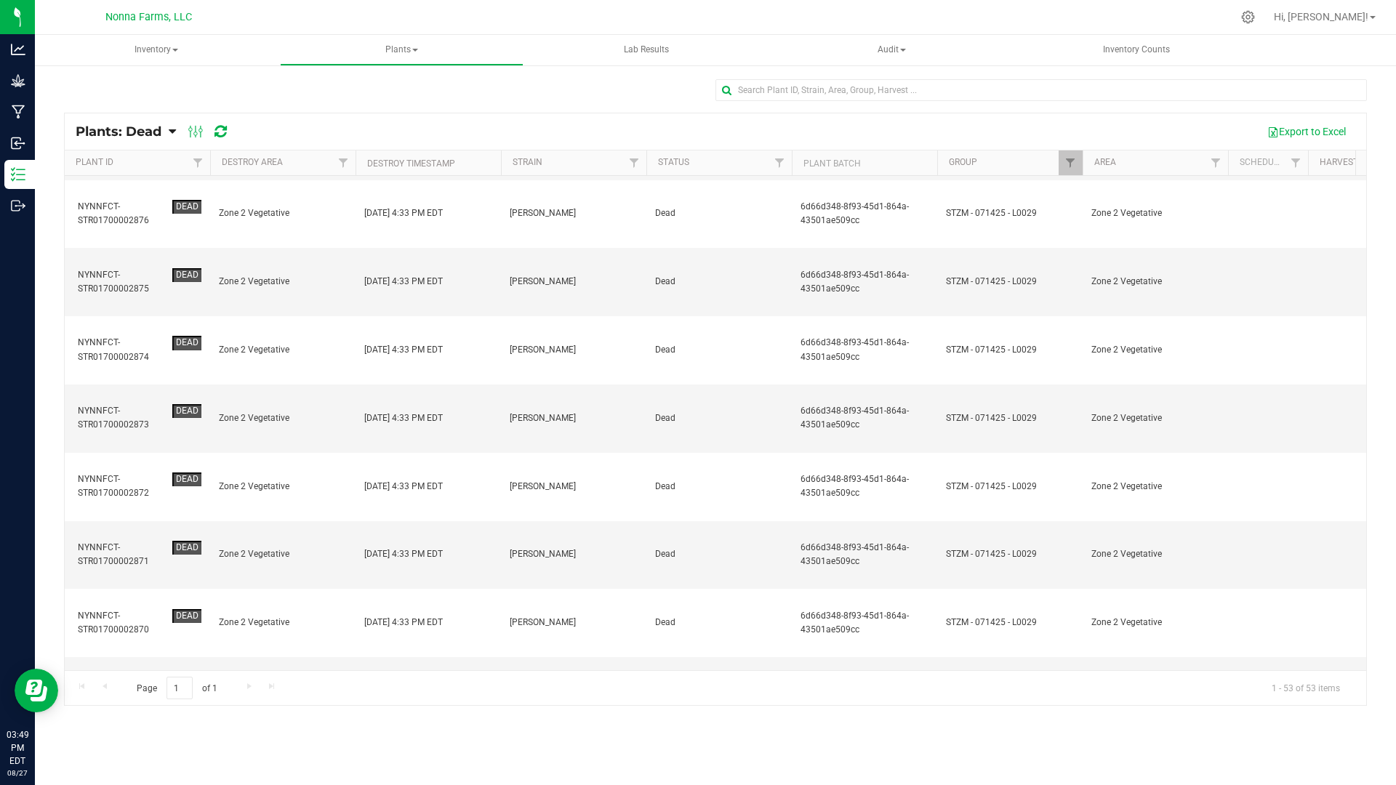
scroll to position [1651, 0]
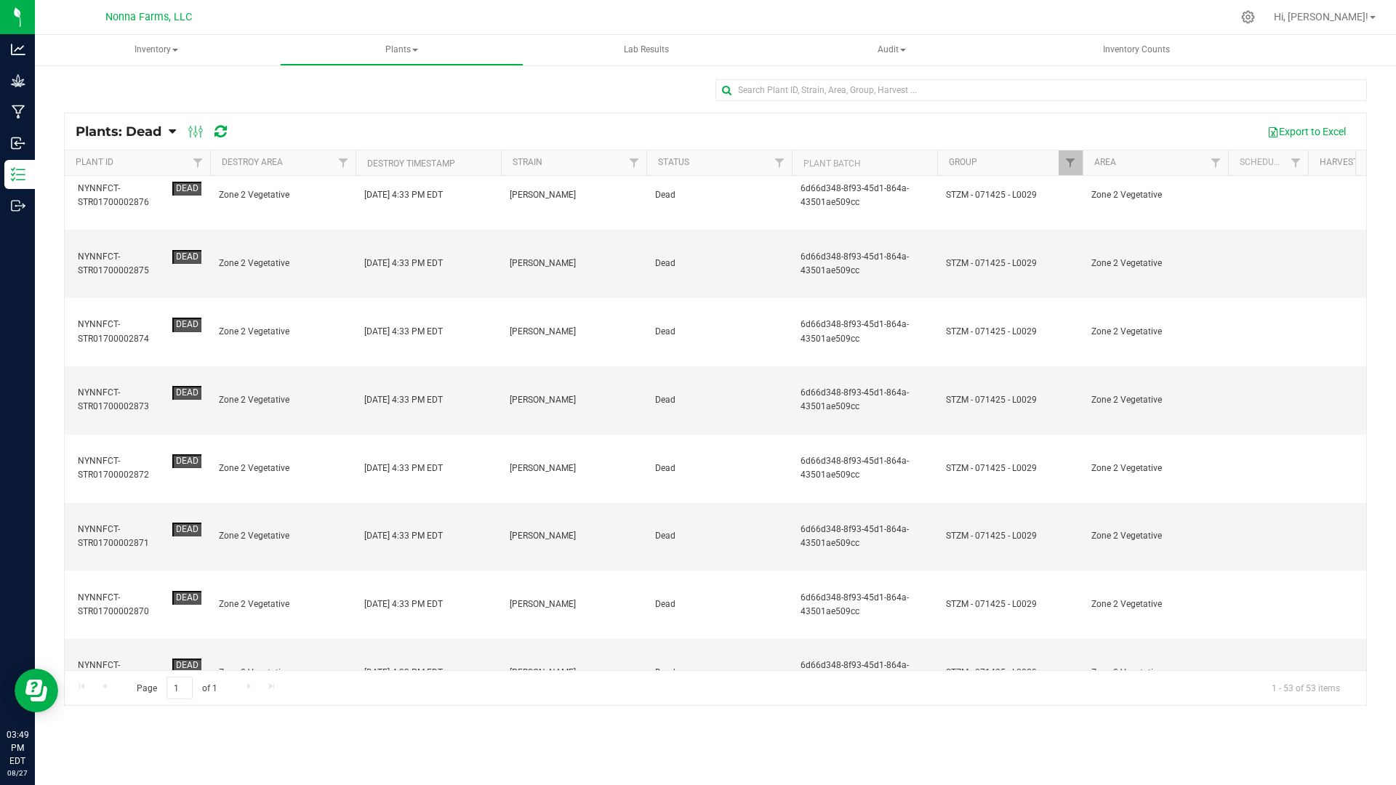
click at [1308, 137] on button "Action" at bounding box center [1316, 131] width 55 height 25
click at [1319, 172] on div "Revive plants" at bounding box center [1310, 166] width 76 height 23
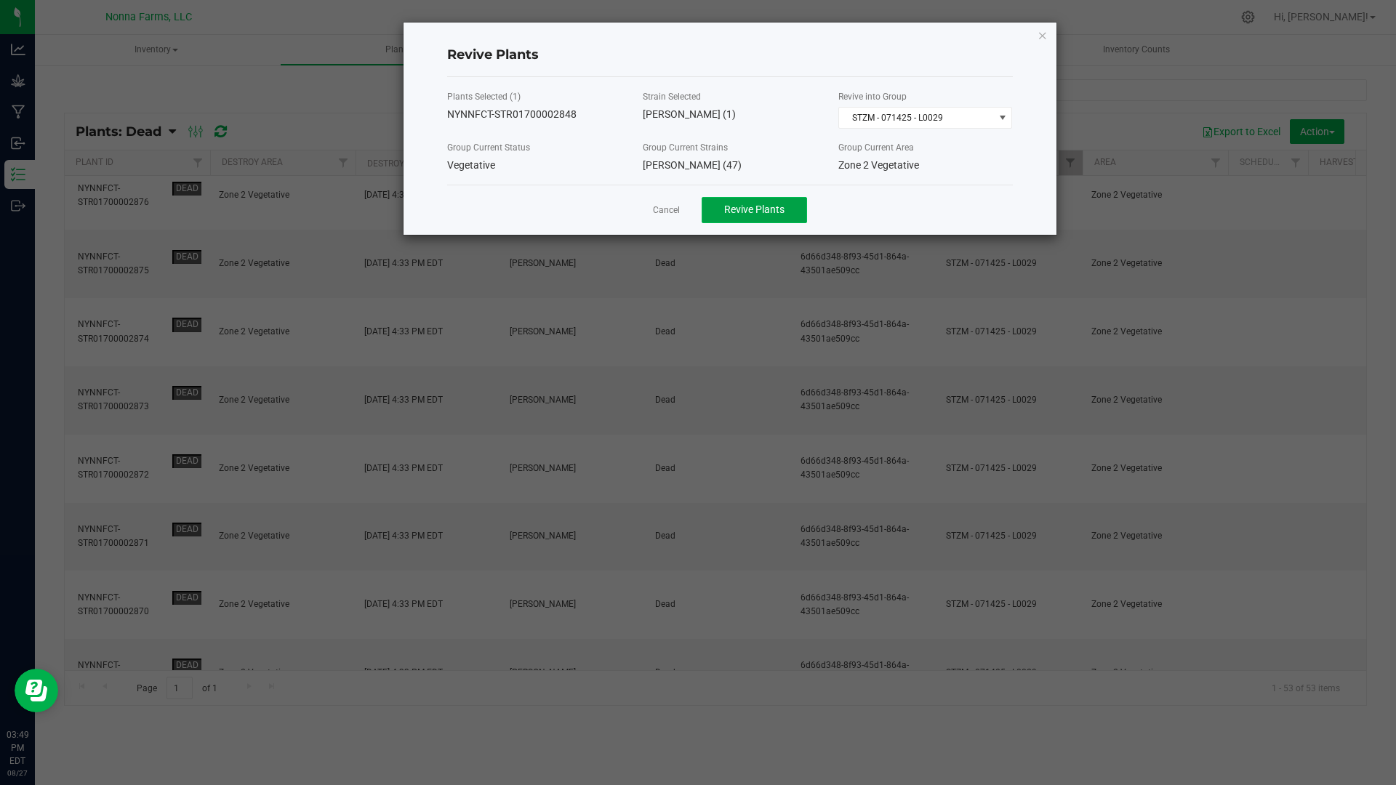
click at [772, 204] on span "Revive Plants" at bounding box center [754, 210] width 60 height 12
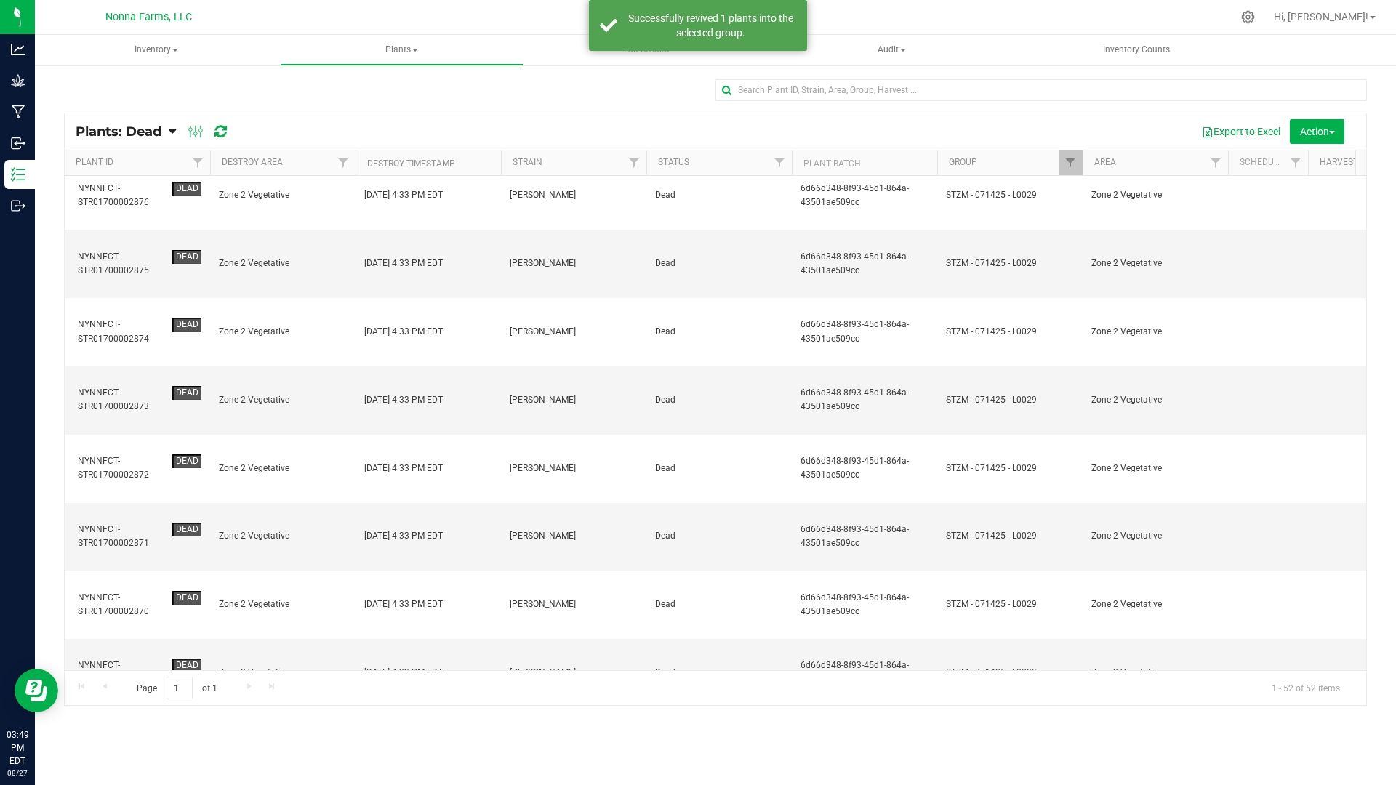
scroll to position [0, 0]
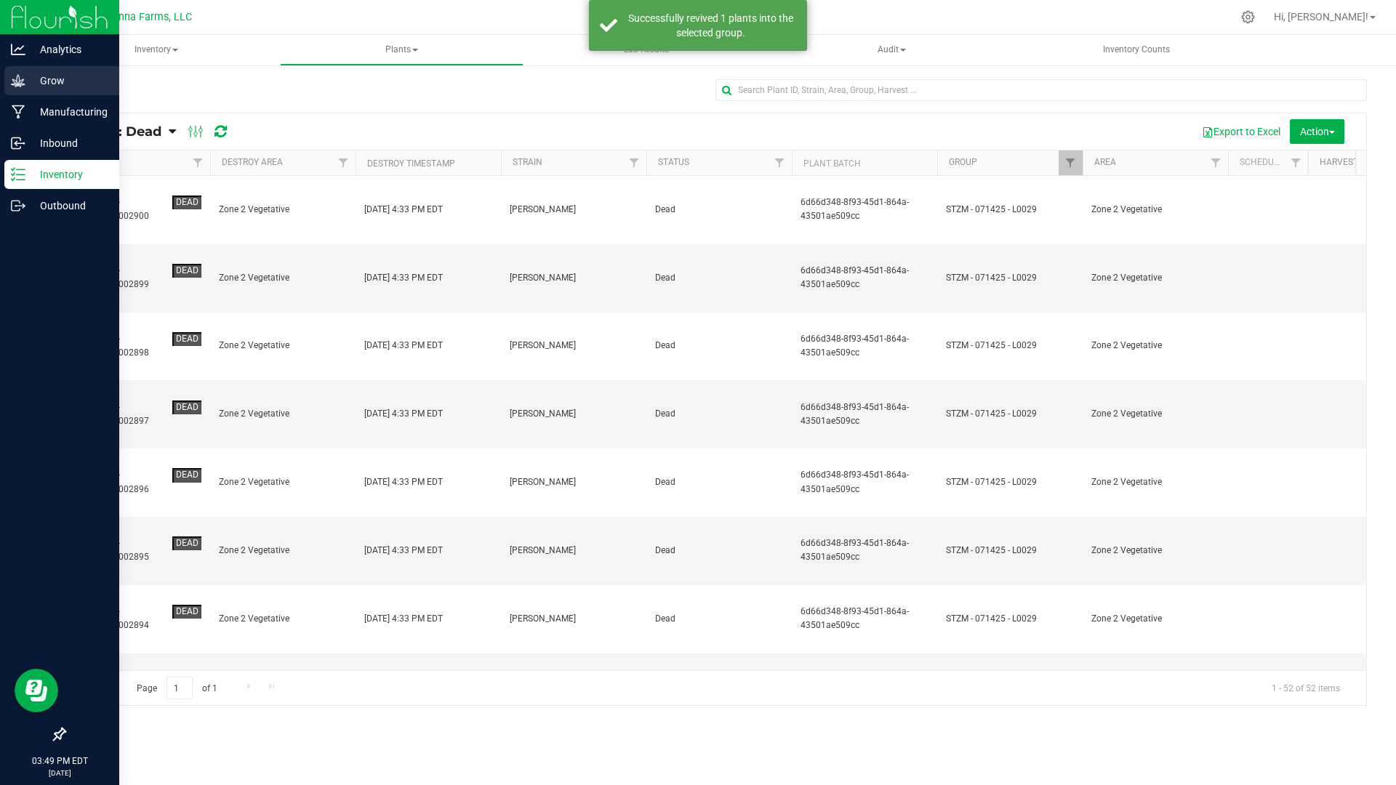
click at [40, 86] on p "Grow" at bounding box center [68, 80] width 87 height 17
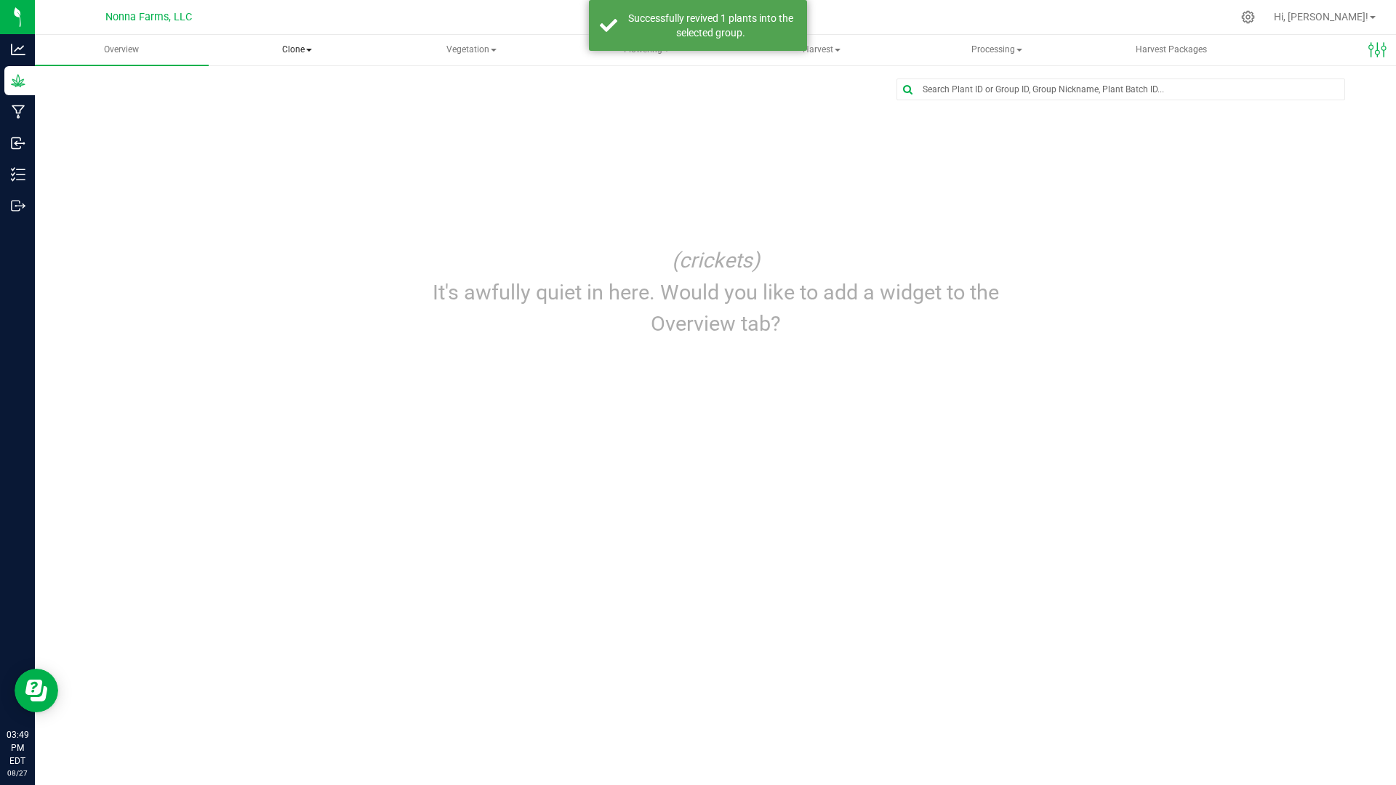
click at [301, 47] on span "Clone" at bounding box center [297, 50] width 172 height 29
click at [491, 49] on span at bounding box center [494, 50] width 6 height 3
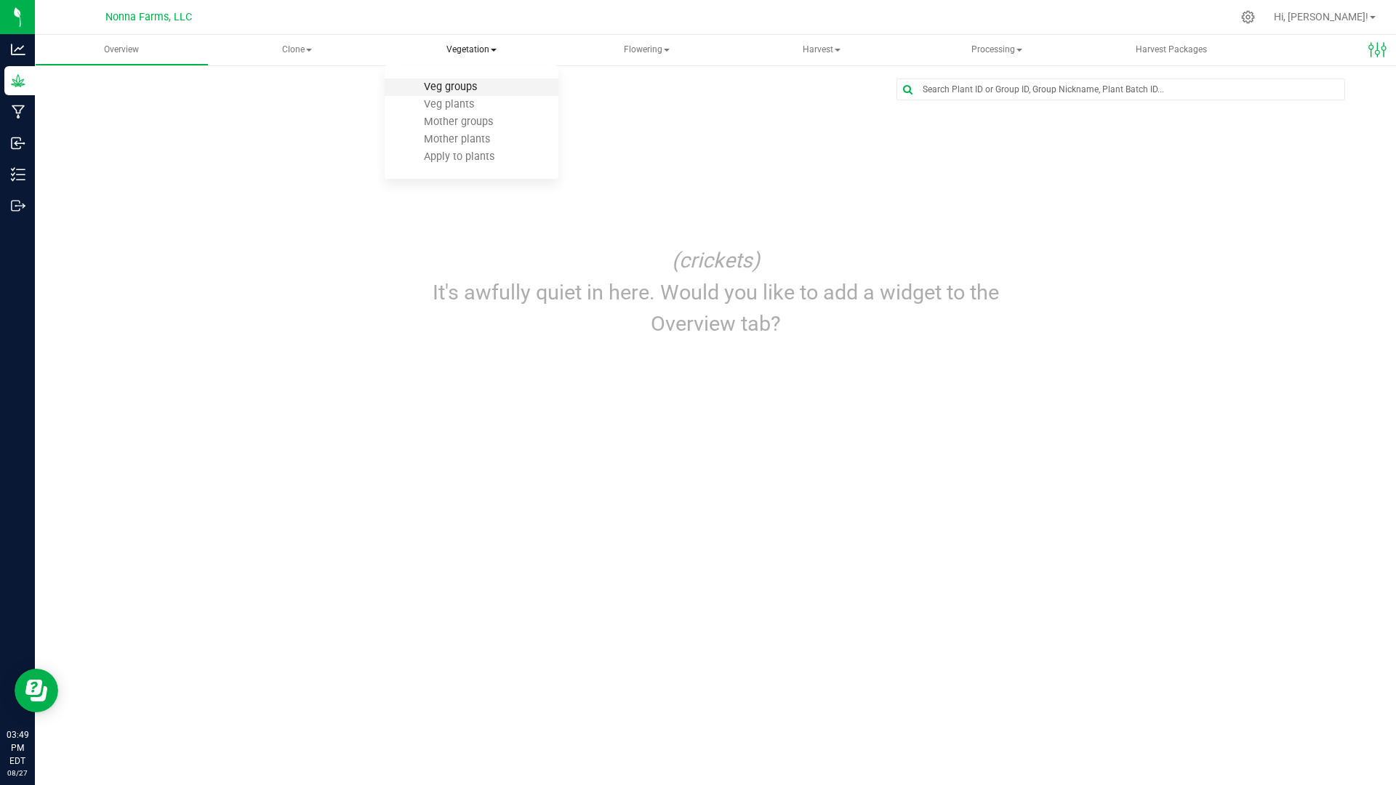
click at [464, 91] on span "Veg groups" at bounding box center [450, 87] width 92 height 12
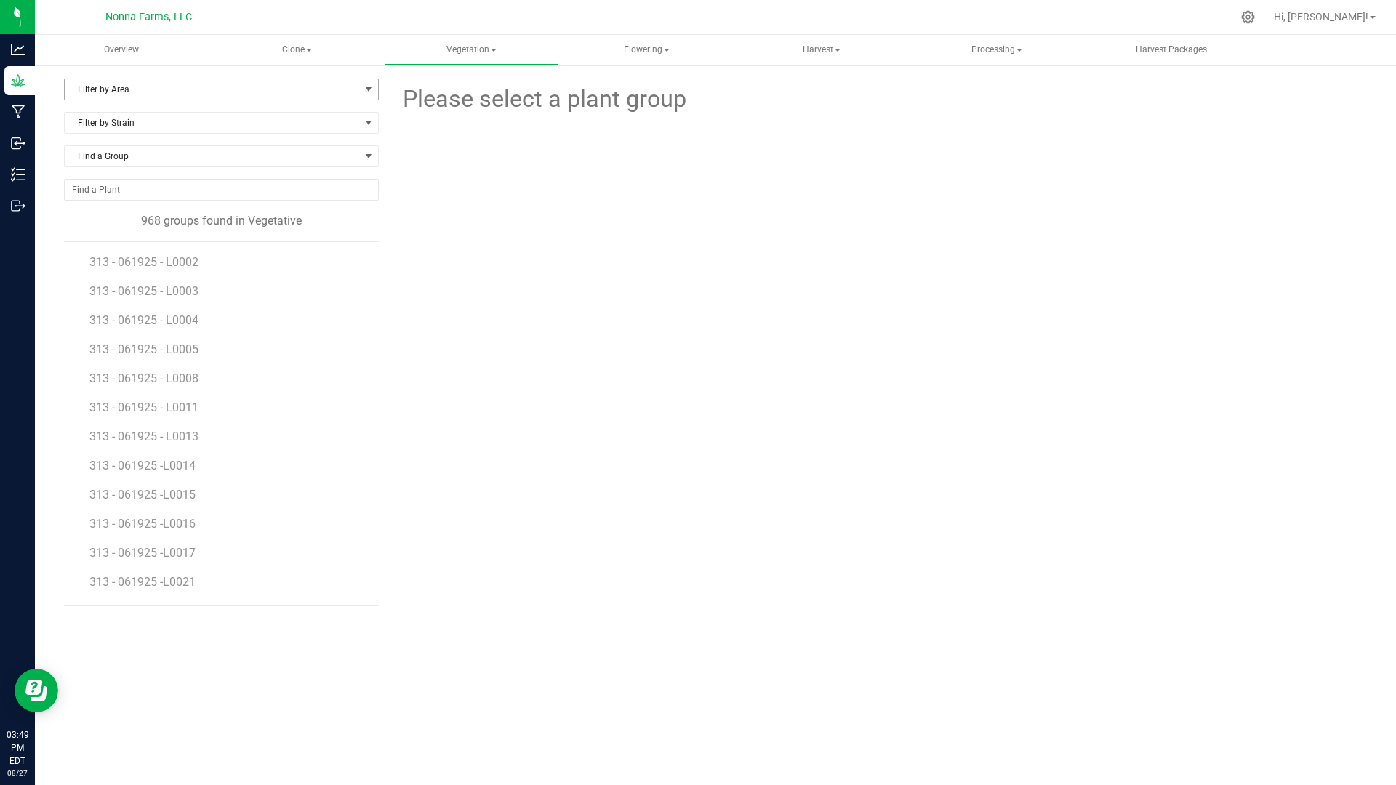
click at [246, 91] on span "Filter by Area" at bounding box center [212, 89] width 295 height 20
click at [126, 241] on li "Zone 2 Vegetative" at bounding box center [221, 244] width 313 height 22
click at [156, 127] on span "Filter by Strain" at bounding box center [212, 123] width 295 height 20
click at [177, 246] on li "[PERSON_NAME]" at bounding box center [221, 247] width 313 height 20
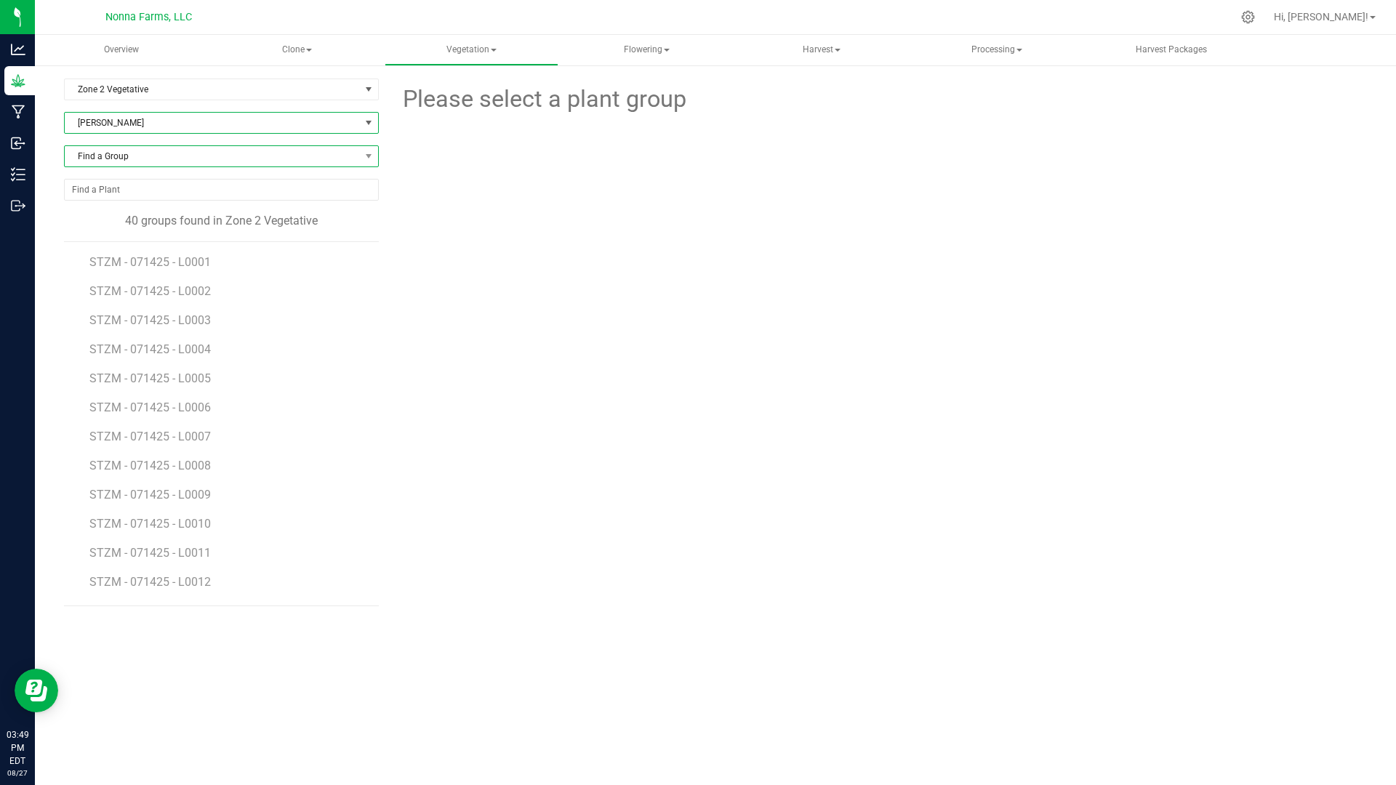
click at [252, 150] on span "Find a Group" at bounding box center [212, 156] width 295 height 20
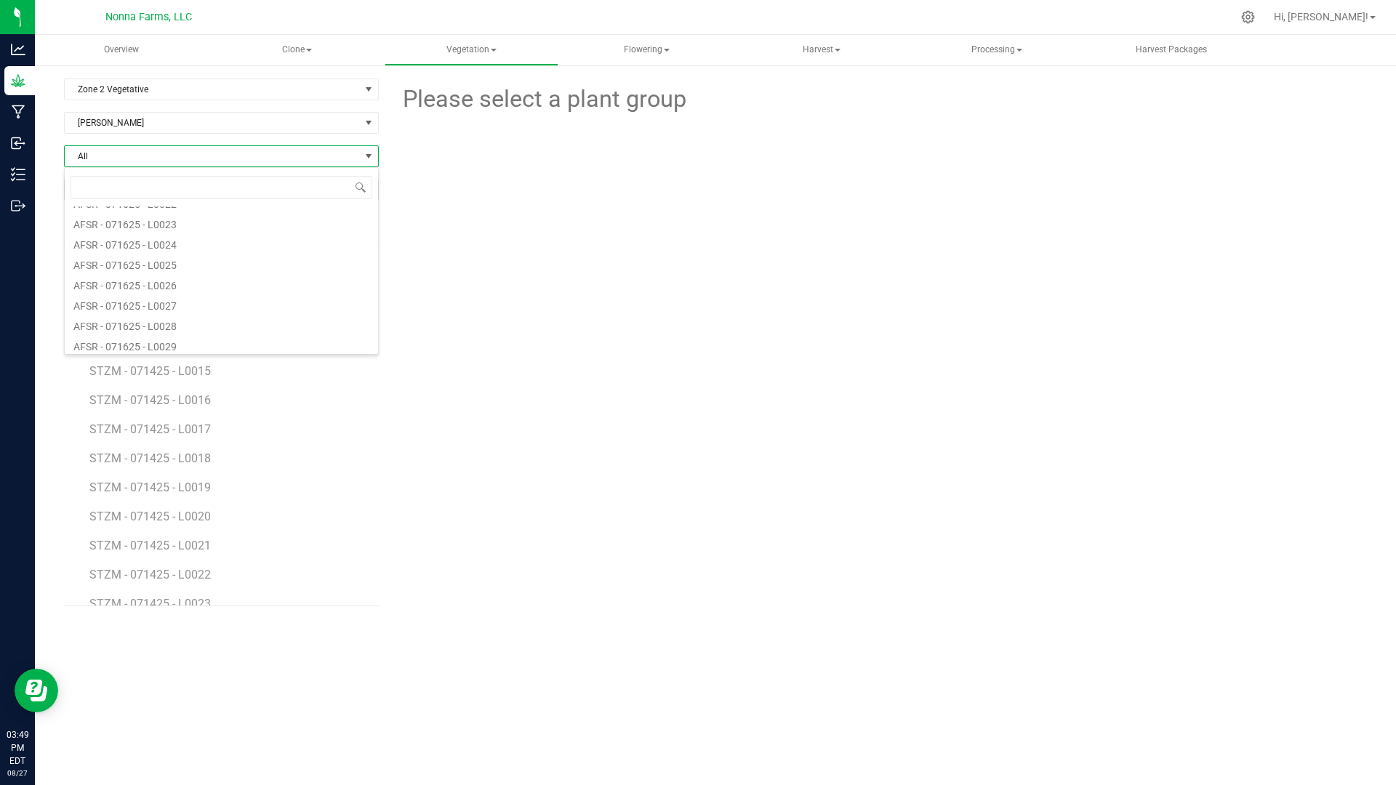
scroll to position [654, 0]
click at [198, 419] on span "STZM - 071425 - L0029" at bounding box center [151, 422] width 124 height 14
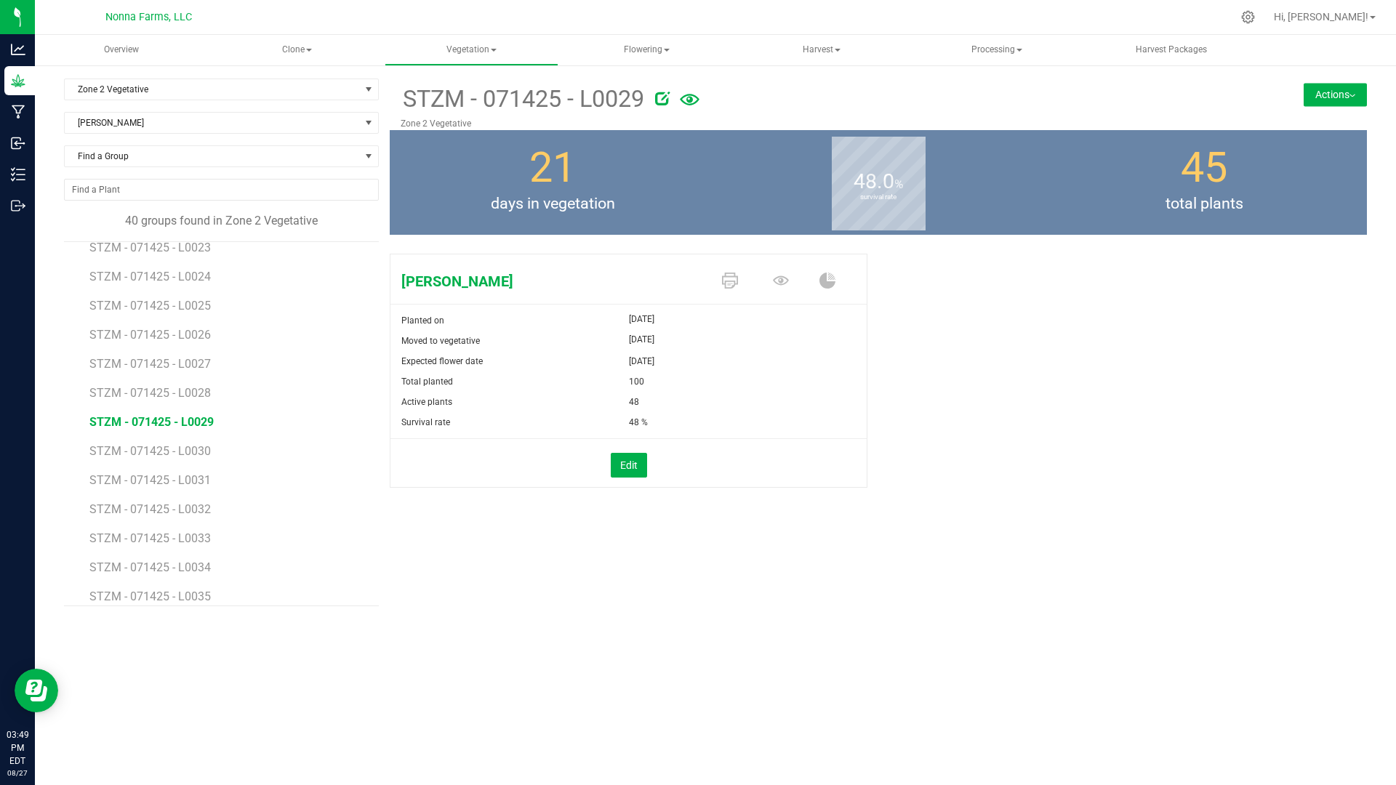
click at [1353, 94] on img at bounding box center [1352, 95] width 6 height 3
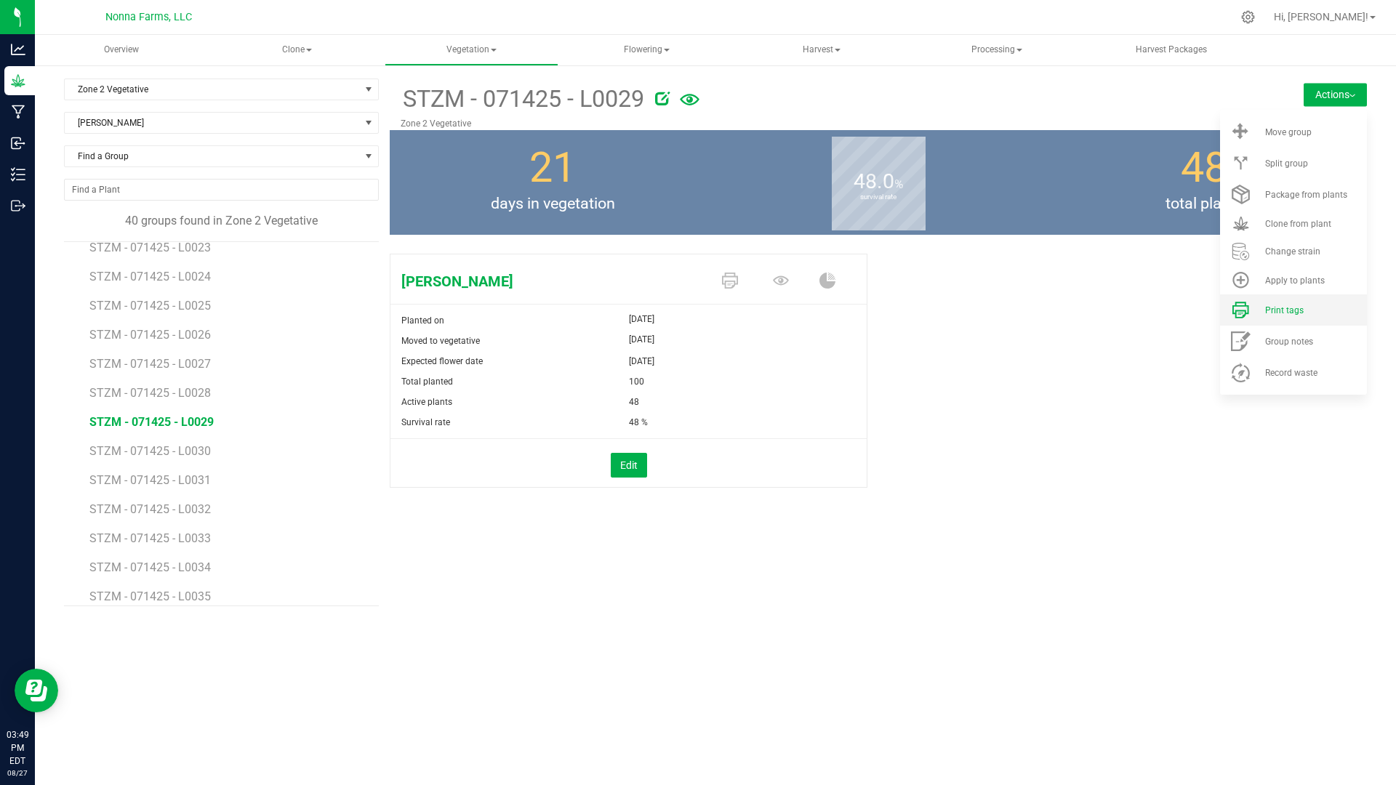
click at [1289, 314] on span "Print tags" at bounding box center [1284, 310] width 39 height 10
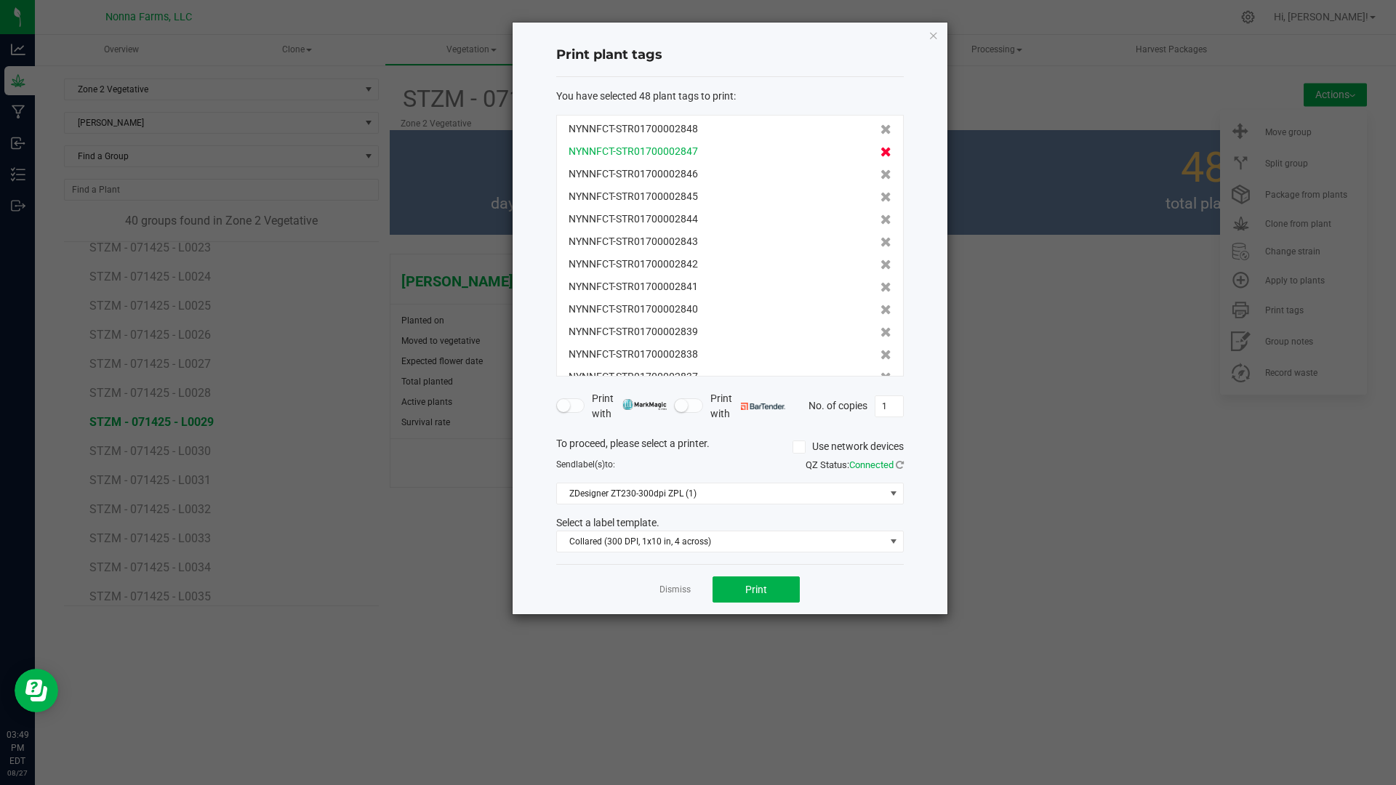
click at [880, 152] on icon at bounding box center [885, 152] width 11 height 10
click at [880, 169] on icon at bounding box center [885, 174] width 11 height 10
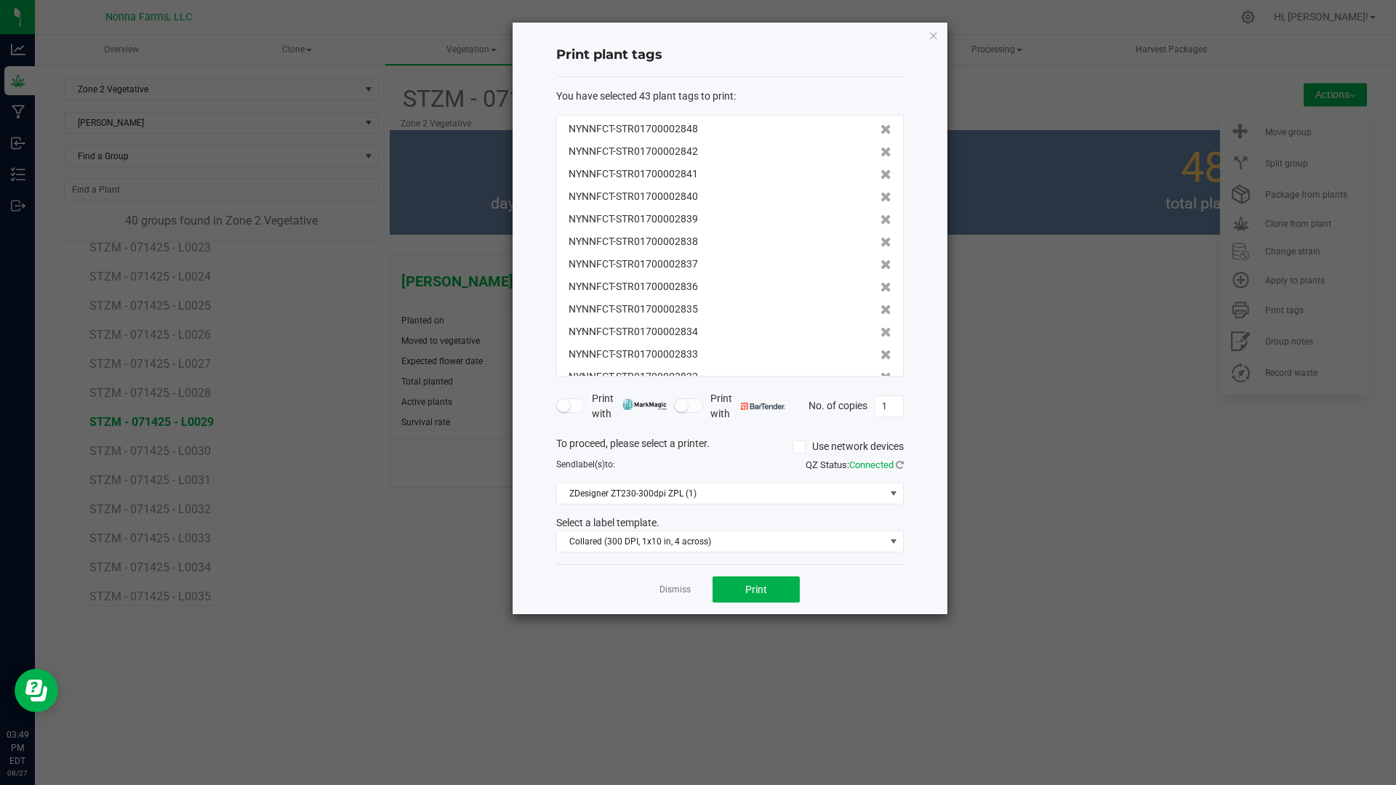
click at [880, 152] on icon at bounding box center [885, 152] width 11 height 10
click at [880, 169] on icon at bounding box center [885, 174] width 11 height 10
click at [880, 152] on icon at bounding box center [885, 152] width 11 height 10
click at [880, 169] on icon at bounding box center [885, 174] width 11 height 10
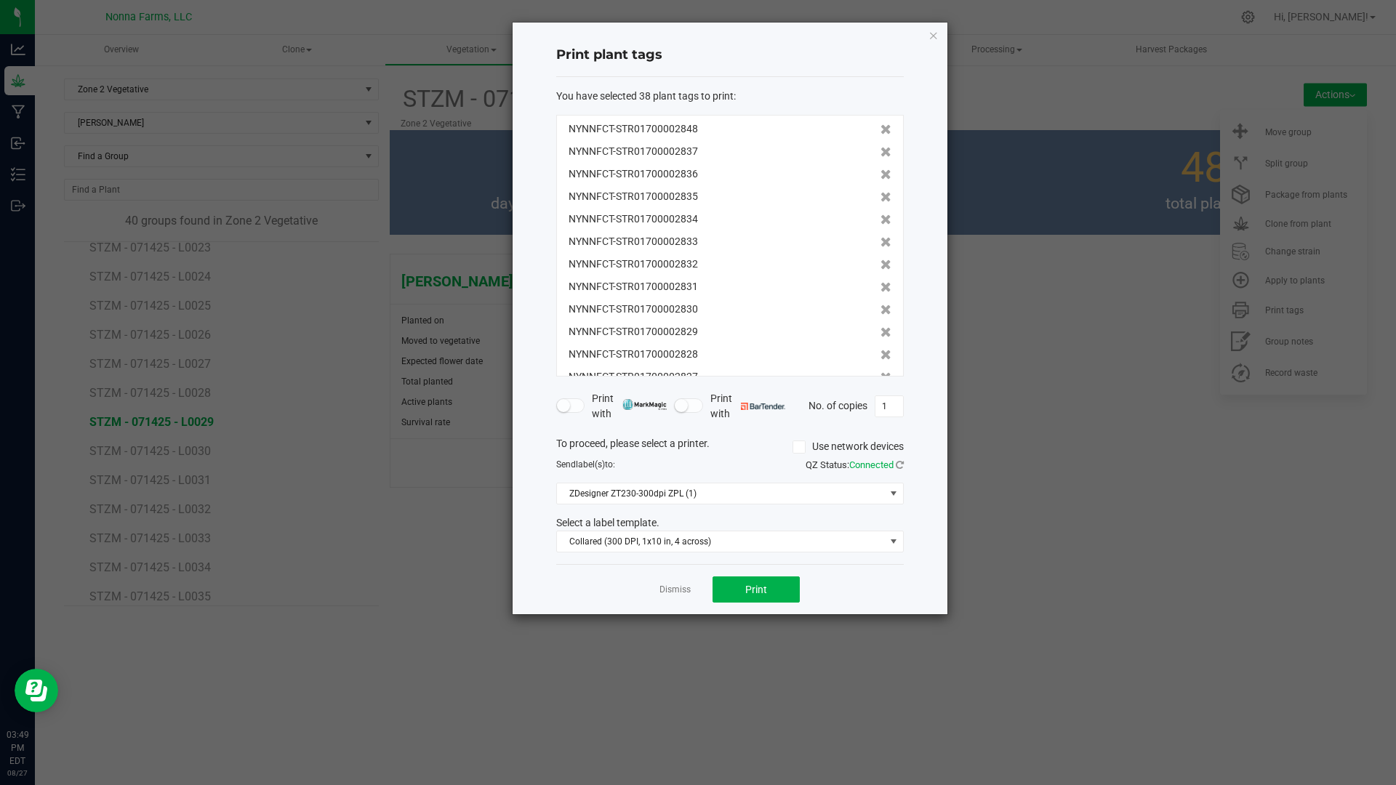
click at [880, 152] on icon at bounding box center [885, 152] width 11 height 10
click at [880, 169] on icon at bounding box center [885, 174] width 11 height 10
click at [880, 152] on icon at bounding box center [885, 152] width 11 height 10
click at [880, 169] on icon at bounding box center [885, 174] width 11 height 10
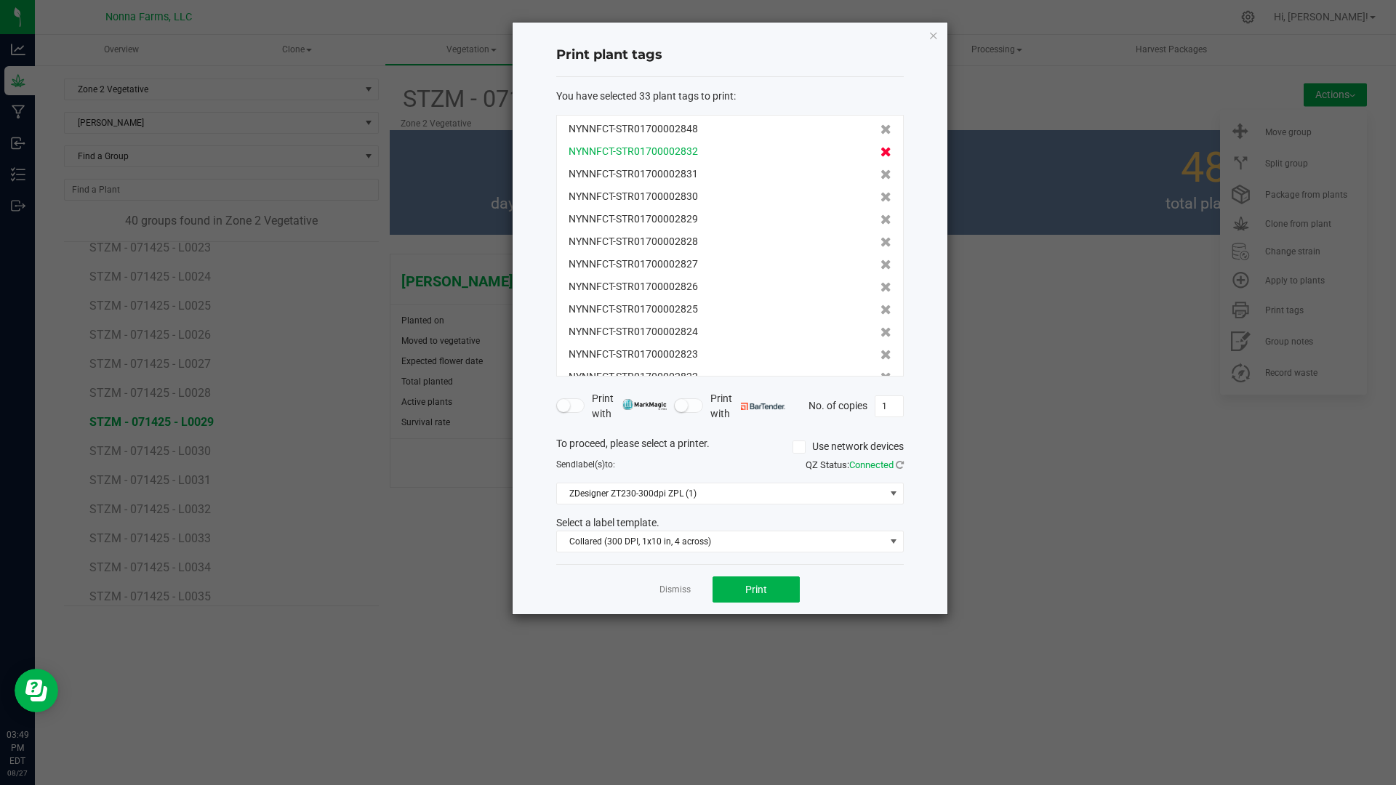
click at [880, 151] on icon at bounding box center [885, 152] width 11 height 10
click at [880, 169] on icon at bounding box center [885, 174] width 11 height 10
click at [880, 151] on icon at bounding box center [885, 152] width 11 height 10
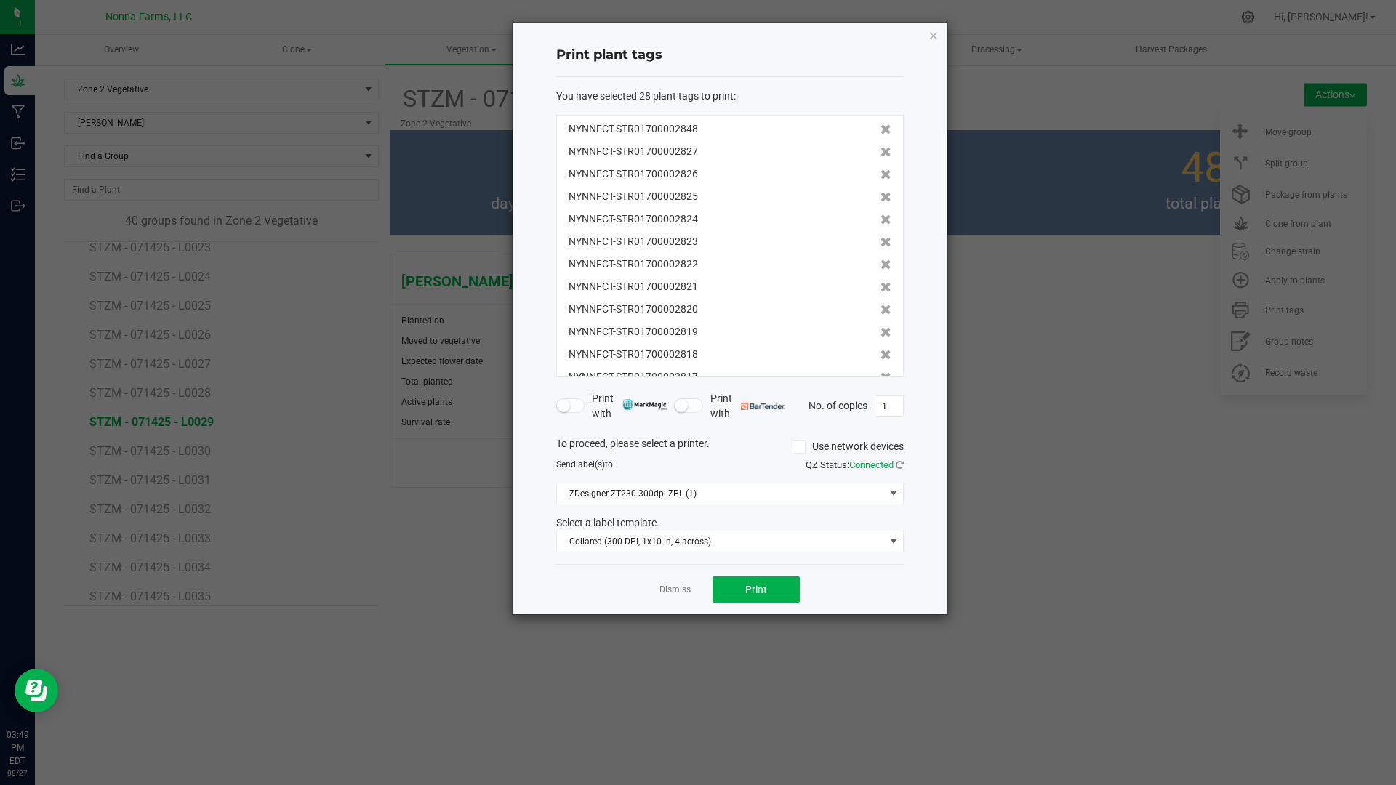
click at [880, 151] on icon at bounding box center [885, 152] width 11 height 10
click at [880, 169] on icon at bounding box center [885, 174] width 11 height 10
click at [880, 151] on icon at bounding box center [885, 152] width 11 height 10
click at [880, 169] on icon at bounding box center [885, 174] width 11 height 10
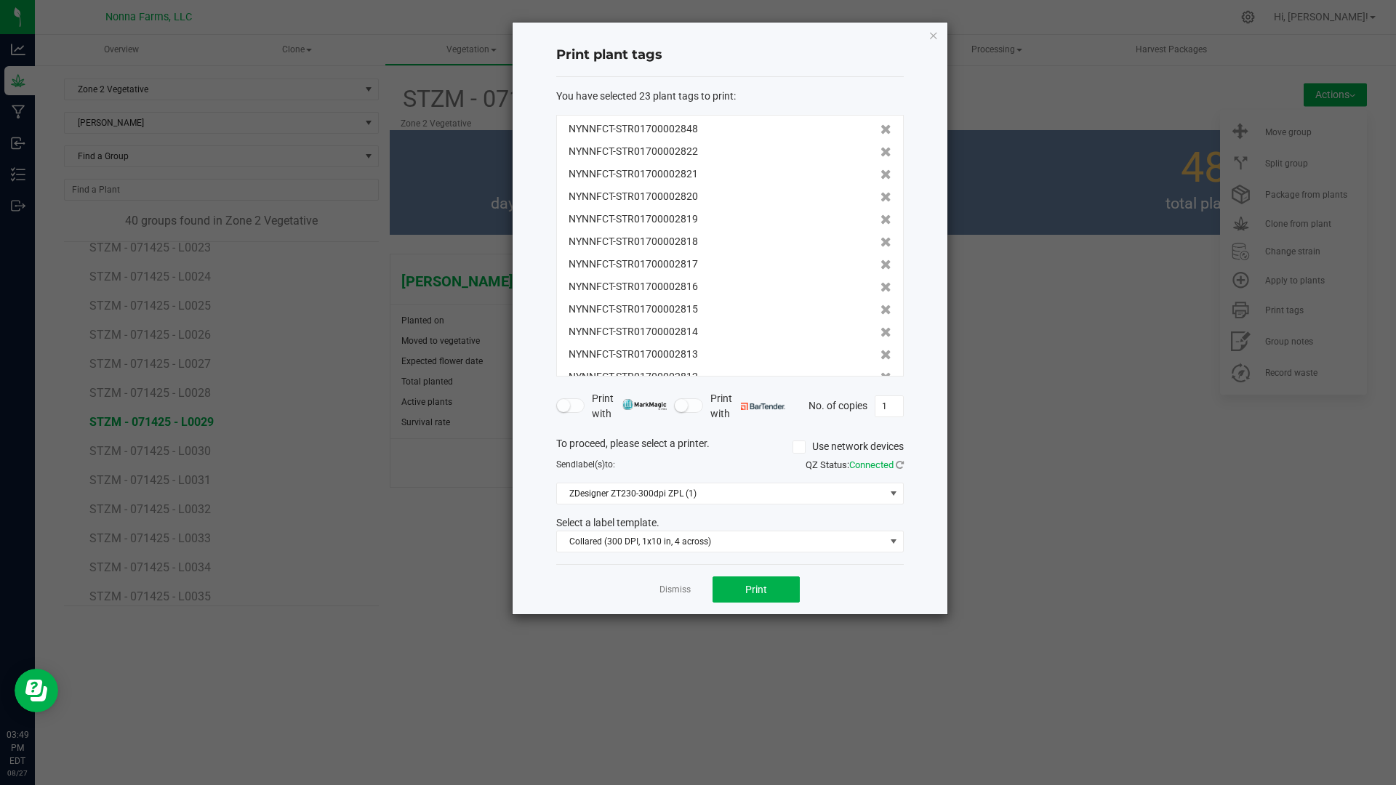
click at [880, 151] on icon at bounding box center [885, 152] width 11 height 10
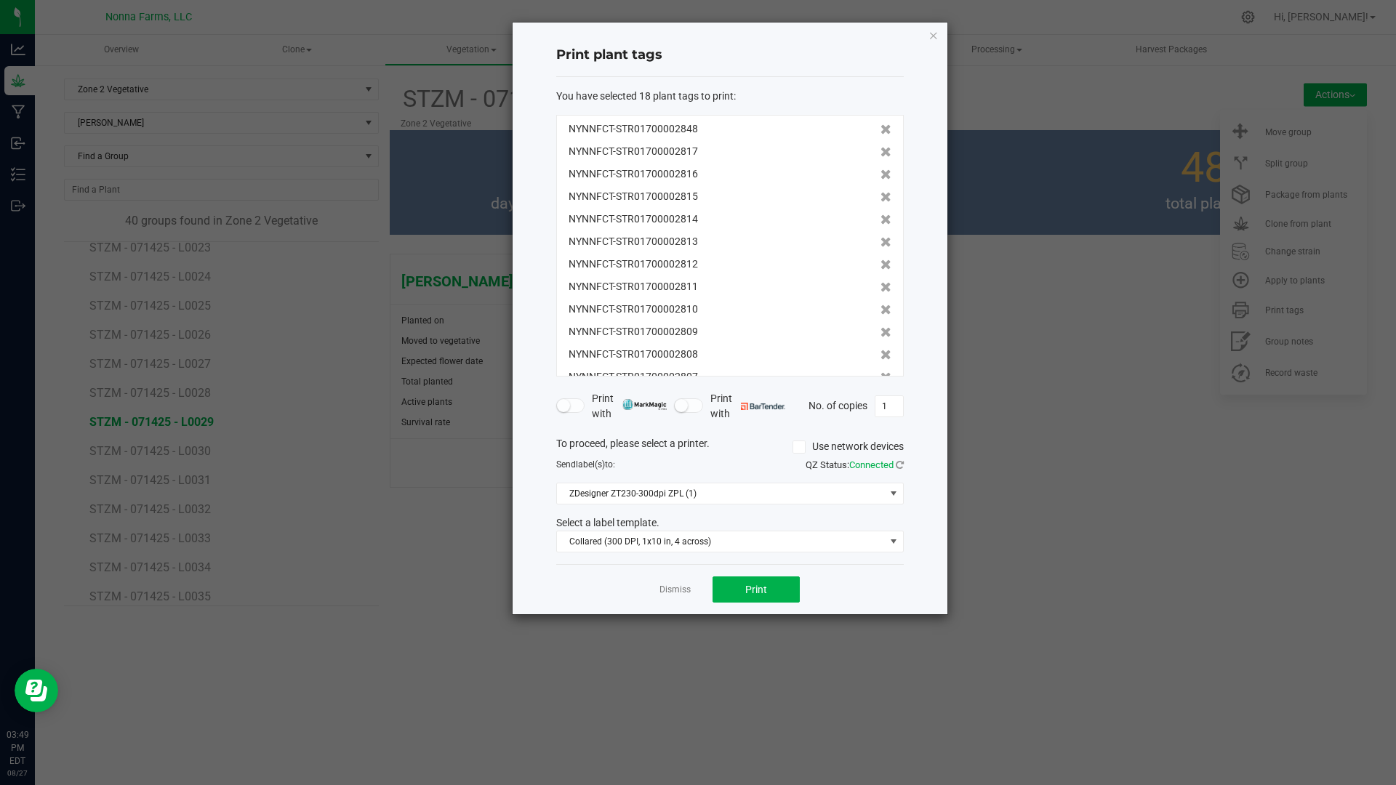
click at [880, 151] on icon at bounding box center [885, 152] width 11 height 10
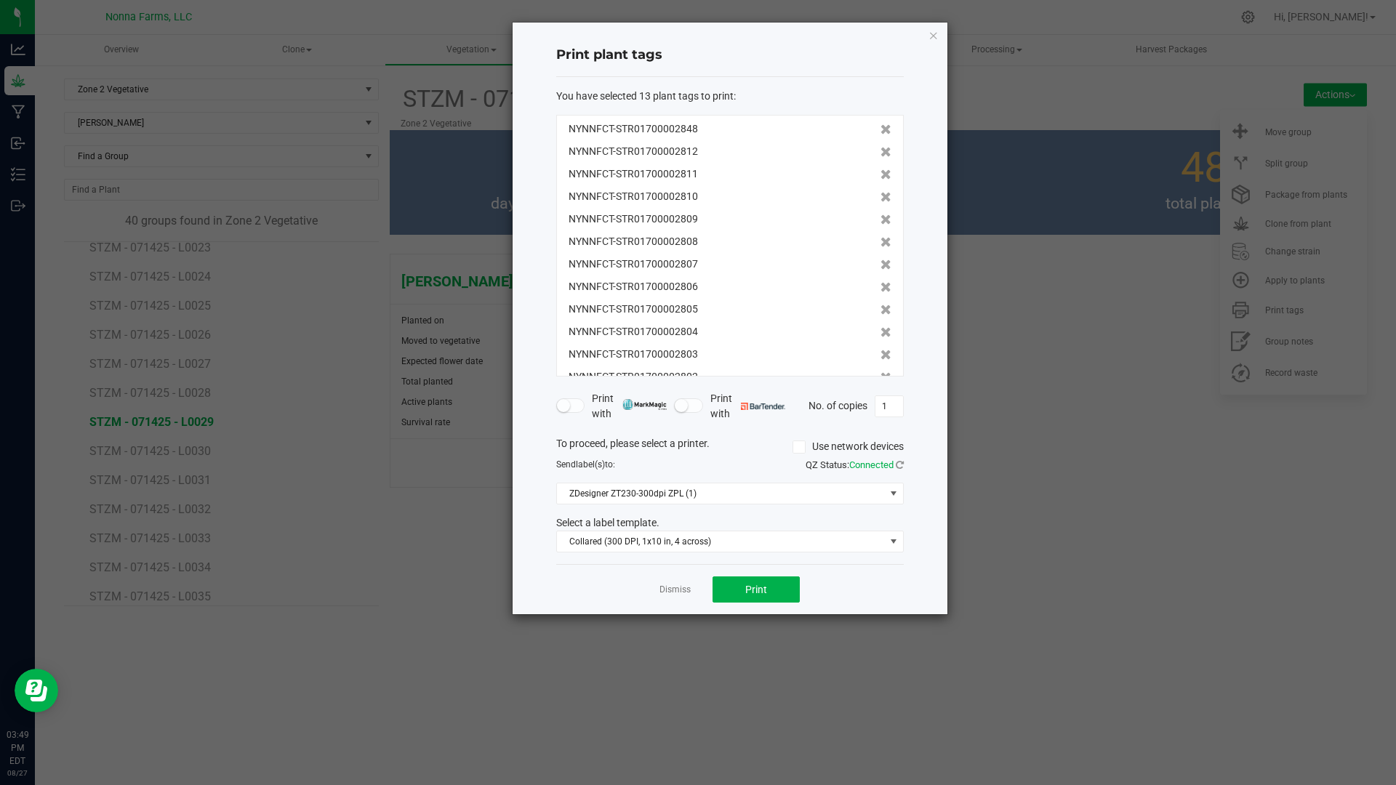
click at [880, 151] on icon at bounding box center [885, 152] width 11 height 10
click at [880, 169] on icon at bounding box center [885, 174] width 11 height 10
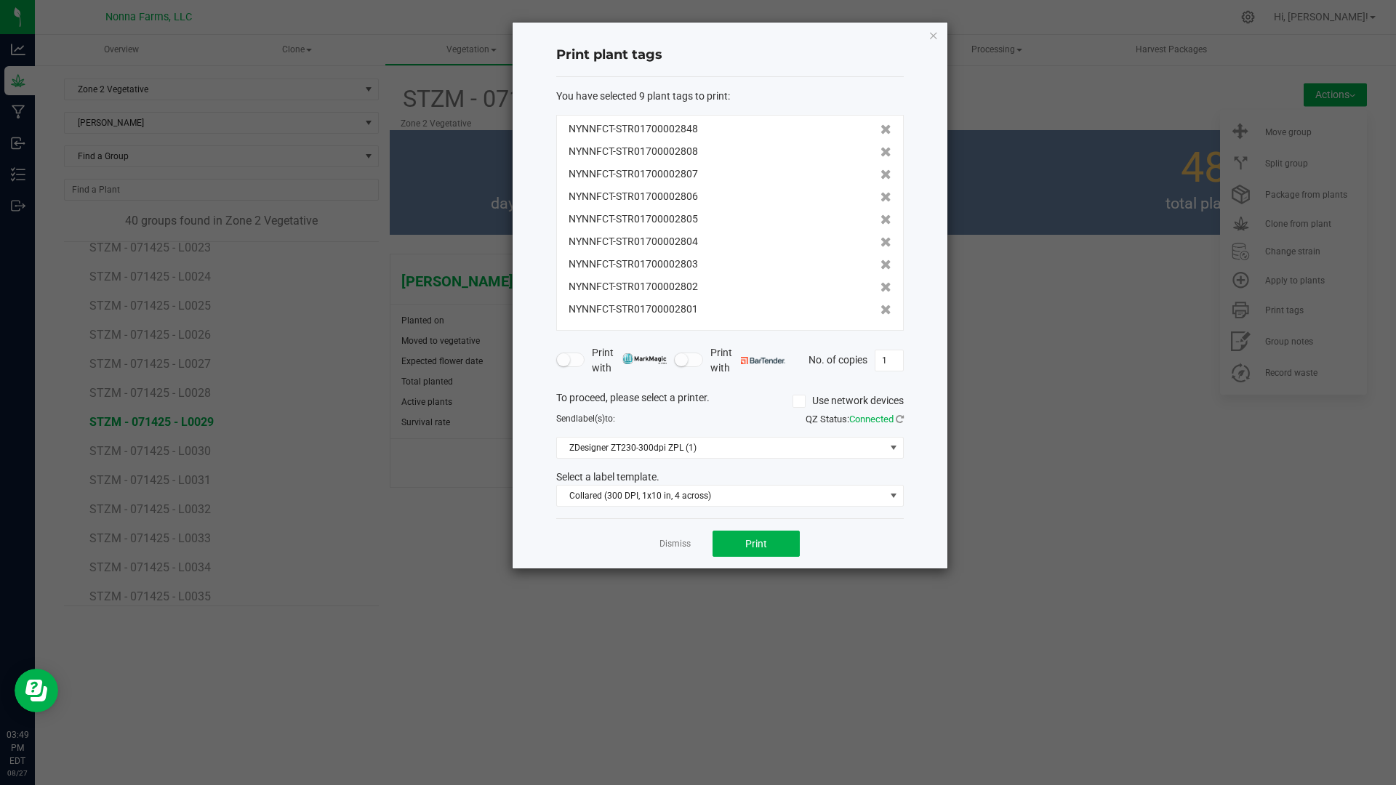
click at [880, 151] on icon at bounding box center [885, 152] width 11 height 10
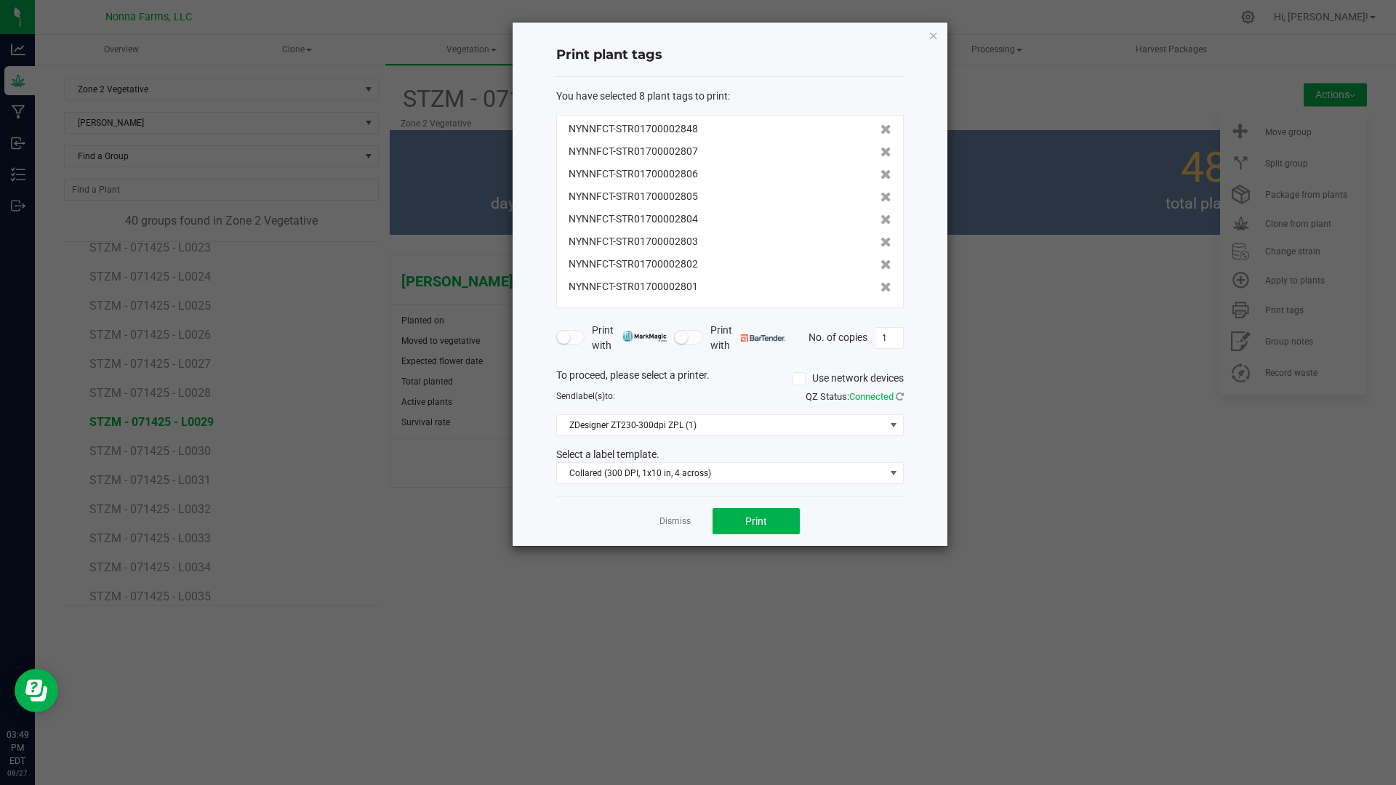
click at [880, 151] on icon at bounding box center [885, 152] width 11 height 10
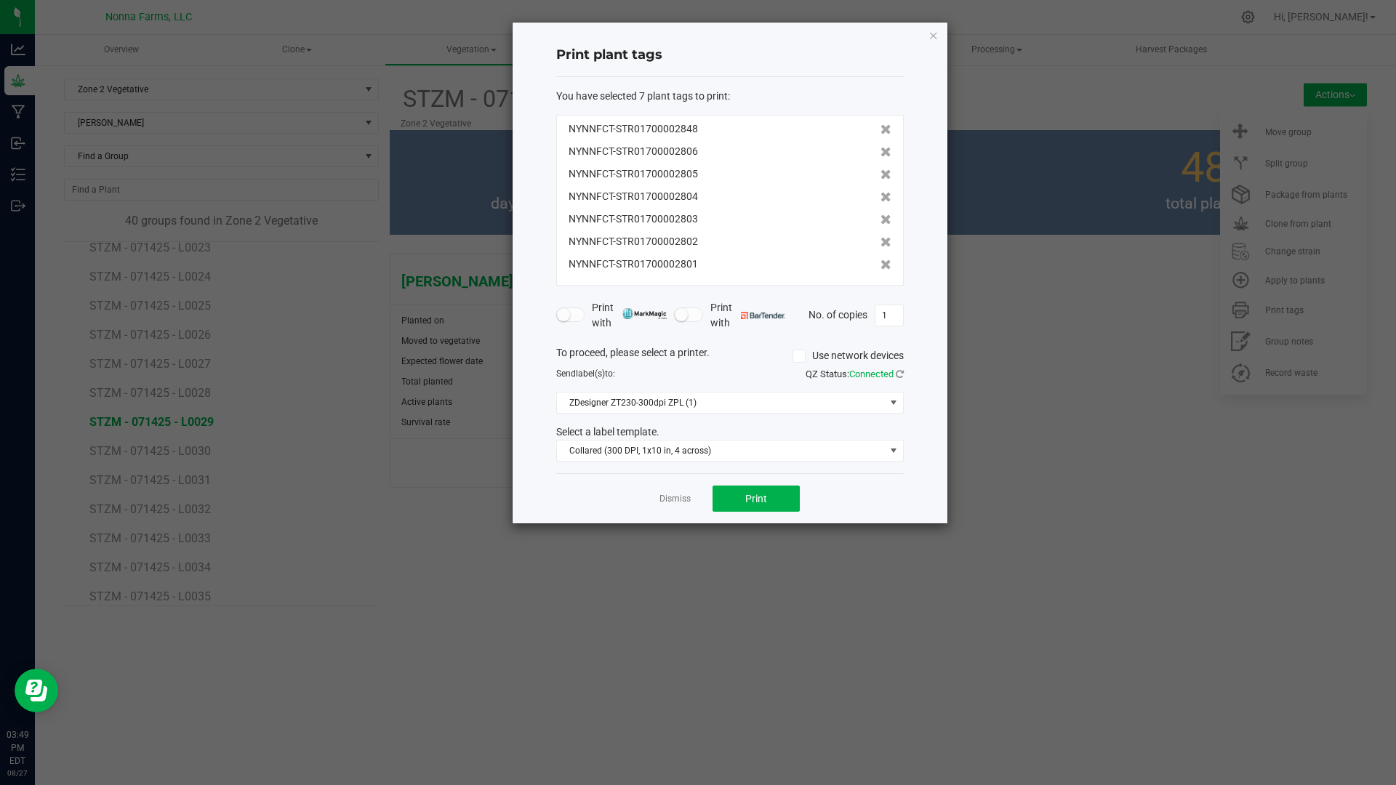
click at [880, 151] on icon at bounding box center [885, 152] width 11 height 10
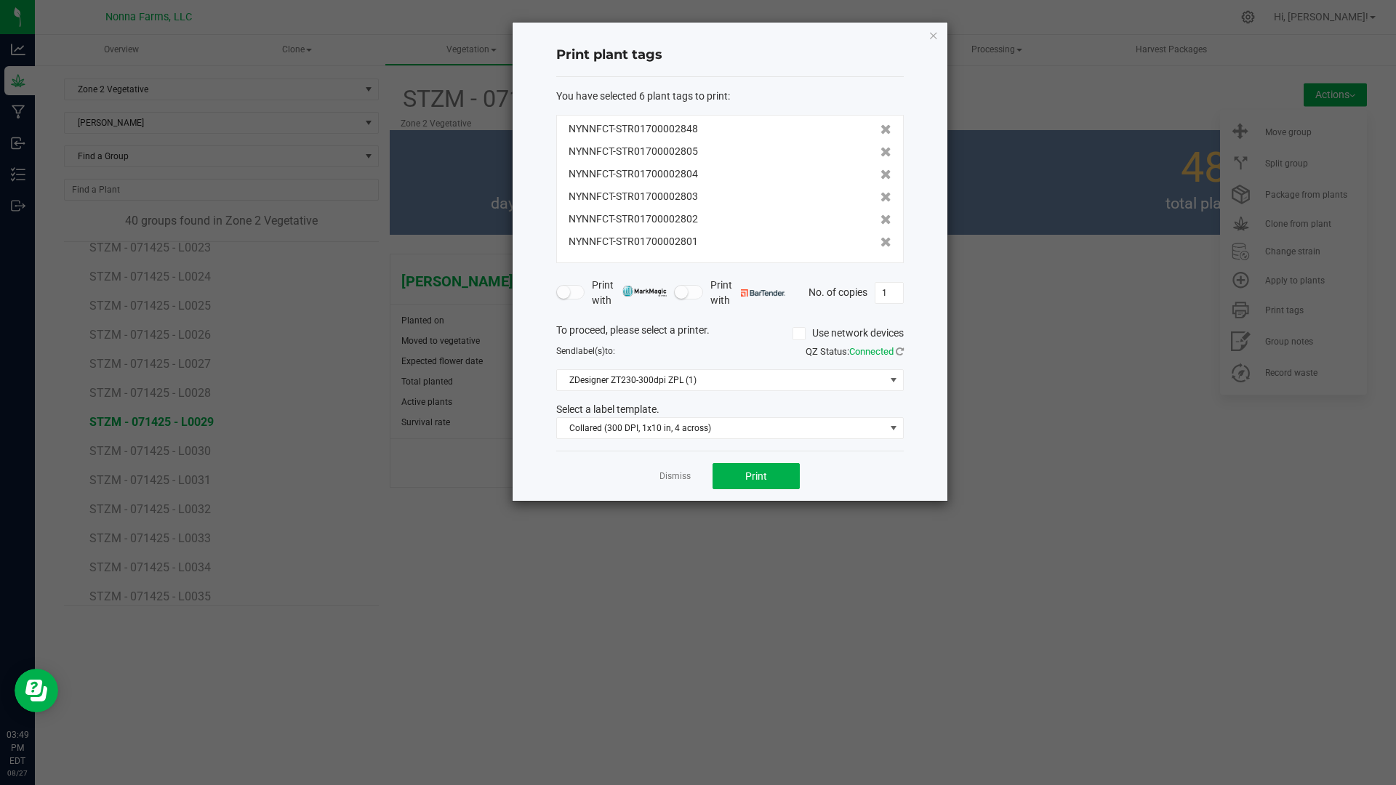
click at [880, 151] on icon at bounding box center [885, 152] width 11 height 10
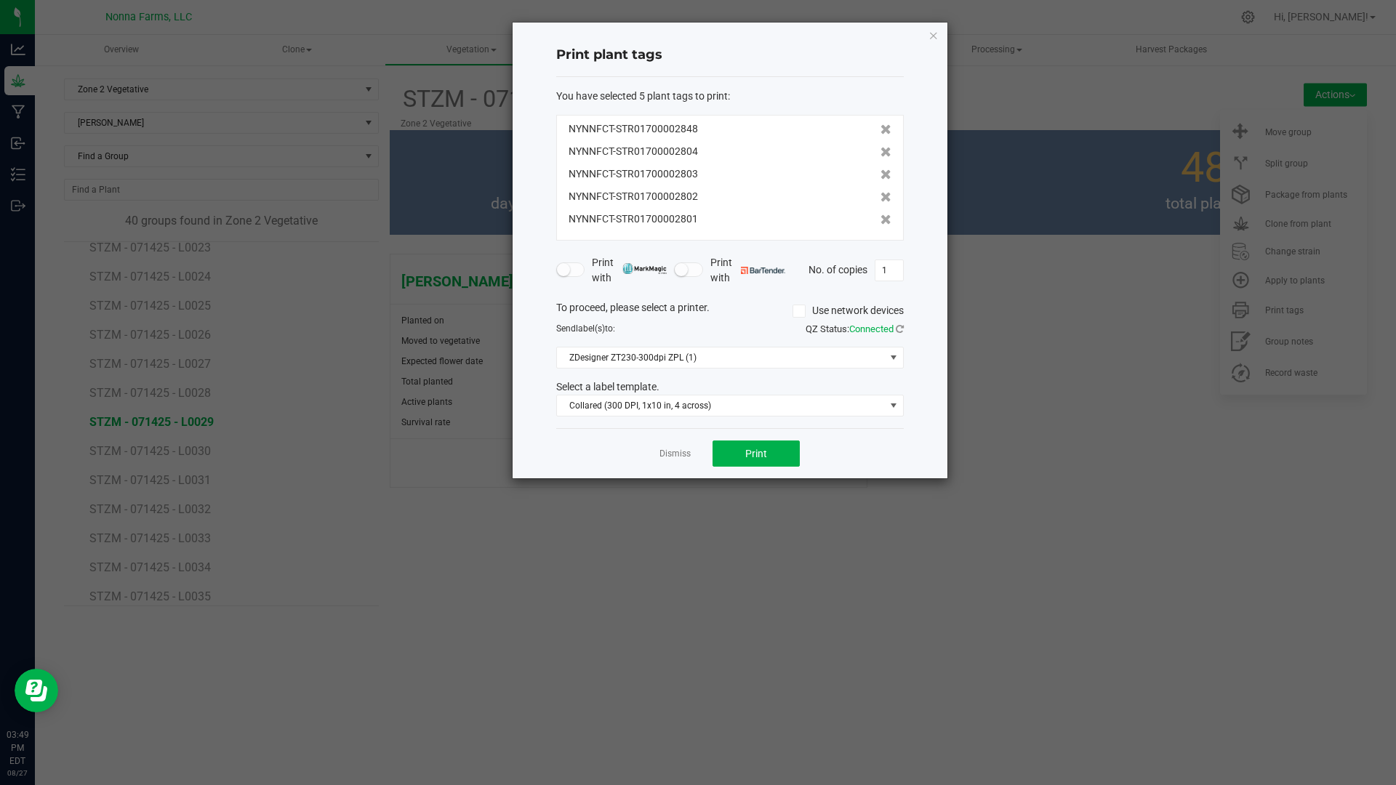
click at [880, 151] on icon at bounding box center [885, 152] width 11 height 10
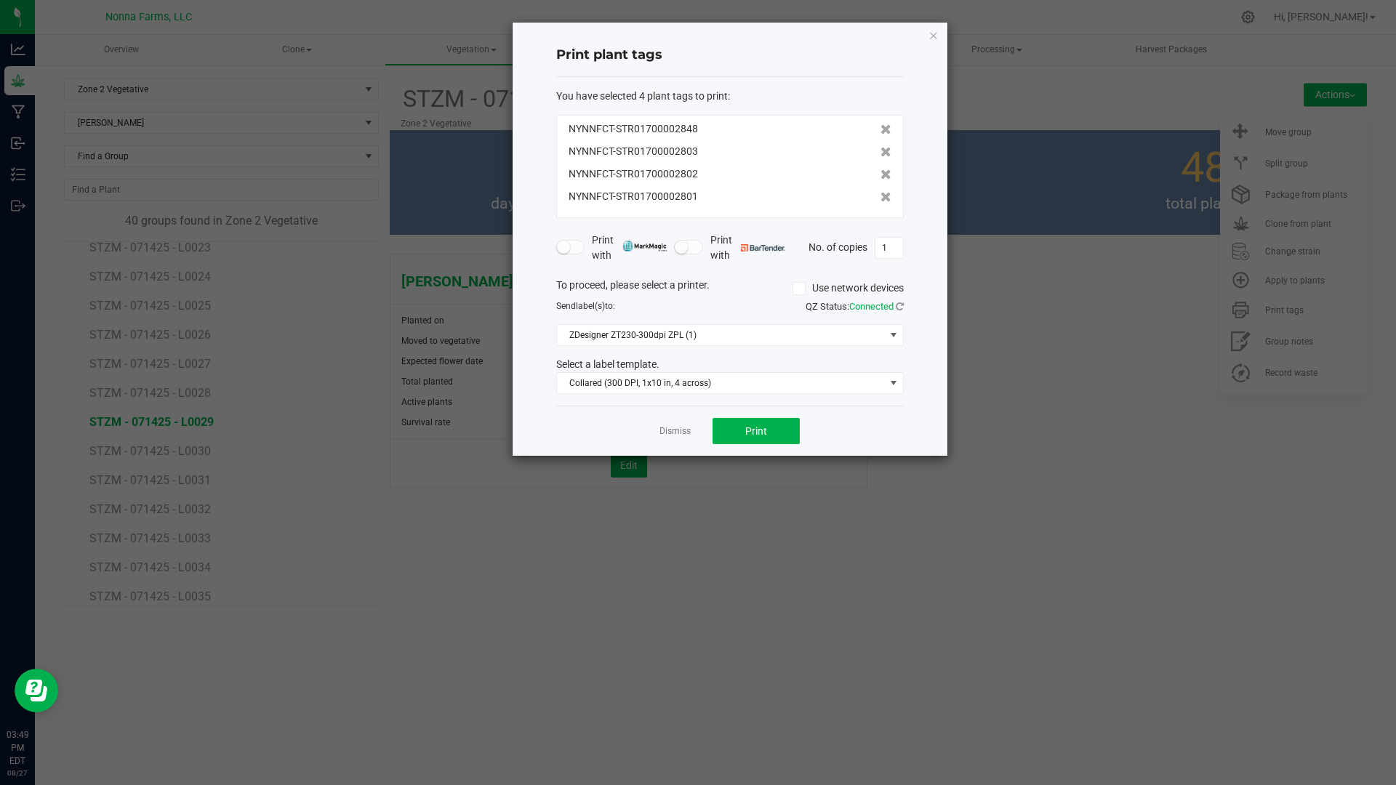
click at [880, 151] on icon at bounding box center [885, 152] width 11 height 10
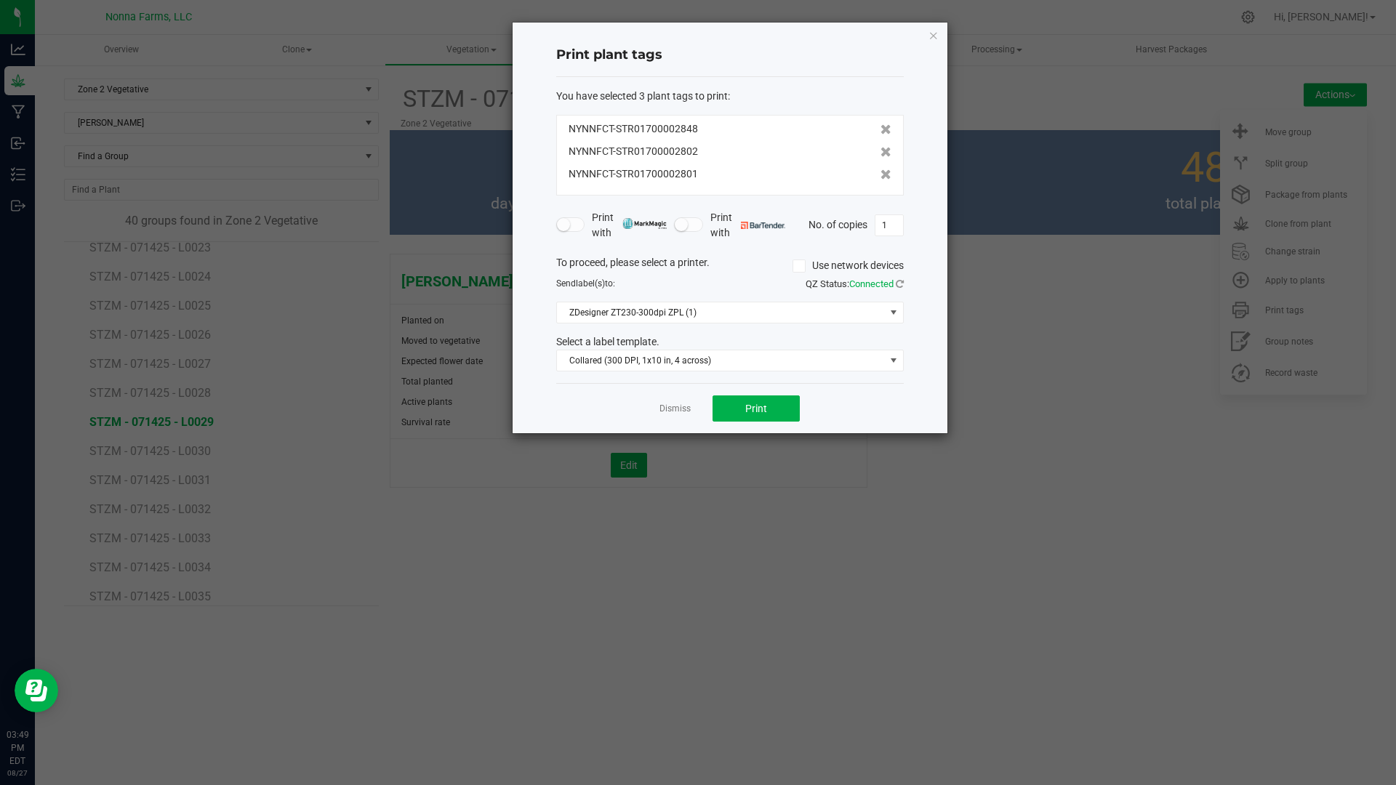
click at [880, 151] on icon at bounding box center [885, 152] width 11 height 10
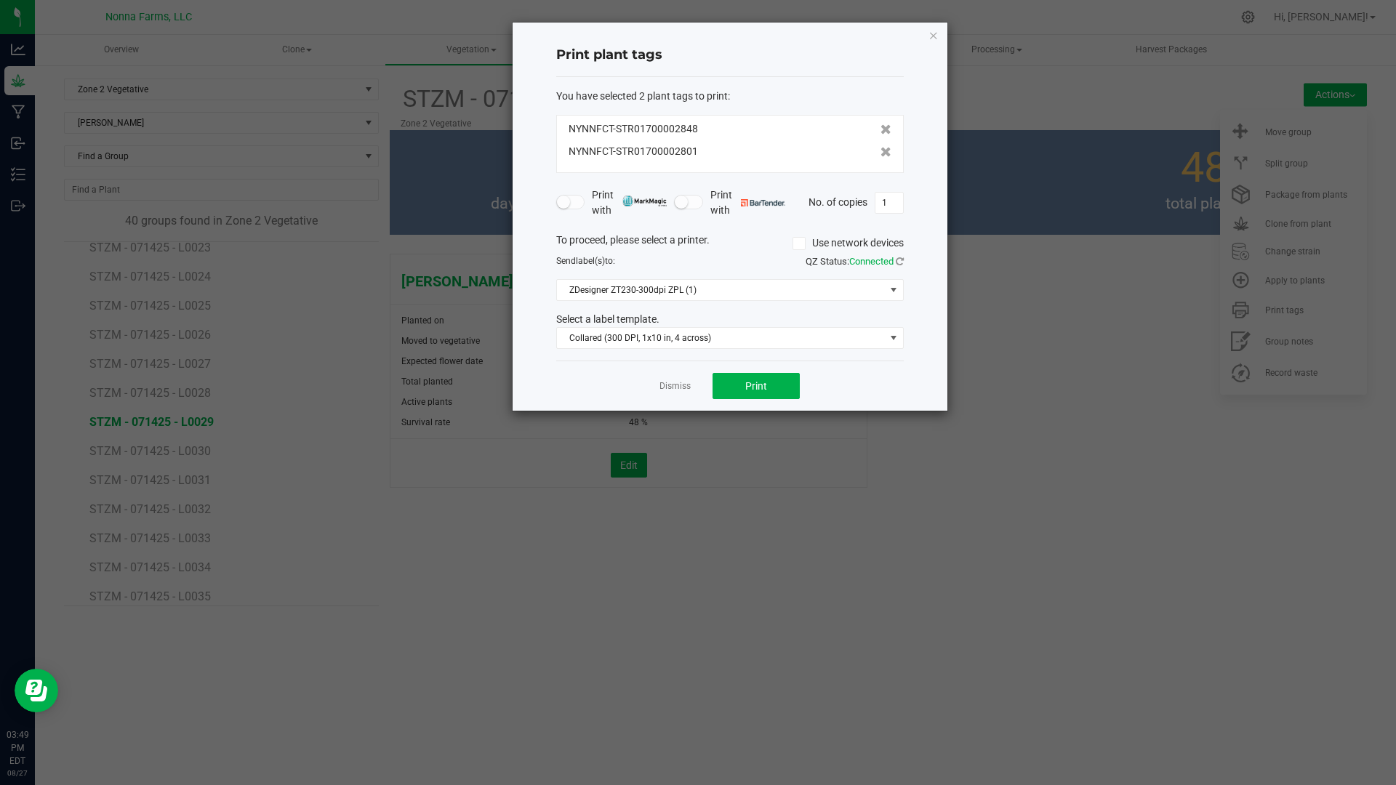
click at [880, 151] on icon at bounding box center [885, 152] width 11 height 10
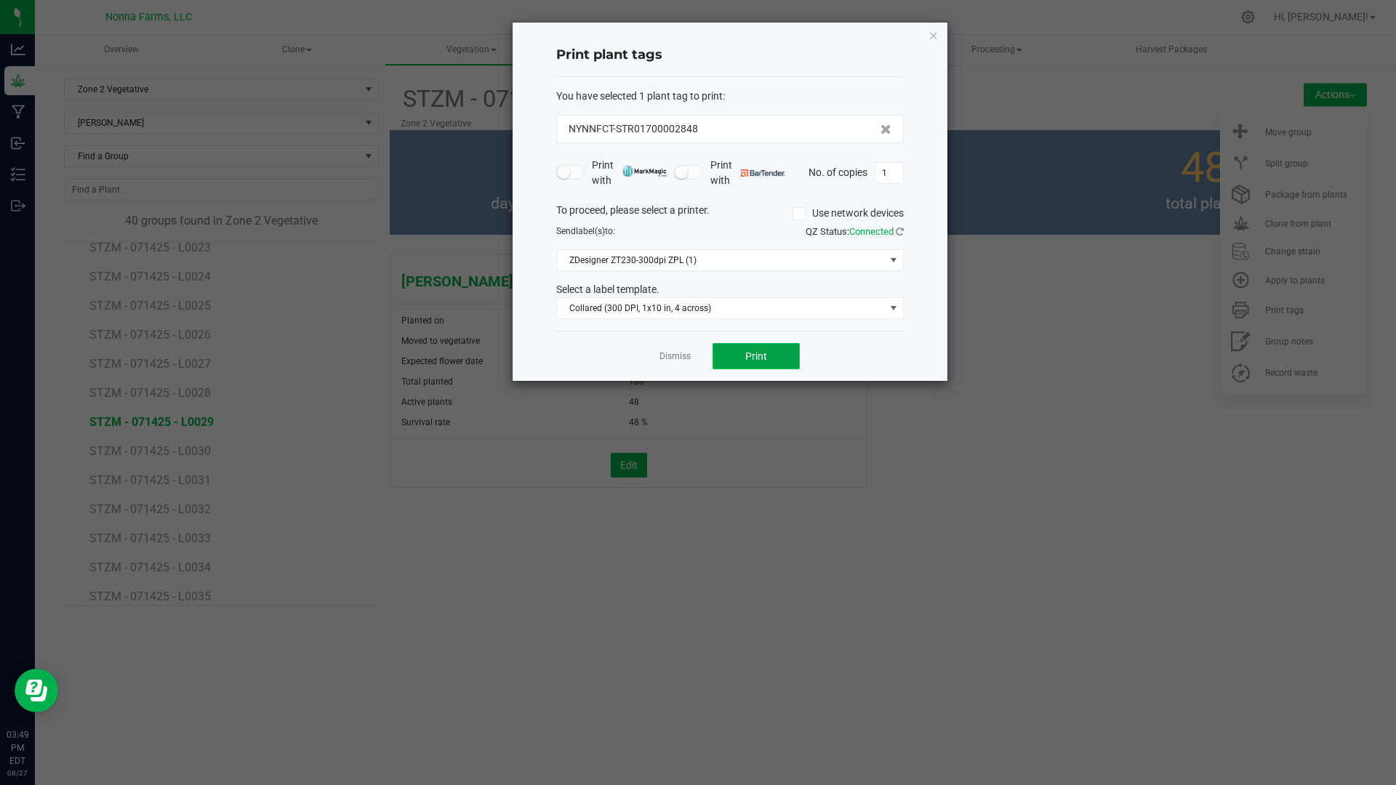
click at [762, 355] on span "Print" at bounding box center [756, 356] width 22 height 12
click at [669, 355] on link "Dismiss" at bounding box center [674, 356] width 31 height 12
